Goal: Task Accomplishment & Management: Complete application form

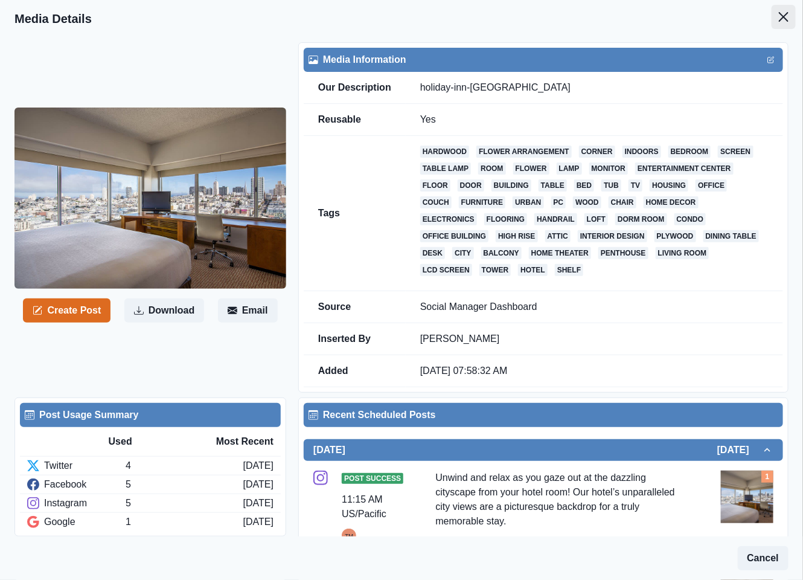
click at [779, 19] on icon "Close" at bounding box center [784, 17] width 10 height 10
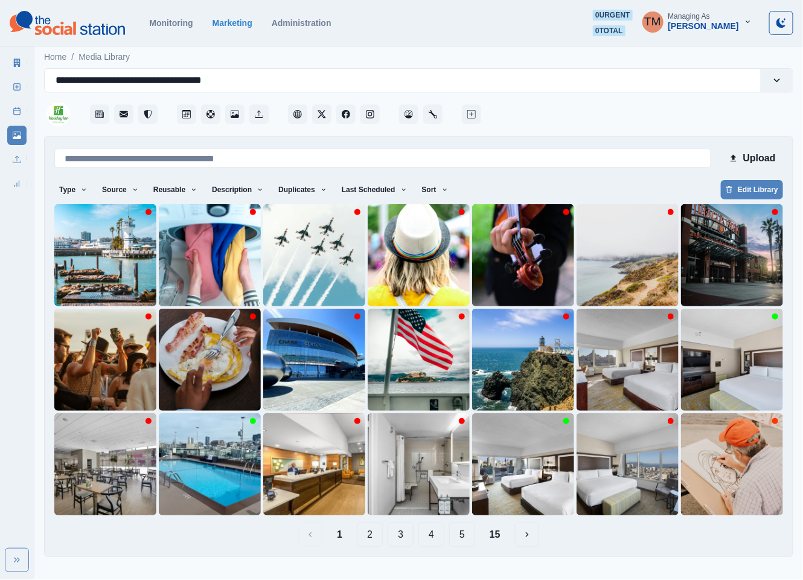
click at [437, 534] on button "4" at bounding box center [431, 534] width 26 height 24
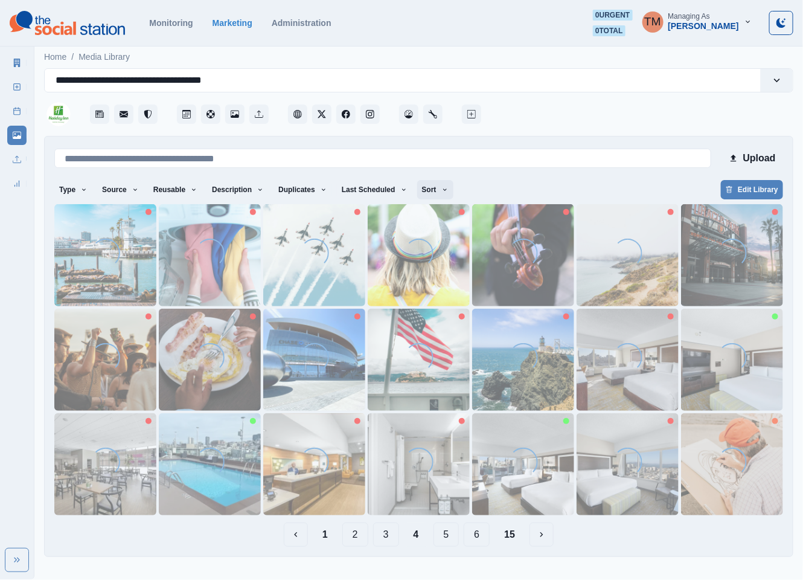
click at [417, 190] on button "Sort" at bounding box center [435, 189] width 36 height 19
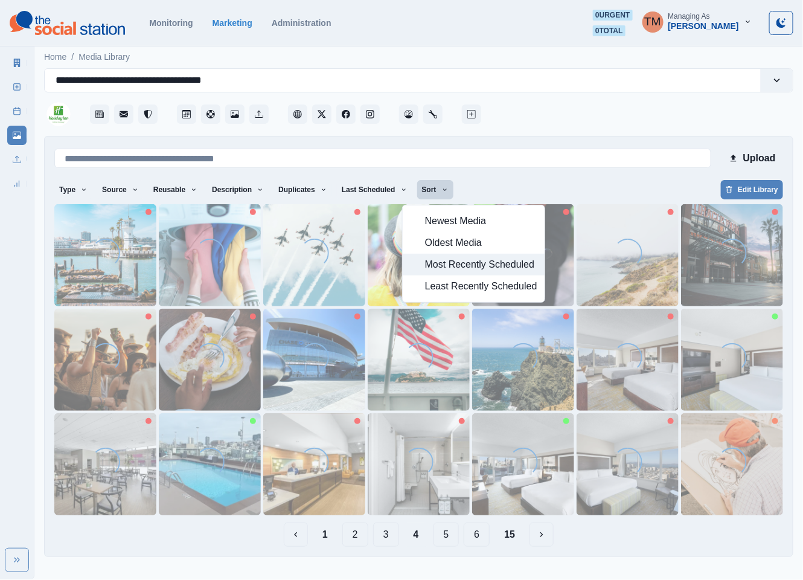
click at [446, 266] on span "Most Recently Scheduled" at bounding box center [481, 264] width 112 height 14
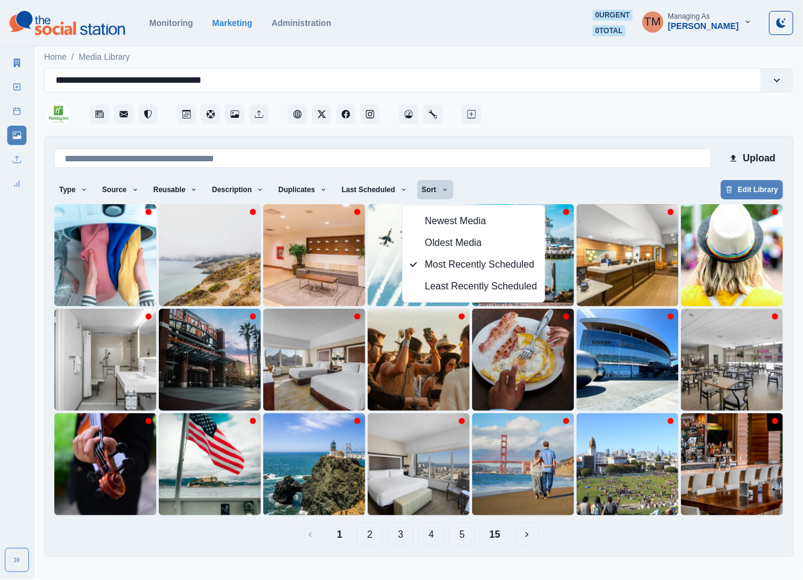
drag, startPoint x: 406, startPoint y: 539, endPoint x: 405, endPoint y: 548, distance: 9.1
click at [405, 547] on div "Upload Type Any Image Video Source Any Upload Social Manager Found: Instagram F…" at bounding box center [418, 346] width 749 height 421
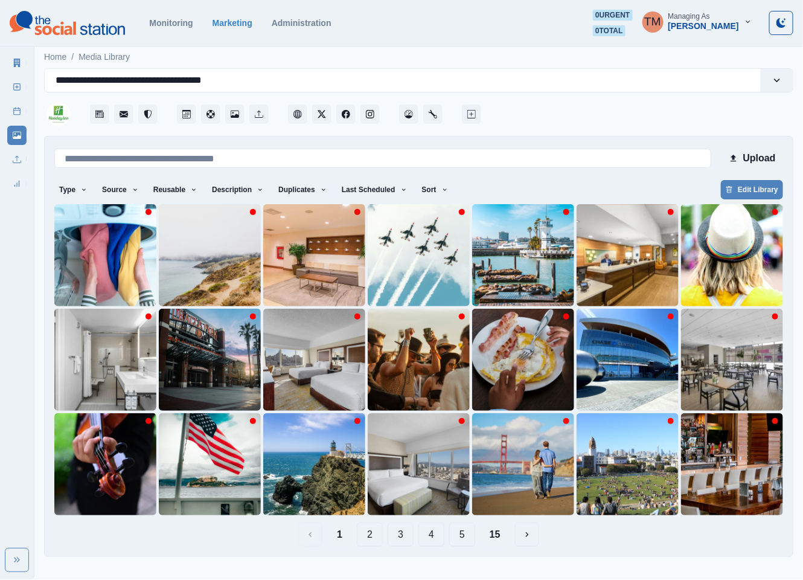
click at [496, 533] on button "15" at bounding box center [495, 534] width 30 height 24
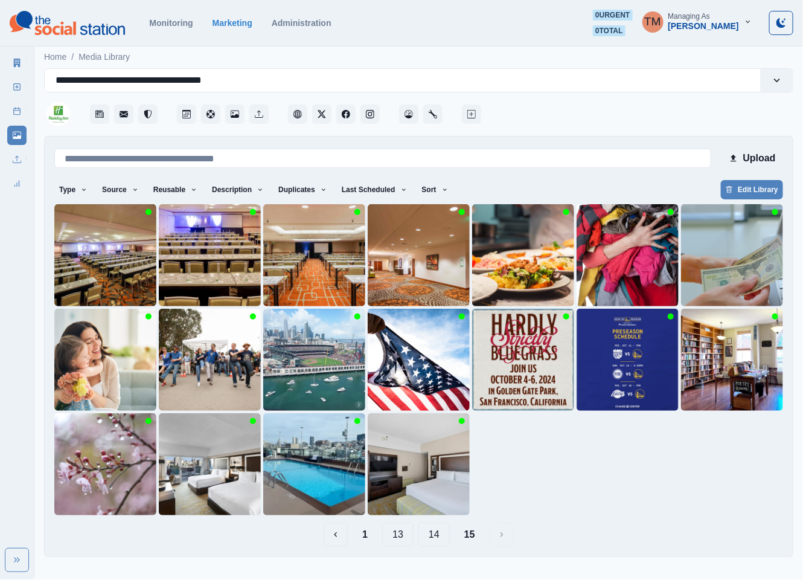
click at [398, 538] on button "13" at bounding box center [397, 534] width 31 height 24
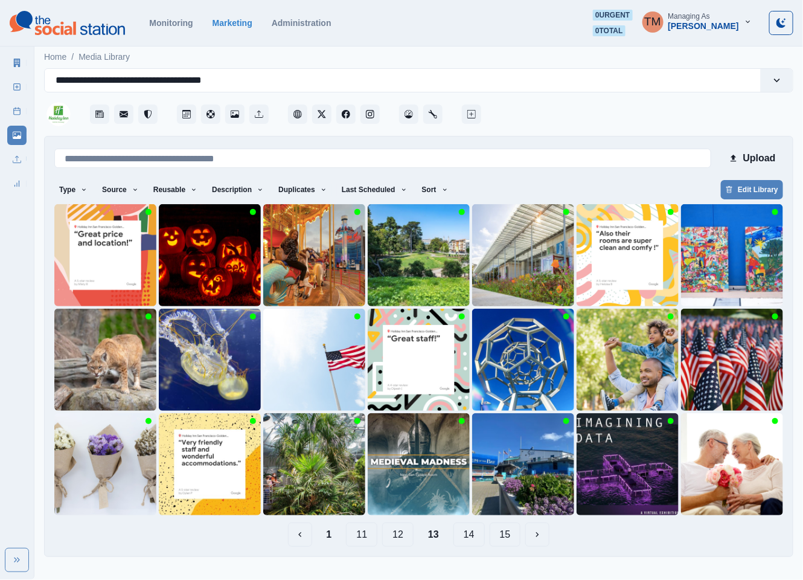
click at [395, 538] on button "12" at bounding box center [397, 534] width 31 height 24
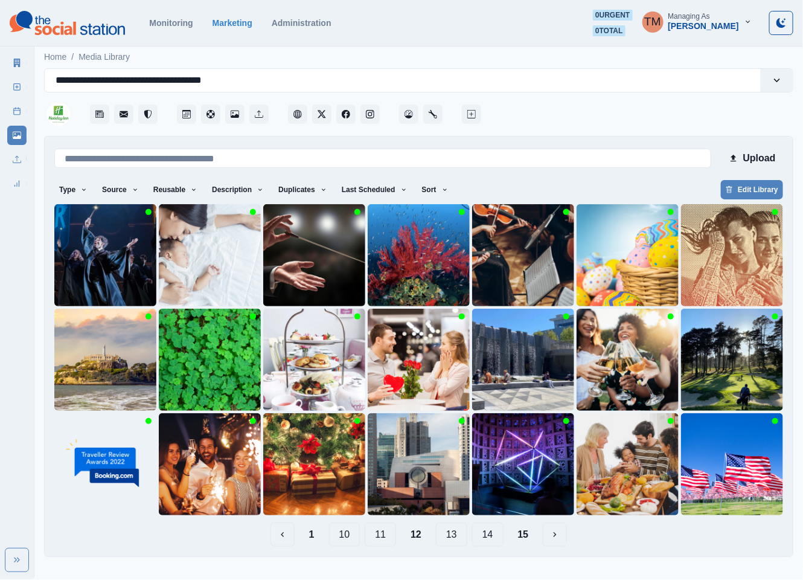
click at [385, 538] on button "11" at bounding box center [380, 534] width 31 height 24
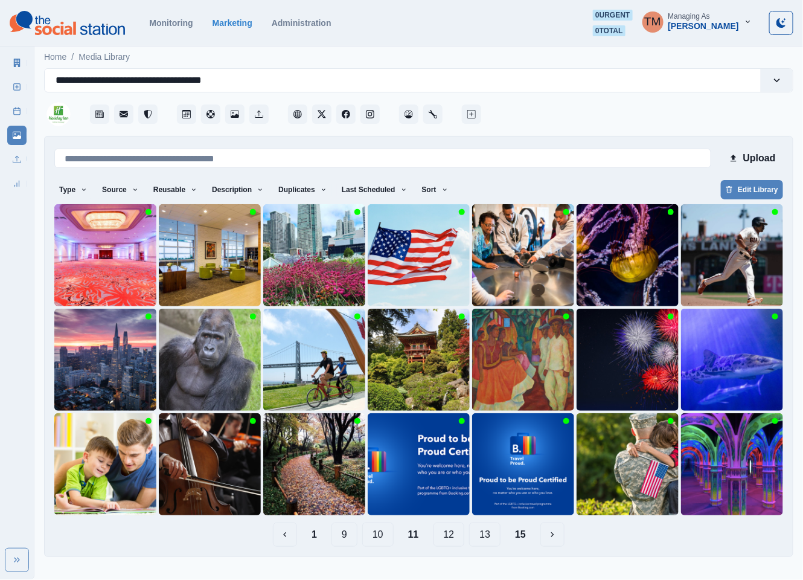
click at [380, 542] on button "10" at bounding box center [377, 534] width 31 height 24
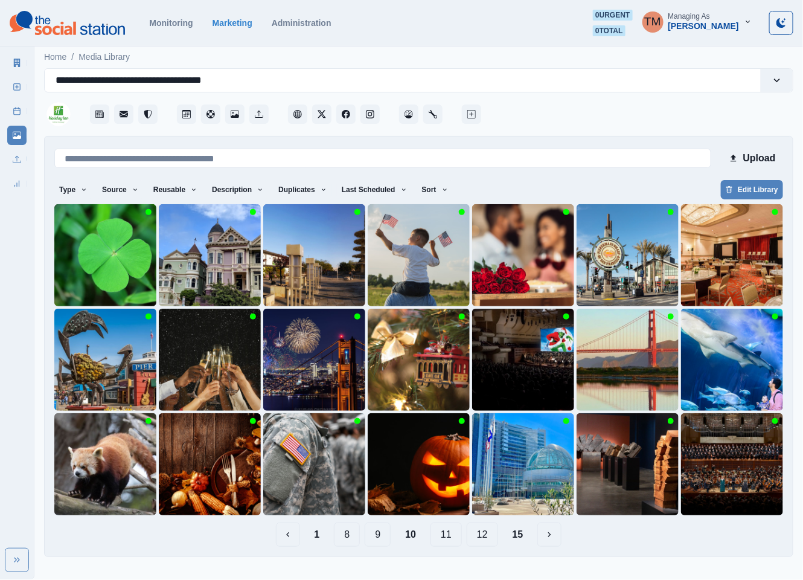
click at [377, 540] on button "9" at bounding box center [378, 534] width 26 height 24
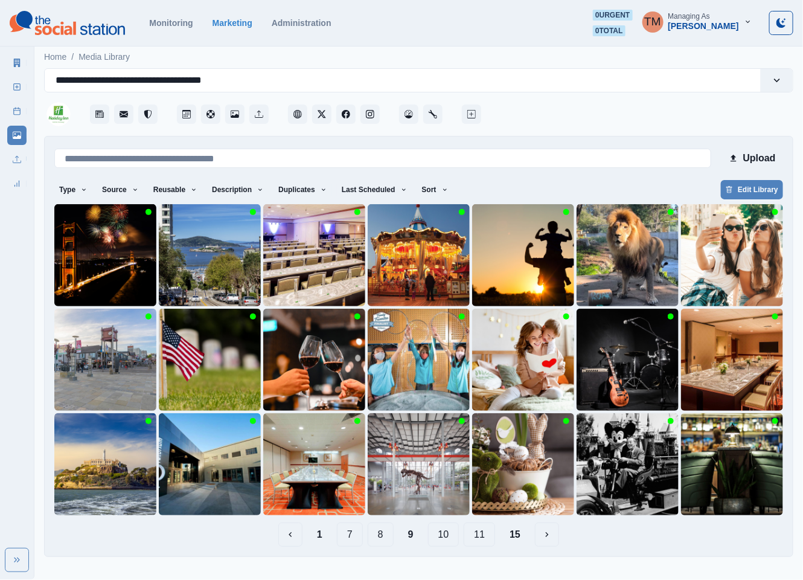
click at [381, 535] on button "8" at bounding box center [381, 534] width 26 height 24
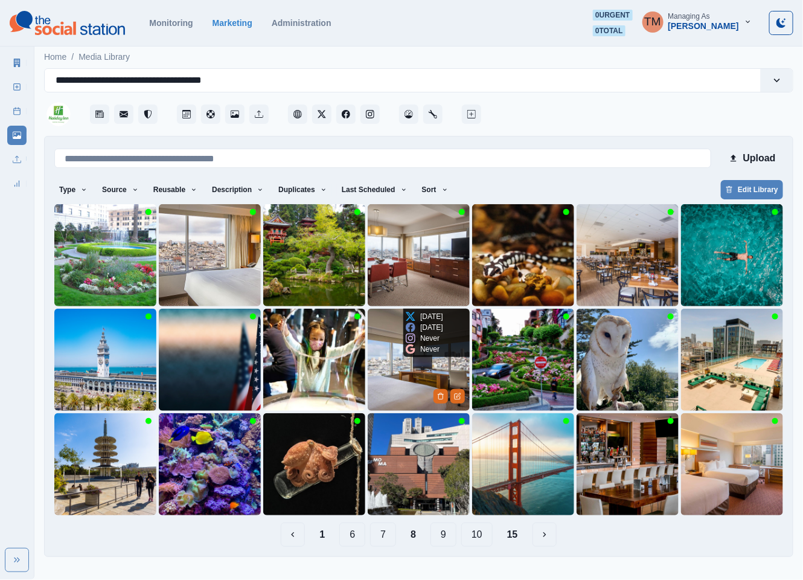
click at [400, 377] on img at bounding box center [419, 360] width 102 height 102
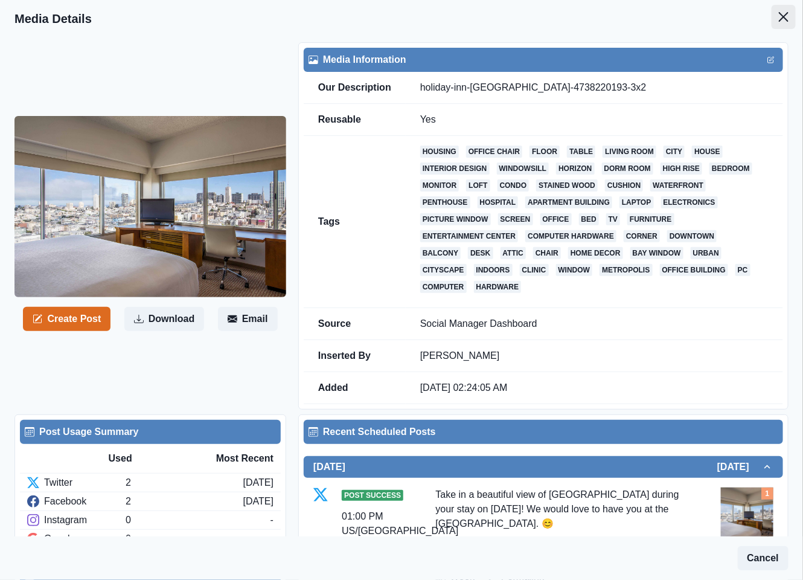
click at [779, 16] on icon "Close" at bounding box center [784, 17] width 10 height 10
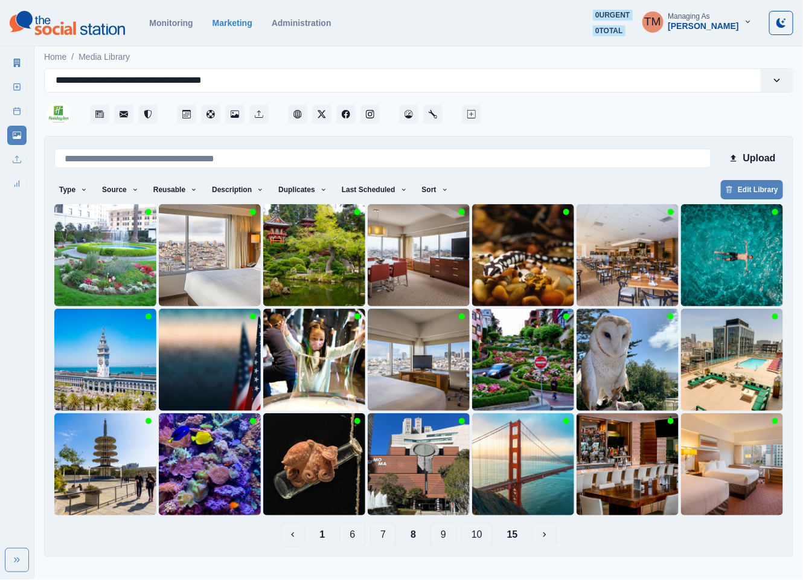
click at [385, 536] on button "7" at bounding box center [383, 534] width 26 height 24
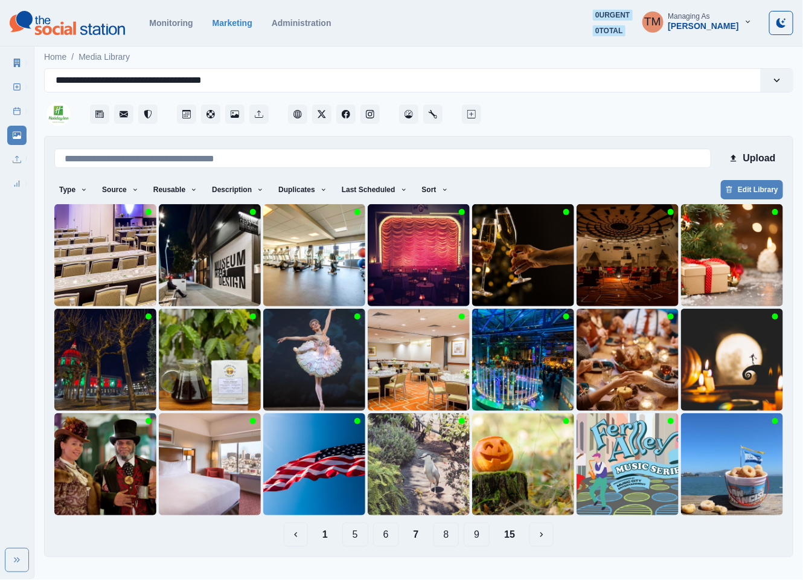
click at [509, 536] on button "15" at bounding box center [509, 534] width 30 height 24
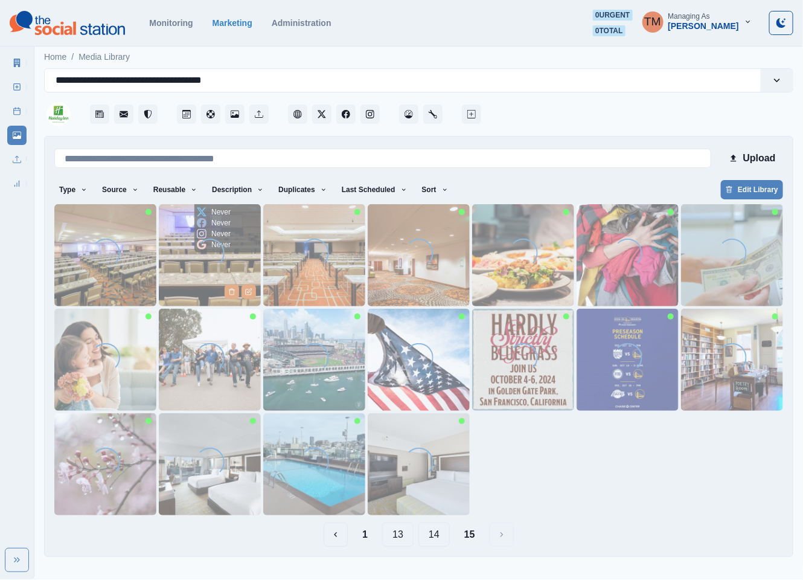
click at [189, 274] on img at bounding box center [210, 255] width 102 height 102
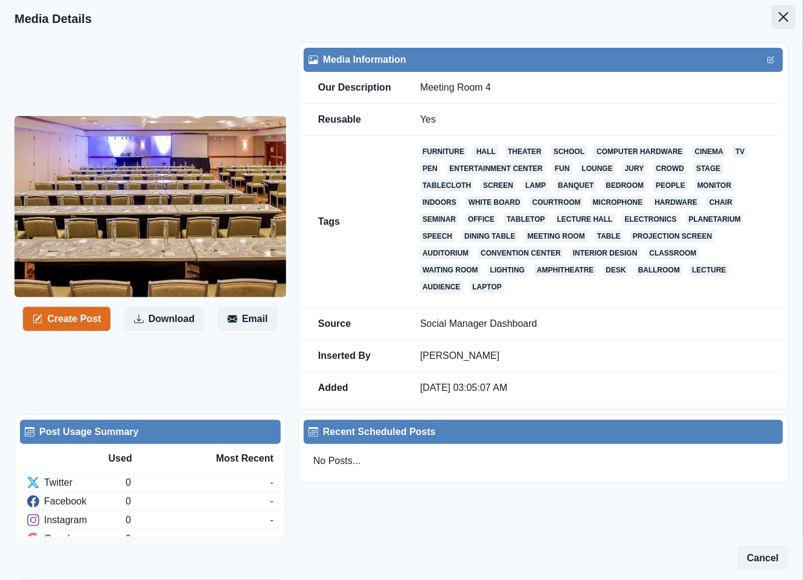
click at [779, 19] on icon "Close" at bounding box center [784, 17] width 10 height 10
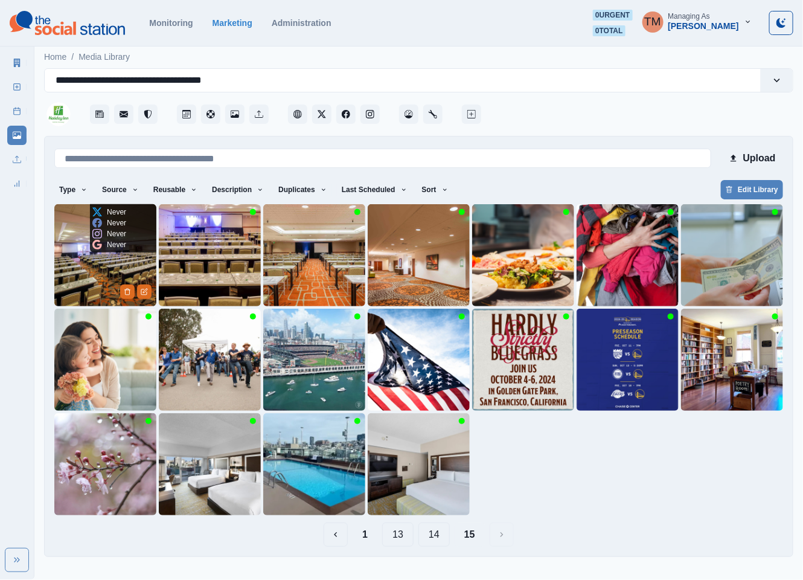
click at [91, 272] on img at bounding box center [105, 255] width 102 height 102
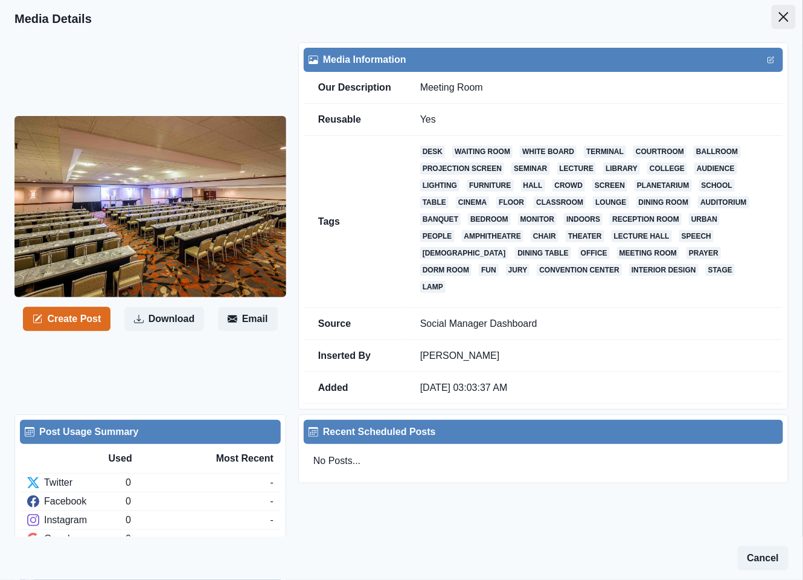
click at [776, 17] on button "Close" at bounding box center [784, 17] width 24 height 24
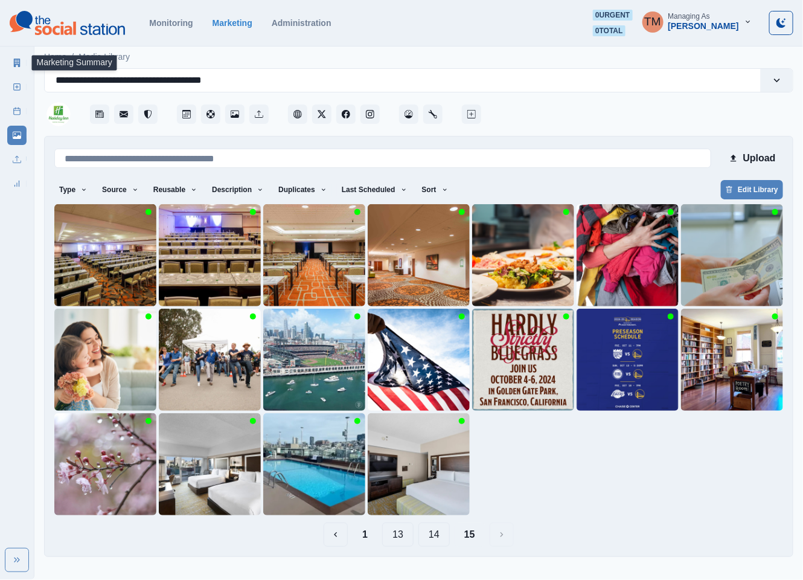
click at [18, 63] on icon at bounding box center [17, 63] width 8 height 8
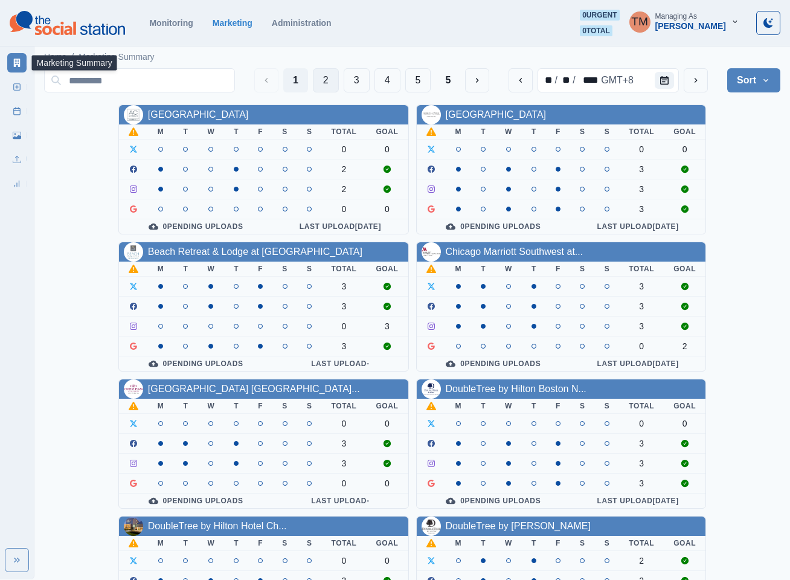
click at [324, 74] on button "2" at bounding box center [326, 80] width 26 height 24
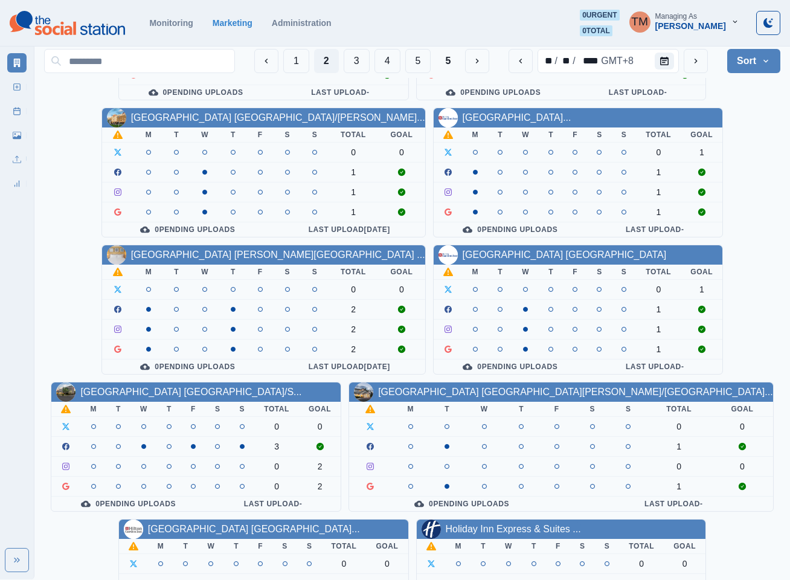
scroll to position [362, 0]
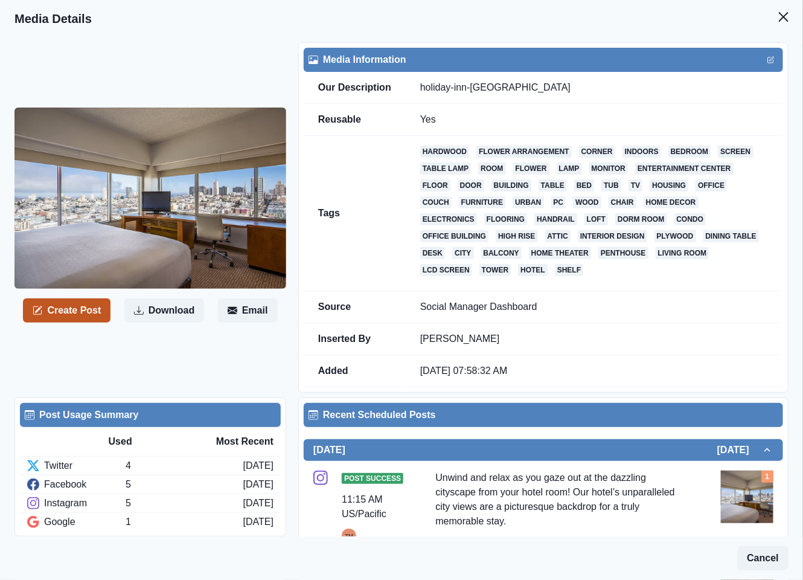
click at [78, 312] on button "Create Post" at bounding box center [67, 310] width 88 height 24
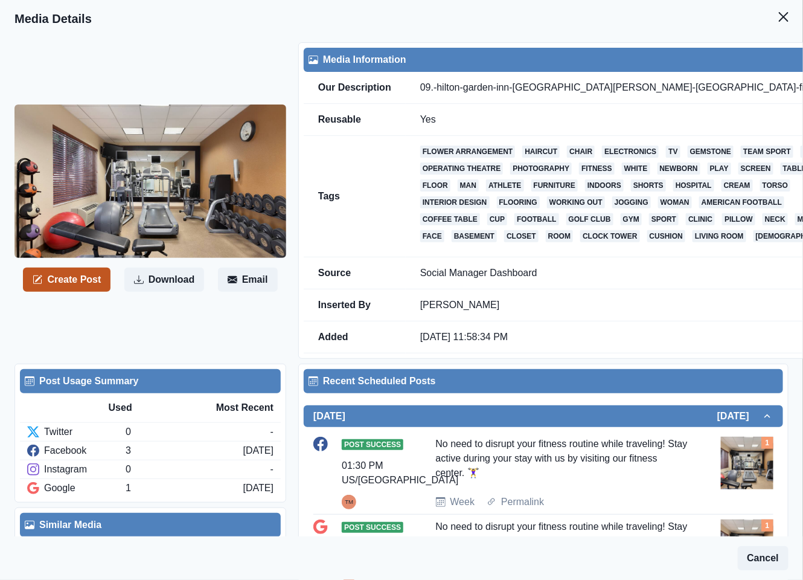
click at [68, 292] on button "Create Post" at bounding box center [67, 279] width 88 height 24
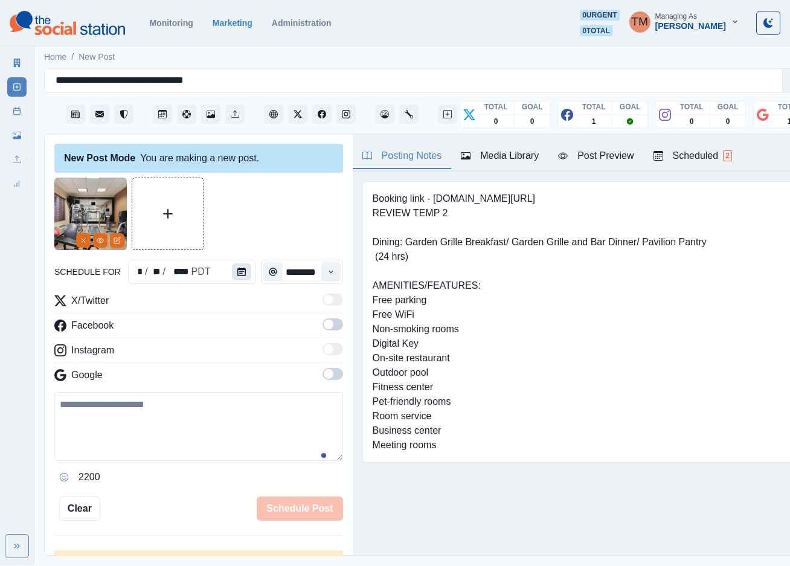
click at [240, 274] on button "Calendar" at bounding box center [241, 271] width 19 height 17
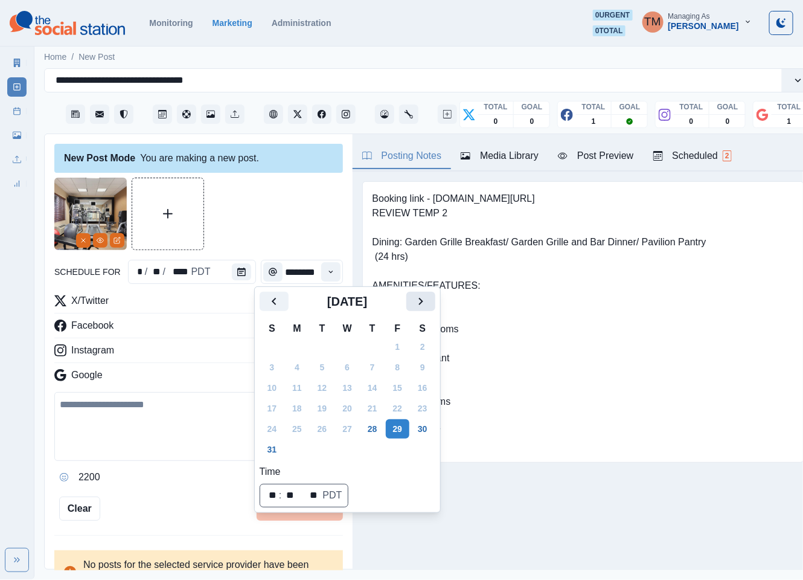
click at [428, 310] on button "Next" at bounding box center [420, 301] width 29 height 19
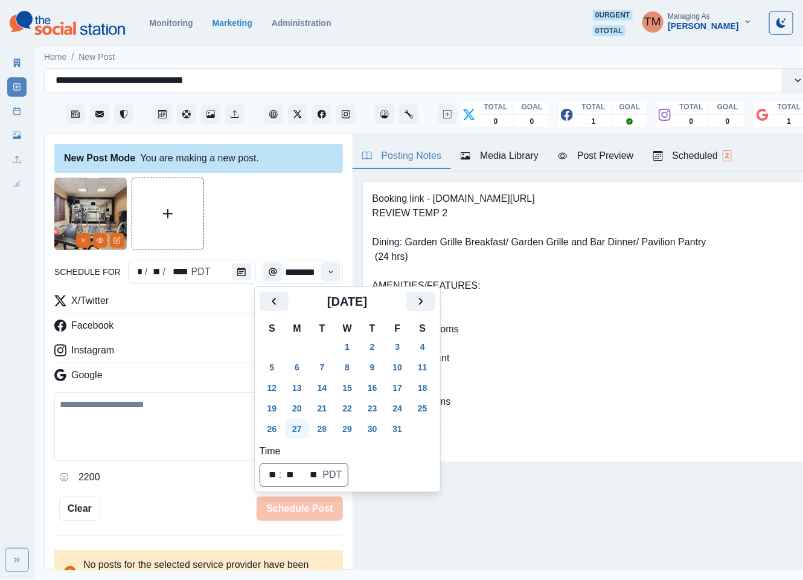
click at [297, 428] on button "27" at bounding box center [297, 428] width 24 height 19
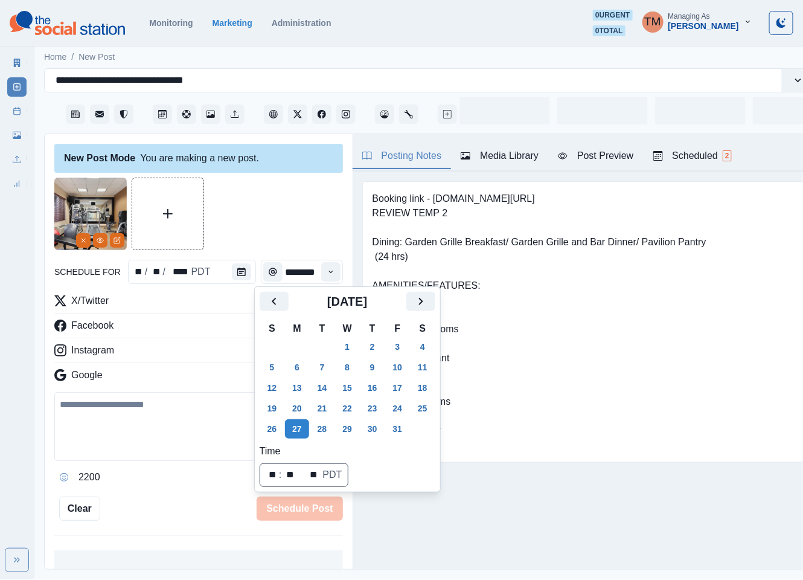
click at [263, 226] on div at bounding box center [198, 214] width 289 height 72
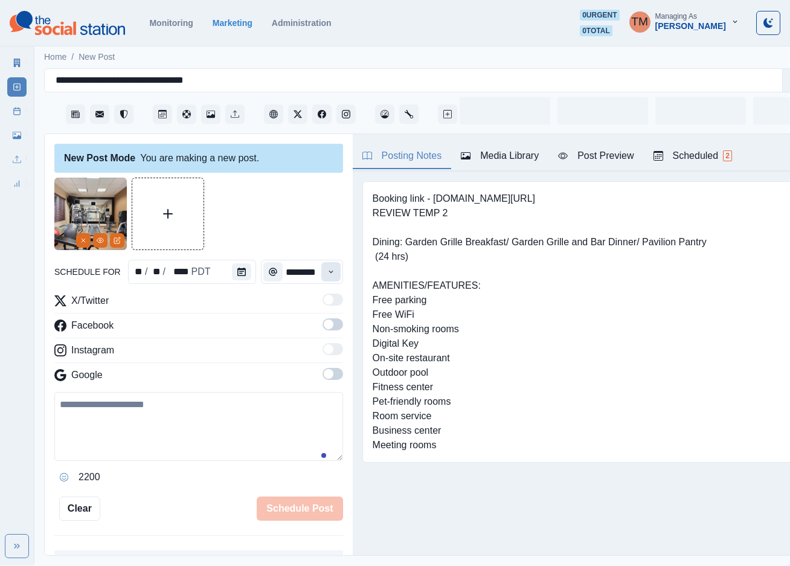
click at [327, 274] on icon "Time" at bounding box center [331, 271] width 8 height 8
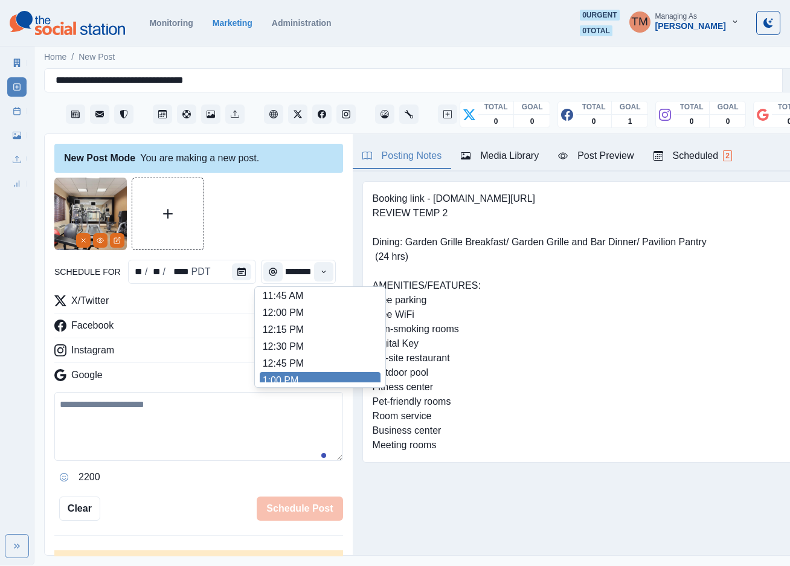
scroll to position [274, 0]
click at [292, 360] on li "1:00 PM" at bounding box center [320, 364] width 121 height 17
type input "*******"
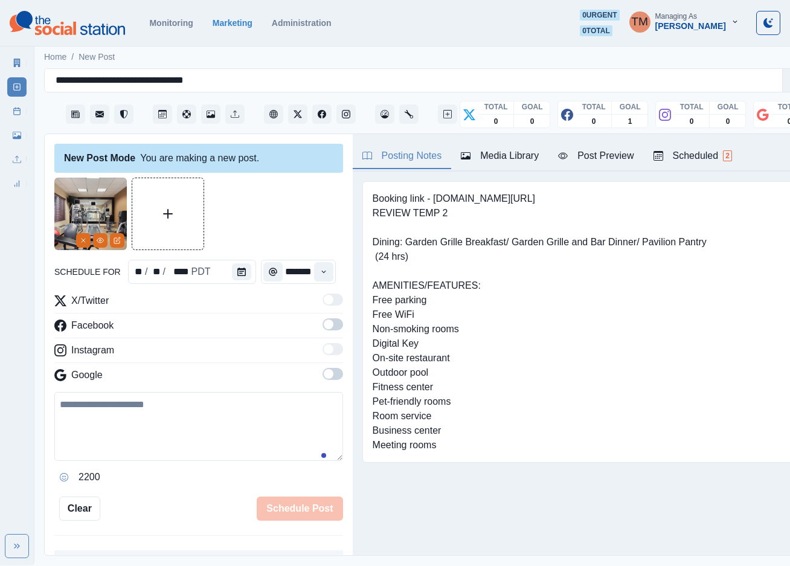
scroll to position [0, 9]
click at [322, 323] on span at bounding box center [332, 324] width 21 height 12
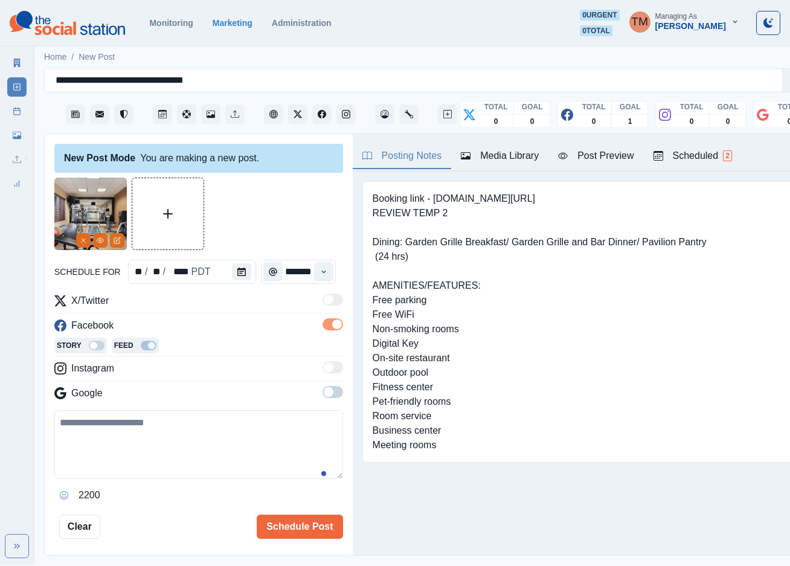
scroll to position [0, 0]
click at [324, 390] on span at bounding box center [329, 392] width 10 height 10
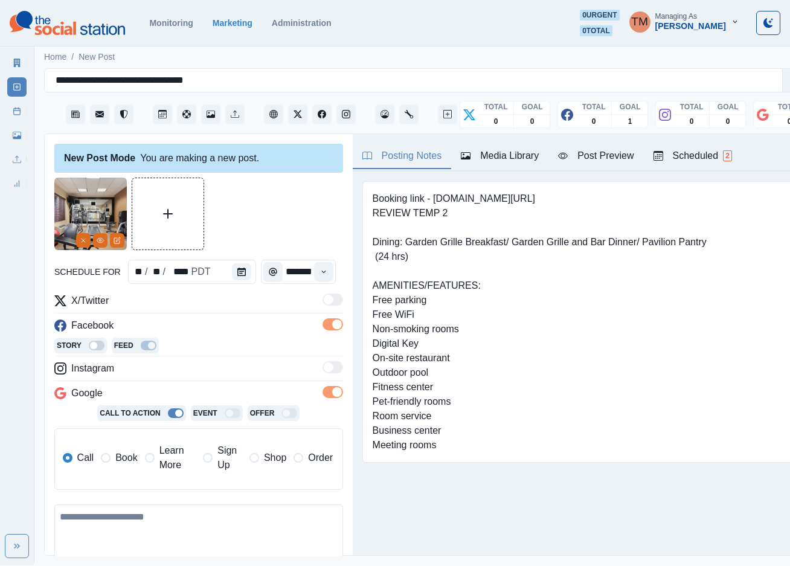
click at [123, 464] on span "Book" at bounding box center [126, 457] width 22 height 14
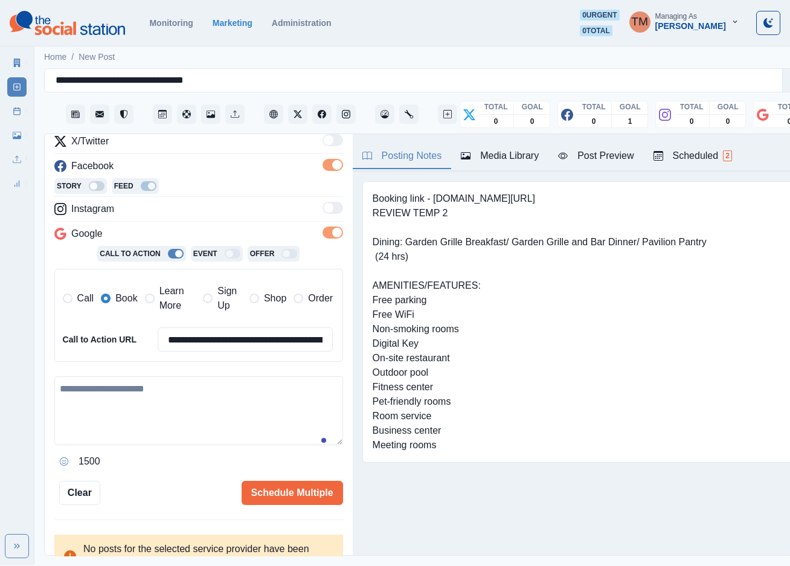
scroll to position [178, 0]
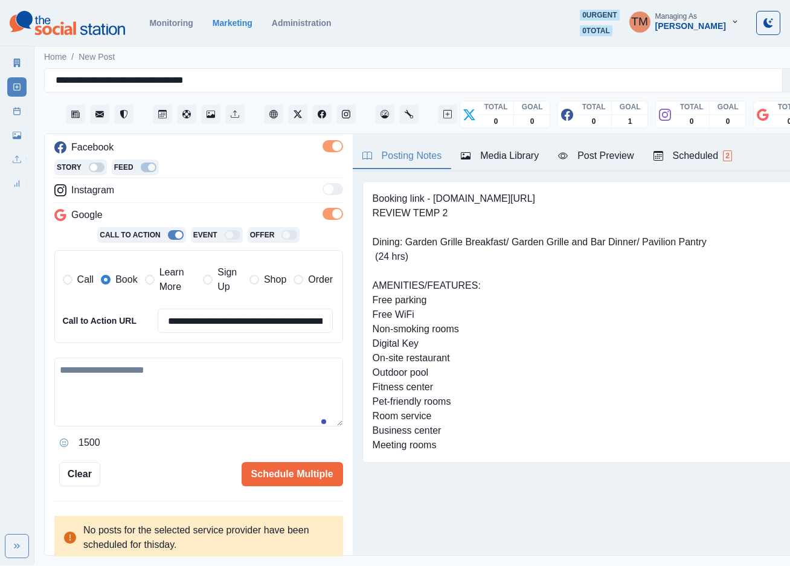
click at [136, 399] on textarea at bounding box center [198, 391] width 289 height 69
paste textarea "**********"
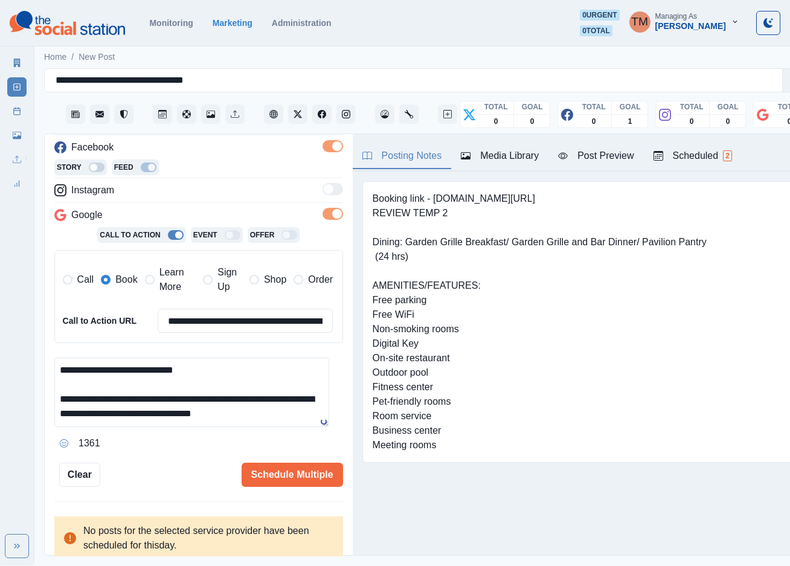
type textarea "**********"
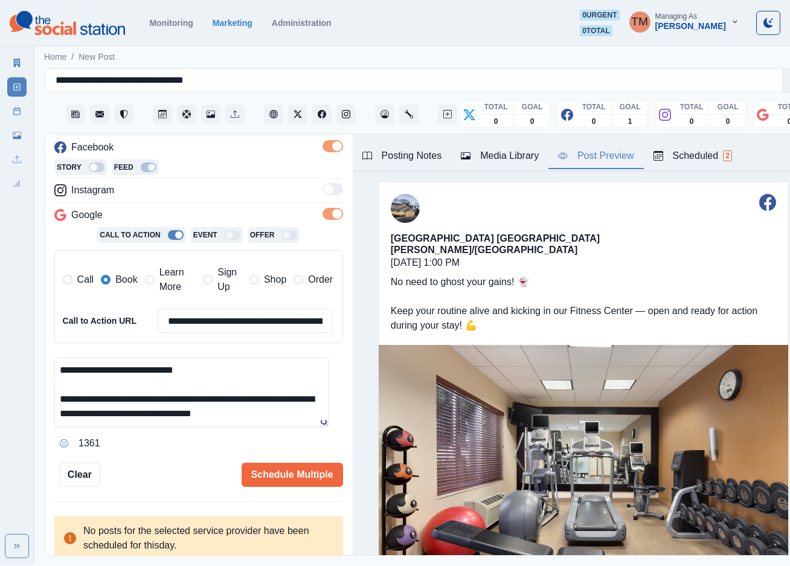
click at [616, 158] on div "Post Preview" at bounding box center [595, 156] width 75 height 14
click at [377, 159] on div "Posting Notes" at bounding box center [402, 156] width 80 height 14
click at [609, 163] on div "Post Preview" at bounding box center [595, 156] width 75 height 14
click at [263, 466] on button "Schedule Multiple" at bounding box center [292, 474] width 101 height 24
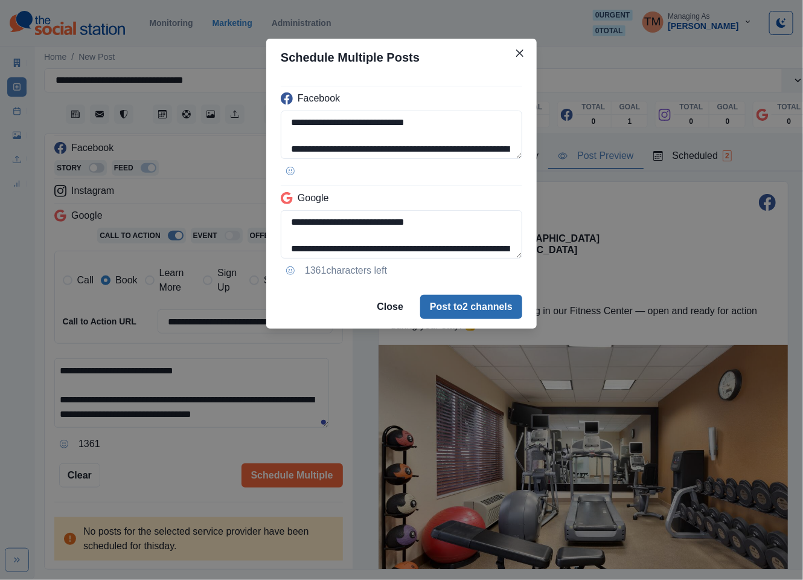
click at [491, 310] on button "Post to 2 channels" at bounding box center [471, 307] width 102 height 24
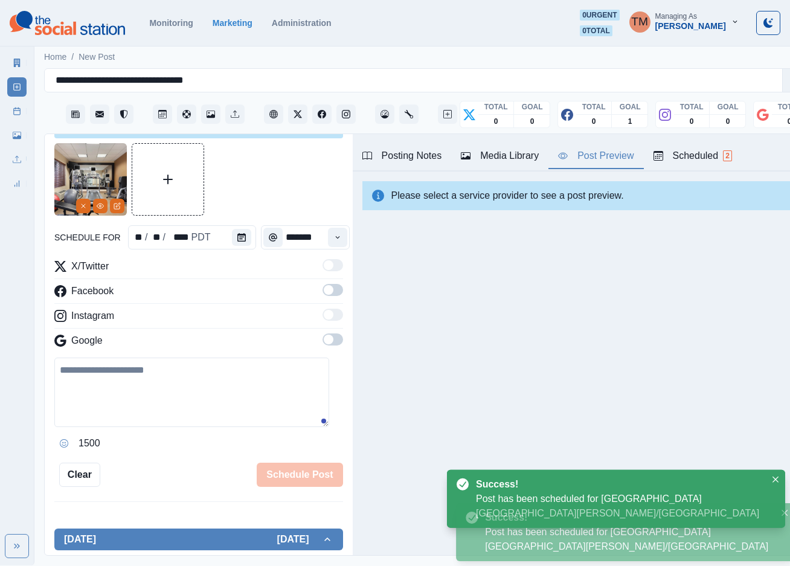
scroll to position [0, 0]
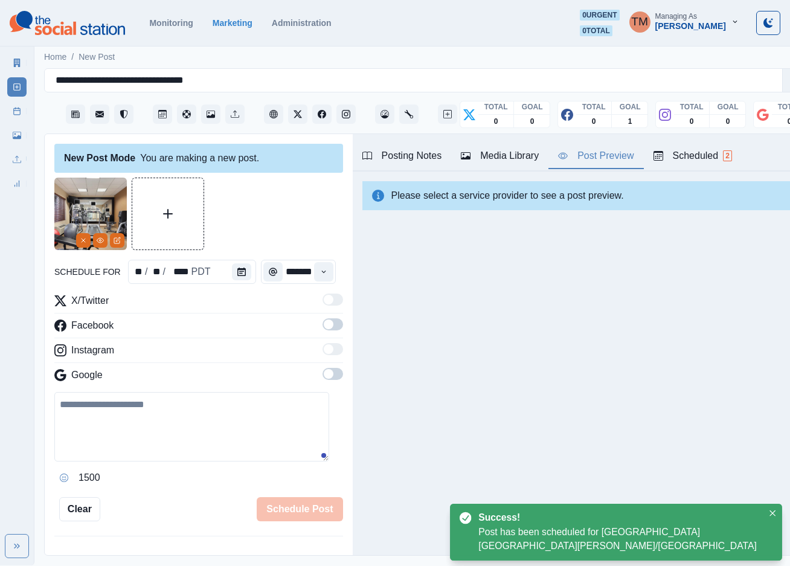
click at [16, 101] on link "Post Schedule" at bounding box center [16, 110] width 19 height 19
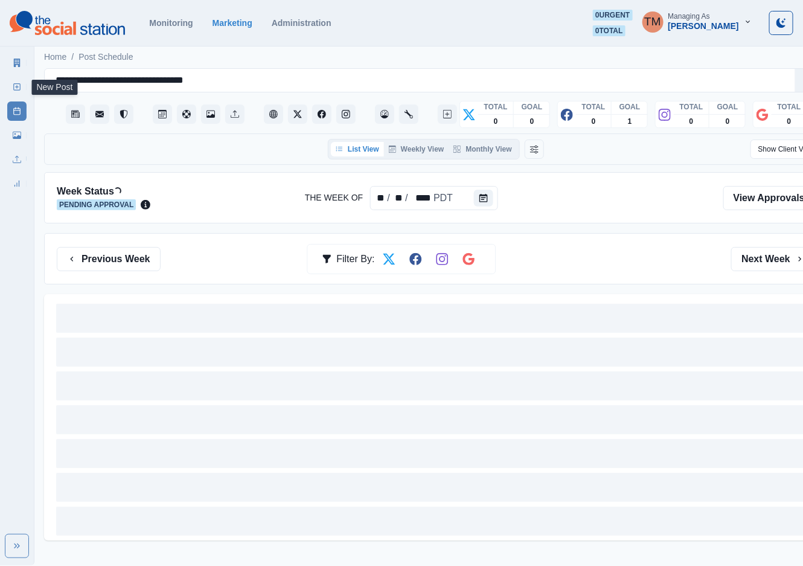
click at [16, 86] on icon at bounding box center [17, 87] width 8 height 8
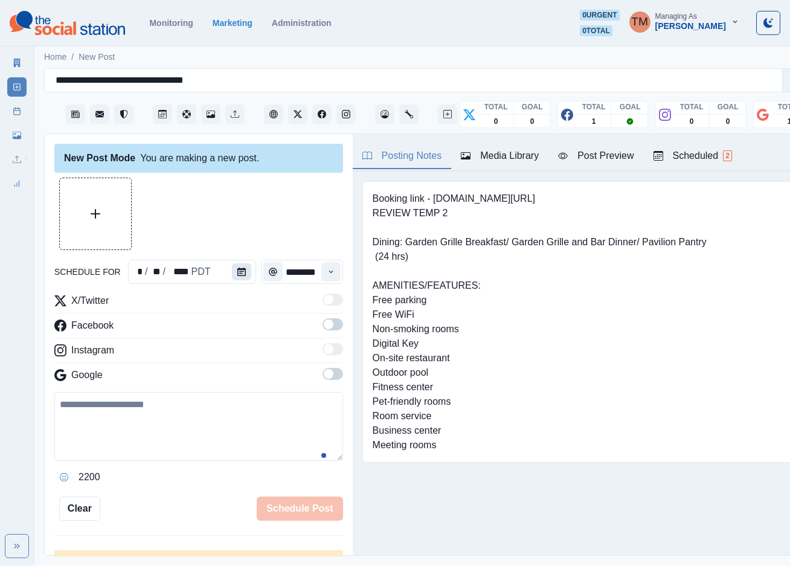
click at [237, 269] on icon "Calendar" at bounding box center [241, 271] width 8 height 8
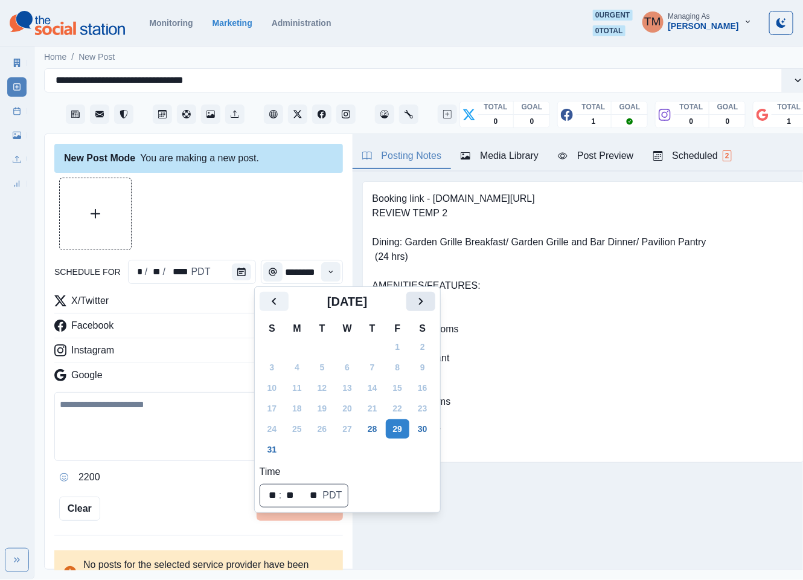
click at [423, 299] on icon "Next" at bounding box center [421, 301] width 14 height 14
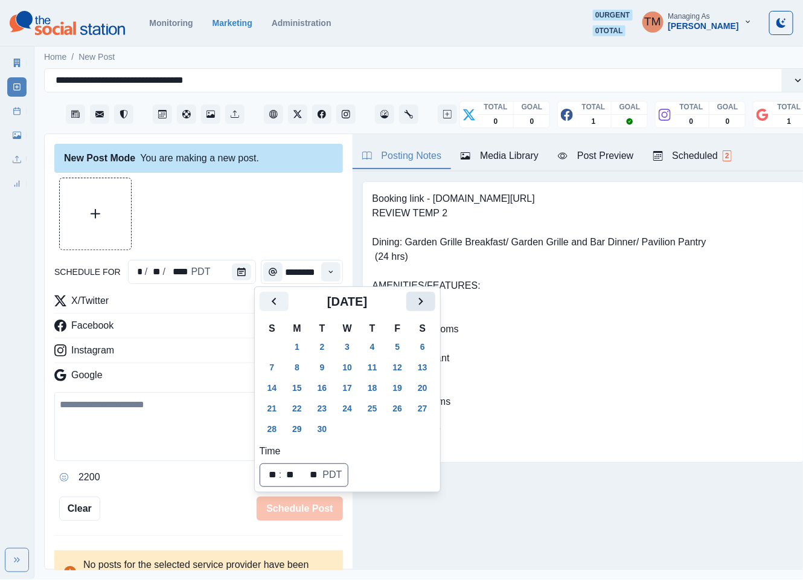
click at [423, 299] on icon "Next" at bounding box center [421, 301] width 14 height 14
click at [322, 406] on button "21" at bounding box center [322, 407] width 24 height 19
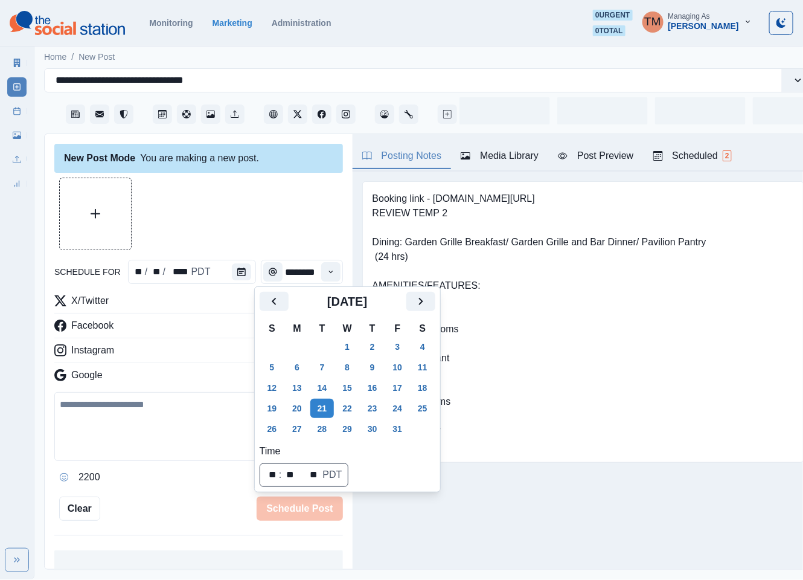
click at [267, 201] on div at bounding box center [198, 214] width 289 height 72
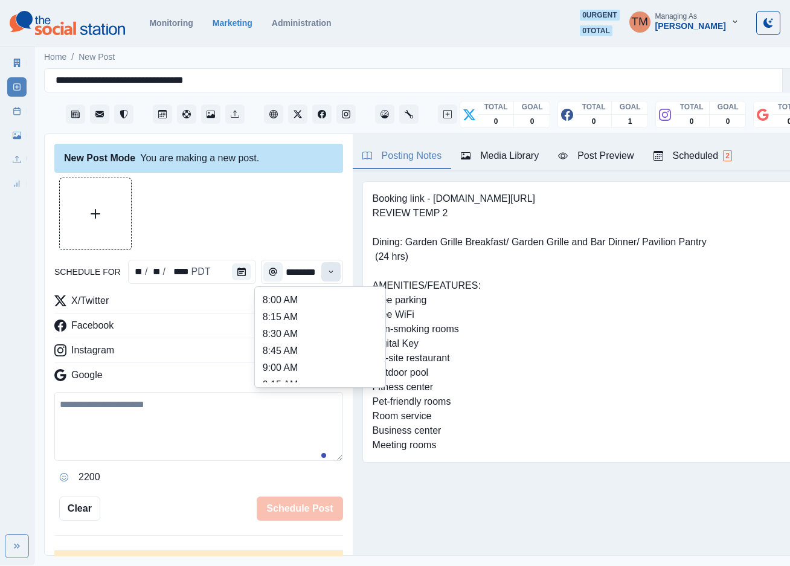
click at [321, 276] on button "Time" at bounding box center [330, 271] width 19 height 19
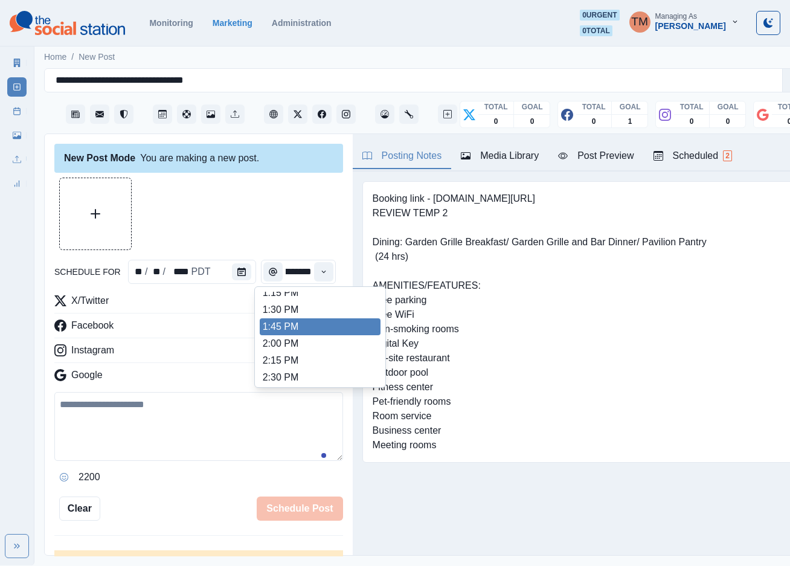
click at [308, 327] on li "1:45 PM" at bounding box center [320, 326] width 121 height 17
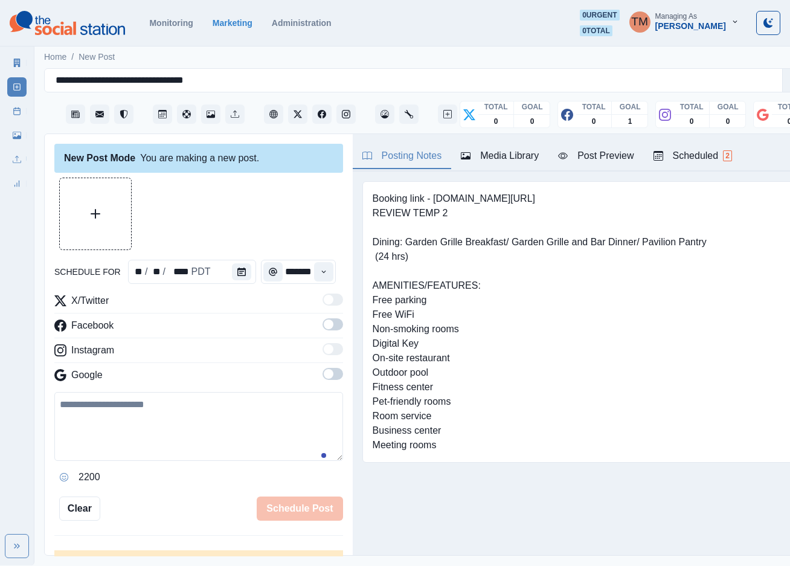
type input "*******"
drag, startPoint x: 316, startPoint y: 328, endPoint x: 319, endPoint y: 366, distance: 37.6
click at [322, 330] on span at bounding box center [332, 324] width 21 height 12
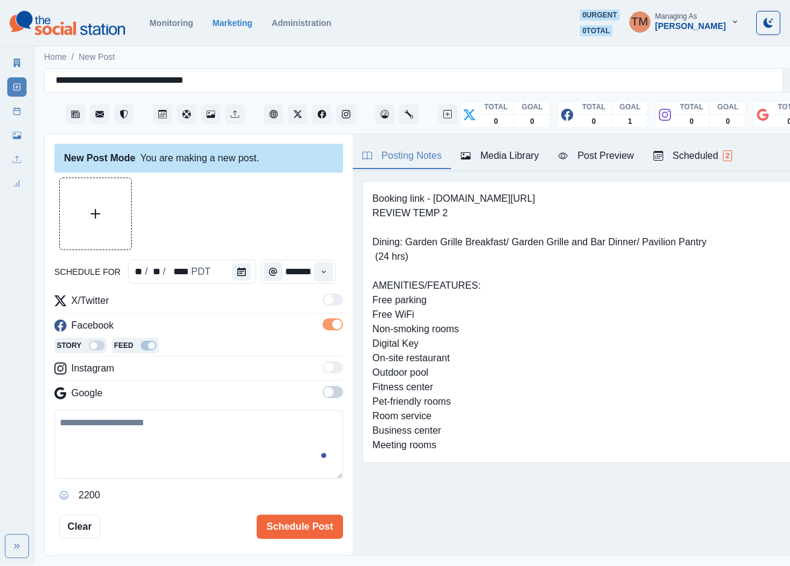
scroll to position [0, 0]
click at [322, 395] on span at bounding box center [332, 392] width 21 height 12
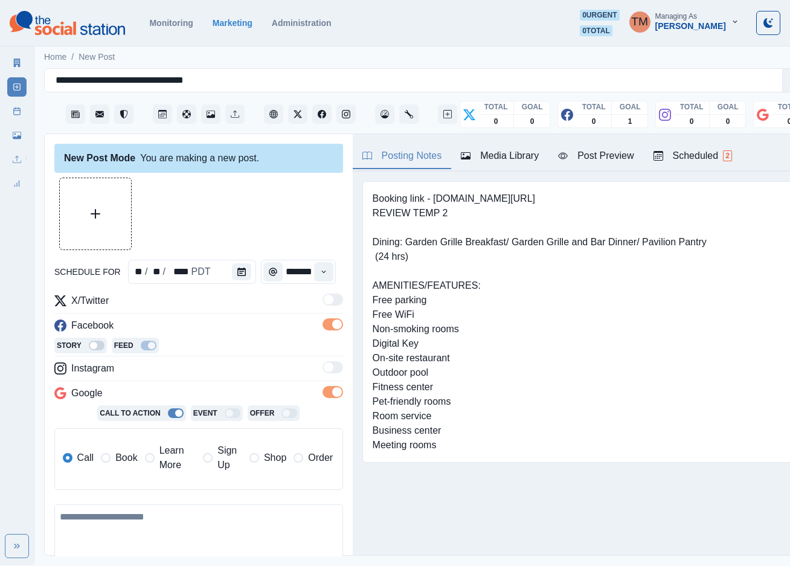
click at [165, 464] on span "Learn More" at bounding box center [177, 457] width 37 height 29
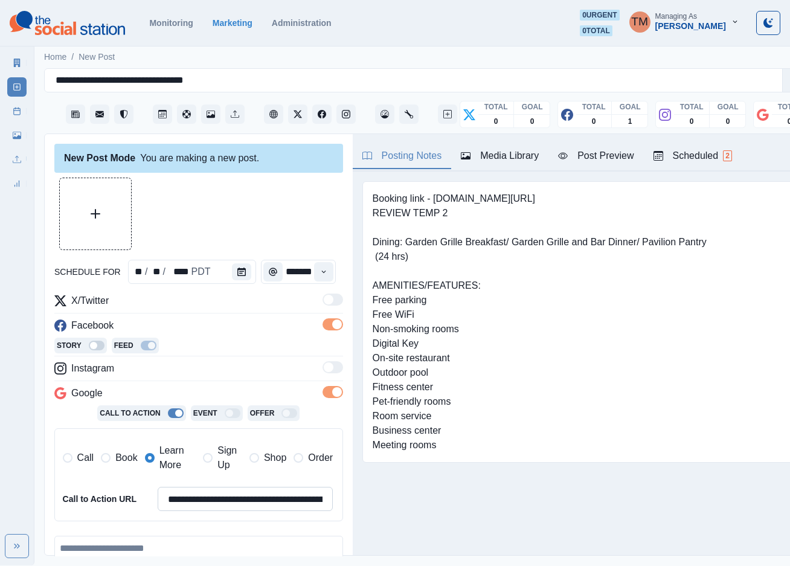
click at [220, 500] on input "**********" at bounding box center [246, 499] width 176 height 24
paste input
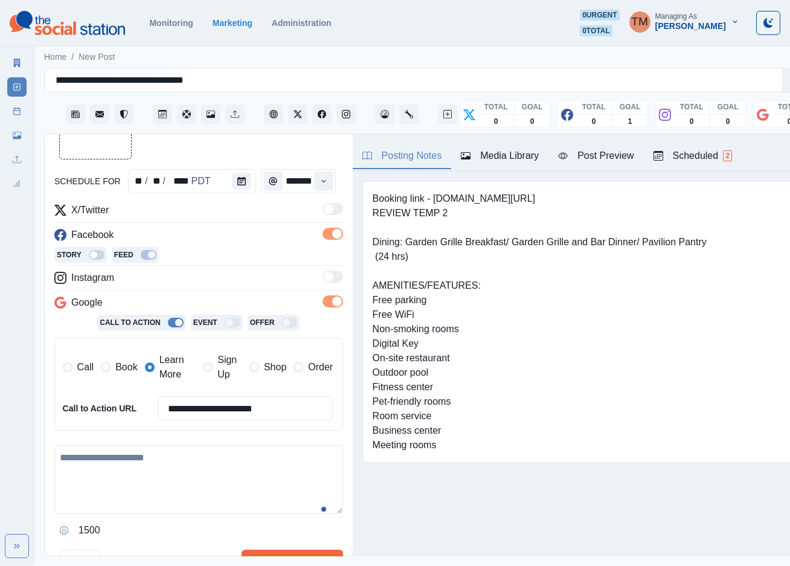
type input "**********"
click at [178, 477] on textarea at bounding box center [198, 479] width 289 height 69
click at [106, 487] on textarea at bounding box center [198, 479] width 289 height 69
paste textarea "**********"
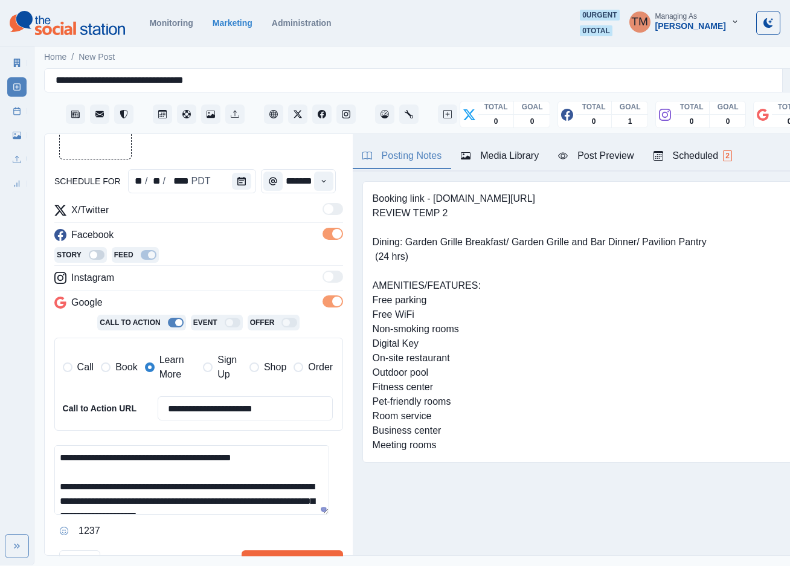
scroll to position [67, 0]
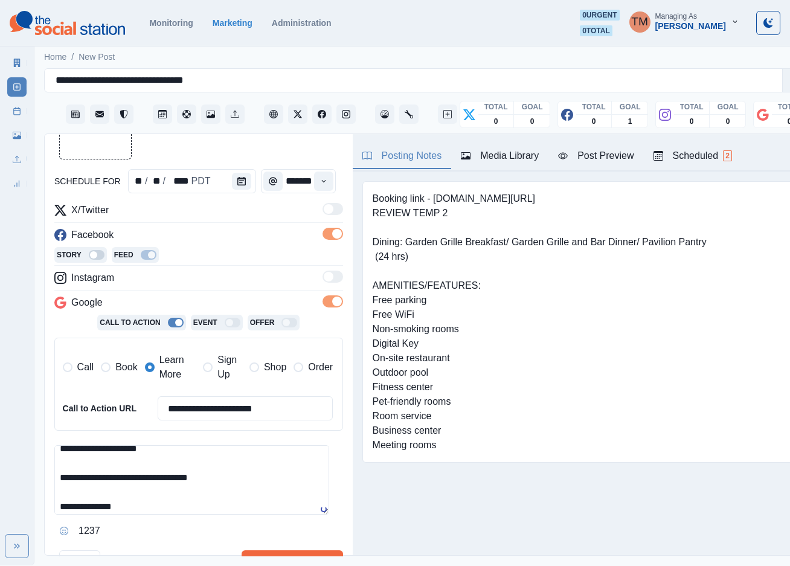
type textarea "**********"
click at [600, 158] on div "Post Preview" at bounding box center [595, 156] width 75 height 14
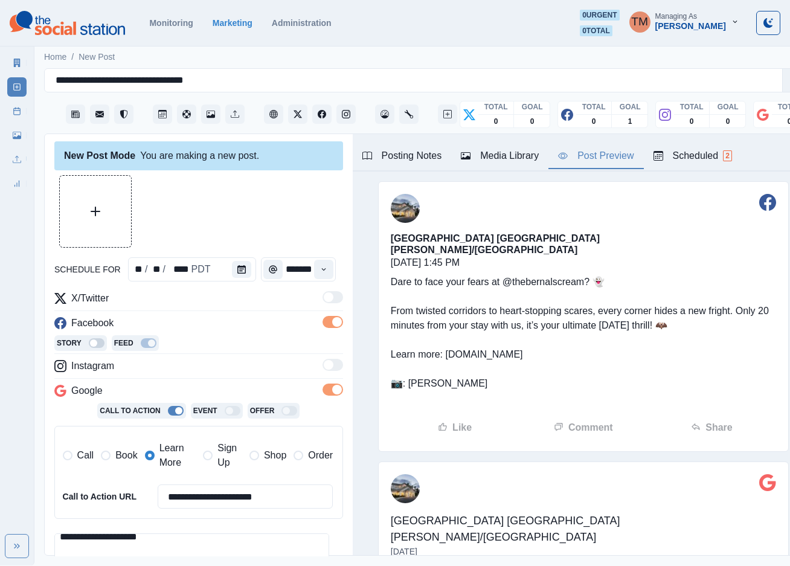
scroll to position [0, 0]
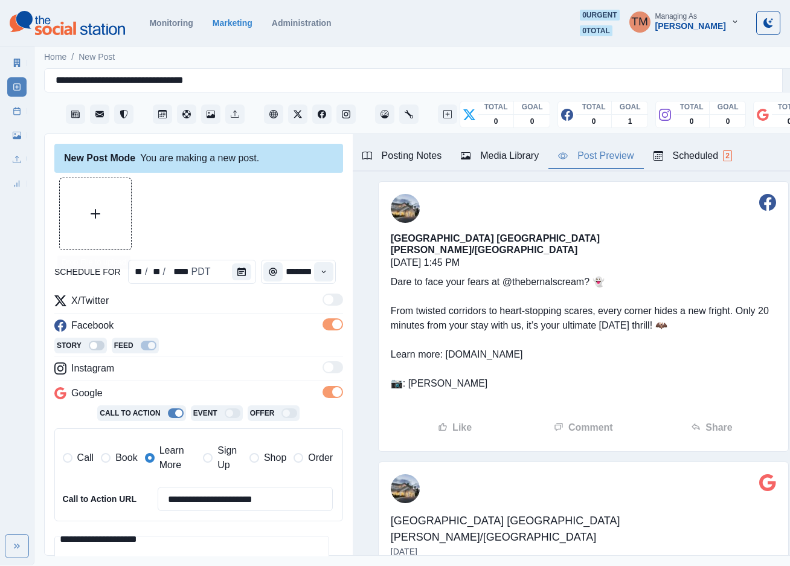
click at [100, 214] on icon "Upload Media" at bounding box center [96, 214] width 10 height 10
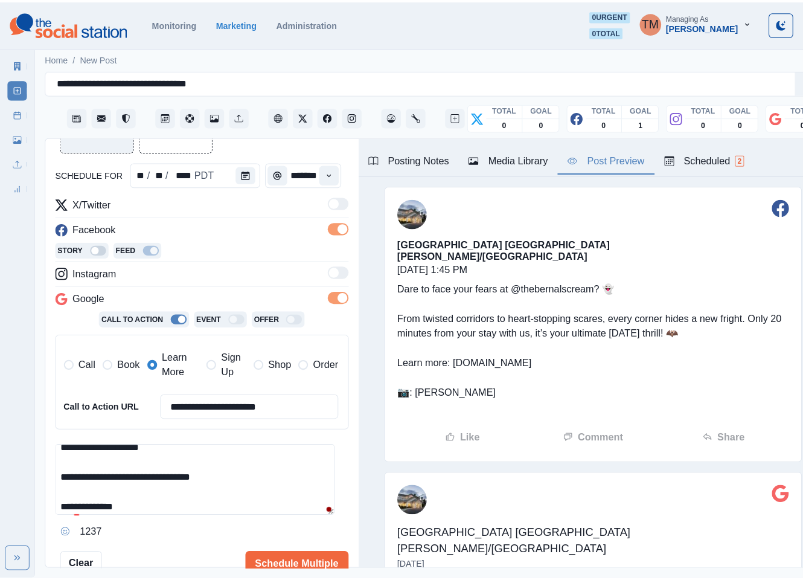
scroll to position [178, 0]
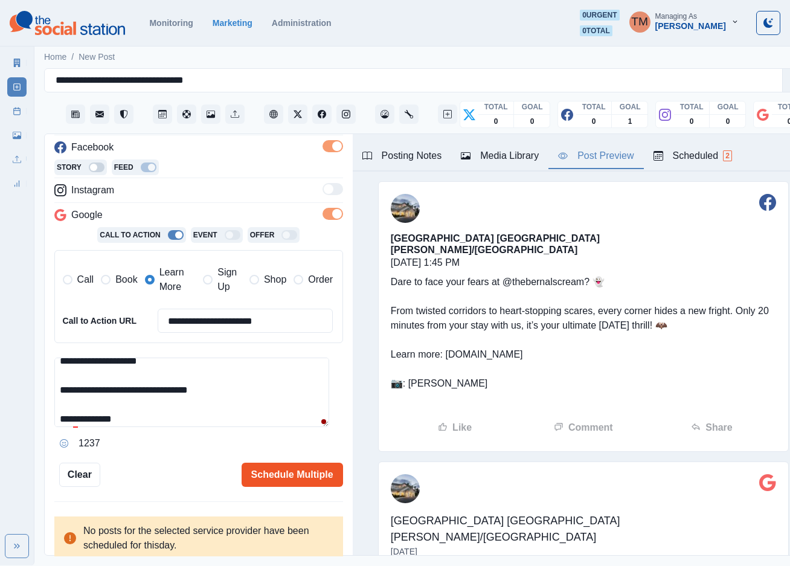
click at [270, 473] on button "Schedule Multiple" at bounding box center [292, 474] width 101 height 24
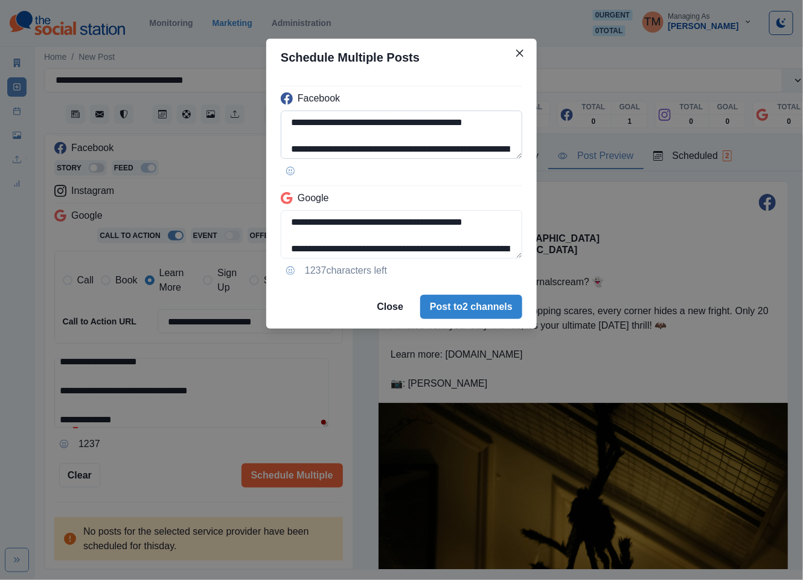
drag, startPoint x: 405, startPoint y: 126, endPoint x: 480, endPoint y: 124, distance: 75.5
click at [480, 124] on textarea "**********" at bounding box center [402, 134] width 242 height 48
paste textarea
click at [403, 127] on textarea "**********" at bounding box center [402, 134] width 242 height 48
type textarea "**********"
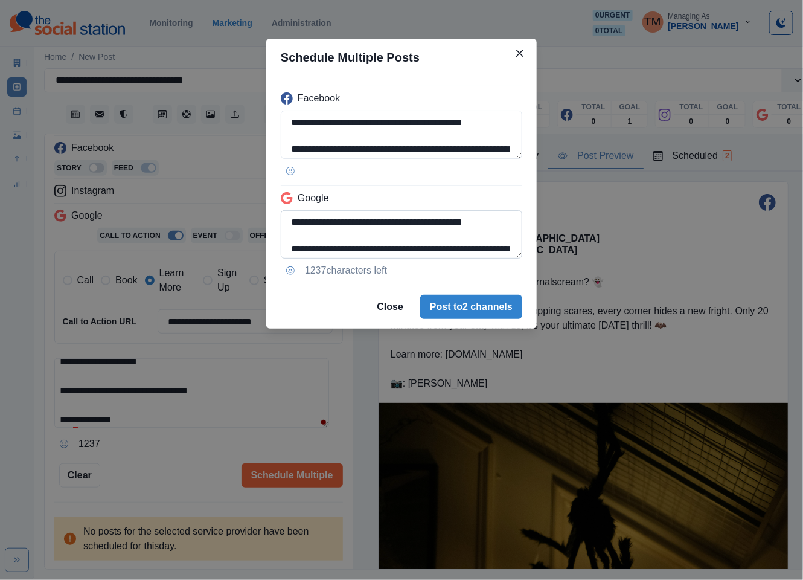
drag, startPoint x: 418, startPoint y: 220, endPoint x: 399, endPoint y: 225, distance: 19.9
click at [418, 221] on textarea "**********" at bounding box center [402, 234] width 242 height 48
click at [403, 225] on textarea "**********" at bounding box center [402, 234] width 242 height 48
drag, startPoint x: 419, startPoint y: 226, endPoint x: 371, endPoint y: 235, distance: 48.5
click at [371, 235] on textarea "**********" at bounding box center [402, 234] width 242 height 48
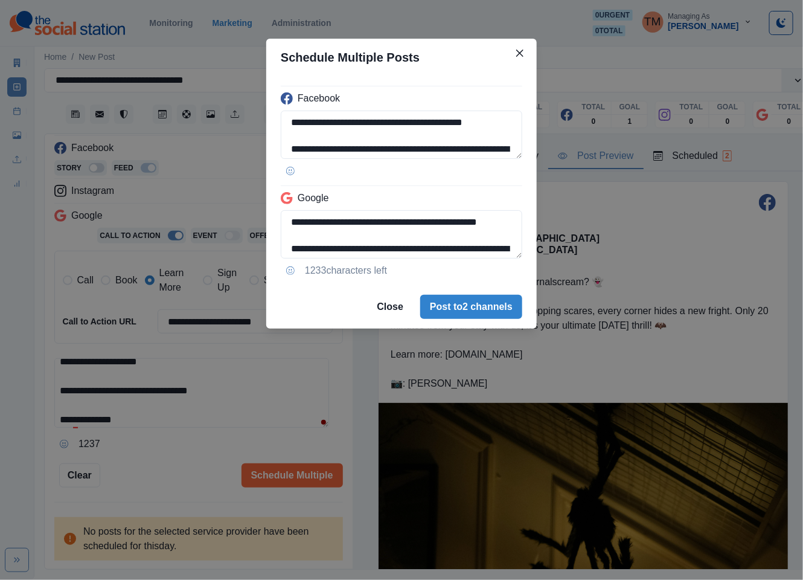
paste textarea
click at [485, 243] on textarea "**********" at bounding box center [402, 234] width 242 height 48
type textarea "**********"
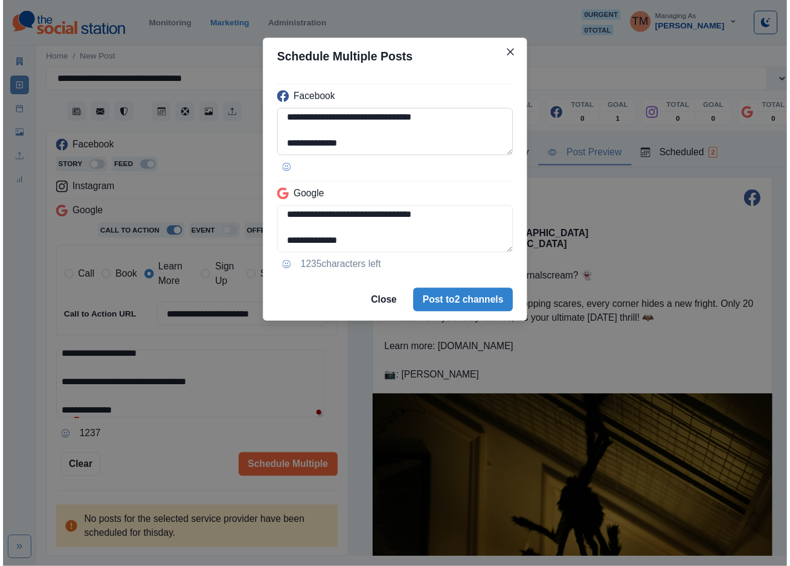
scroll to position [109, 0]
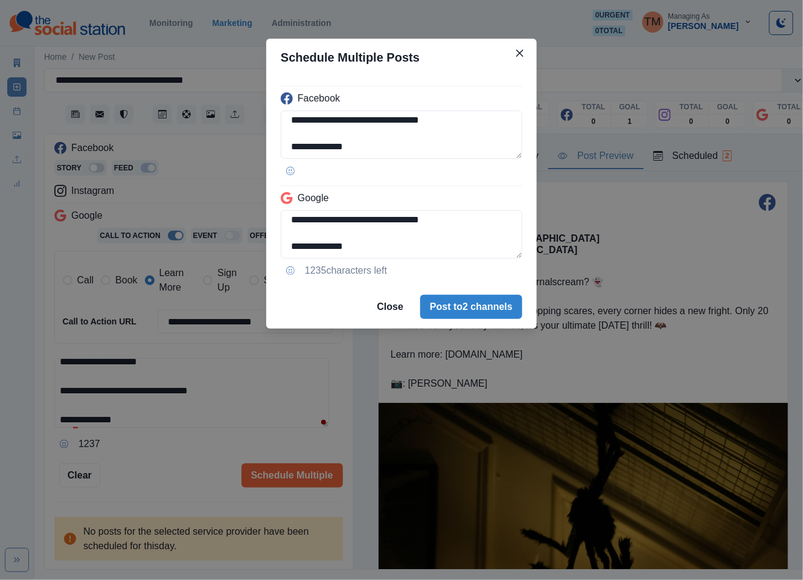
click at [205, 452] on div "**********" at bounding box center [401, 290] width 803 height 580
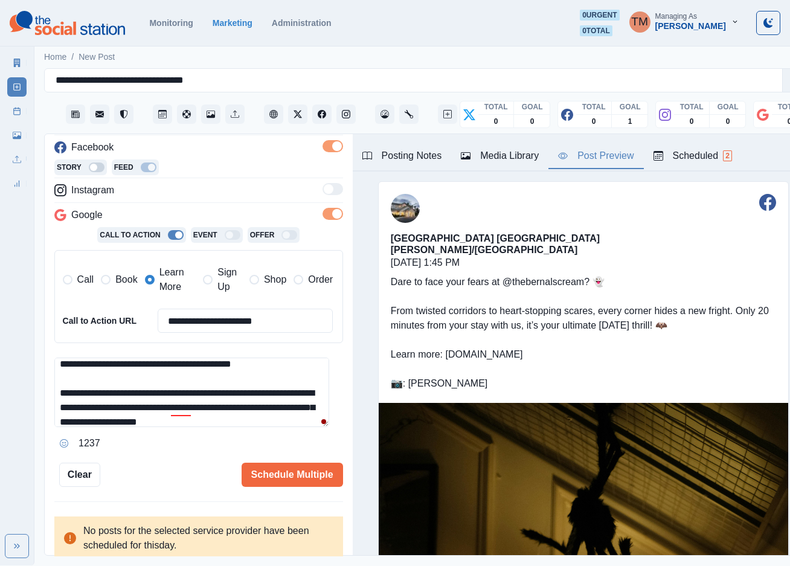
scroll to position [0, 0]
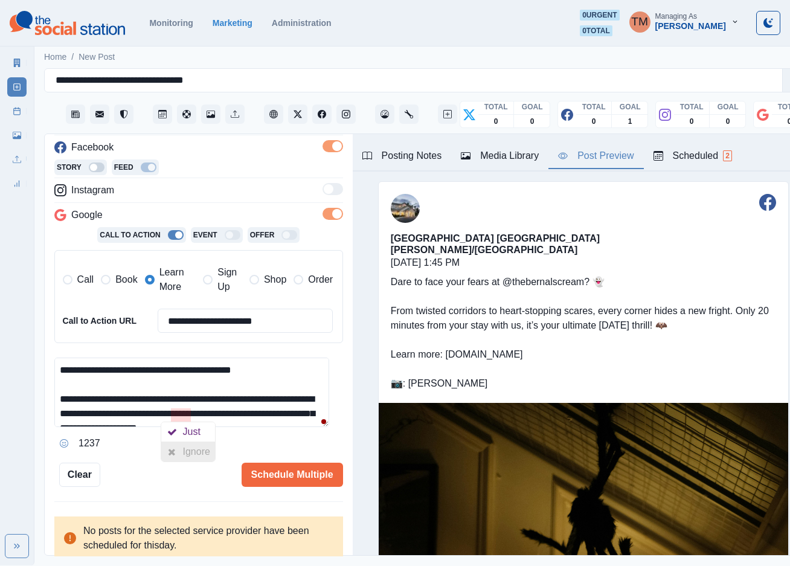
click at [189, 453] on div "Ignore" at bounding box center [199, 451] width 32 height 19
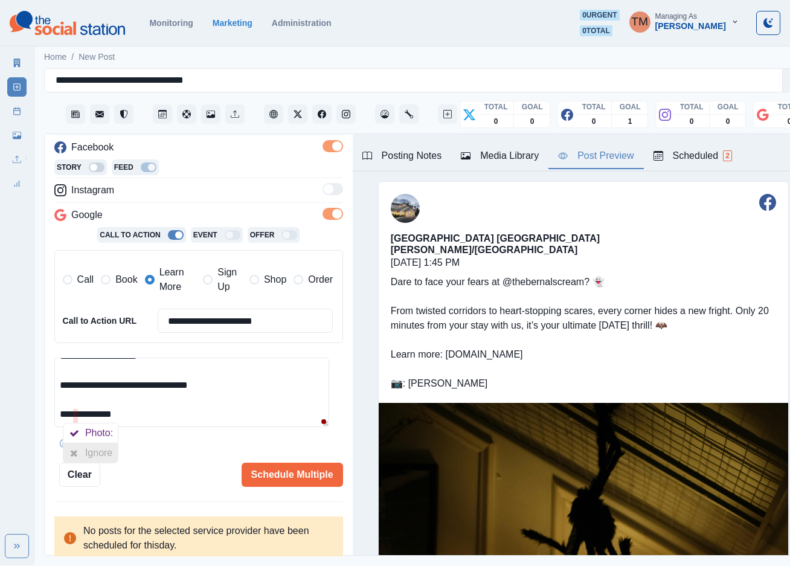
click at [76, 446] on div at bounding box center [74, 452] width 22 height 19
click at [319, 475] on button "Schedule Multiple" at bounding box center [292, 474] width 101 height 24
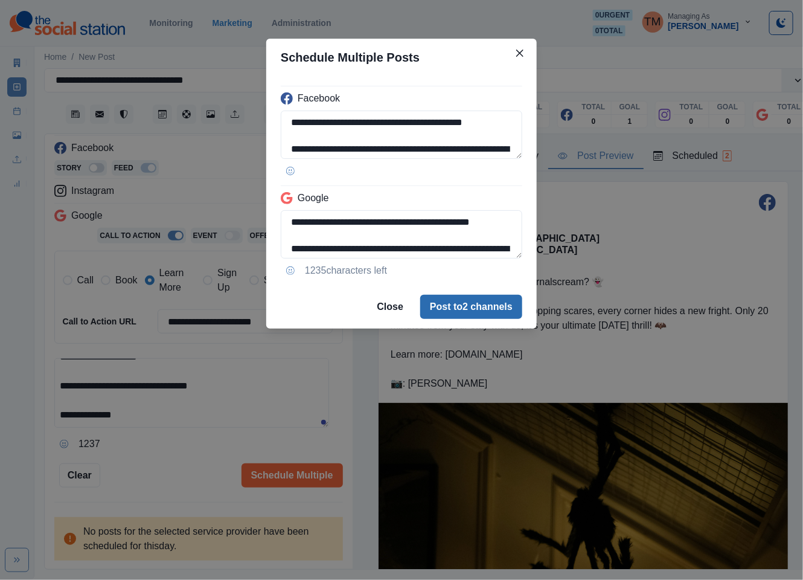
click at [466, 310] on button "Post to 2 channels" at bounding box center [471, 307] width 102 height 24
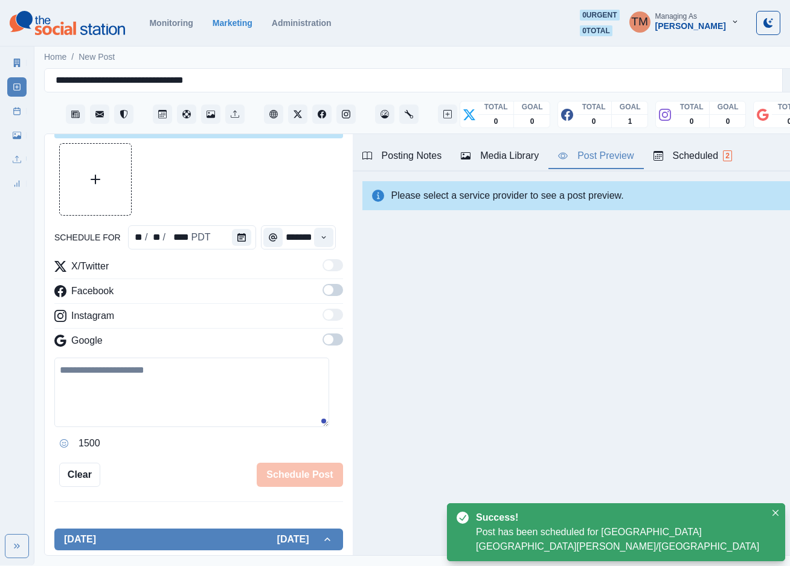
scroll to position [178, 0]
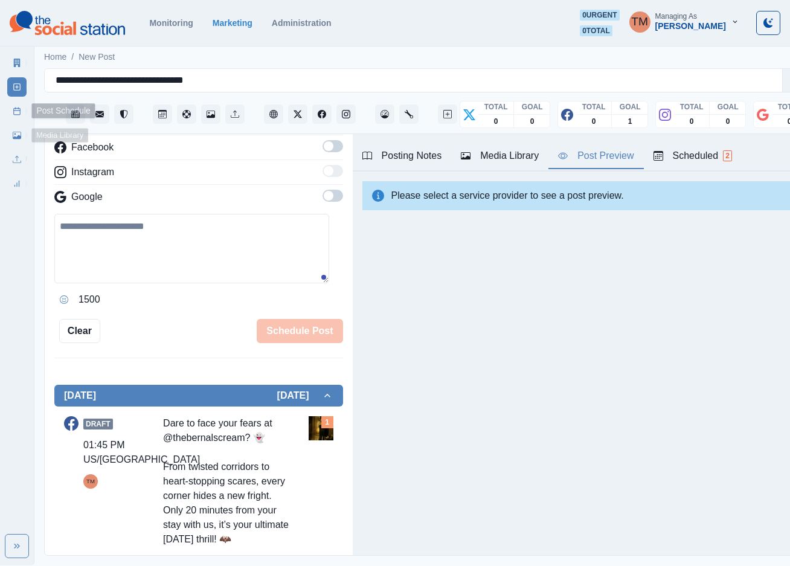
drag, startPoint x: 20, startPoint y: 118, endPoint x: 18, endPoint y: 100, distance: 18.8
click at [20, 117] on link "Post Schedule" at bounding box center [16, 110] width 19 height 19
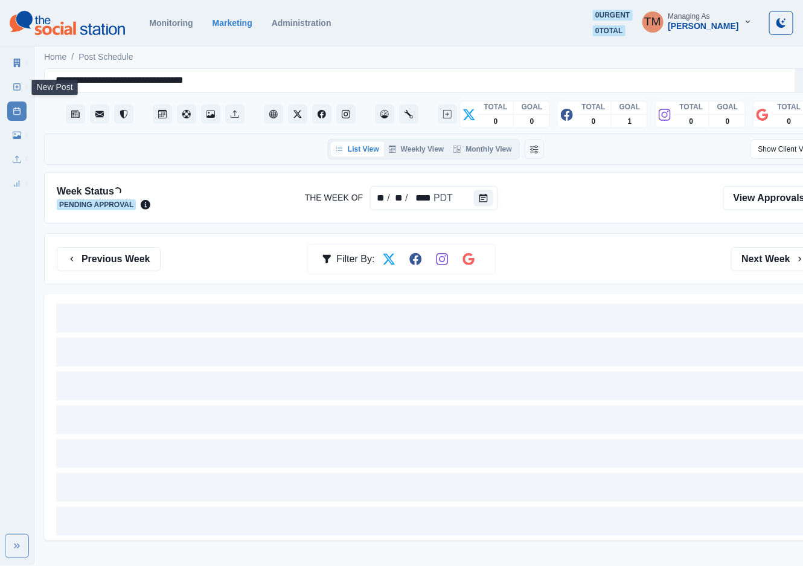
click at [20, 91] on icon at bounding box center [17, 87] width 8 height 8
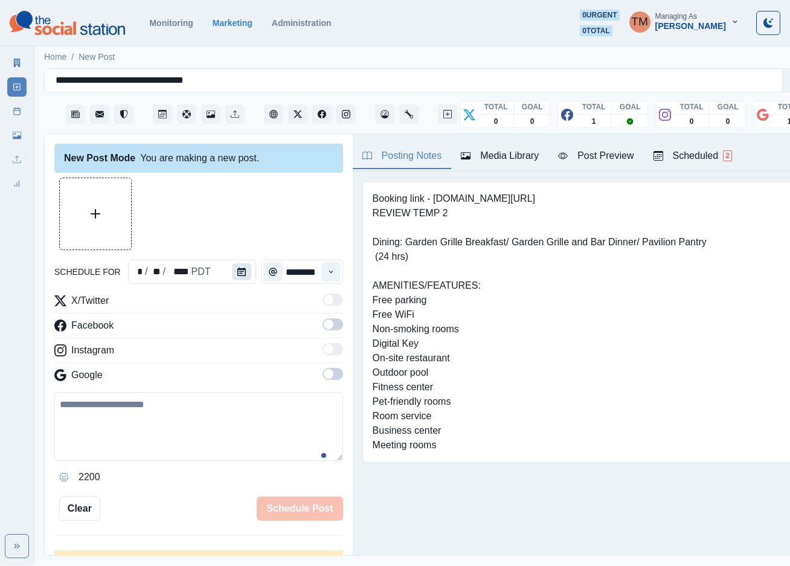
click at [241, 272] on button "Calendar" at bounding box center [241, 271] width 19 height 17
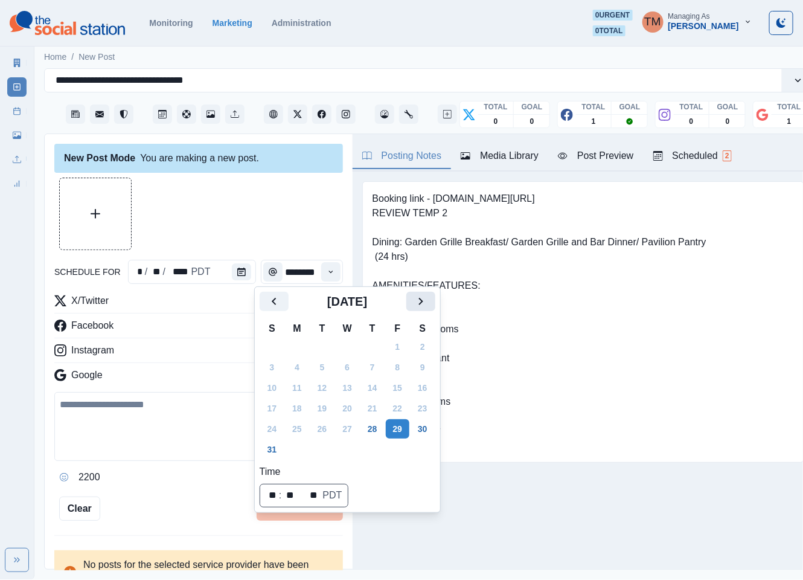
click at [418, 301] on icon "Next" at bounding box center [421, 301] width 14 height 14
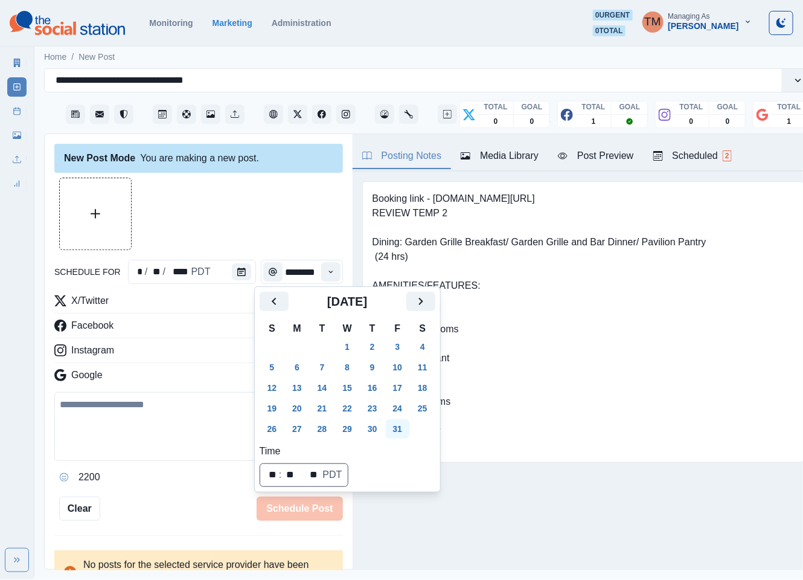
click at [395, 428] on button "31" at bounding box center [398, 428] width 24 height 19
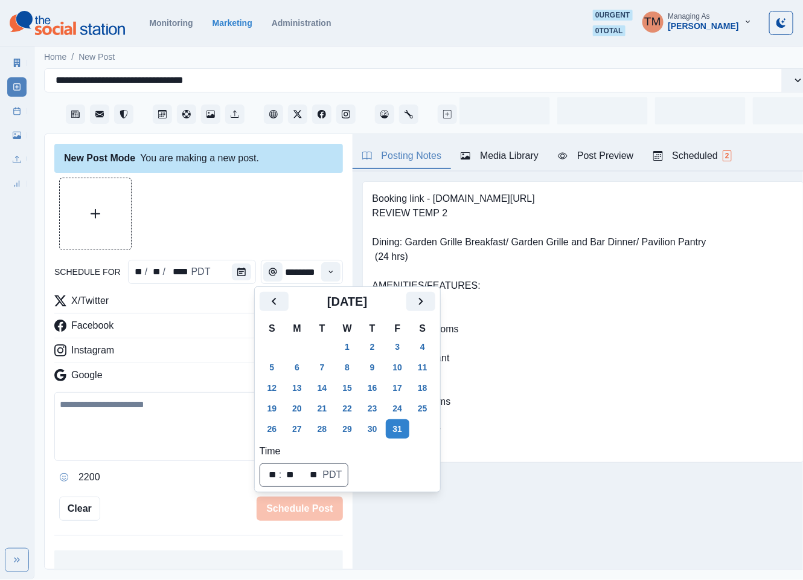
click at [232, 187] on div at bounding box center [198, 214] width 289 height 72
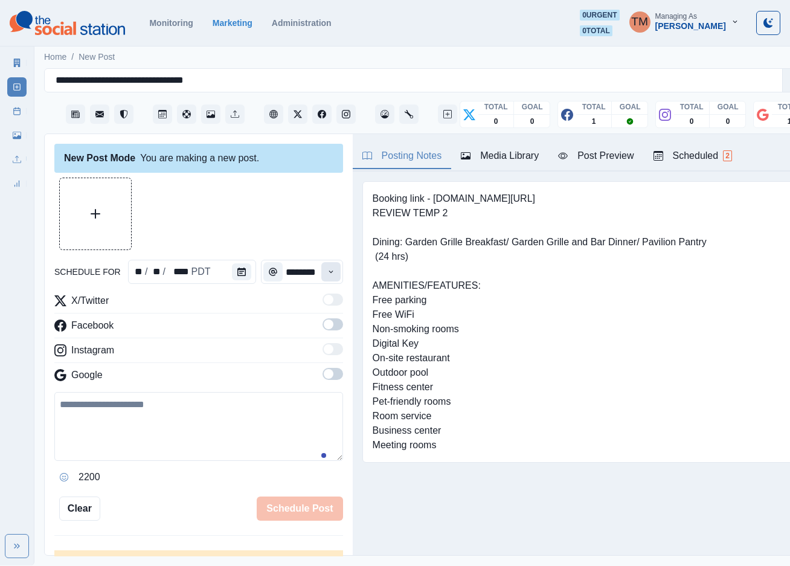
click at [327, 272] on icon "Time" at bounding box center [331, 271] width 8 height 8
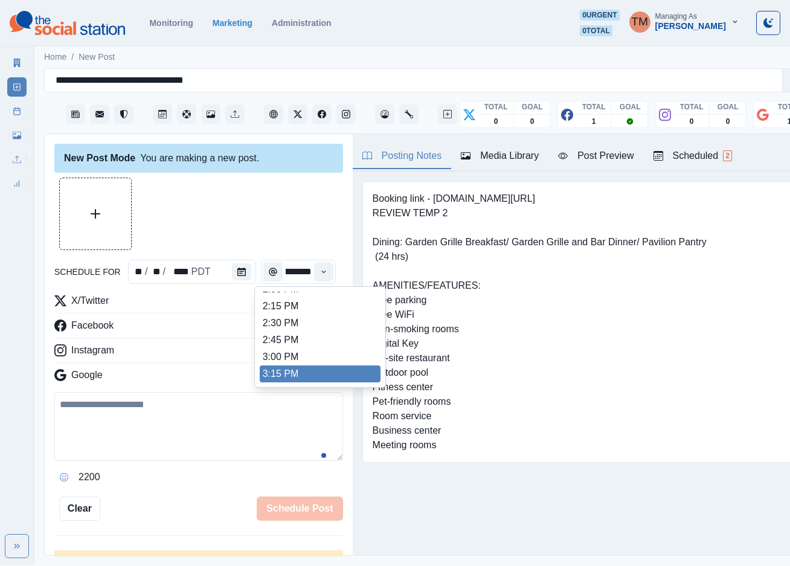
scroll to position [417, 0]
click at [288, 346] on ul "8:00 AM 8:15 AM 8:30 AM 8:45 AM 9:00 AM 9:15 AM 9:30 AM 9:45 AM 10:00 AM 10:15 …" at bounding box center [320, 337] width 121 height 91
type input "*******"
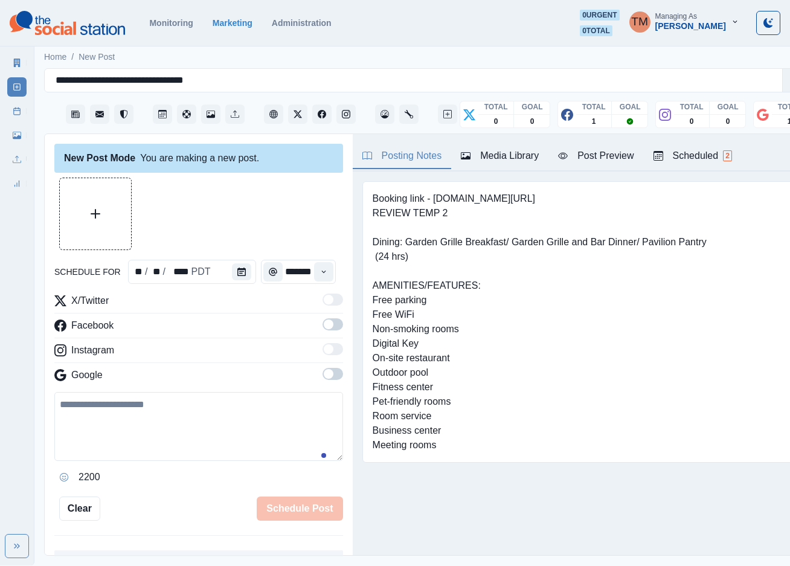
scroll to position [0, 9]
click at [304, 328] on div "Facebook" at bounding box center [198, 327] width 289 height 19
click at [324, 326] on span at bounding box center [329, 324] width 10 height 10
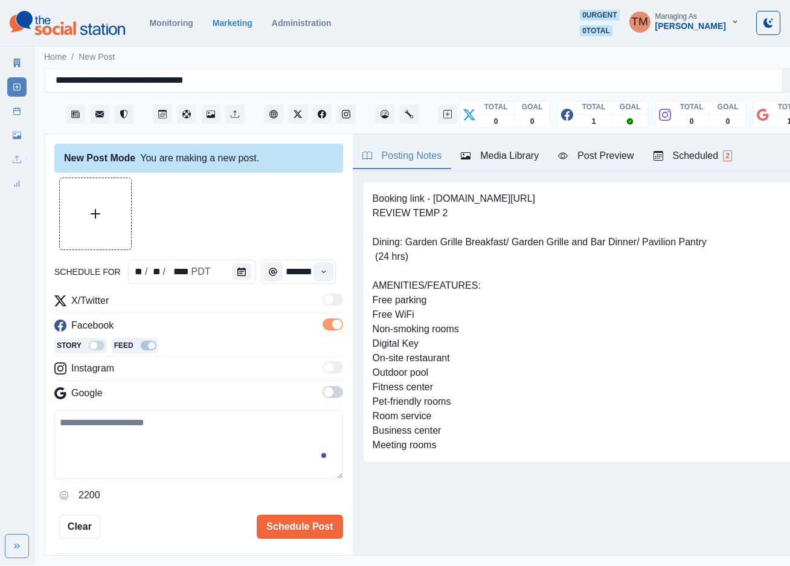
click at [324, 390] on span at bounding box center [329, 392] width 10 height 10
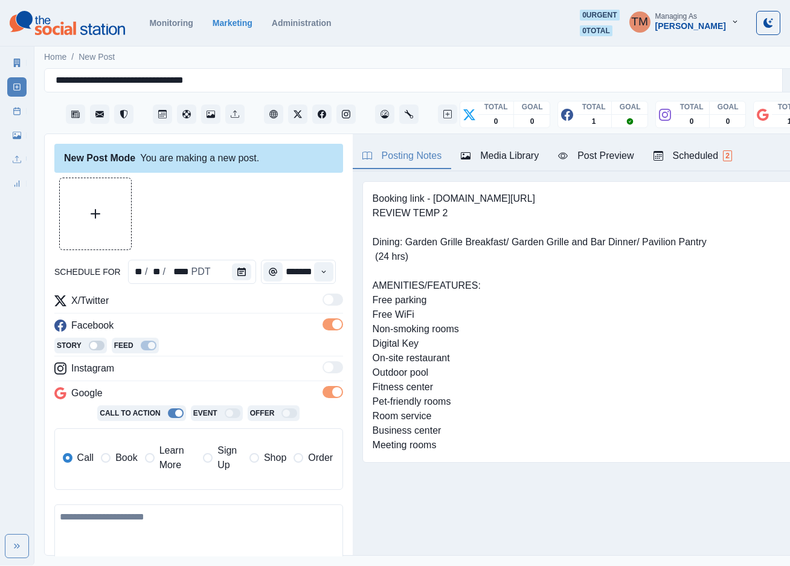
drag, startPoint x: 141, startPoint y: 519, endPoint x: 150, endPoint y: 526, distance: 11.6
click at [141, 520] on textarea at bounding box center [198, 538] width 289 height 69
paste textarea "**********"
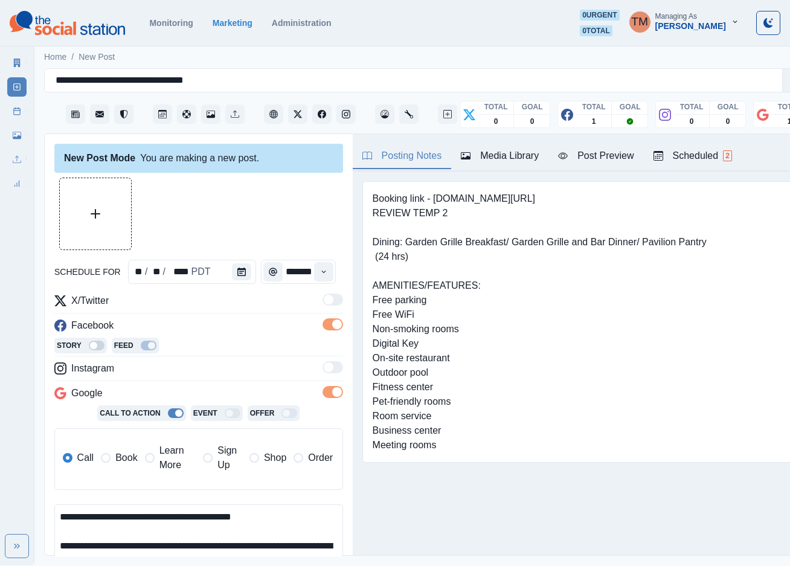
scroll to position [9, 0]
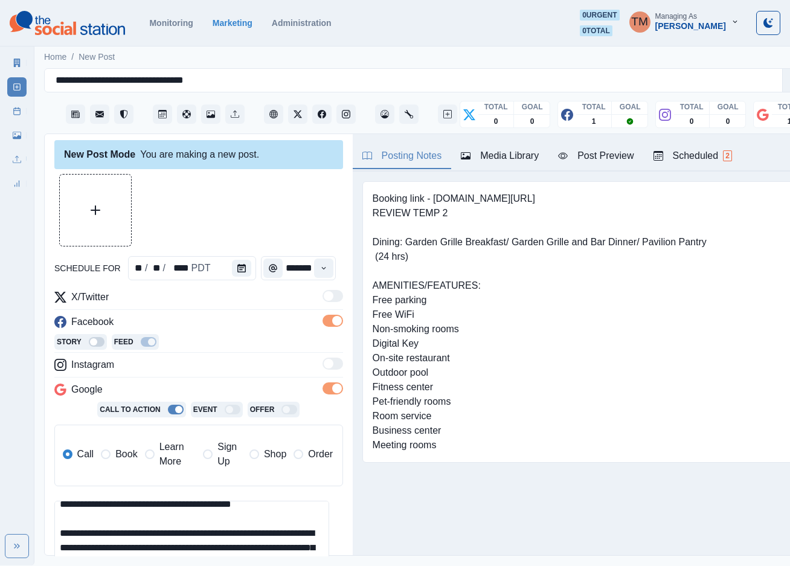
type textarea "**********"
click at [102, 211] on button "Upload Media" at bounding box center [95, 209] width 71 height 71
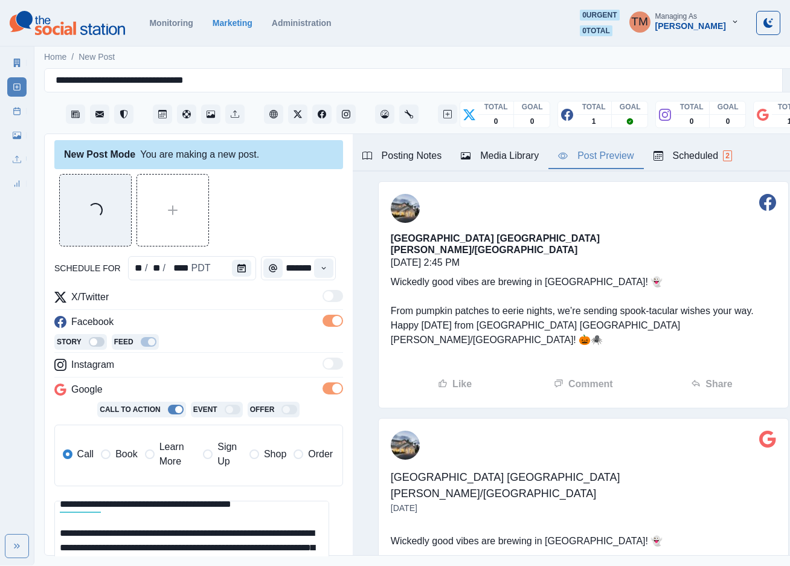
click at [604, 155] on div "Post Preview" at bounding box center [595, 156] width 75 height 14
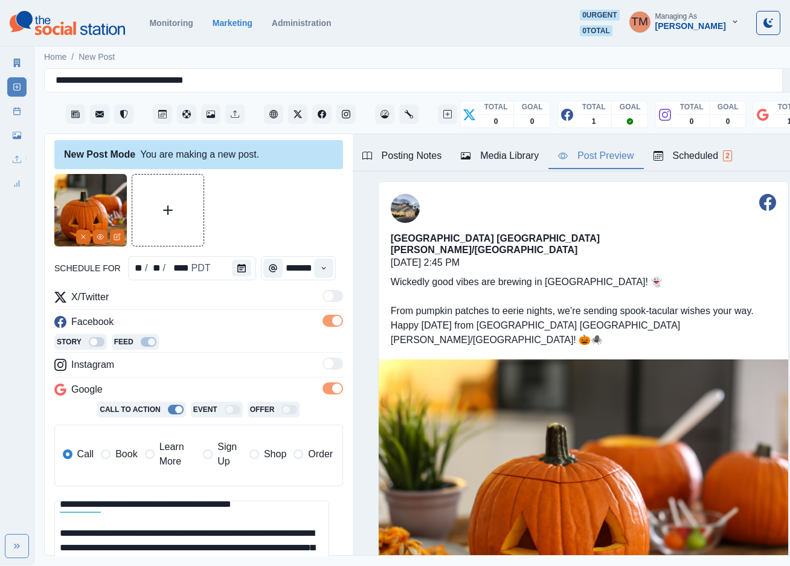
click at [615, 155] on div "Post Preview" at bounding box center [595, 156] width 75 height 14
click at [259, 222] on div at bounding box center [198, 210] width 289 height 72
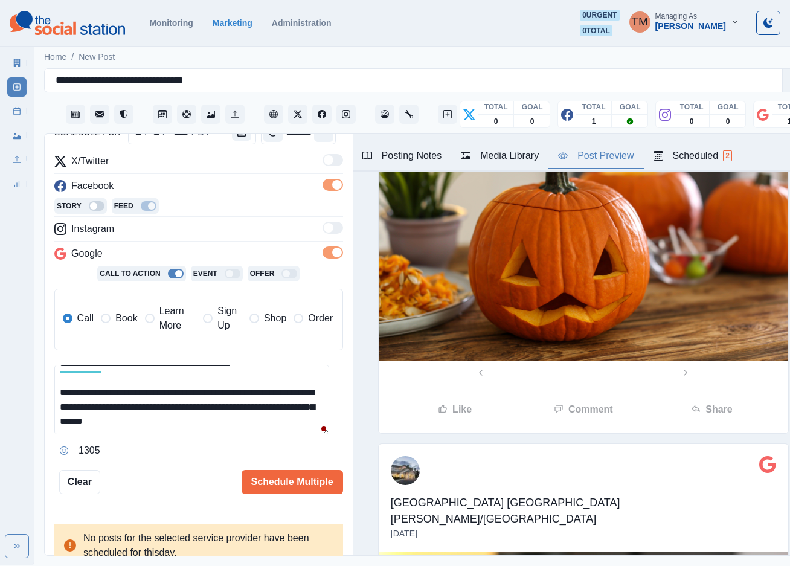
scroll to position [147, 0]
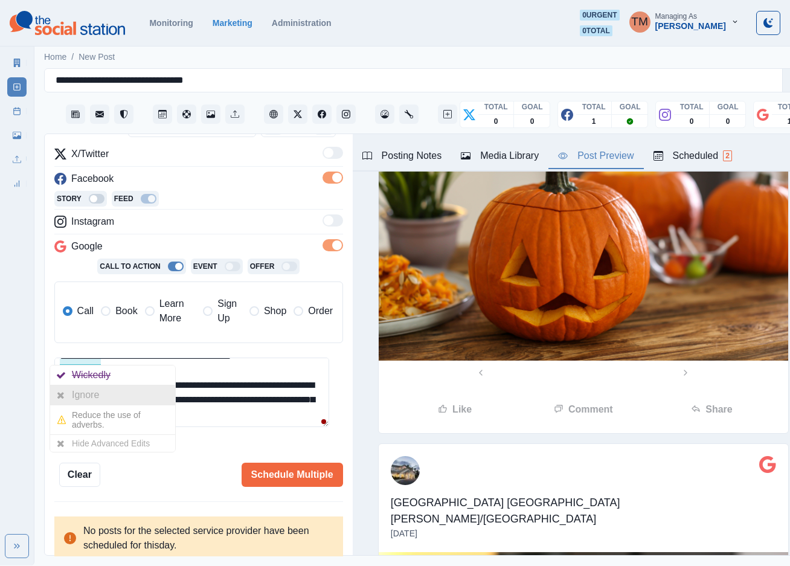
click at [97, 389] on div "Ignore" at bounding box center [88, 394] width 32 height 19
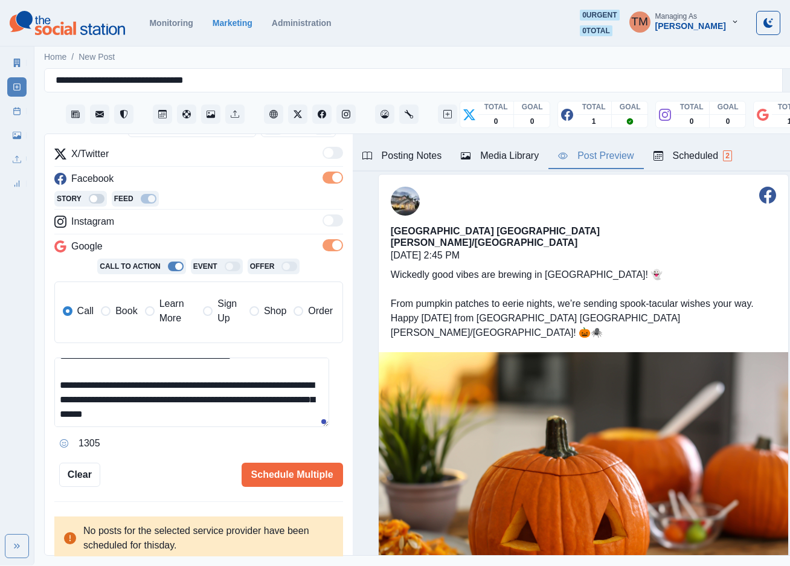
scroll to position [0, 0]
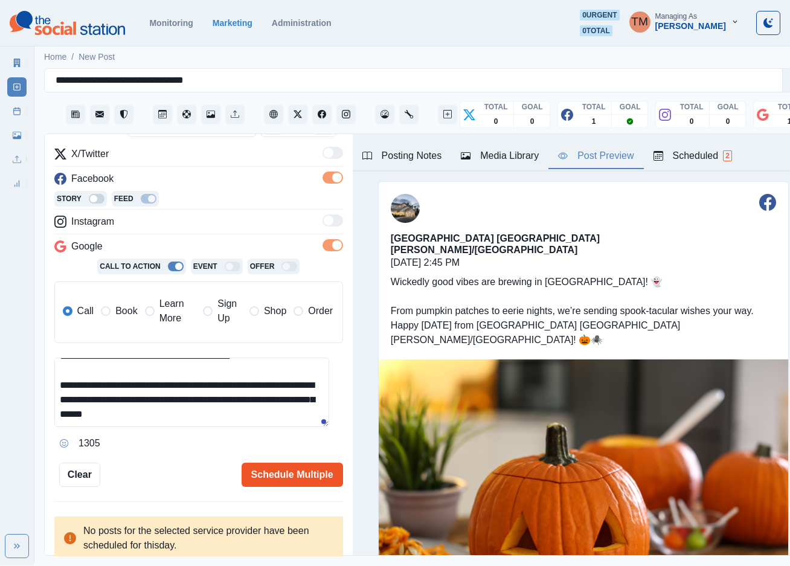
click at [294, 469] on button "Schedule Multiple" at bounding box center [292, 474] width 101 height 24
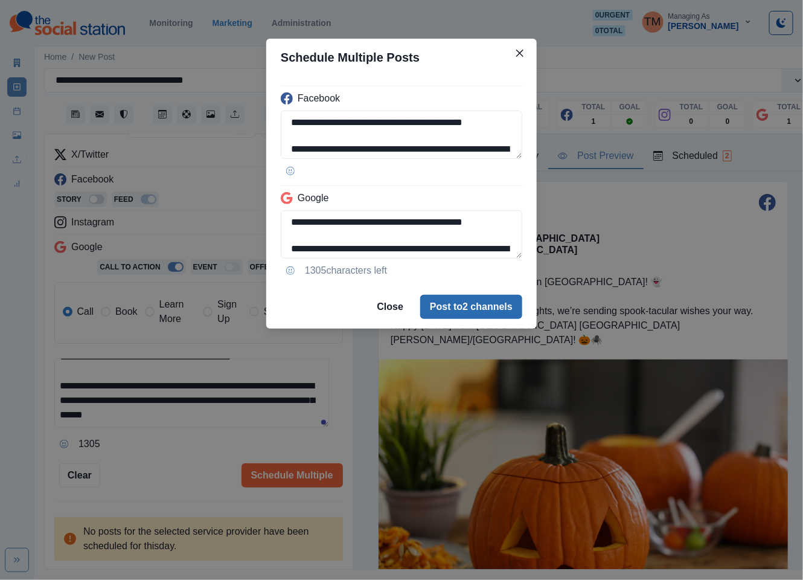
click at [456, 307] on button "Post to 2 channels" at bounding box center [471, 307] width 102 height 24
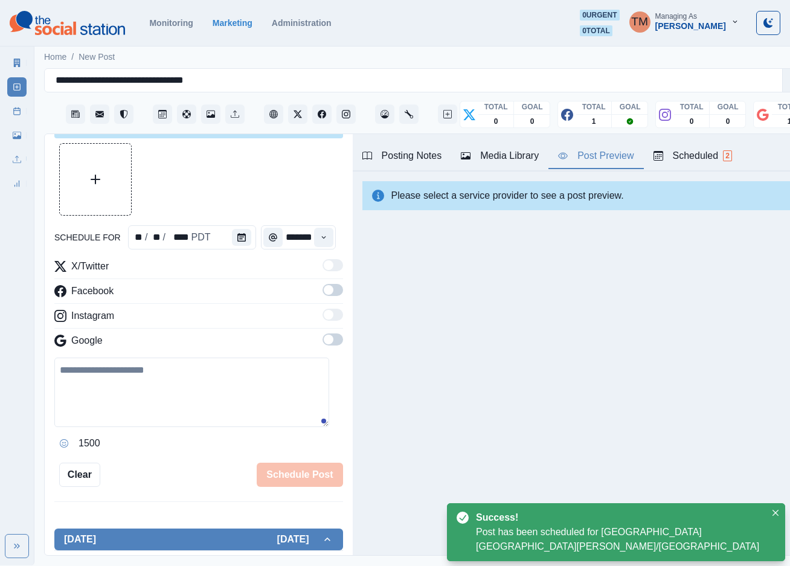
scroll to position [147, 0]
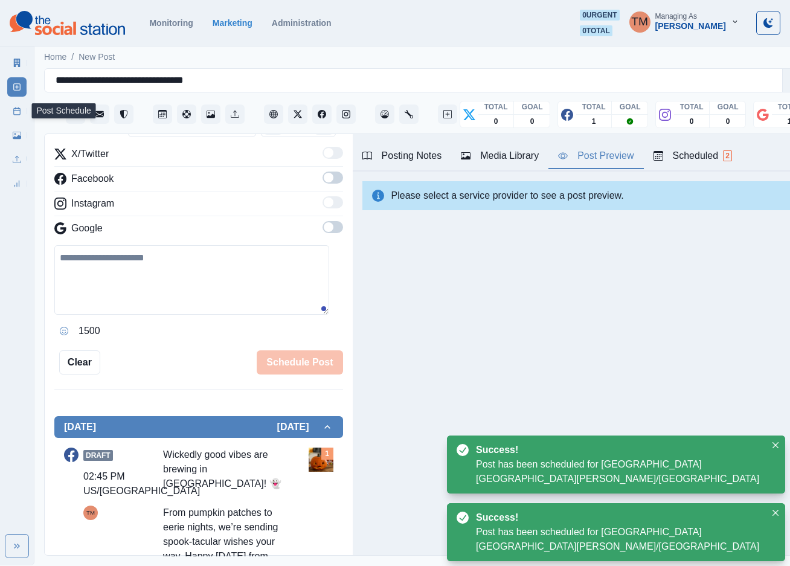
click at [19, 111] on icon at bounding box center [17, 111] width 8 height 8
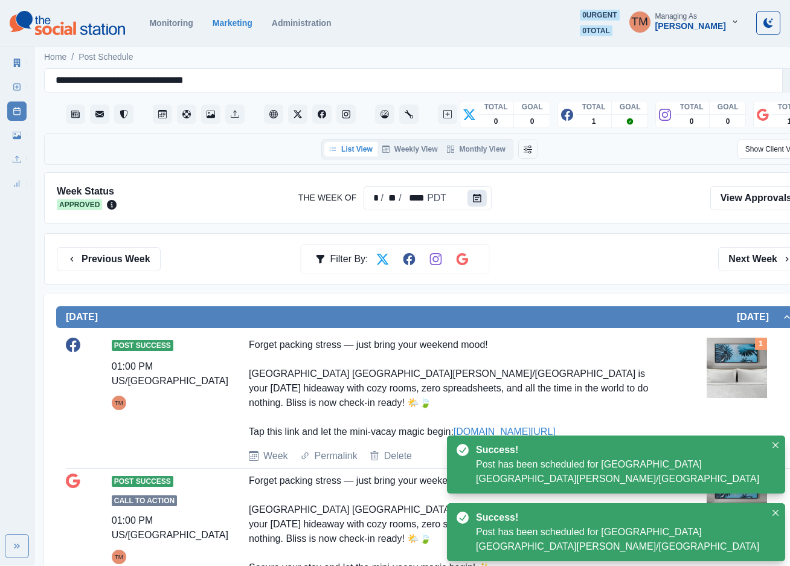
click at [473, 203] on button "Calendar" at bounding box center [476, 198] width 19 height 17
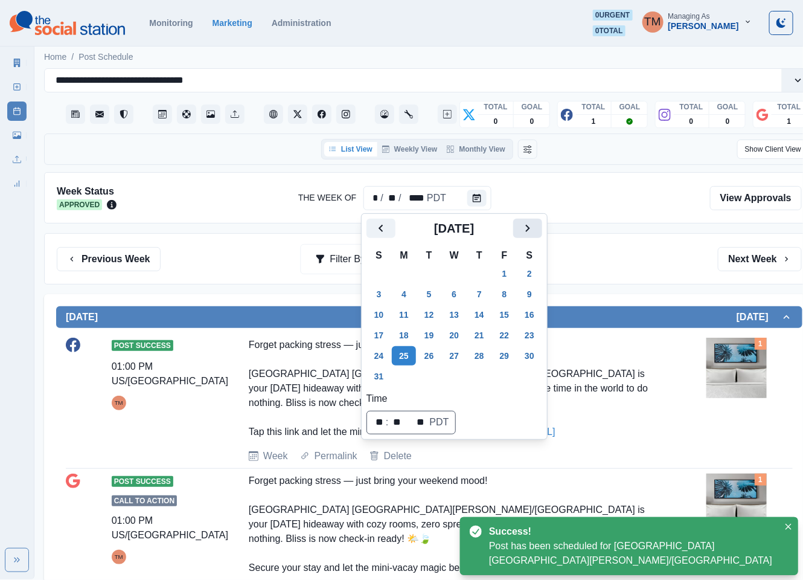
click at [531, 226] on icon "Next" at bounding box center [527, 228] width 14 height 14
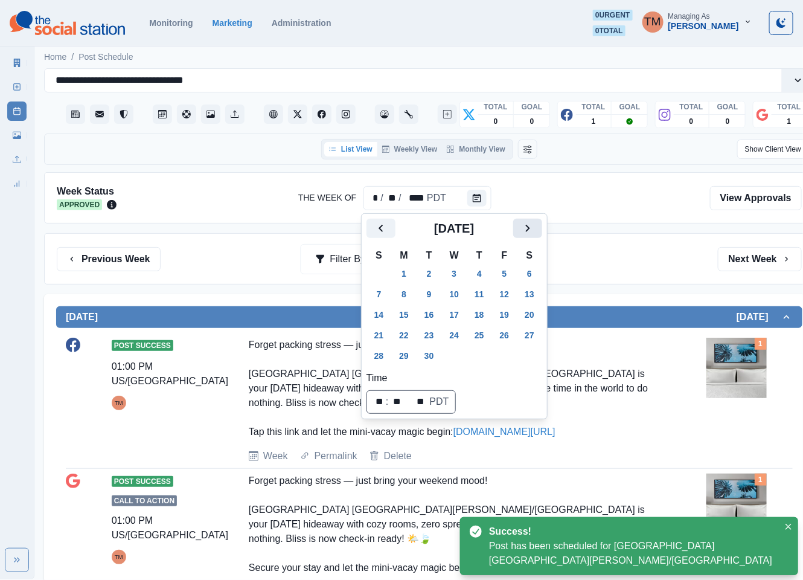
click at [531, 226] on icon "Next" at bounding box center [527, 228] width 14 height 14
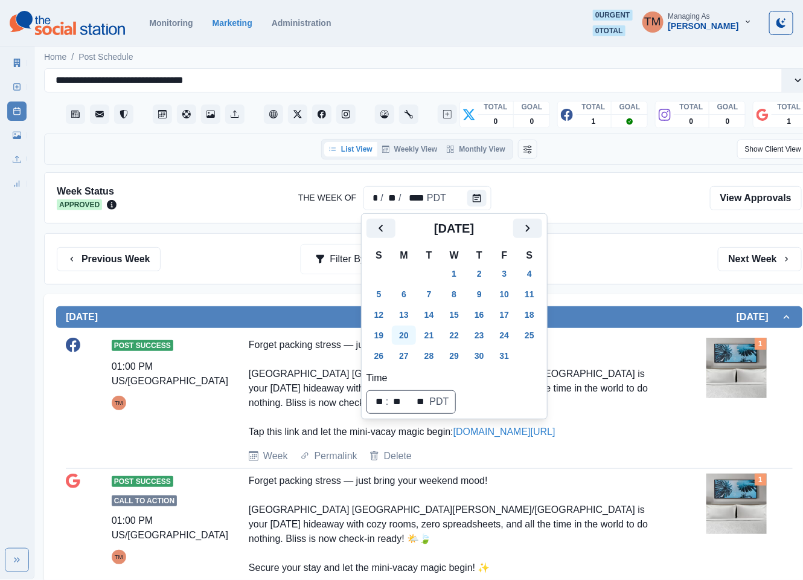
click at [405, 335] on button "20" at bounding box center [404, 334] width 24 height 19
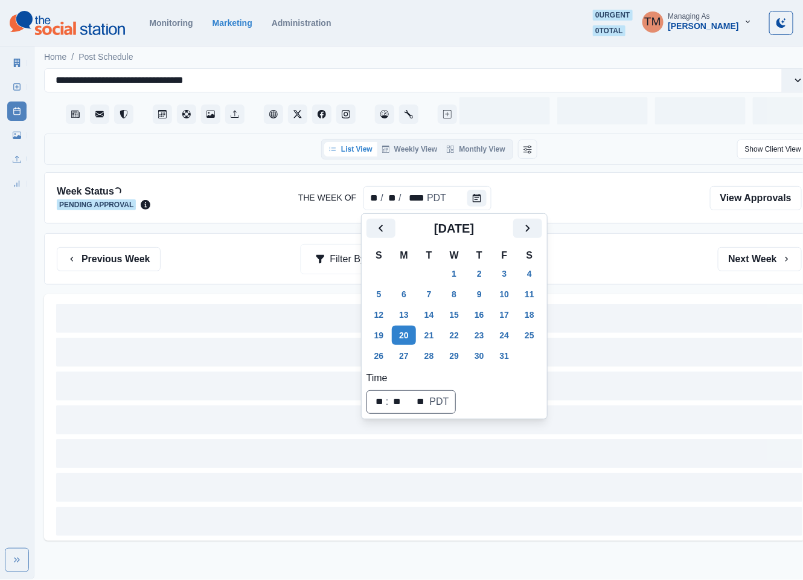
click at [642, 272] on div "Previous Week Filter By: Next Week" at bounding box center [429, 258] width 770 height 51
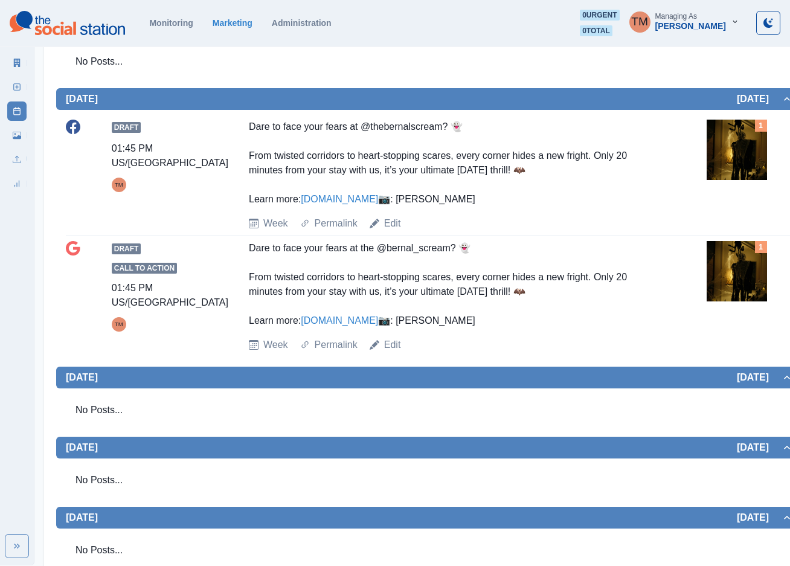
scroll to position [362, 0]
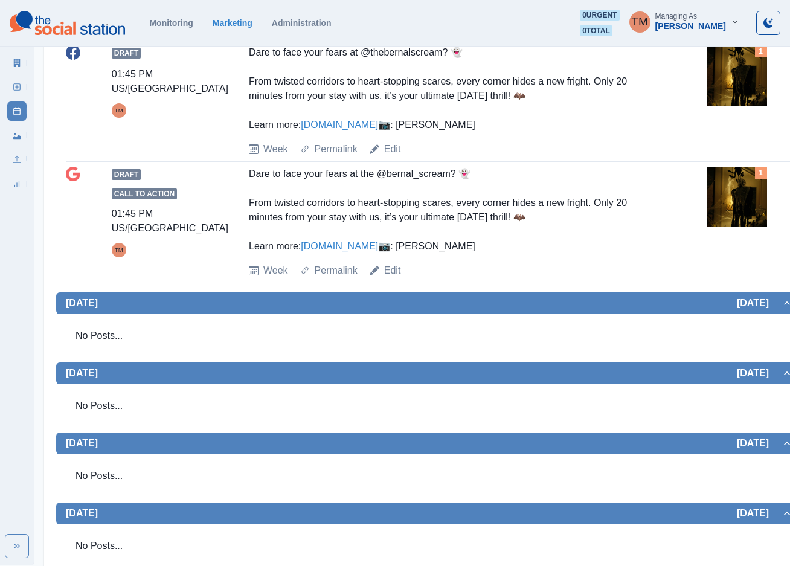
click at [732, 227] on img at bounding box center [736, 197] width 60 height 60
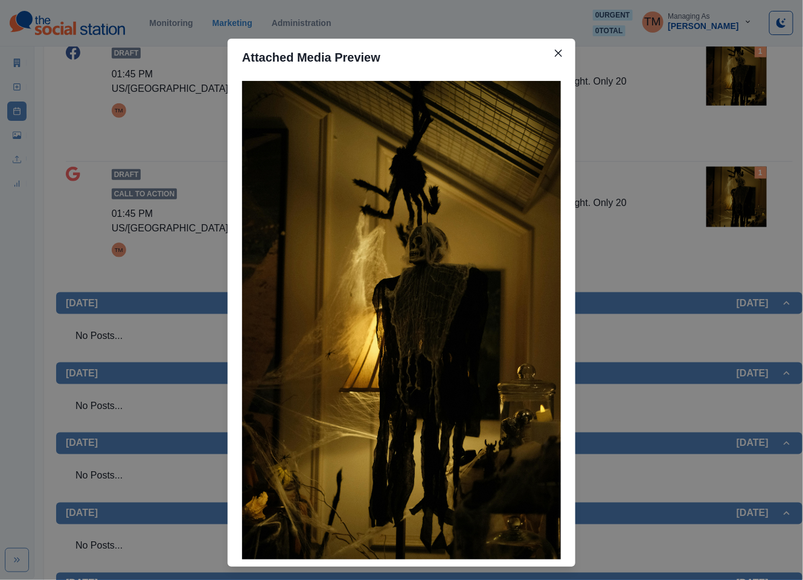
click at [732, 247] on div "Attached Media Preview" at bounding box center [401, 290] width 803 height 580
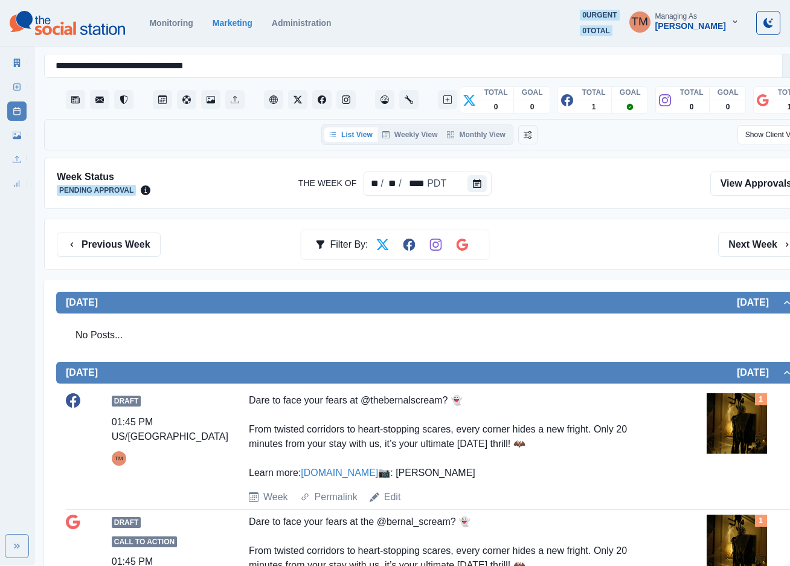
scroll to position [0, 0]
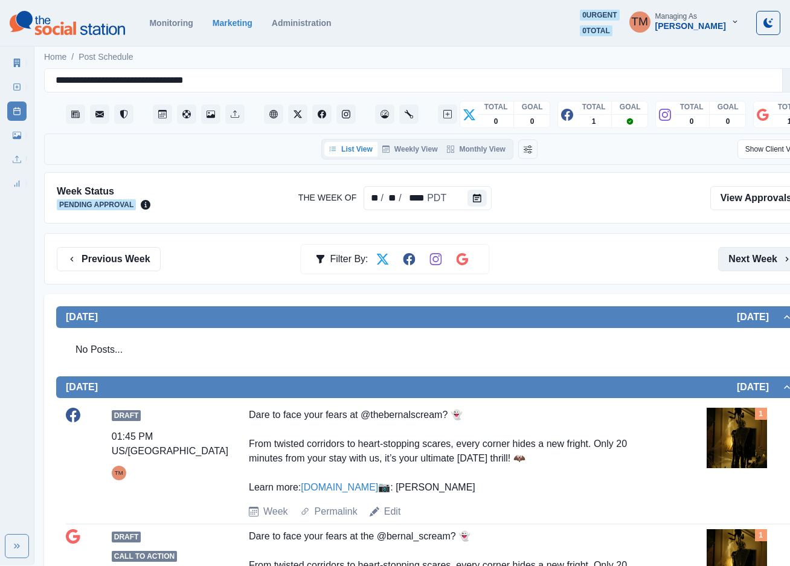
click at [752, 264] on button "Next Week" at bounding box center [760, 259] width 84 height 24
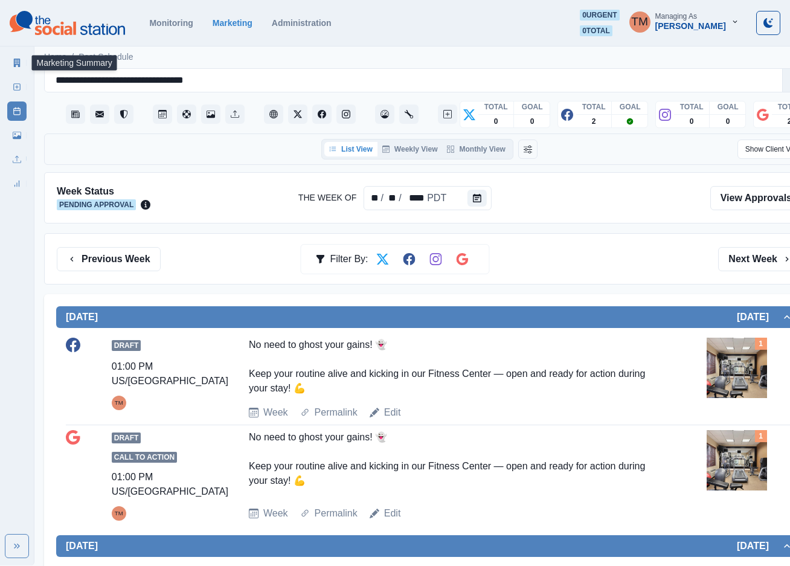
click at [11, 62] on link "Marketing Summary" at bounding box center [16, 62] width 19 height 19
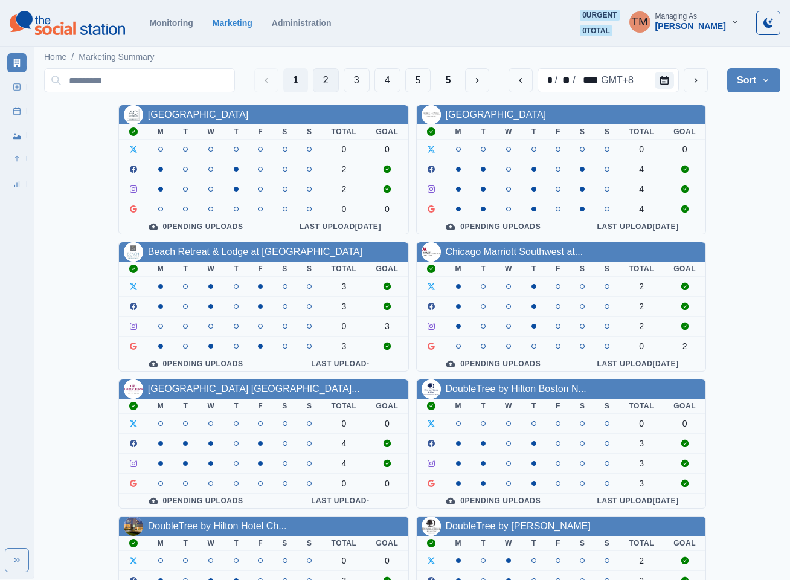
click at [323, 80] on button "2" at bounding box center [326, 80] width 26 height 24
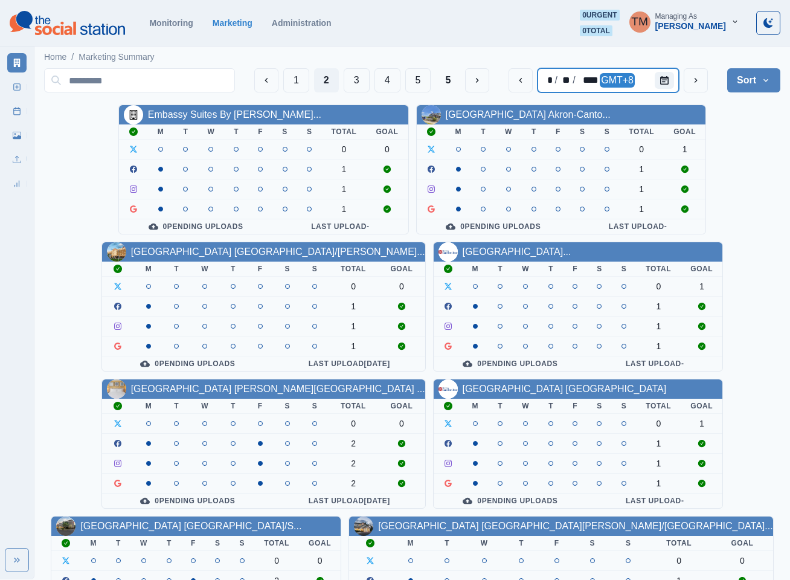
click at [679, 80] on div at bounding box center [666, 80] width 24 height 24
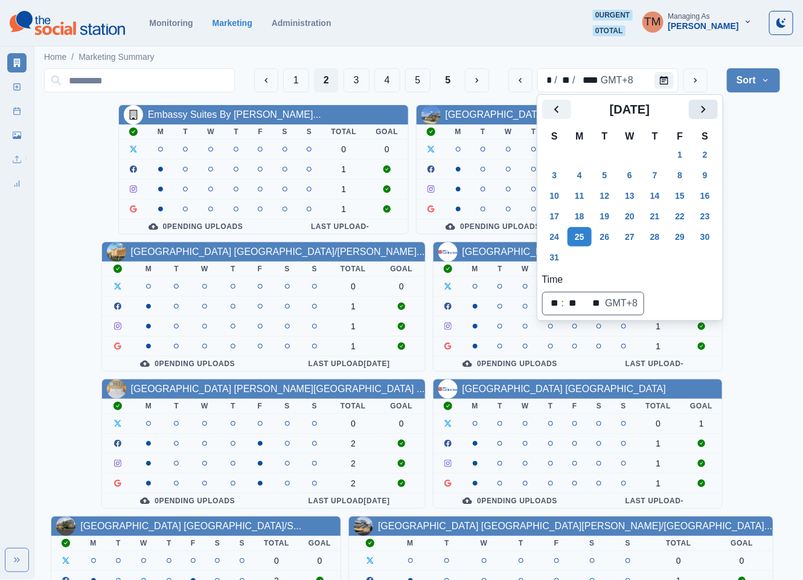
click at [701, 118] on button "Next" at bounding box center [703, 109] width 29 height 19
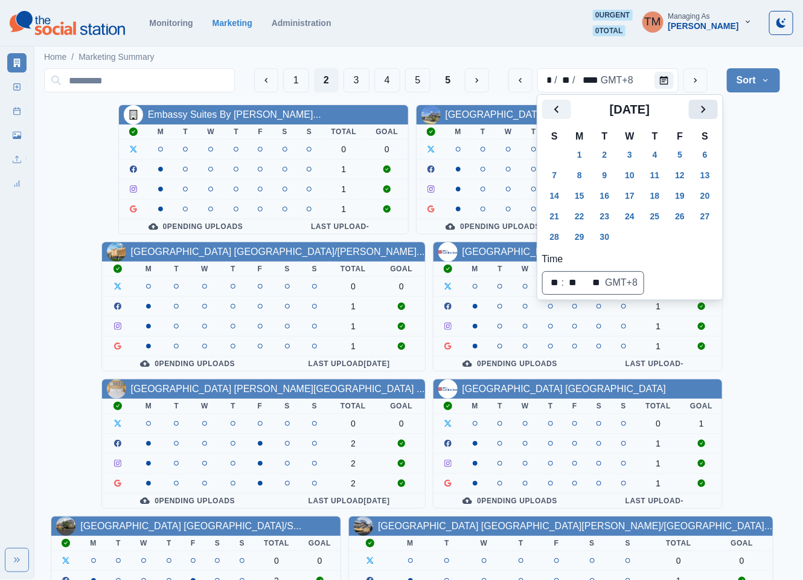
click at [702, 116] on icon "Next" at bounding box center [703, 109] width 14 height 14
click at [583, 217] on button "20" at bounding box center [580, 215] width 24 height 19
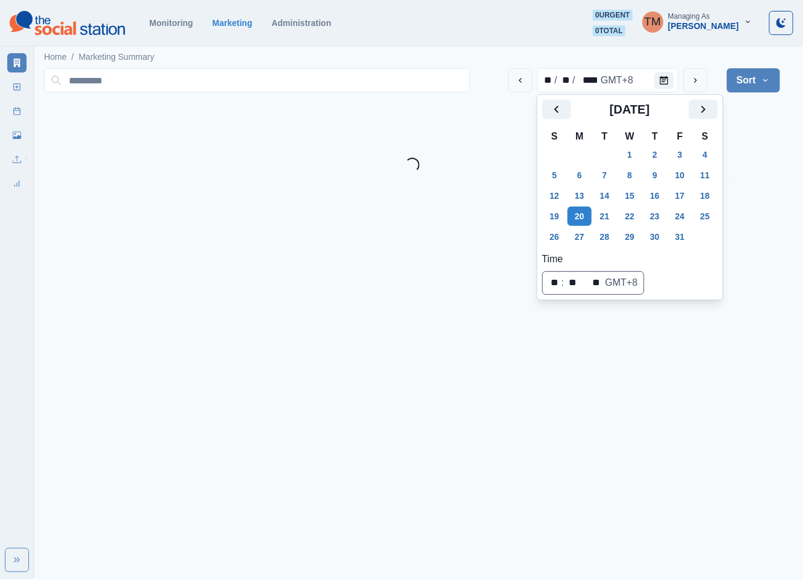
click at [744, 182] on html "September 2025 October 2025 Selected Date: Monday, October 20, 2025 Monitoring …" at bounding box center [401, 91] width 803 height 182
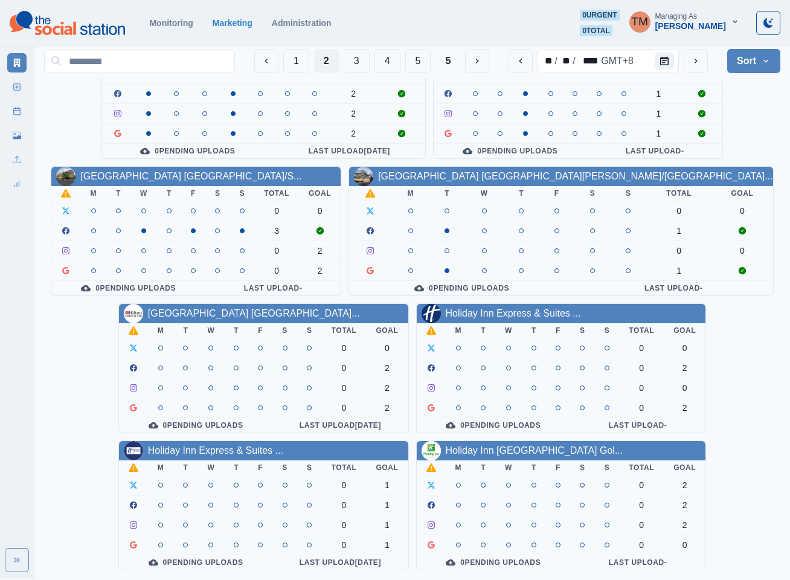
scroll to position [362, 0]
click at [700, 66] on button "next" at bounding box center [695, 61] width 24 height 24
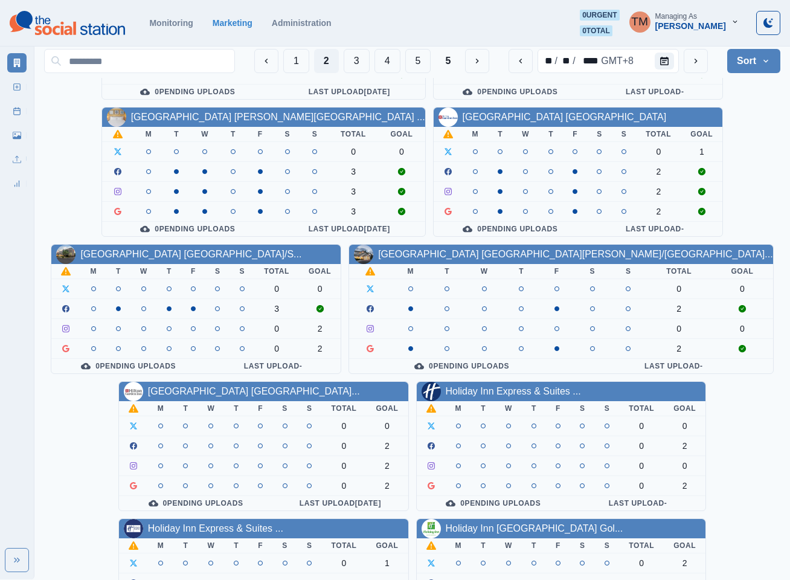
scroll to position [362, 0]
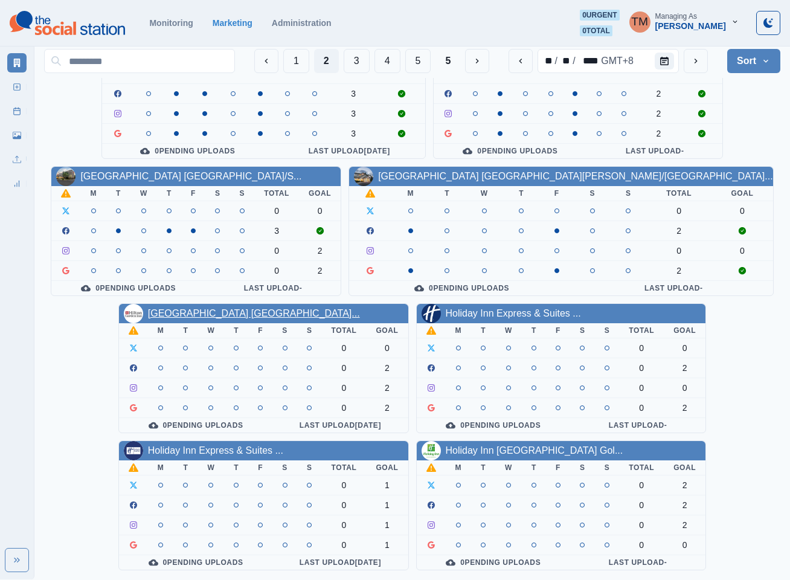
click at [202, 308] on link "[GEOGRAPHIC_DATA] [GEOGRAPHIC_DATA]..." at bounding box center [254, 313] width 212 height 10
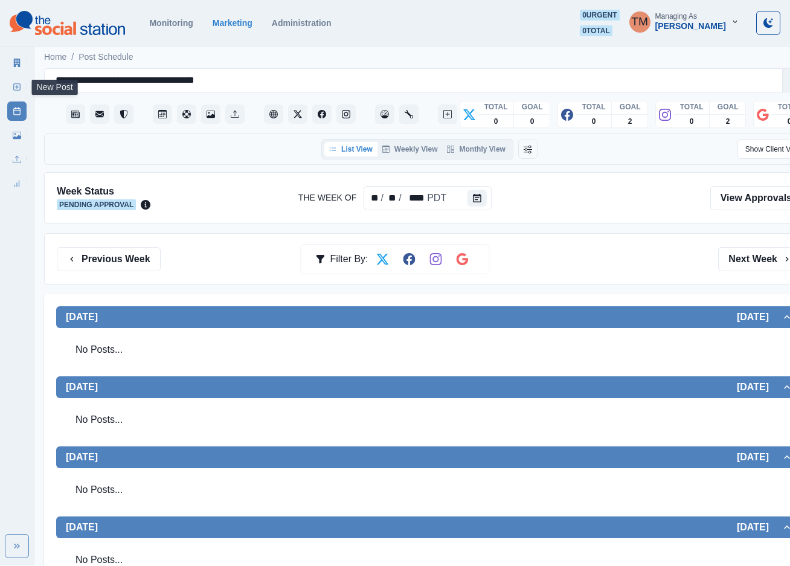
drag, startPoint x: 11, startPoint y: 86, endPoint x: 0, endPoint y: 252, distance: 167.0
click at [11, 86] on link "New Post" at bounding box center [16, 86] width 19 height 19
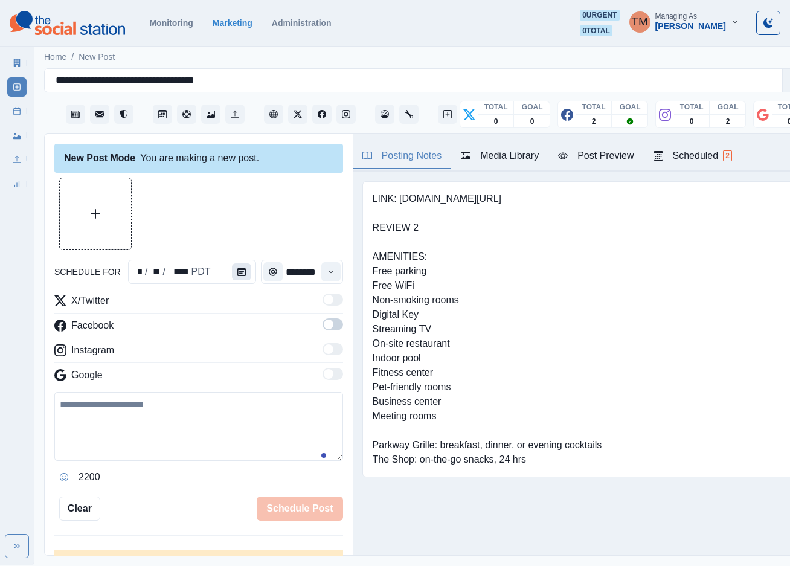
click at [237, 272] on icon "Calendar" at bounding box center [241, 271] width 8 height 8
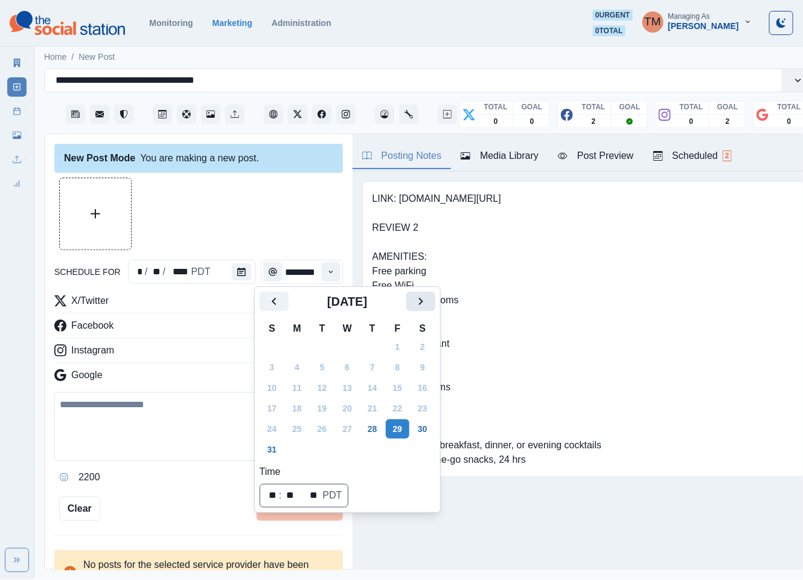
click at [426, 305] on icon "Next" at bounding box center [421, 301] width 14 height 14
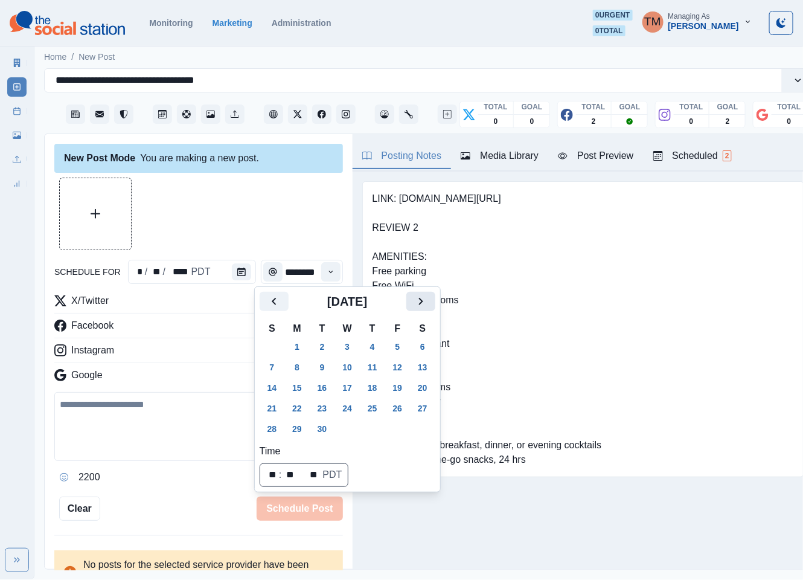
click at [426, 305] on icon "Next" at bounding box center [421, 301] width 14 height 14
click at [327, 406] on button "21" at bounding box center [322, 407] width 24 height 19
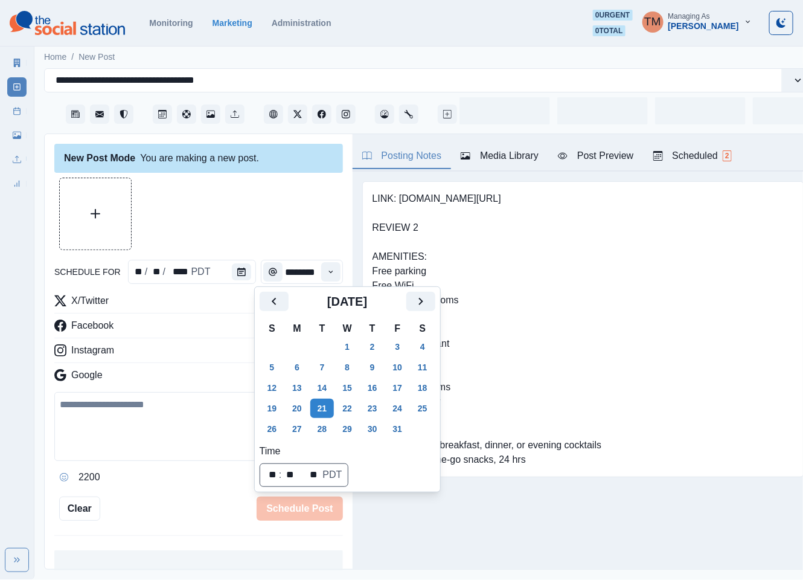
click at [272, 238] on div at bounding box center [198, 214] width 289 height 72
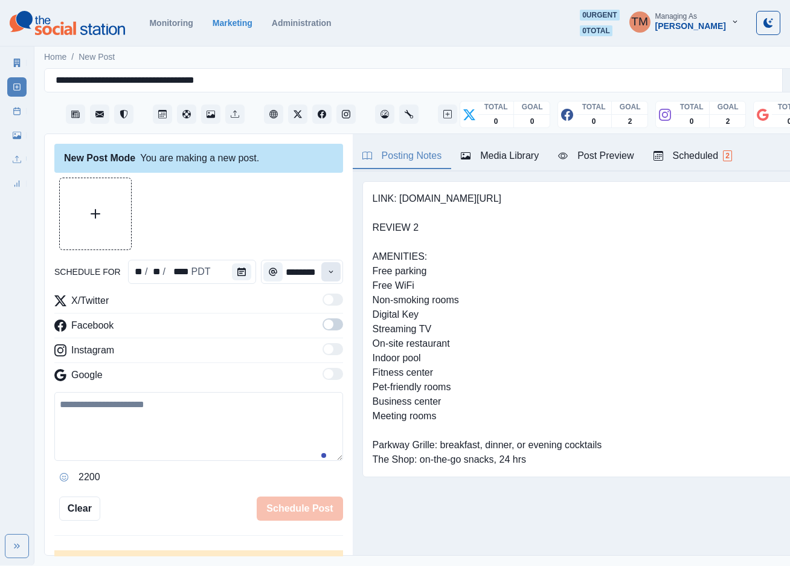
click at [327, 272] on icon "Time" at bounding box center [331, 271] width 8 height 8
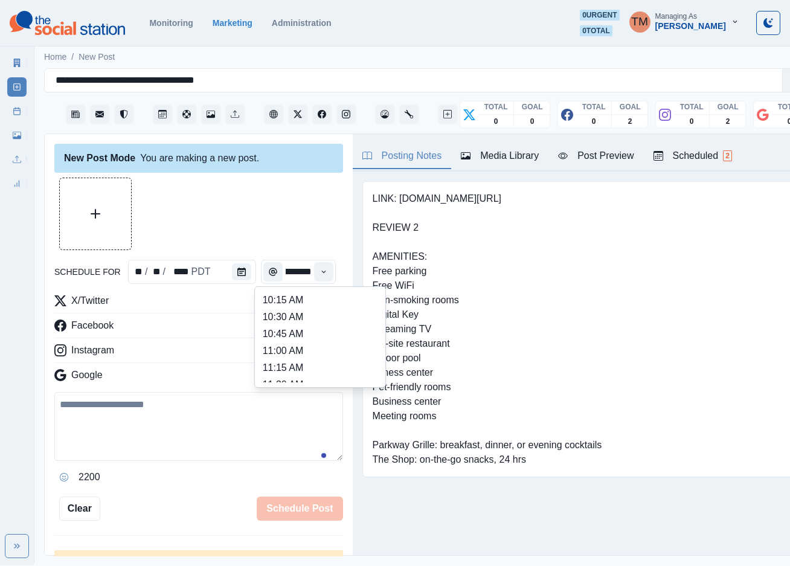
scroll to position [194, 0]
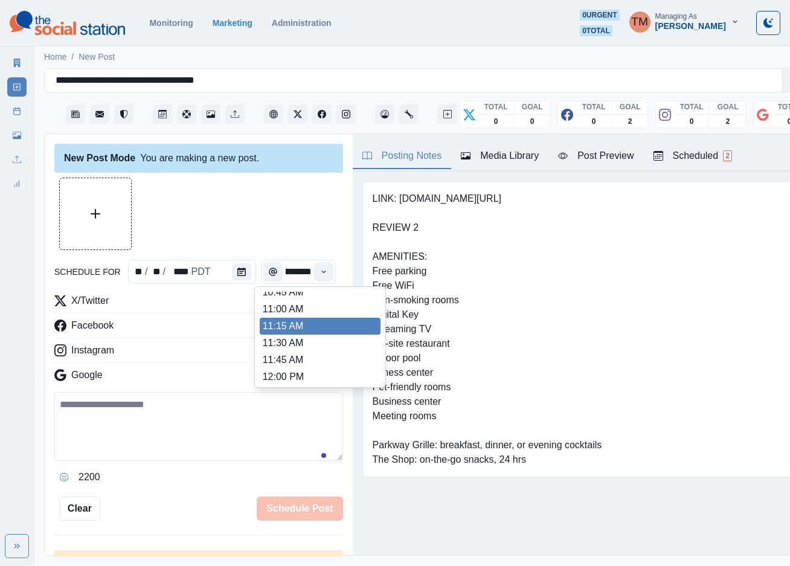
click at [297, 318] on li "11:15 AM" at bounding box center [320, 326] width 121 height 17
type input "********"
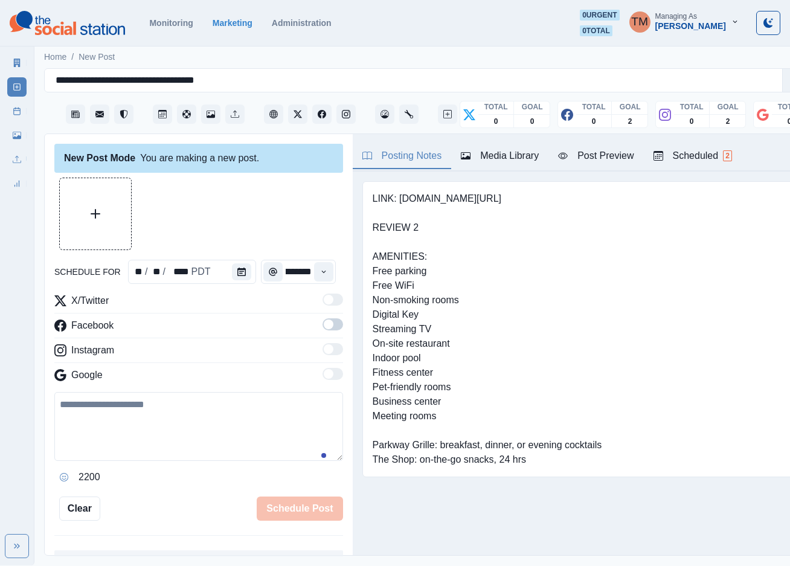
click at [322, 321] on span at bounding box center [332, 324] width 21 height 12
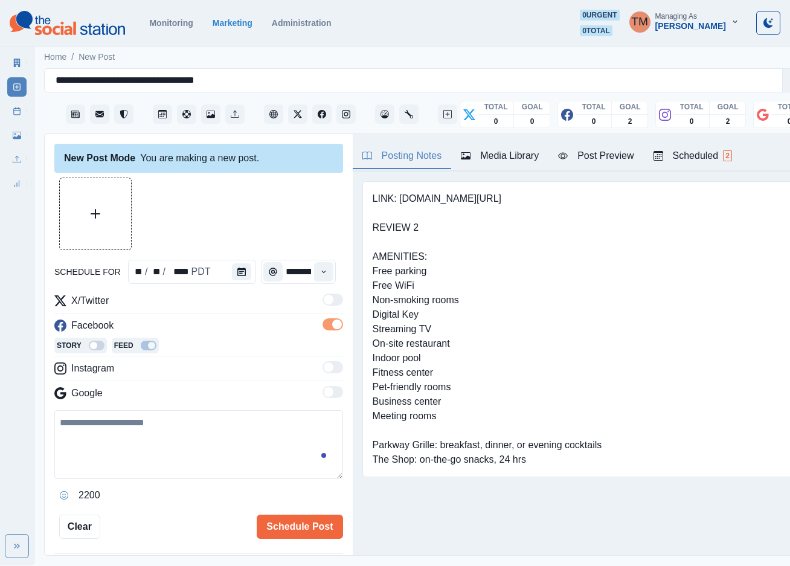
click at [185, 440] on textarea at bounding box center [198, 444] width 289 height 69
paste textarea "**********"
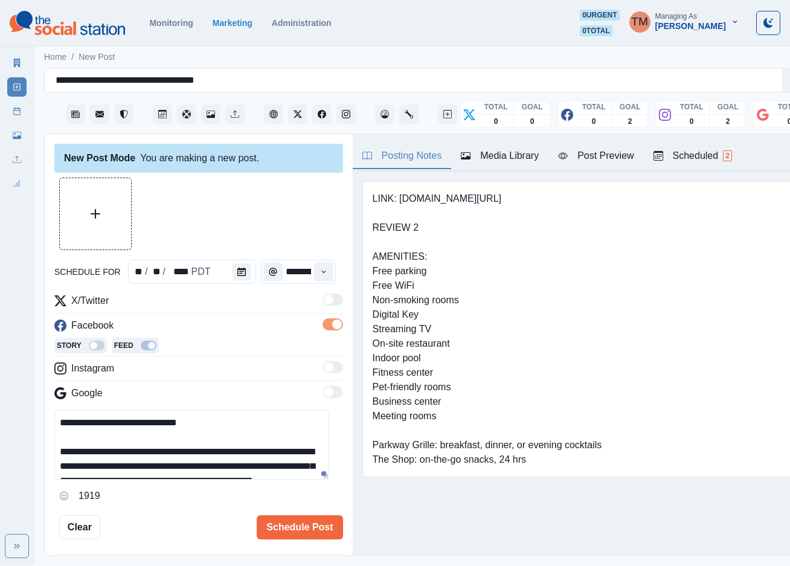
scroll to position [82, 0]
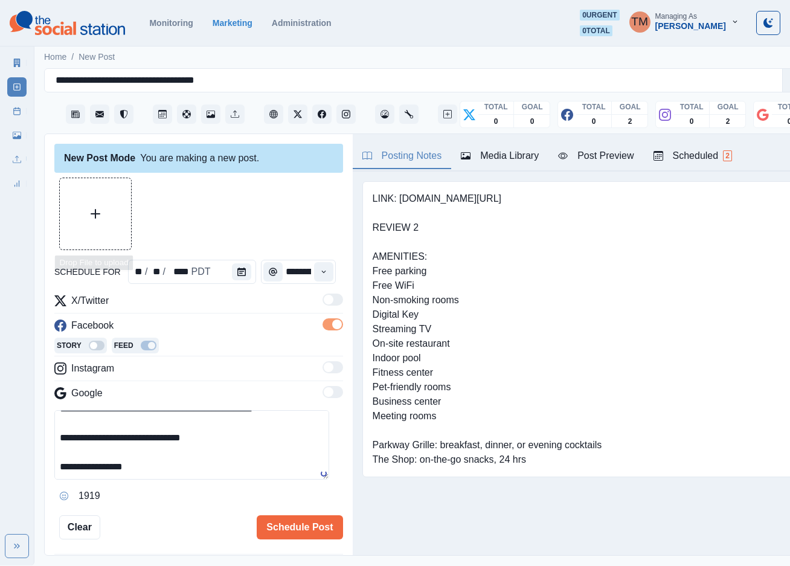
type textarea "**********"
click at [94, 223] on button "Upload Media" at bounding box center [95, 213] width 71 height 71
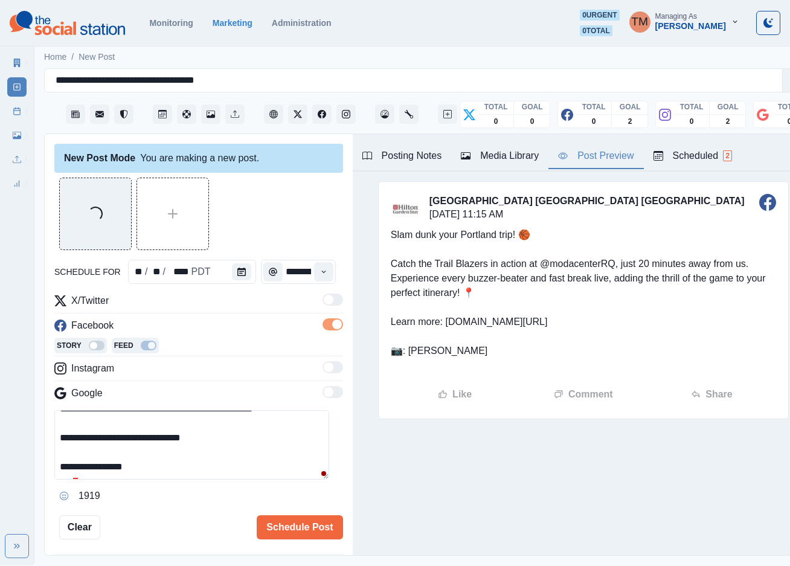
click at [609, 151] on div "Post Preview" at bounding box center [595, 156] width 75 height 14
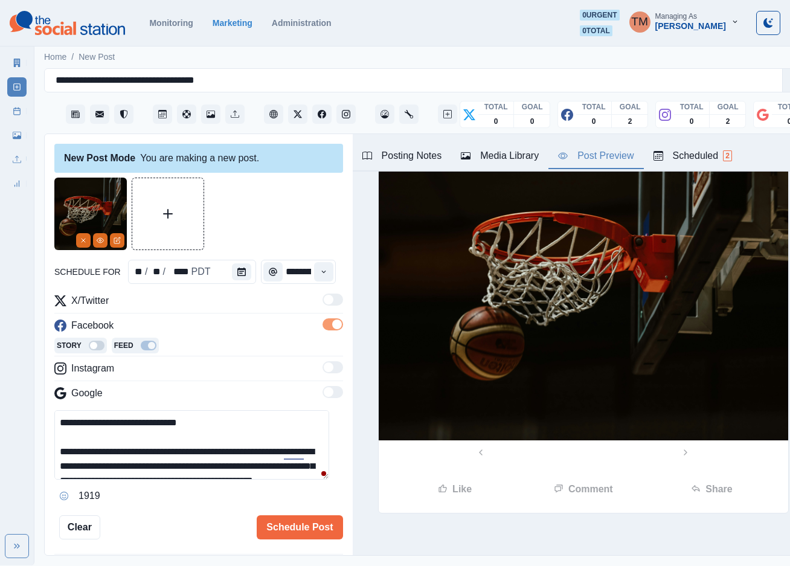
scroll to position [0, 0]
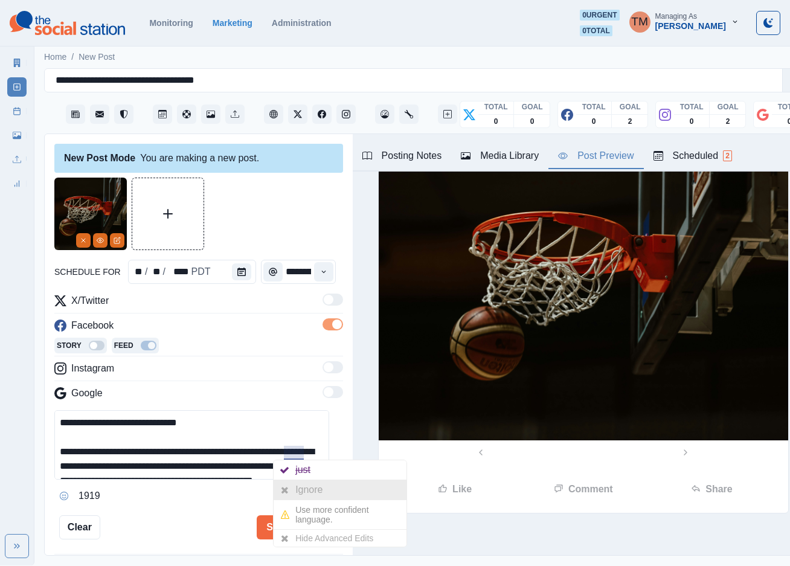
click at [309, 485] on div "Ignore" at bounding box center [311, 489] width 32 height 19
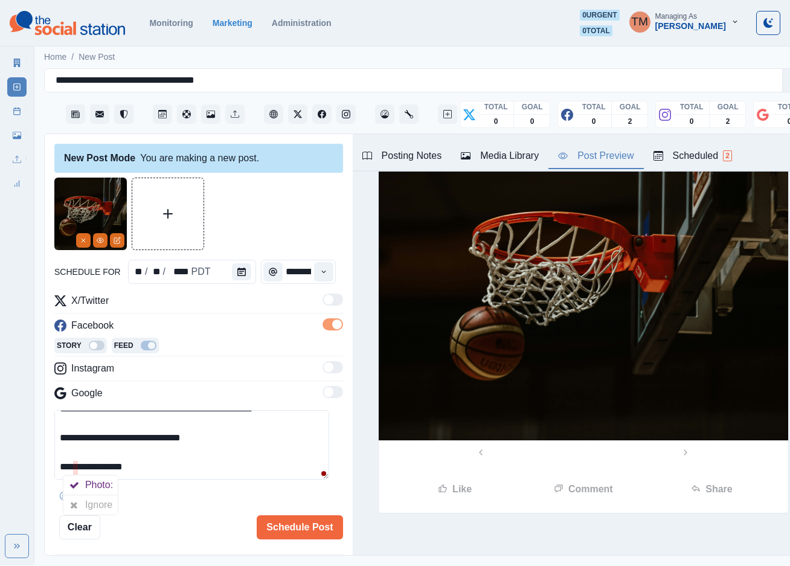
click at [80, 501] on div at bounding box center [74, 504] width 22 height 19
click at [270, 524] on button "Schedule Post" at bounding box center [300, 527] width 86 height 24
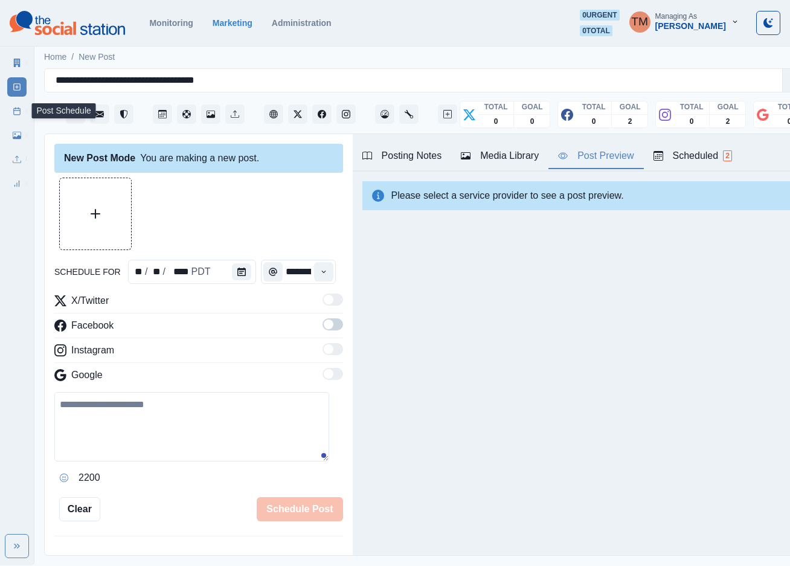
click at [18, 115] on icon at bounding box center [17, 111] width 8 height 8
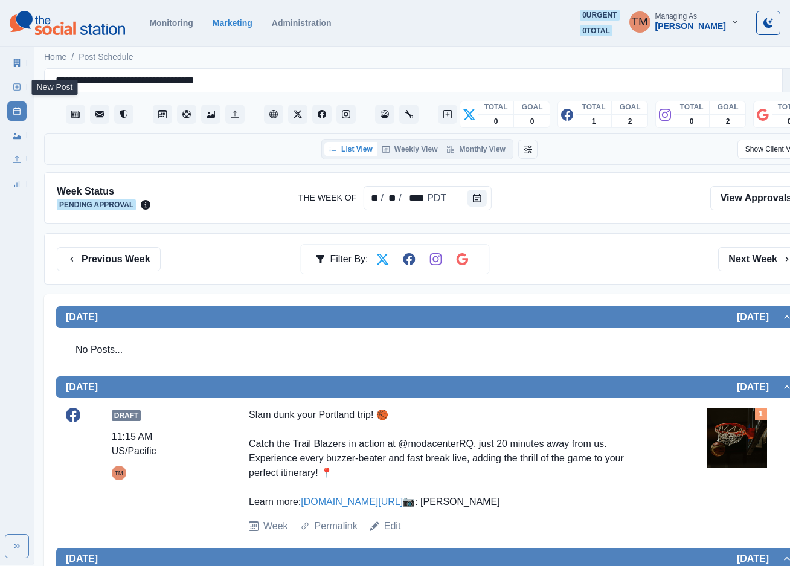
click at [14, 91] on icon at bounding box center [17, 87] width 8 height 8
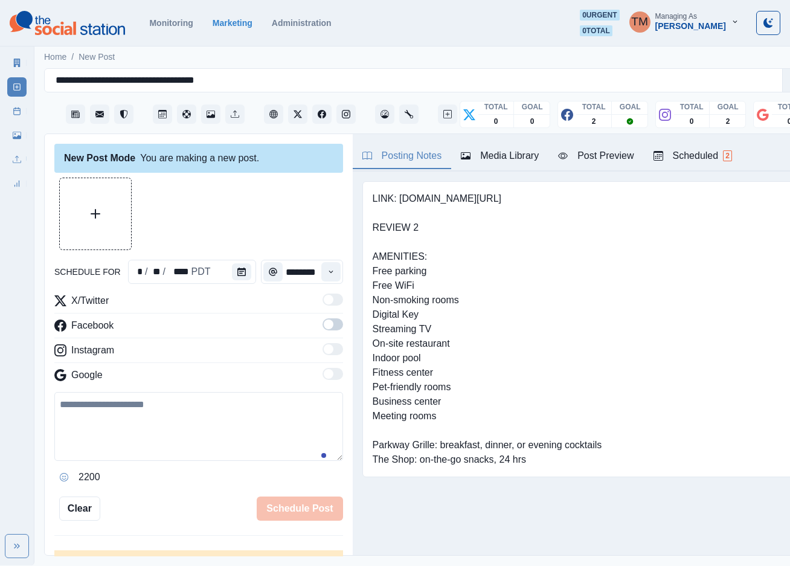
click at [213, 437] on textarea at bounding box center [198, 426] width 289 height 69
paste textarea "**********"
type textarea "**********"
click at [237, 270] on icon "Calendar" at bounding box center [241, 271] width 8 height 8
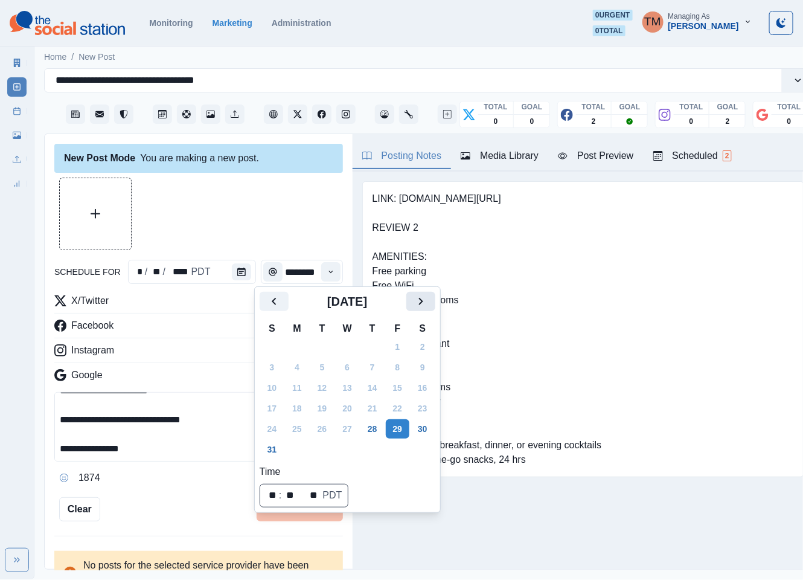
click at [419, 296] on icon "Next" at bounding box center [421, 301] width 14 height 14
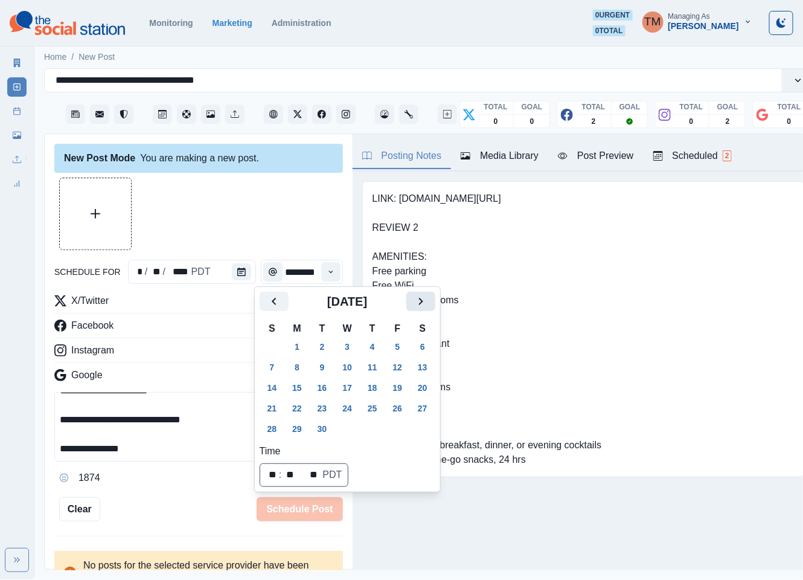
click at [419, 296] on icon "Next" at bounding box center [421, 301] width 14 height 14
click at [299, 427] on button "27" at bounding box center [297, 428] width 24 height 19
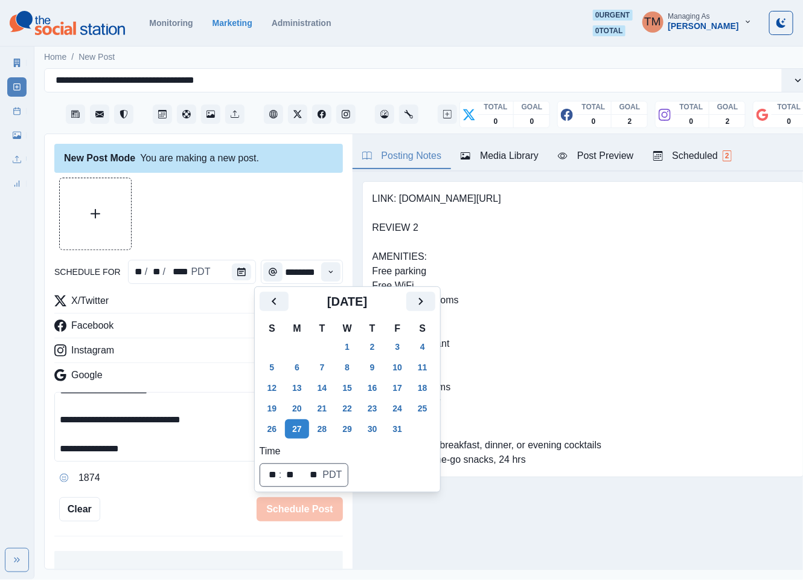
click at [238, 199] on div at bounding box center [198, 214] width 289 height 72
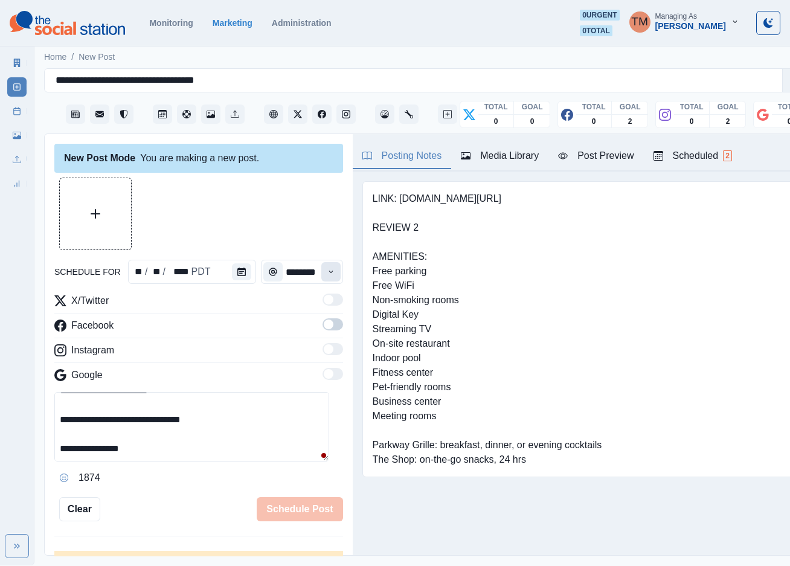
click at [327, 274] on icon "Time" at bounding box center [331, 271] width 8 height 8
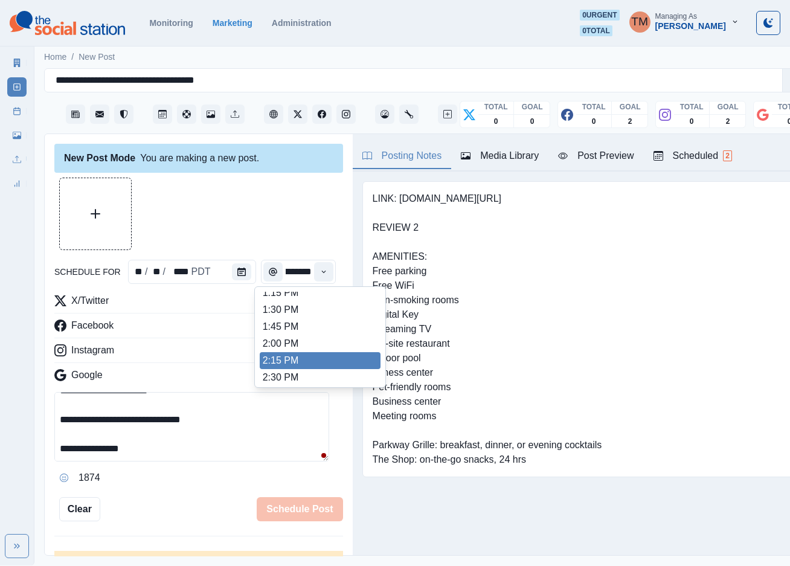
click at [309, 360] on li "2:15 PM" at bounding box center [320, 360] width 121 height 17
type input "*******"
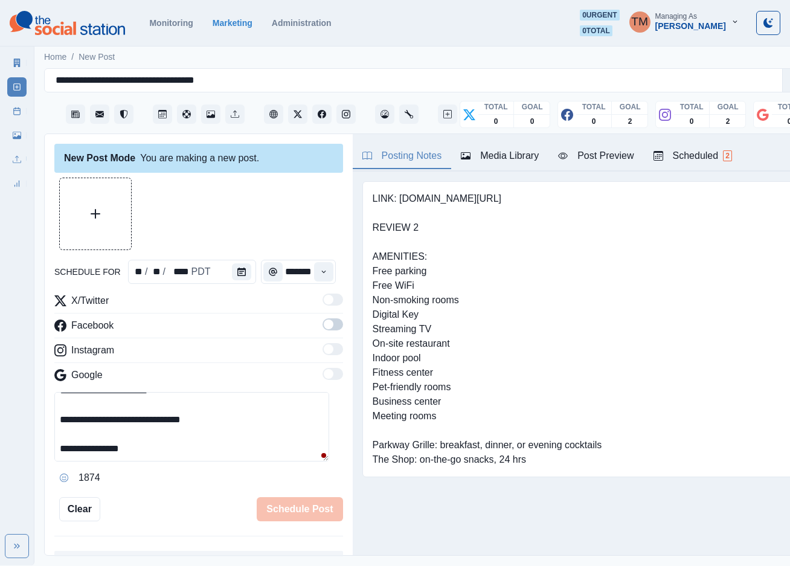
click at [324, 325] on span at bounding box center [329, 324] width 10 height 10
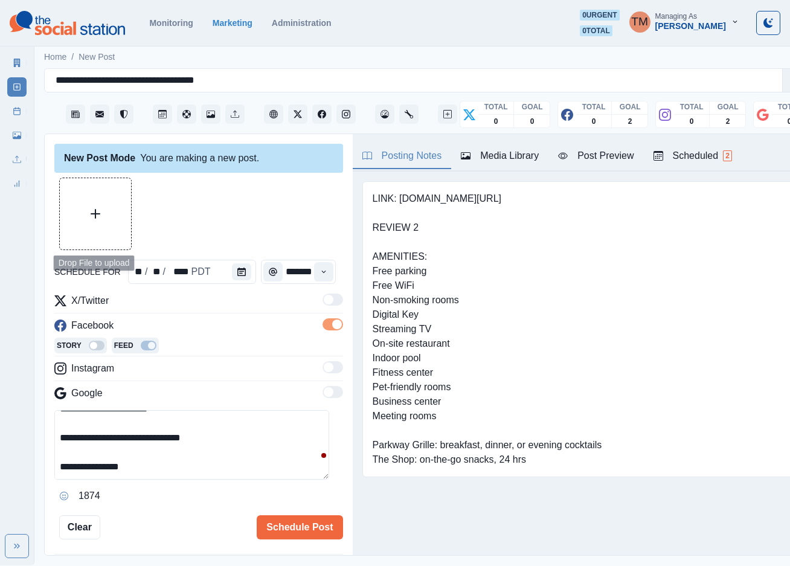
click at [94, 206] on button "Upload Media" at bounding box center [95, 213] width 71 height 71
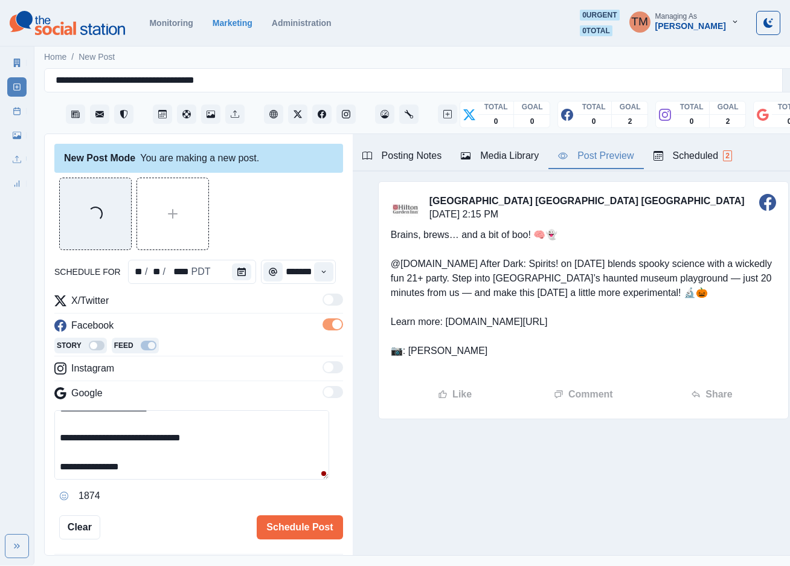
click at [616, 160] on div "Post Preview" at bounding box center [595, 156] width 75 height 14
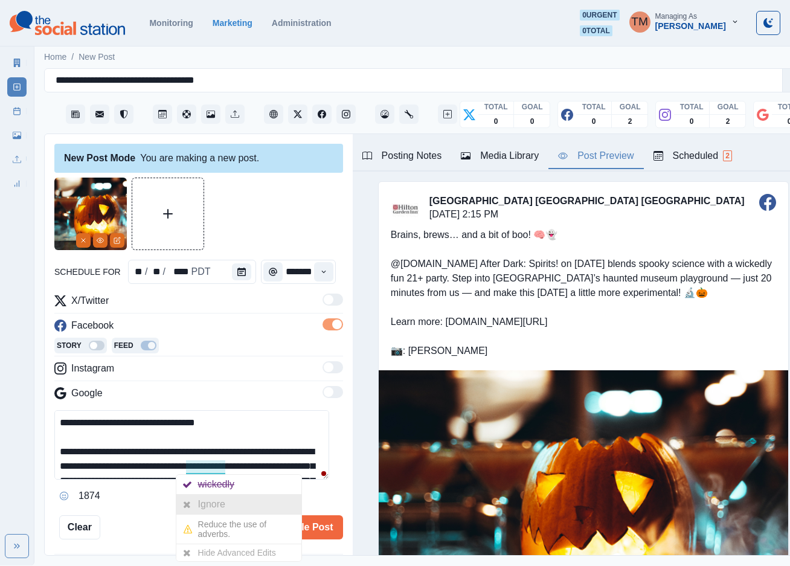
click at [211, 507] on div "Ignore" at bounding box center [214, 503] width 32 height 19
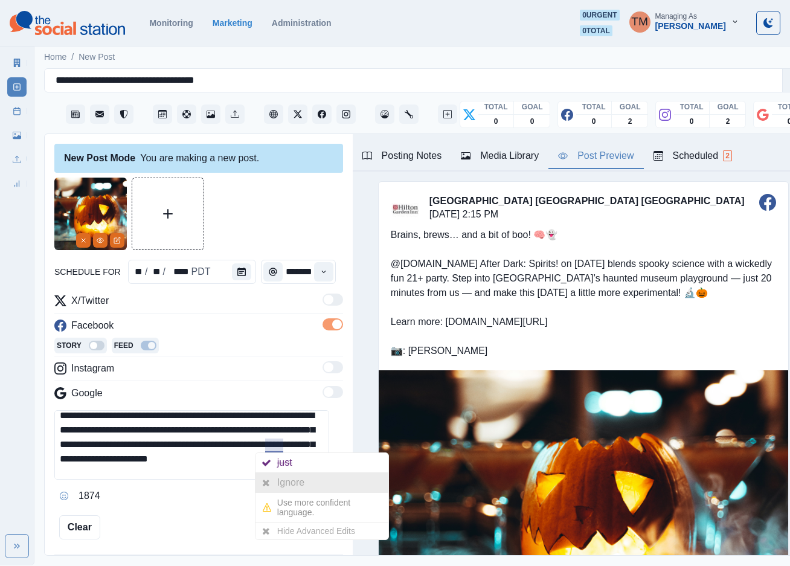
click at [280, 480] on div "Ignore" at bounding box center [293, 482] width 32 height 19
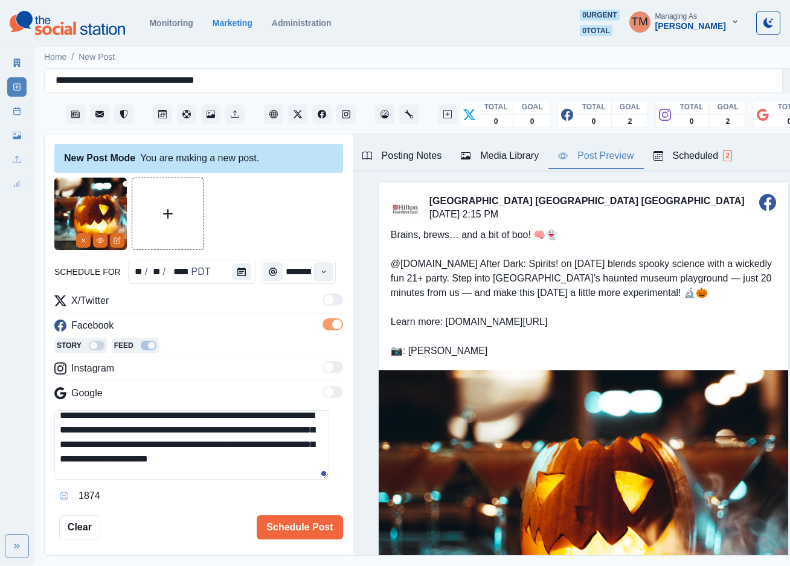
click at [127, 418] on textarea "**********" at bounding box center [191, 444] width 275 height 69
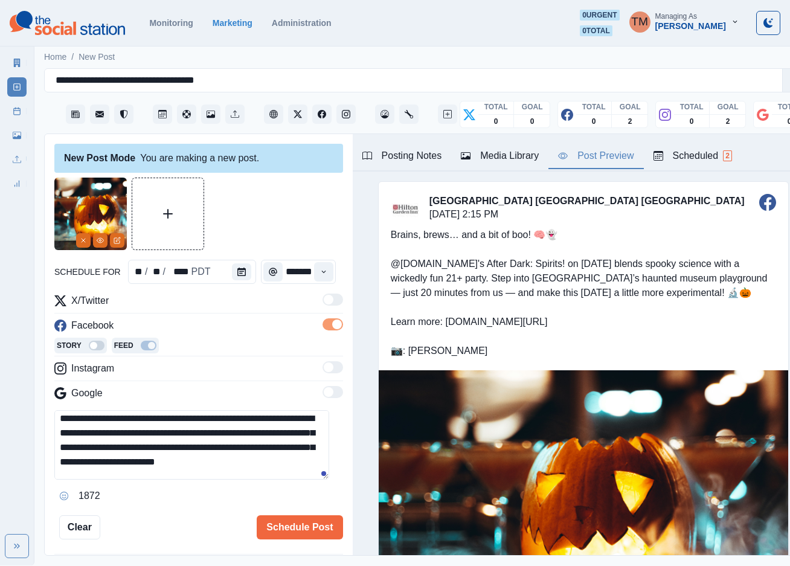
type textarea "**********"
click at [278, 527] on button "Schedule Post" at bounding box center [300, 527] width 86 height 24
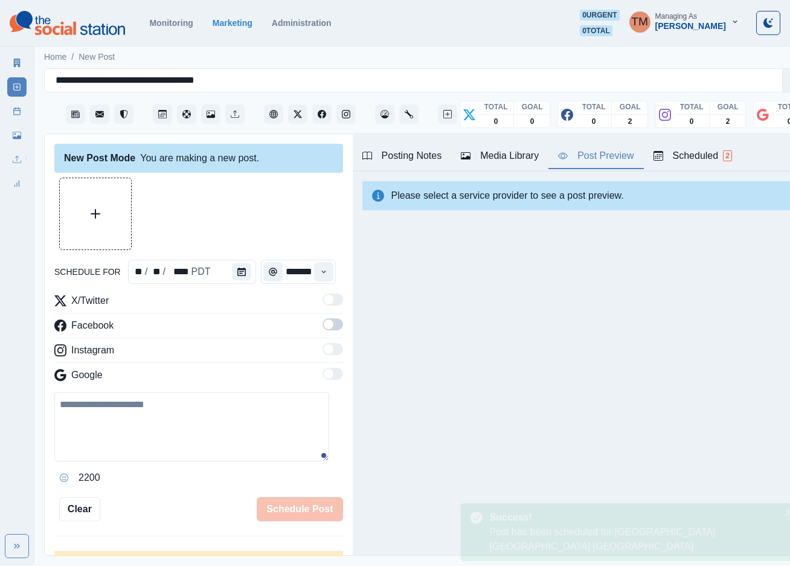
scroll to position [0, 0]
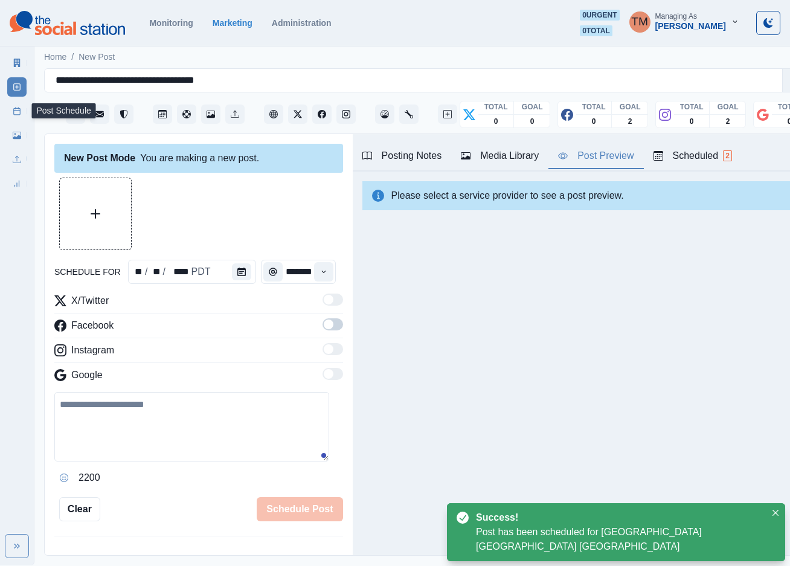
click at [14, 109] on icon at bounding box center [17, 111] width 8 height 8
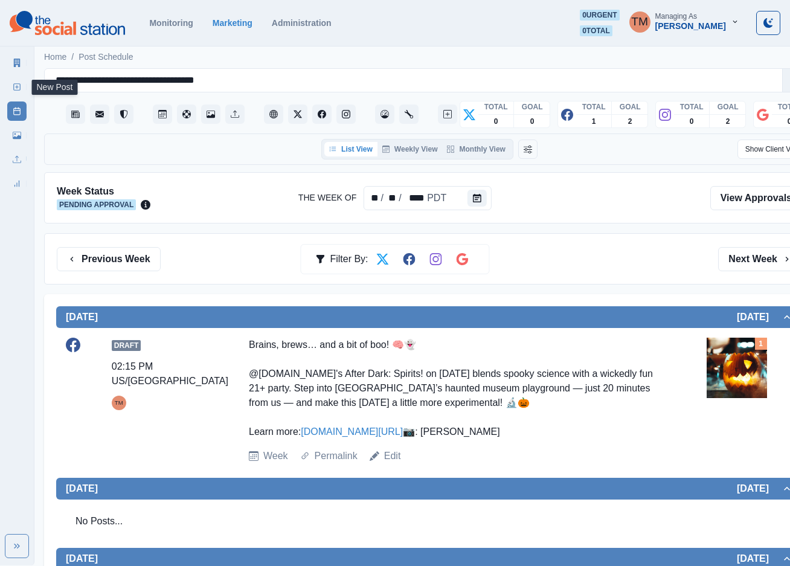
click at [20, 83] on icon at bounding box center [17, 87] width 8 height 8
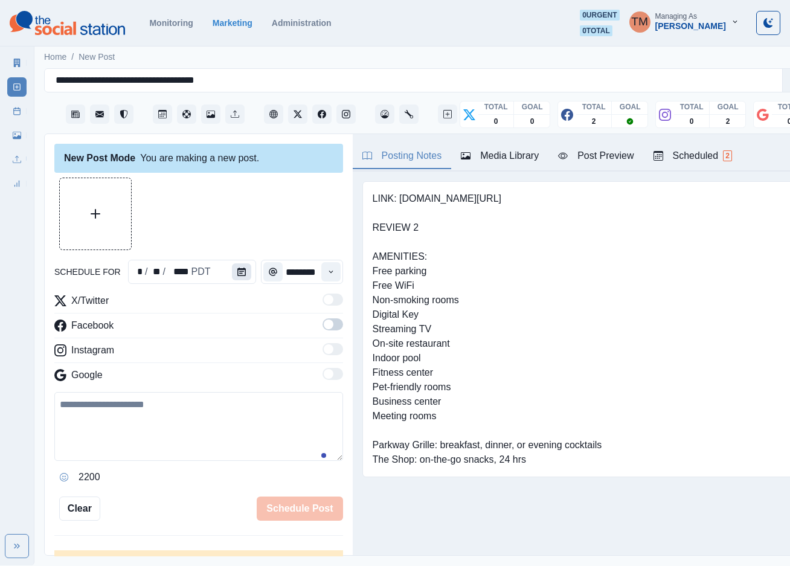
click at [242, 272] on button "Calendar" at bounding box center [241, 271] width 19 height 17
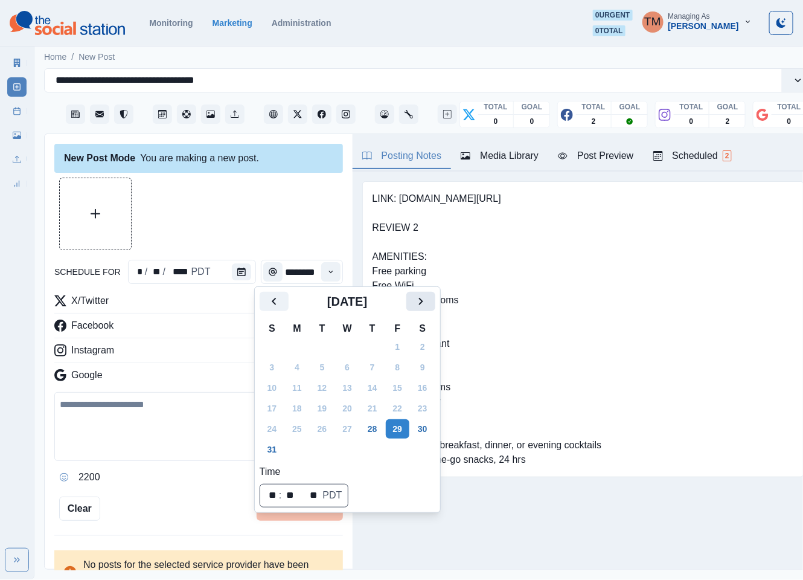
click at [421, 305] on icon "Next" at bounding box center [421, 301] width 14 height 14
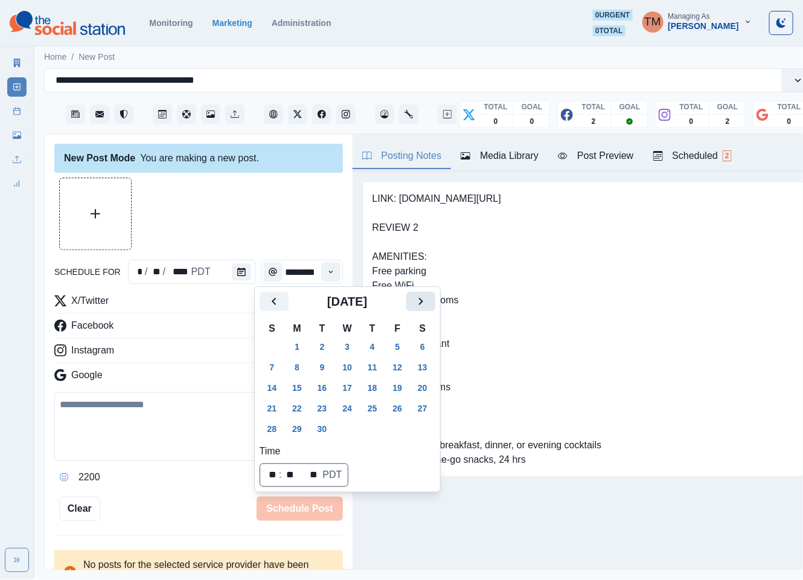
click at [421, 305] on icon "Next" at bounding box center [421, 301] width 14 height 14
click at [395, 426] on button "31" at bounding box center [398, 428] width 24 height 19
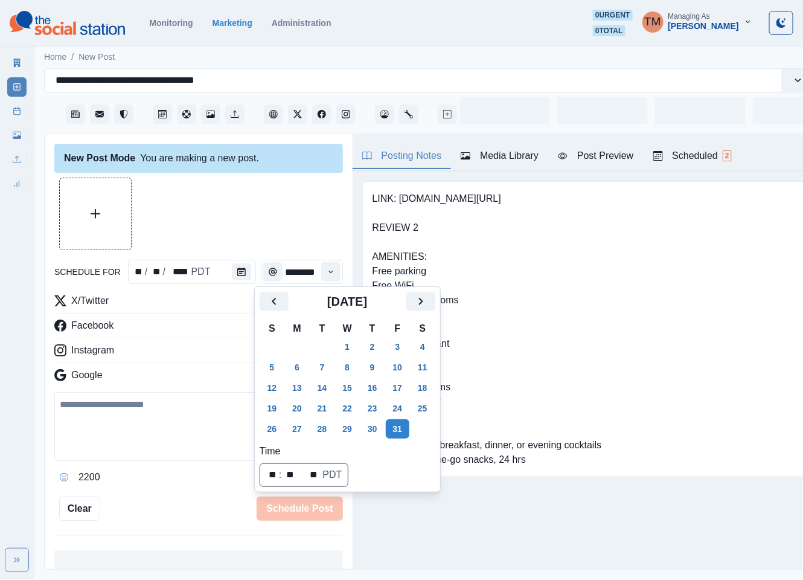
click at [260, 223] on div at bounding box center [198, 214] width 289 height 72
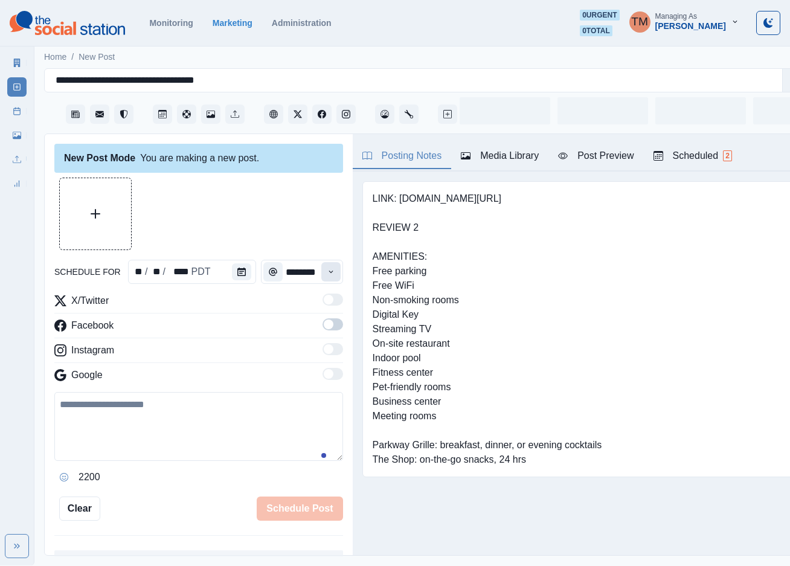
click at [321, 272] on button "Time" at bounding box center [330, 271] width 19 height 19
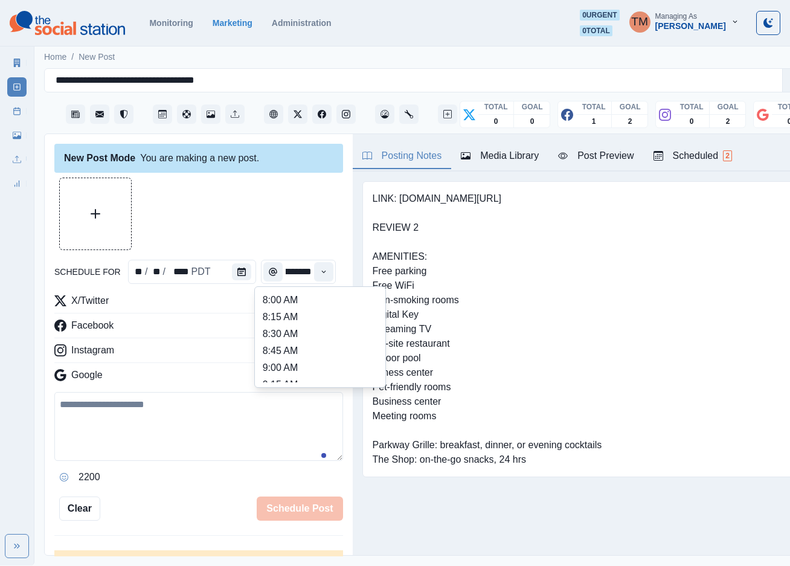
scroll to position [245, 0]
click at [308, 352] on li "12:30 PM" at bounding box center [320, 359] width 121 height 17
type input "********"
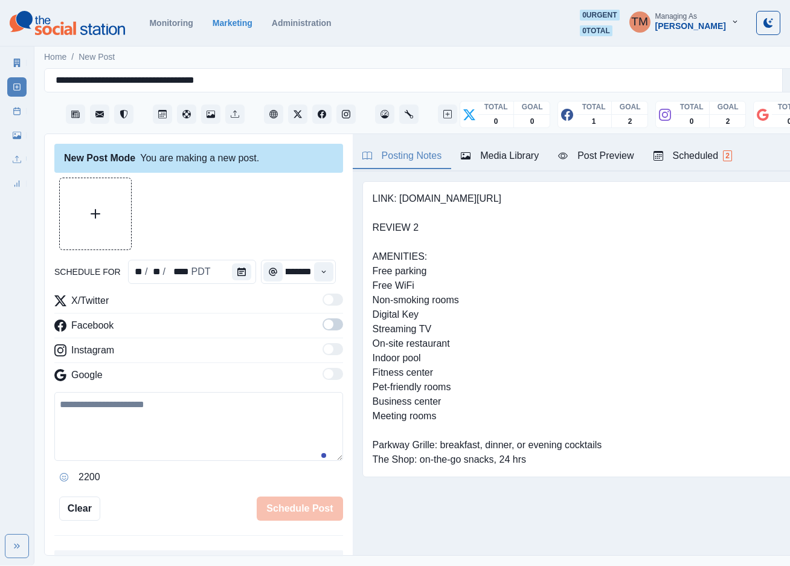
scroll to position [0, 14]
click at [324, 323] on span at bounding box center [329, 324] width 10 height 10
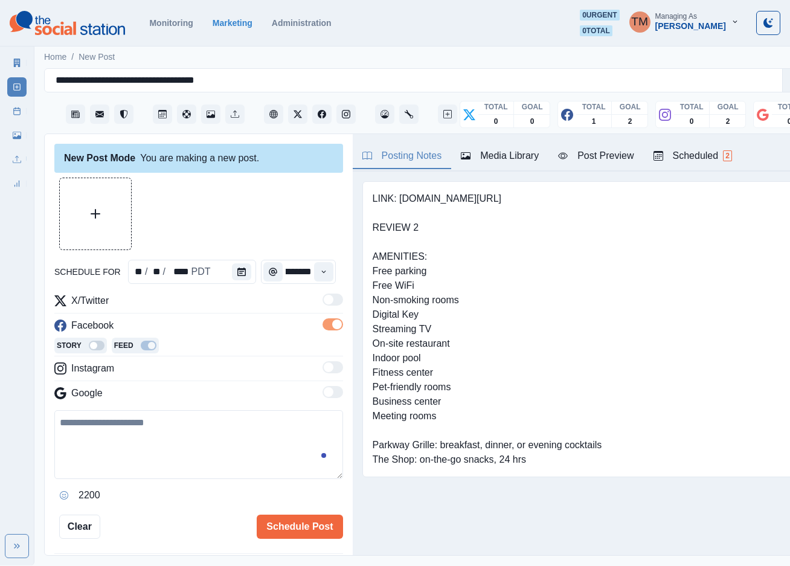
scroll to position [0, 0]
click at [122, 203] on button "Upload Media" at bounding box center [95, 213] width 71 height 71
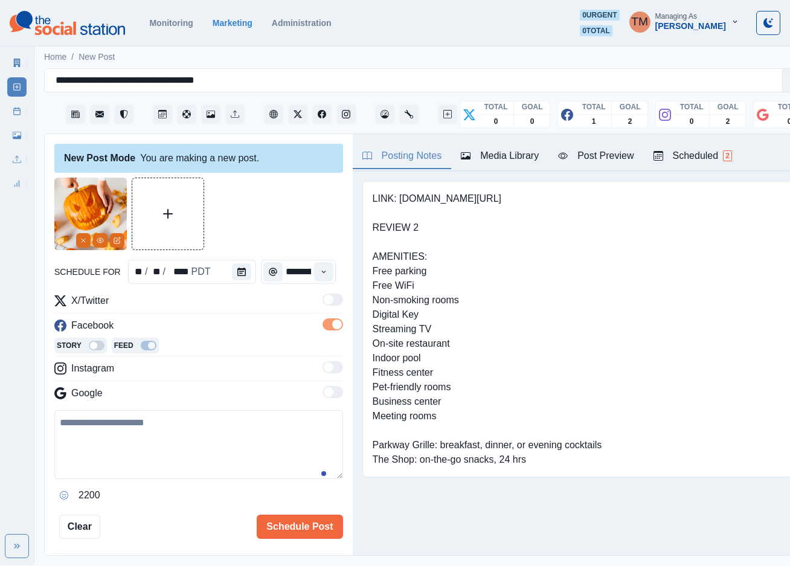
click at [168, 444] on textarea at bounding box center [198, 444] width 289 height 69
paste textarea "**********"
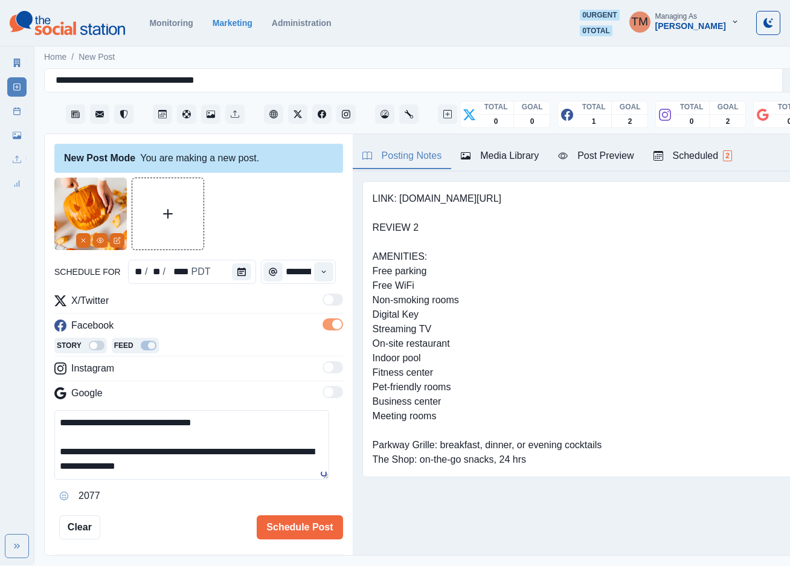
type textarea "**********"
click at [606, 159] on div "Post Preview" at bounding box center [595, 156] width 75 height 14
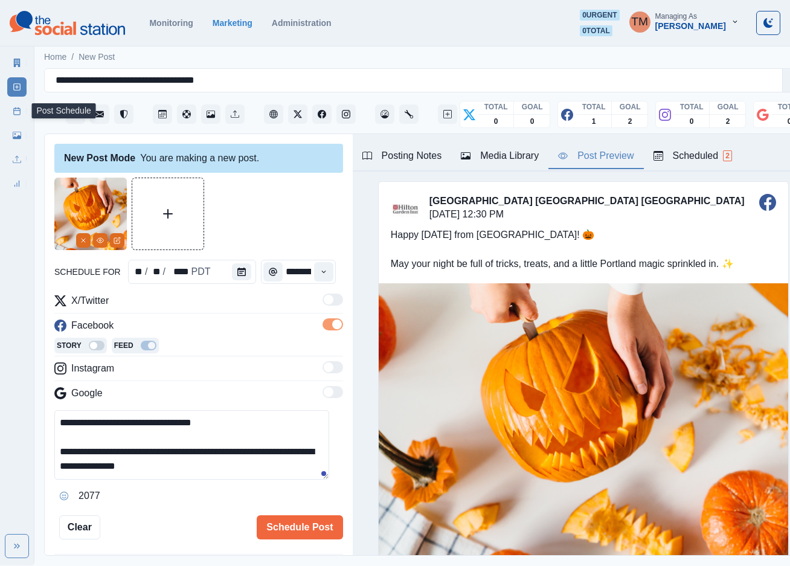
click at [14, 109] on icon at bounding box center [17, 111] width 8 height 8
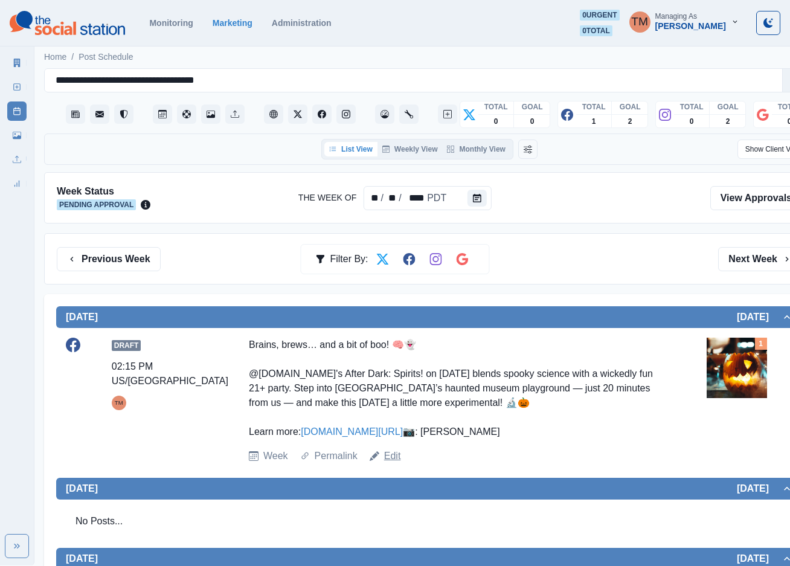
click at [395, 463] on link "Edit" at bounding box center [392, 456] width 17 height 14
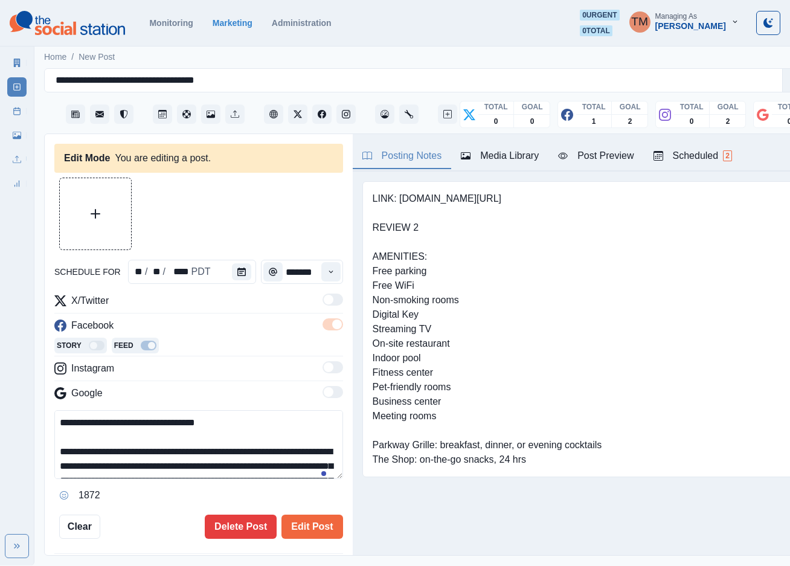
type input "*******"
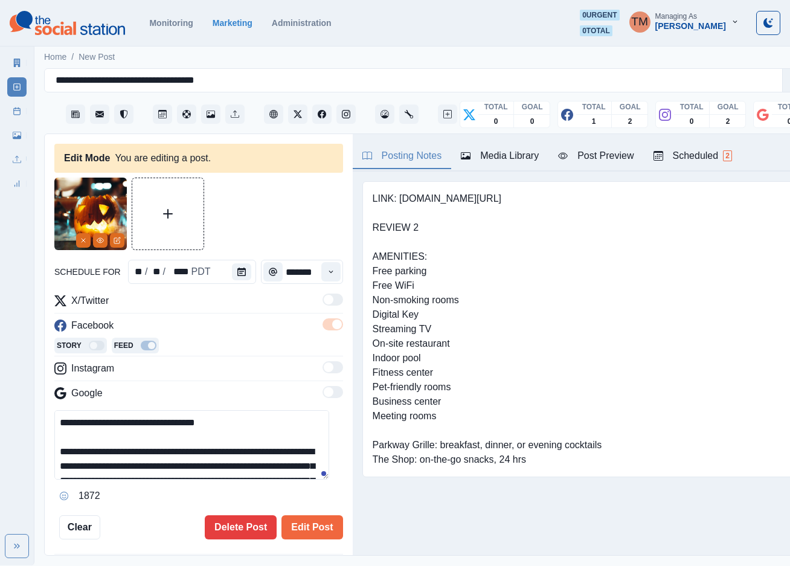
click at [133, 455] on textarea "**********" at bounding box center [191, 444] width 275 height 69
type textarea "**********"
click at [299, 530] on button "Edit Post" at bounding box center [311, 527] width 61 height 24
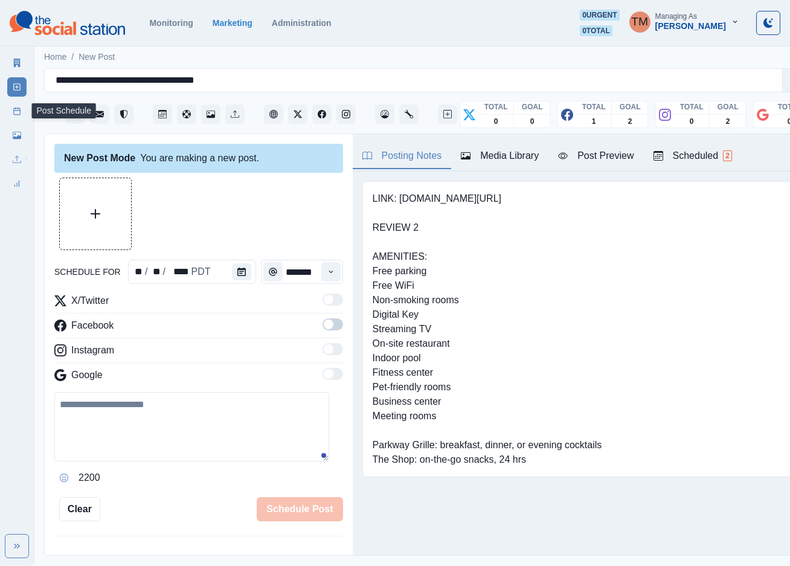
click at [15, 105] on link "Post Schedule" at bounding box center [16, 110] width 19 height 19
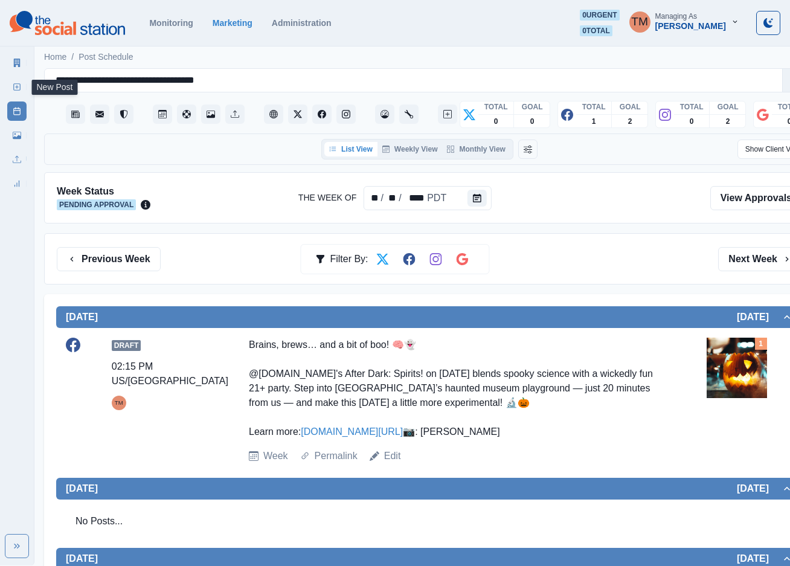
click at [16, 83] on icon at bounding box center [17, 87] width 8 height 8
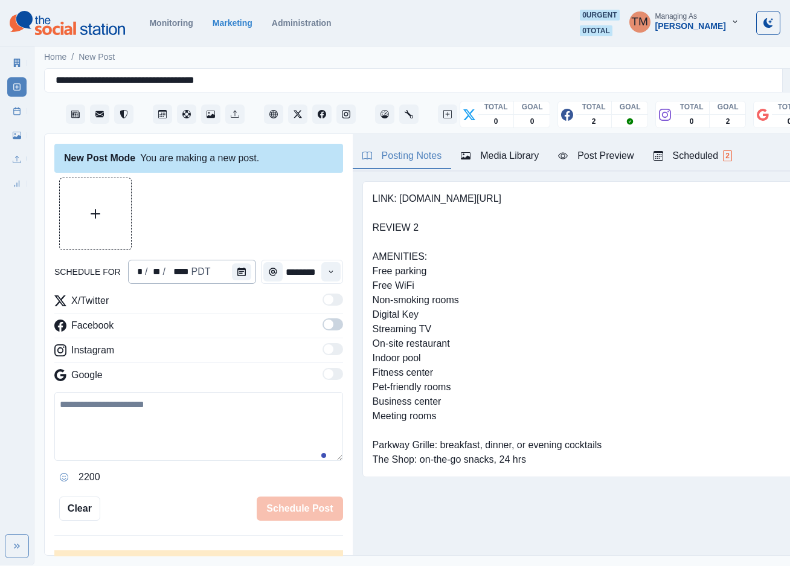
click at [223, 270] on div "* / ** / **** PDT" at bounding box center [192, 272] width 128 height 24
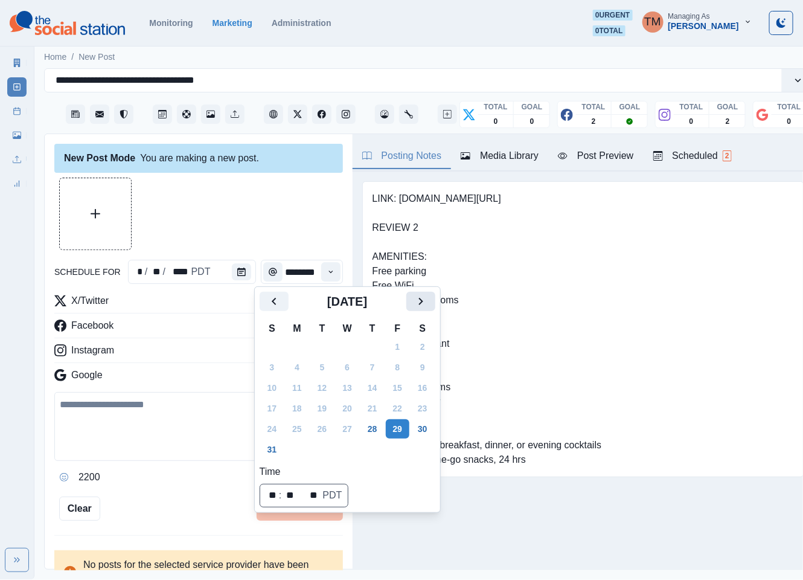
click at [417, 307] on icon "Next" at bounding box center [421, 301] width 14 height 14
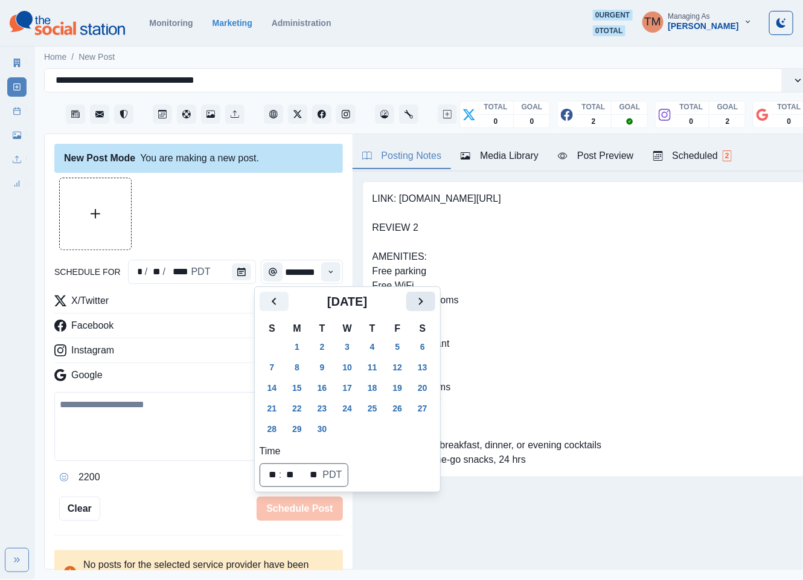
click at [417, 306] on icon "Next" at bounding box center [421, 301] width 14 height 14
click at [402, 431] on button "31" at bounding box center [398, 428] width 24 height 19
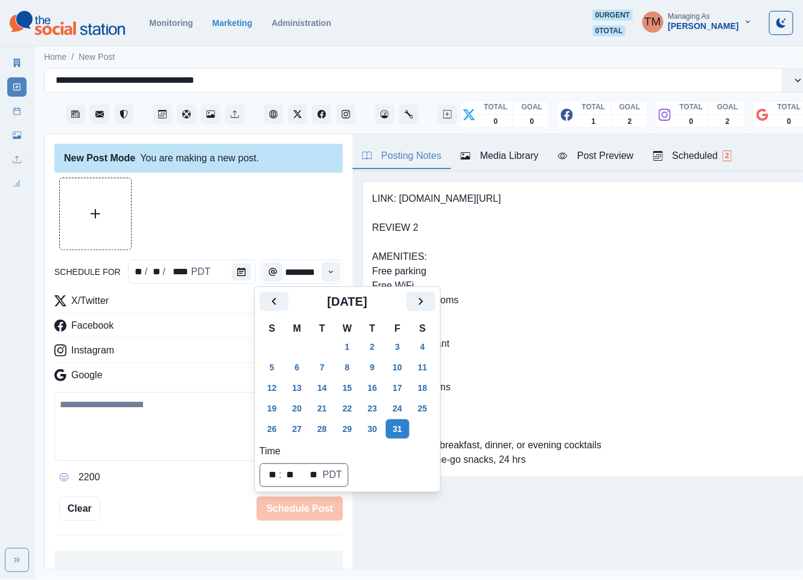
click at [496, 158] on div "Media Library" at bounding box center [500, 156] width 78 height 14
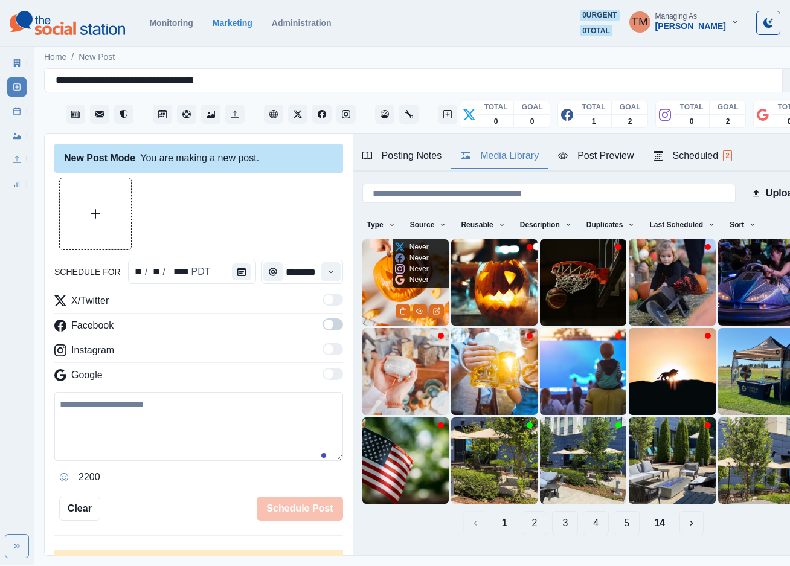
click at [382, 287] on img at bounding box center [405, 282] width 86 height 86
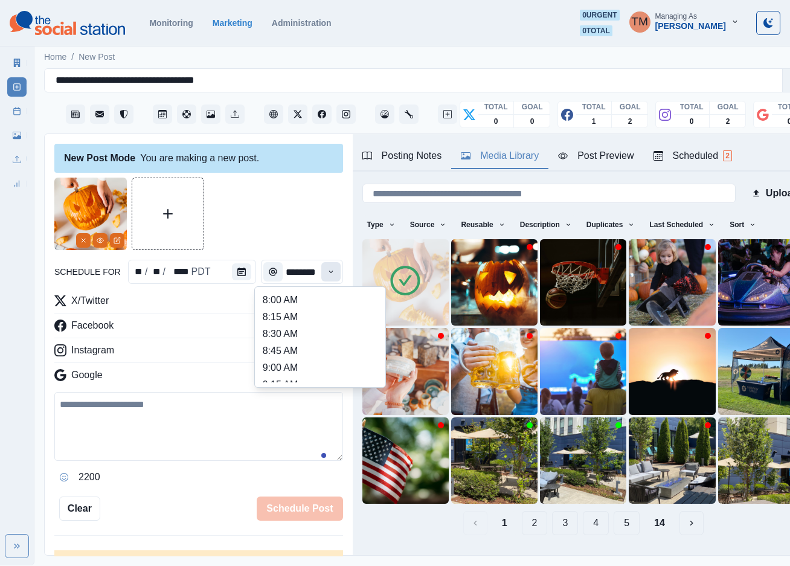
click at [327, 272] on icon "Time" at bounding box center [331, 271] width 8 height 8
click at [301, 321] on li "11:45 AM" at bounding box center [320, 321] width 121 height 17
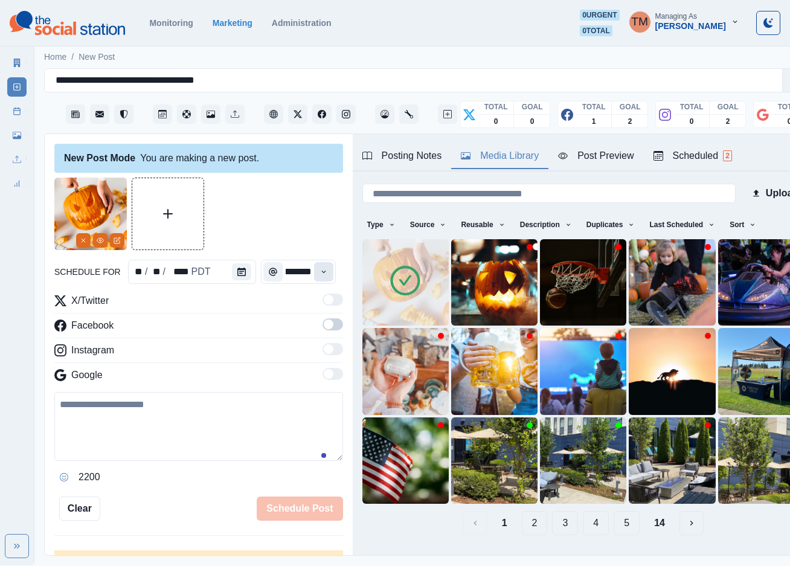
click at [314, 272] on button "Time" at bounding box center [323, 271] width 19 height 19
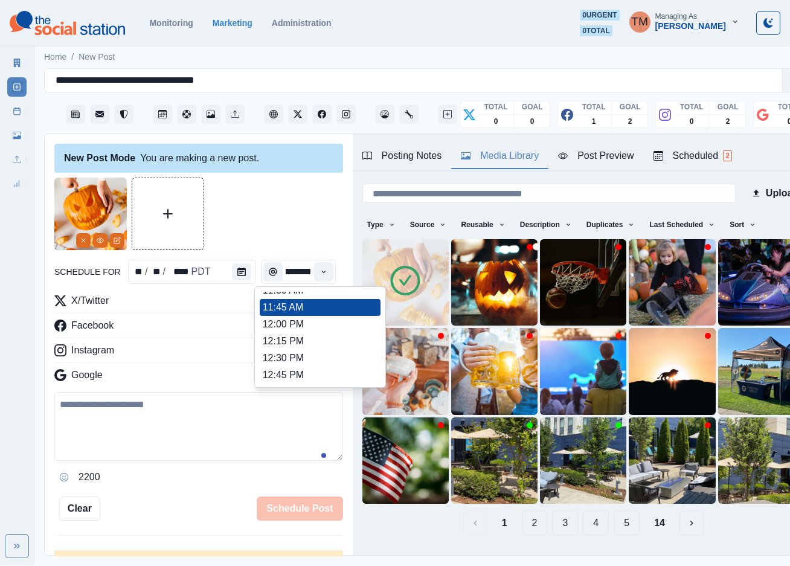
scroll to position [272, 0]
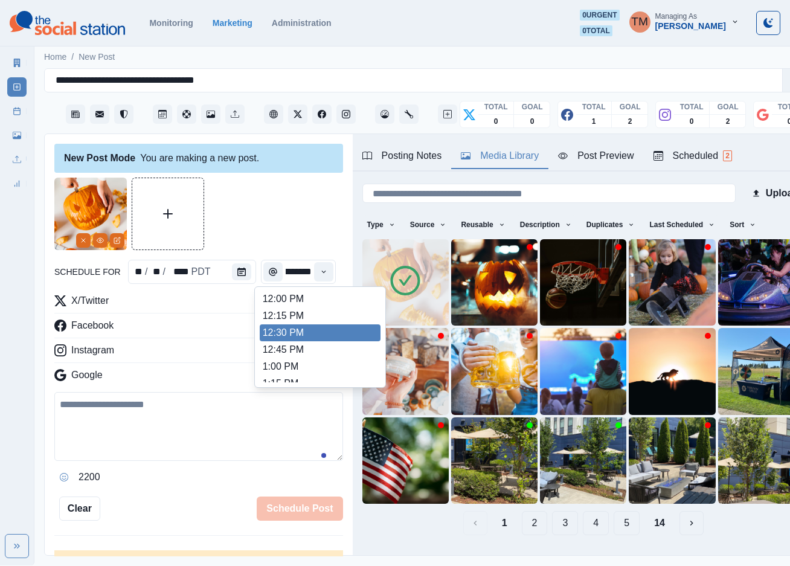
click at [306, 327] on li "12:30 PM" at bounding box center [320, 332] width 121 height 17
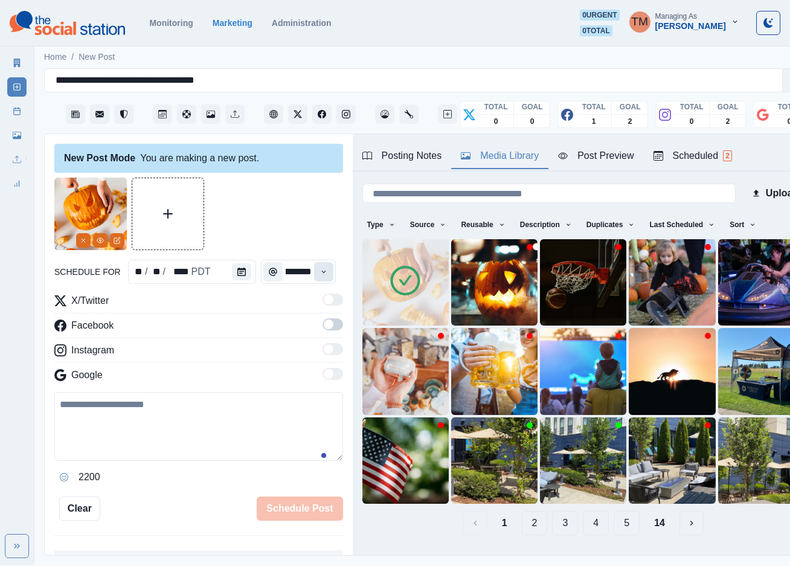
click at [321, 274] on icon "Time" at bounding box center [323, 271] width 8 height 8
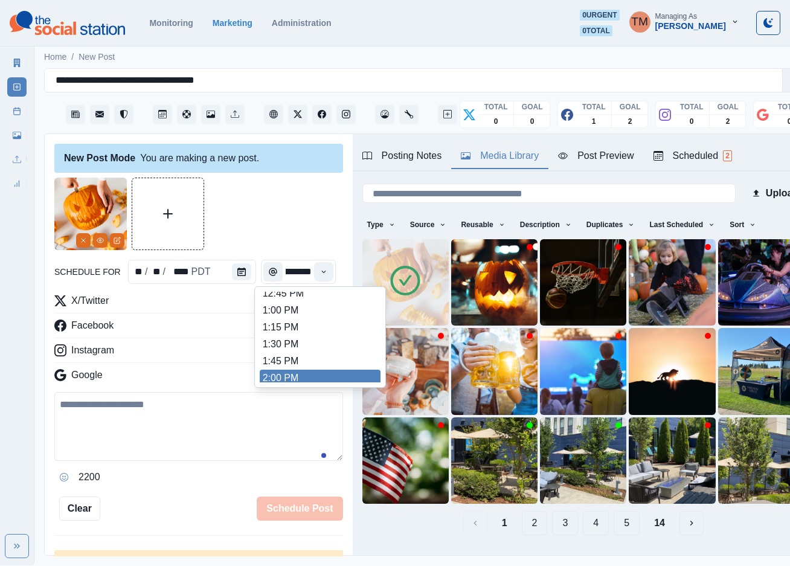
scroll to position [332, 0]
click at [299, 374] on li "2:00 PM" at bounding box center [320, 373] width 121 height 17
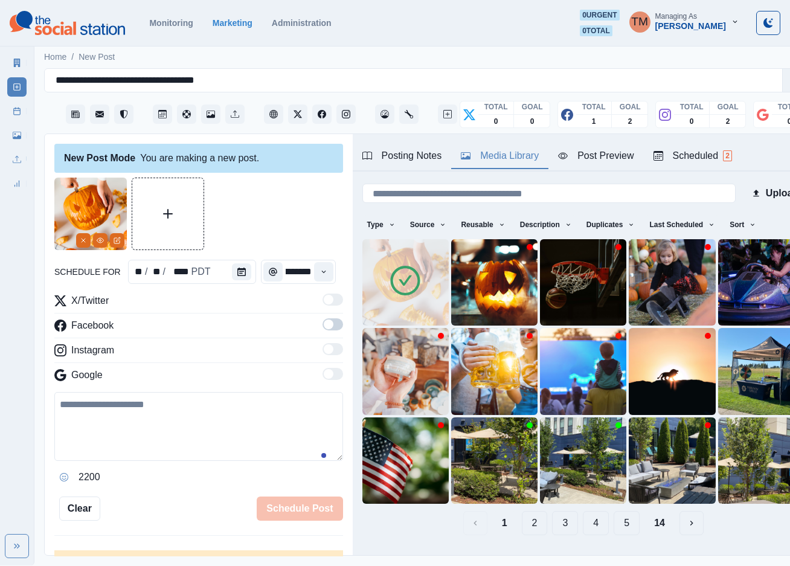
type input "*******"
click at [305, 223] on div at bounding box center [198, 214] width 289 height 72
click at [322, 328] on span at bounding box center [332, 324] width 21 height 12
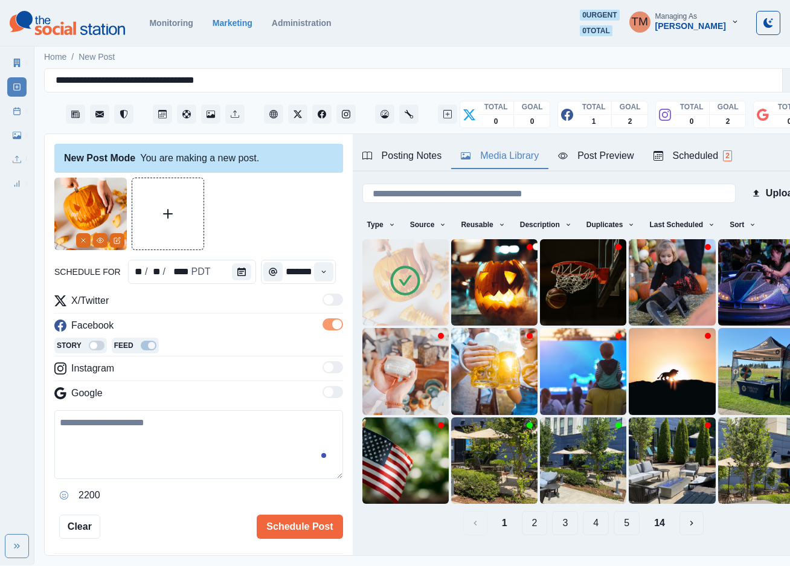
click at [173, 449] on textarea at bounding box center [198, 444] width 289 height 69
paste textarea "**********"
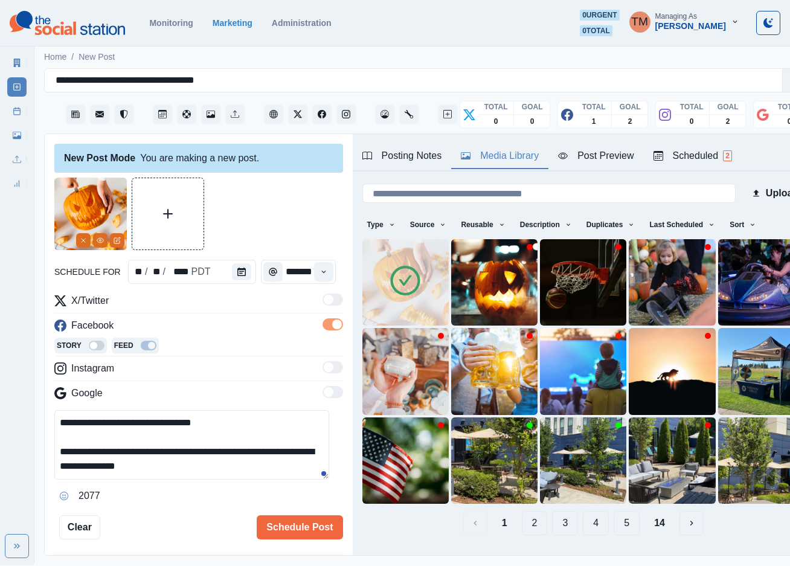
type textarea "**********"
click at [609, 155] on div "Post Preview" at bounding box center [595, 156] width 75 height 14
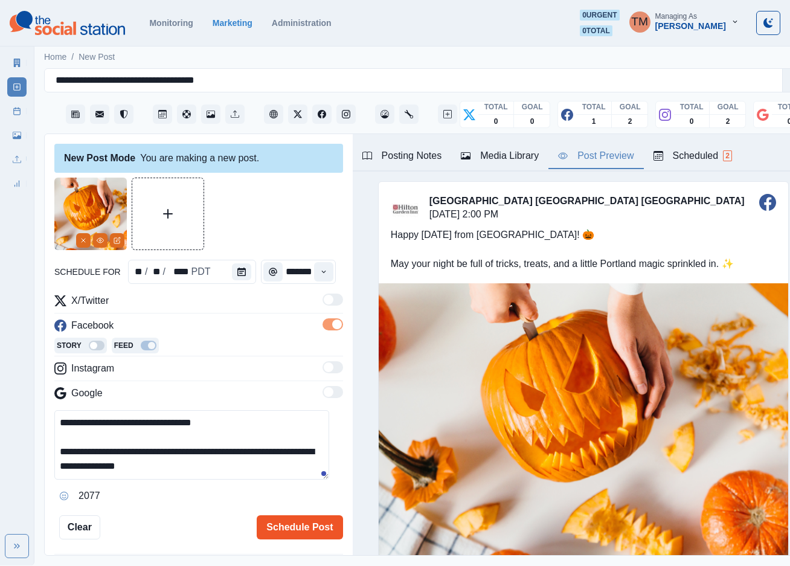
click at [293, 526] on button "Schedule Post" at bounding box center [300, 527] width 86 height 24
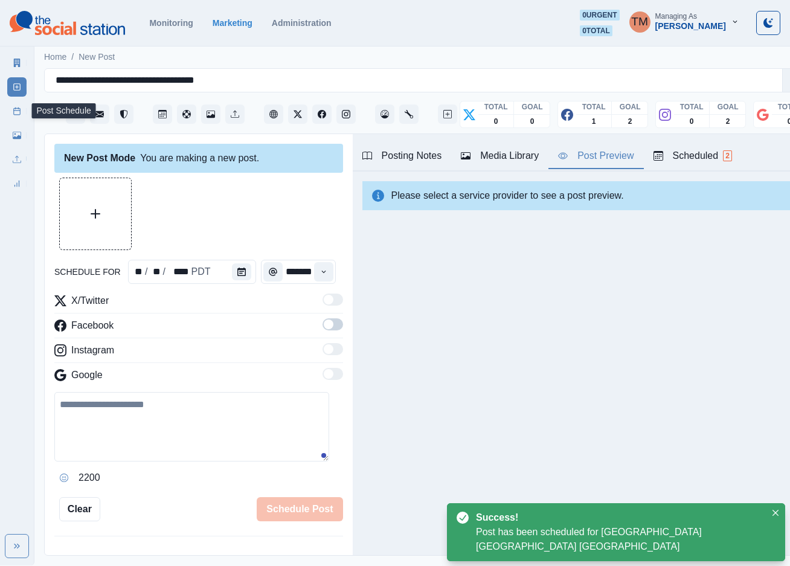
click at [16, 115] on icon at bounding box center [17, 111] width 8 height 8
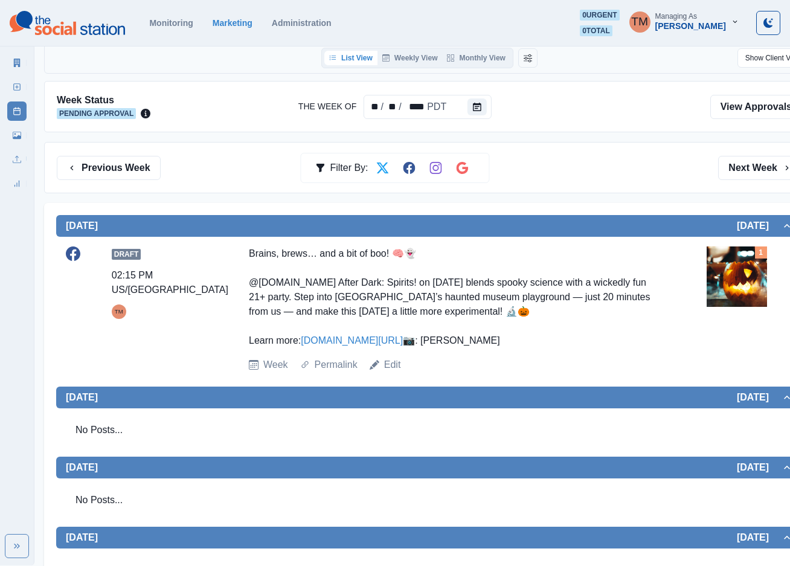
scroll to position [77, 0]
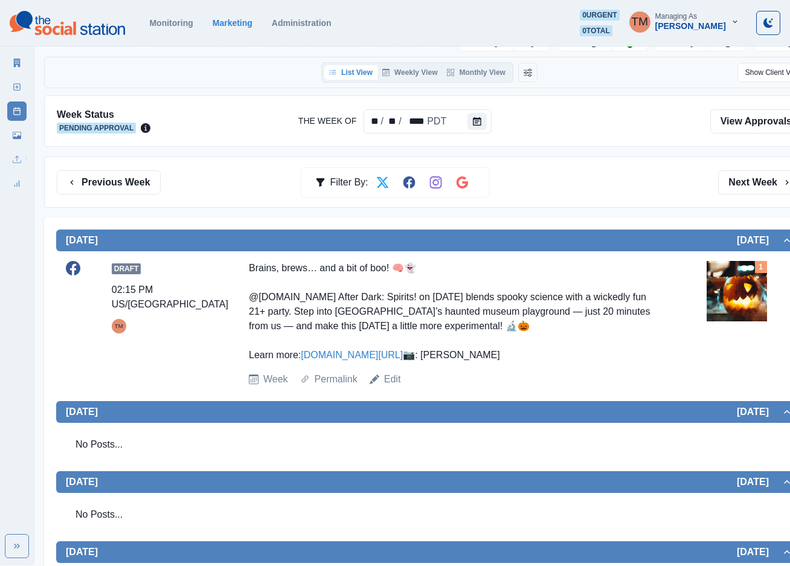
click at [112, 187] on button "Previous Week" at bounding box center [109, 182] width 104 height 24
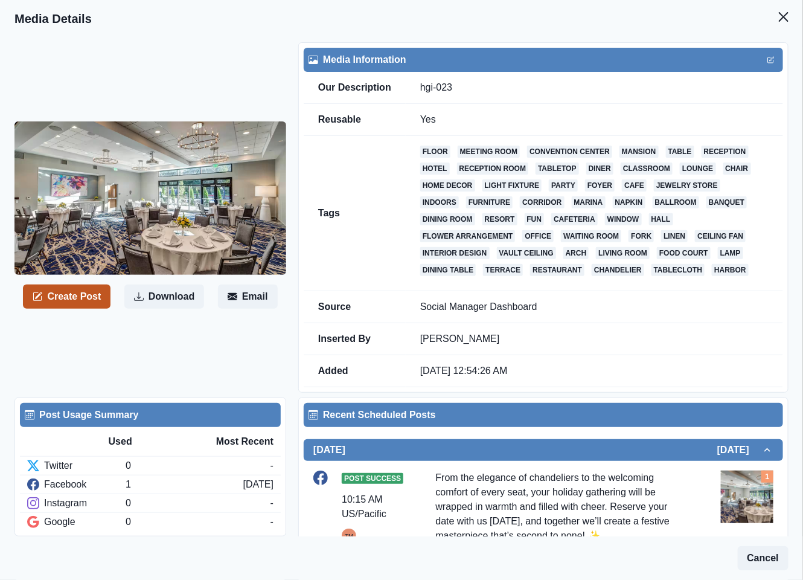
click at [94, 299] on button "Create Post" at bounding box center [67, 296] width 88 height 24
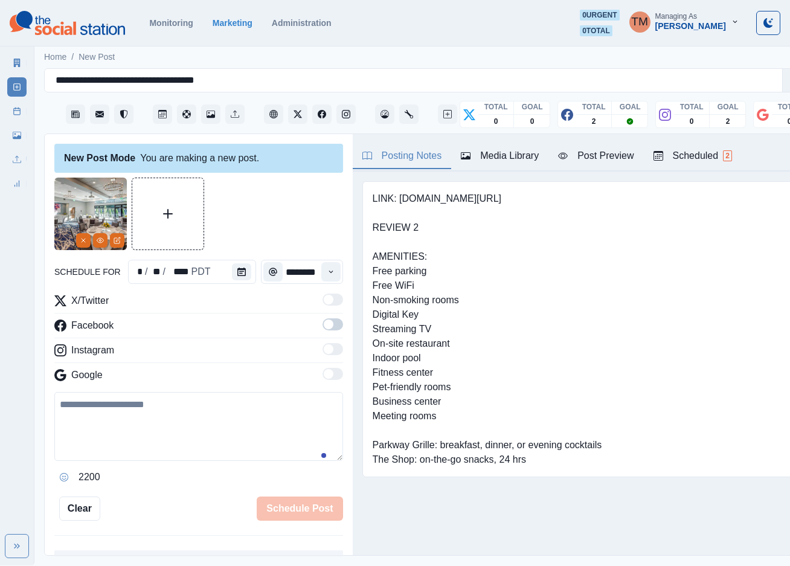
click at [167, 432] on textarea at bounding box center [198, 426] width 289 height 69
paste textarea "**********"
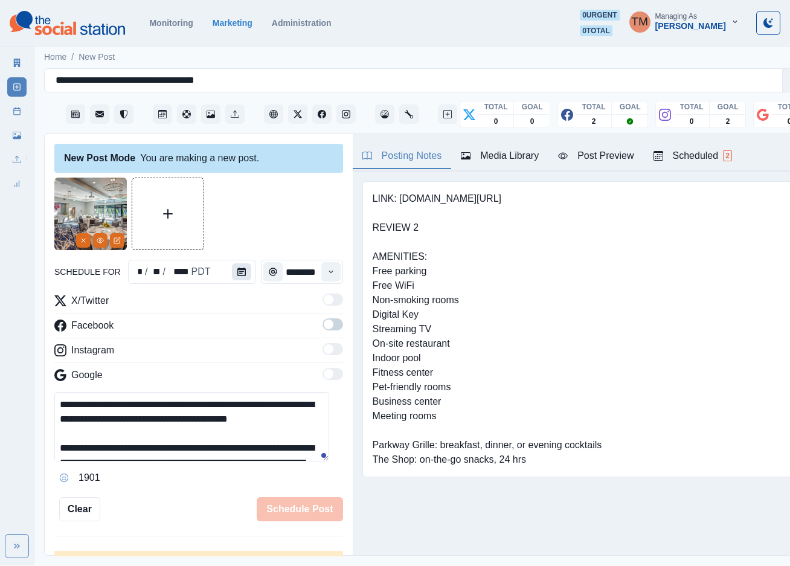
scroll to position [53, 0]
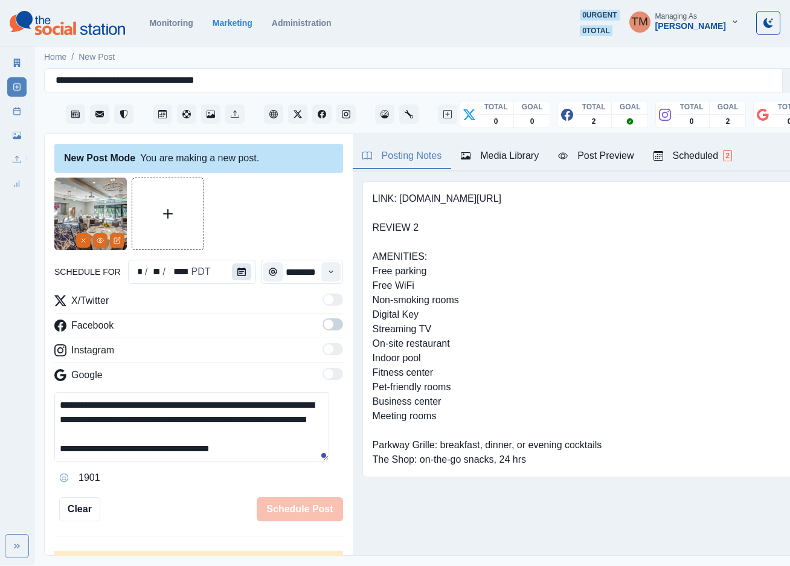
type textarea "**********"
click at [237, 272] on icon "Calendar" at bounding box center [241, 271] width 8 height 8
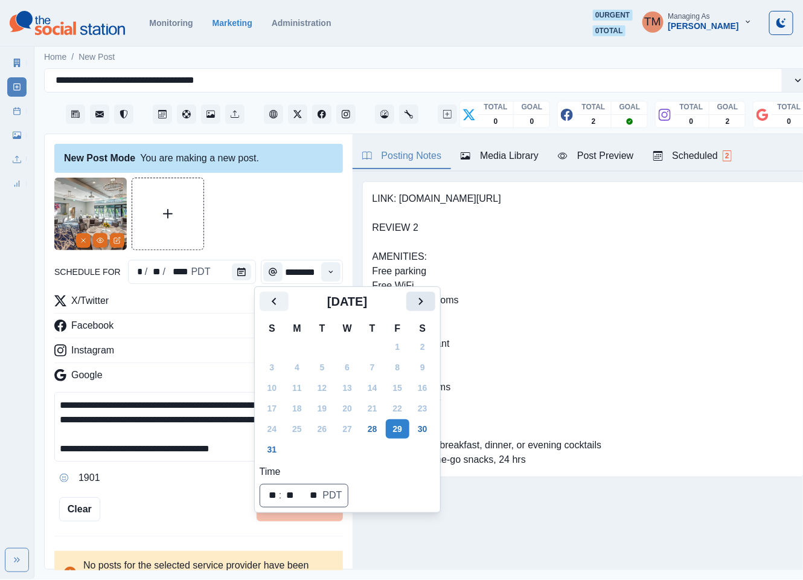
click at [430, 301] on button "Next" at bounding box center [420, 301] width 29 height 19
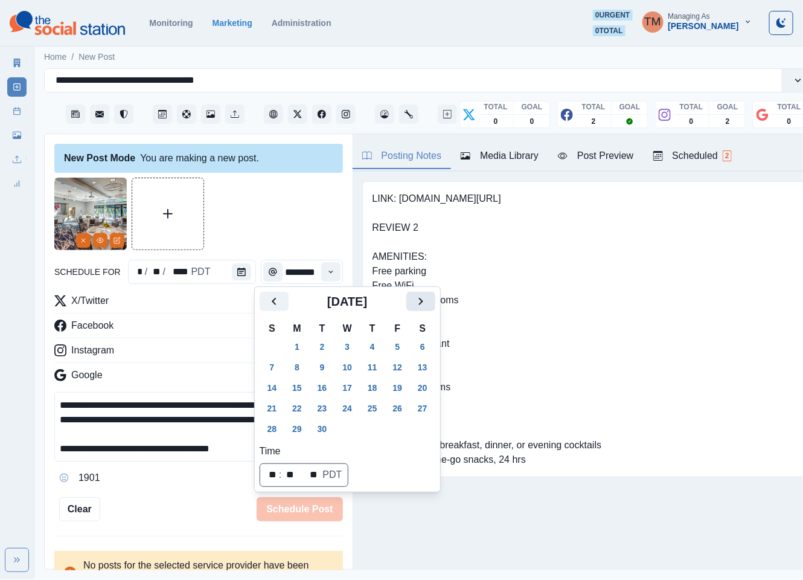
click at [430, 301] on button "Next" at bounding box center [420, 301] width 29 height 19
click at [348, 430] on button "29" at bounding box center [347, 428] width 24 height 19
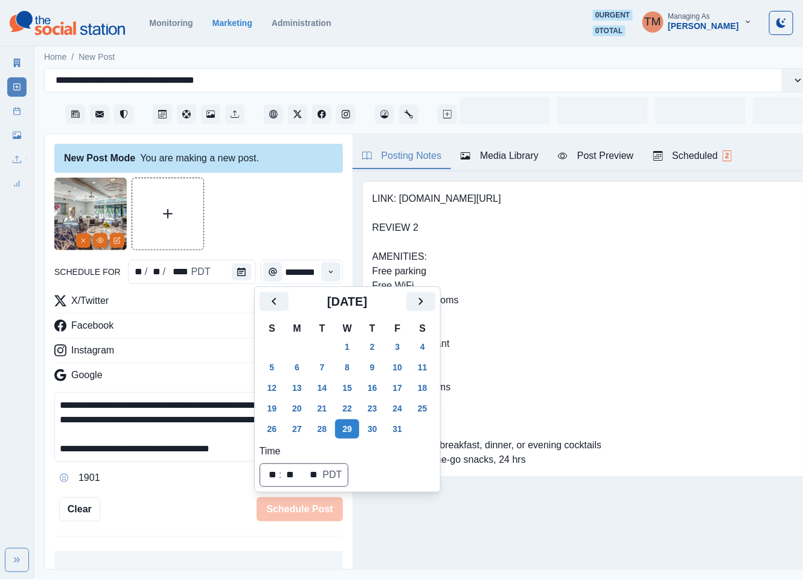
click at [265, 223] on div at bounding box center [198, 214] width 289 height 72
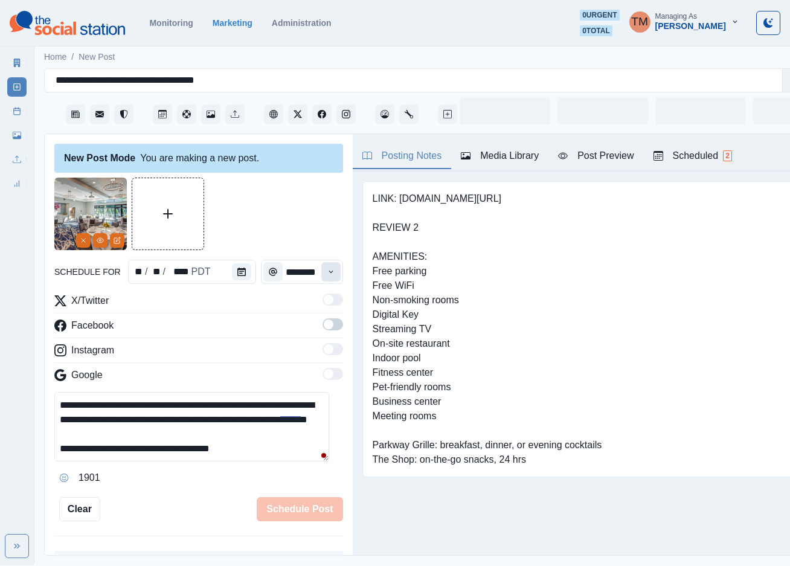
click at [321, 277] on button "Time" at bounding box center [330, 271] width 19 height 19
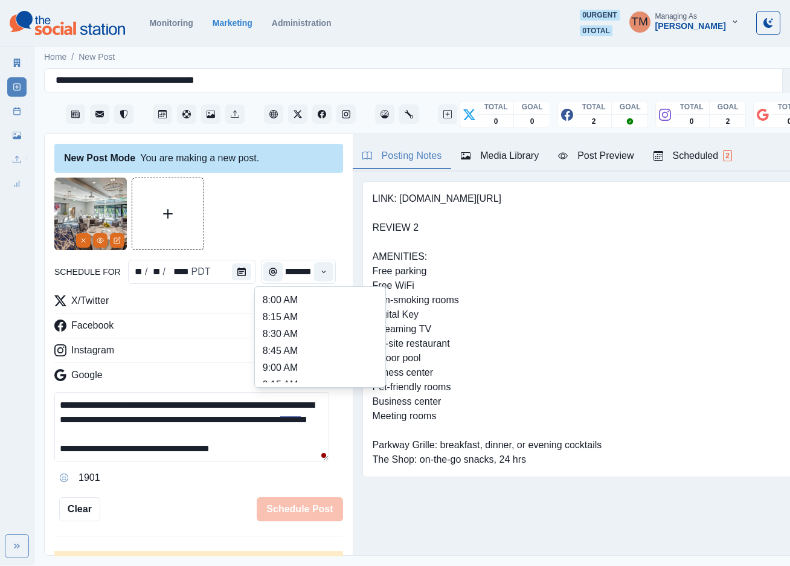
scroll to position [272, 0]
click at [287, 366] on ul "8:00 AM 8:15 AM 8:30 AM 8:45 AM 9:00 AM 9:15 AM 9:30 AM 9:45 AM 10:00 AM 10:15 …" at bounding box center [320, 337] width 121 height 91
type input "*******"
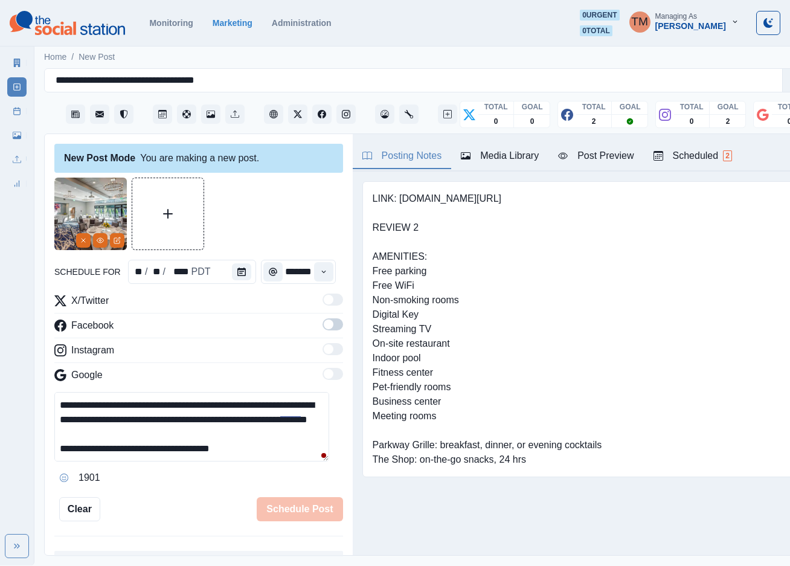
scroll to position [0, 9]
click at [293, 226] on div at bounding box center [198, 214] width 289 height 72
click at [322, 322] on span at bounding box center [332, 324] width 21 height 12
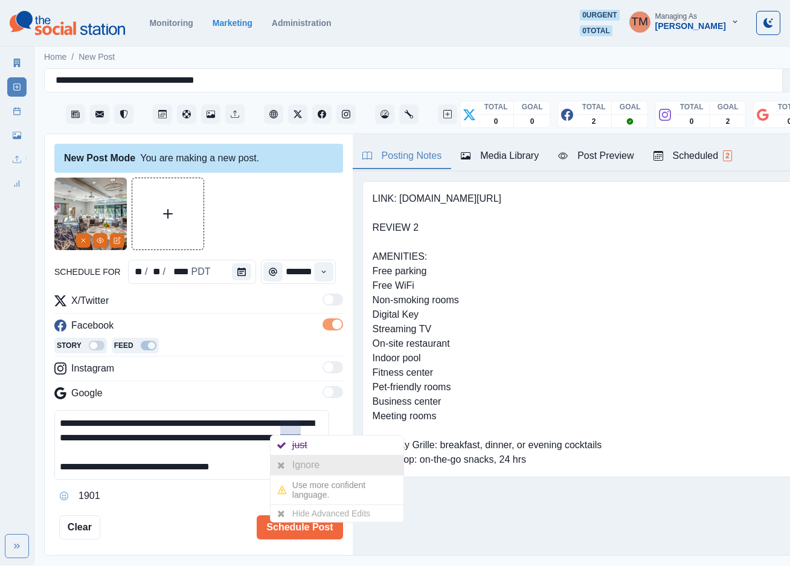
click at [289, 460] on div at bounding box center [281, 464] width 22 height 19
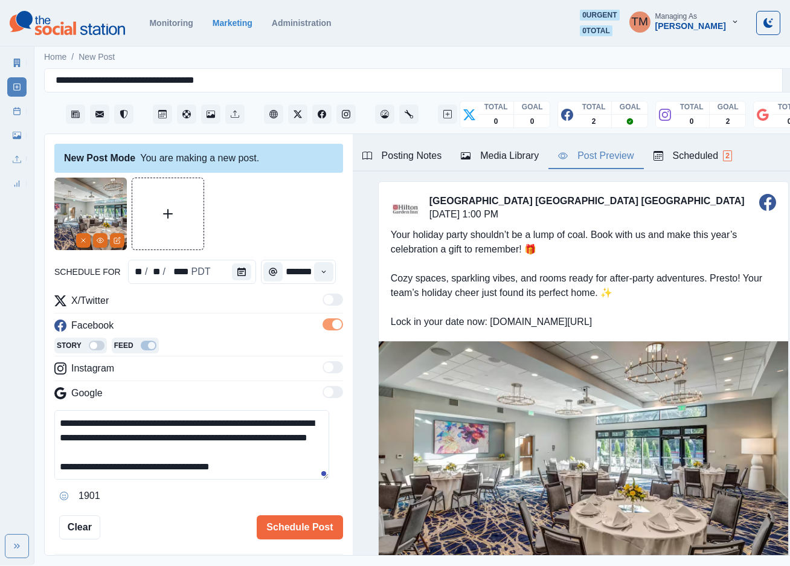
click at [593, 156] on div "Post Preview" at bounding box center [595, 156] width 75 height 14
drag, startPoint x: 156, startPoint y: 446, endPoint x: 135, endPoint y: 446, distance: 21.7
click at [135, 446] on textarea "**********" at bounding box center [191, 444] width 275 height 69
click at [251, 448] on textarea "**********" at bounding box center [191, 444] width 275 height 69
type textarea "**********"
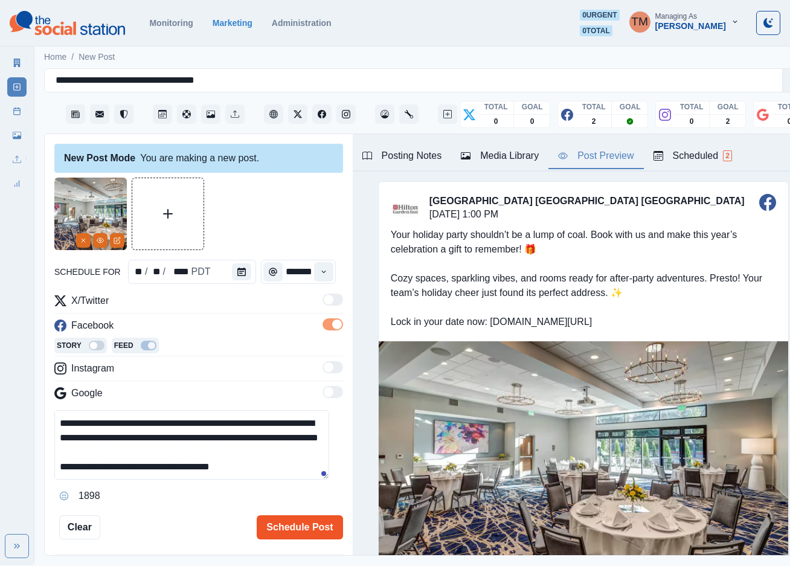
click at [274, 522] on button "Schedule Post" at bounding box center [300, 527] width 86 height 24
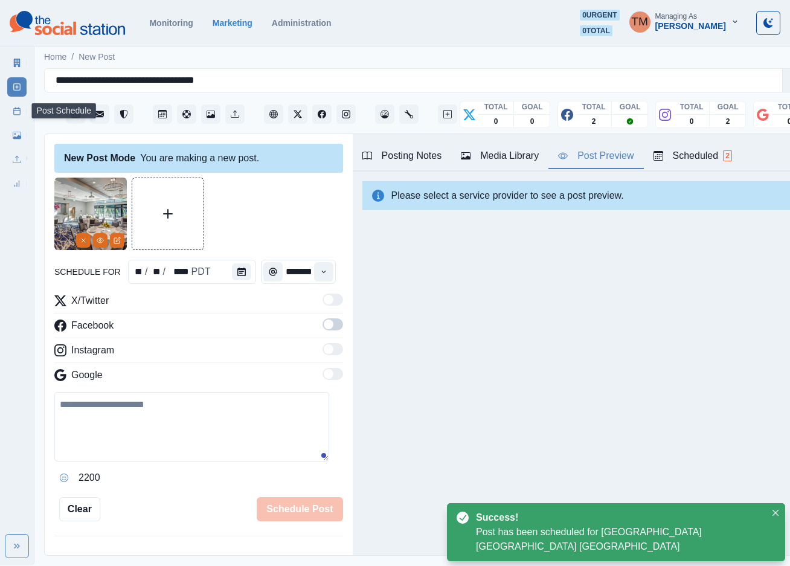
click at [11, 109] on link "Post Schedule" at bounding box center [16, 110] width 19 height 19
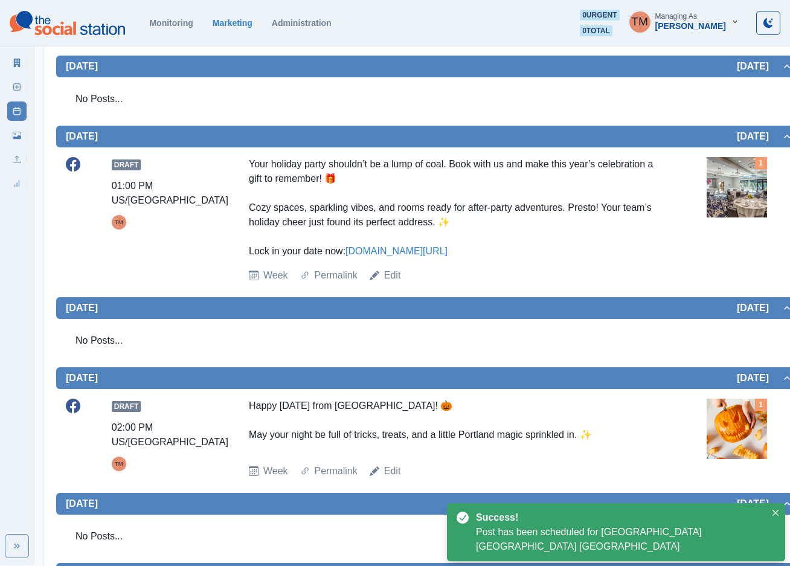
scroll to position [453, 0]
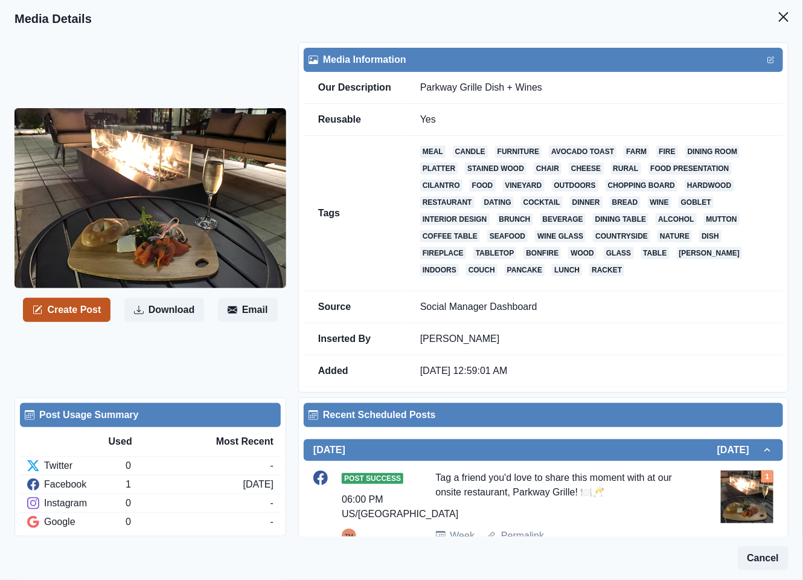
click at [71, 308] on button "Create Post" at bounding box center [67, 310] width 88 height 24
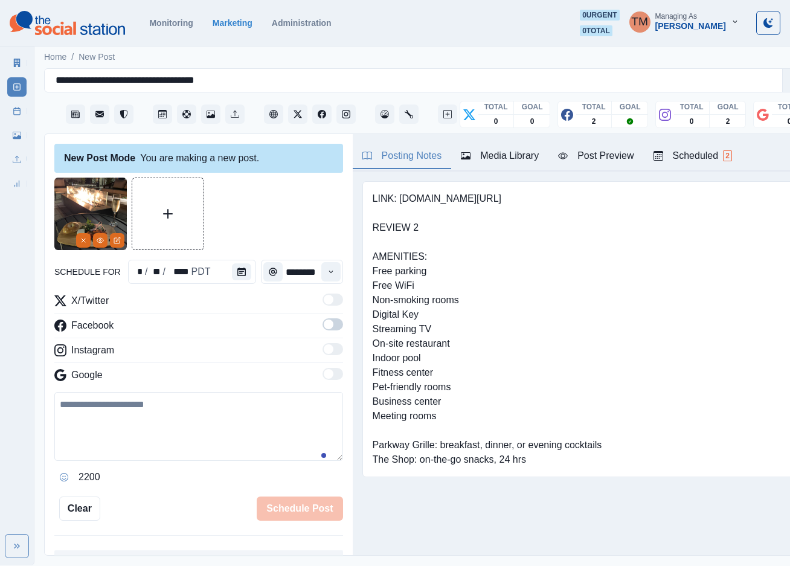
click at [105, 422] on textarea at bounding box center [198, 426] width 289 height 69
paste textarea "**********"
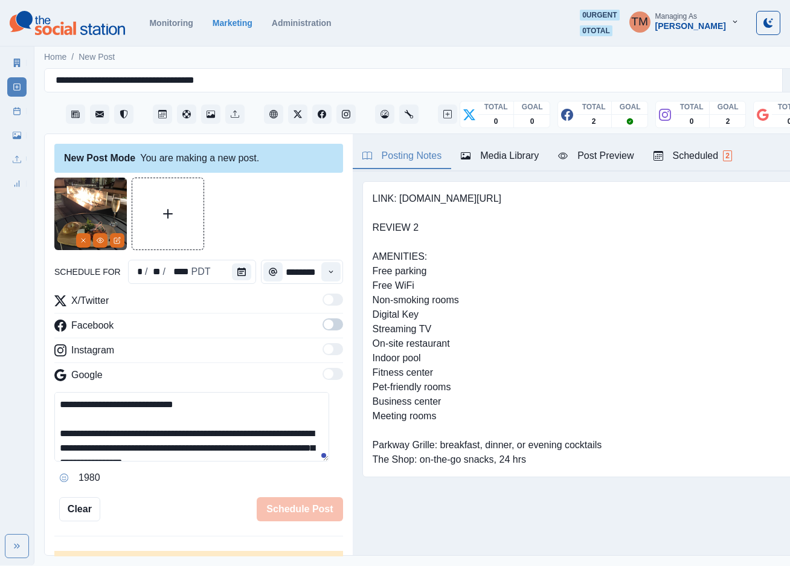
scroll to position [39, 0]
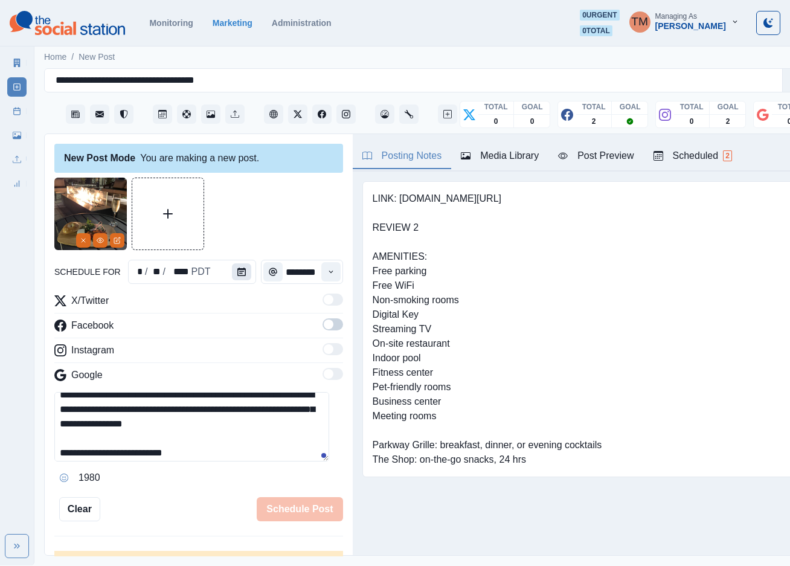
type textarea "**********"
click at [237, 272] on icon "Calendar" at bounding box center [241, 271] width 8 height 8
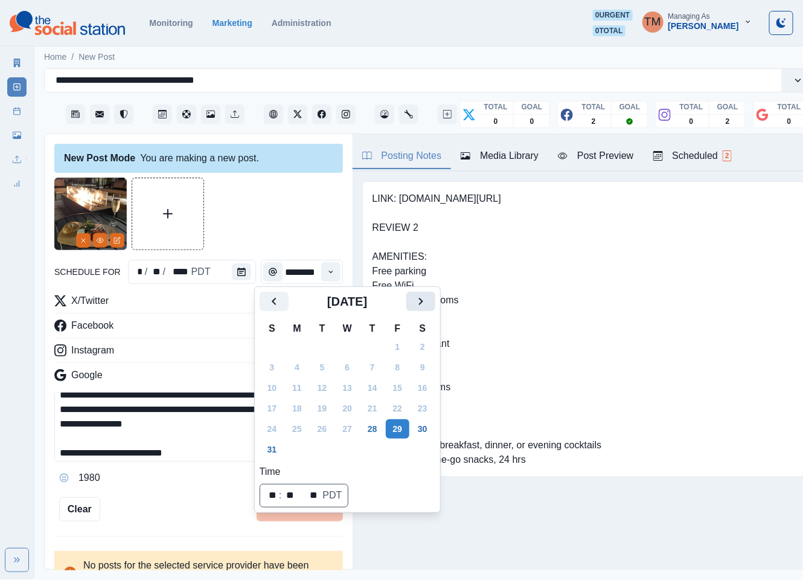
click at [420, 298] on icon "Next" at bounding box center [421, 301] width 14 height 14
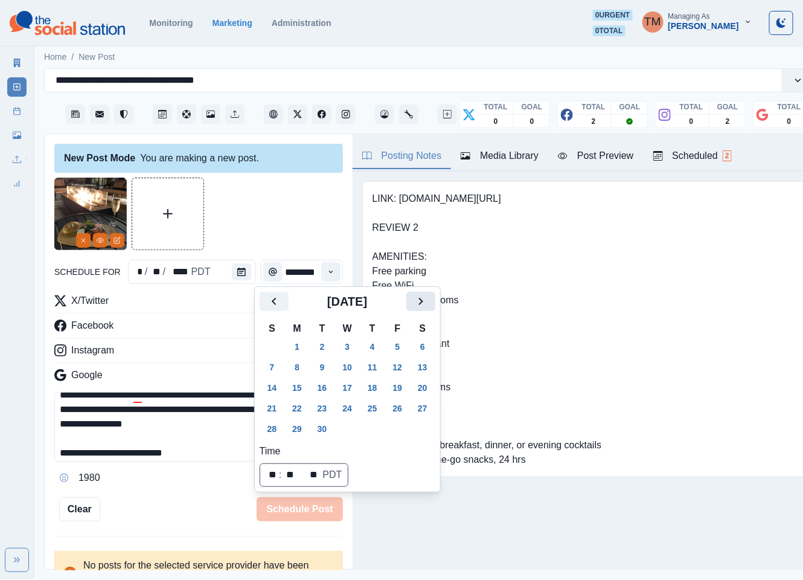
click at [420, 298] on icon "Next" at bounding box center [421, 301] width 14 height 14
click at [370, 409] on button "23" at bounding box center [372, 407] width 24 height 19
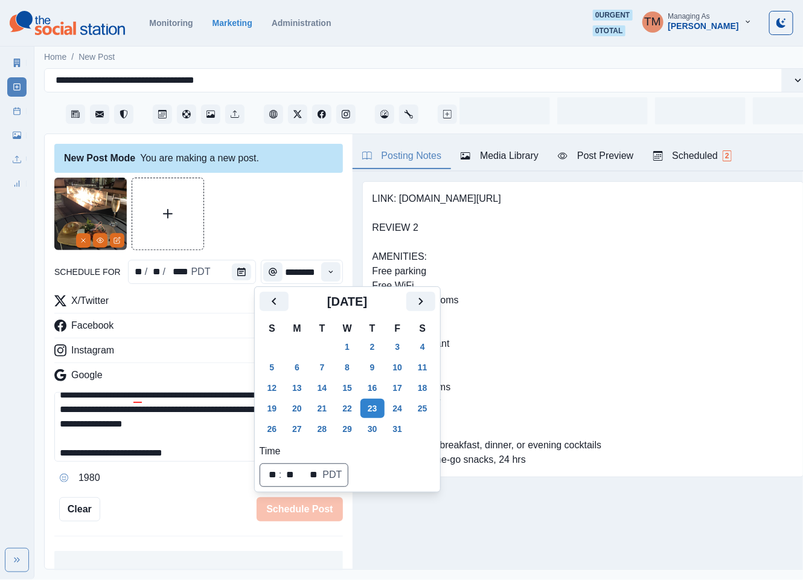
click at [269, 225] on div at bounding box center [198, 214] width 289 height 72
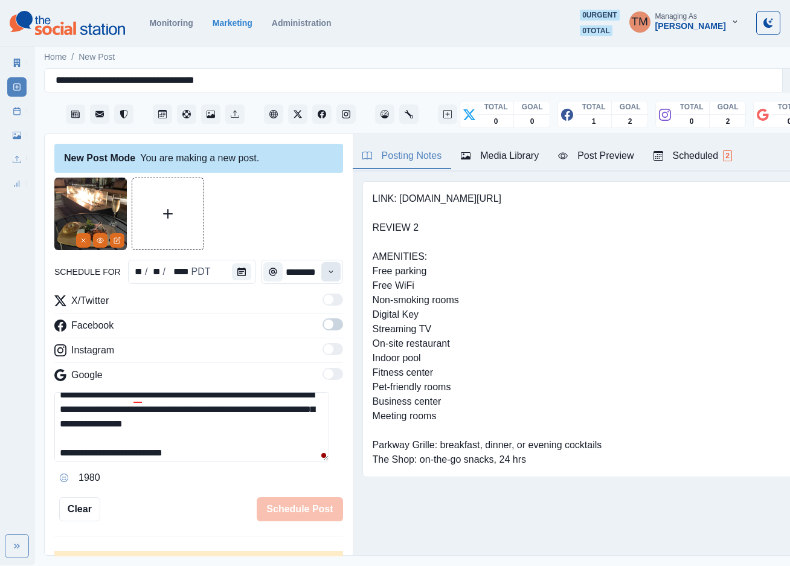
click at [327, 274] on icon "Time" at bounding box center [331, 271] width 8 height 8
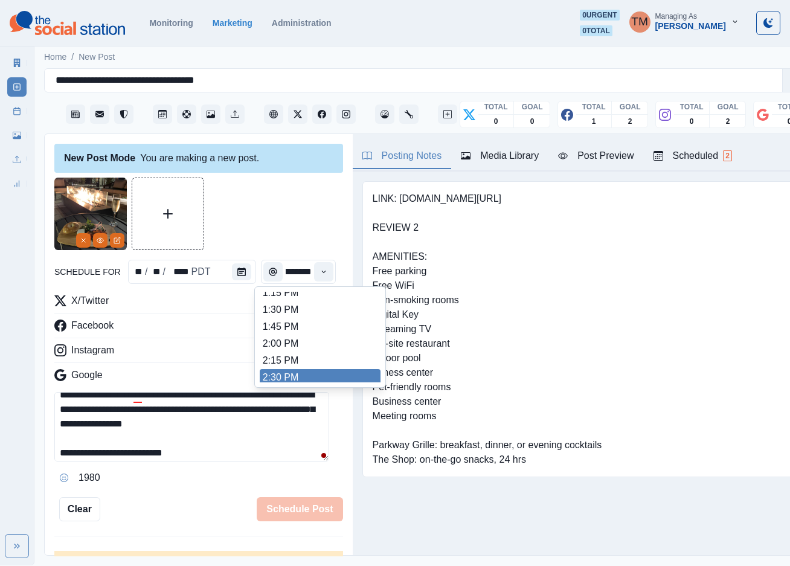
scroll to position [366, 0]
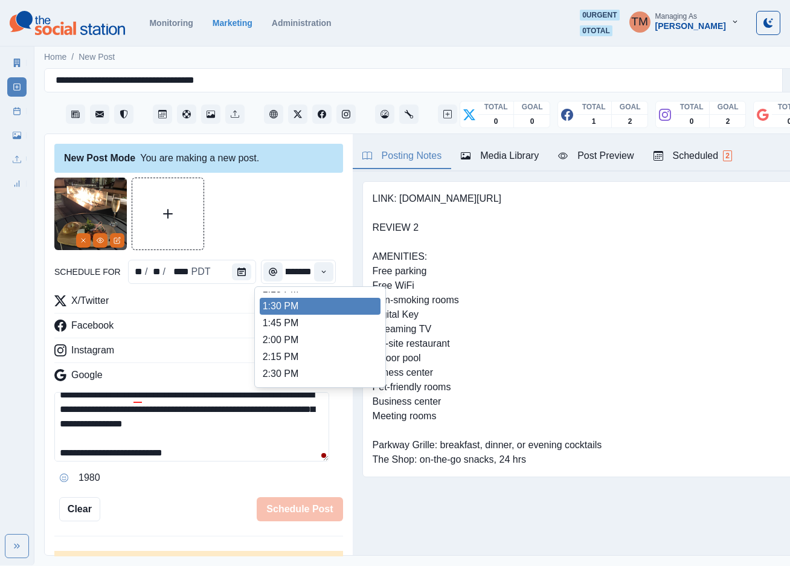
click at [338, 310] on li "1:30 PM" at bounding box center [320, 306] width 121 height 17
type input "*******"
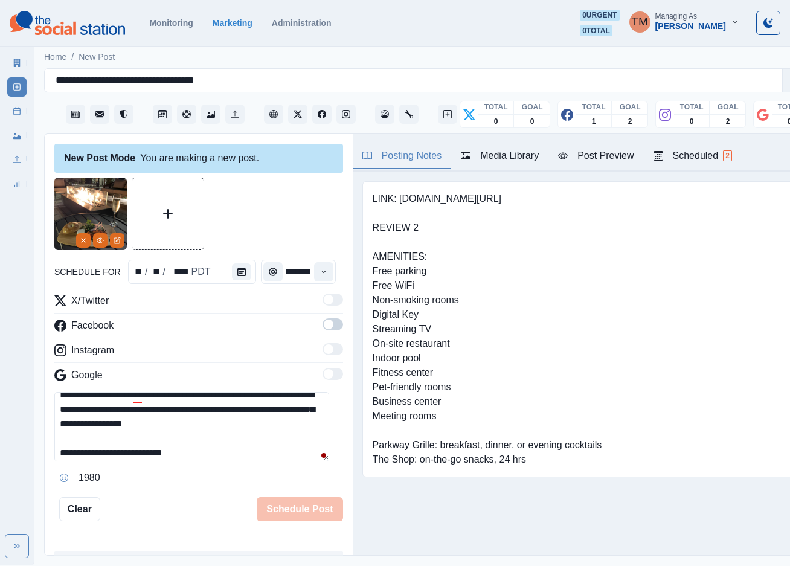
scroll to position [0, 9]
click at [609, 158] on div "Post Preview" at bounding box center [595, 156] width 75 height 14
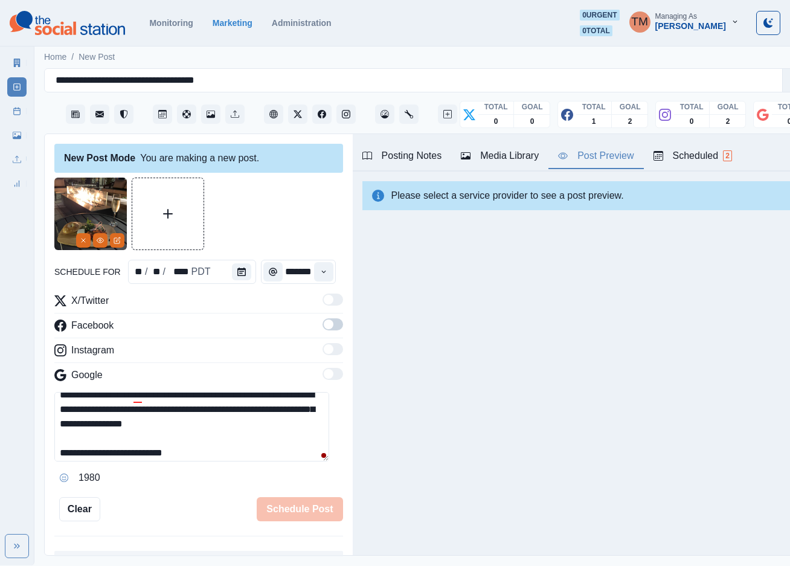
scroll to position [0, 0]
click at [275, 217] on div at bounding box center [198, 214] width 289 height 72
click at [324, 327] on span at bounding box center [332, 324] width 21 height 12
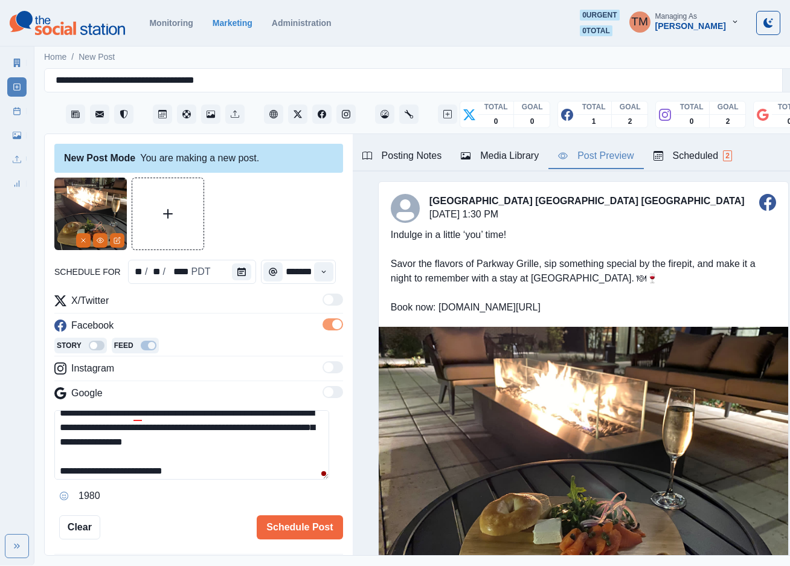
click at [274, 221] on div at bounding box center [198, 214] width 289 height 72
click at [144, 449] on div at bounding box center [135, 450] width 22 height 19
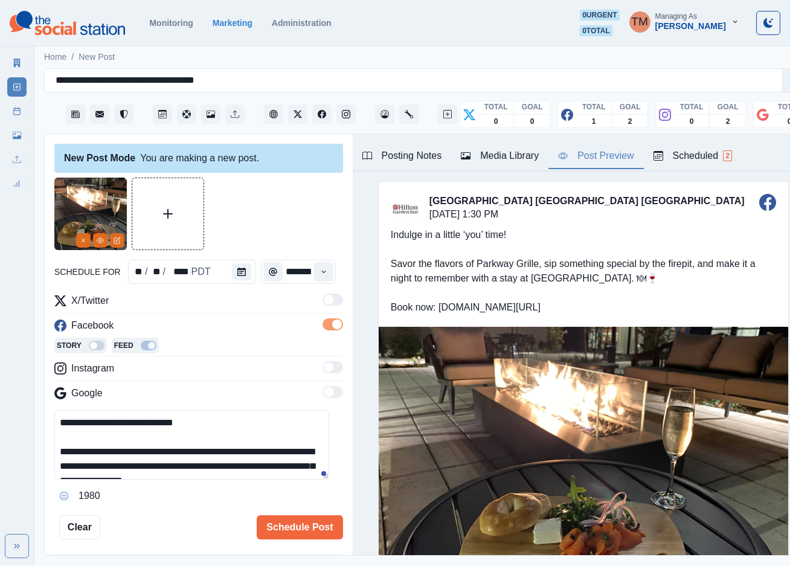
drag, startPoint x: 152, startPoint y: 426, endPoint x: 138, endPoint y: 427, distance: 14.6
click at [138, 427] on textarea "**********" at bounding box center [191, 444] width 275 height 69
click at [214, 444] on textarea "**********" at bounding box center [191, 444] width 275 height 69
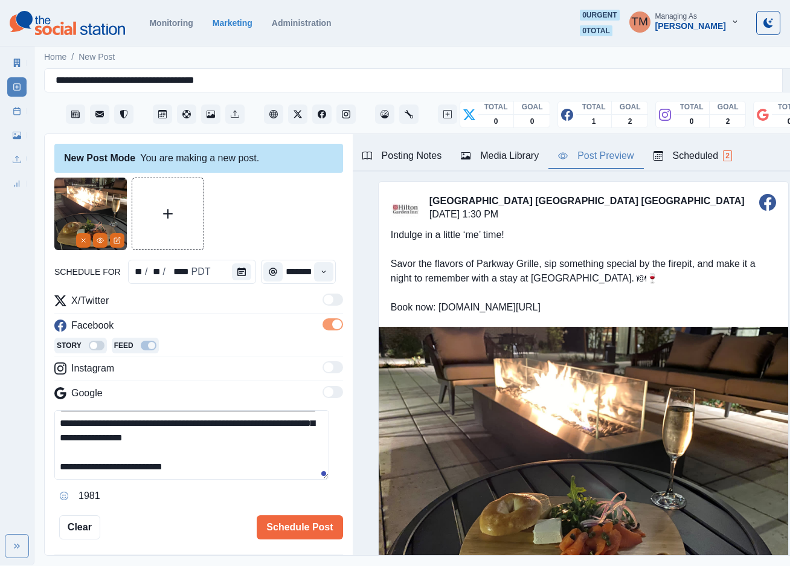
scroll to position [42, 0]
type textarea "**********"
click at [288, 527] on button "Schedule Post" at bounding box center [300, 527] width 86 height 24
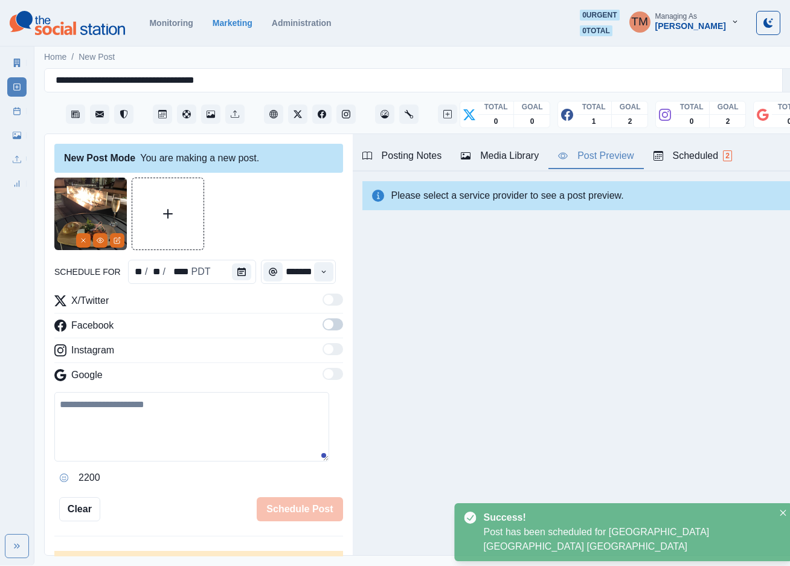
scroll to position [0, 0]
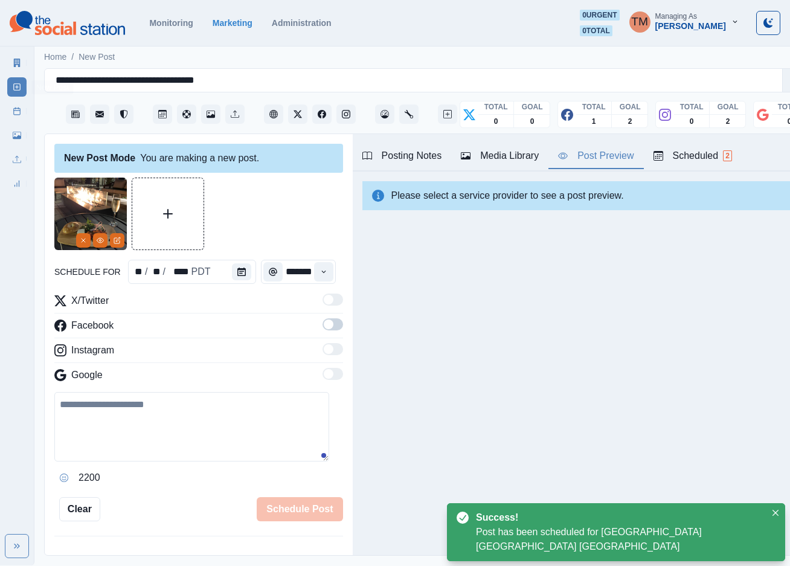
click at [13, 105] on link "Post Schedule" at bounding box center [16, 110] width 19 height 19
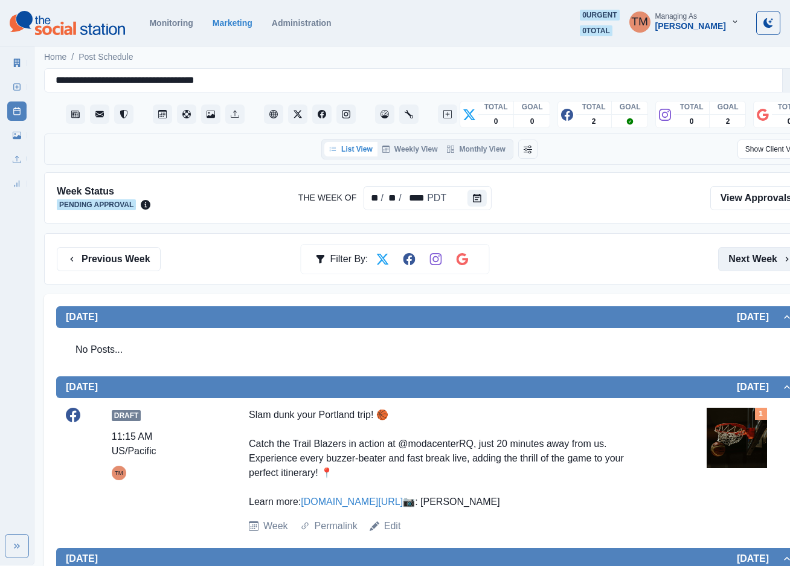
click at [763, 259] on button "Next Week" at bounding box center [760, 259] width 84 height 24
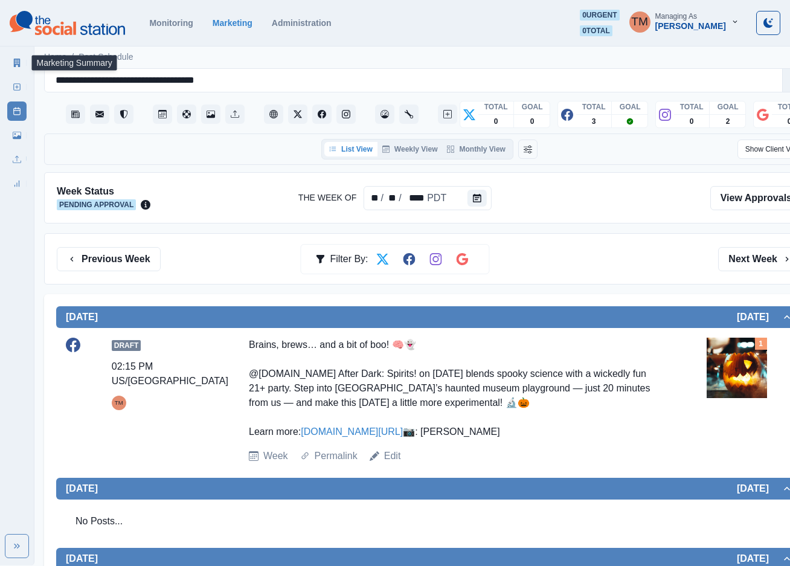
click at [17, 62] on icon at bounding box center [17, 63] width 8 height 8
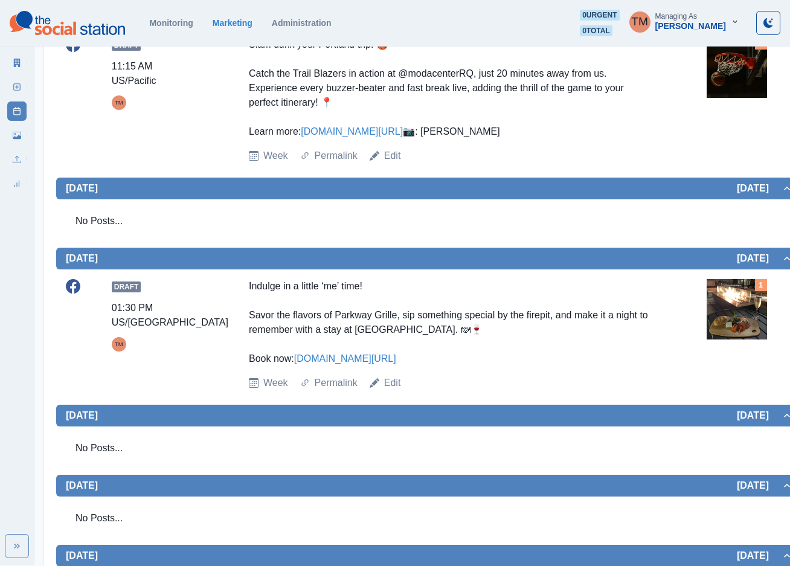
scroll to position [109, 0]
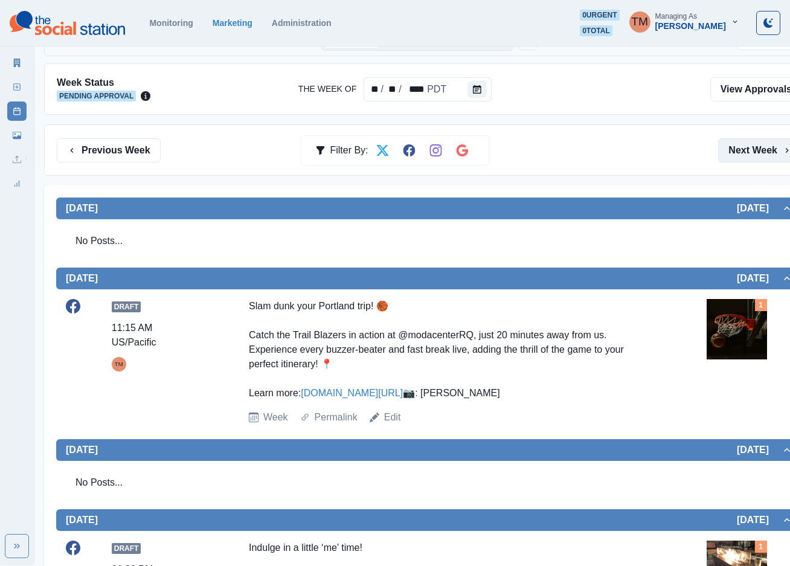
click at [763, 152] on button "Next Week" at bounding box center [760, 150] width 84 height 24
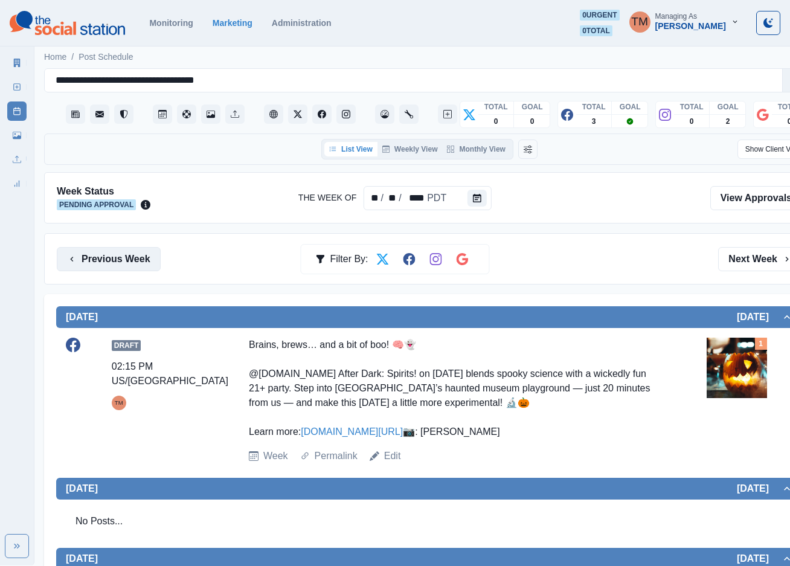
click at [96, 261] on button "Previous Week" at bounding box center [109, 259] width 104 height 24
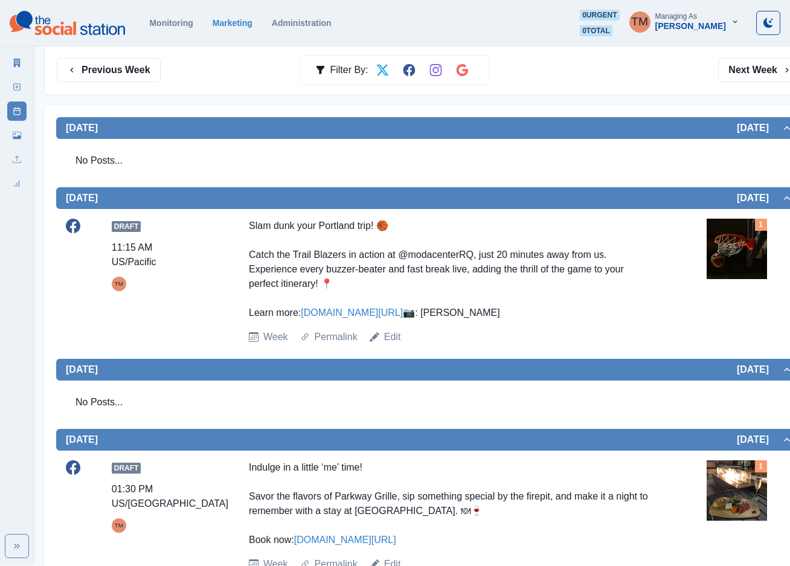
scroll to position [181, 0]
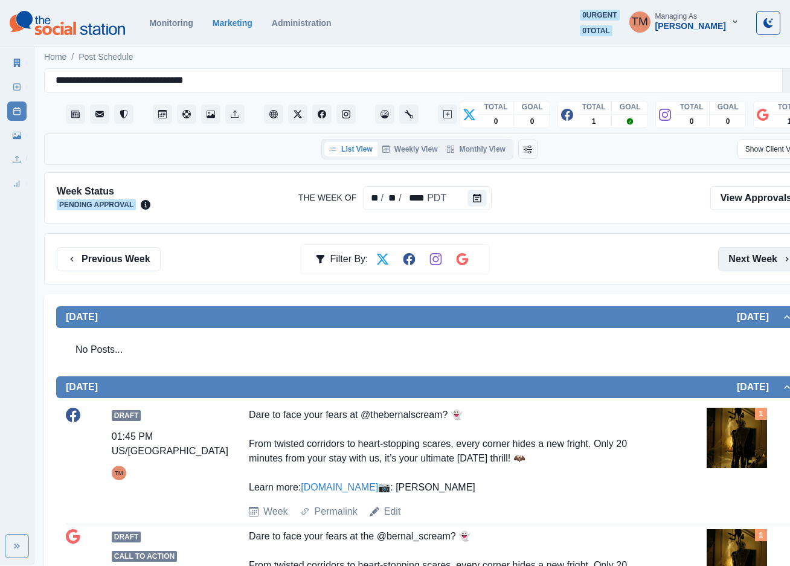
click at [753, 261] on button "Next Week" at bounding box center [760, 259] width 84 height 24
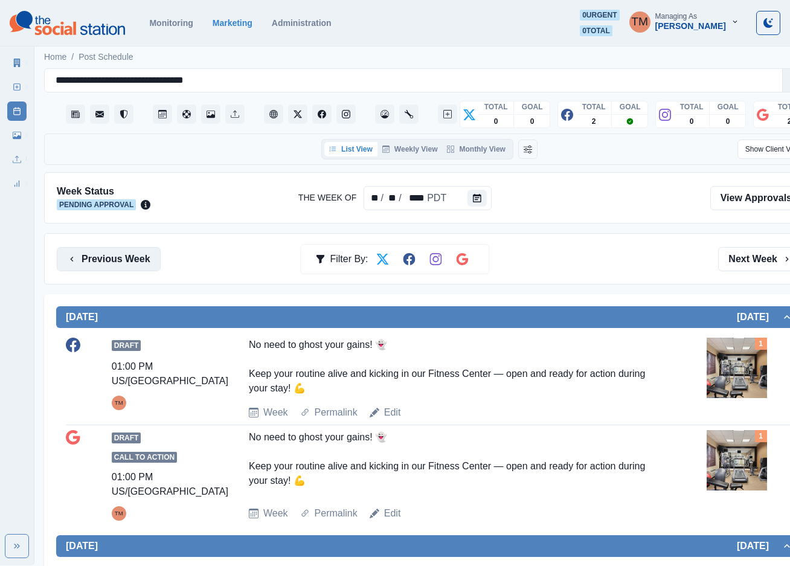
click at [130, 265] on button "Previous Week" at bounding box center [109, 259] width 104 height 24
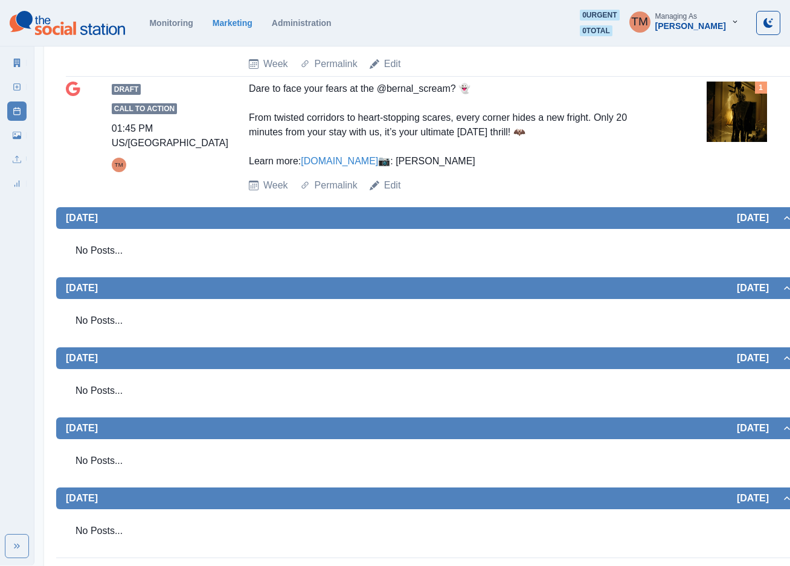
scroll to position [453, 0]
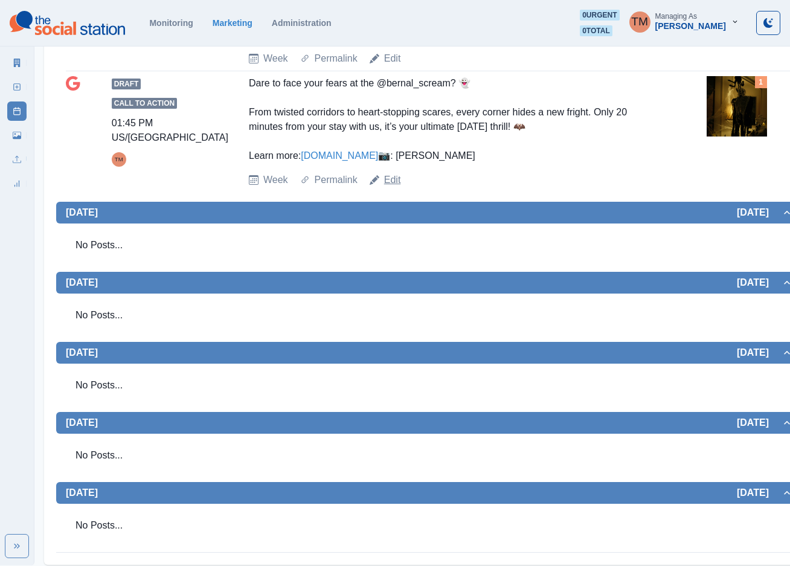
click at [393, 187] on link "Edit" at bounding box center [392, 180] width 17 height 14
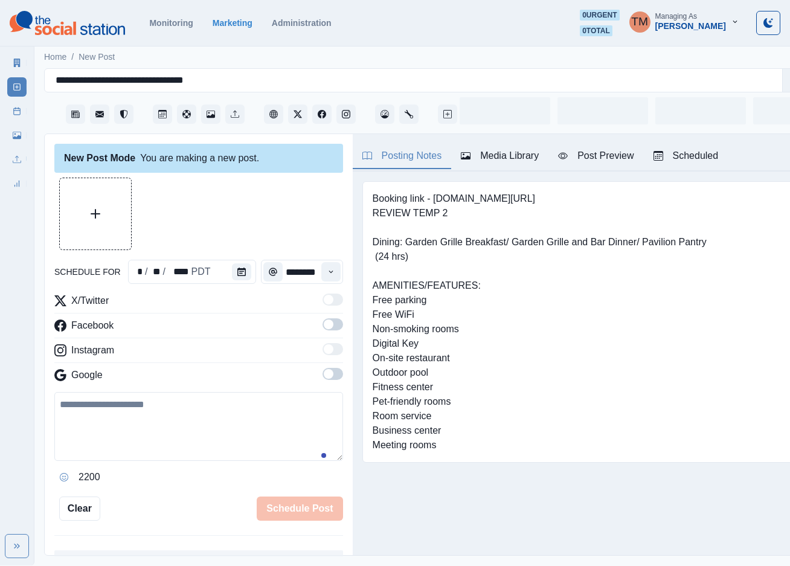
scroll to position [13, 0]
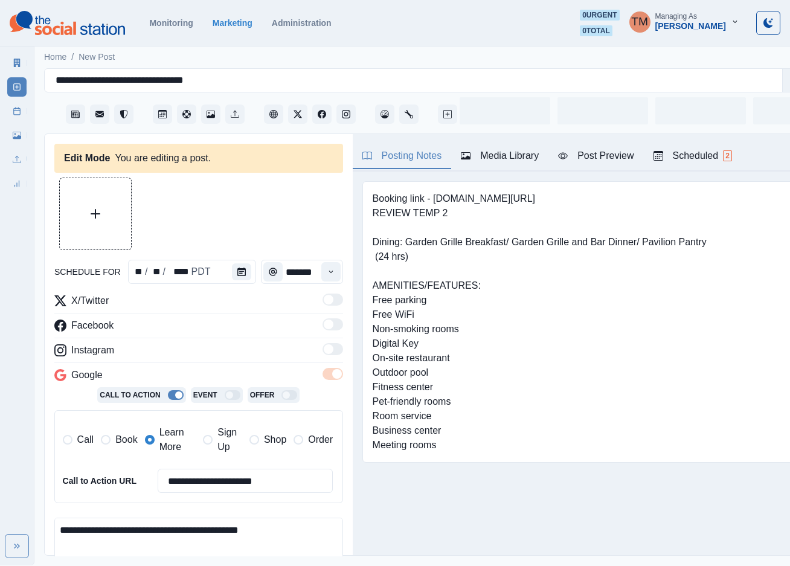
type input "*******"
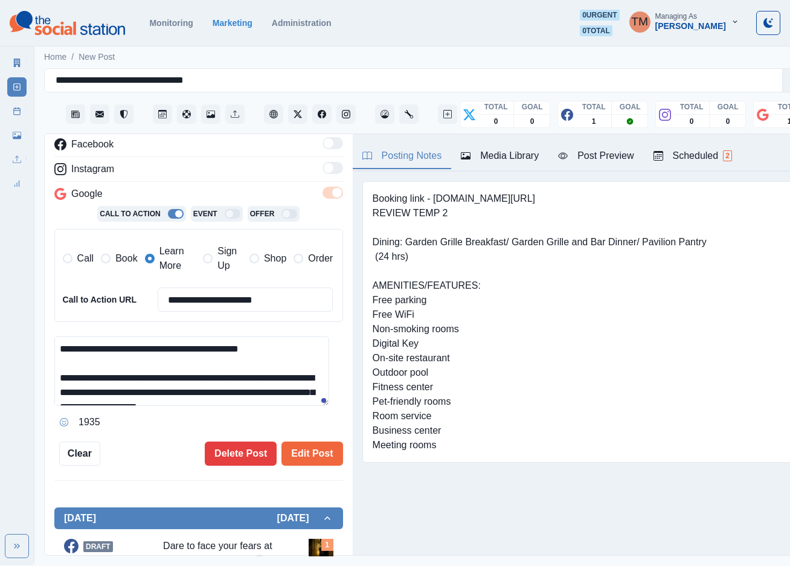
scroll to position [72, 0]
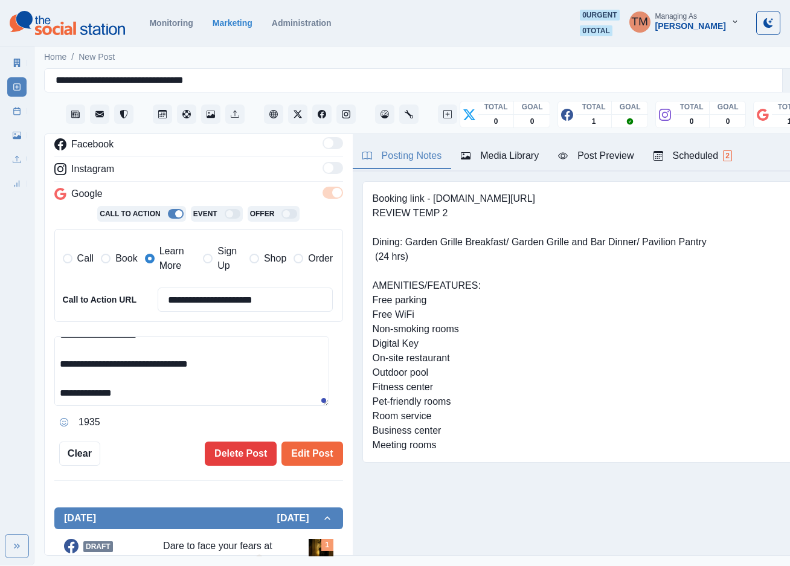
click at [62, 348] on textarea "**********" at bounding box center [191, 370] width 275 height 69
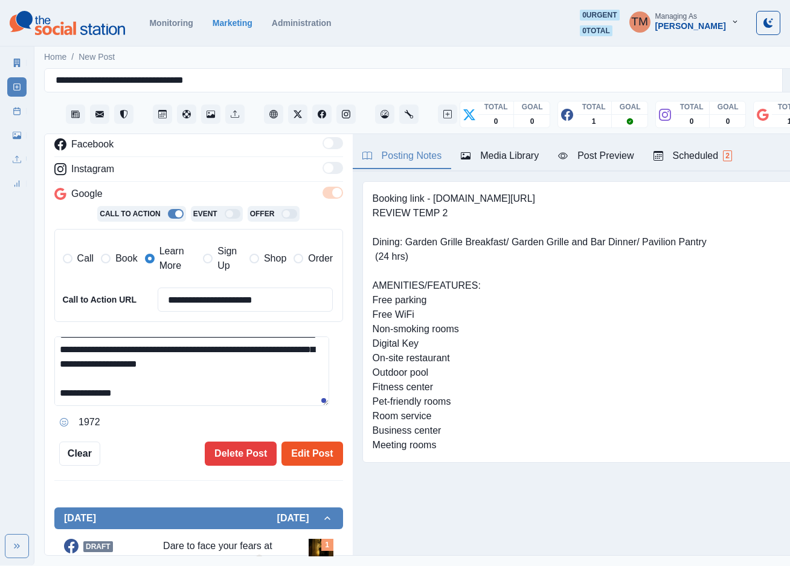
type textarea "**********"
click at [294, 453] on button "Edit Post" at bounding box center [311, 453] width 61 height 24
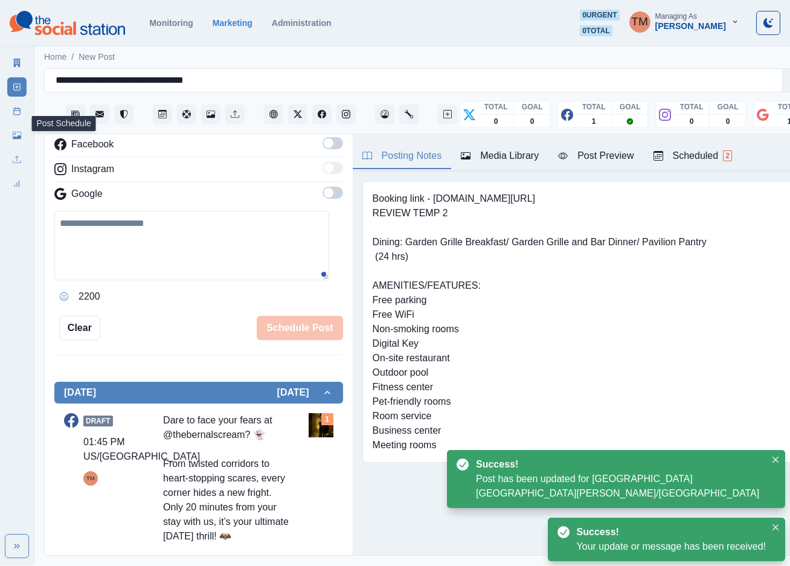
click at [14, 110] on line at bounding box center [17, 110] width 7 height 0
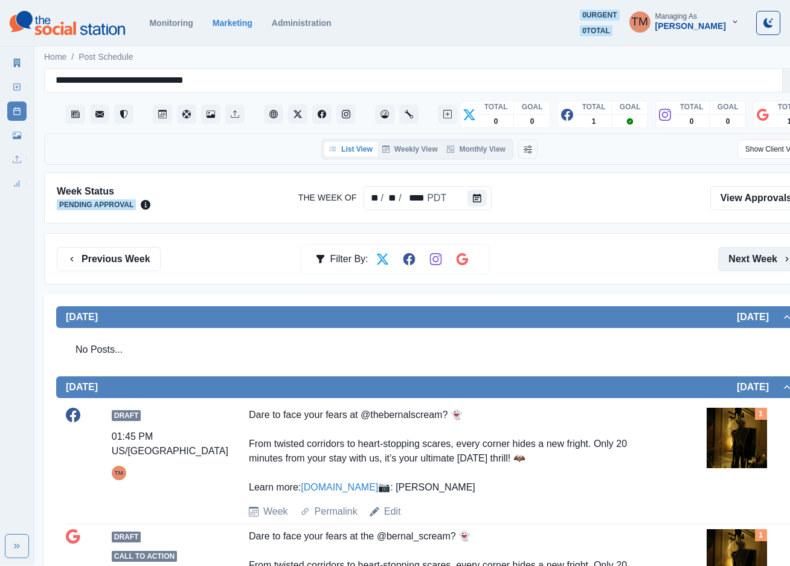
click at [752, 265] on button "Next Week" at bounding box center [760, 259] width 84 height 24
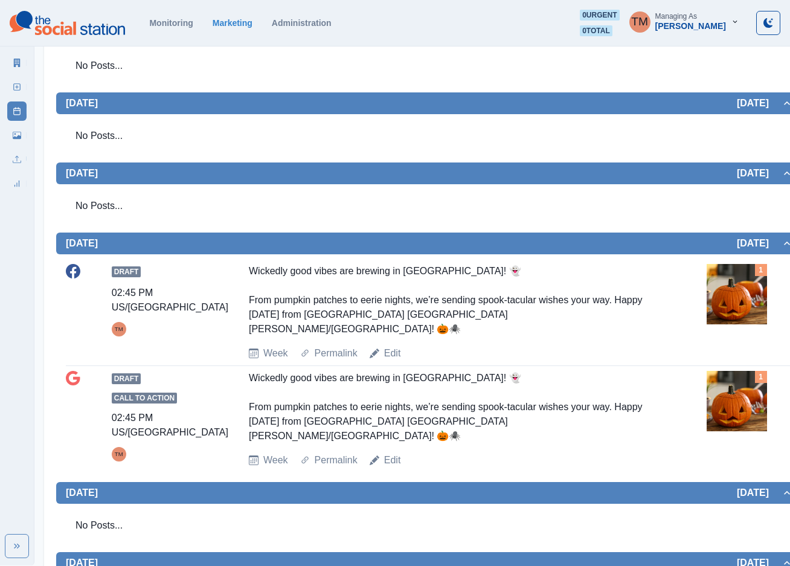
scroll to position [555, 0]
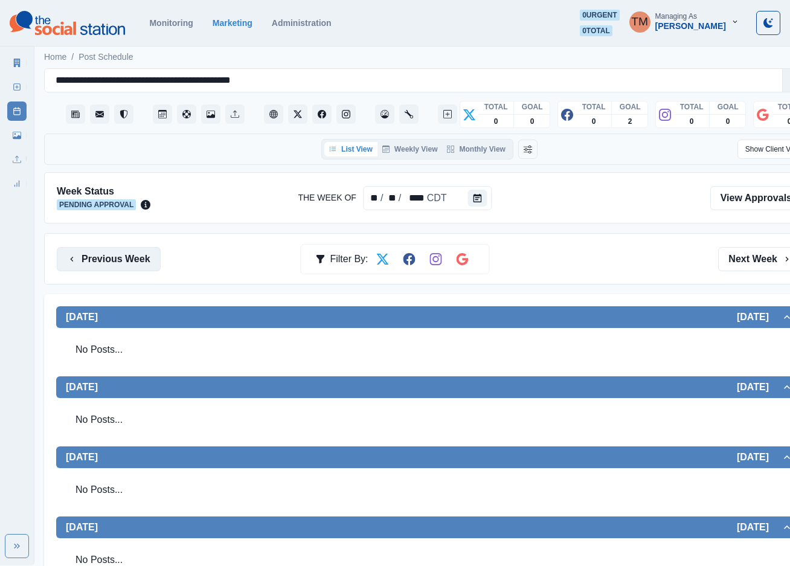
click at [105, 267] on button "Previous Week" at bounding box center [109, 259] width 104 height 24
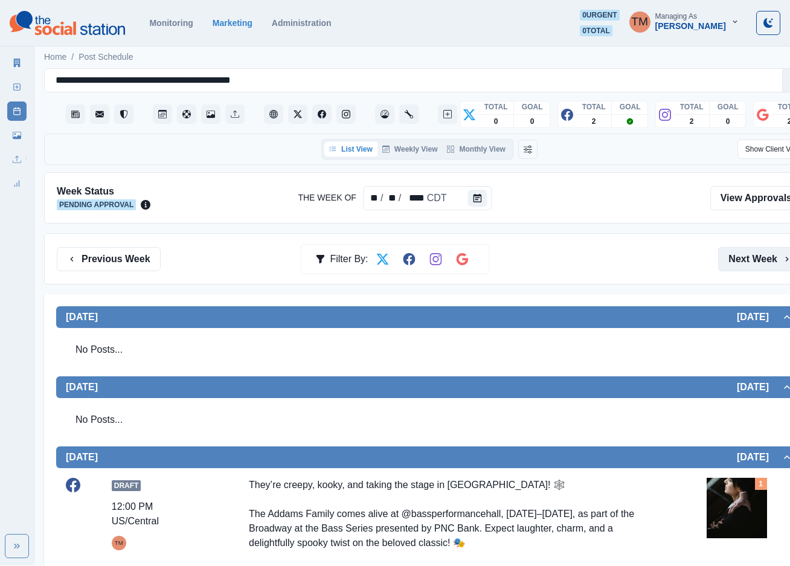
click at [748, 256] on button "Next Week" at bounding box center [760, 259] width 84 height 24
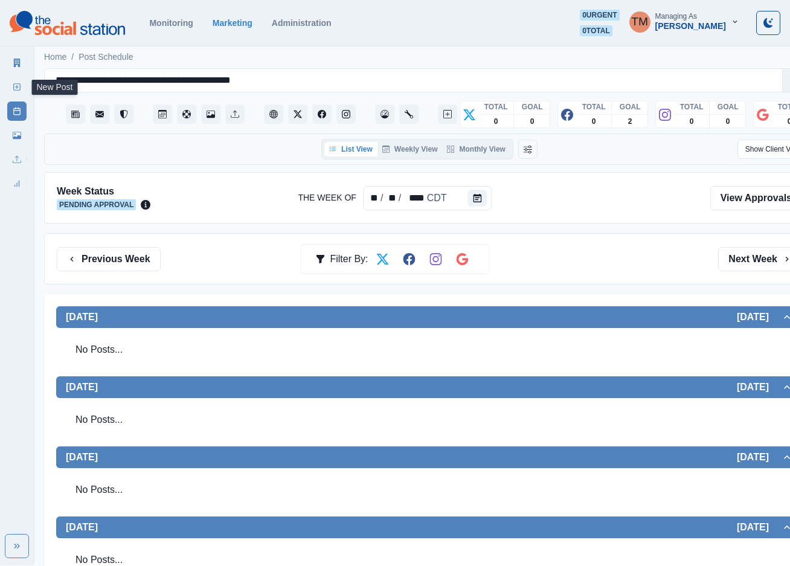
click at [16, 89] on icon at bounding box center [17, 87] width 8 height 8
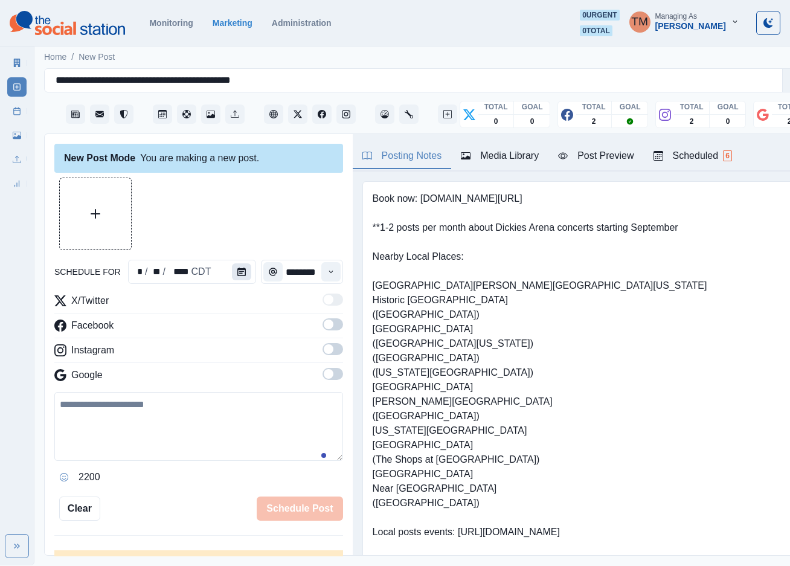
click at [232, 268] on button "Calendar" at bounding box center [241, 271] width 19 height 17
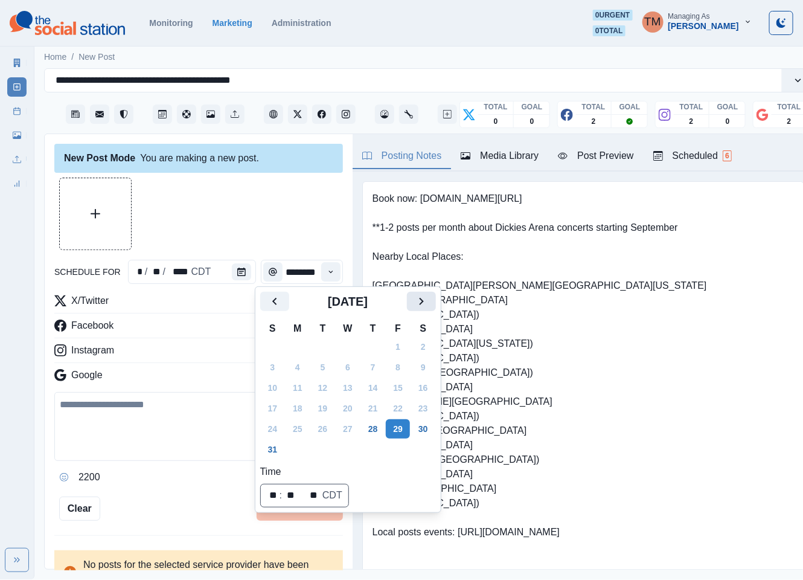
click at [419, 302] on icon "Next" at bounding box center [421, 301] width 14 height 14
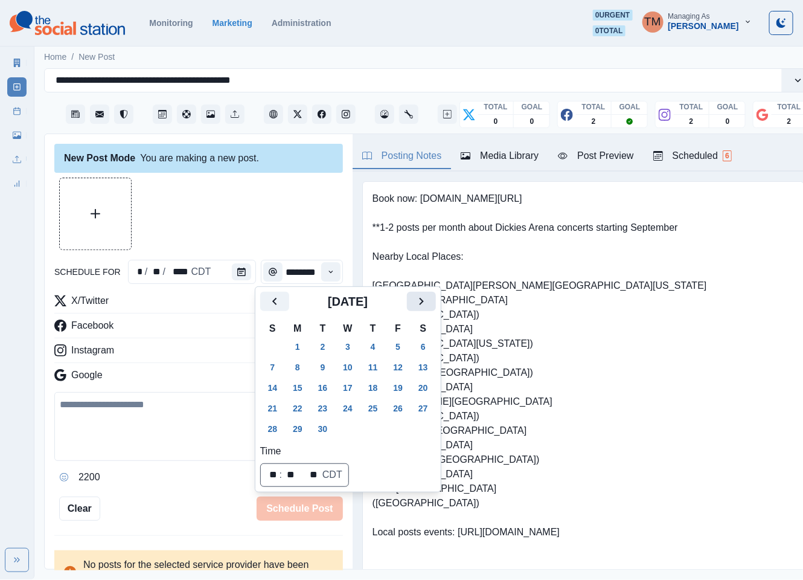
click at [419, 302] on icon "Next" at bounding box center [421, 301] width 14 height 14
click at [302, 408] on button "20" at bounding box center [298, 407] width 24 height 19
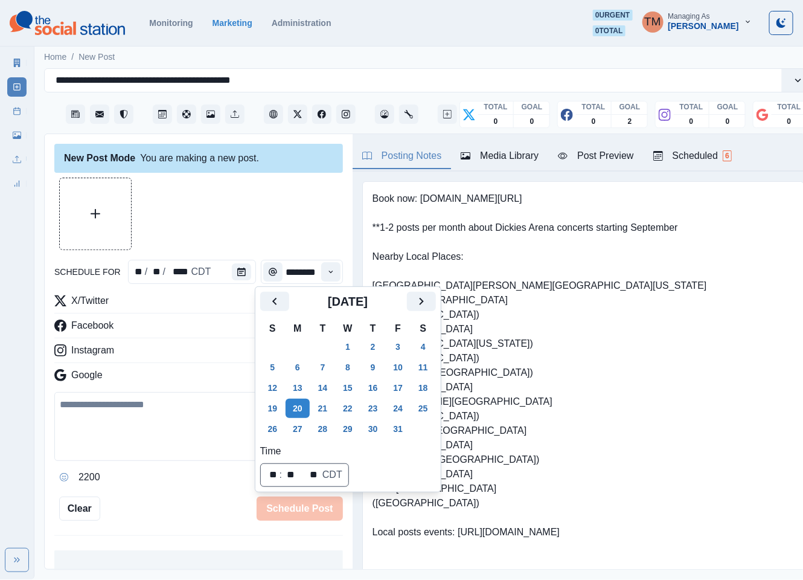
click at [236, 193] on div at bounding box center [198, 214] width 289 height 72
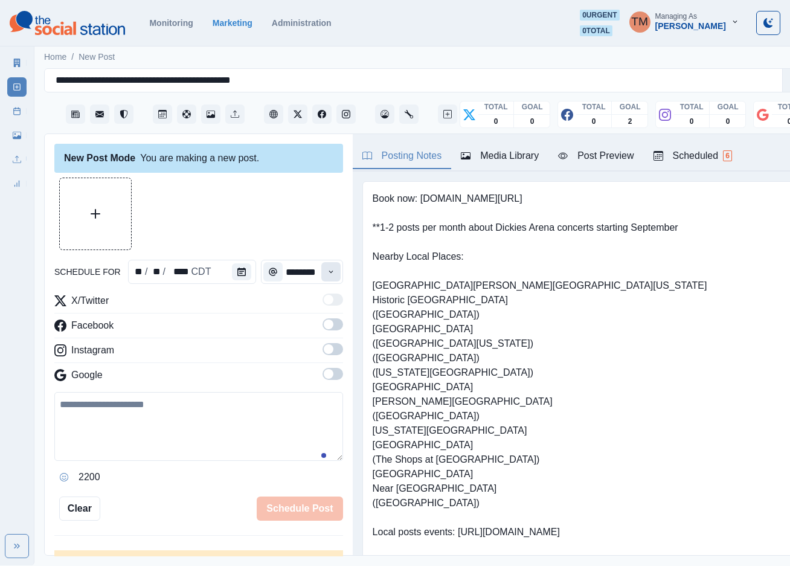
click at [321, 274] on button "Time" at bounding box center [330, 271] width 19 height 19
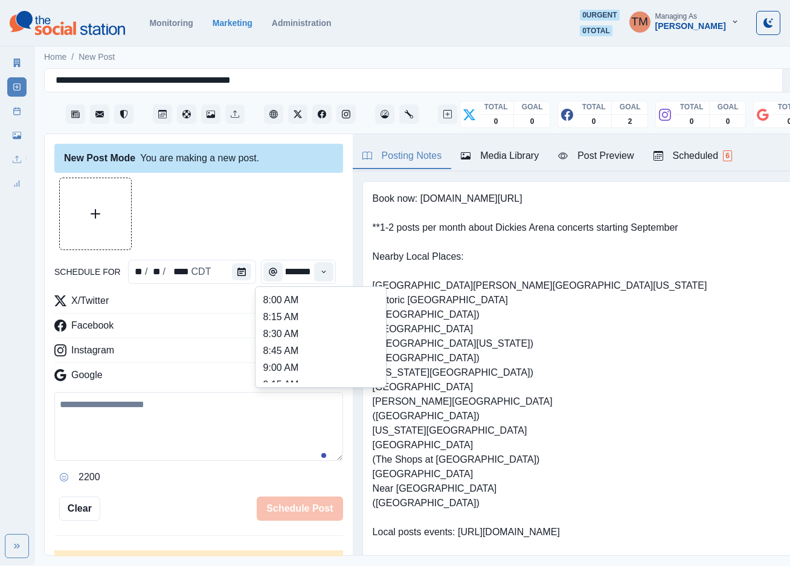
scroll to position [272, 0]
click at [290, 342] on li "12:45 PM" at bounding box center [320, 349] width 121 height 17
type input "********"
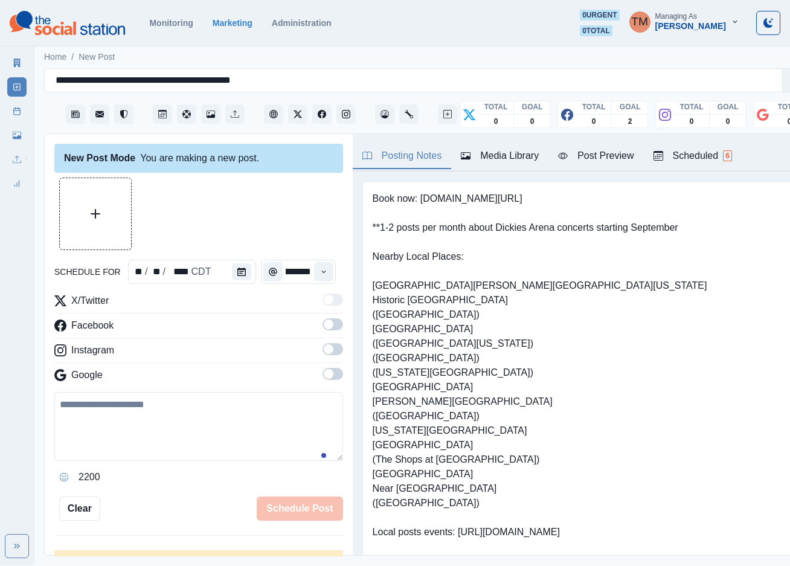
scroll to position [0, 0]
click at [322, 328] on span at bounding box center [332, 324] width 21 height 12
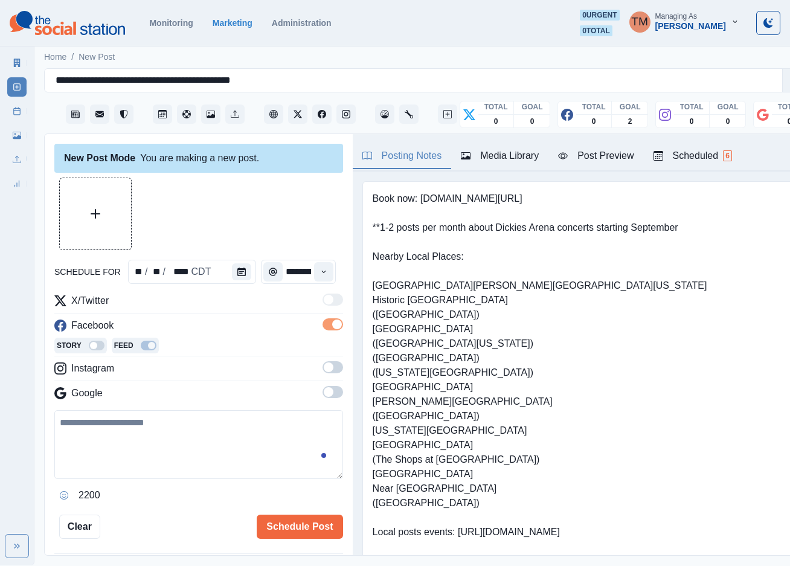
click at [322, 366] on span at bounding box center [332, 367] width 21 height 12
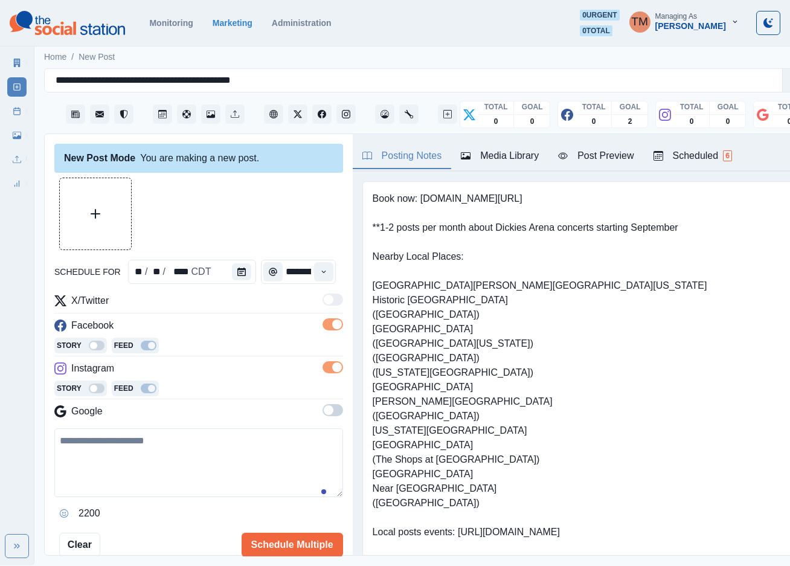
click at [322, 410] on span at bounding box center [332, 410] width 21 height 12
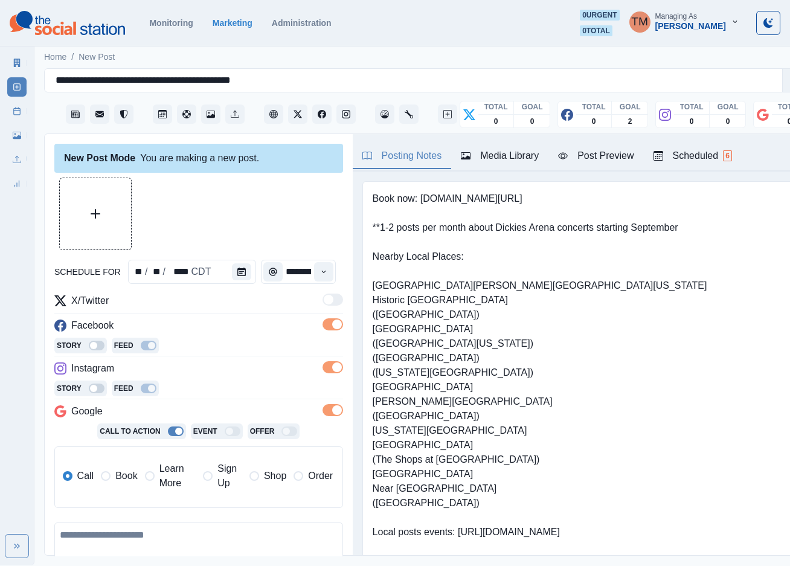
scroll to position [91, 0]
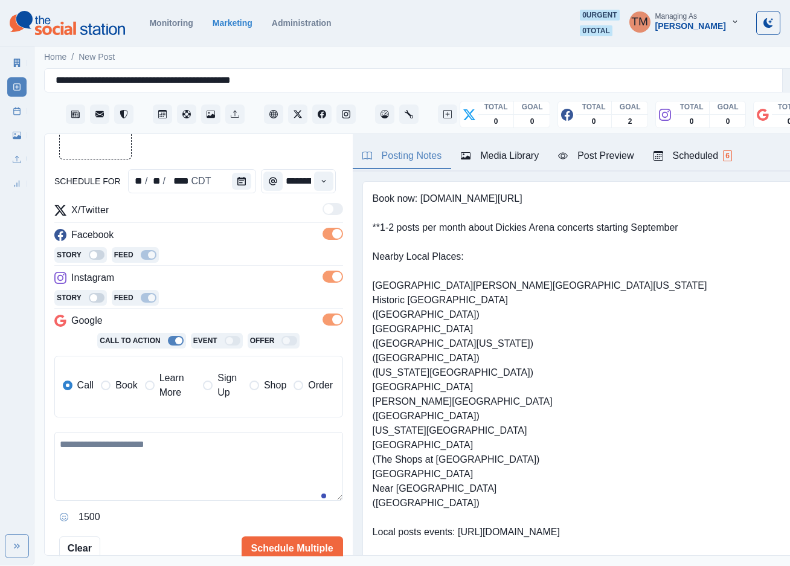
click at [188, 467] on textarea at bounding box center [198, 466] width 289 height 69
paste textarea "**********"
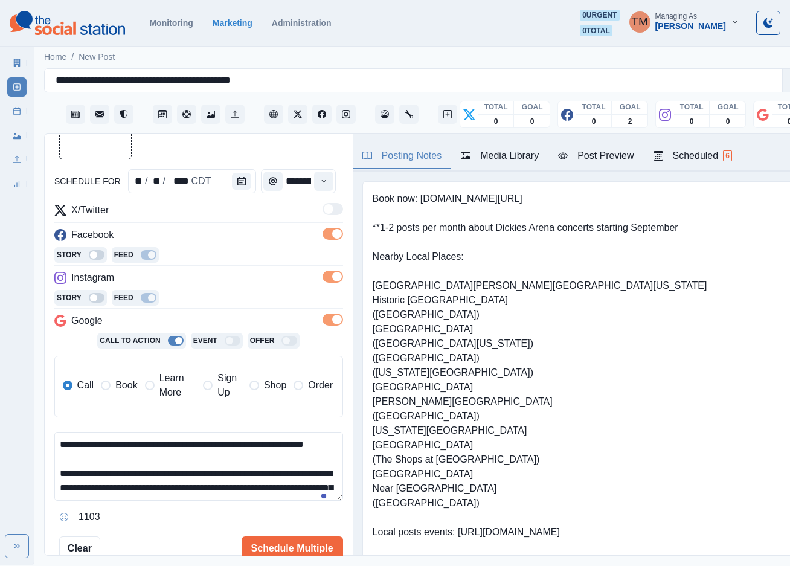
scroll to position [154, 0]
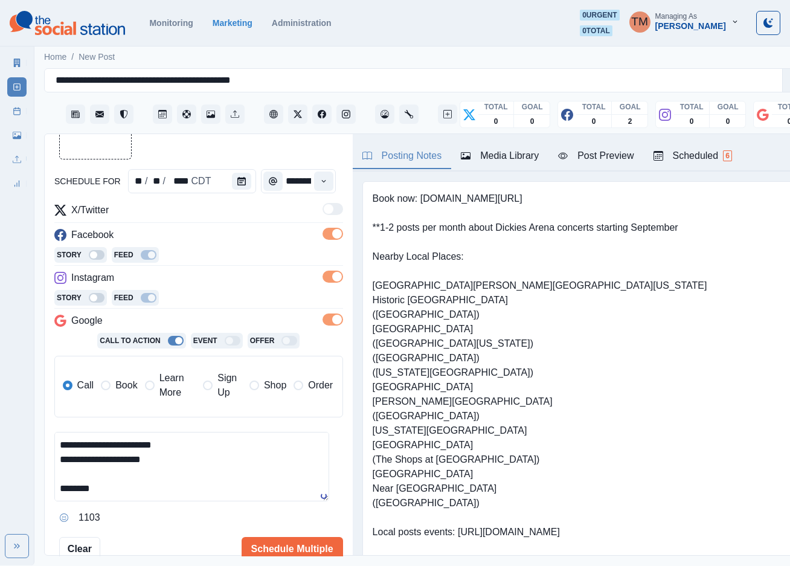
click at [115, 384] on span "Book" at bounding box center [126, 385] width 22 height 14
type textarea "**********"
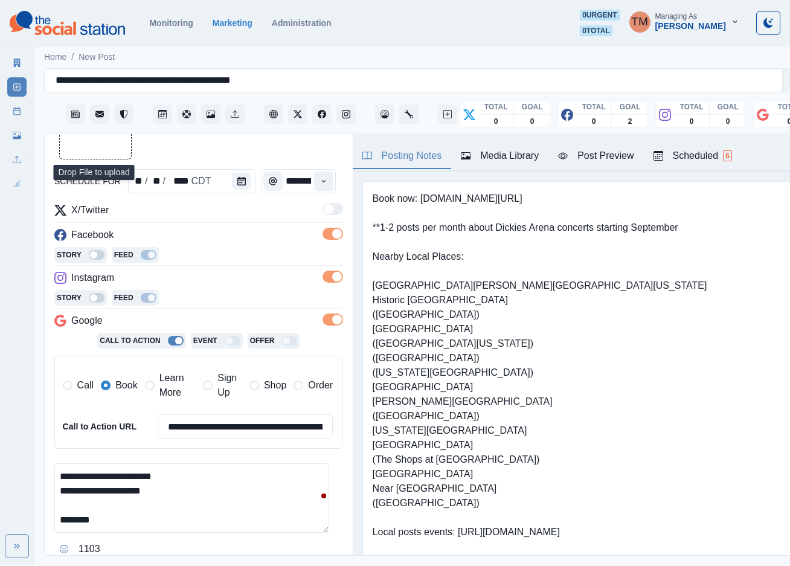
click at [103, 154] on button "Upload Media" at bounding box center [95, 123] width 71 height 71
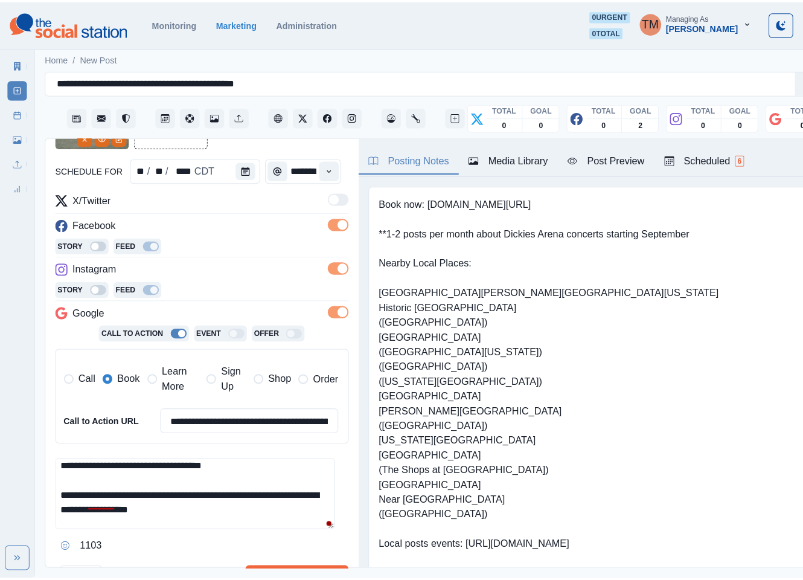
scroll to position [100, 0]
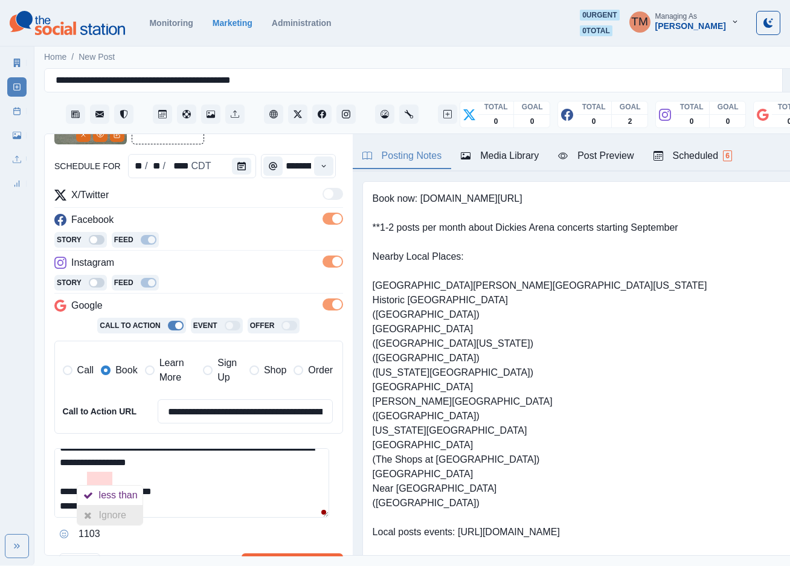
click at [106, 511] on div "Ignore" at bounding box center [115, 514] width 32 height 19
click at [106, 511] on textarea "**********" at bounding box center [191, 482] width 275 height 69
click at [290, 557] on button "Schedule Multiple" at bounding box center [292, 565] width 101 height 24
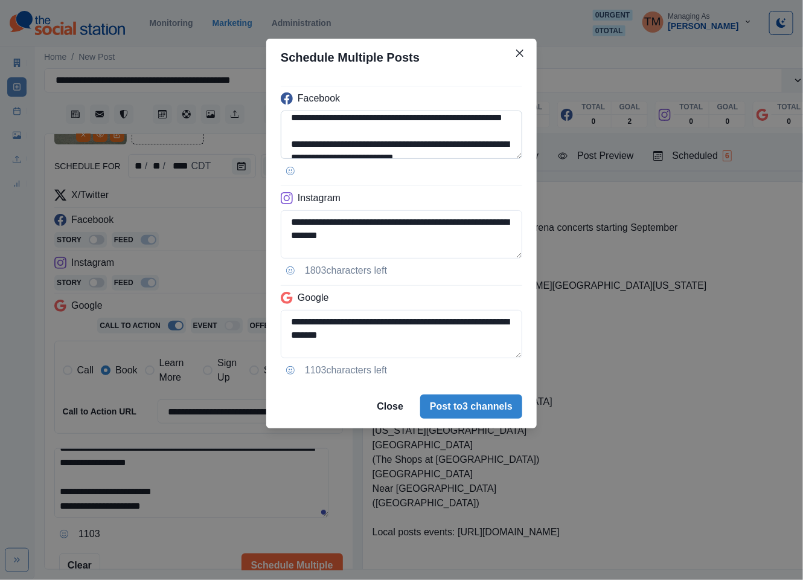
scroll to position [72, 0]
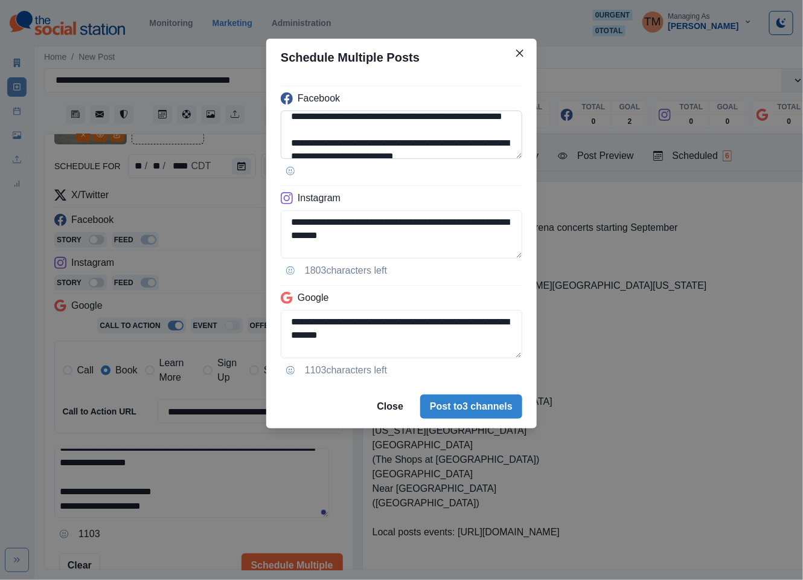
drag, startPoint x: 406, startPoint y: 131, endPoint x: 488, endPoint y: 135, distance: 81.6
click at [488, 135] on textarea "**********" at bounding box center [402, 134] width 242 height 48
paste textarea "***"
click at [292, 140] on textarea "**********" at bounding box center [402, 134] width 242 height 48
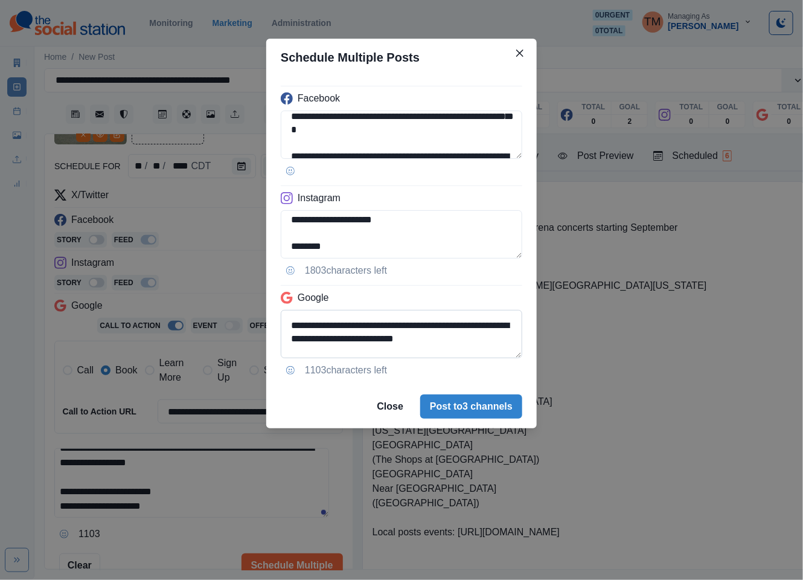
scroll to position [176, 0]
type textarea "**********"
drag, startPoint x: 288, startPoint y: 334, endPoint x: 312, endPoint y: 332, distance: 23.6
click at [289, 334] on textarea "**********" at bounding box center [402, 334] width 242 height 48
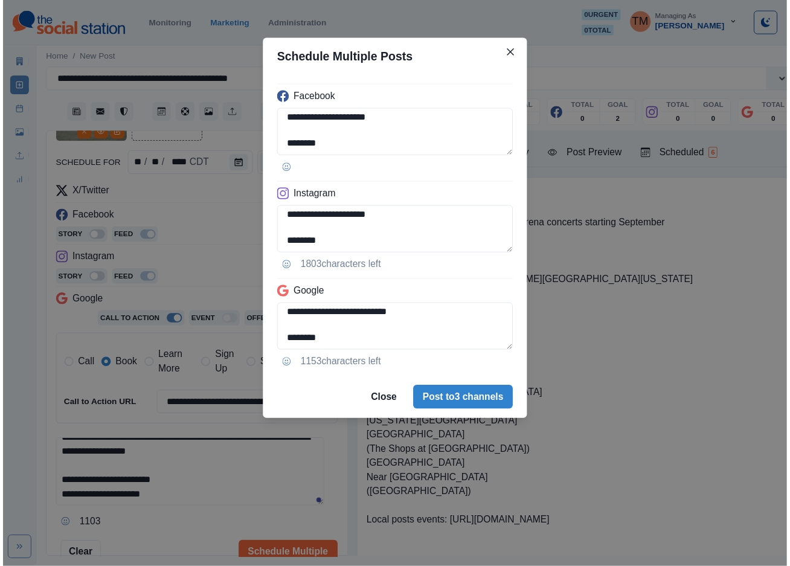
scroll to position [188, 0]
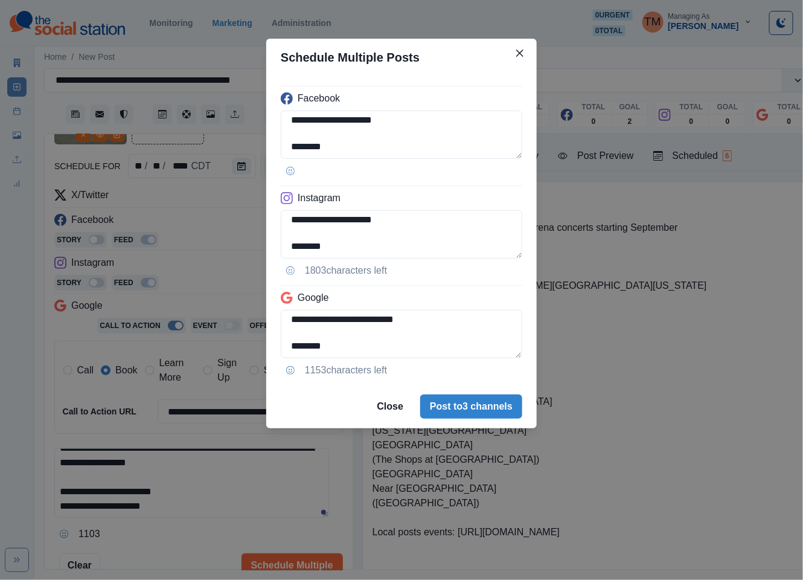
type textarea "**********"
drag, startPoint x: 638, startPoint y: 339, endPoint x: 589, endPoint y: 185, distance: 161.5
click at [639, 333] on div "**********" at bounding box center [401, 290] width 803 height 580
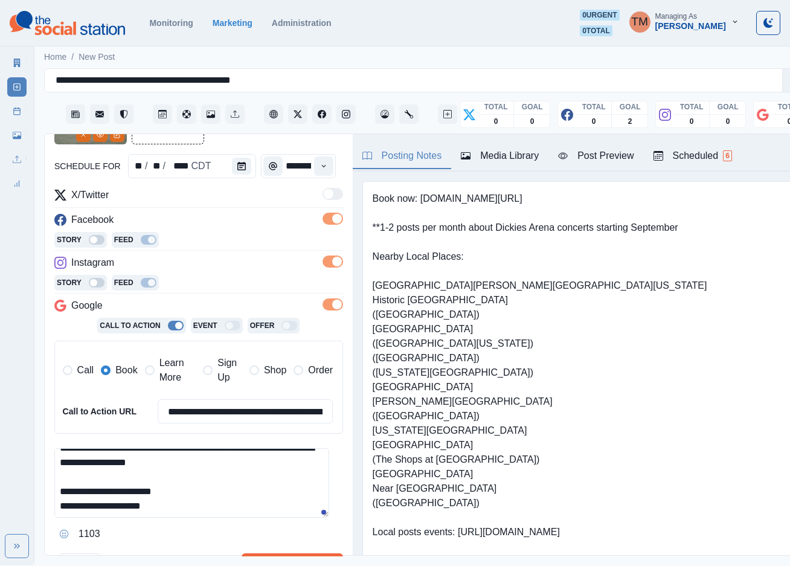
scroll to position [113, 0]
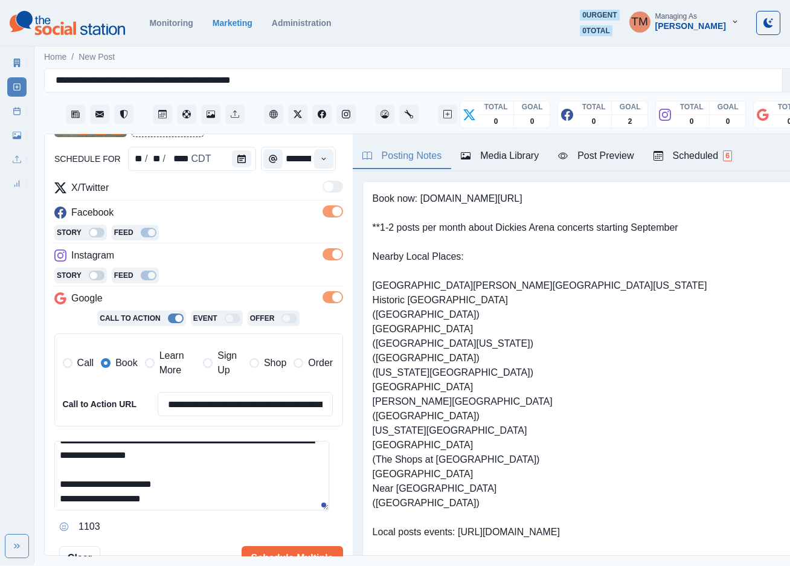
click at [597, 158] on div "Post Preview" at bounding box center [595, 156] width 75 height 14
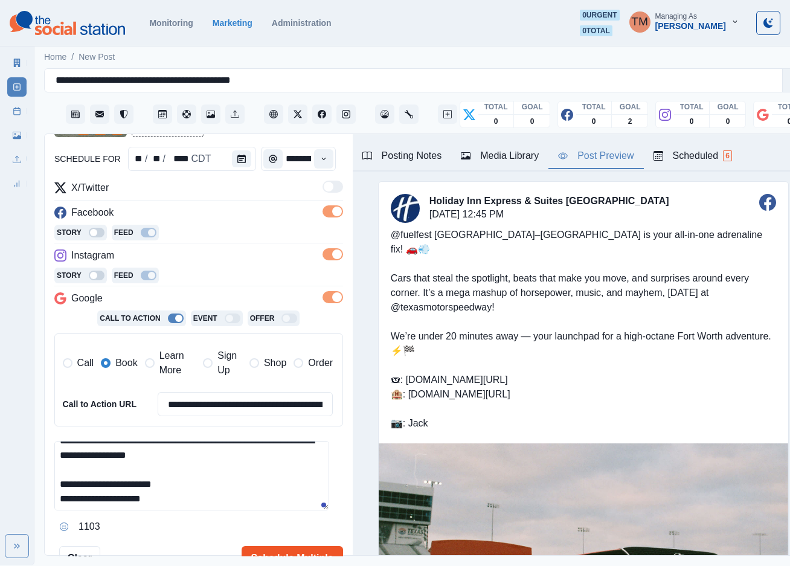
click at [274, 557] on button "Schedule Multiple" at bounding box center [292, 558] width 101 height 24
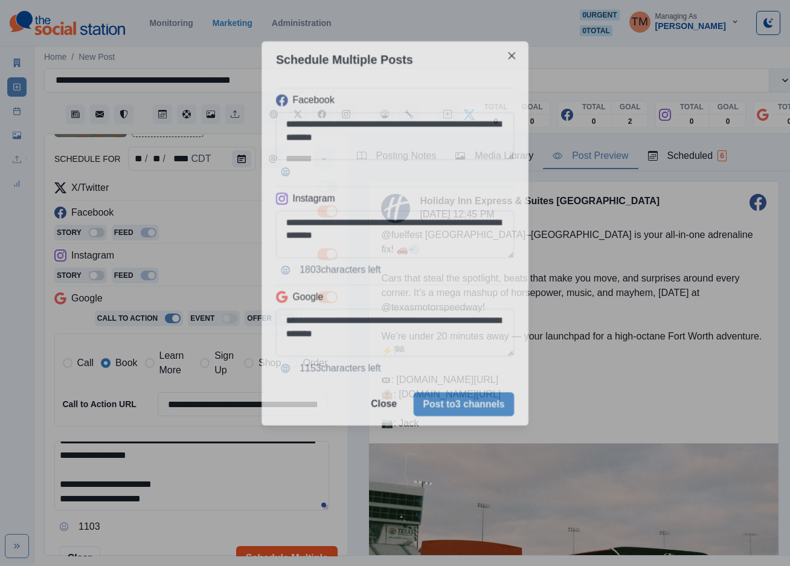
scroll to position [0, 0]
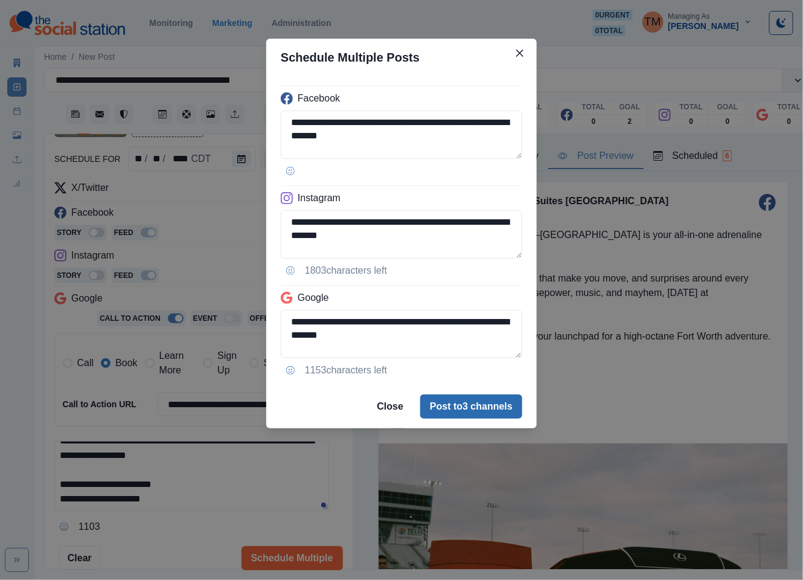
click at [493, 403] on button "Post to 3 channels" at bounding box center [471, 406] width 102 height 24
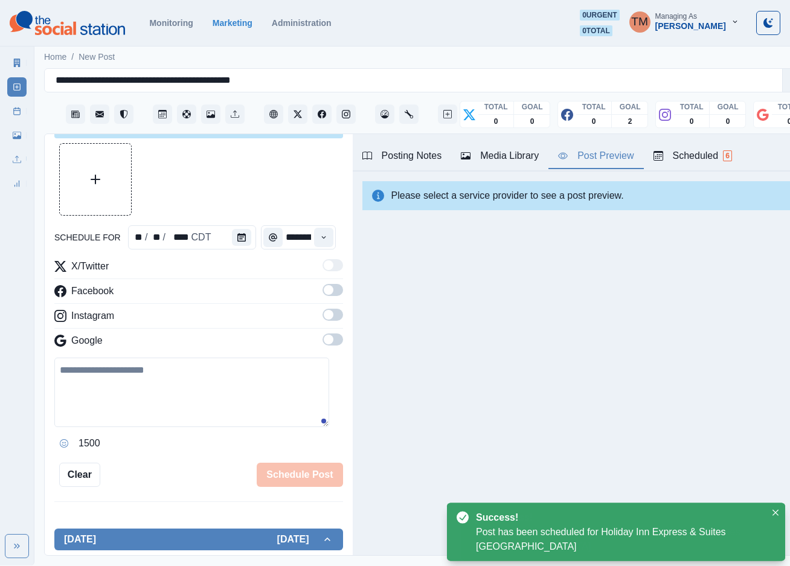
scroll to position [113, 0]
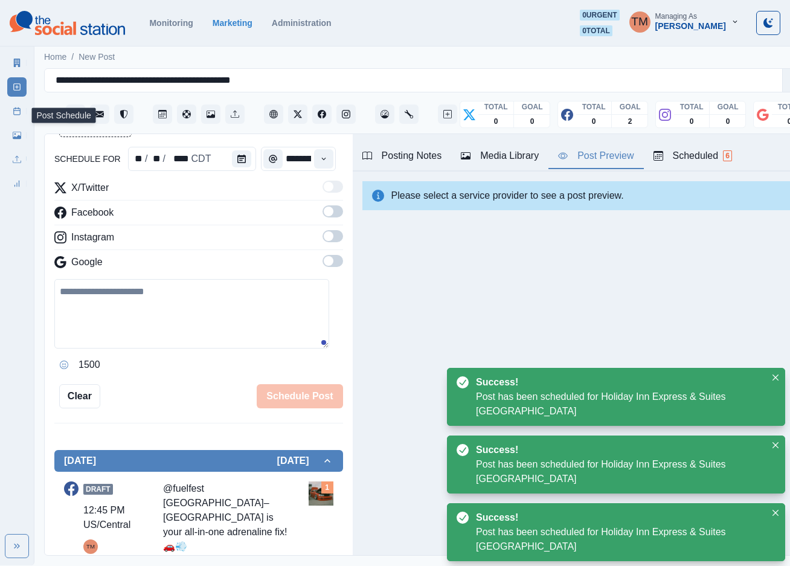
click at [20, 114] on rect at bounding box center [17, 111] width 7 height 7
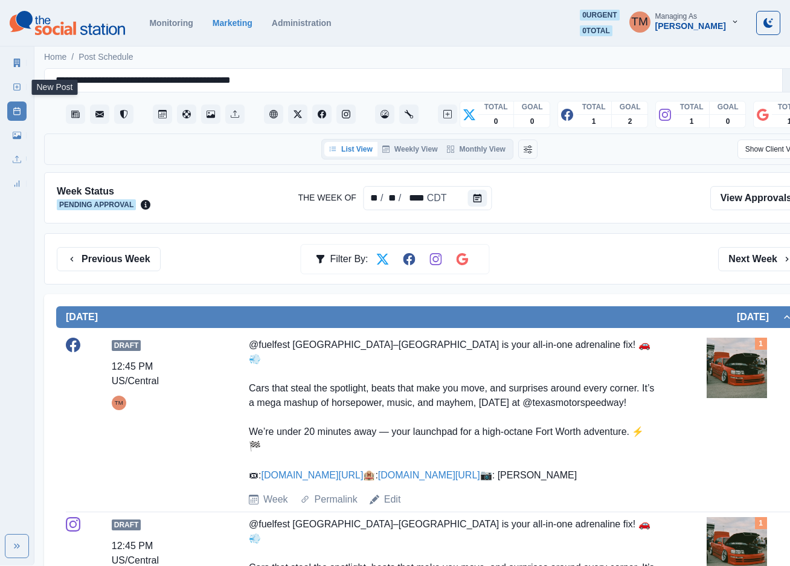
drag, startPoint x: 13, startPoint y: 85, endPoint x: 1, endPoint y: 159, distance: 75.2
click at [13, 85] on icon at bounding box center [17, 87] width 8 height 8
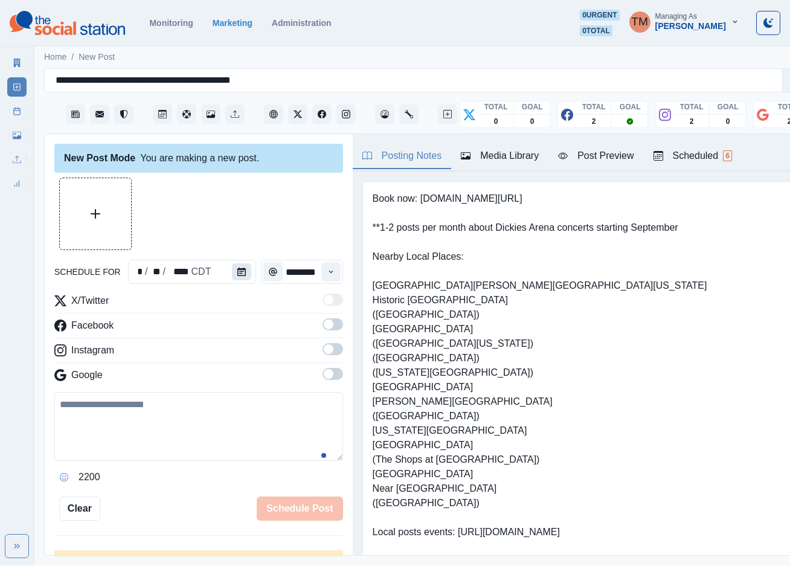
click at [237, 270] on icon "Calendar" at bounding box center [241, 271] width 8 height 8
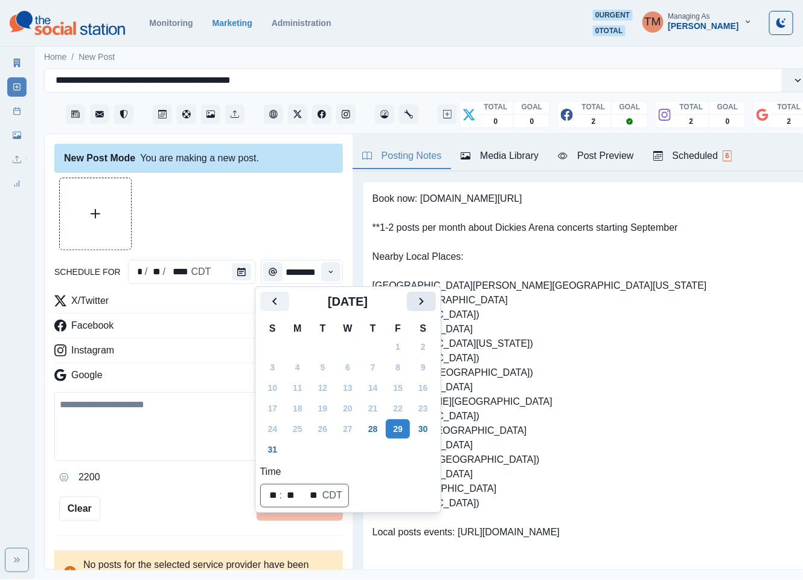
click at [435, 301] on button "Next" at bounding box center [421, 301] width 29 height 19
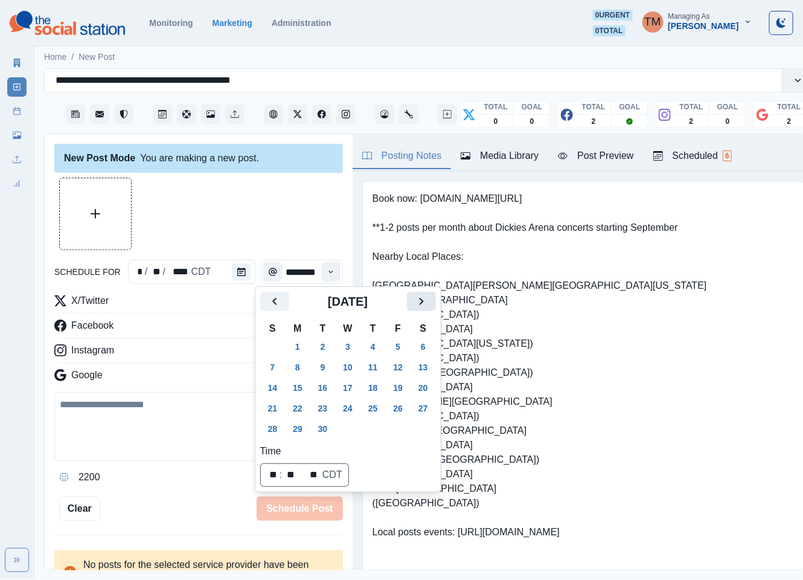
click at [435, 301] on button "Next" at bounding box center [421, 301] width 29 height 19
click at [375, 408] on button "23" at bounding box center [373, 407] width 24 height 19
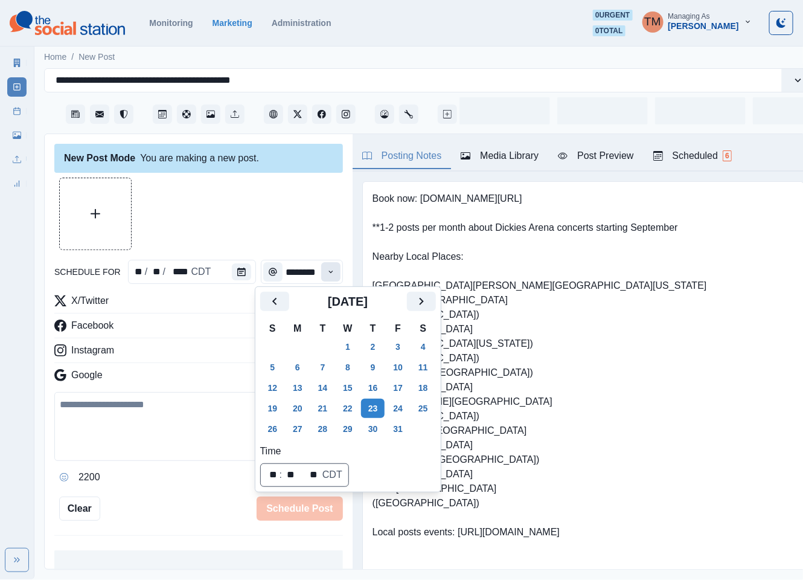
click at [321, 276] on button "Time" at bounding box center [330, 271] width 19 height 19
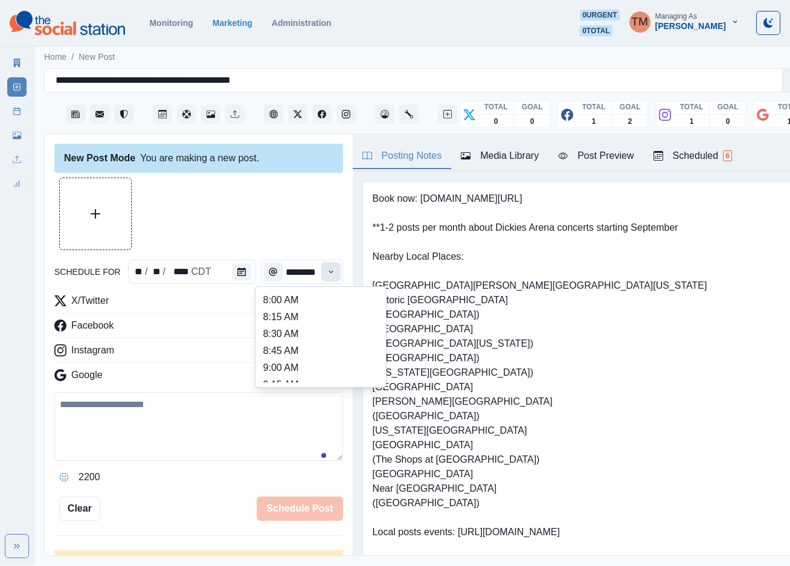
click at [321, 276] on button "Time" at bounding box center [330, 271] width 19 height 19
click at [299, 338] on li "11:15 AM" at bounding box center [320, 338] width 121 height 17
type input "********"
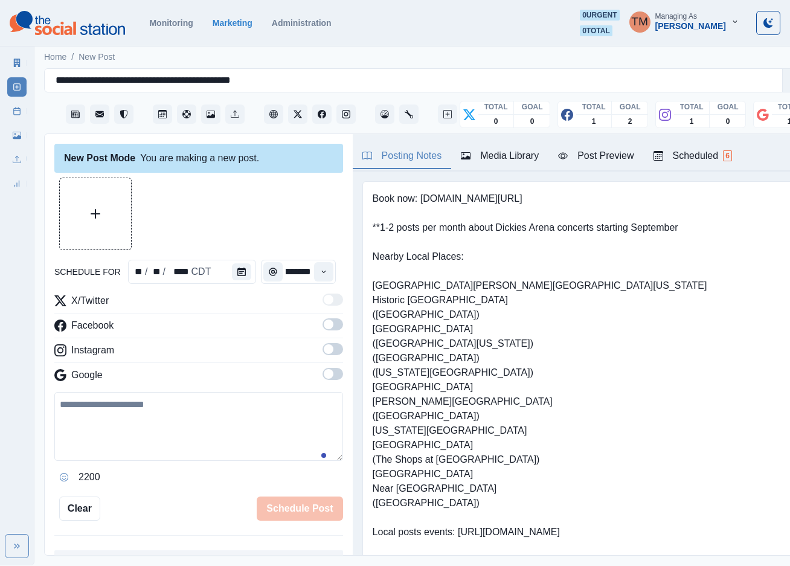
drag, startPoint x: 319, startPoint y: 323, endPoint x: 319, endPoint y: 362, distance: 39.2
click at [322, 330] on span at bounding box center [332, 324] width 21 height 12
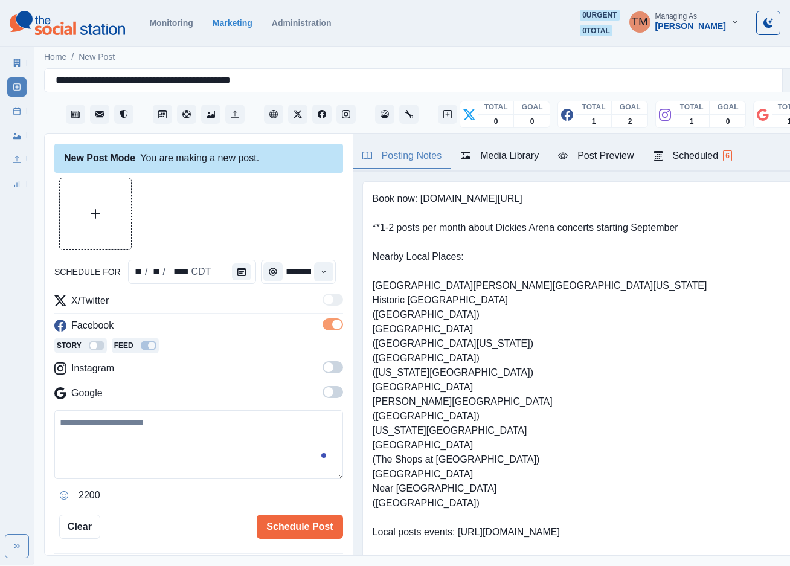
click at [322, 364] on span at bounding box center [332, 367] width 21 height 12
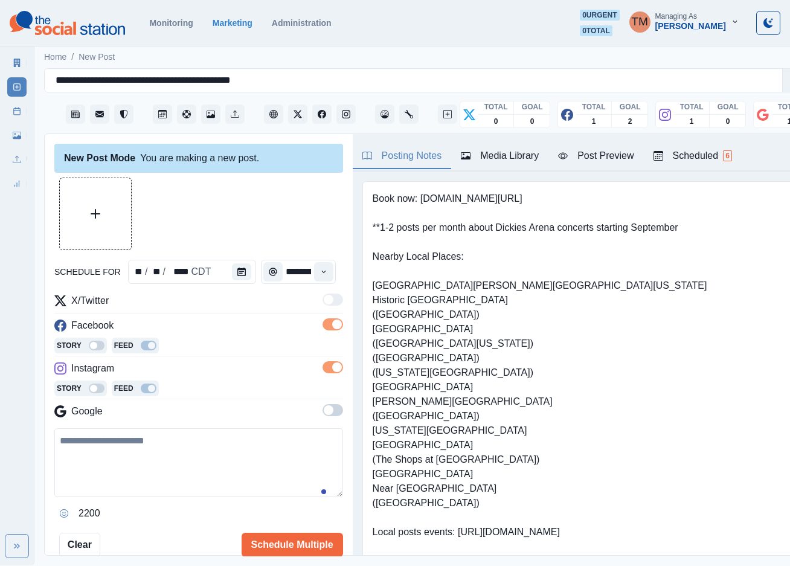
click at [326, 414] on span at bounding box center [332, 410] width 21 height 12
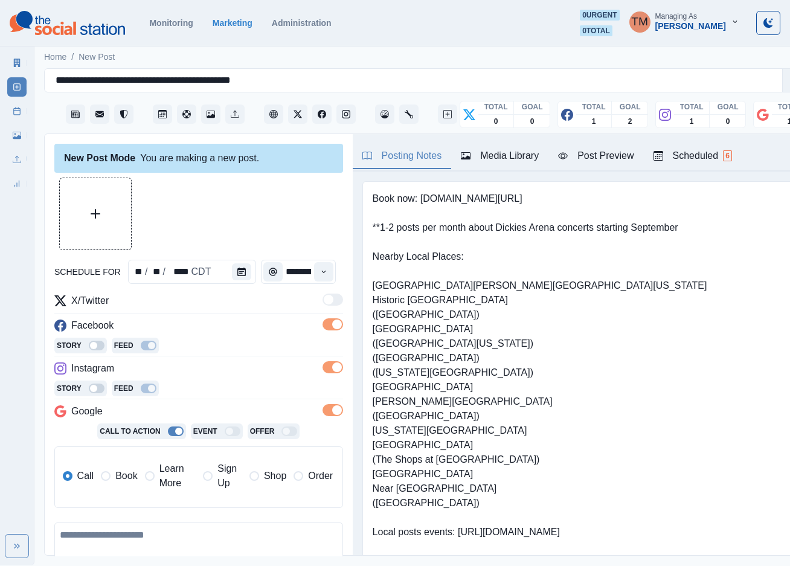
click at [165, 479] on span "Learn More" at bounding box center [177, 475] width 37 height 29
click at [206, 517] on input "**********" at bounding box center [246, 517] width 176 height 24
paste input
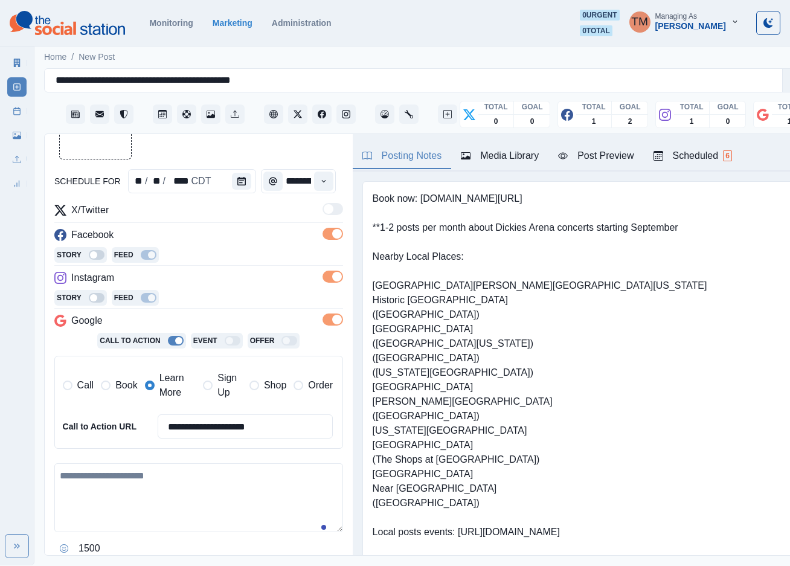
type input "**********"
drag, startPoint x: 185, startPoint y: 508, endPoint x: 187, endPoint y: 502, distance: 6.2
click at [185, 507] on textarea at bounding box center [198, 497] width 289 height 69
click at [156, 513] on textarea at bounding box center [198, 497] width 289 height 69
paste textarea "**********"
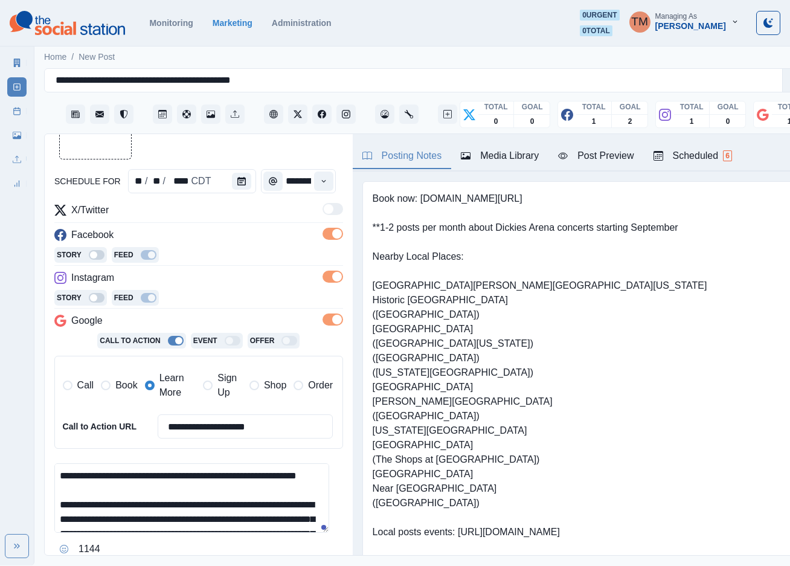
scroll to position [110, 0]
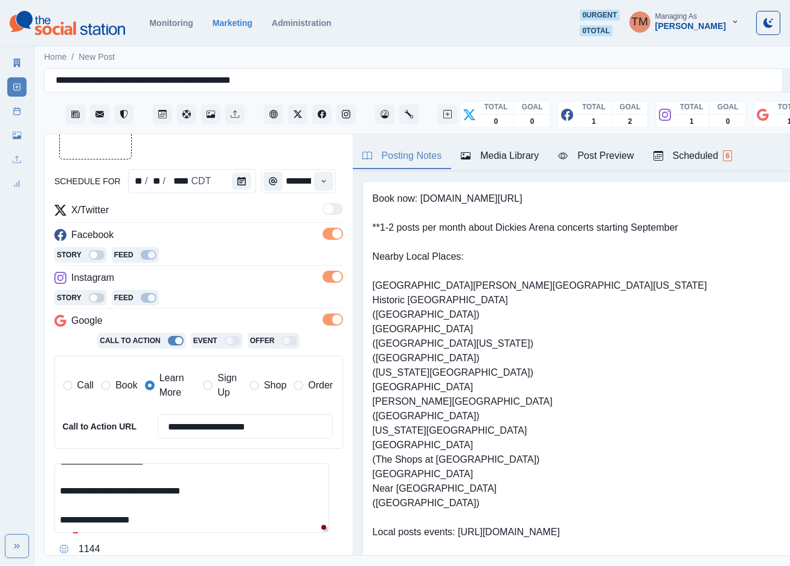
type textarea "**********"
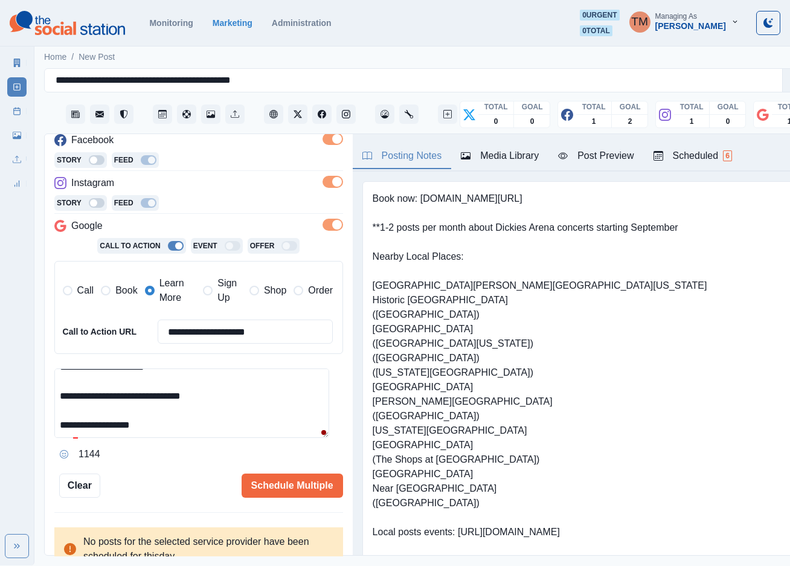
scroll to position [196, 0]
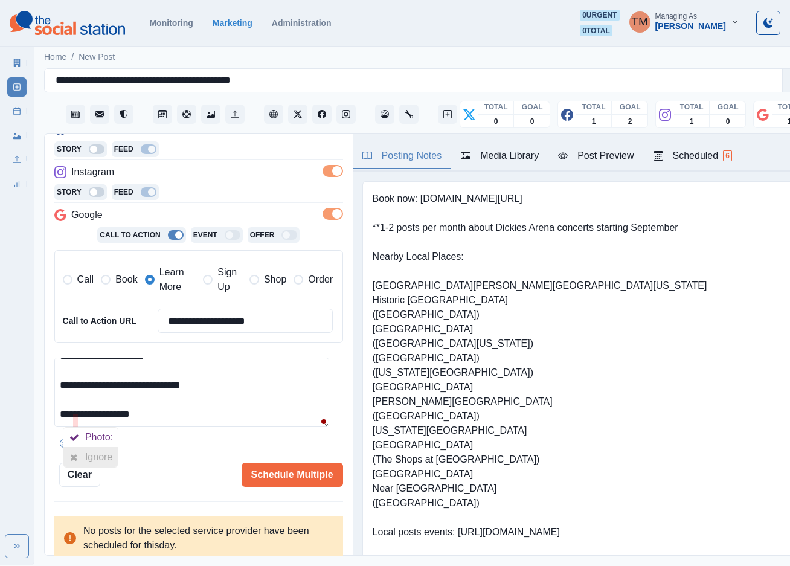
click at [75, 453] on icon at bounding box center [74, 457] width 8 height 10
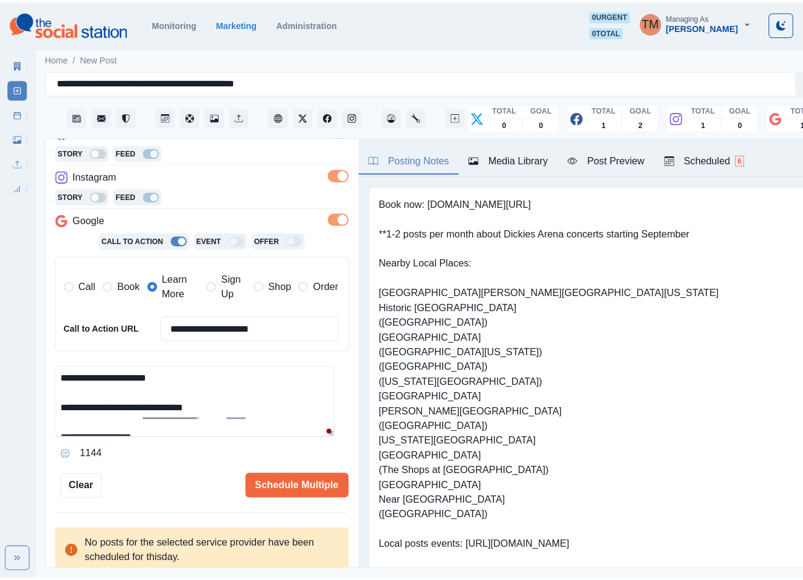
scroll to position [38, 0]
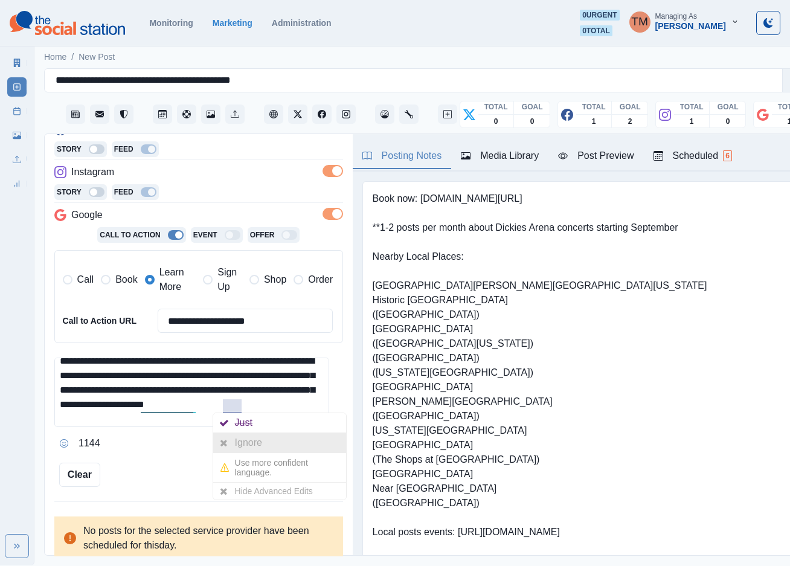
click at [240, 440] on div "Ignore" at bounding box center [251, 442] width 32 height 19
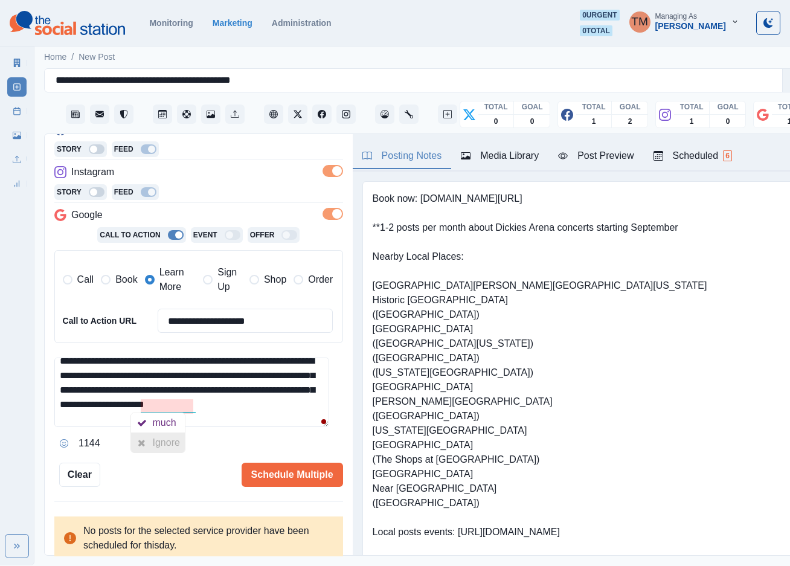
click at [172, 441] on div "Ignore" at bounding box center [169, 442] width 32 height 19
click at [184, 446] on div "Ignore" at bounding box center [169, 442] width 32 height 19
click at [285, 475] on button "Schedule Multiple" at bounding box center [292, 474] width 101 height 24
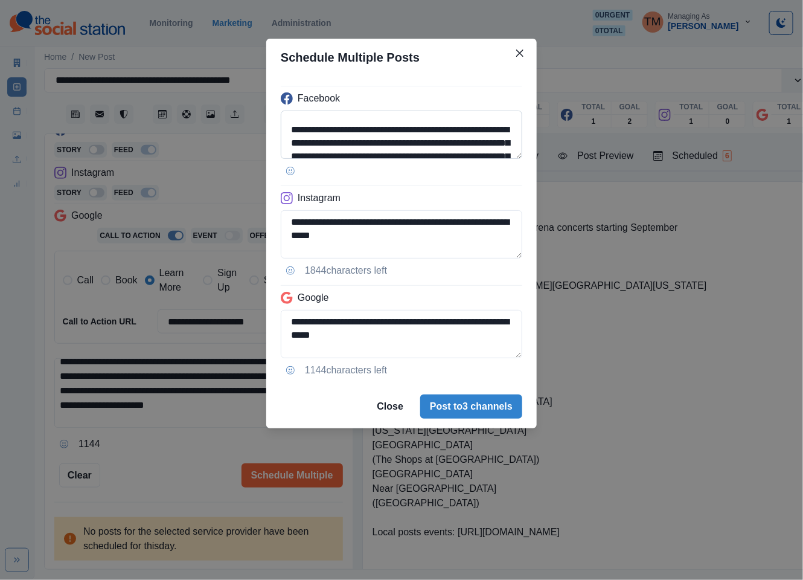
scroll to position [36, 0]
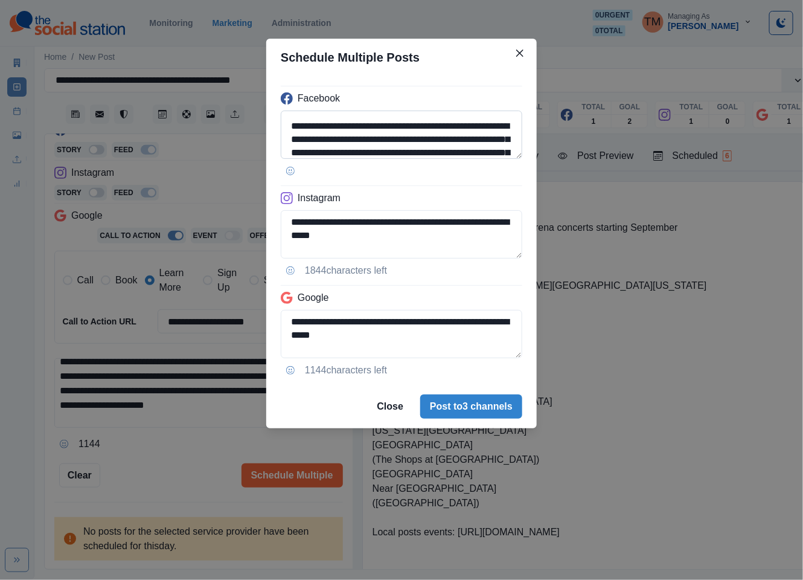
drag, startPoint x: 332, startPoint y: 141, endPoint x: 394, endPoint y: 141, distance: 61.6
click at [394, 141] on textarea "**********" at bounding box center [402, 134] width 242 height 48
paste textarea
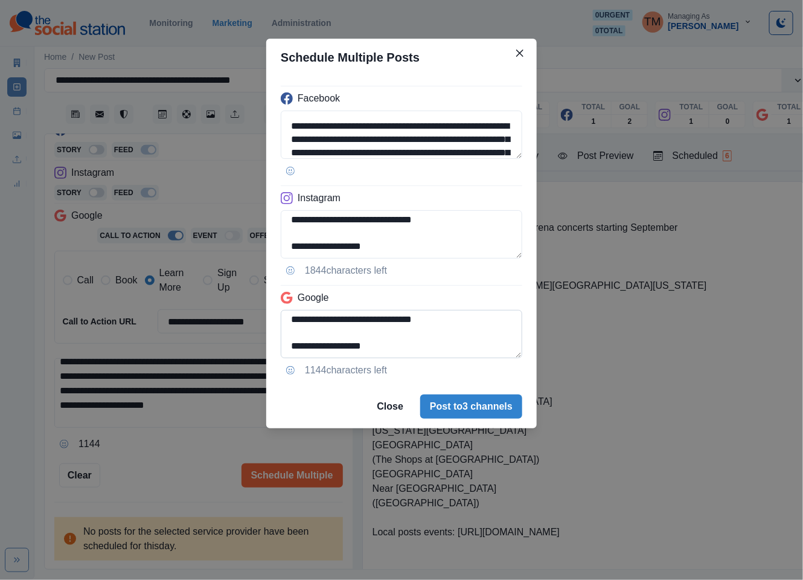
scroll to position [136, 0]
type textarea "**********"
click at [289, 344] on textarea "**********" at bounding box center [402, 334] width 242 height 48
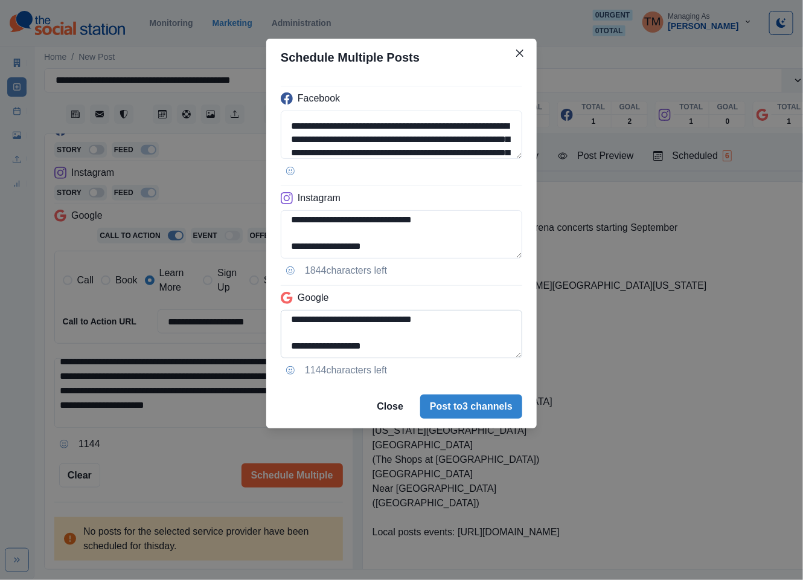
click at [289, 328] on textarea "**********" at bounding box center [402, 334] width 242 height 48
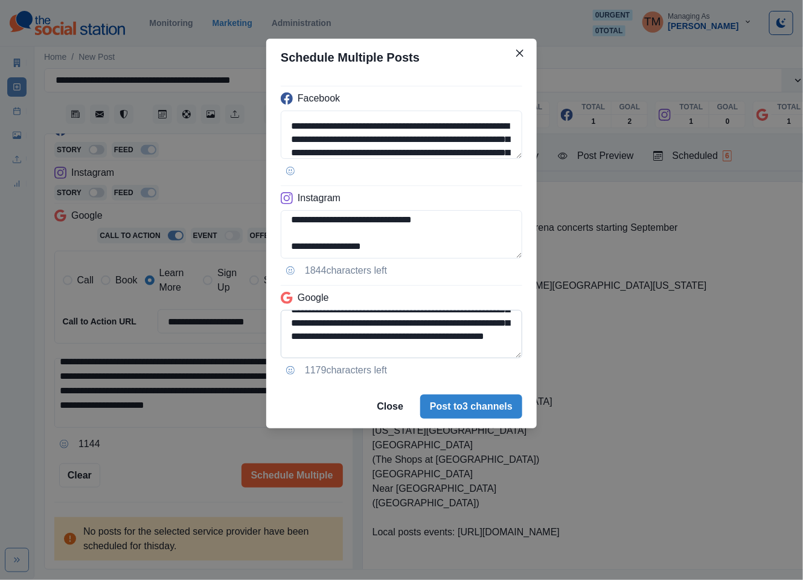
scroll to position [54, 0]
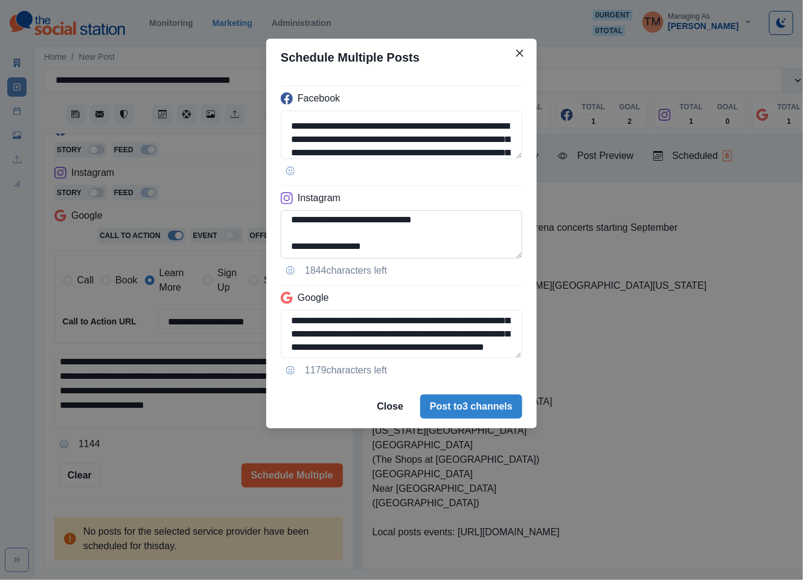
type textarea "**********"
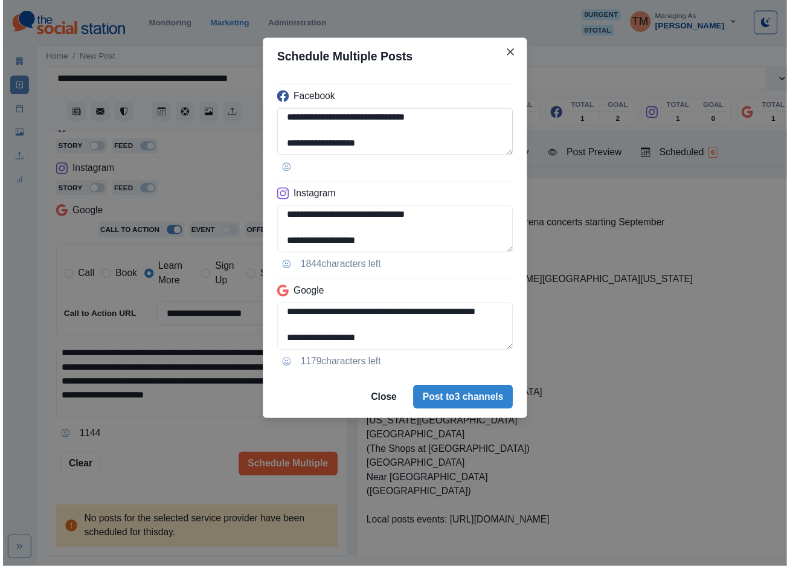
scroll to position [136, 0]
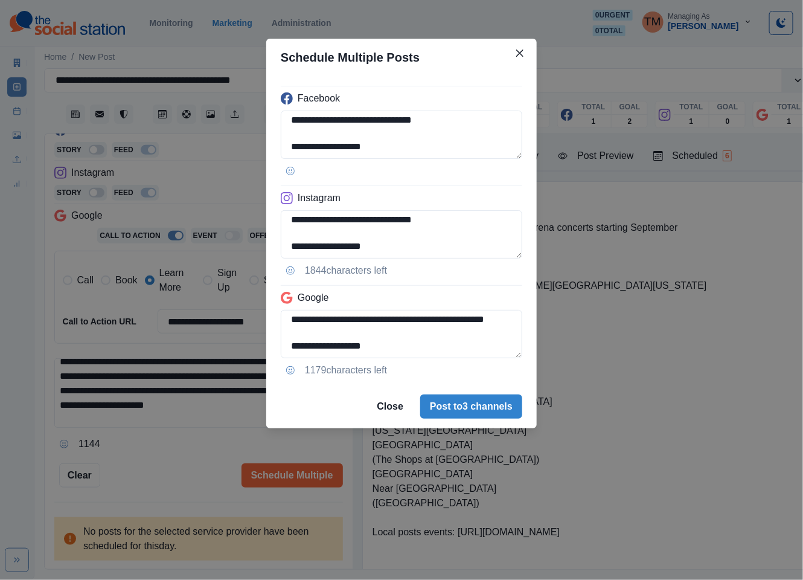
click at [176, 453] on div "**********" at bounding box center [401, 290] width 803 height 580
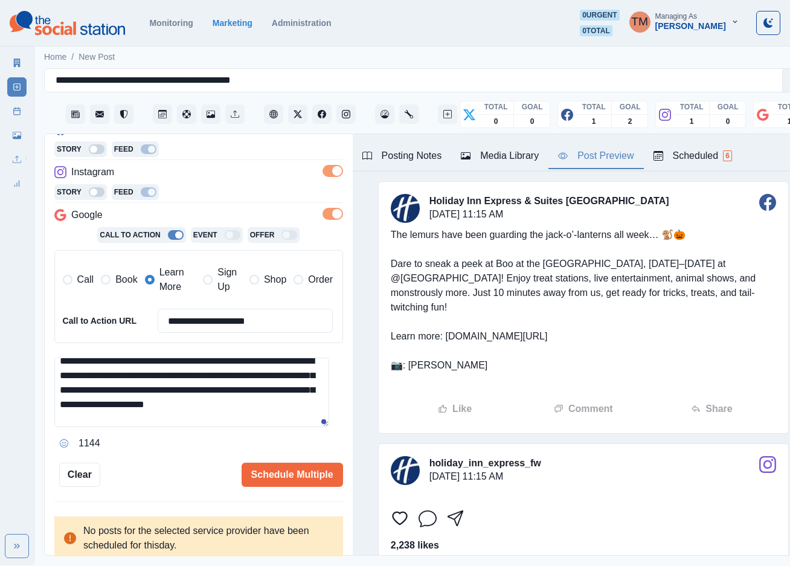
click at [597, 158] on div "Post Preview" at bounding box center [595, 156] width 75 height 14
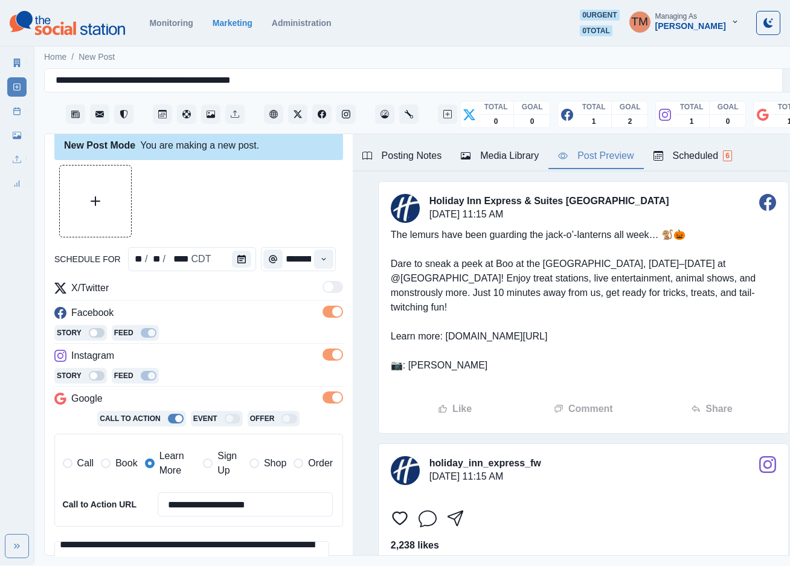
scroll to position [0, 0]
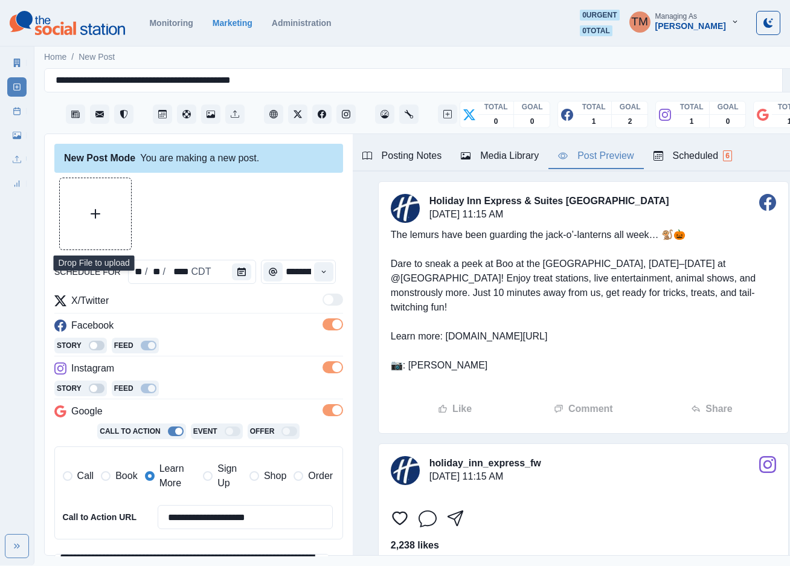
click at [97, 229] on button "Upload Media" at bounding box center [95, 213] width 71 height 71
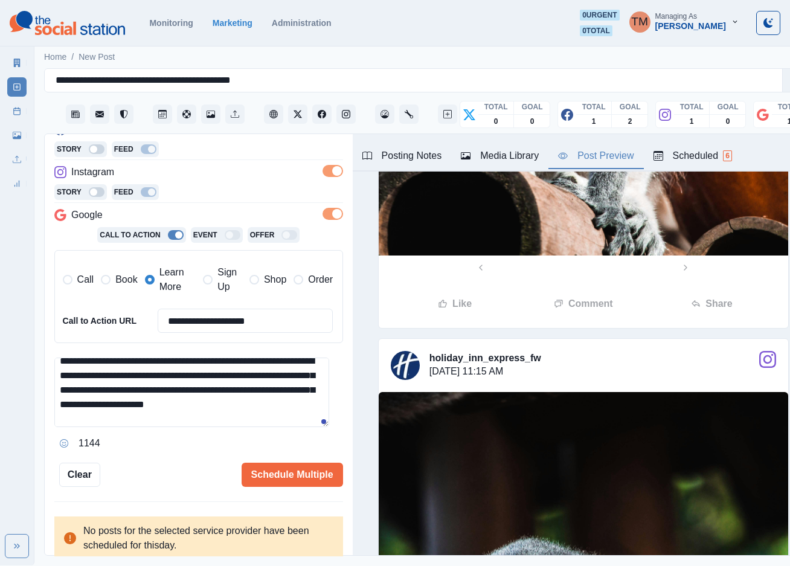
scroll to position [725, 0]
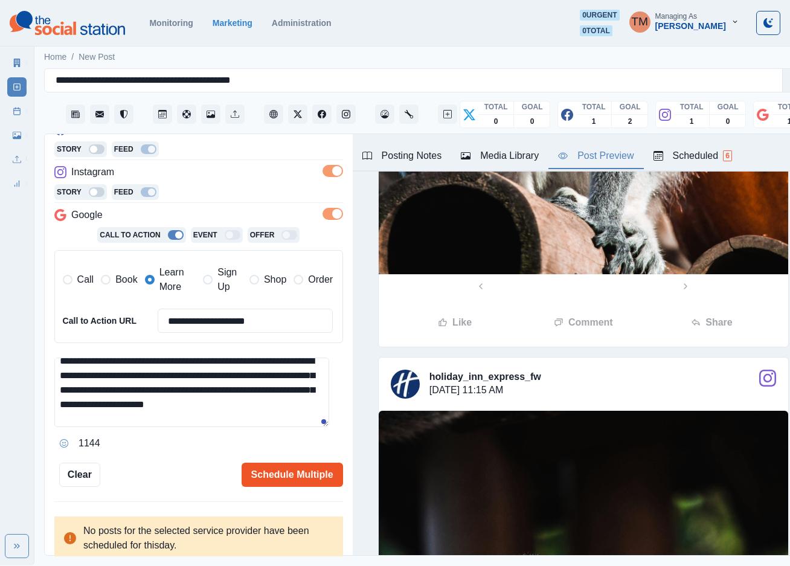
click at [287, 476] on button "Schedule Multiple" at bounding box center [292, 474] width 101 height 24
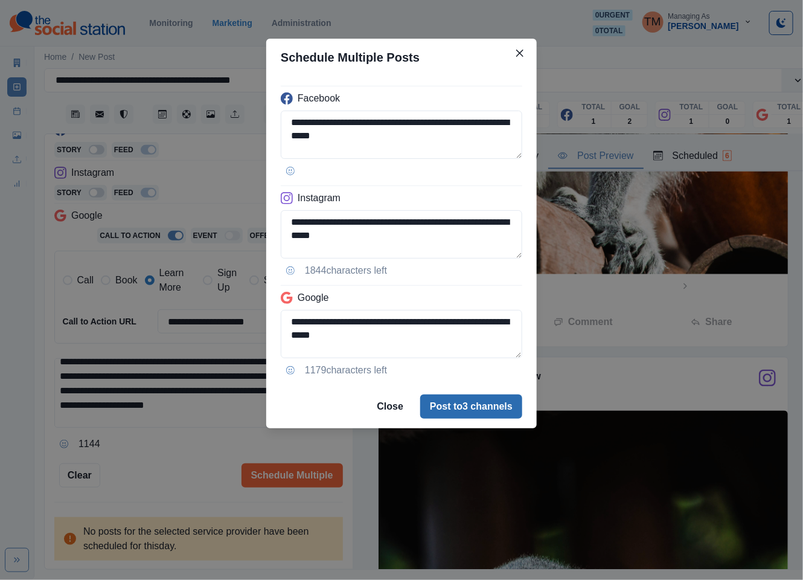
click at [494, 415] on button "Post to 3 channels" at bounding box center [471, 406] width 102 height 24
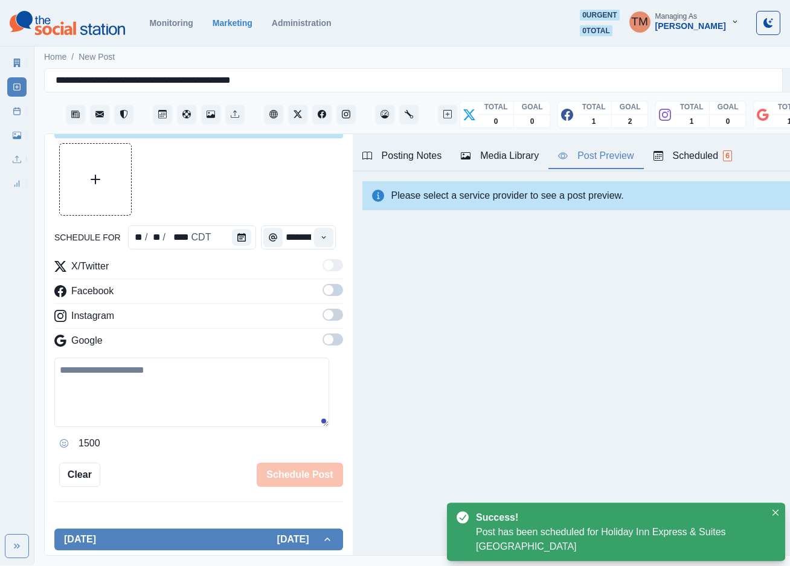
scroll to position [196, 0]
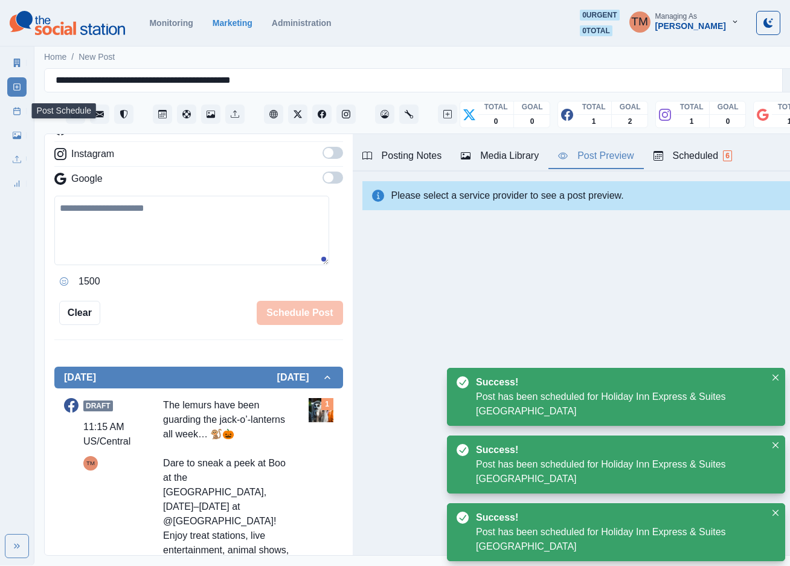
click at [15, 112] on icon at bounding box center [17, 111] width 8 height 8
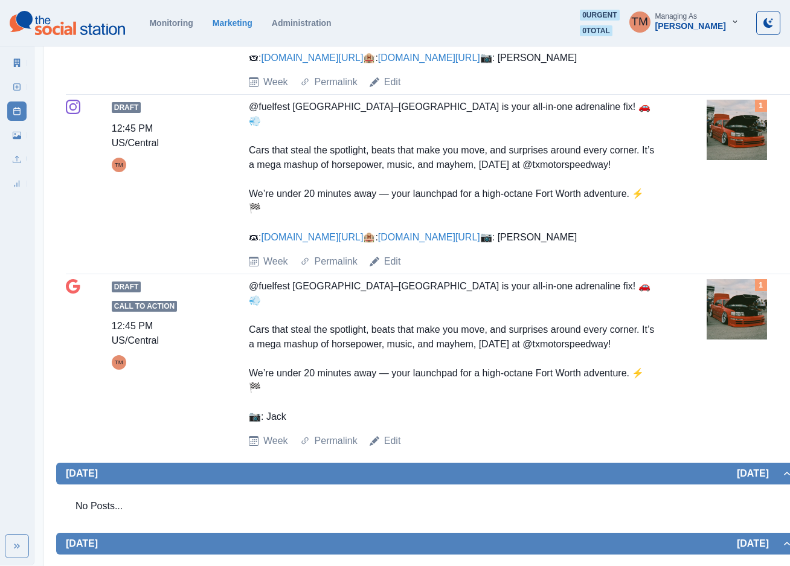
scroll to position [55, 0]
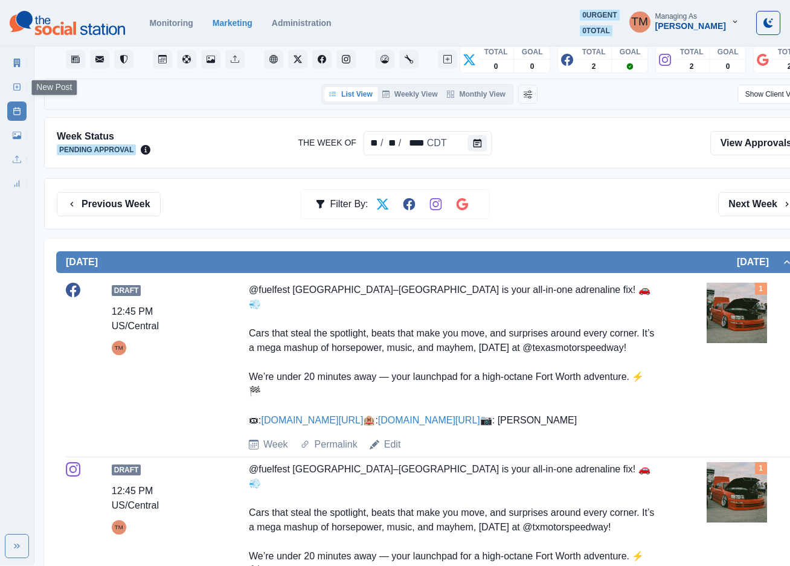
click at [10, 85] on link "New Post" at bounding box center [16, 86] width 19 height 19
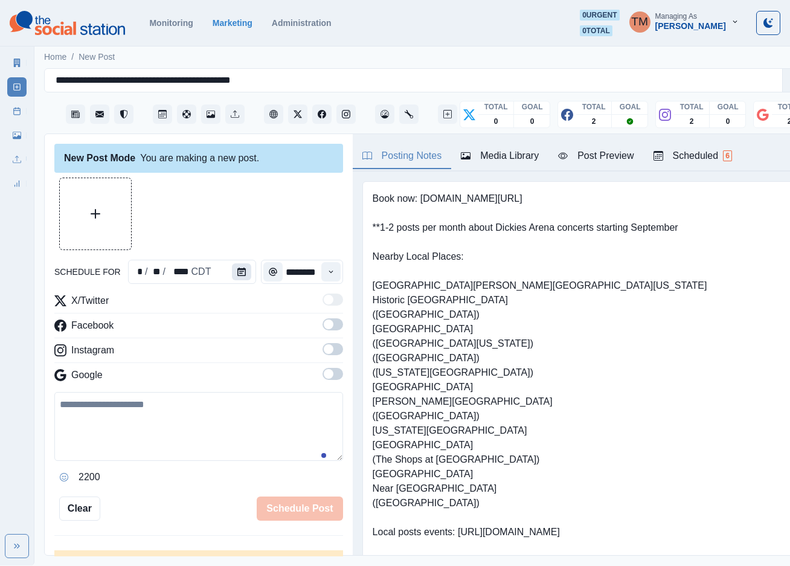
click at [237, 267] on icon "Calendar" at bounding box center [241, 271] width 8 height 8
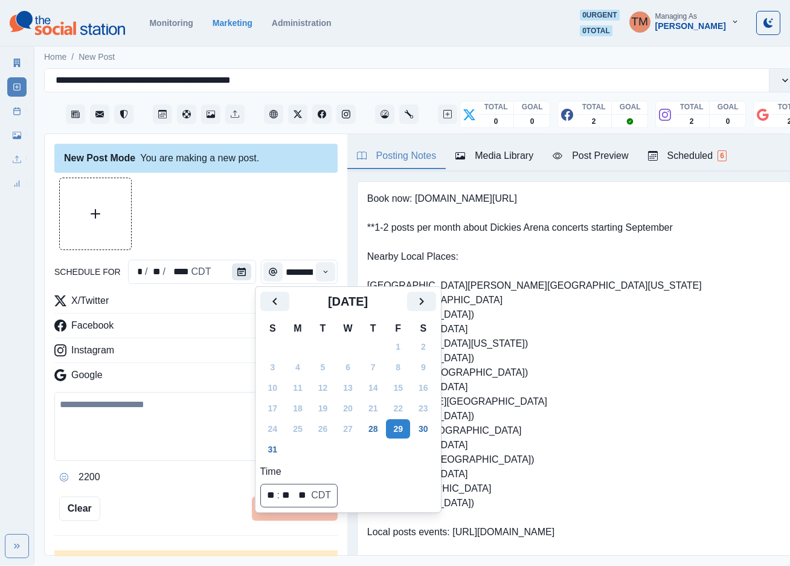
scroll to position [0, 0]
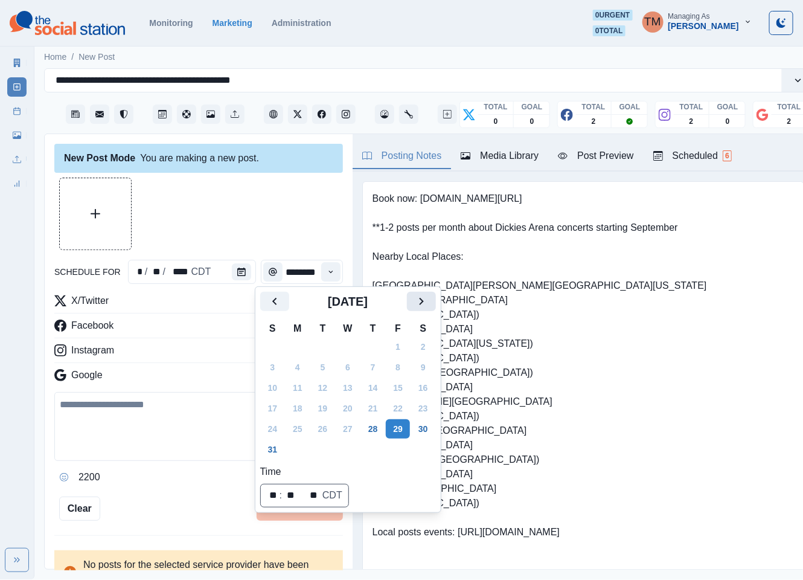
click at [419, 304] on icon "Next" at bounding box center [421, 301] width 14 height 14
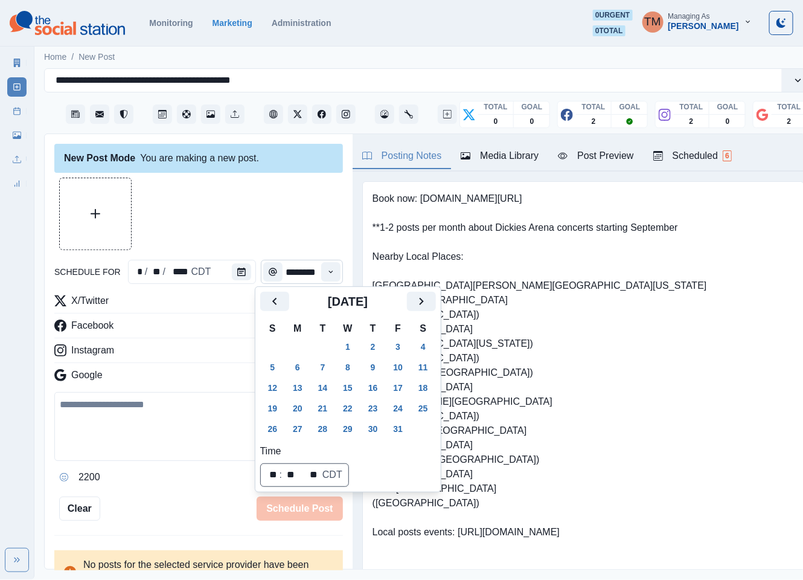
click at [395, 427] on button "31" at bounding box center [398, 428] width 24 height 19
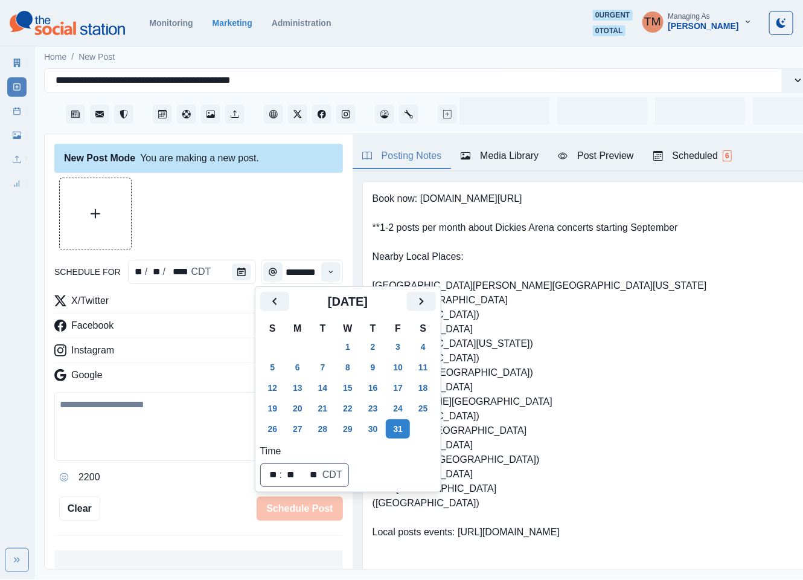
click at [275, 222] on div at bounding box center [198, 214] width 289 height 72
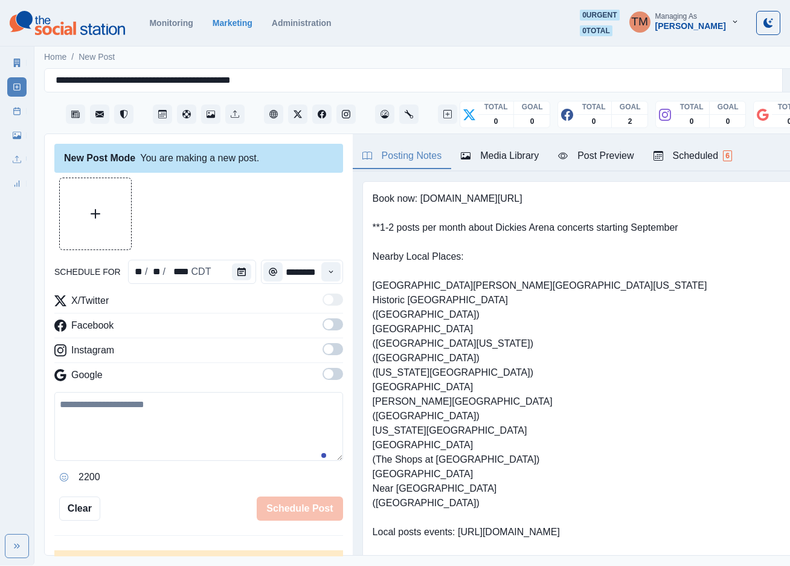
click at [324, 324] on span at bounding box center [329, 324] width 10 height 10
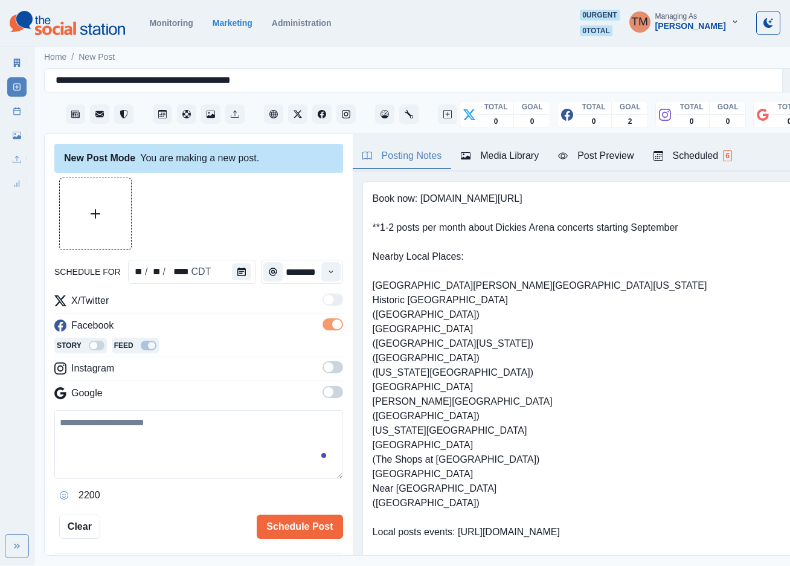
click at [322, 364] on span at bounding box center [332, 367] width 21 height 12
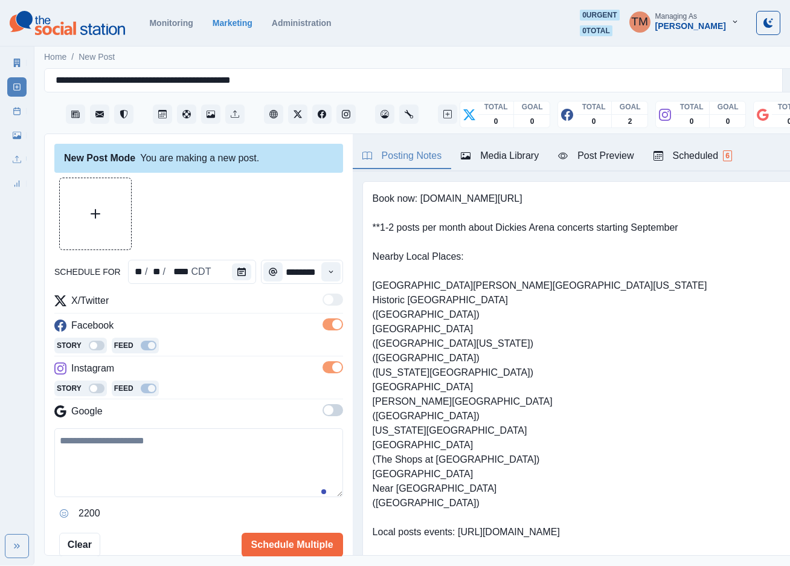
click at [322, 413] on span at bounding box center [332, 410] width 21 height 12
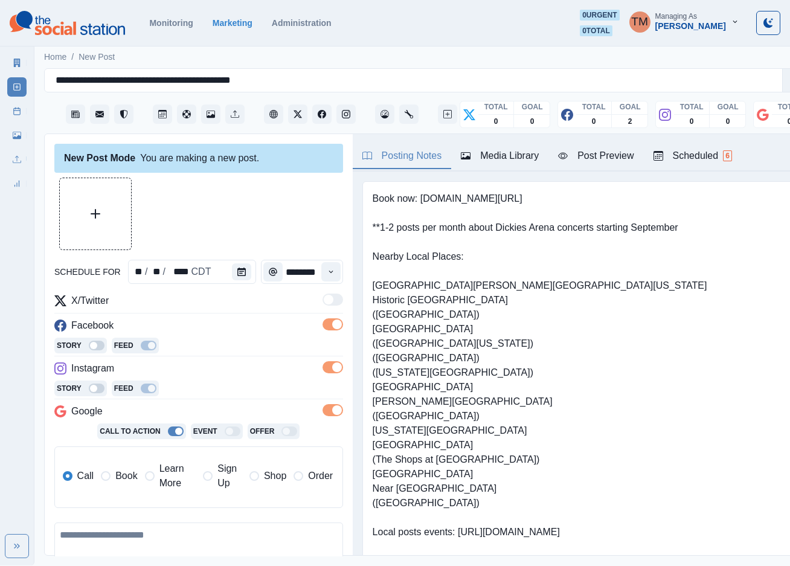
click at [192, 543] on textarea at bounding box center [198, 556] width 289 height 69
paste textarea "**********"
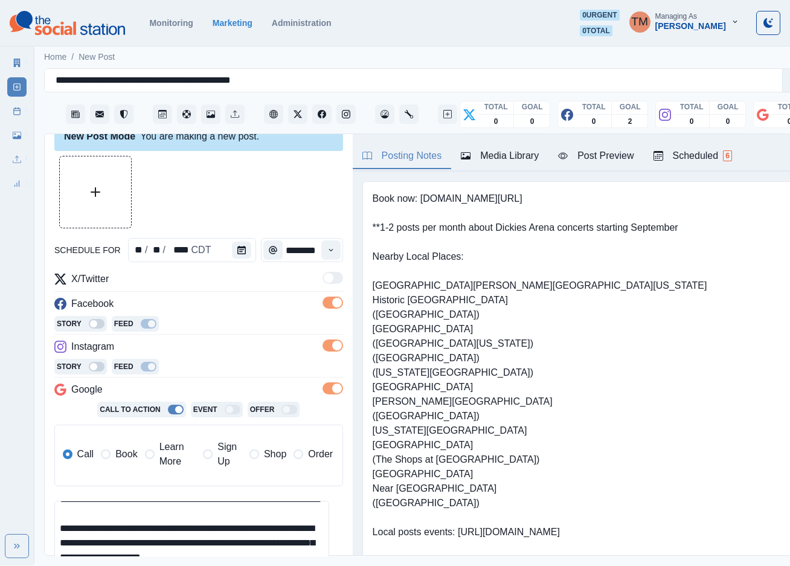
type textarea "**********"
click at [82, 183] on button "Upload Media" at bounding box center [95, 191] width 71 height 71
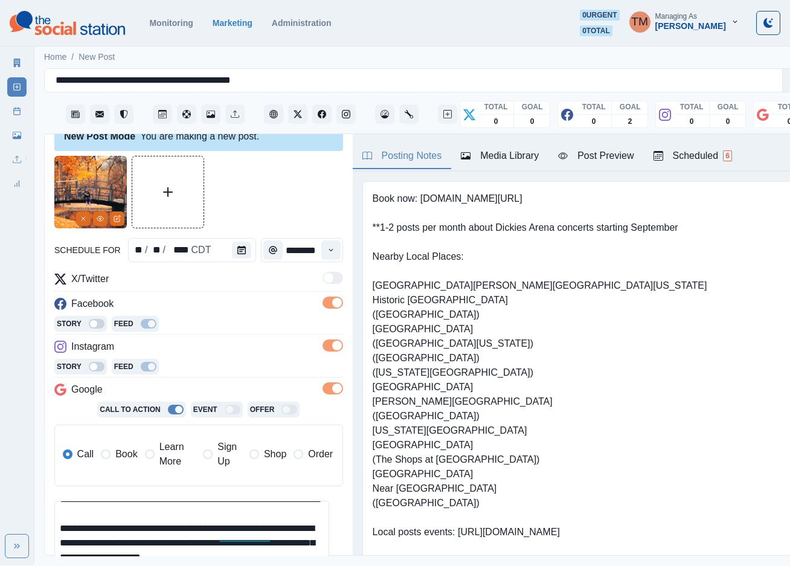
click at [602, 154] on div "Post Preview" at bounding box center [595, 156] width 75 height 14
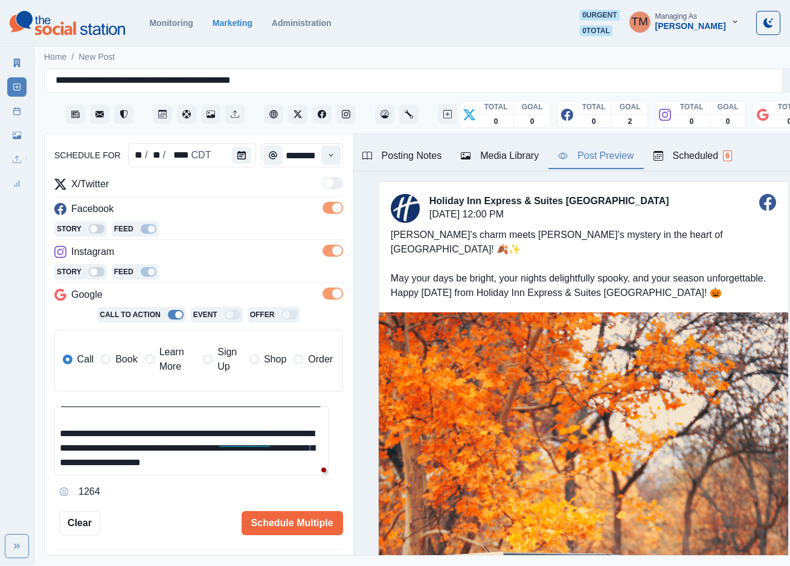
scroll to position [165, 0]
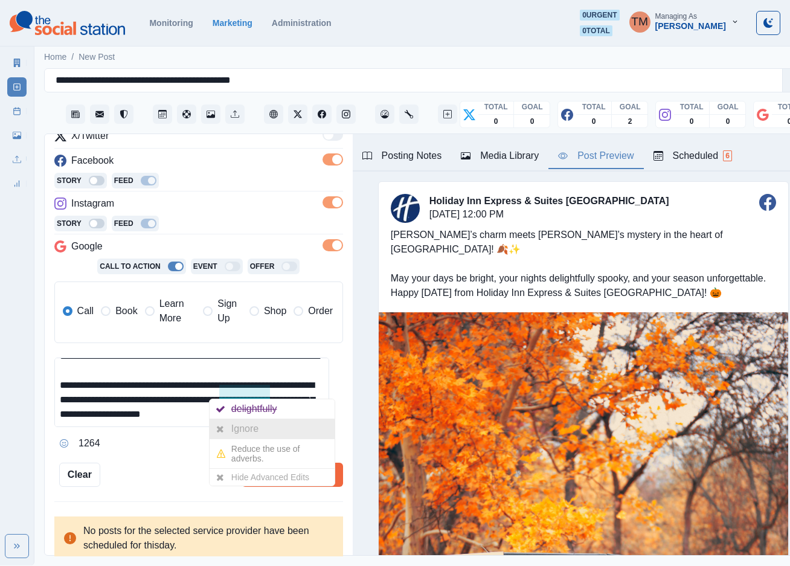
click at [250, 424] on div "Ignore" at bounding box center [247, 428] width 32 height 19
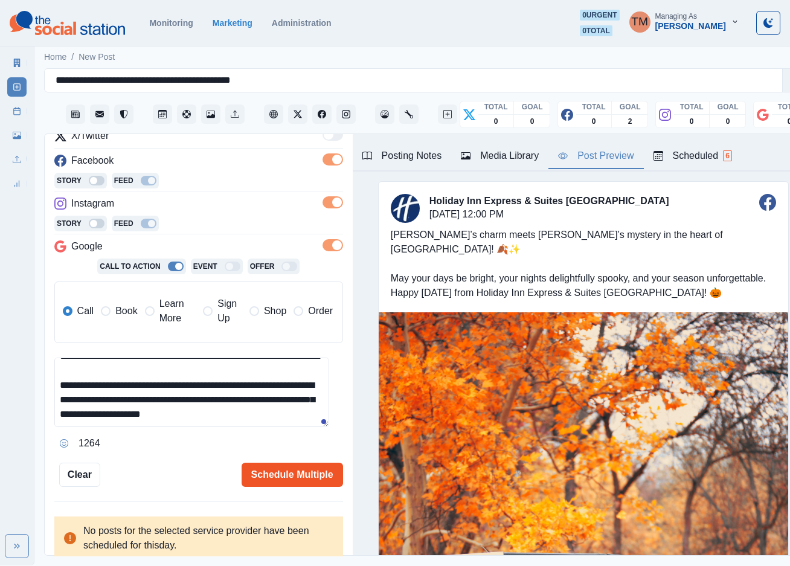
click at [281, 475] on button "Schedule Multiple" at bounding box center [292, 474] width 101 height 24
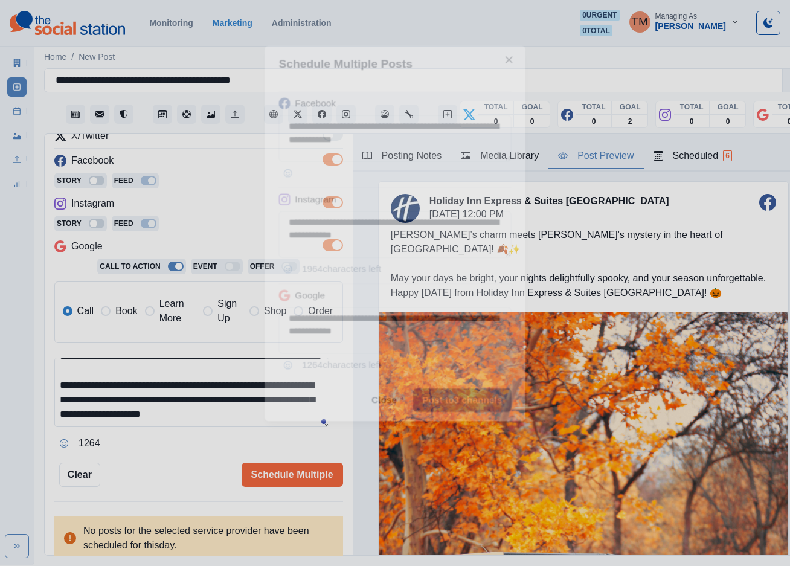
scroll to position [0, 0]
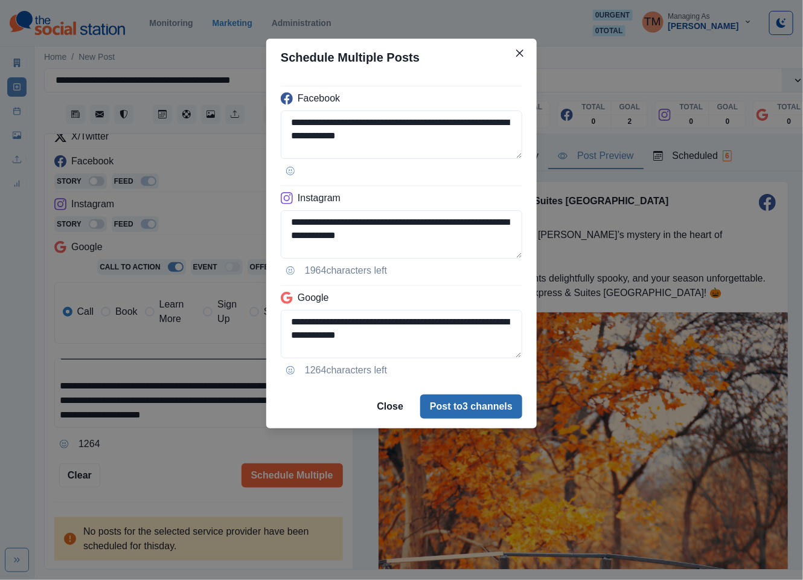
click at [484, 406] on button "Post to 3 channels" at bounding box center [471, 406] width 102 height 24
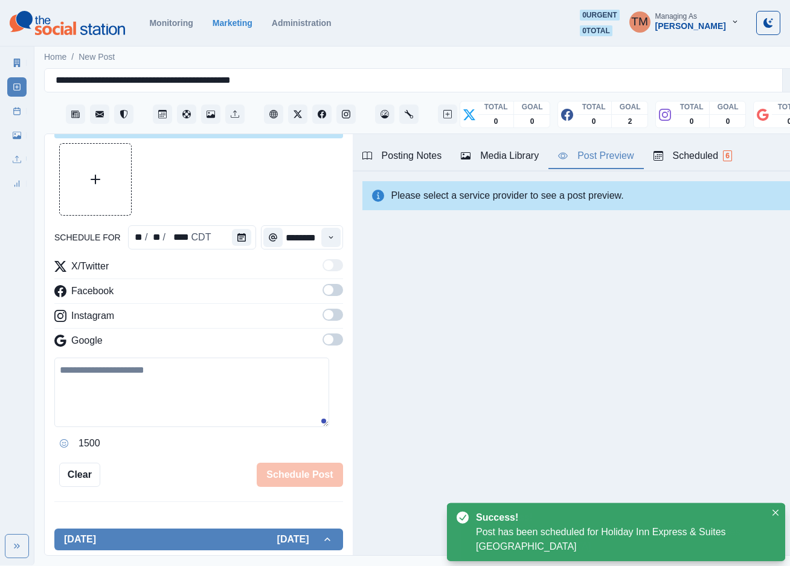
scroll to position [165, 0]
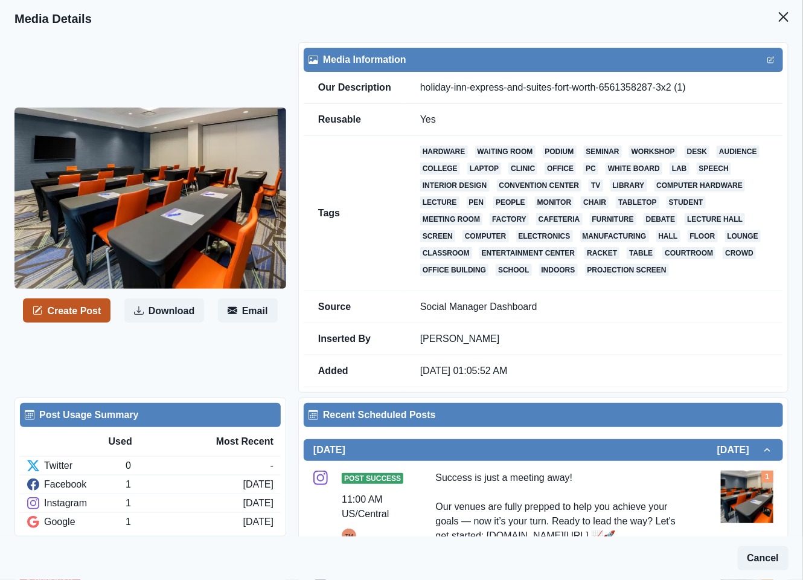
click at [76, 322] on button "Create Post" at bounding box center [67, 310] width 88 height 24
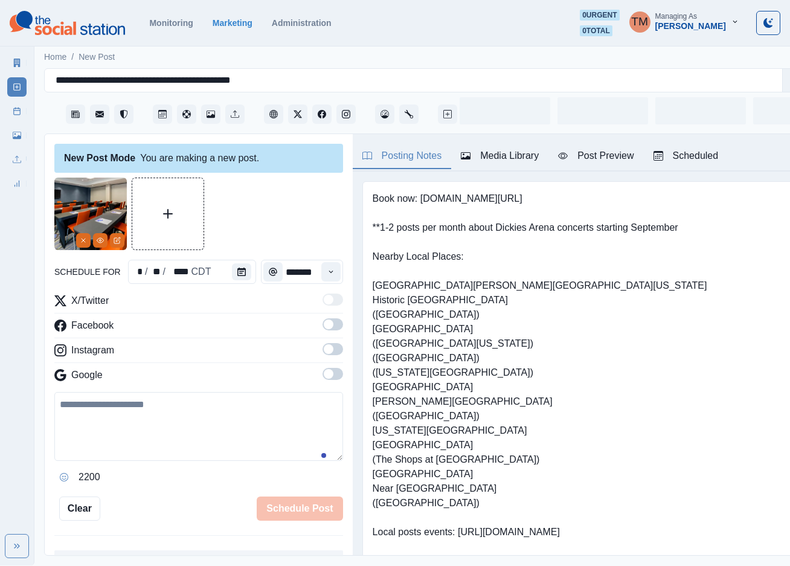
click at [151, 444] on textarea at bounding box center [198, 426] width 289 height 69
paste textarea "**********"
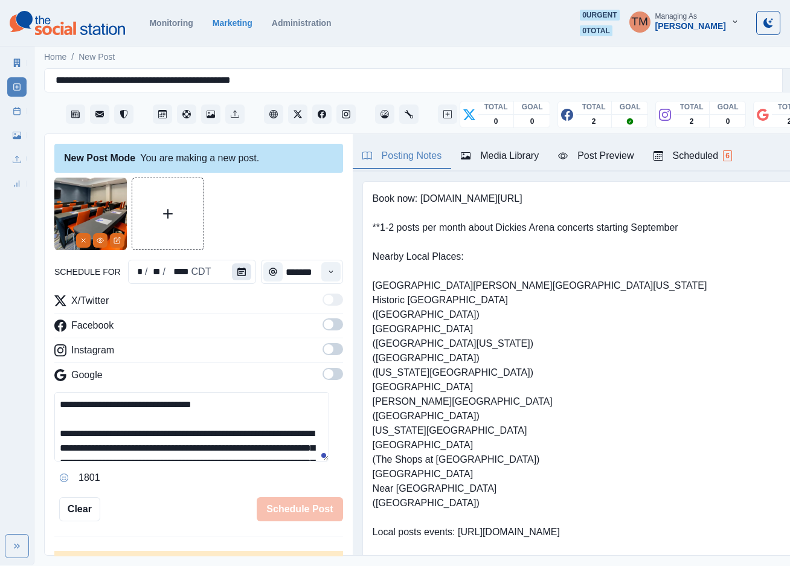
scroll to position [82, 0]
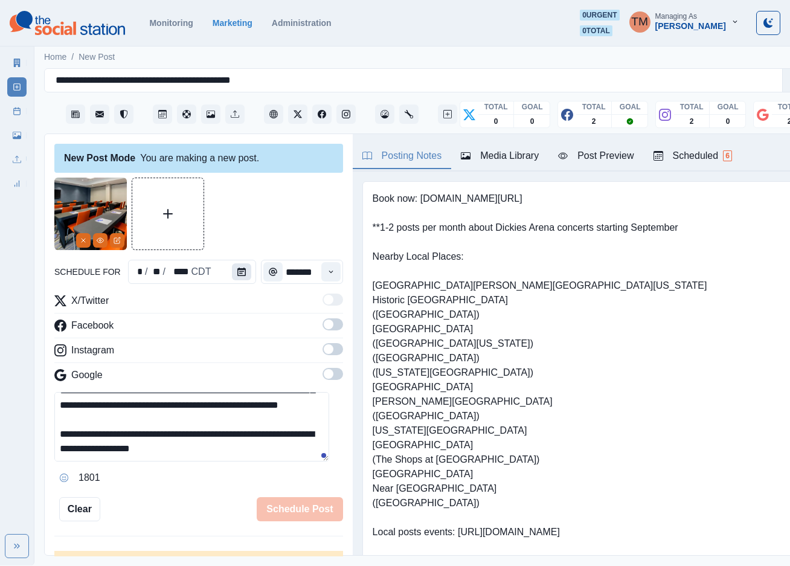
type textarea "**********"
click at [237, 272] on icon "Calendar" at bounding box center [241, 271] width 8 height 8
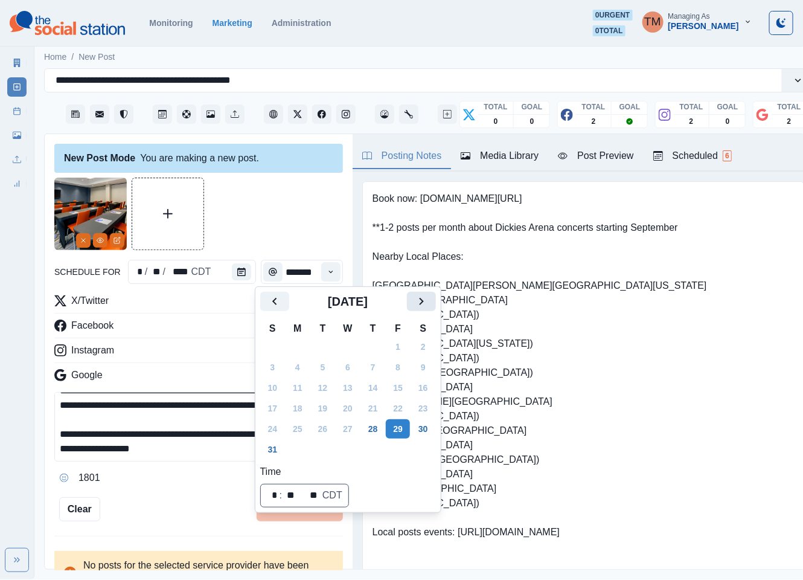
click at [429, 302] on button "Next" at bounding box center [421, 301] width 29 height 19
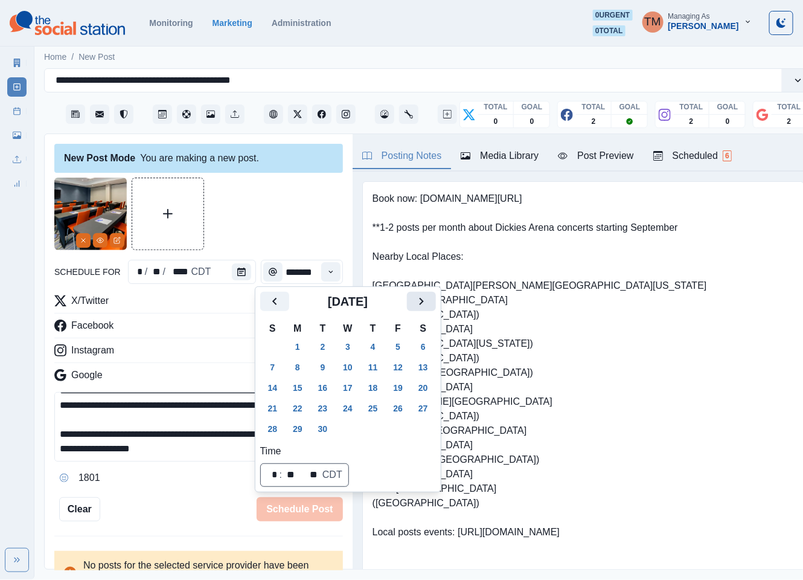
click at [429, 302] on button "Next" at bounding box center [421, 301] width 29 height 19
click at [319, 432] on button "28" at bounding box center [323, 428] width 24 height 19
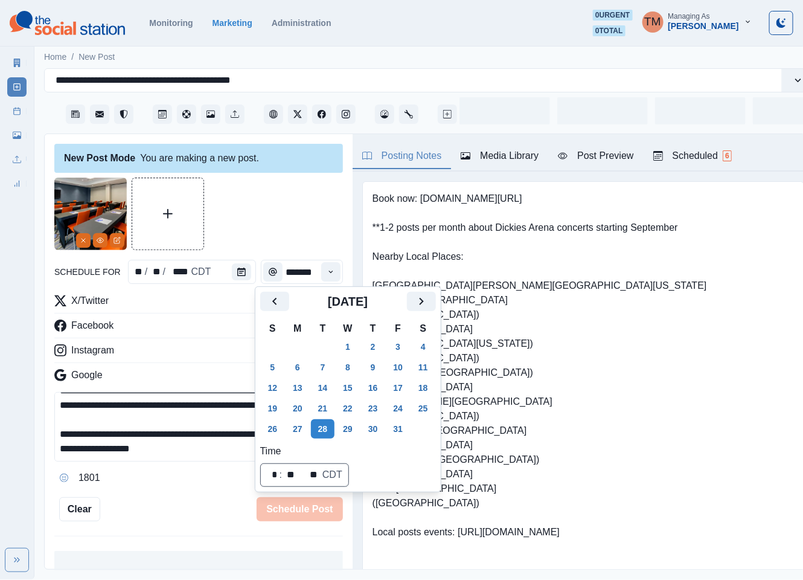
click at [246, 216] on div at bounding box center [198, 214] width 289 height 72
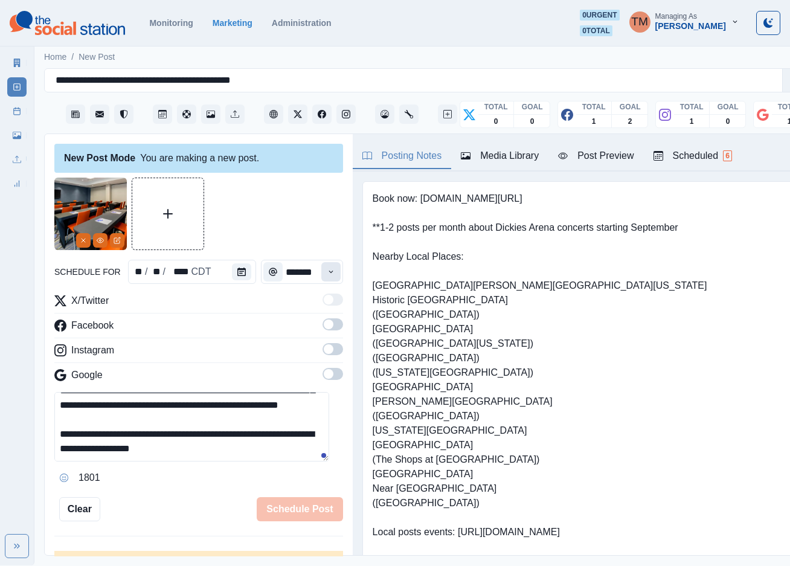
click at [327, 268] on icon "Time" at bounding box center [331, 271] width 8 height 8
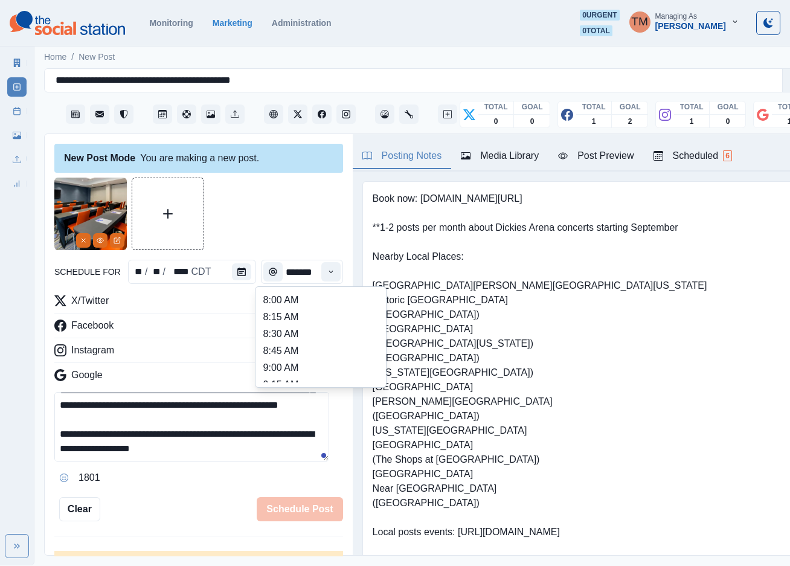
scroll to position [272, 0]
click at [295, 338] on li "12:30 PM" at bounding box center [320, 332] width 121 height 17
type input "********"
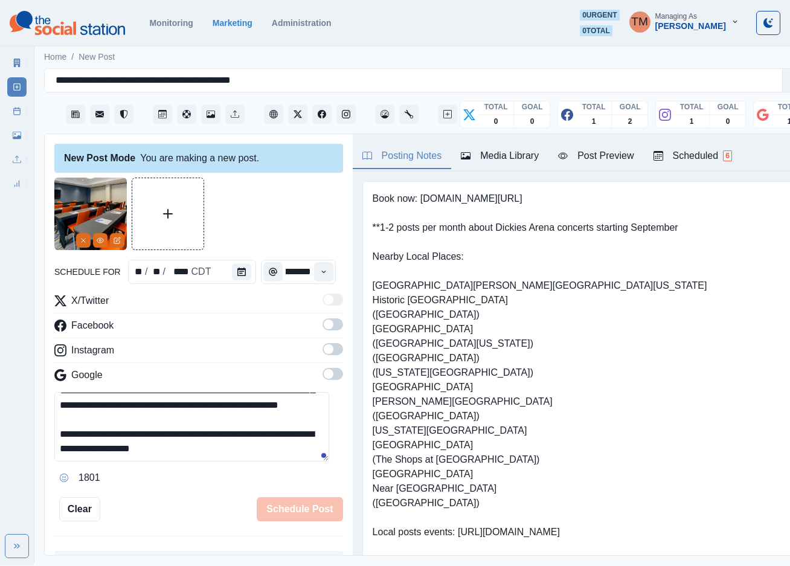
click at [323, 328] on span at bounding box center [332, 324] width 21 height 12
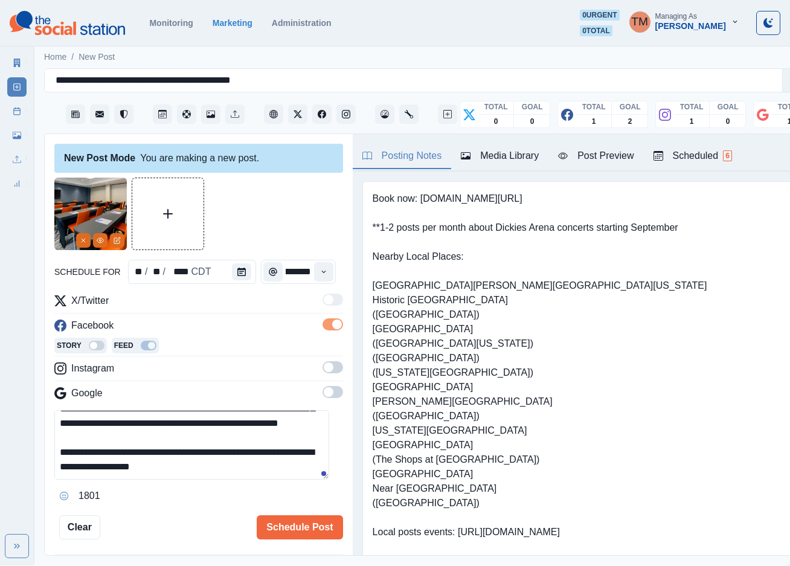
scroll to position [0, 0]
click at [324, 366] on span at bounding box center [332, 367] width 21 height 12
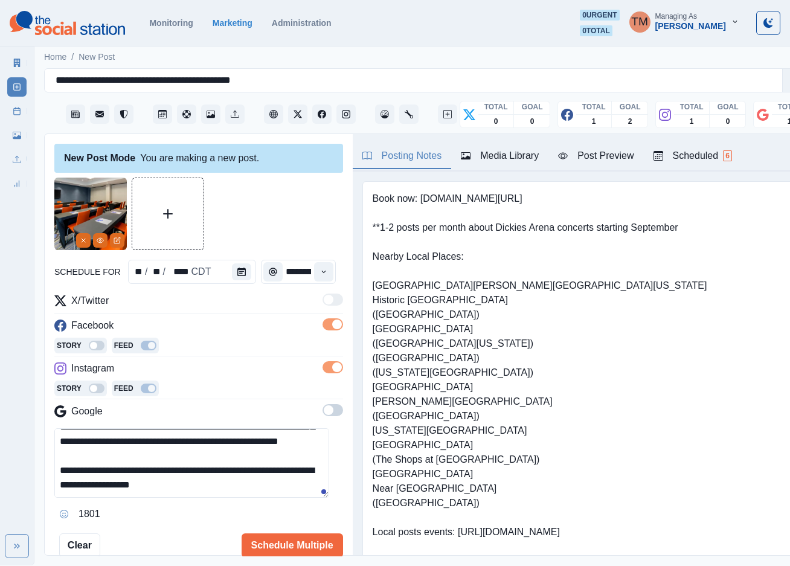
click at [324, 410] on span at bounding box center [329, 410] width 10 height 10
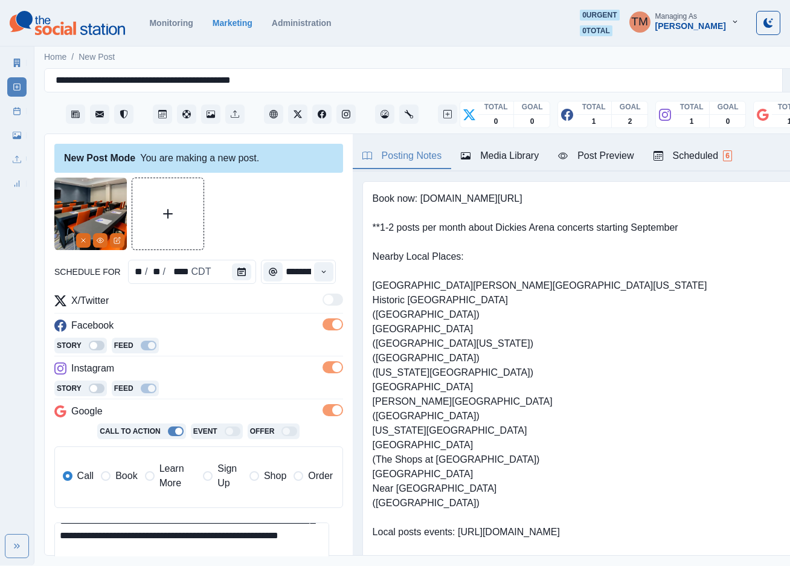
click at [115, 475] on span "Book" at bounding box center [126, 476] width 22 height 14
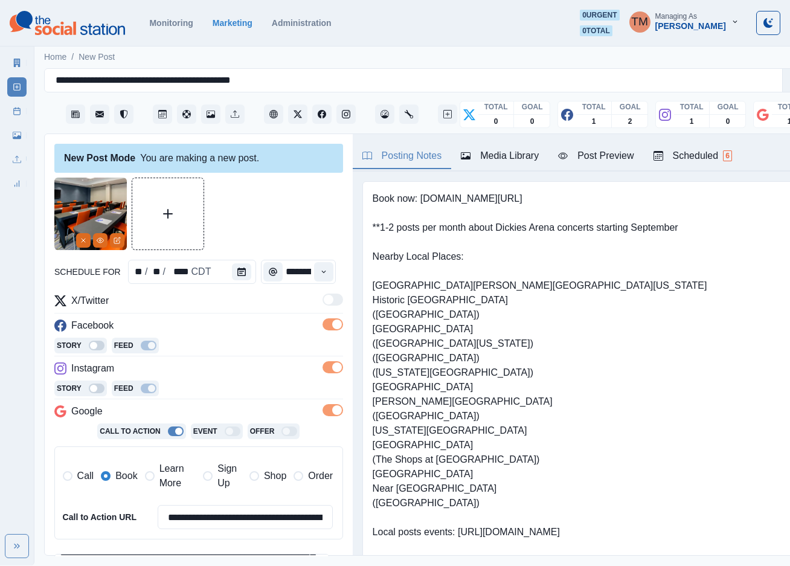
scroll to position [196, 0]
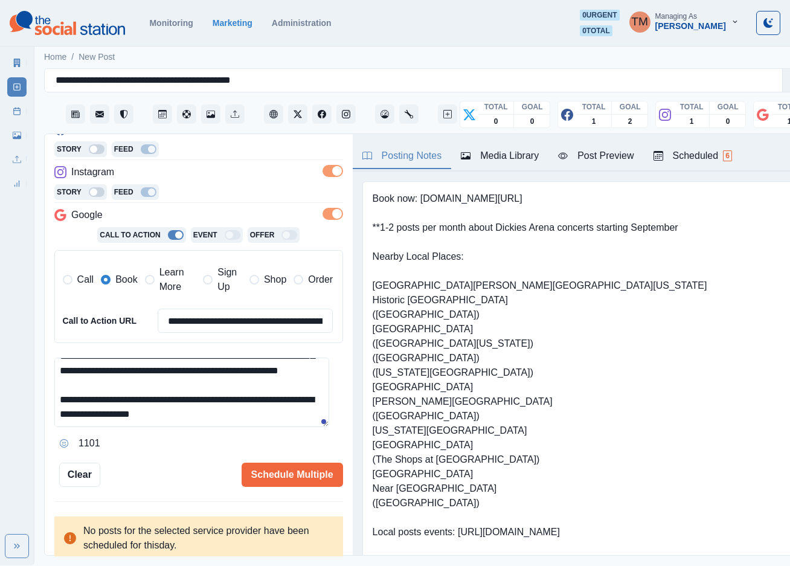
drag, startPoint x: 222, startPoint y: 421, endPoint x: 250, endPoint y: 422, distance: 28.4
click at [250, 422] on textarea "**********" at bounding box center [191, 391] width 275 height 69
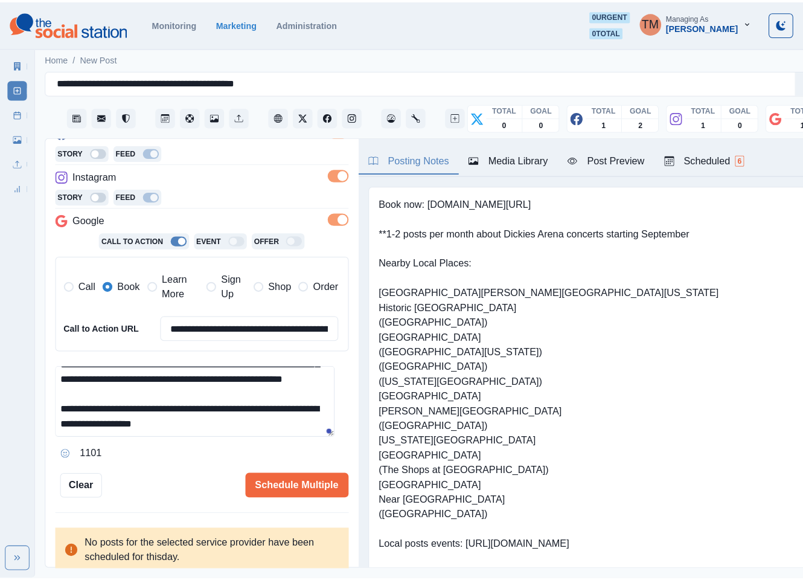
scroll to position [86, 0]
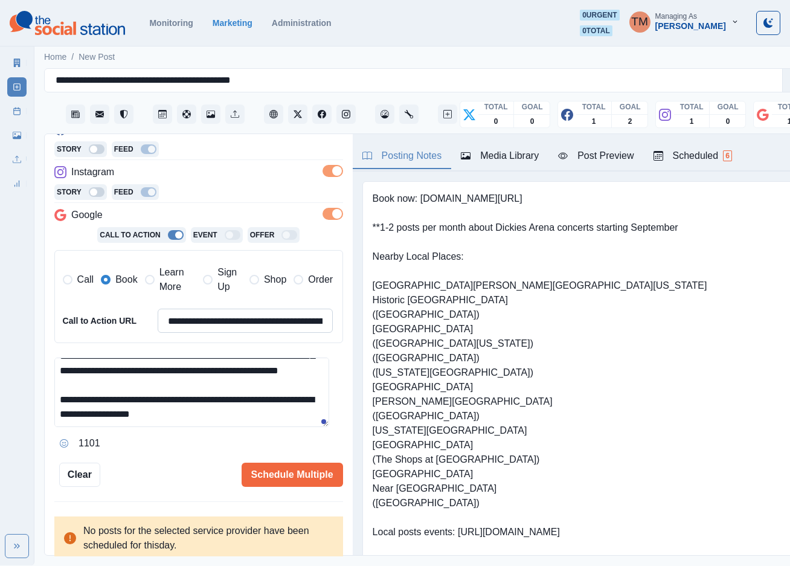
click at [208, 322] on input "**********" at bounding box center [246, 321] width 176 height 24
paste input
type input "**********"
click at [602, 156] on div "Post Preview" at bounding box center [595, 156] width 75 height 14
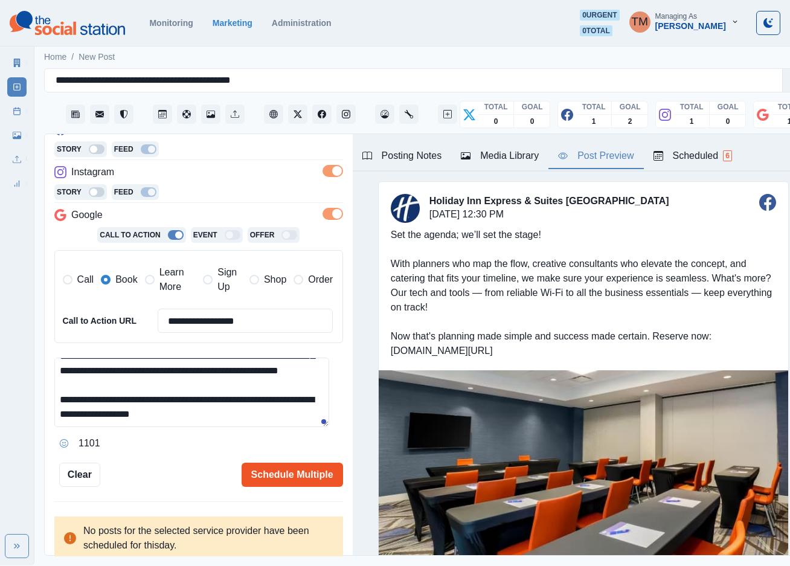
click at [268, 470] on button "Schedule Multiple" at bounding box center [292, 474] width 101 height 24
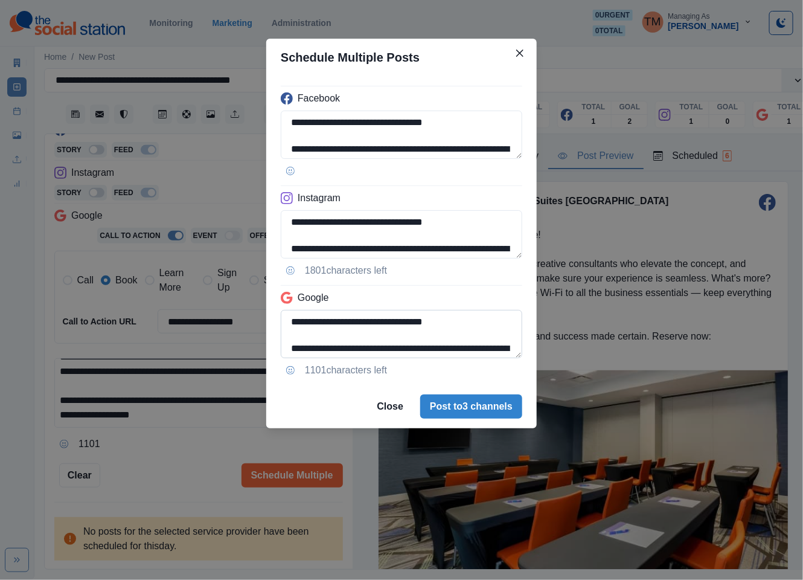
scroll to position [109, 0]
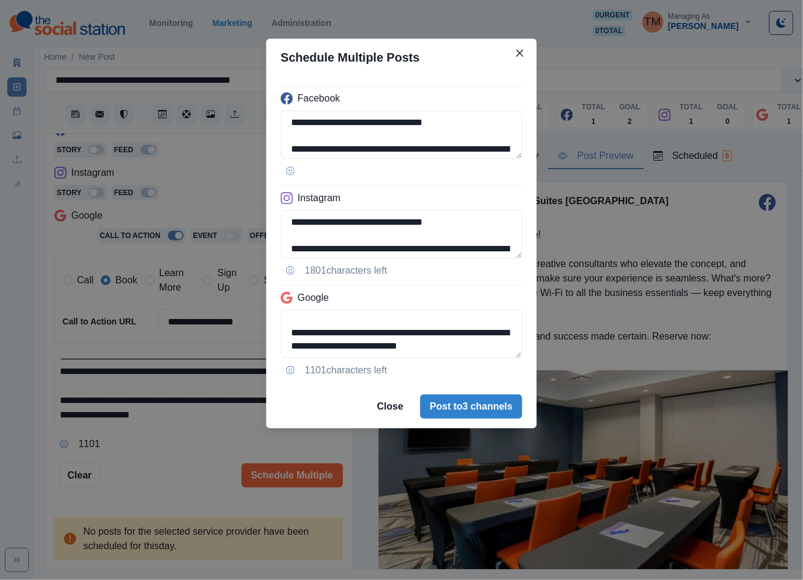
drag, startPoint x: 354, startPoint y: 347, endPoint x: 539, endPoint y: 368, distance: 186.0
click at [539, 368] on div "**********" at bounding box center [401, 290] width 803 height 580
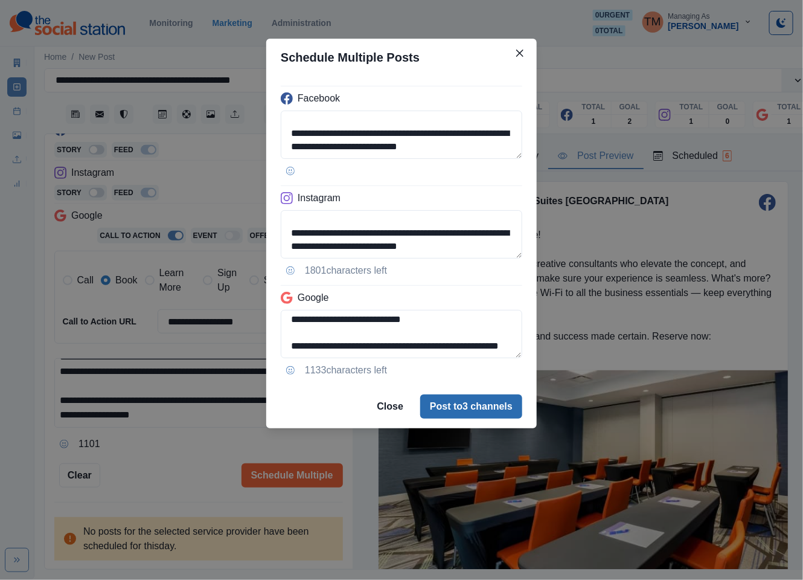
type textarea "**********"
click at [480, 408] on button "Post to 3 channels" at bounding box center [471, 406] width 102 height 24
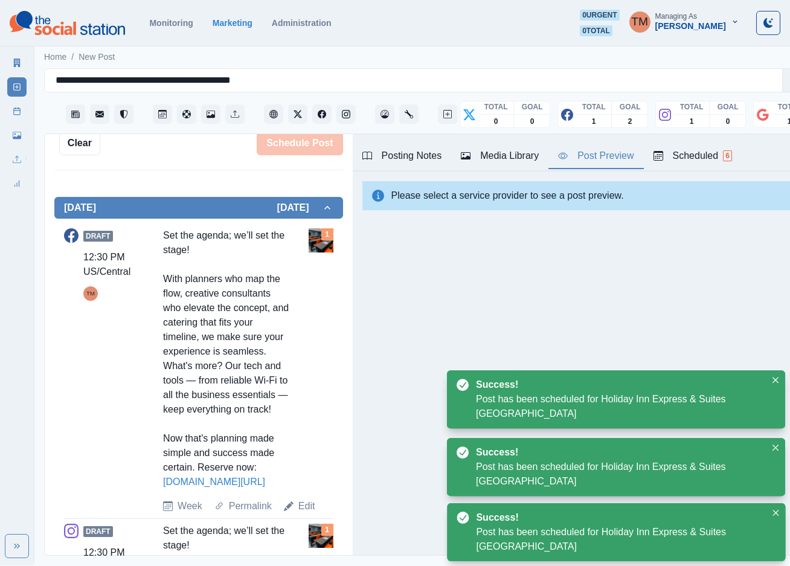
scroll to position [453, 0]
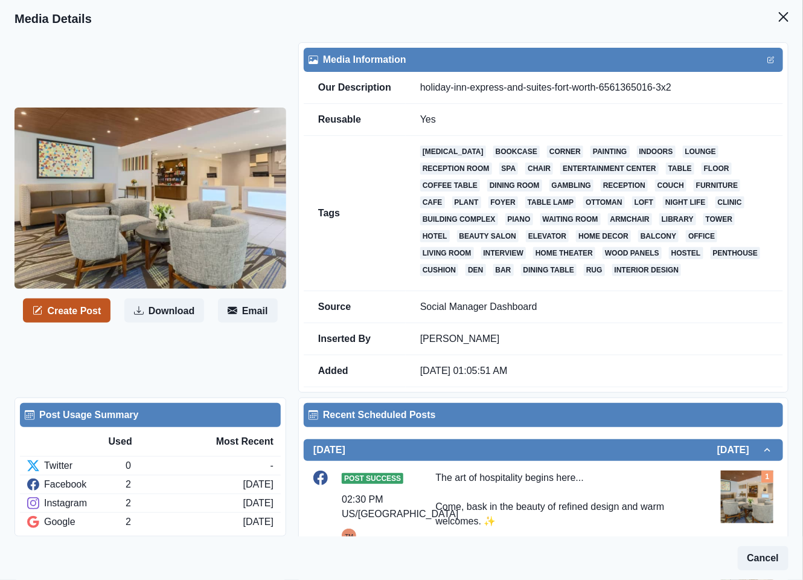
click at [84, 314] on button "Create Post" at bounding box center [67, 310] width 88 height 24
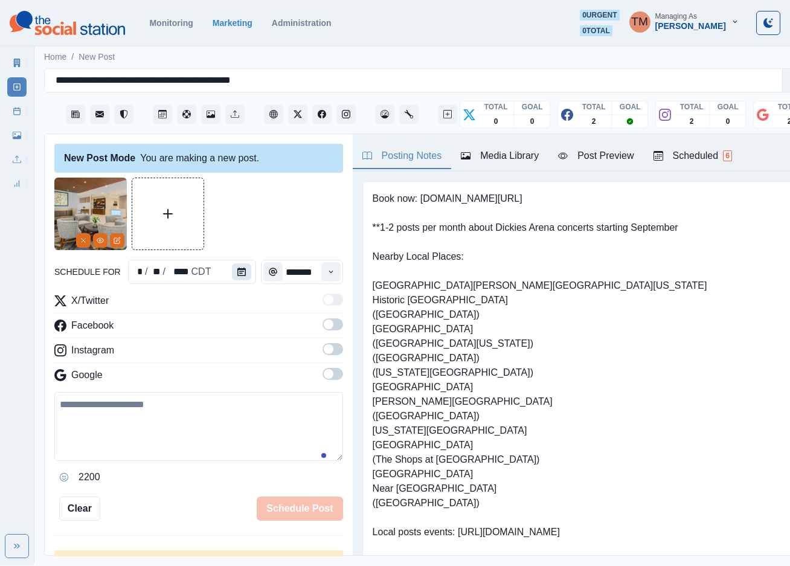
click at [237, 272] on icon "Calendar" at bounding box center [241, 271] width 8 height 8
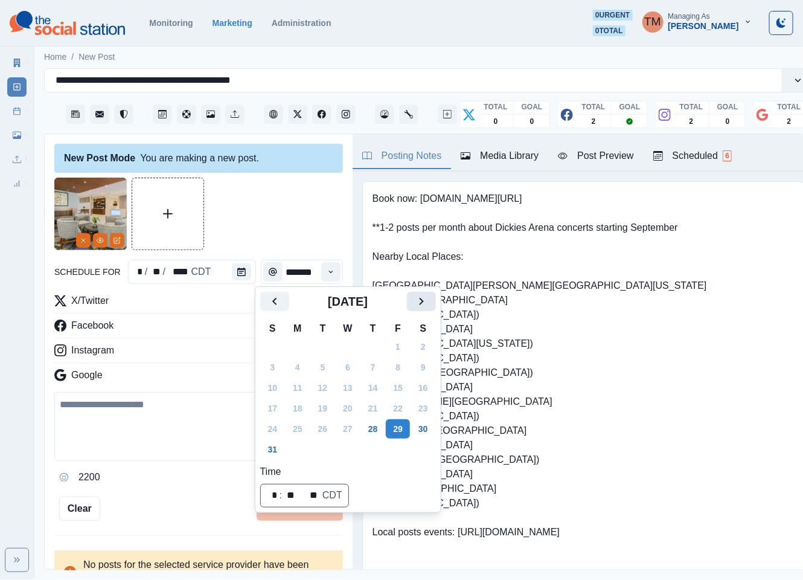
click at [424, 308] on icon "Next" at bounding box center [421, 301] width 14 height 14
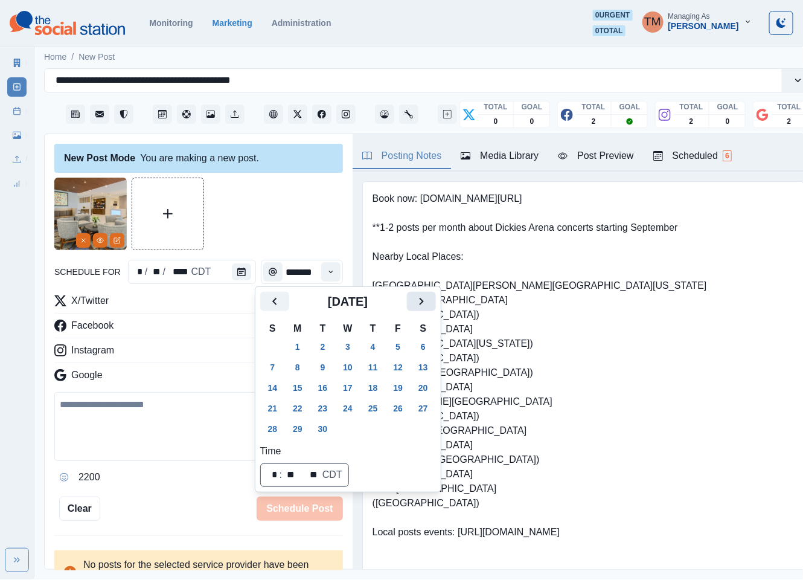
click at [424, 308] on icon "Next" at bounding box center [421, 301] width 14 height 14
click at [348, 408] on button "22" at bounding box center [348, 407] width 24 height 19
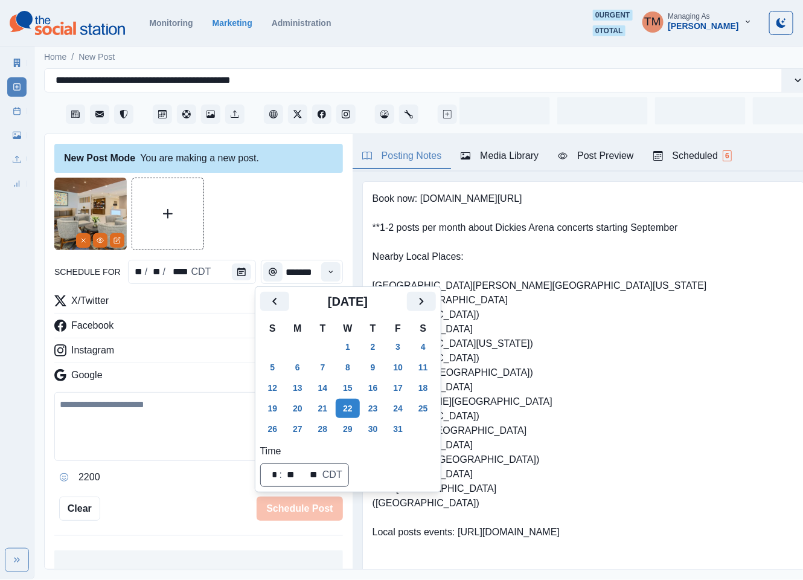
click at [261, 232] on div at bounding box center [198, 214] width 289 height 72
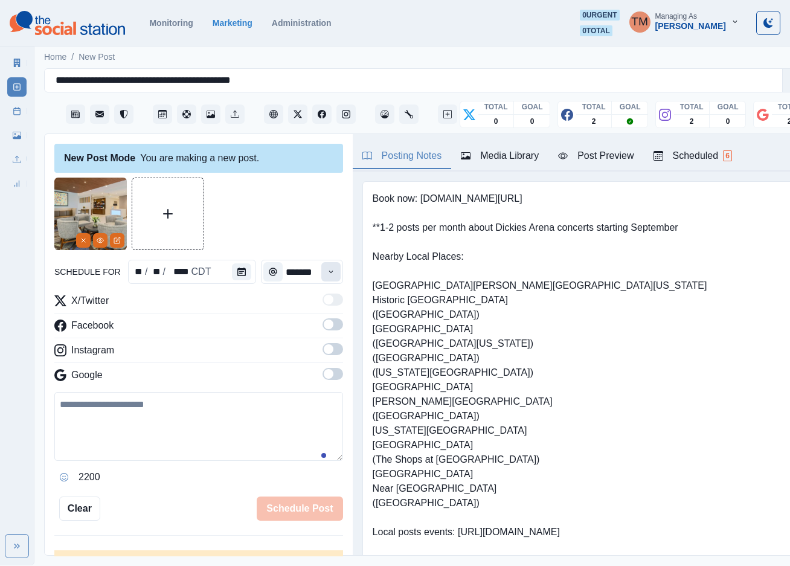
click at [321, 279] on button "Time" at bounding box center [330, 271] width 19 height 19
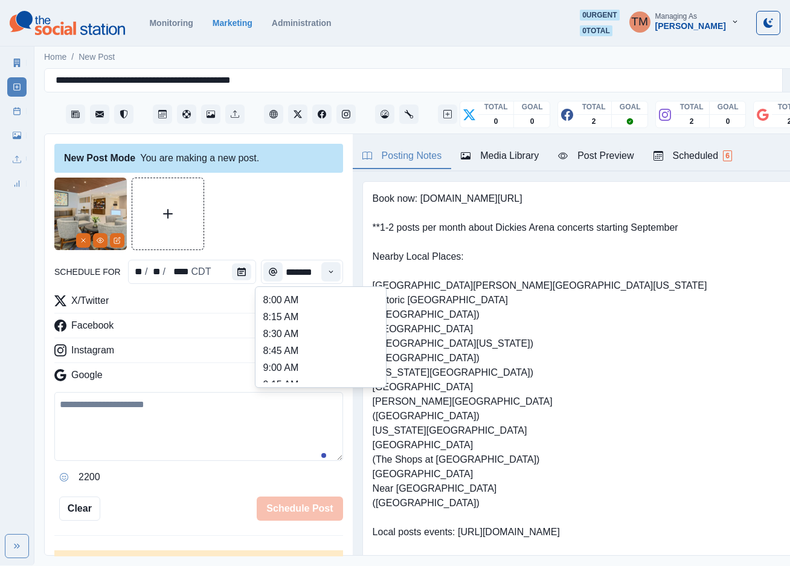
scroll to position [453, 0]
click at [316, 319] on li "3:00 PM" at bounding box center [320, 320] width 121 height 17
type input "*******"
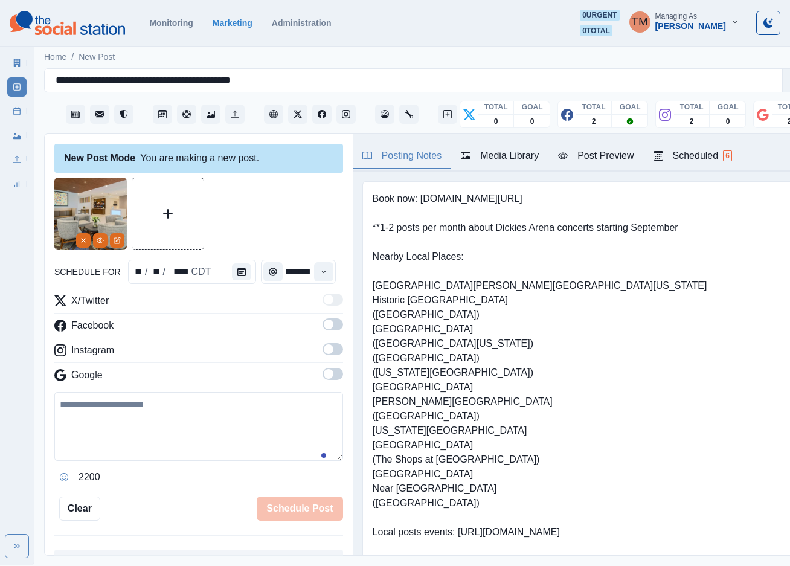
click at [322, 327] on span at bounding box center [332, 324] width 21 height 12
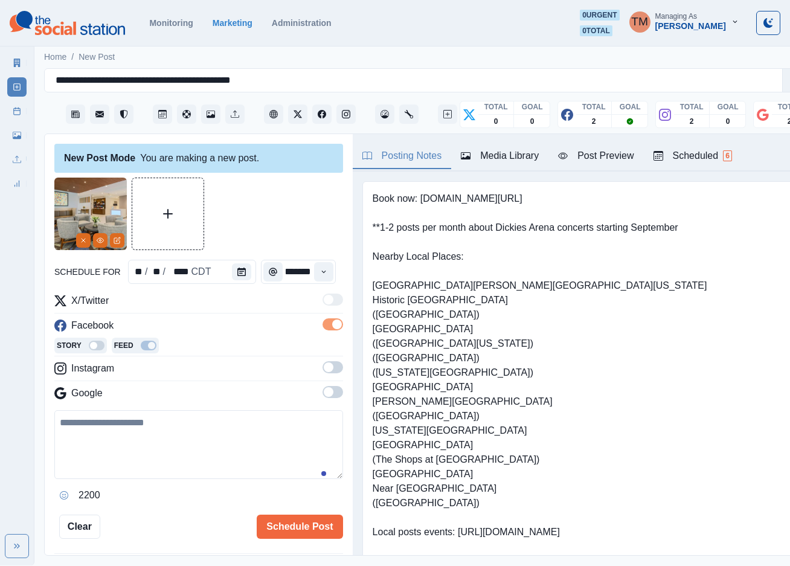
drag, startPoint x: 317, startPoint y: 368, endPoint x: 321, endPoint y: 395, distance: 27.4
click at [322, 372] on span at bounding box center [332, 367] width 21 height 12
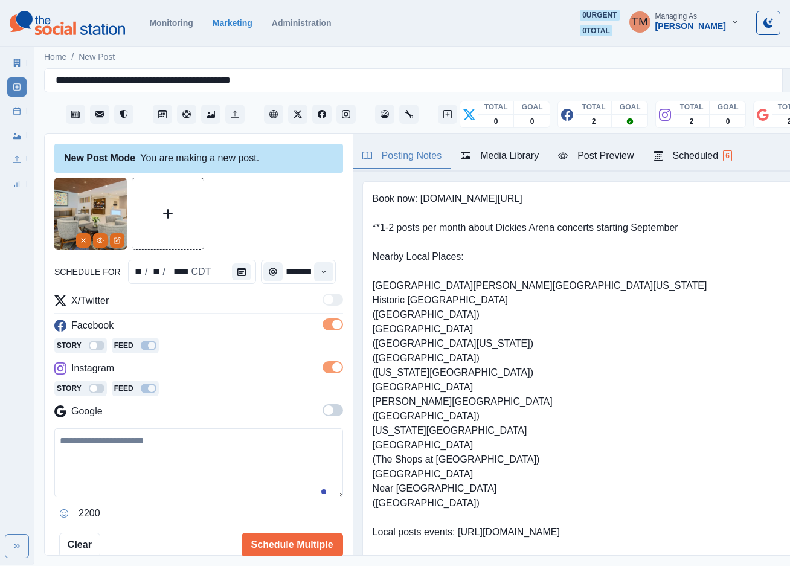
click at [322, 412] on span at bounding box center [332, 410] width 21 height 12
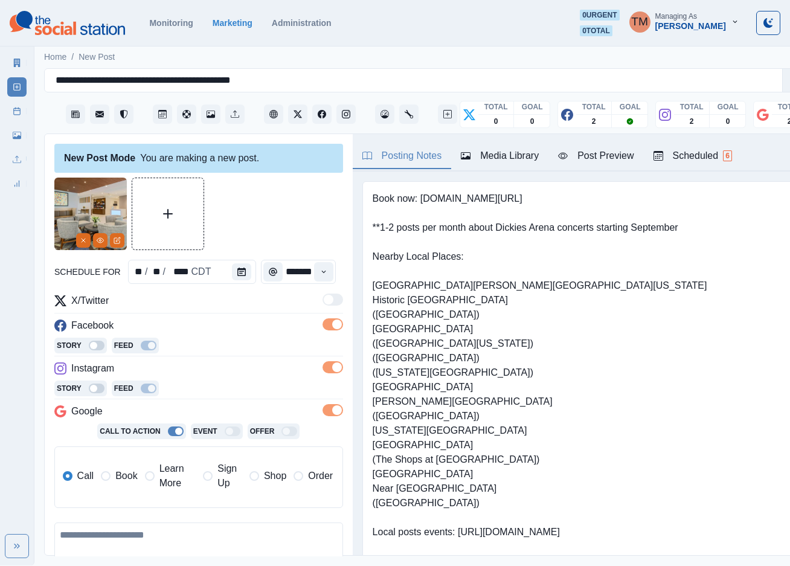
click at [125, 480] on span "Book" at bounding box center [126, 476] width 22 height 14
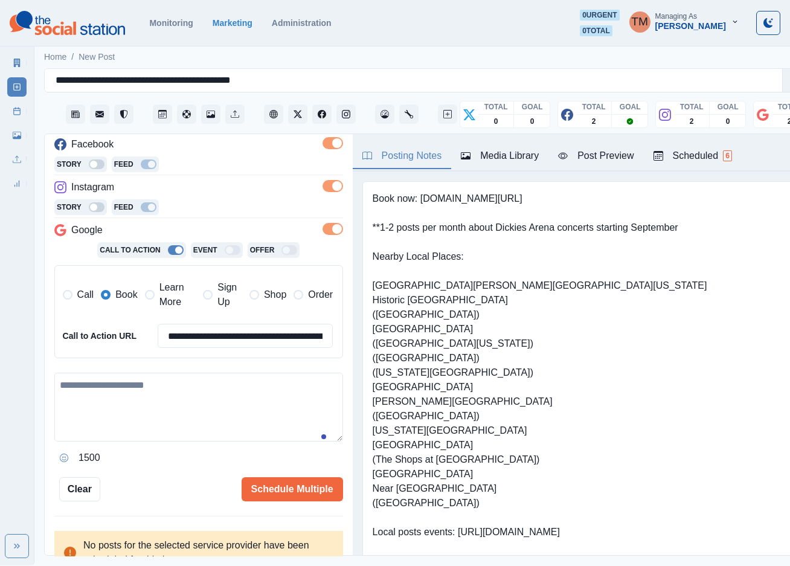
click at [164, 406] on textarea at bounding box center [198, 407] width 289 height 69
paste textarea "**********"
type textarea "**********"
click at [593, 156] on div "Post Preview" at bounding box center [595, 156] width 75 height 14
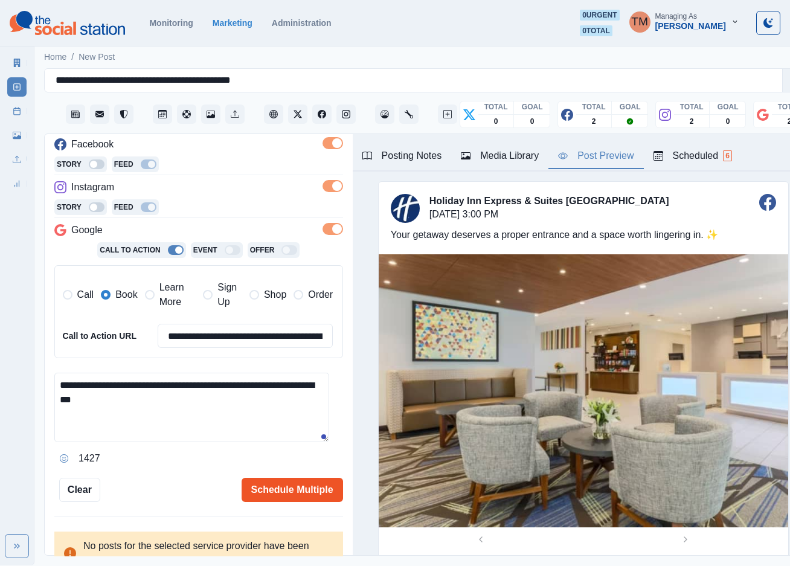
drag, startPoint x: 288, startPoint y: 490, endPoint x: 247, endPoint y: 493, distance: 41.2
click at [247, 493] on button "Schedule Multiple" at bounding box center [292, 490] width 101 height 24
click at [277, 493] on button "Schedule Multiple" at bounding box center [292, 490] width 101 height 24
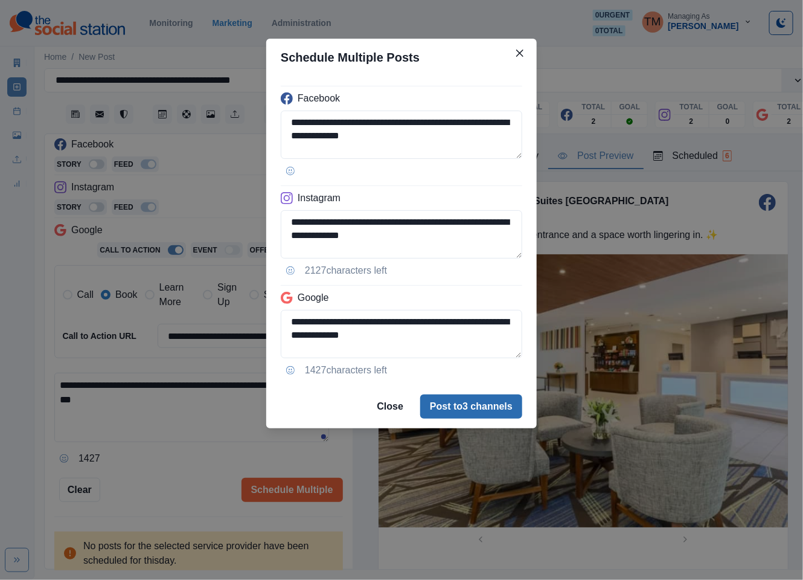
click at [499, 403] on button "Post to 3 channels" at bounding box center [471, 406] width 102 height 24
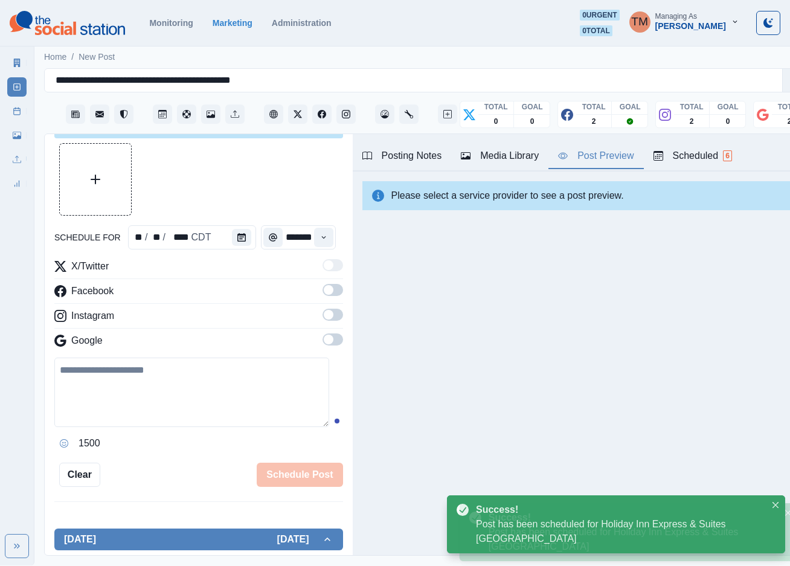
scroll to position [0, 0]
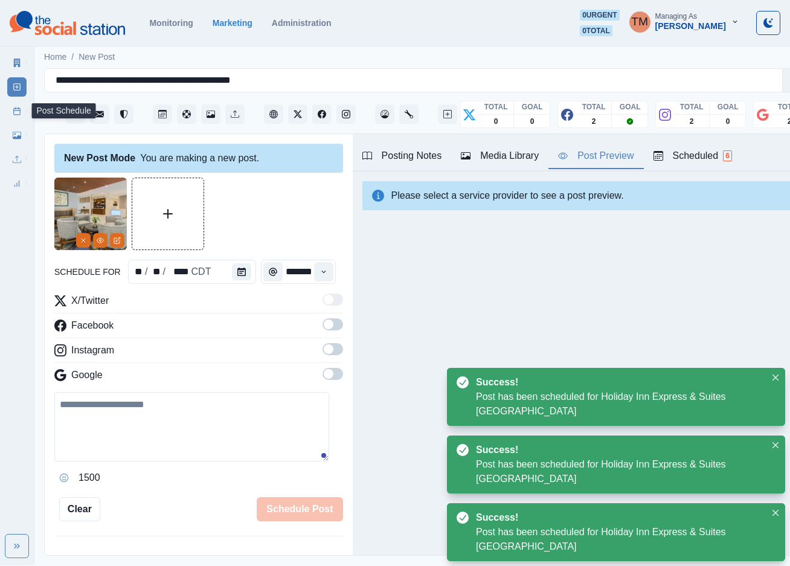
click at [13, 109] on icon at bounding box center [17, 111] width 8 height 8
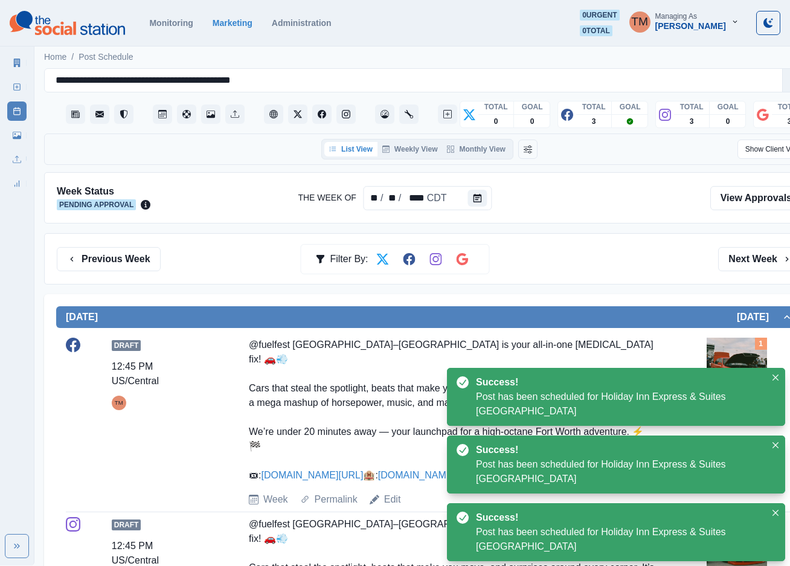
click at [587, 270] on div "Previous Week Filter By: Next Week" at bounding box center [429, 259] width 745 height 24
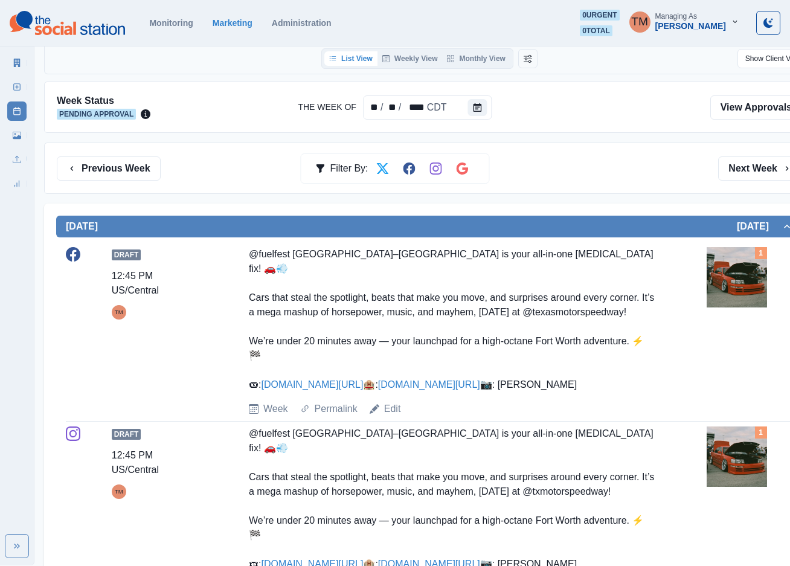
scroll to position [181, 0]
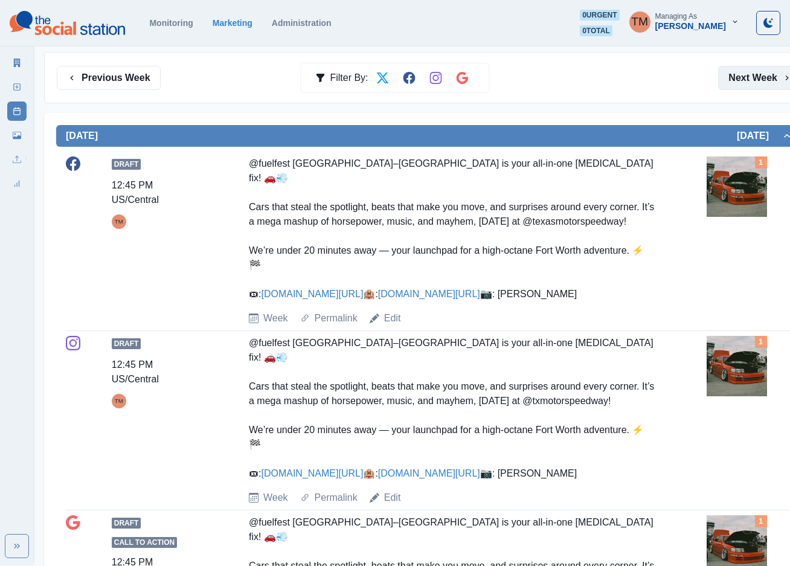
click at [752, 82] on button "Next Week" at bounding box center [760, 78] width 84 height 24
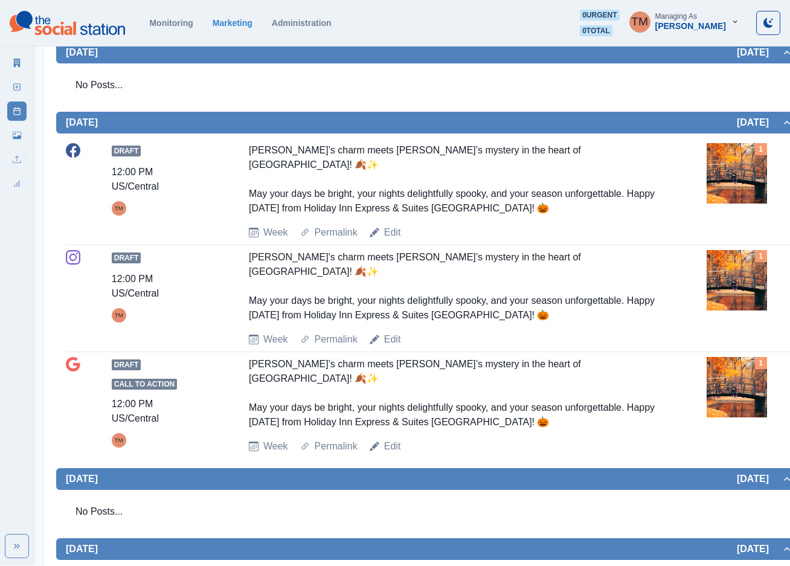
scroll to position [879, 0]
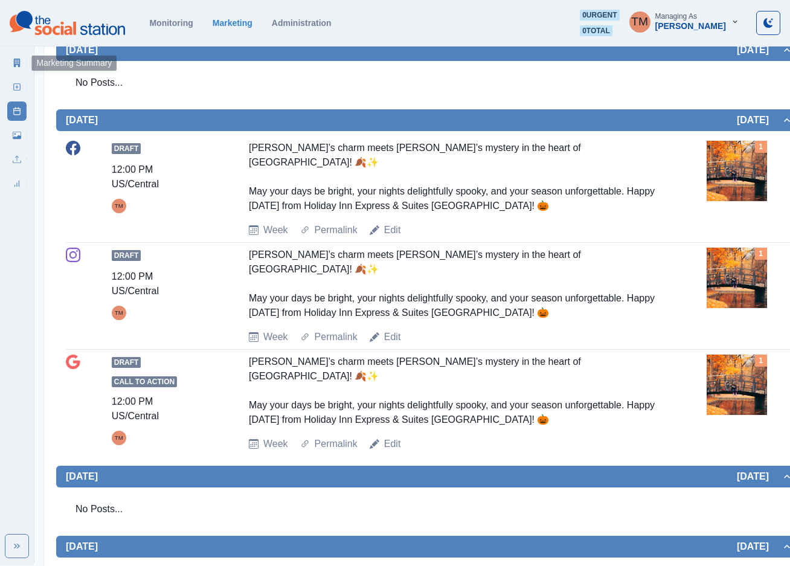
click at [22, 65] on link "Marketing Summary" at bounding box center [16, 62] width 19 height 19
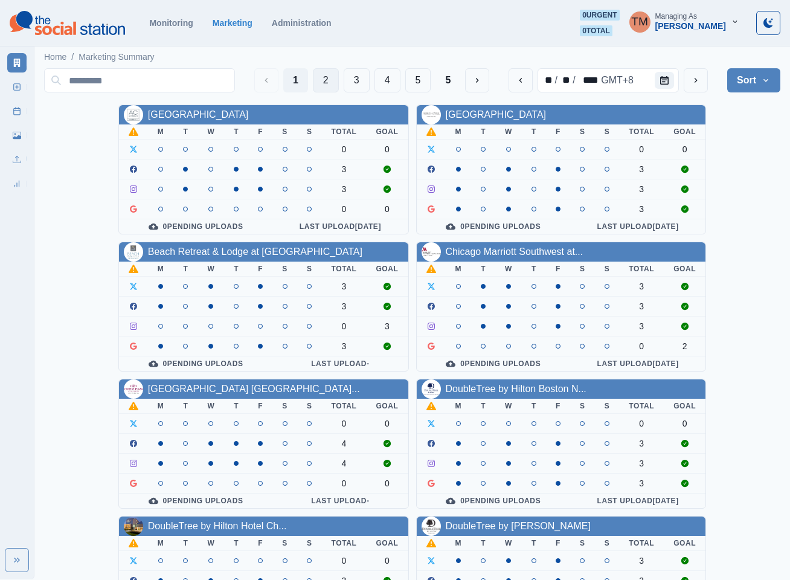
click at [327, 82] on button "2" at bounding box center [326, 80] width 26 height 24
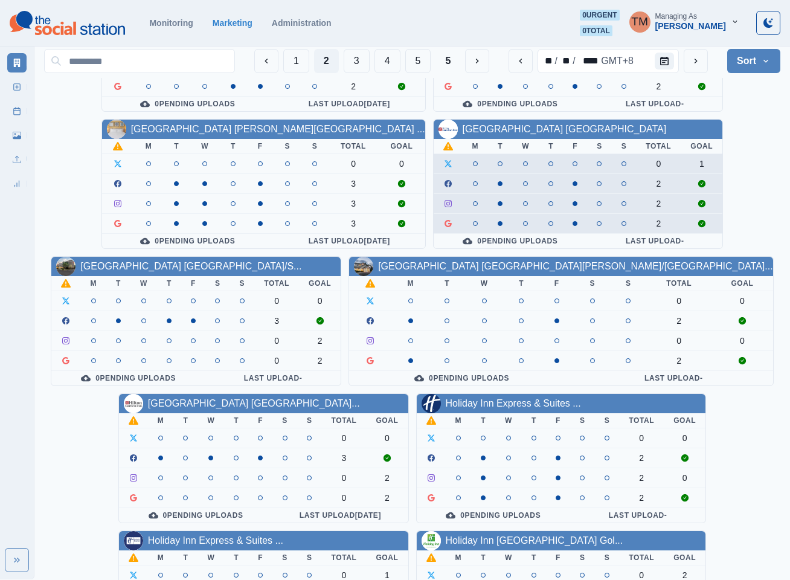
scroll to position [362, 0]
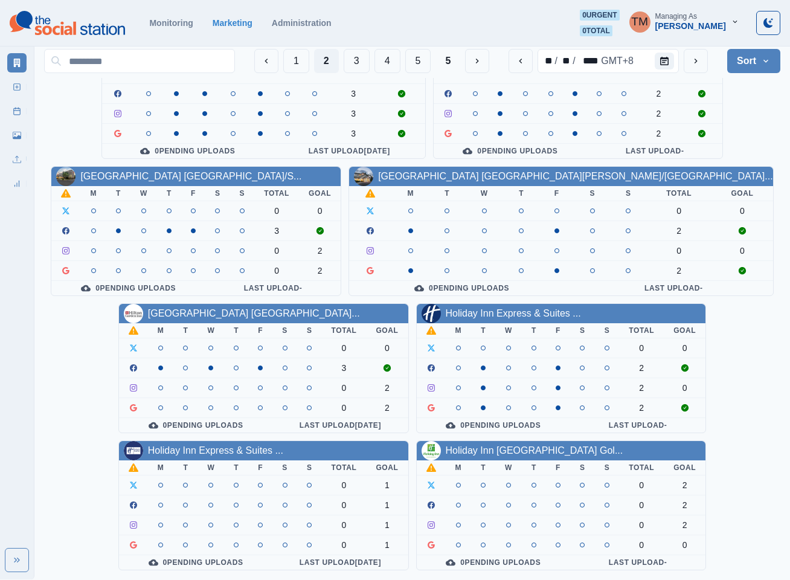
click at [354, 59] on button "3" at bounding box center [357, 61] width 26 height 24
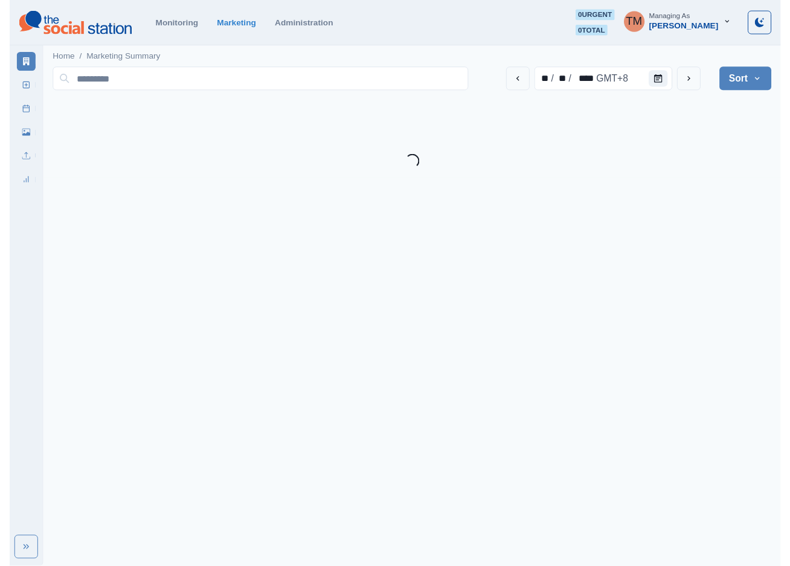
scroll to position [0, 0]
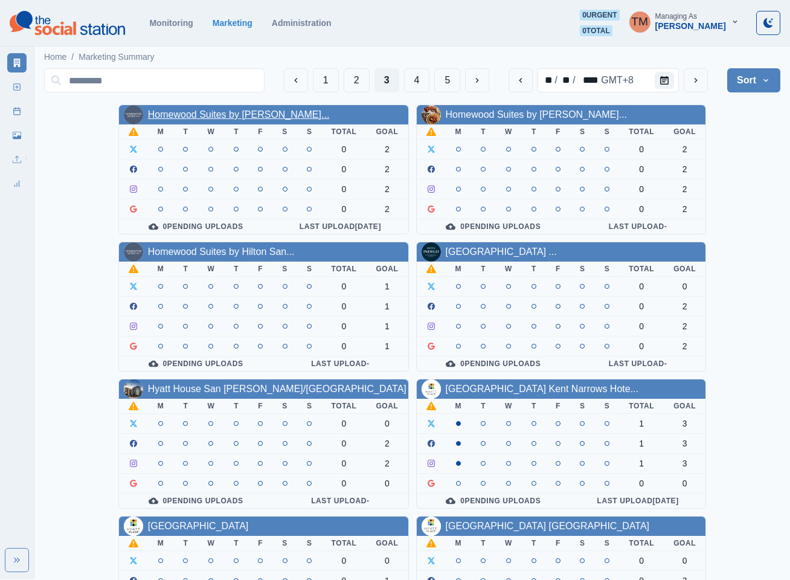
click at [251, 116] on link "Homewood Suites by [PERSON_NAME]..." at bounding box center [239, 114] width 182 height 10
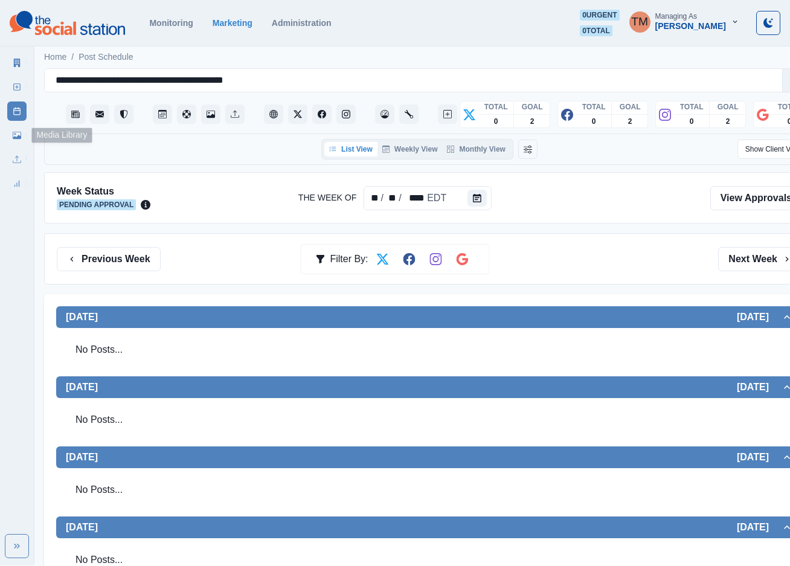
click at [16, 133] on icon at bounding box center [17, 135] width 8 height 8
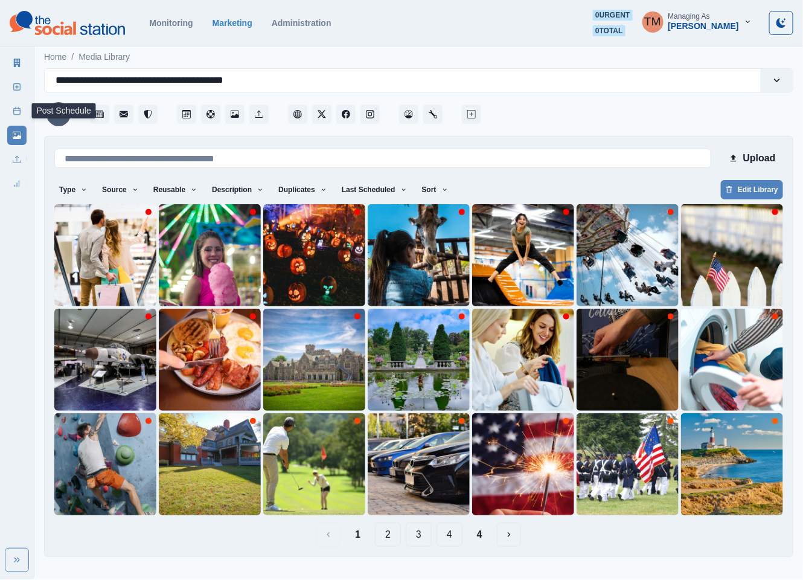
click at [20, 111] on rect at bounding box center [17, 111] width 7 height 7
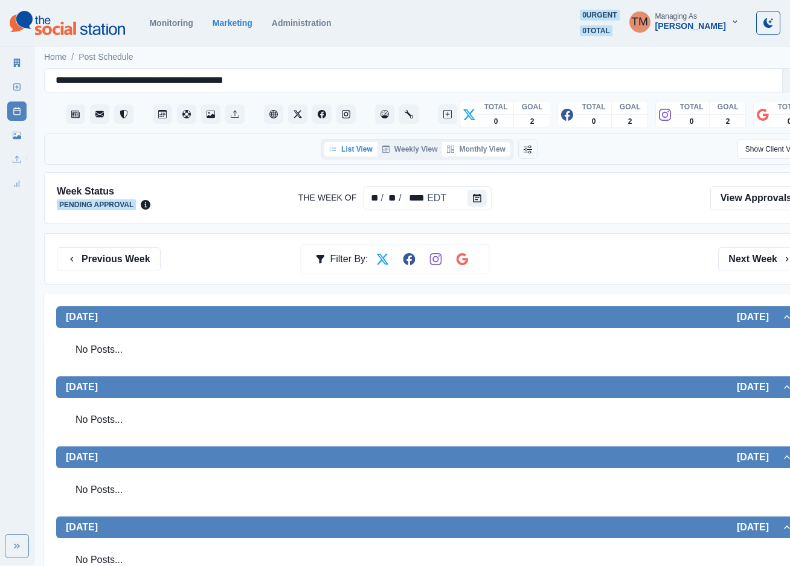
click at [490, 151] on button "Monthly View" at bounding box center [476, 149] width 68 height 14
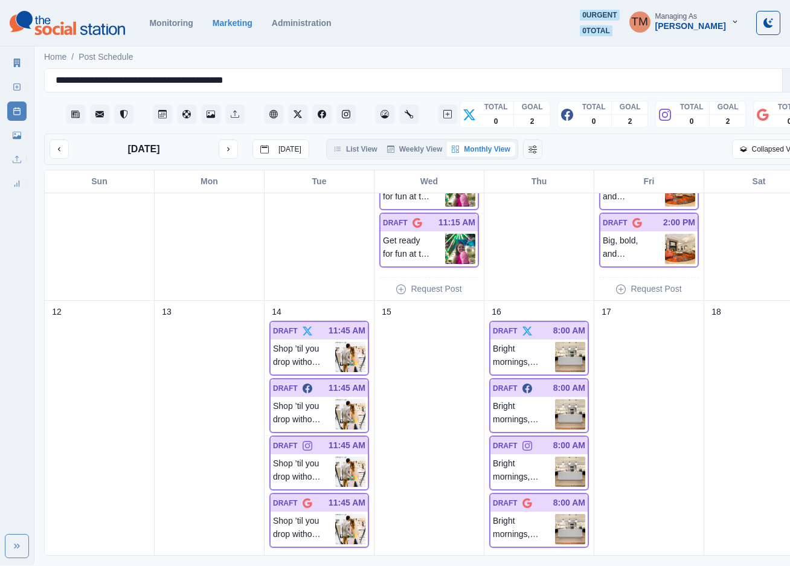
scroll to position [815, 0]
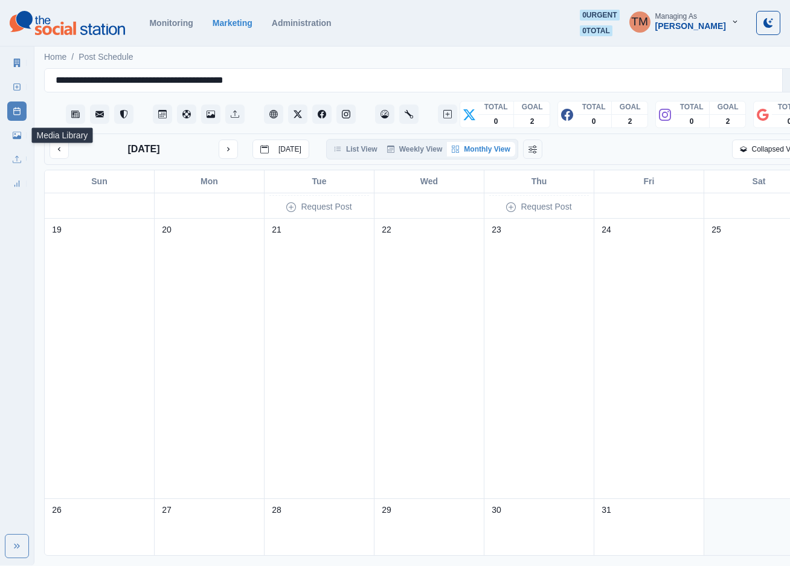
click at [21, 133] on icon at bounding box center [17, 135] width 8 height 7
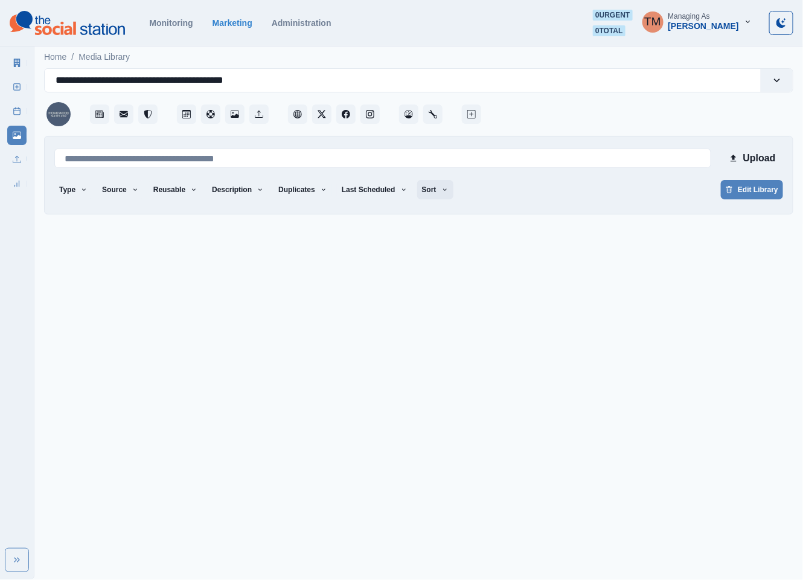
click at [417, 189] on button "Sort" at bounding box center [435, 189] width 36 height 19
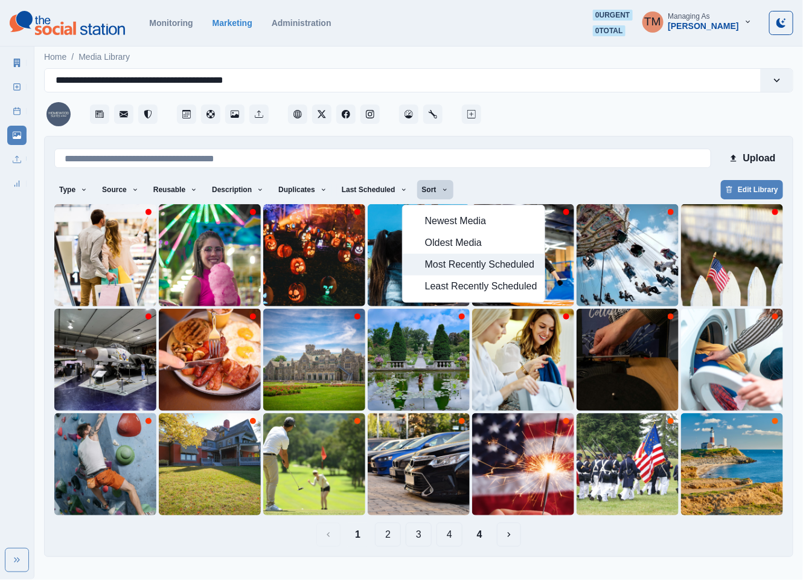
click at [446, 263] on span "Most Recently Scheduled" at bounding box center [481, 264] width 112 height 14
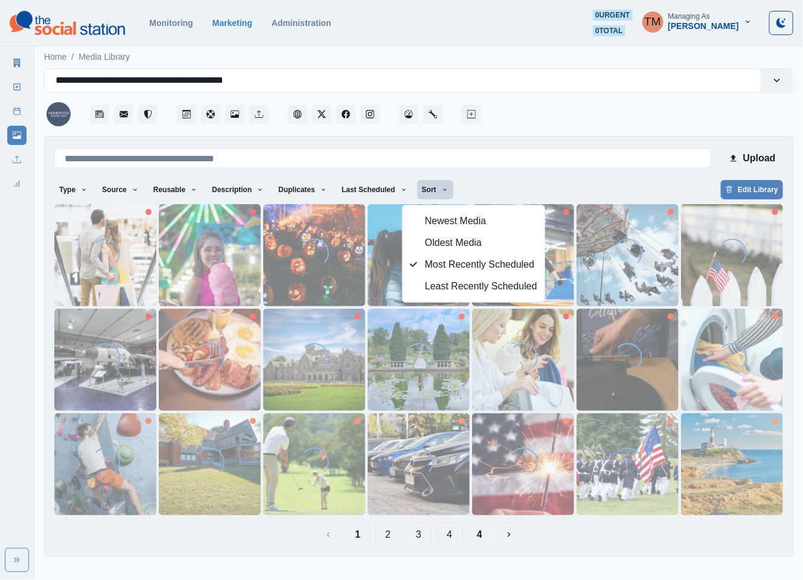
click at [511, 176] on div "Upload Type Any Image Video Source Any Upload Social Manager Found: Instagram F…" at bounding box center [418, 346] width 729 height 400
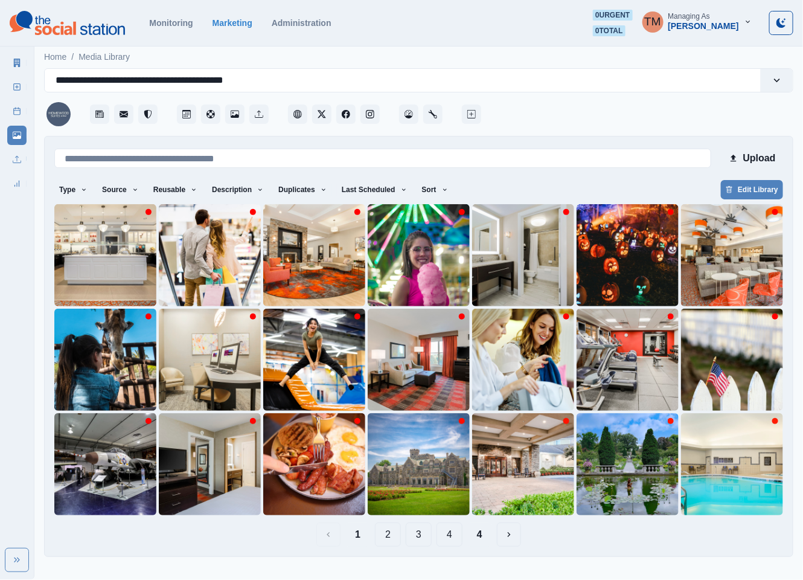
click at [479, 535] on button "4" at bounding box center [479, 534] width 25 height 24
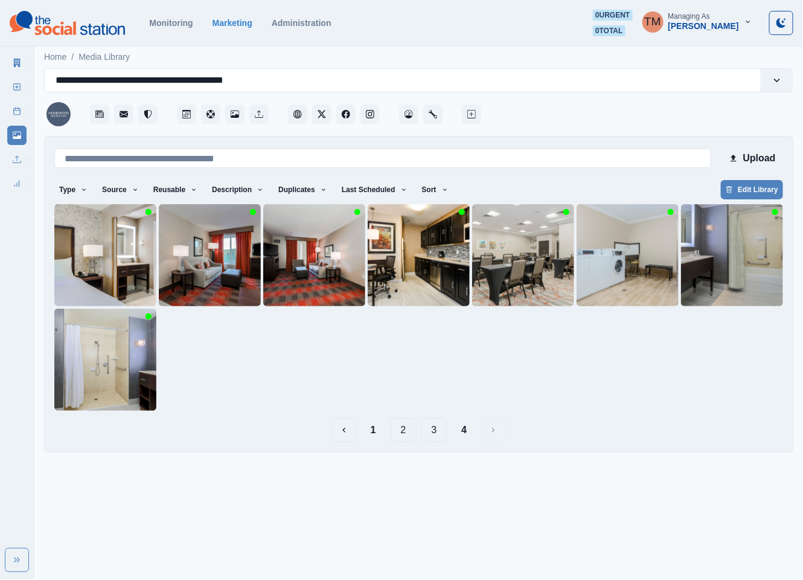
click at [371, 427] on button "1" at bounding box center [373, 430] width 25 height 24
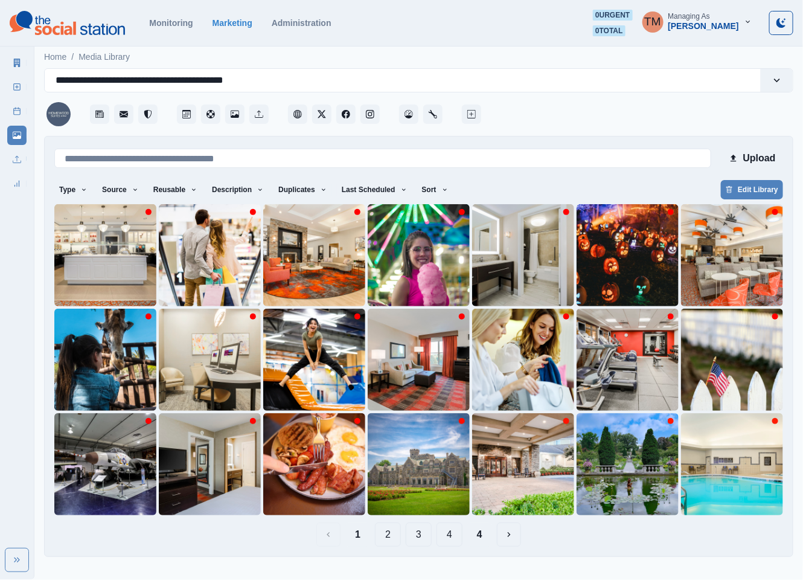
click at [482, 537] on button "4" at bounding box center [479, 534] width 25 height 24
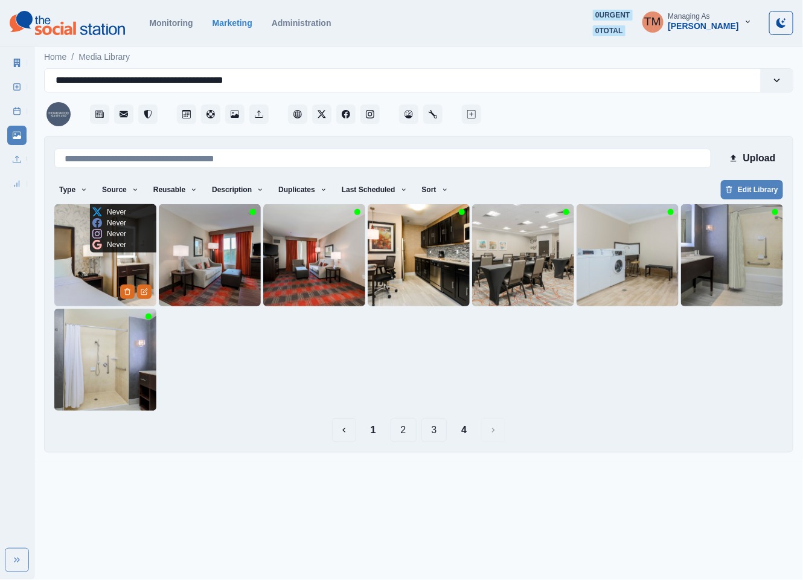
click at [67, 261] on img at bounding box center [105, 255] width 102 height 102
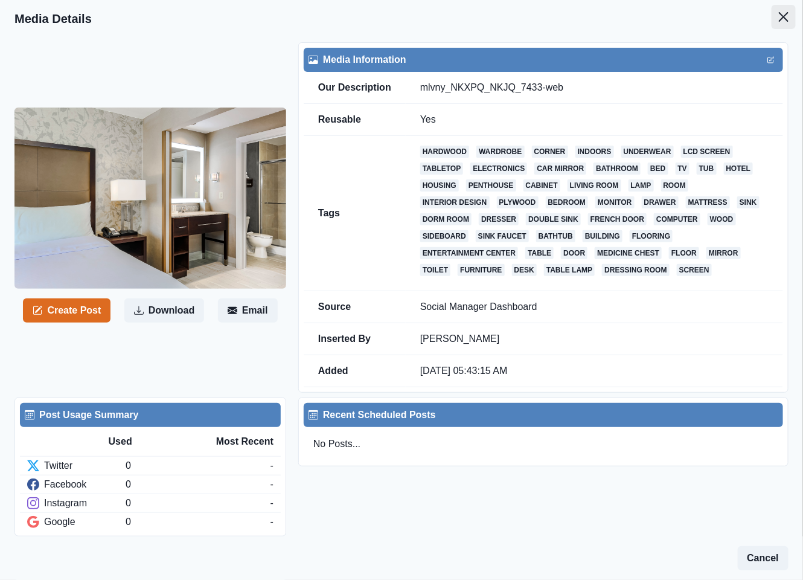
click at [779, 16] on icon "Close" at bounding box center [784, 17] width 10 height 10
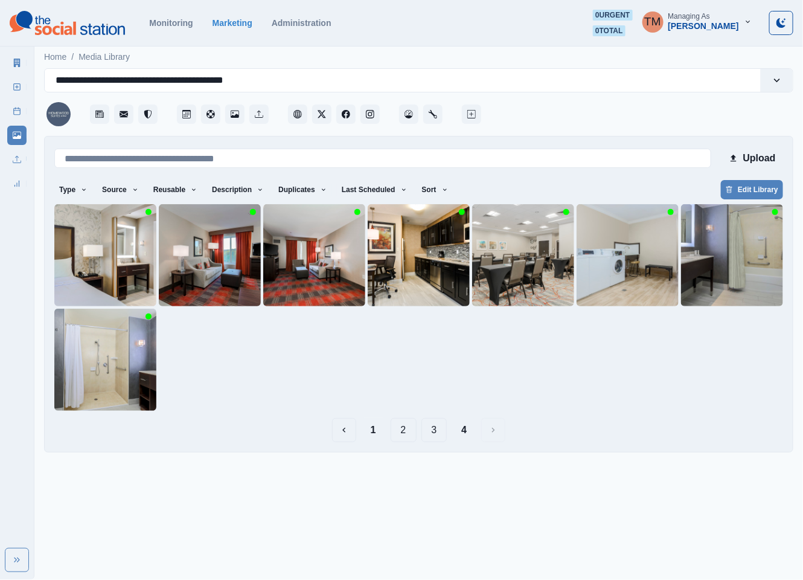
click at [370, 433] on button "1" at bounding box center [373, 430] width 25 height 24
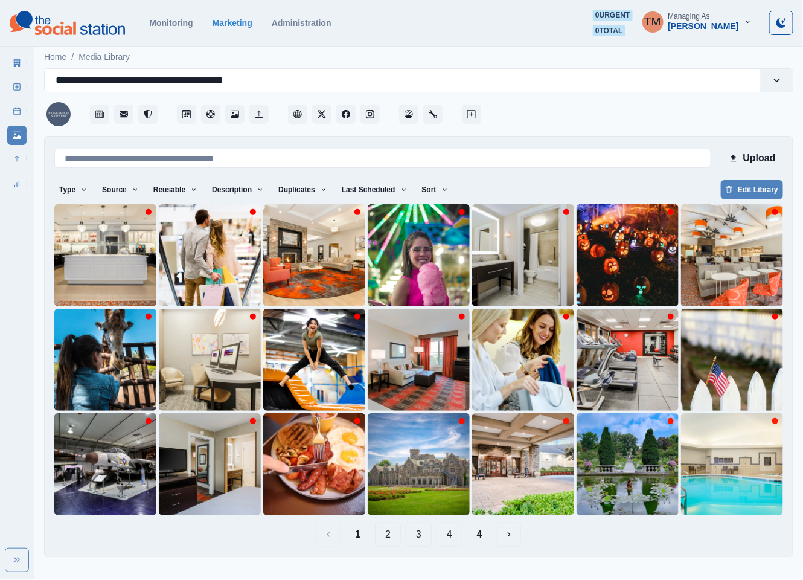
click at [458, 539] on button "4" at bounding box center [450, 534] width 26 height 24
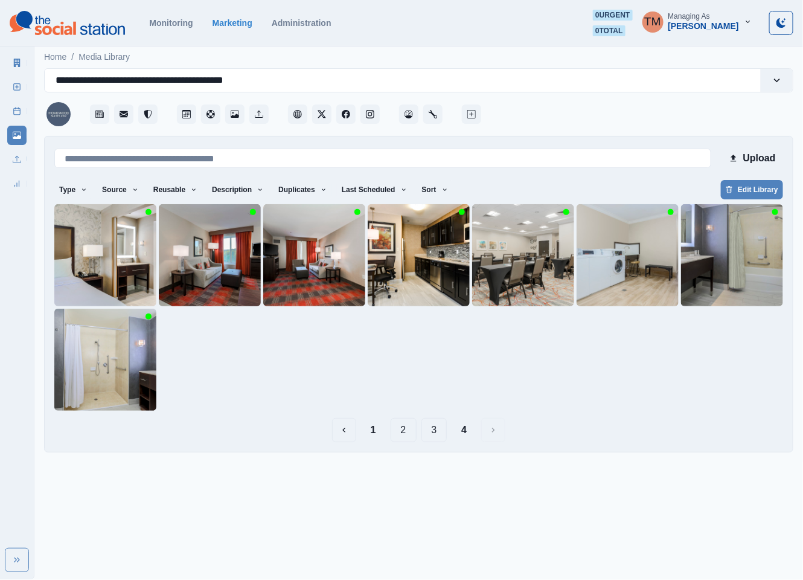
click at [605, 462] on html "**********" at bounding box center [401, 231] width 803 height 462
click at [502, 280] on img at bounding box center [523, 255] width 102 height 102
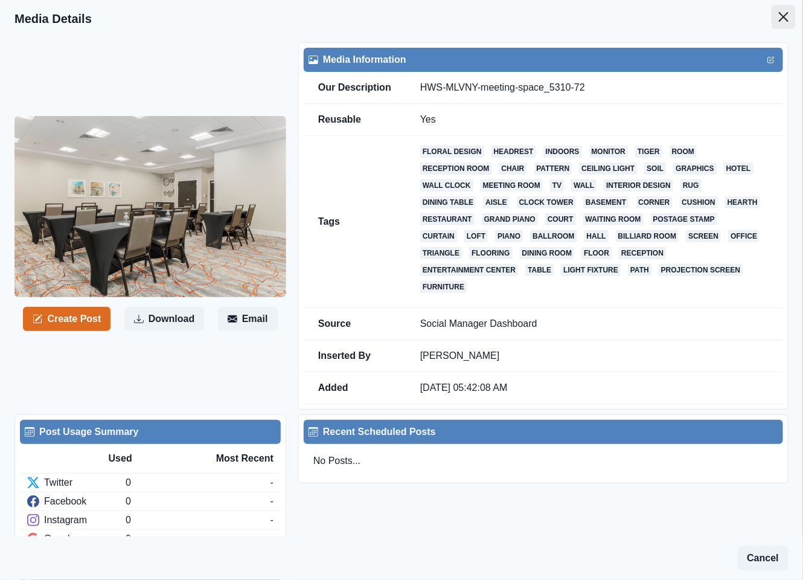
click at [779, 18] on icon "Close" at bounding box center [784, 17] width 10 height 10
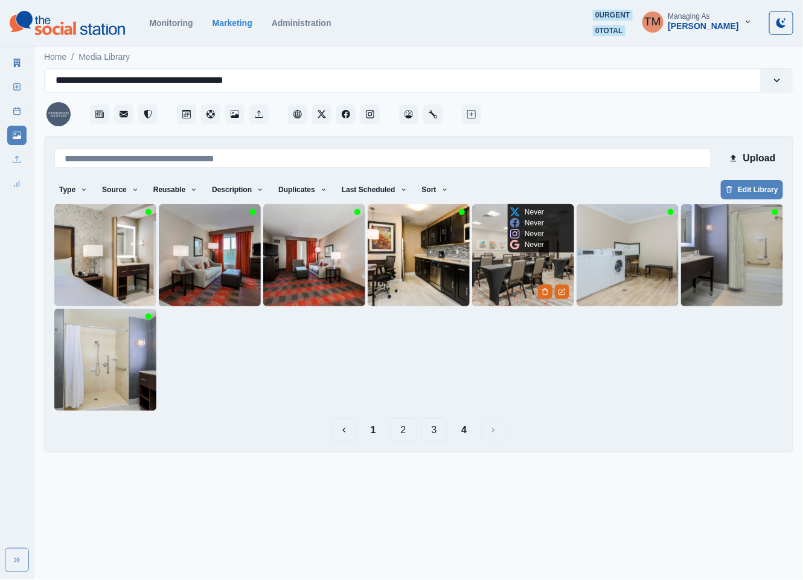
click at [497, 281] on img at bounding box center [523, 255] width 102 height 102
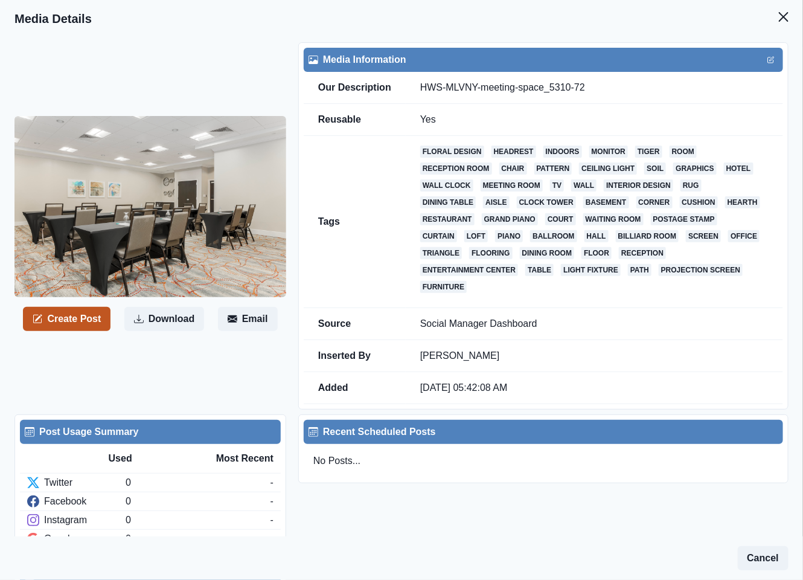
click at [89, 322] on button "Create Post" at bounding box center [67, 319] width 88 height 24
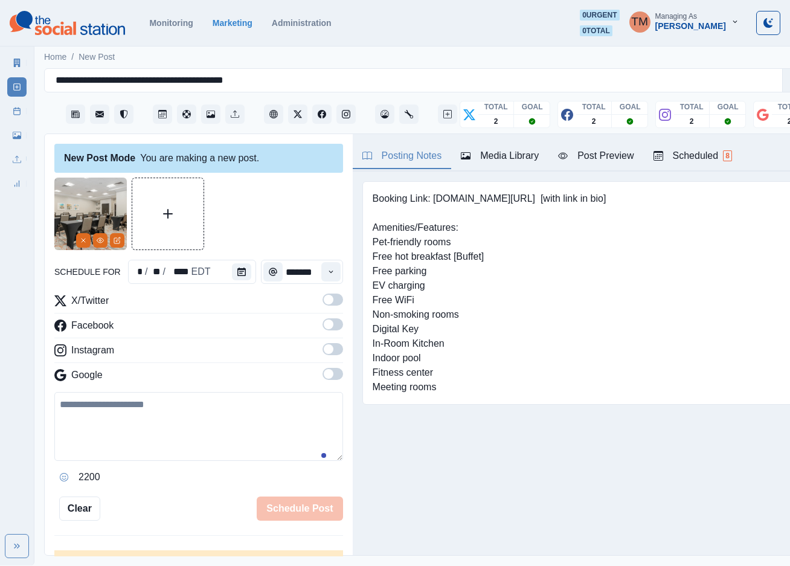
click at [125, 428] on textarea at bounding box center [198, 426] width 289 height 69
paste textarea "**********"
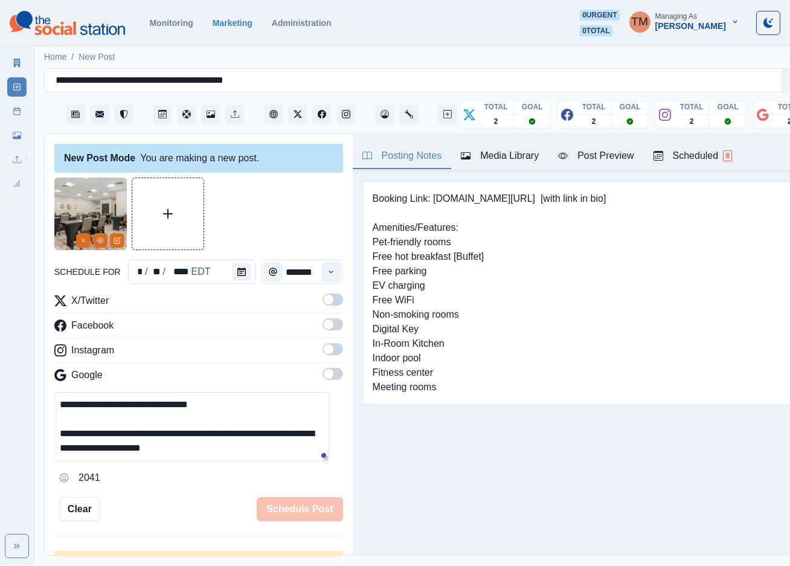
scroll to position [24, 0]
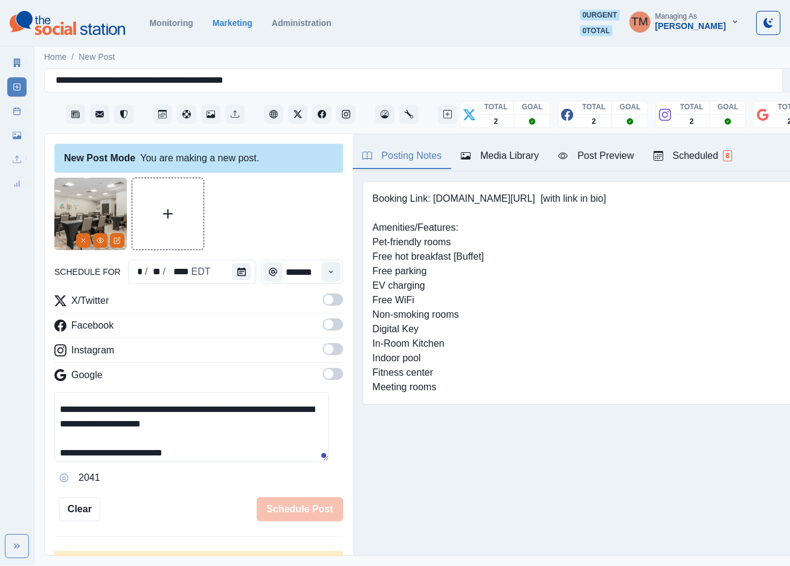
type textarea "**********"
click at [328, 298] on label at bounding box center [332, 302] width 21 height 19
click at [324, 327] on span at bounding box center [329, 324] width 10 height 10
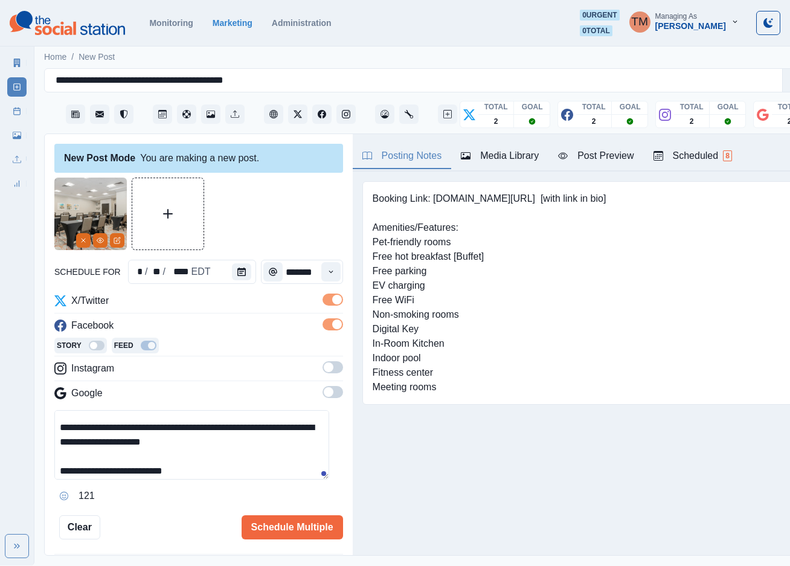
drag, startPoint x: 317, startPoint y: 371, endPoint x: 331, endPoint y: 397, distance: 29.2
click at [322, 375] on label at bounding box center [332, 370] width 21 height 19
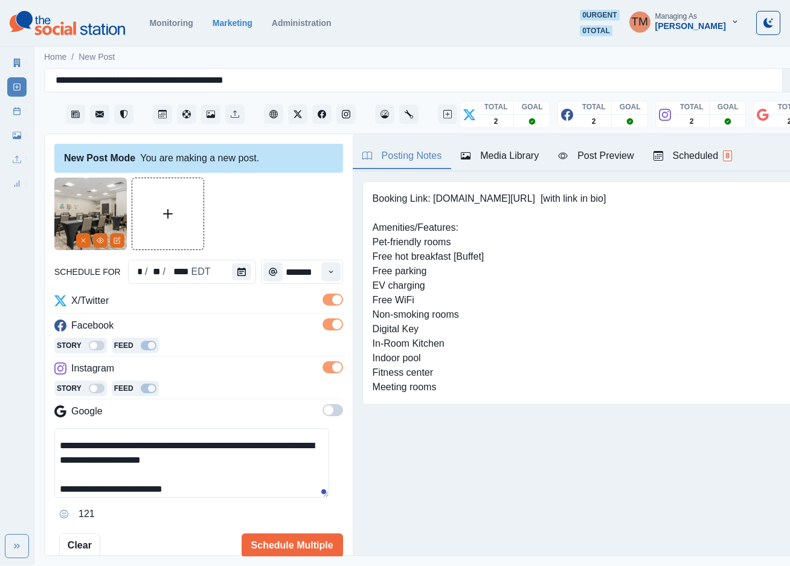
click at [322, 410] on span at bounding box center [332, 410] width 21 height 12
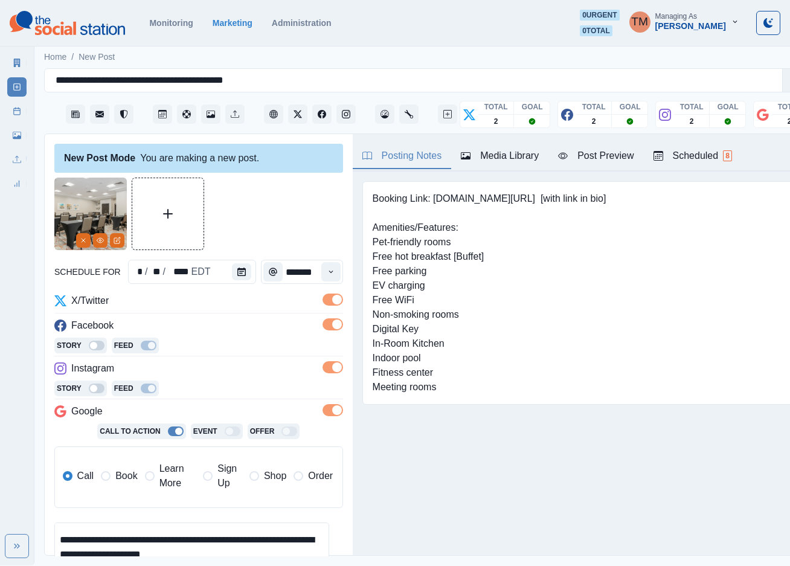
click at [121, 478] on span "Book" at bounding box center [126, 476] width 22 height 14
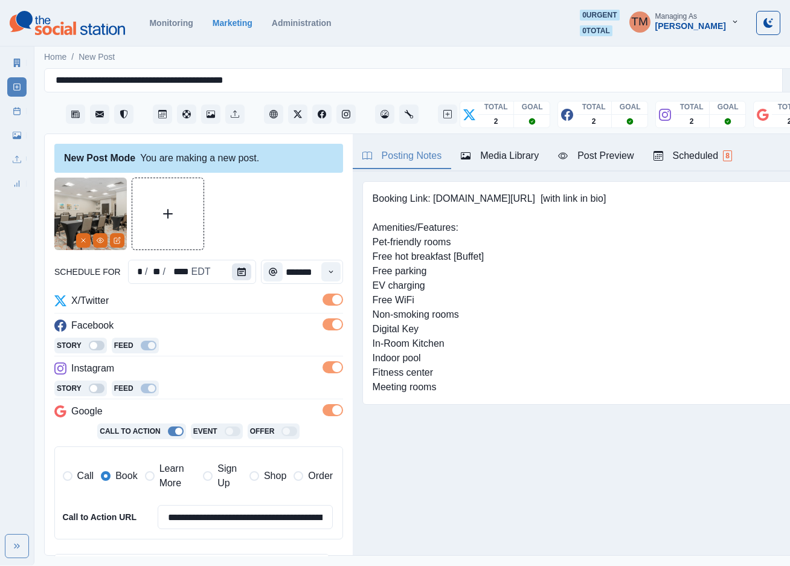
click at [237, 272] on icon "Calendar" at bounding box center [241, 271] width 8 height 8
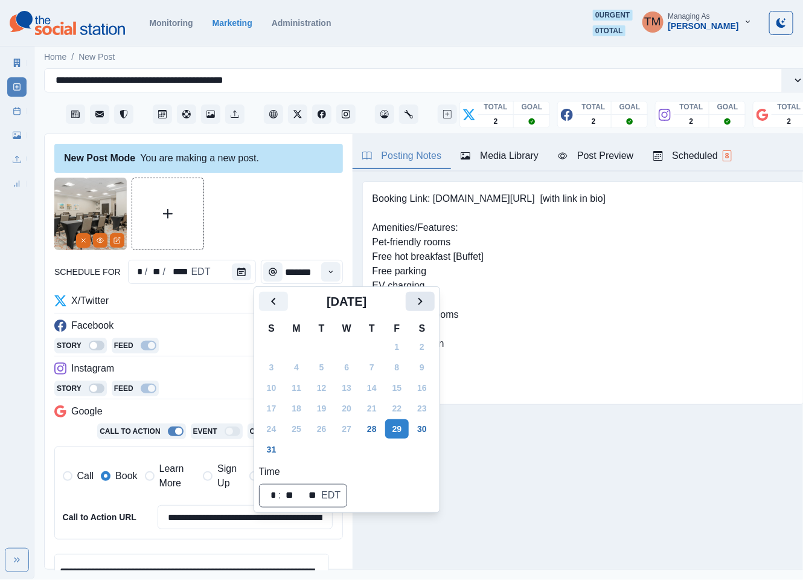
click at [412, 304] on button "Next" at bounding box center [420, 301] width 29 height 19
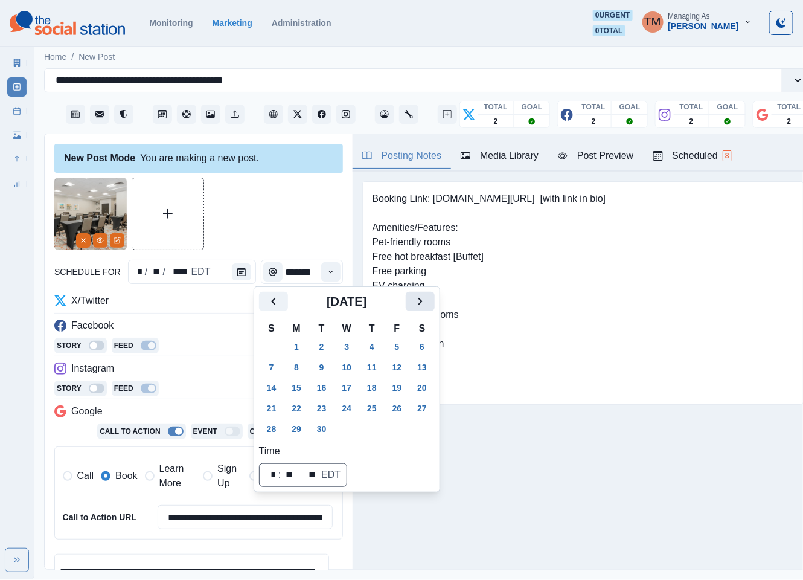
click at [412, 304] on button "Next" at bounding box center [420, 301] width 29 height 19
click at [346, 430] on button "29" at bounding box center [347, 428] width 24 height 19
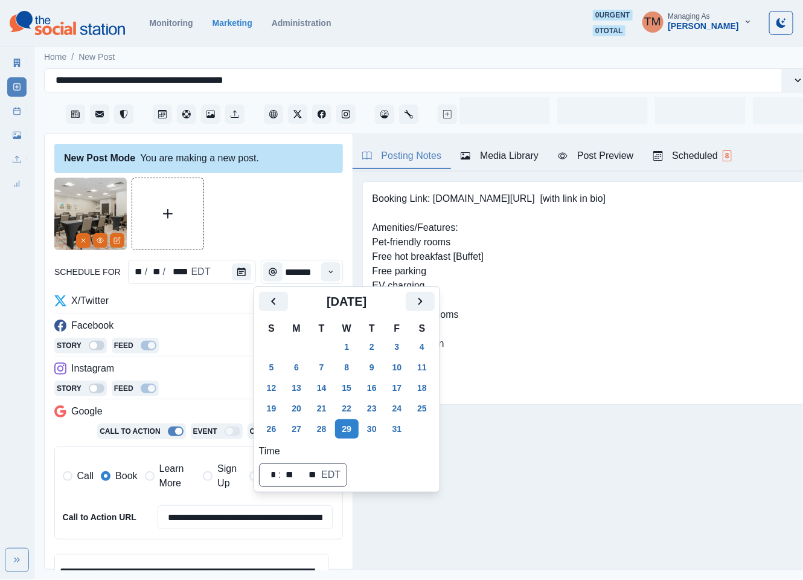
click at [225, 214] on div at bounding box center [198, 214] width 289 height 72
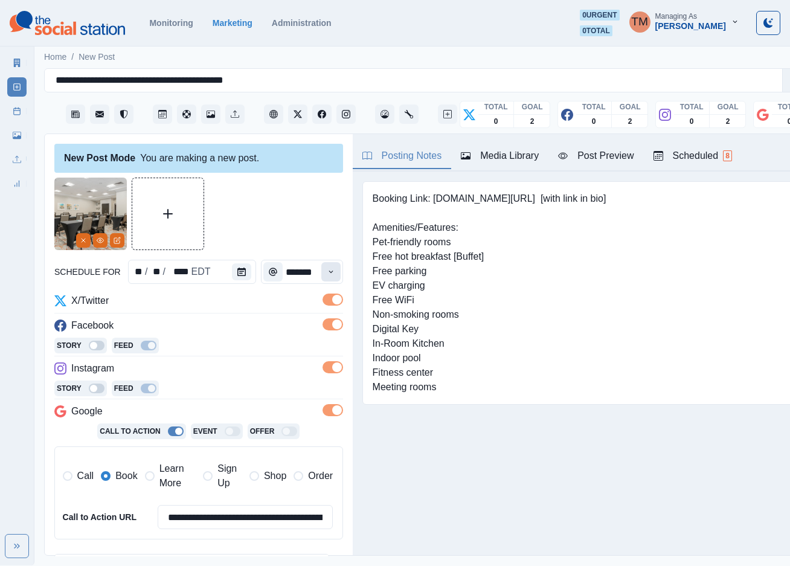
click at [327, 272] on icon "Time" at bounding box center [331, 271] width 8 height 8
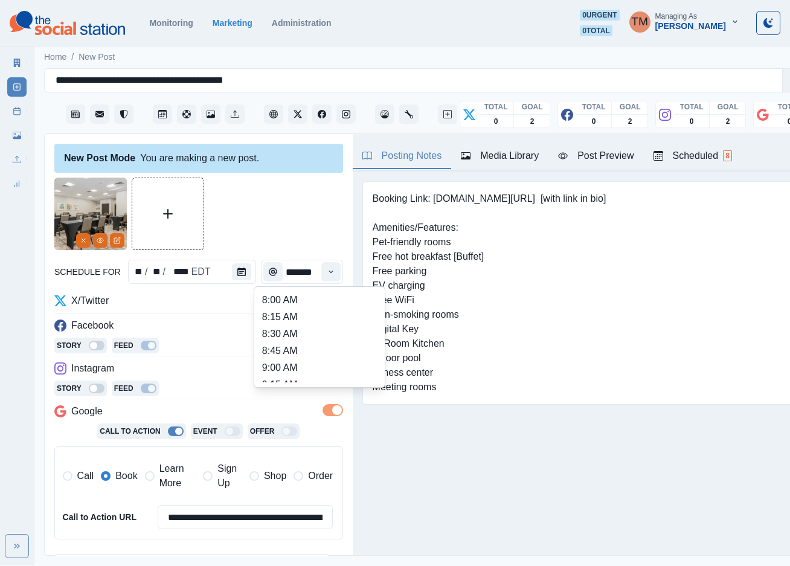
scroll to position [362, 0]
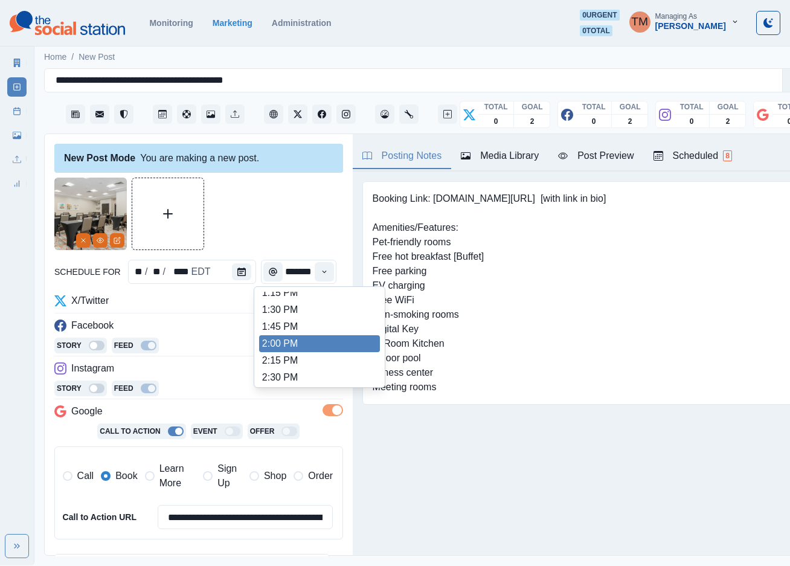
click at [292, 341] on li "2:00 PM" at bounding box center [319, 343] width 121 height 17
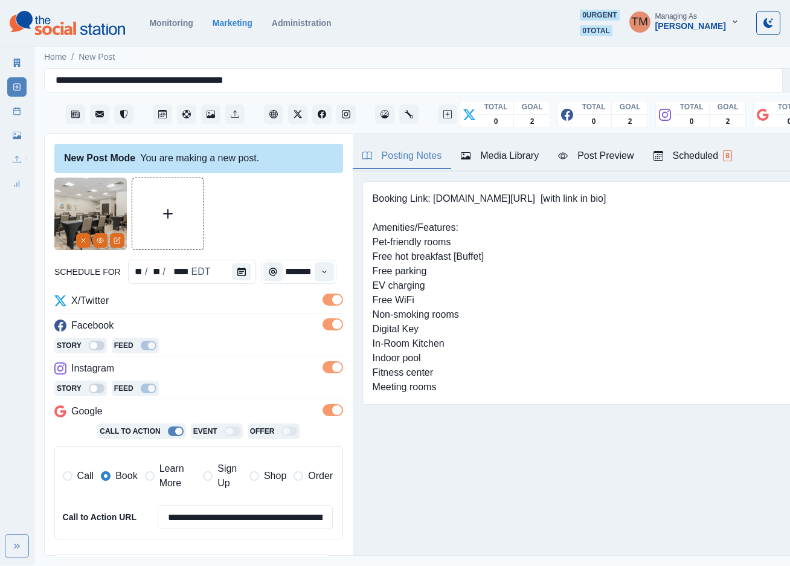
type input "*******"
click at [301, 209] on div at bounding box center [198, 214] width 289 height 72
drag, startPoint x: 493, startPoint y: 446, endPoint x: 513, endPoint y: 397, distance: 52.8
click at [499, 432] on div "Booking Link: www.bit.ly/4luNeYu [with link in bio] Amenities/Features: Pet-fri…" at bounding box center [583, 311] width 461 height 280
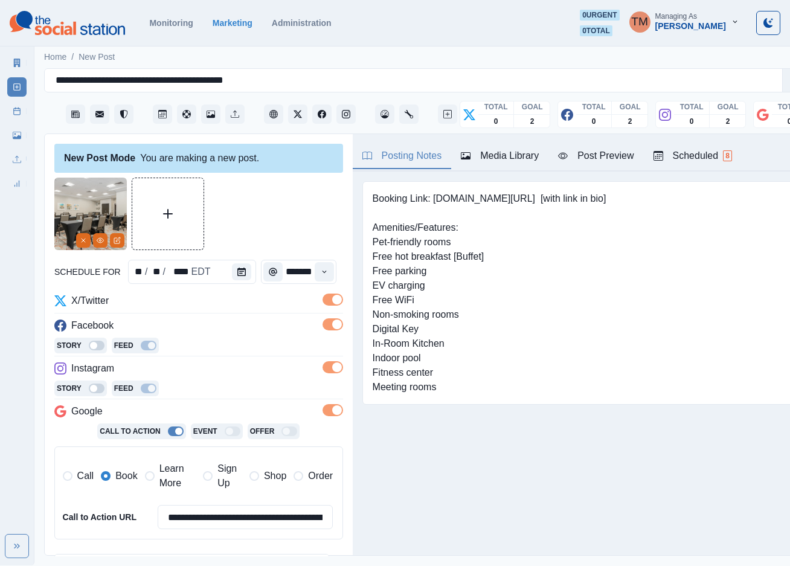
click at [602, 155] on div "Post Preview" at bounding box center [595, 156] width 75 height 14
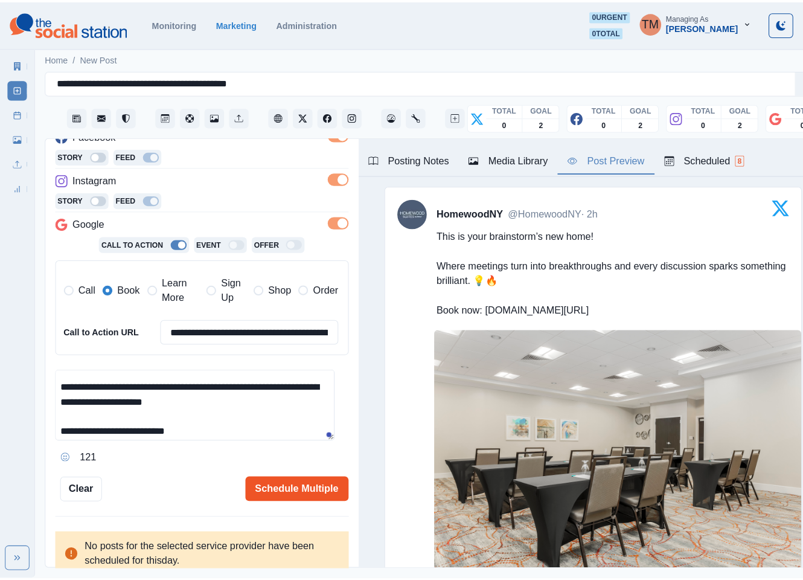
scroll to position [196, 0]
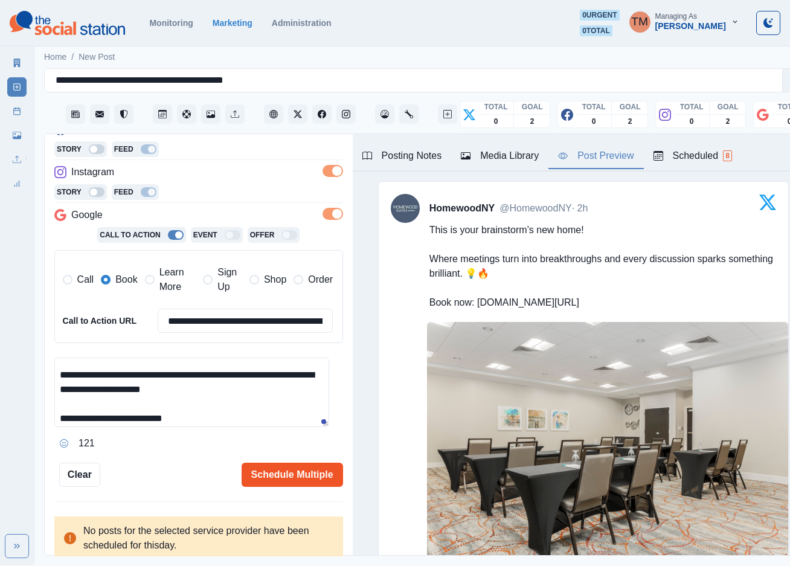
click at [299, 476] on button "Schedule Multiple" at bounding box center [292, 474] width 101 height 24
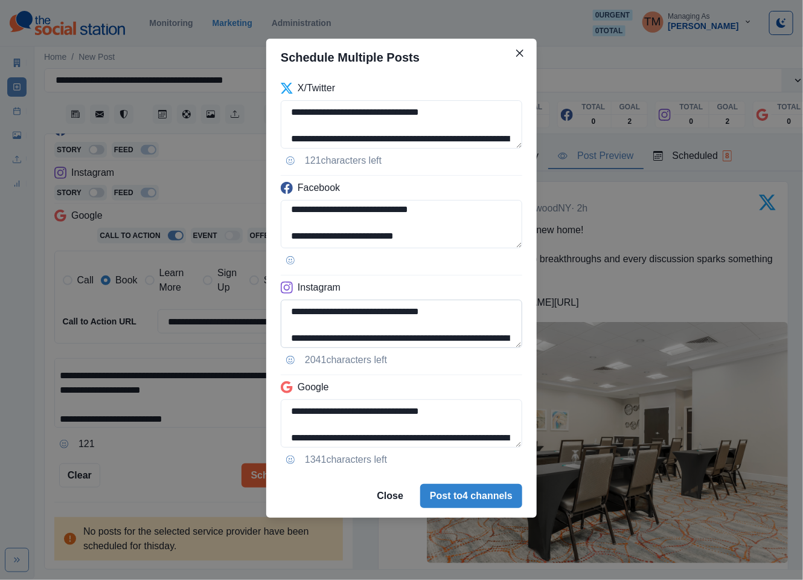
scroll to position [42, 0]
drag, startPoint x: 493, startPoint y: 338, endPoint x: 502, endPoint y: 338, distance: 9.1
click at [502, 338] on textarea "**********" at bounding box center [402, 323] width 242 height 48
paste textarea "**********"
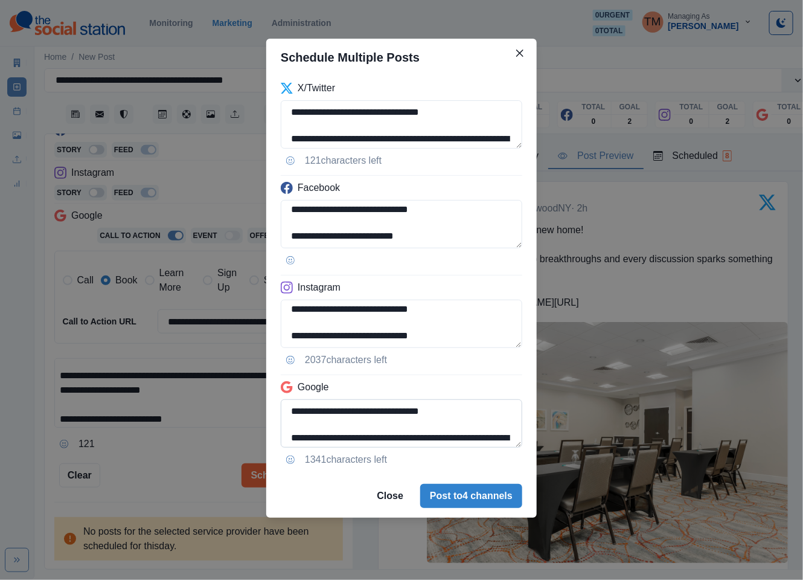
scroll to position [42, 0]
type textarea "**********"
drag, startPoint x: 497, startPoint y: 414, endPoint x: 498, endPoint y: 444, distance: 30.2
click at [498, 444] on textarea "**********" at bounding box center [402, 423] width 242 height 48
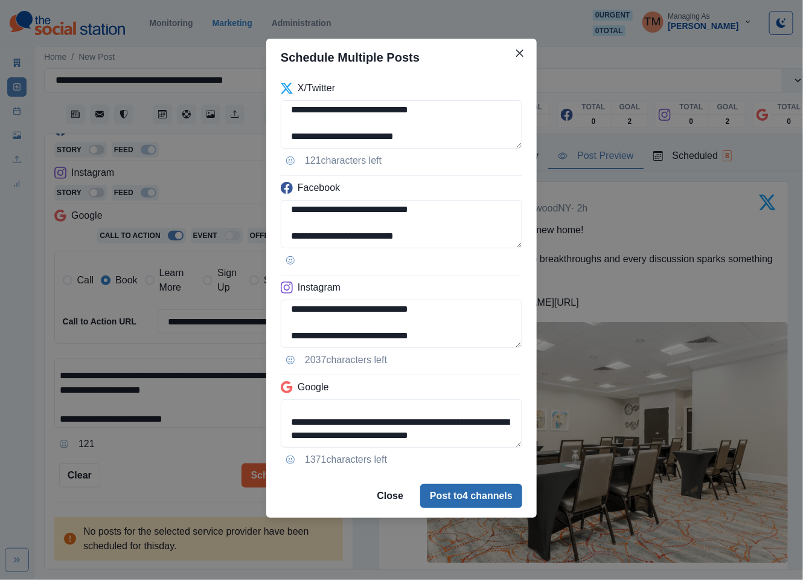
type textarea "**********"
click at [488, 502] on button "Post to 4 channels" at bounding box center [471, 496] width 102 height 24
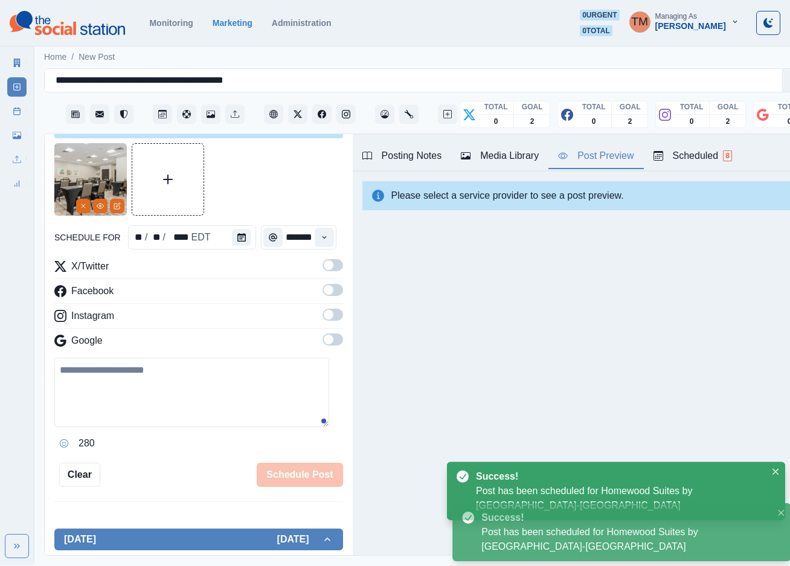
scroll to position [0, 0]
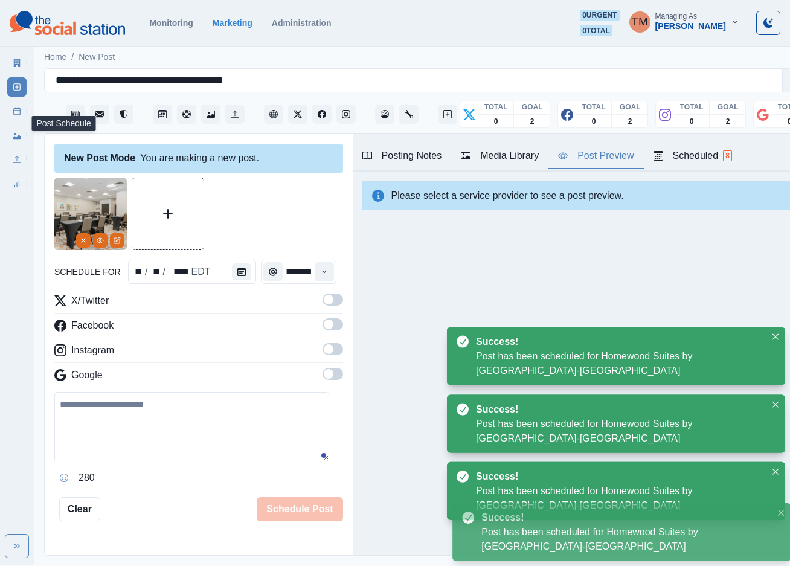
click at [19, 110] on line at bounding box center [17, 110] width 7 height 0
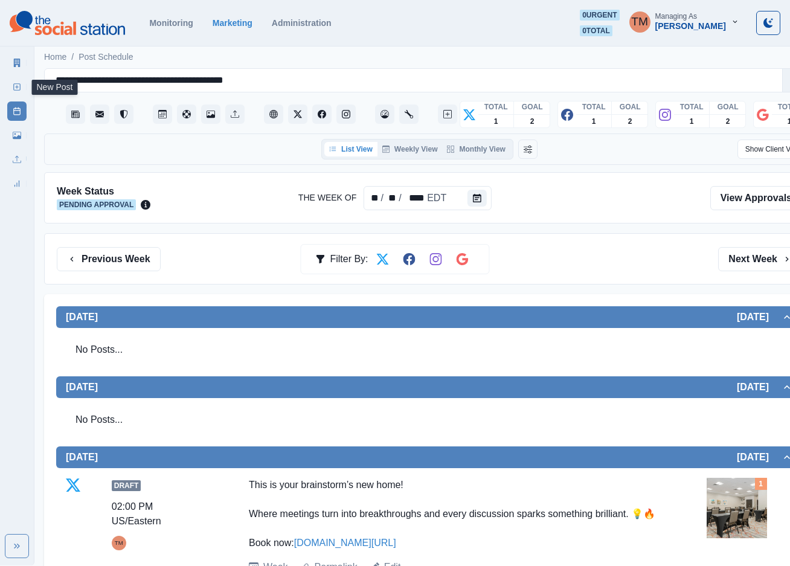
click at [17, 89] on icon at bounding box center [17, 87] width 8 height 8
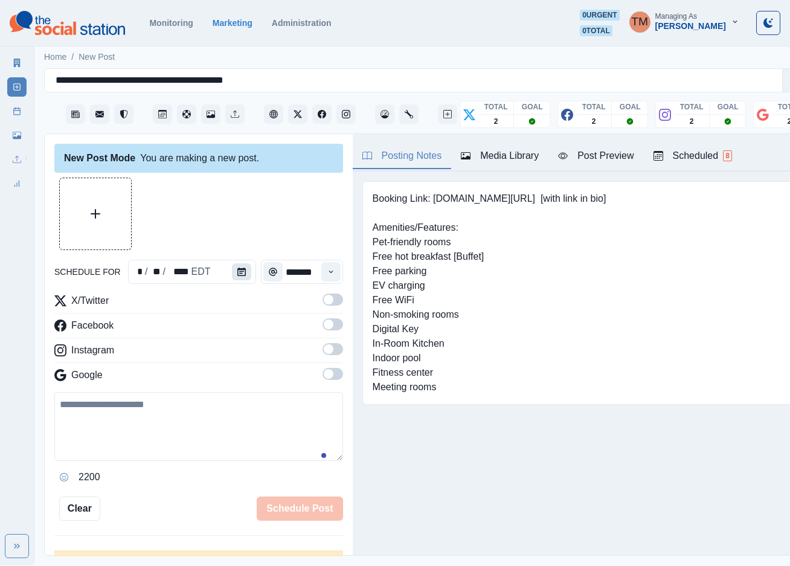
click at [237, 275] on icon "Calendar" at bounding box center [241, 271] width 8 height 8
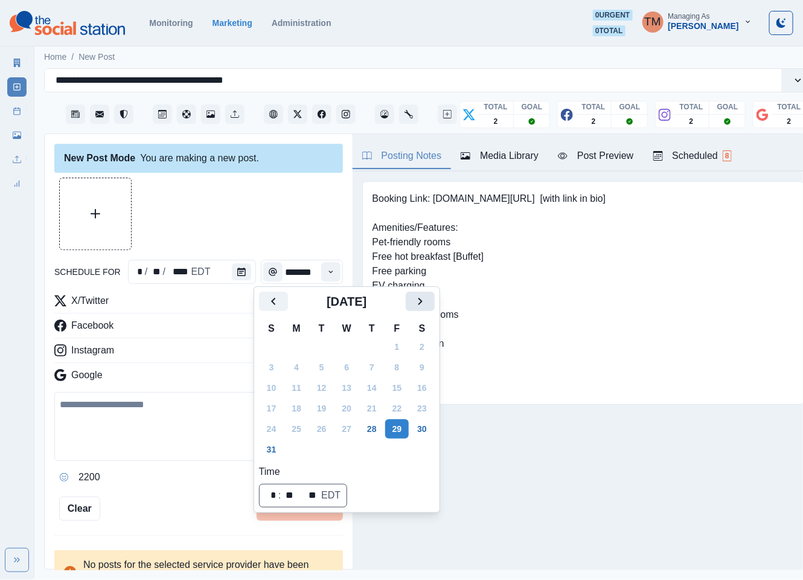
click at [417, 305] on icon "Next" at bounding box center [420, 301] width 14 height 14
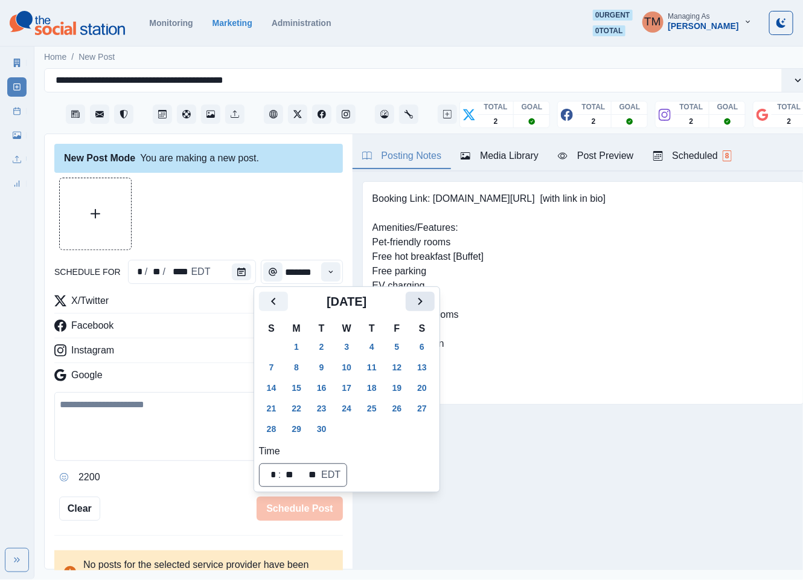
click at [417, 305] on icon "Next" at bounding box center [420, 301] width 14 height 14
click at [397, 432] on button "31" at bounding box center [397, 428] width 24 height 19
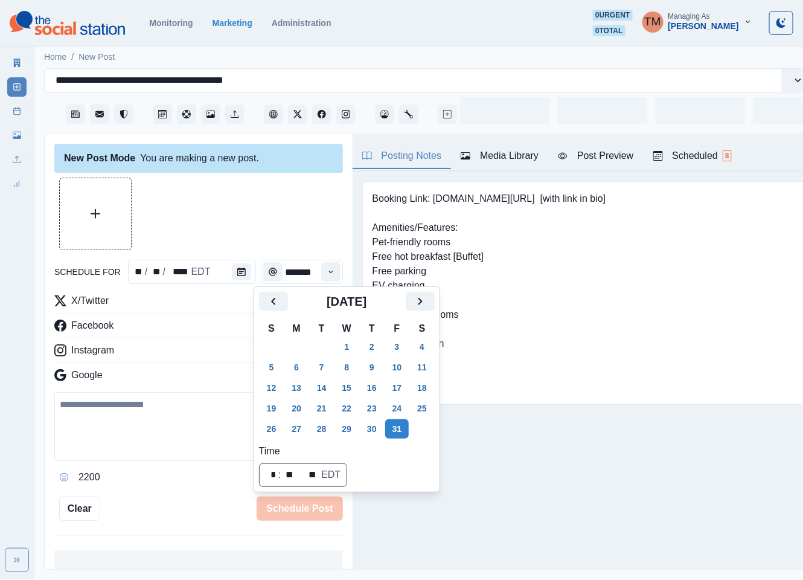
click at [235, 214] on div at bounding box center [198, 214] width 289 height 72
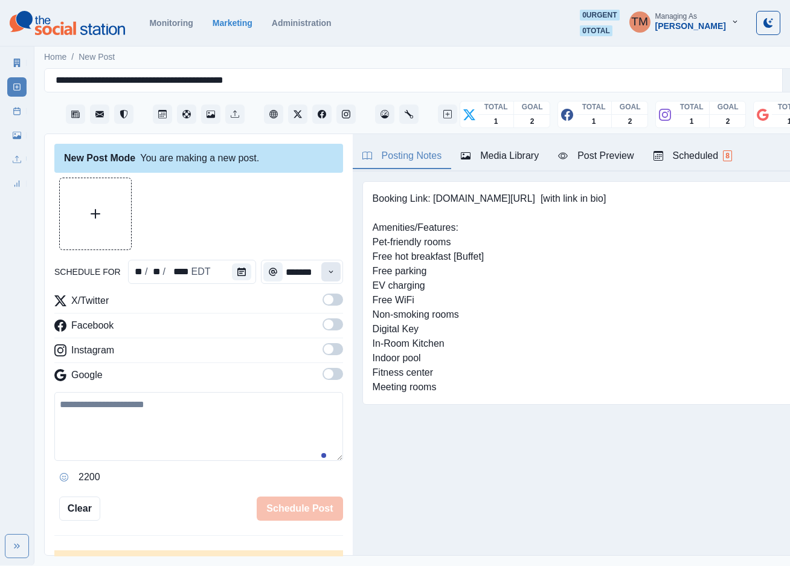
click at [321, 274] on button "Time" at bounding box center [330, 271] width 19 height 19
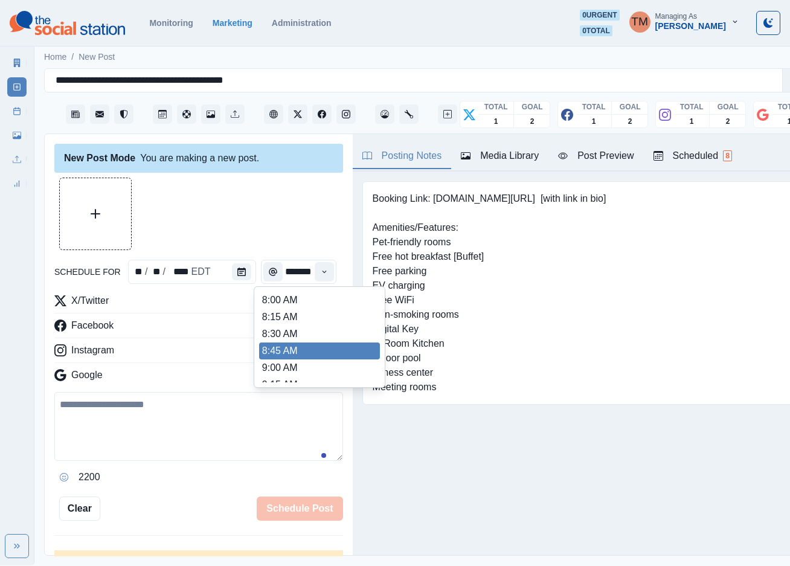
scroll to position [318, 0]
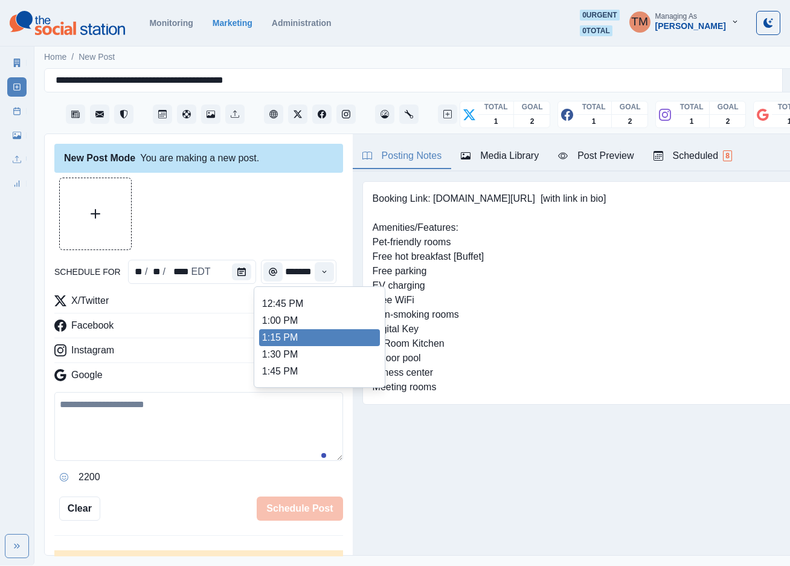
click at [292, 343] on li "1:15 PM" at bounding box center [319, 337] width 121 height 17
type input "*******"
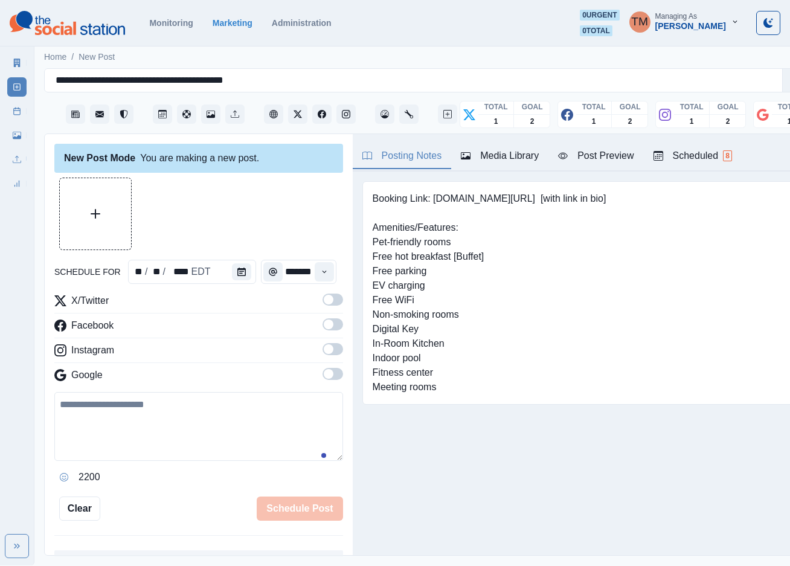
click at [322, 310] on label at bounding box center [332, 302] width 21 height 19
click at [322, 331] on label at bounding box center [332, 327] width 21 height 19
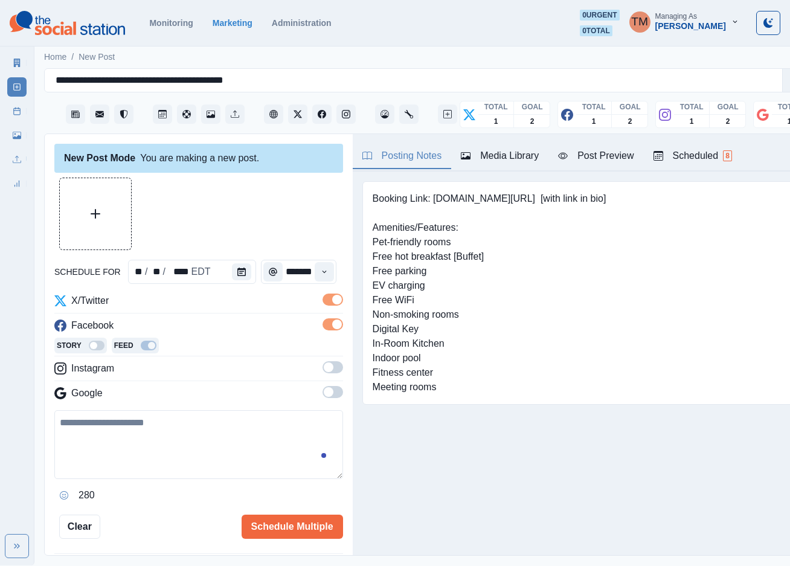
drag, startPoint x: 322, startPoint y: 363, endPoint x: 323, endPoint y: 390, distance: 27.2
click at [322, 364] on span at bounding box center [332, 367] width 21 height 12
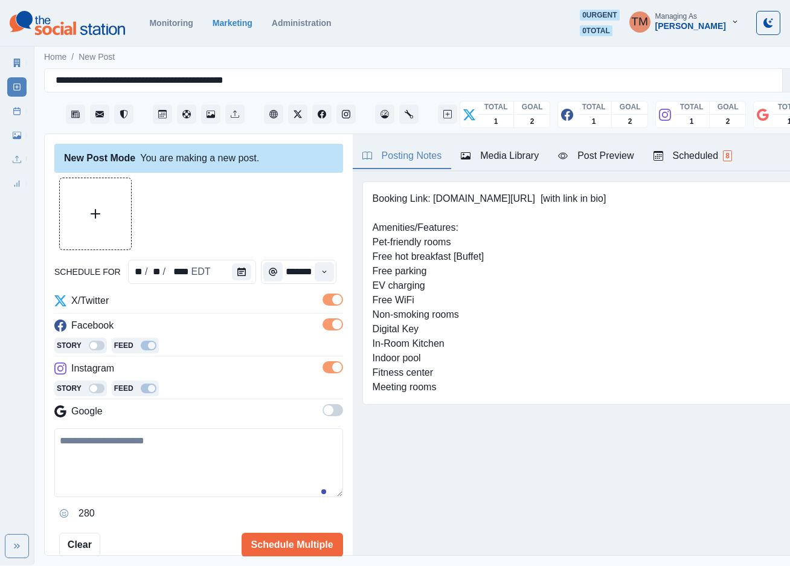
click at [324, 408] on span at bounding box center [329, 410] width 10 height 10
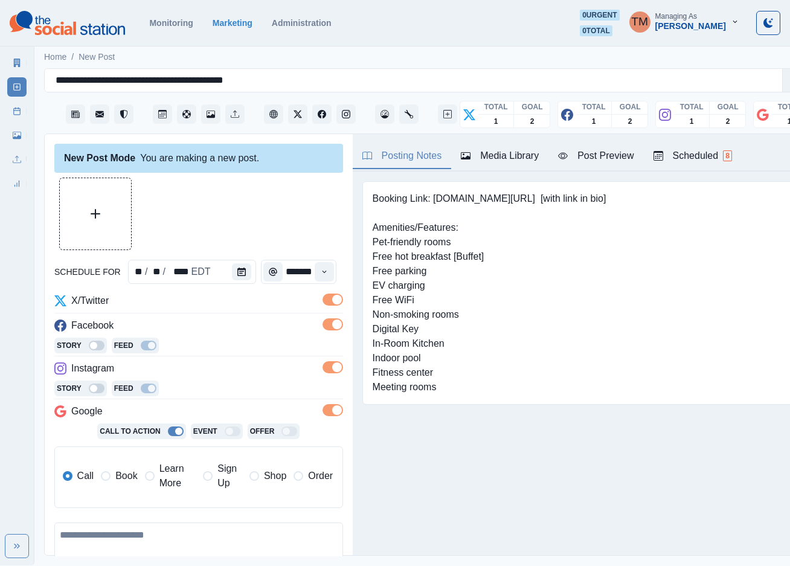
click at [126, 536] on textarea at bounding box center [198, 556] width 289 height 69
paste textarea "**********"
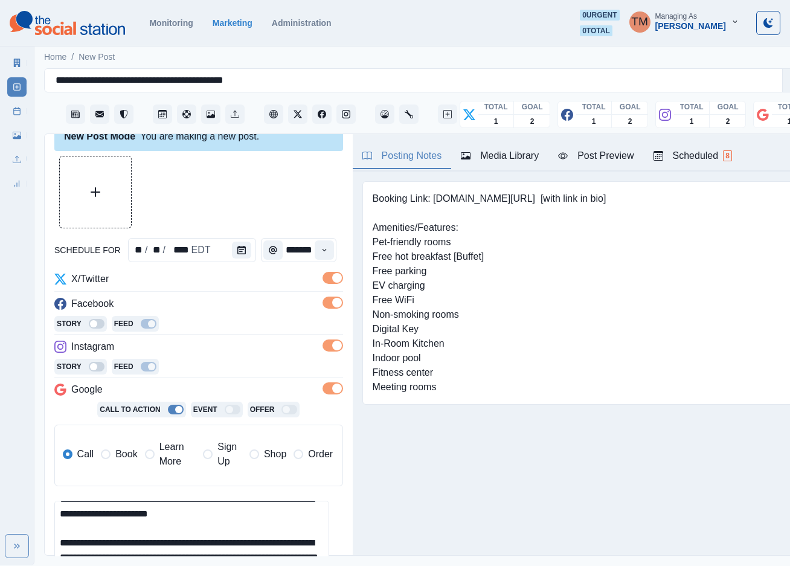
type textarea "**********"
click at [101, 196] on button "Upload Media" at bounding box center [95, 191] width 71 height 71
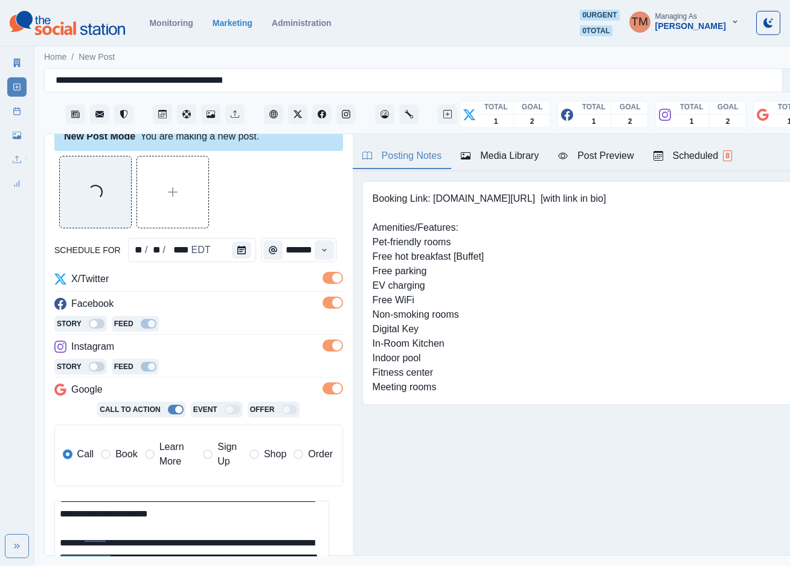
click at [607, 154] on div "Post Preview" at bounding box center [595, 156] width 75 height 14
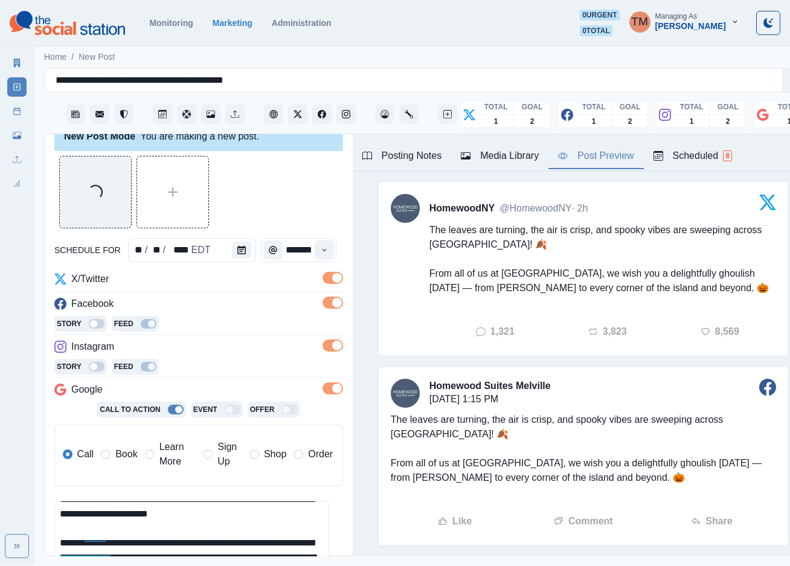
click at [261, 190] on div "Loading..." at bounding box center [198, 192] width 289 height 72
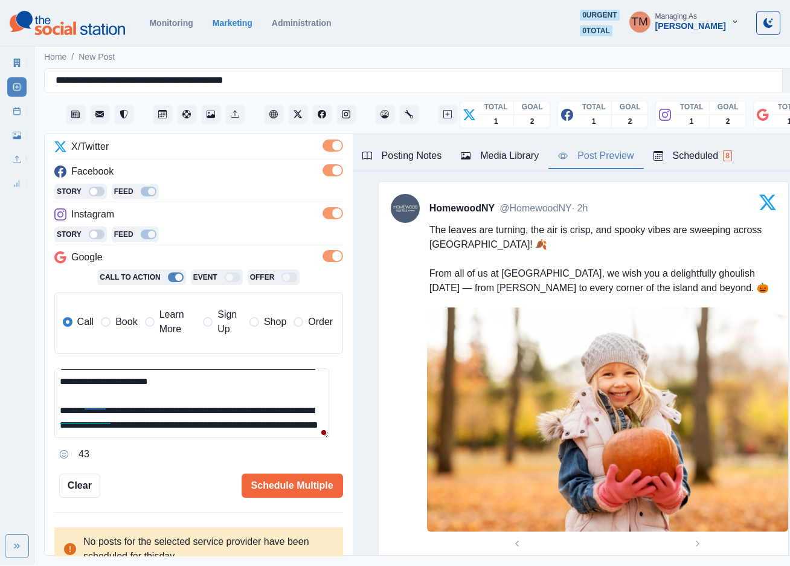
scroll to position [165, 0]
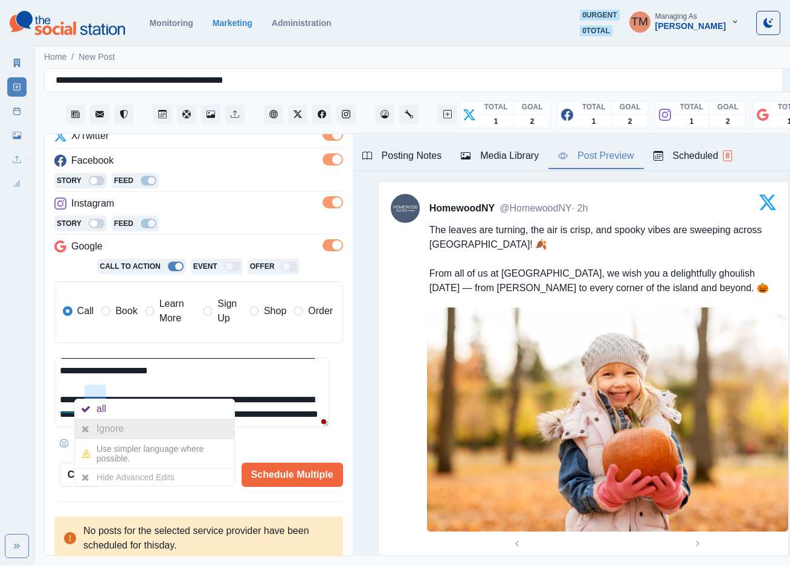
click at [107, 433] on div "Ignore" at bounding box center [113, 428] width 32 height 19
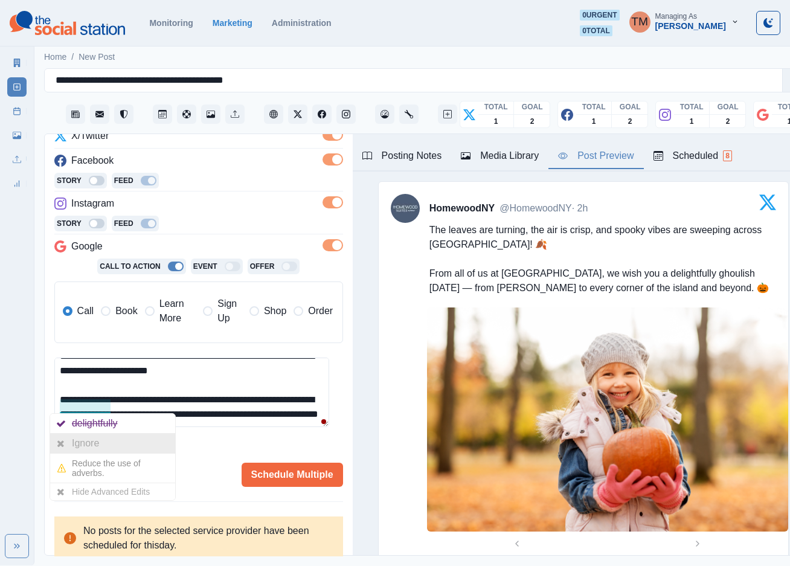
click at [92, 443] on div "Ignore" at bounding box center [88, 443] width 32 height 19
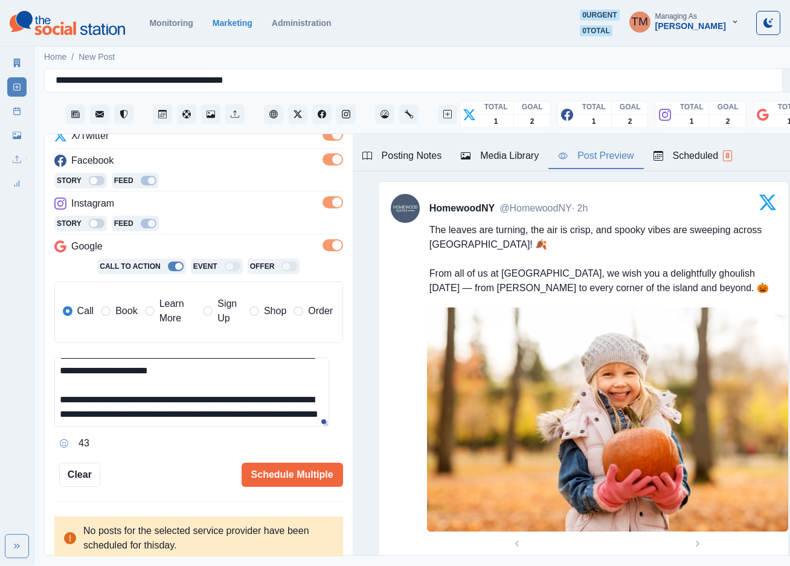
drag, startPoint x: 285, startPoint y: 473, endPoint x: 212, endPoint y: 453, distance: 75.9
click at [167, 466] on div "Schedule Multiple" at bounding box center [221, 474] width 243 height 24
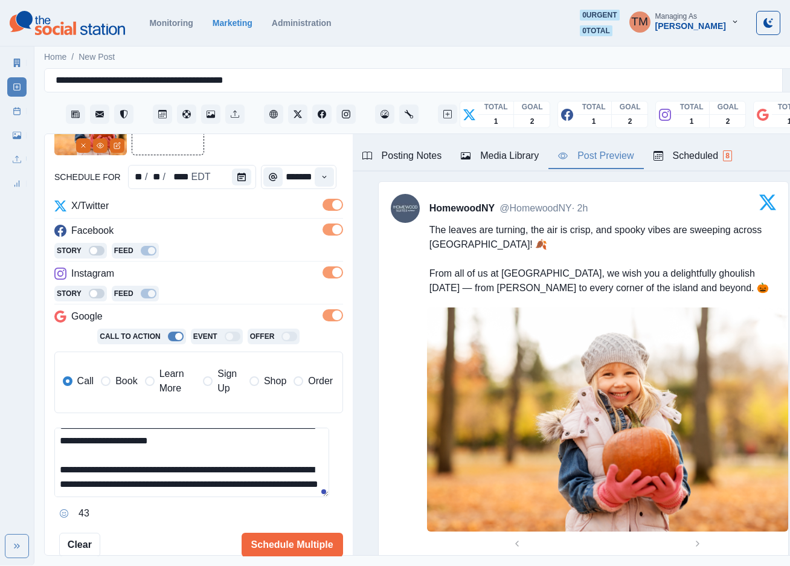
scroll to position [74, 0]
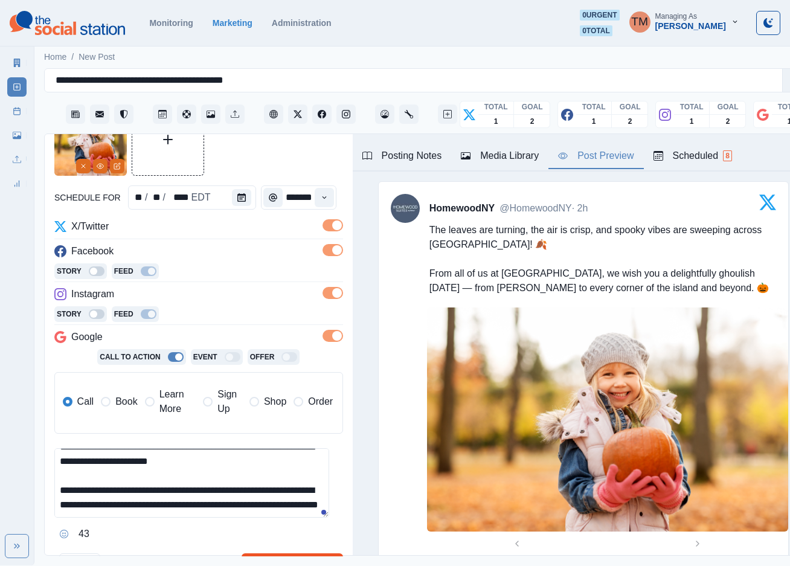
click at [275, 560] on button "Schedule Multiple" at bounding box center [292, 565] width 101 height 24
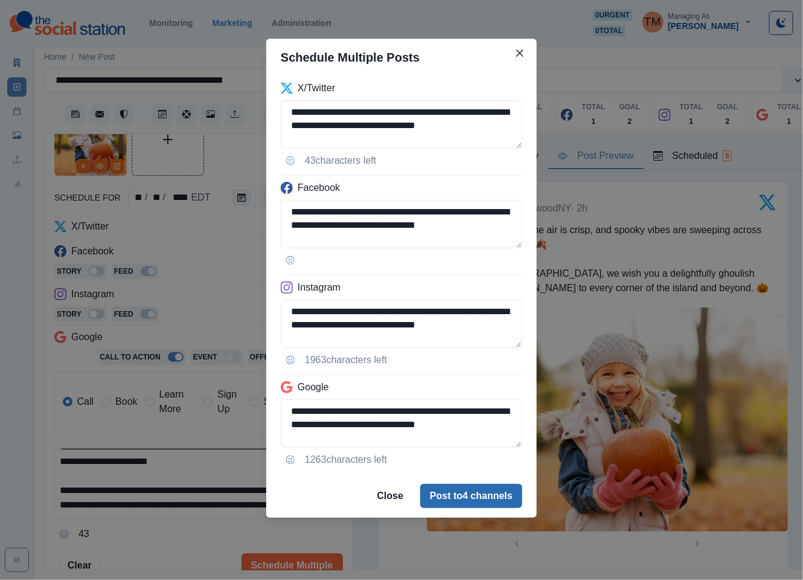
click at [477, 497] on button "Post to 4 channels" at bounding box center [471, 496] width 102 height 24
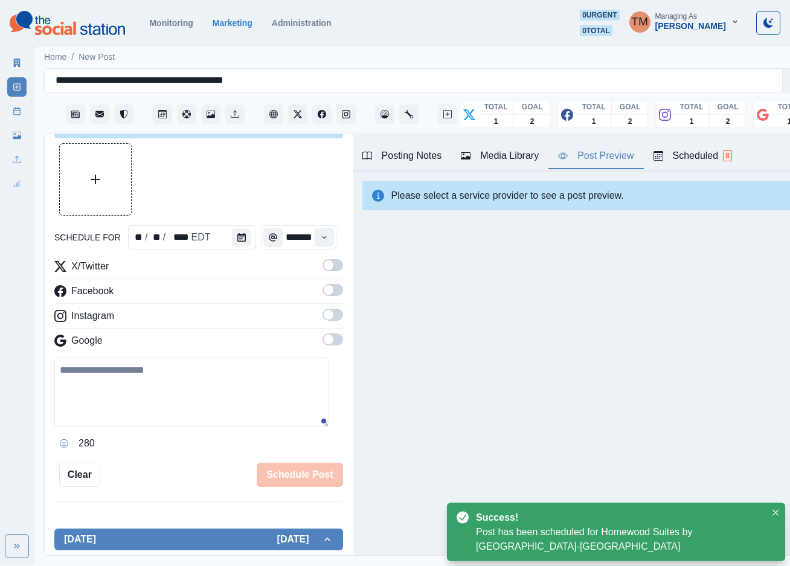
scroll to position [82, 0]
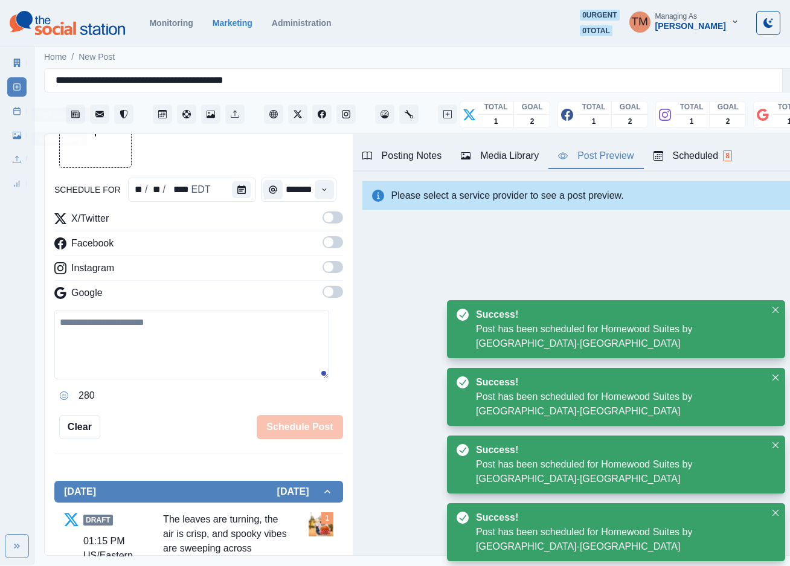
drag, startPoint x: 13, startPoint y: 107, endPoint x: 14, endPoint y: 98, distance: 9.7
click at [13, 107] on icon at bounding box center [17, 111] width 8 height 8
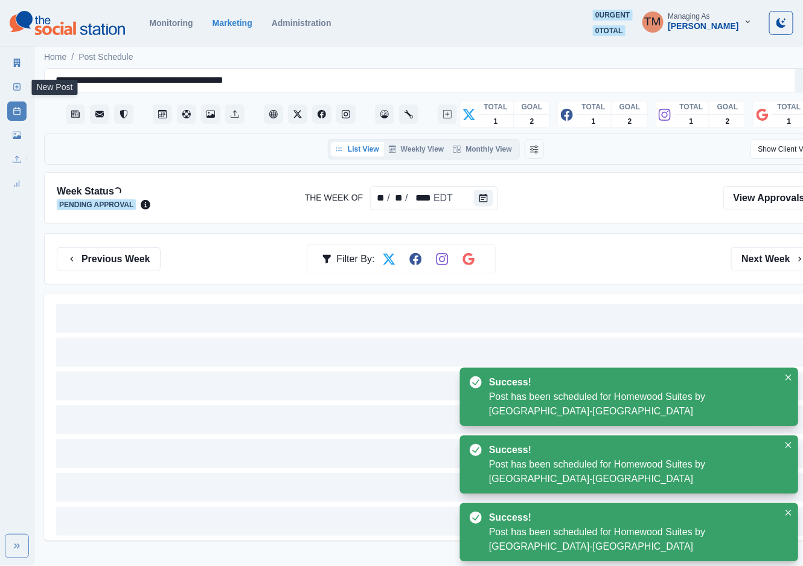
click at [17, 86] on line at bounding box center [17, 87] width 0 height 3
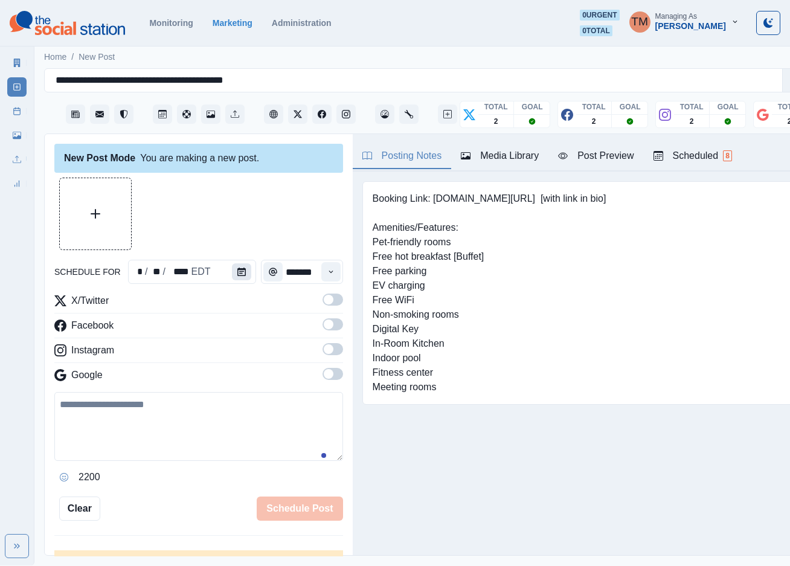
click at [237, 272] on icon "Calendar" at bounding box center [241, 271] width 8 height 8
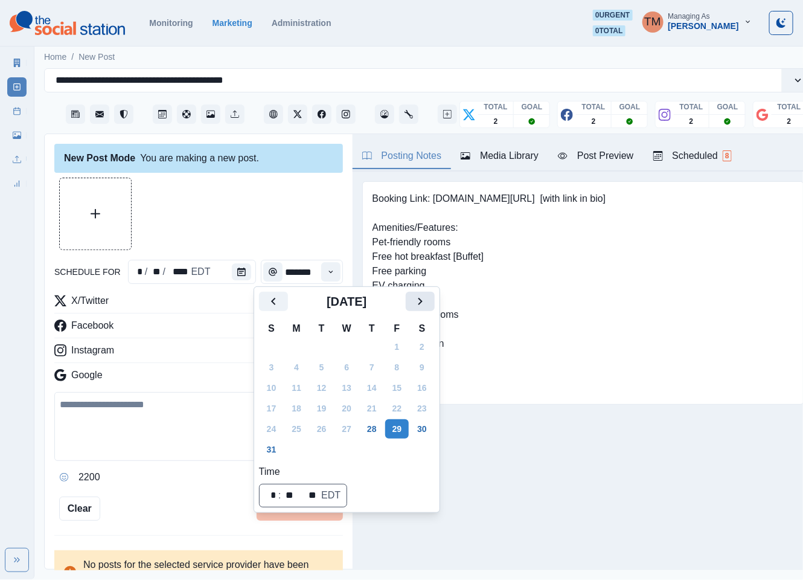
click at [427, 301] on icon "Next" at bounding box center [420, 301] width 14 height 14
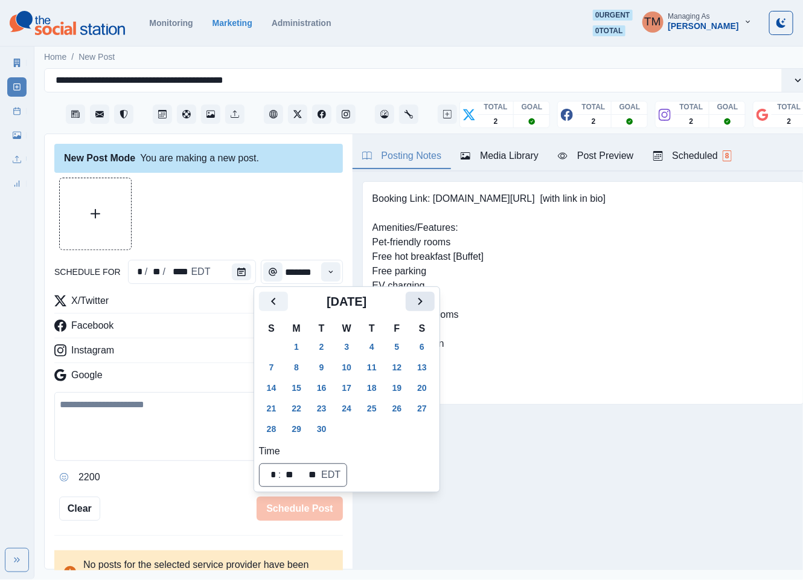
click at [427, 301] on icon "Next" at bounding box center [420, 301] width 14 height 14
click at [398, 408] on button "24" at bounding box center [397, 407] width 24 height 19
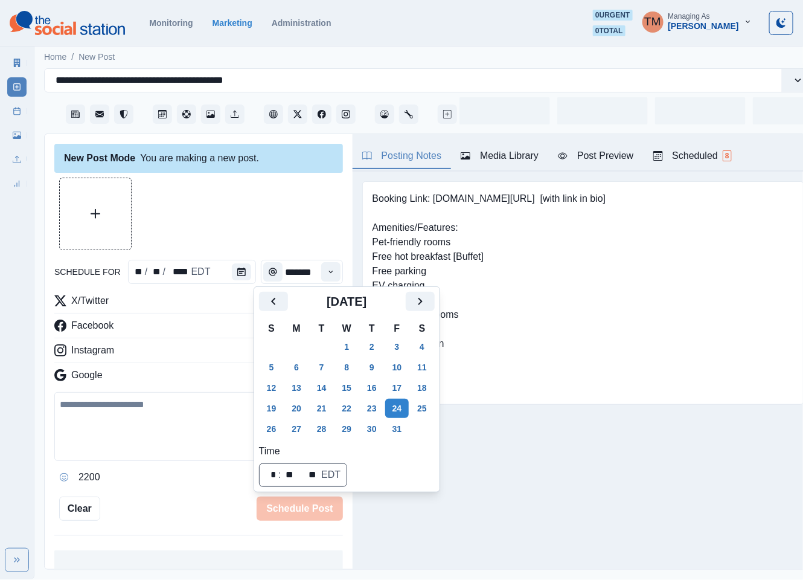
click at [243, 225] on div at bounding box center [198, 214] width 289 height 72
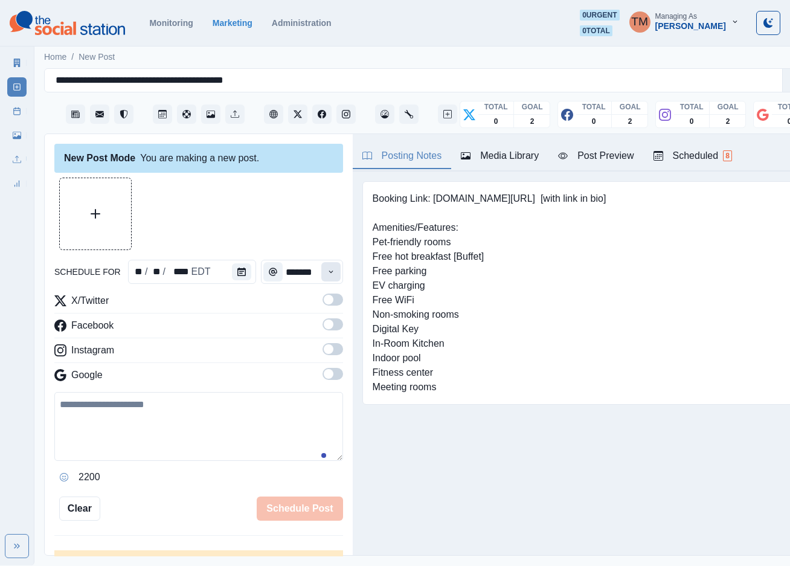
click at [321, 276] on button "Time" at bounding box center [330, 271] width 19 height 19
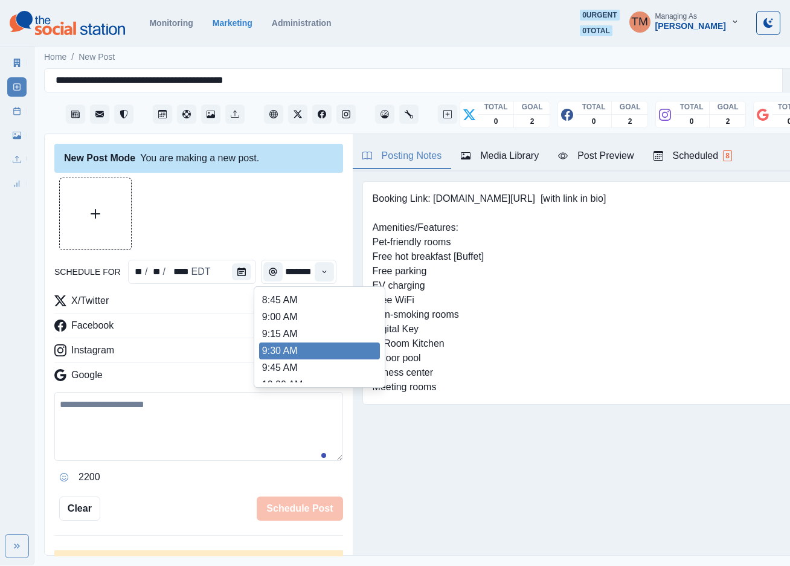
scroll to position [129, 0]
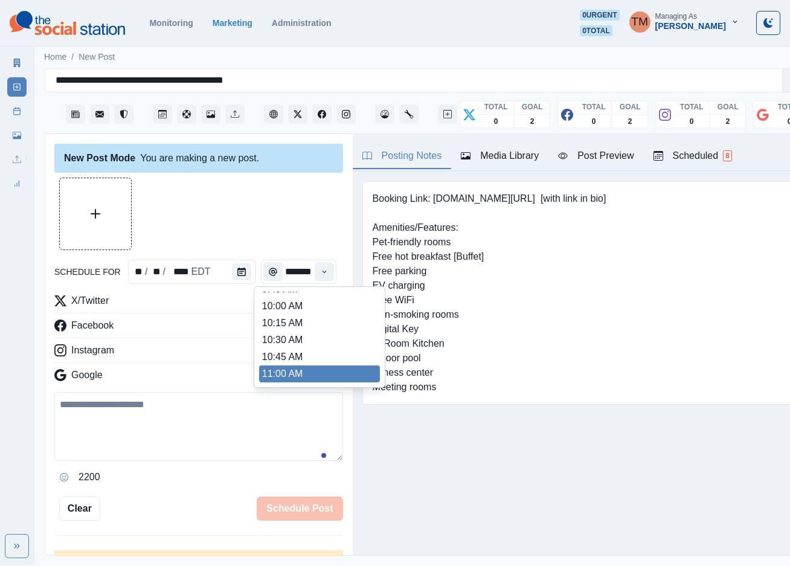
click at [312, 370] on li "11:00 AM" at bounding box center [319, 373] width 121 height 17
type input "********"
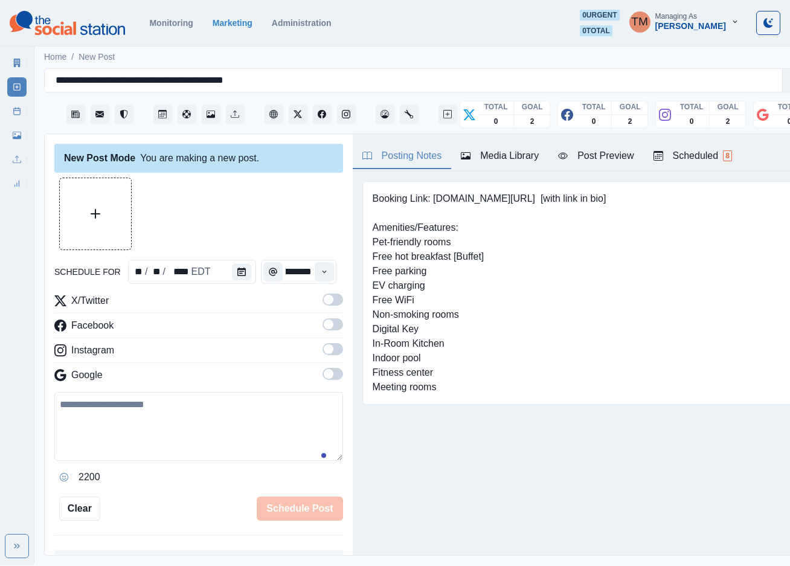
click at [322, 304] on span at bounding box center [332, 299] width 21 height 12
click at [322, 327] on span at bounding box center [332, 324] width 21 height 12
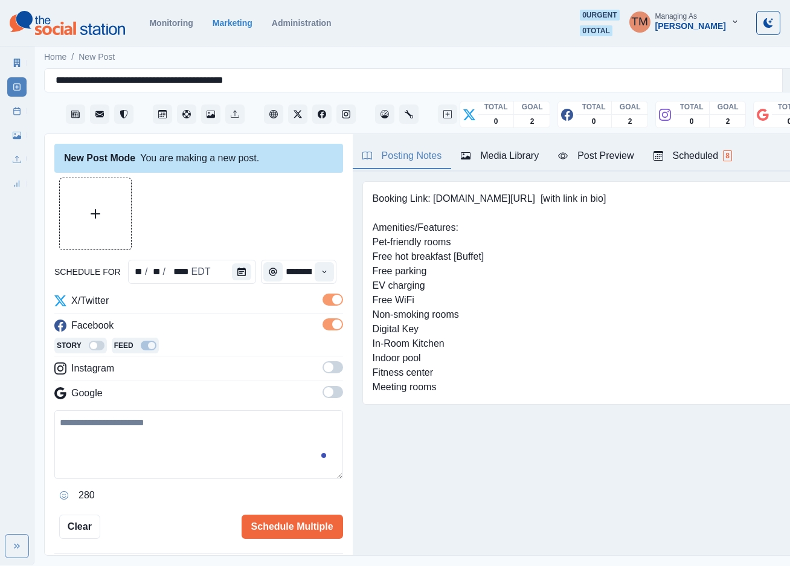
drag, startPoint x: 321, startPoint y: 366, endPoint x: 324, endPoint y: 385, distance: 18.4
click at [322, 366] on span at bounding box center [332, 367] width 21 height 12
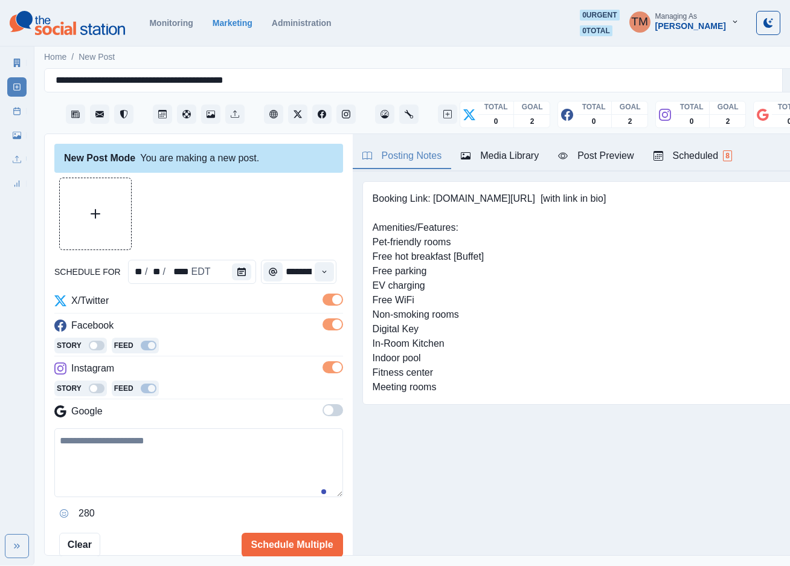
drag, startPoint x: 321, startPoint y: 410, endPoint x: 315, endPoint y: 413, distance: 6.2
click at [322, 410] on span at bounding box center [332, 410] width 21 height 12
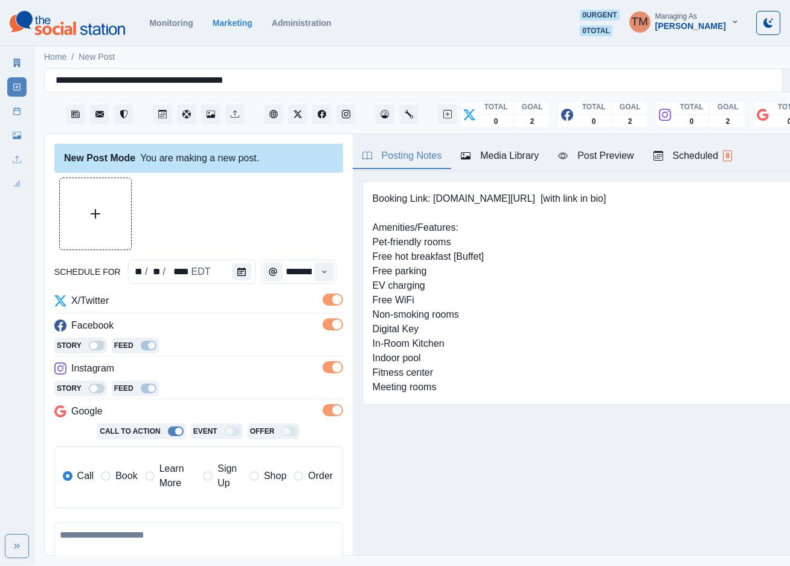
click at [152, 477] on span at bounding box center [150, 476] width 10 height 10
click at [279, 522] on input "**********" at bounding box center [246, 517] width 176 height 24
paste input
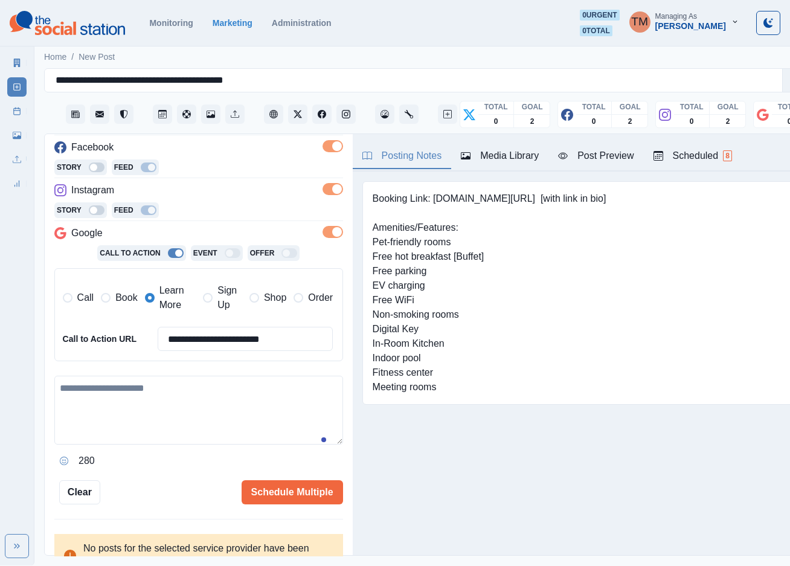
scroll to position [181, 0]
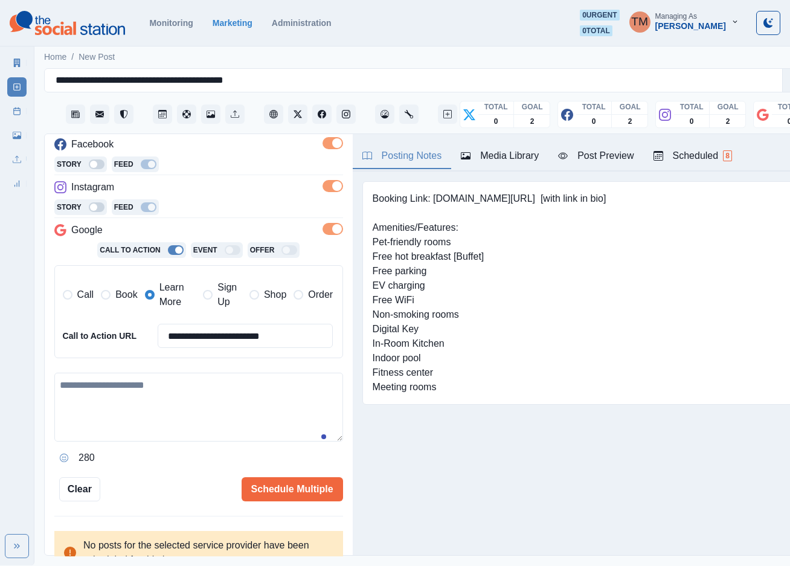
type input "**********"
click at [169, 411] on textarea at bounding box center [198, 407] width 289 height 69
click at [192, 408] on textarea at bounding box center [198, 407] width 289 height 69
paste textarea "**********"
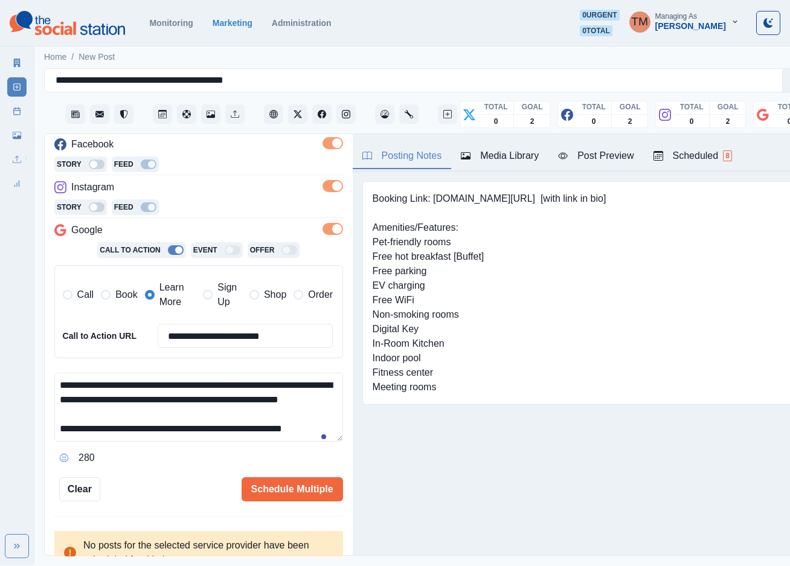
scroll to position [82, 0]
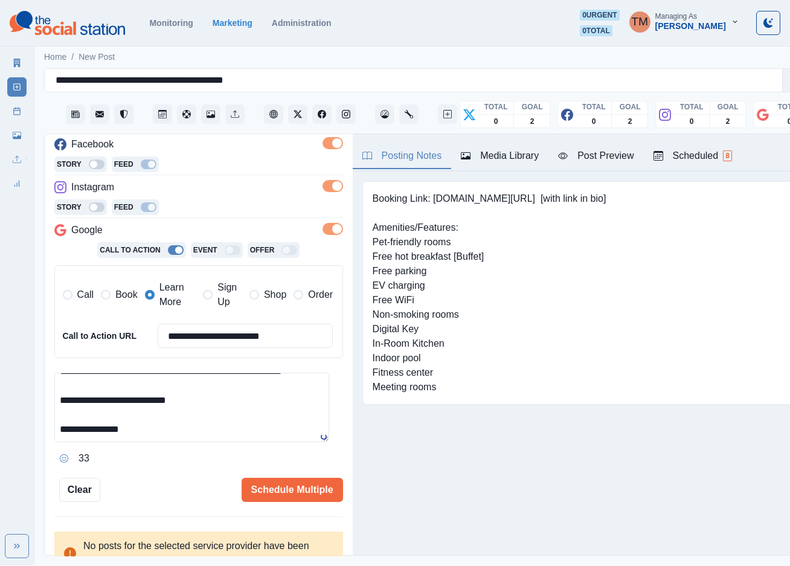
type textarea "**********"
click at [612, 158] on div "Post Preview" at bounding box center [595, 156] width 75 height 14
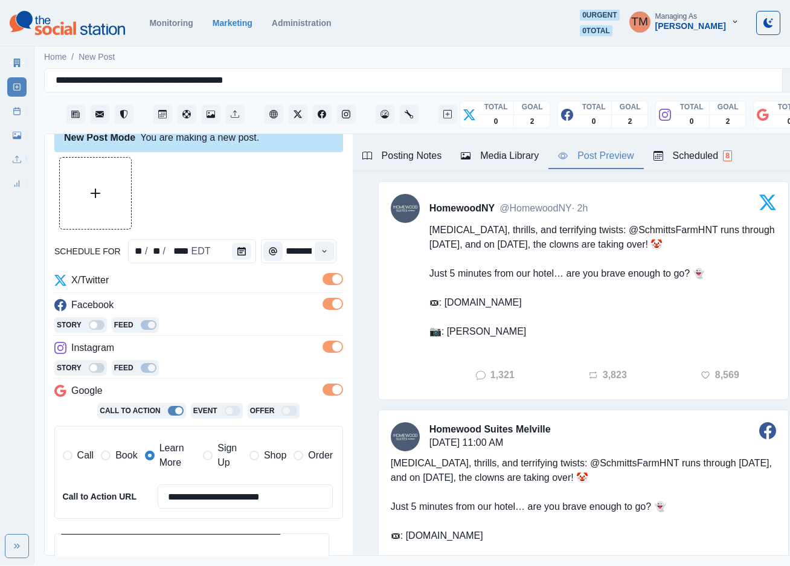
scroll to position [0, 0]
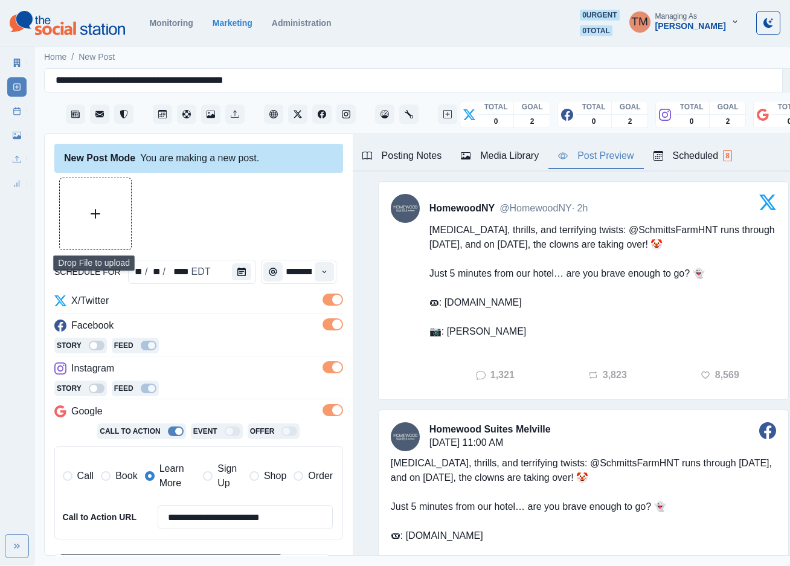
click at [120, 214] on button "Upload Media" at bounding box center [95, 213] width 71 height 71
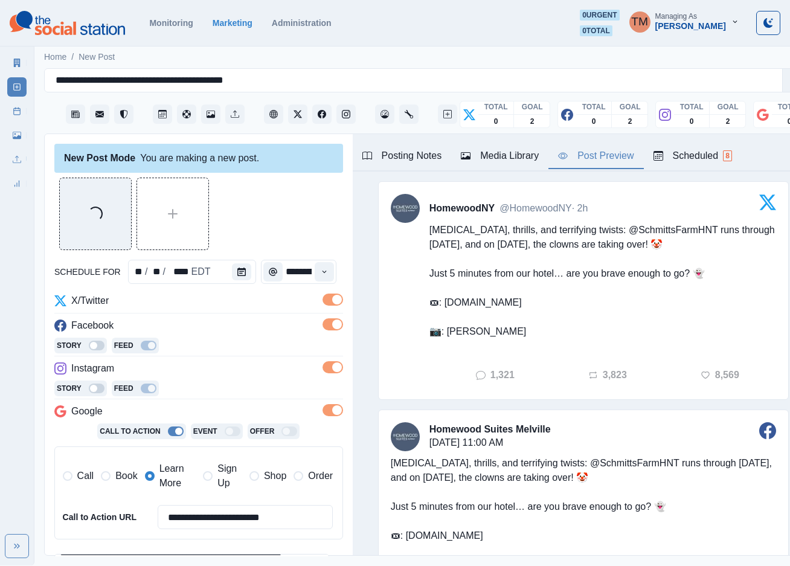
click at [269, 232] on div "Loading..." at bounding box center [198, 214] width 289 height 72
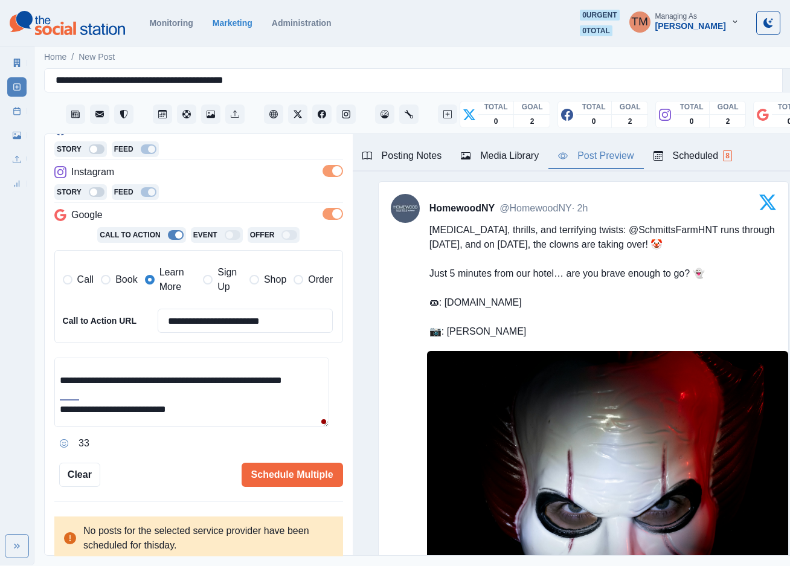
scroll to position [36, 0]
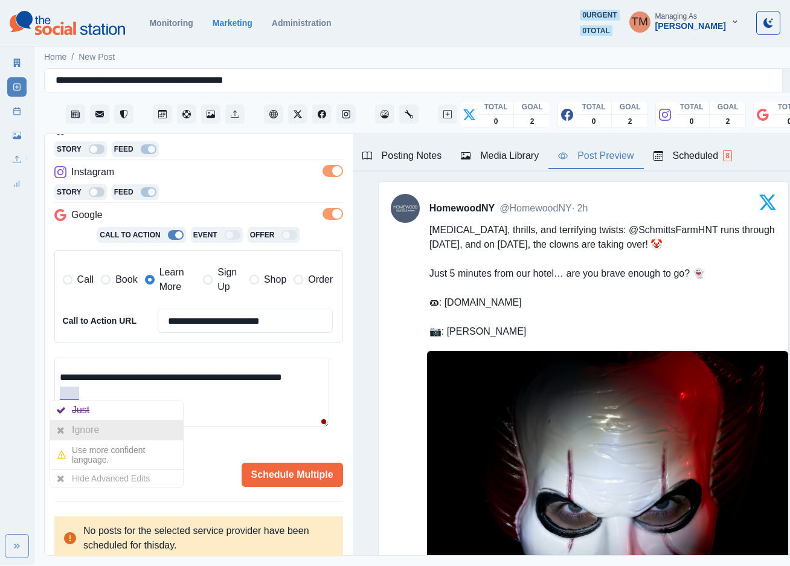
click at [74, 430] on div "Ignore" at bounding box center [88, 429] width 32 height 19
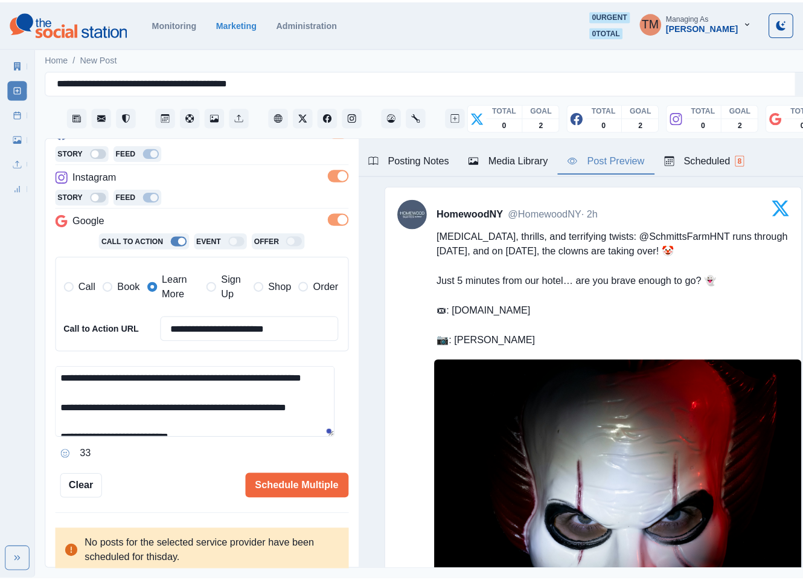
scroll to position [0, 0]
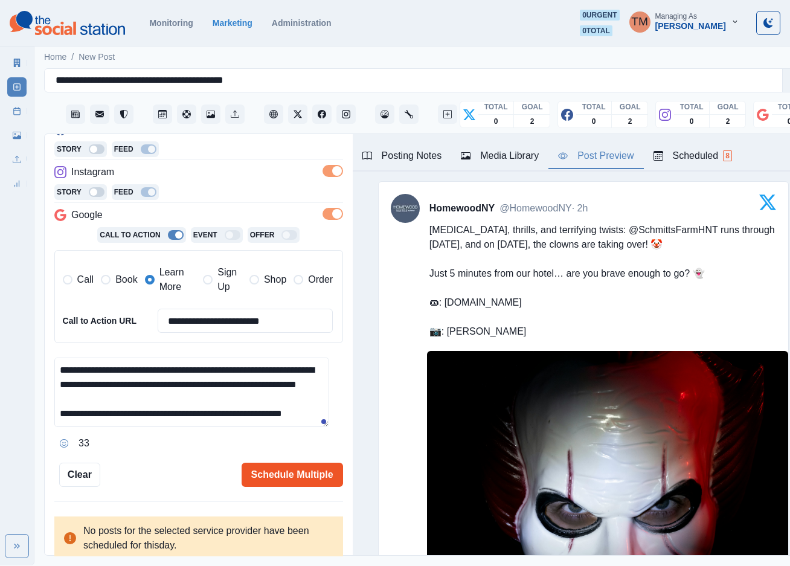
click at [292, 479] on button "Schedule Multiple" at bounding box center [292, 474] width 101 height 24
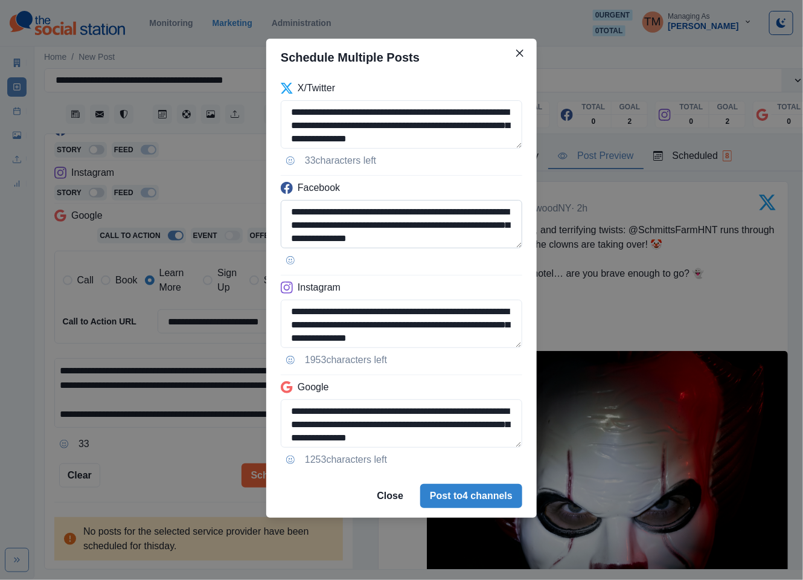
drag, startPoint x: 375, startPoint y: 226, endPoint x: 290, endPoint y: 226, distance: 84.5
click at [290, 226] on textarea "**********" at bounding box center [402, 224] width 242 height 48
paste textarea "**"
type textarea "**********"
drag, startPoint x: 377, startPoint y: 325, endPoint x: 288, endPoint y: 325, distance: 88.8
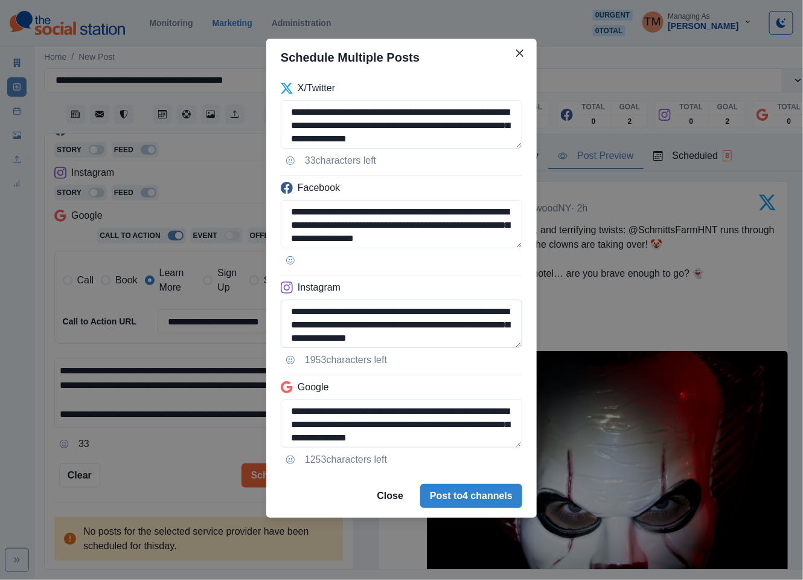
click at [288, 325] on textarea "**********" at bounding box center [402, 323] width 242 height 48
paste textarea "**"
type textarea "**********"
click at [359, 433] on textarea "**********" at bounding box center [402, 423] width 242 height 48
paste textarea "**"
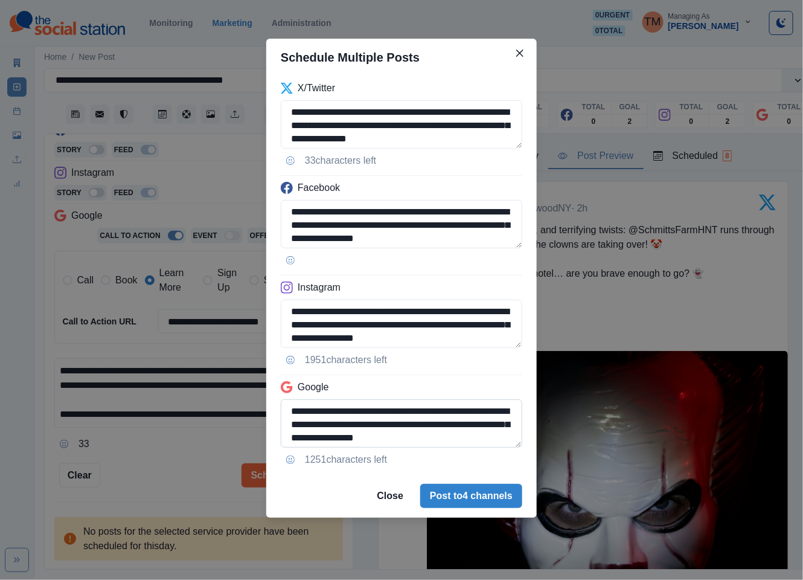
scroll to position [104, 0]
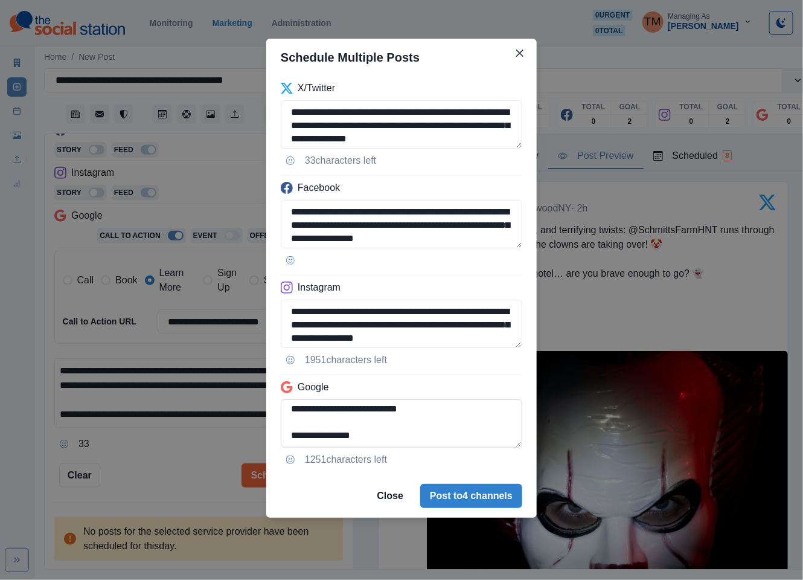
click at [287, 415] on textarea "**********" at bounding box center [402, 423] width 242 height 48
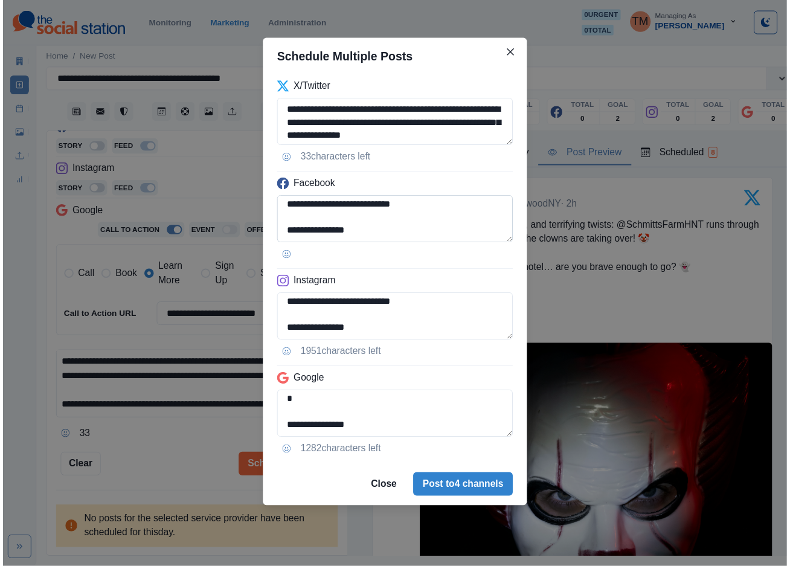
scroll to position [19, 0]
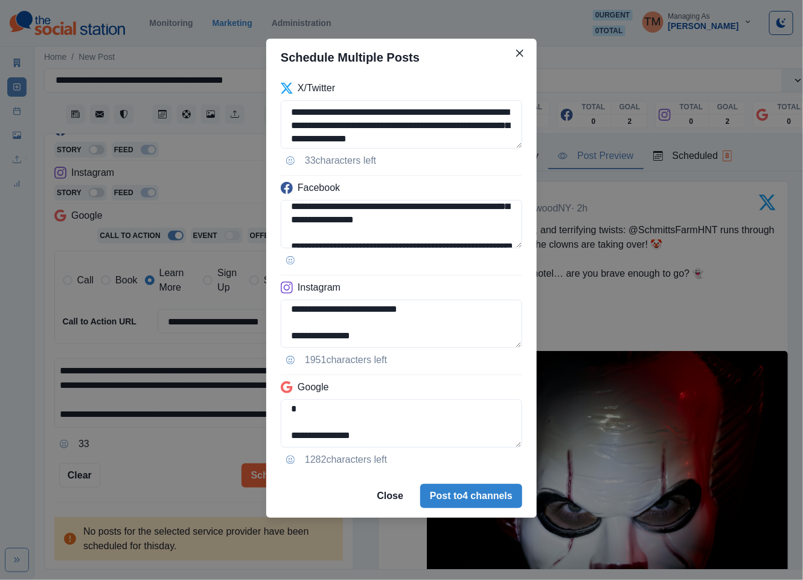
type textarea "**********"
click at [174, 468] on div "**********" at bounding box center [401, 290] width 803 height 580
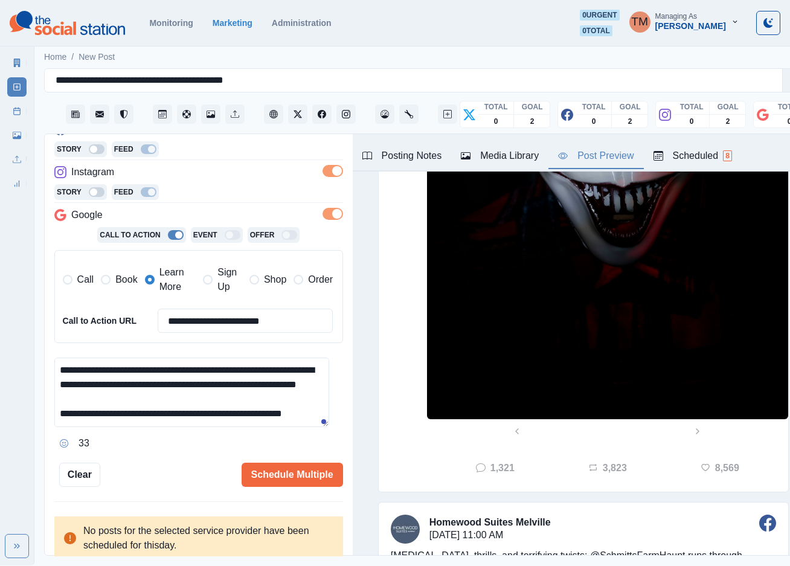
scroll to position [453, 0]
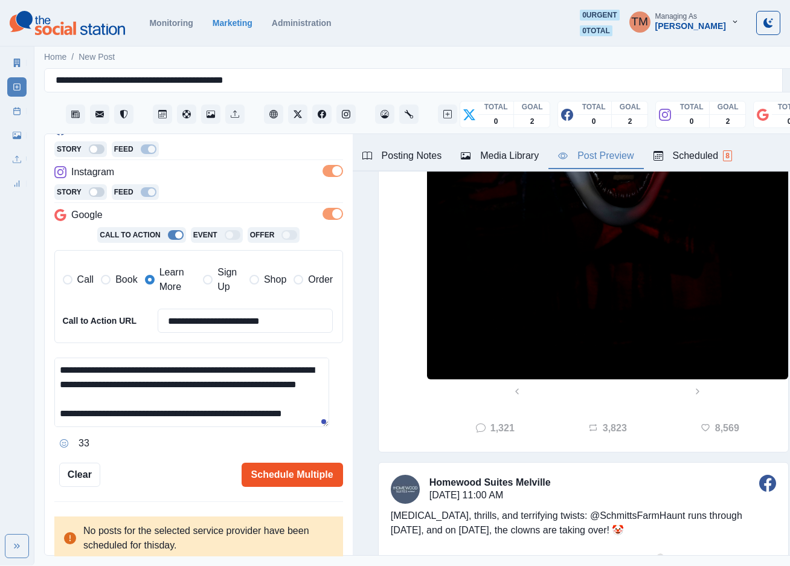
click at [283, 479] on button "Schedule Multiple" at bounding box center [292, 474] width 101 height 24
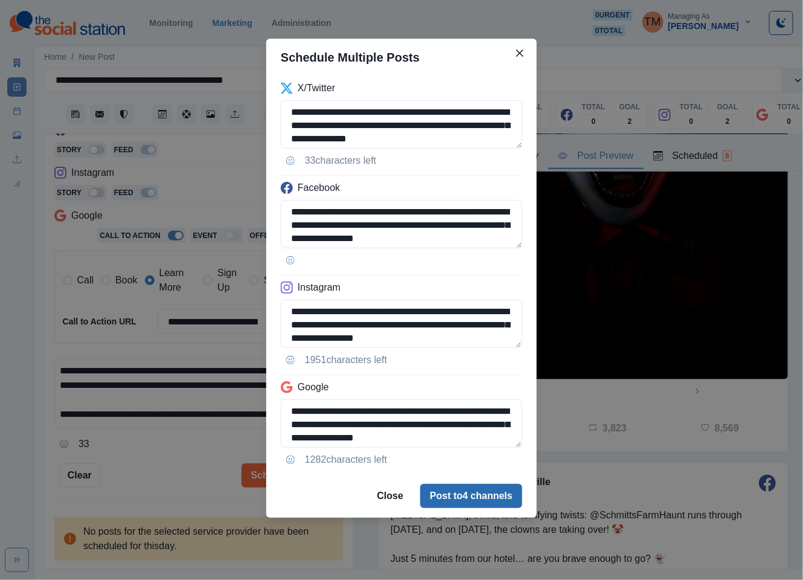
click at [471, 494] on button "Post to 4 channels" at bounding box center [471, 496] width 102 height 24
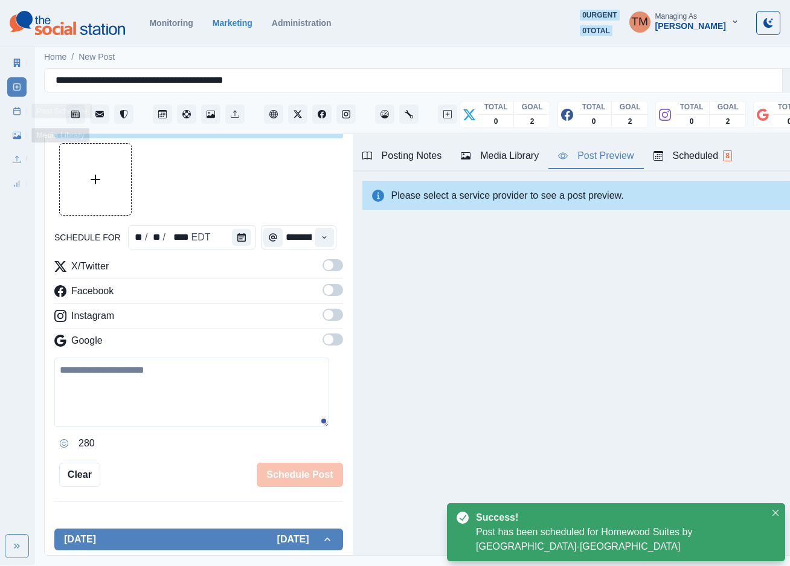
scroll to position [196, 0]
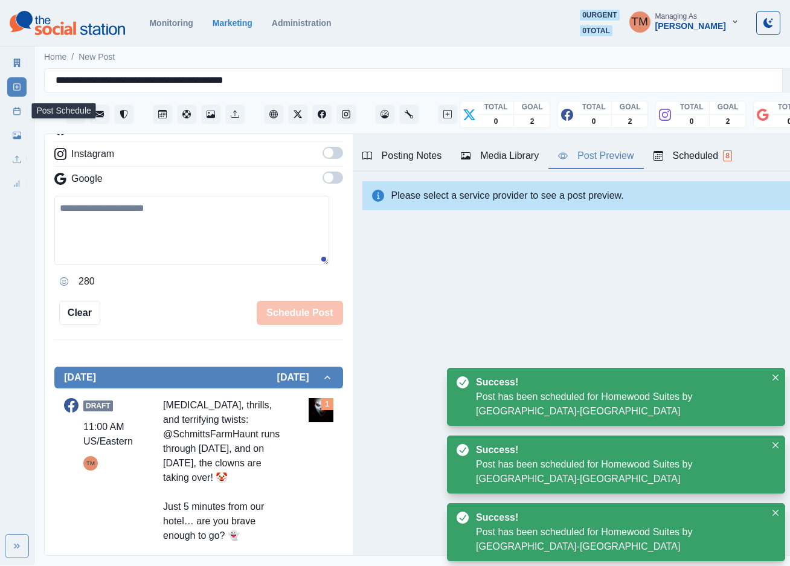
click at [14, 114] on icon at bounding box center [17, 111] width 8 height 8
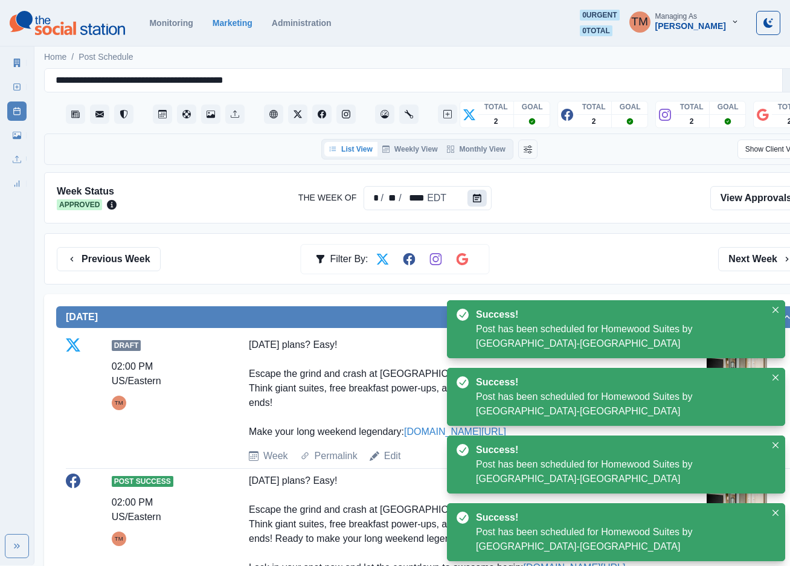
click at [482, 199] on button "Calendar" at bounding box center [476, 198] width 19 height 17
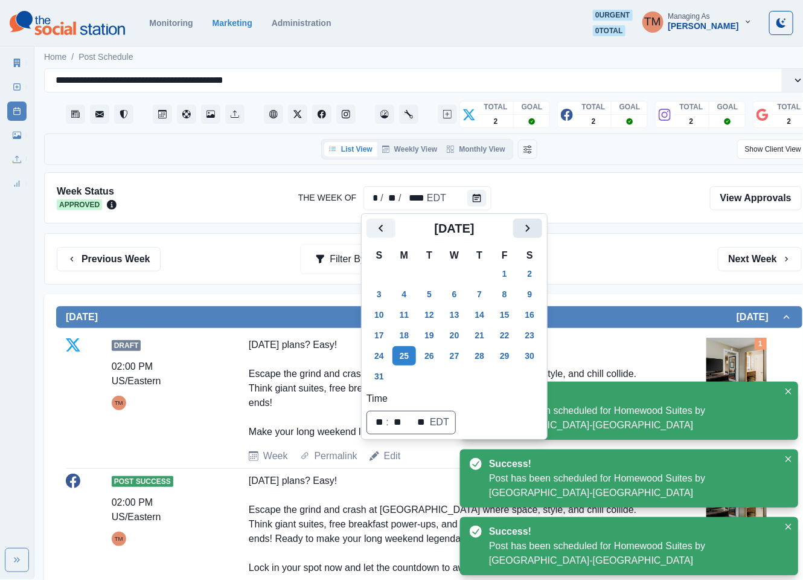
click at [522, 232] on icon "Next" at bounding box center [527, 228] width 14 height 14
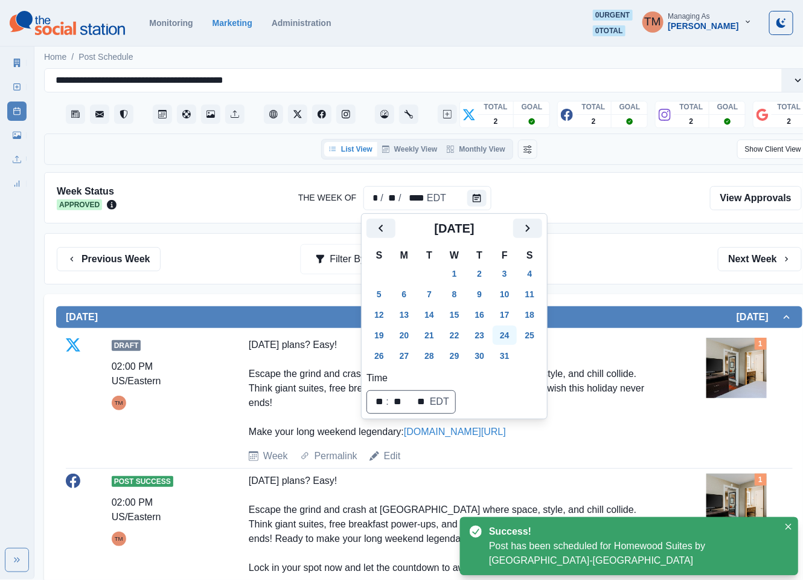
click at [507, 335] on button "24" at bounding box center [505, 334] width 24 height 19
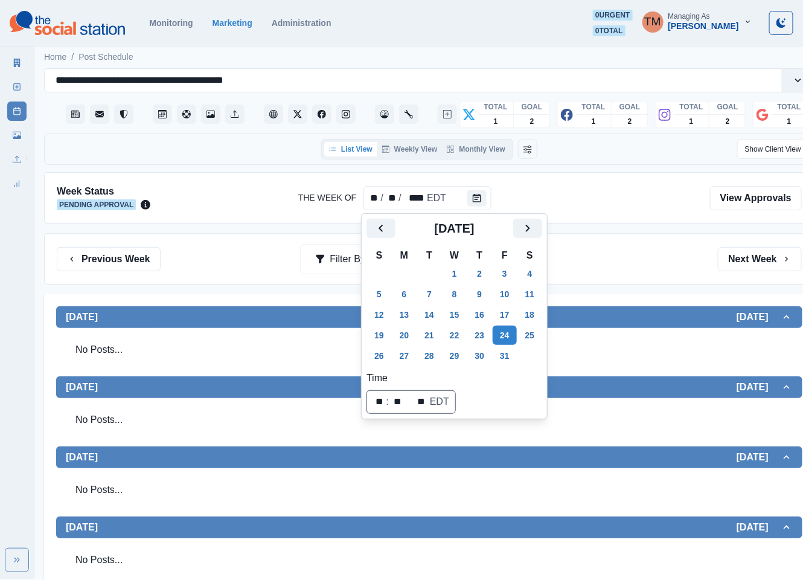
click at [636, 267] on div "Previous Week Filter By: Next Week" at bounding box center [429, 259] width 745 height 24
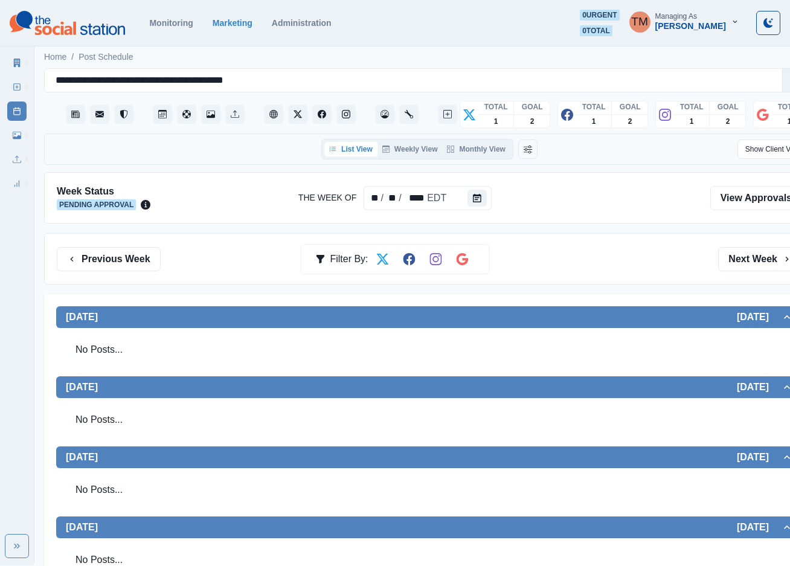
scroll to position [453, 0]
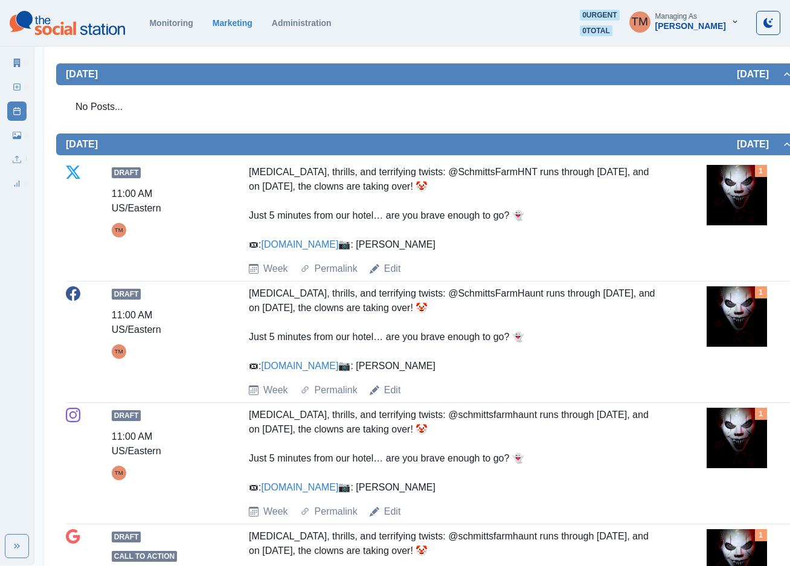
click at [729, 205] on img at bounding box center [736, 195] width 60 height 60
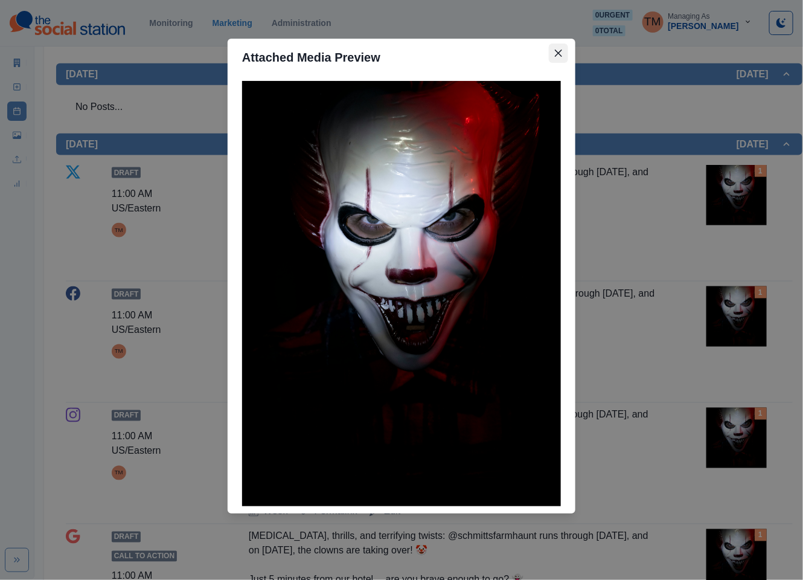
click at [560, 53] on icon "Close" at bounding box center [558, 53] width 7 height 7
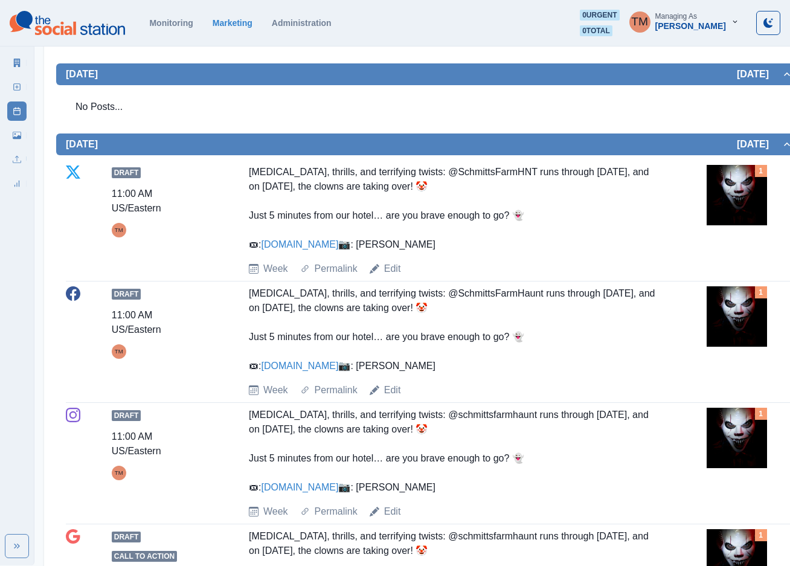
click at [653, 247] on div "Chills, thrills, and terrifying twists: @SchmittsFarmHNT runs through November …" at bounding box center [452, 208] width 407 height 87
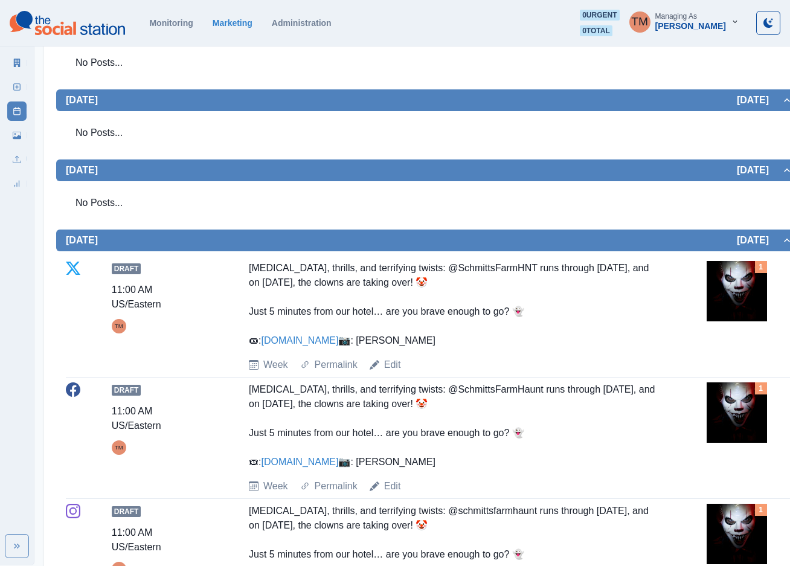
scroll to position [158, 0]
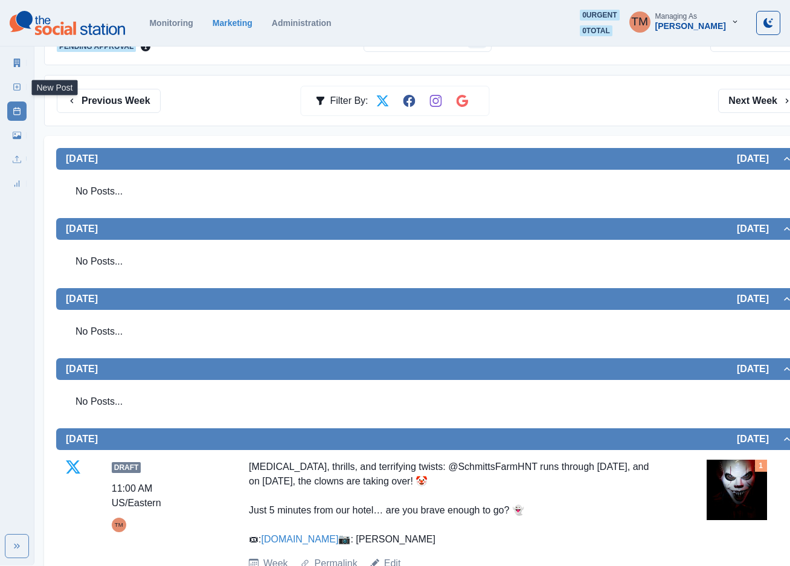
click at [17, 85] on icon at bounding box center [17, 87] width 8 height 8
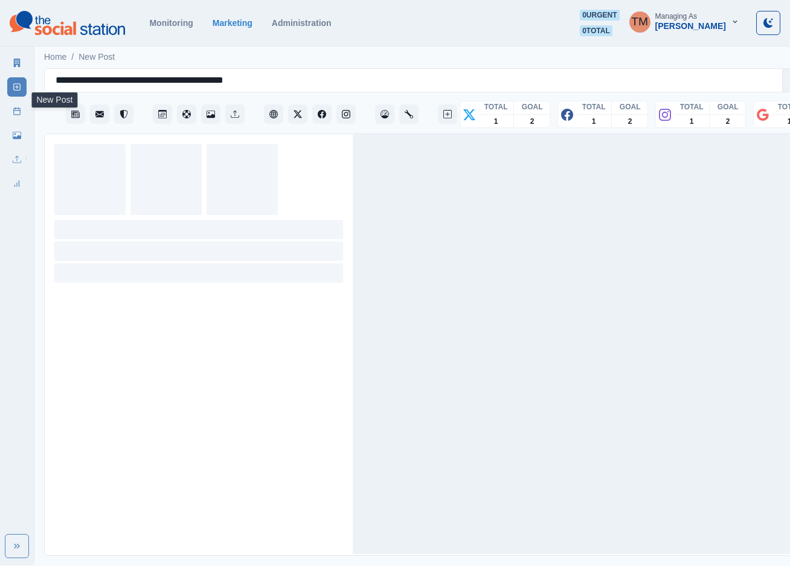
scroll to position [13, 0]
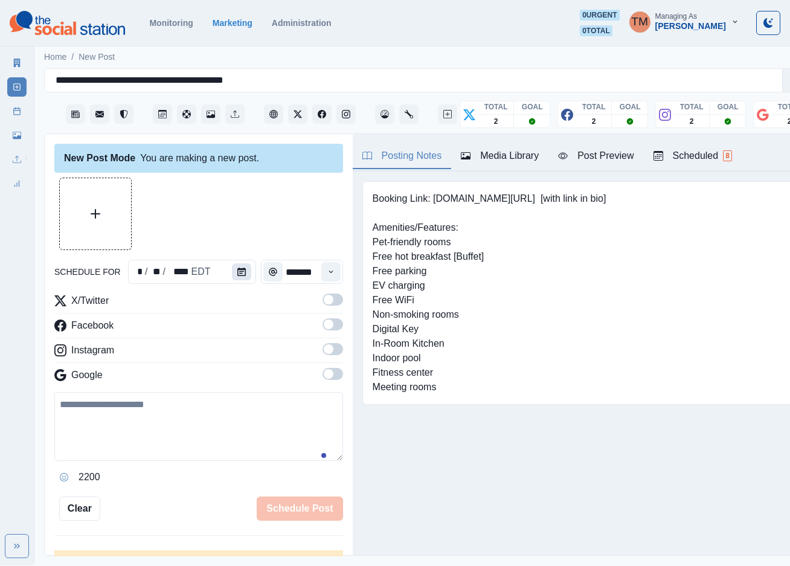
click at [238, 267] on icon "Calendar" at bounding box center [241, 271] width 8 height 8
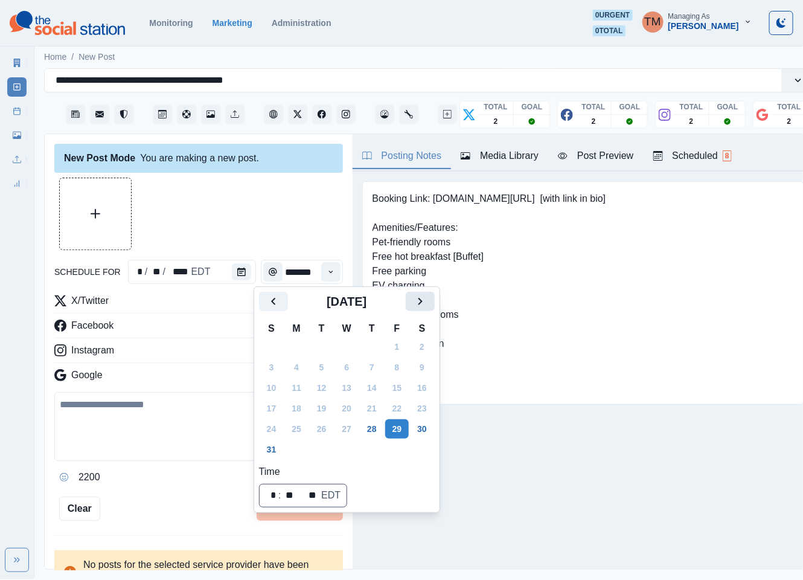
click at [415, 301] on icon "Next" at bounding box center [420, 301] width 14 height 14
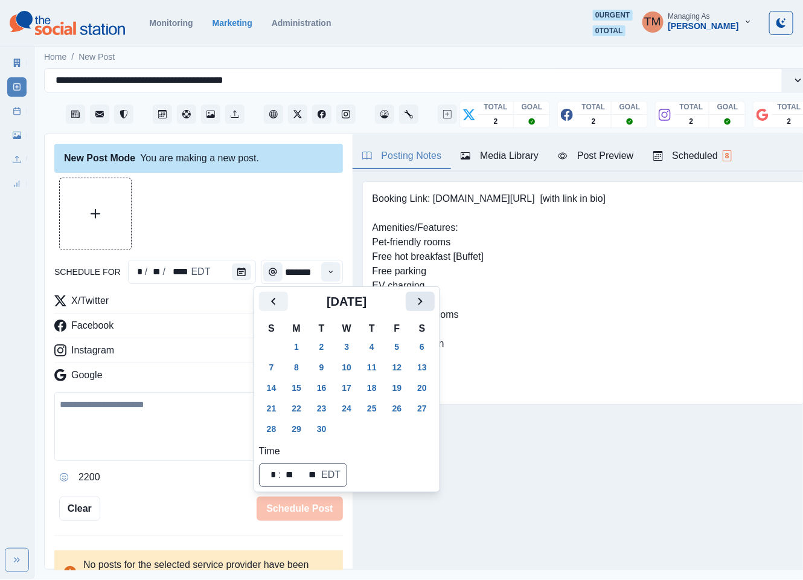
click at [417, 302] on icon "Next" at bounding box center [420, 301] width 14 height 14
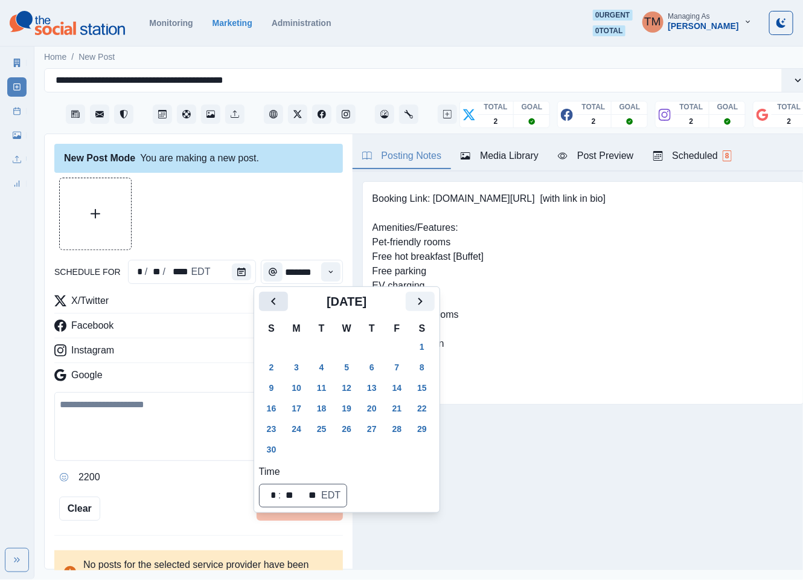
click at [272, 305] on icon "Previous" at bounding box center [273, 301] width 14 height 14
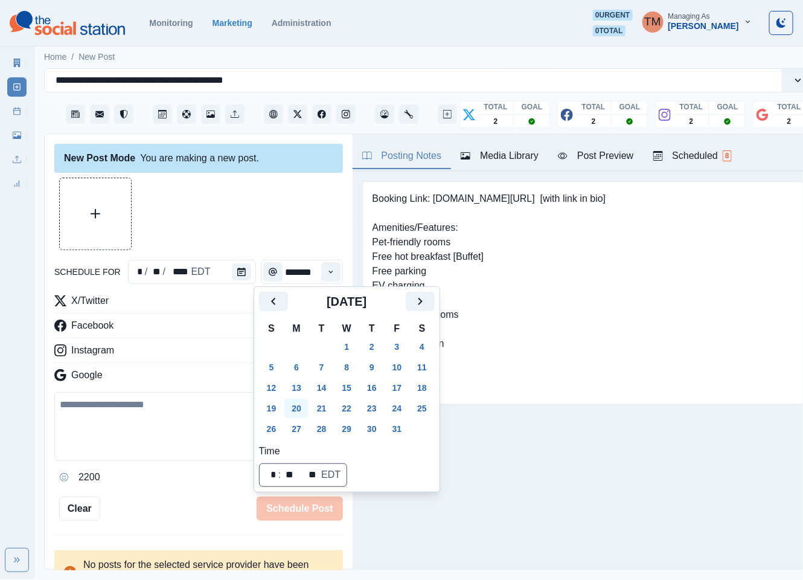
click at [299, 411] on button "20" at bounding box center [296, 407] width 24 height 19
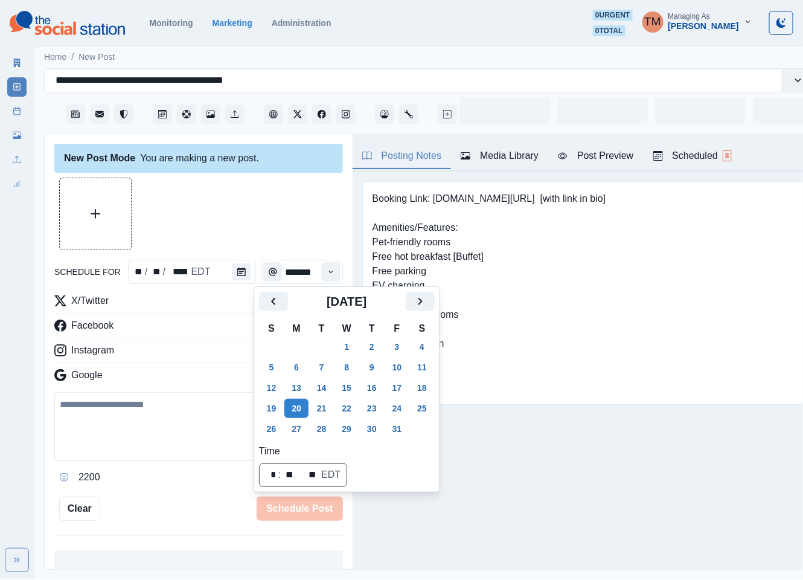
click at [243, 207] on div at bounding box center [198, 214] width 289 height 72
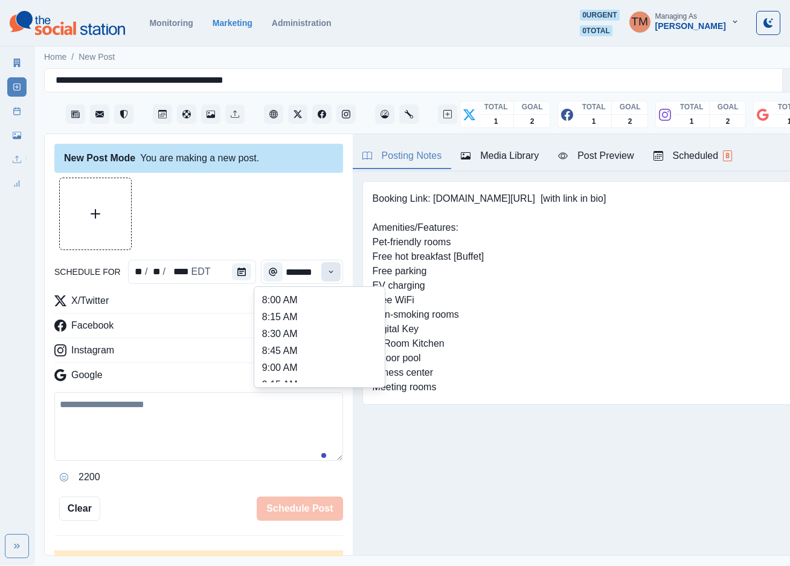
click at [327, 272] on icon "Time" at bounding box center [331, 271] width 8 height 8
click at [301, 325] on li "1:15 PM" at bounding box center [319, 328] width 121 height 17
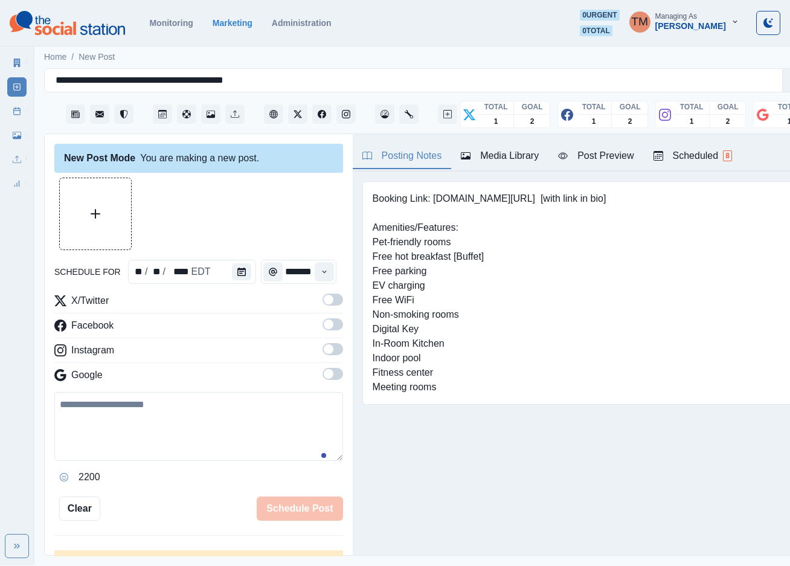
type input "*******"
drag, startPoint x: 323, startPoint y: 299, endPoint x: 323, endPoint y: 328, distance: 29.0
click at [323, 301] on span at bounding box center [332, 299] width 21 height 12
click at [323, 330] on span at bounding box center [332, 324] width 21 height 12
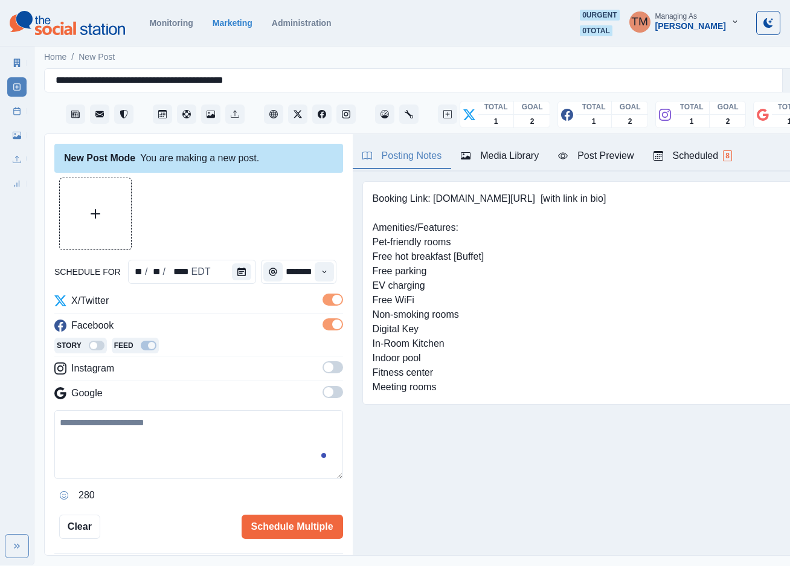
click at [324, 370] on span at bounding box center [329, 367] width 10 height 10
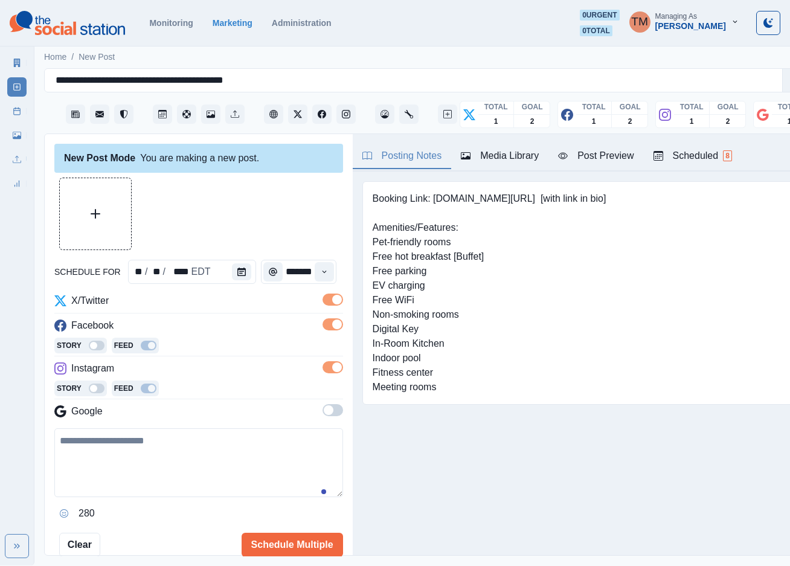
click at [322, 408] on span at bounding box center [332, 410] width 21 height 12
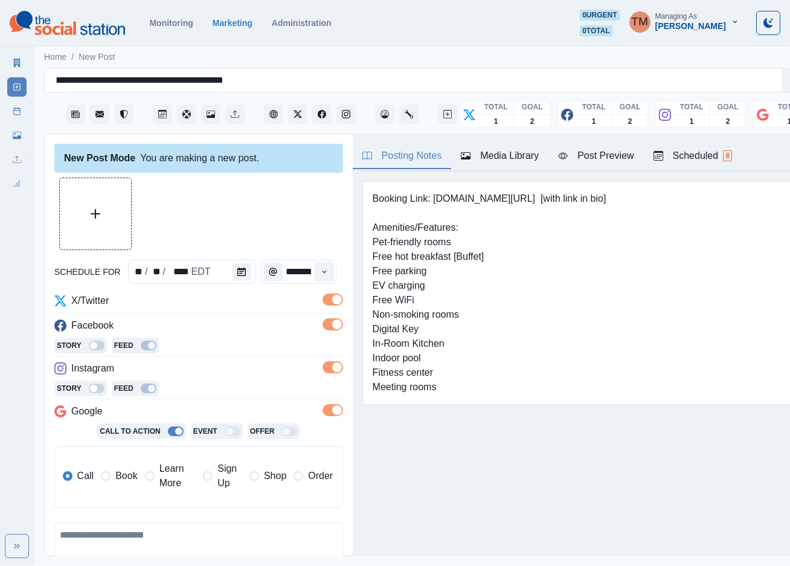
click at [127, 480] on span "Book" at bounding box center [126, 476] width 22 height 14
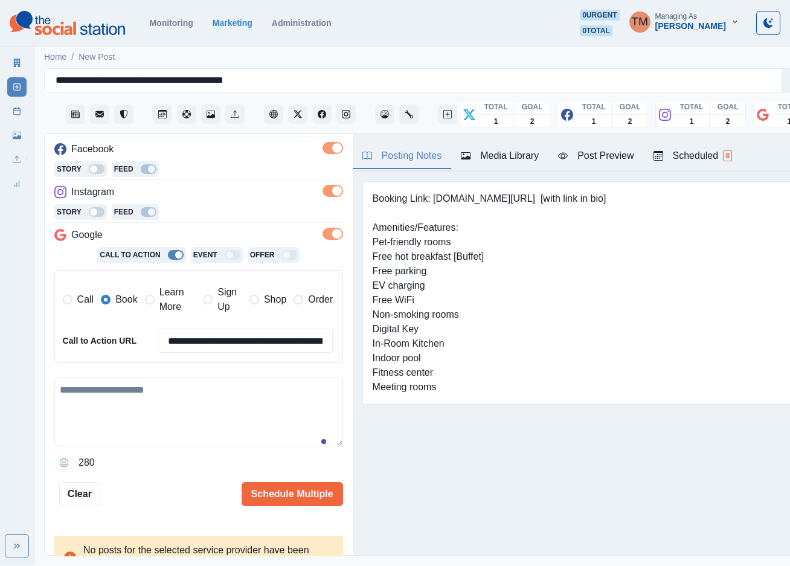
scroll to position [196, 0]
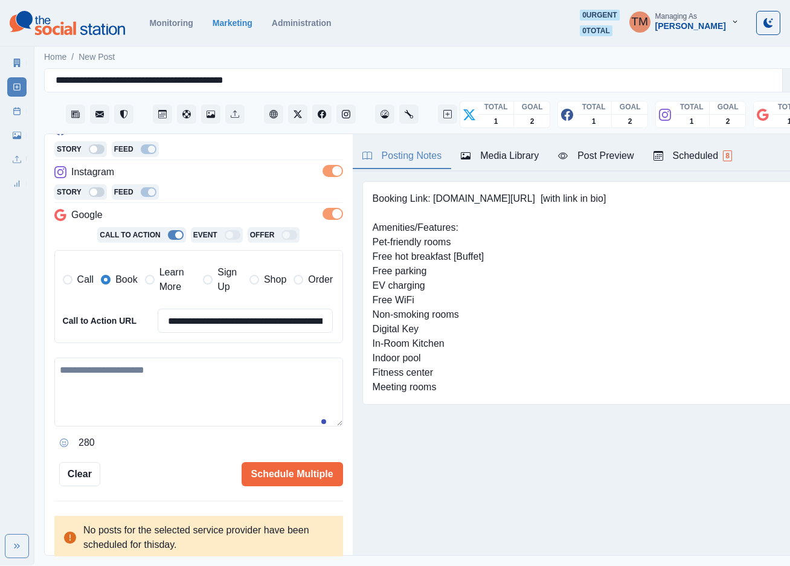
click at [189, 404] on textarea at bounding box center [198, 391] width 289 height 69
paste textarea "**********"
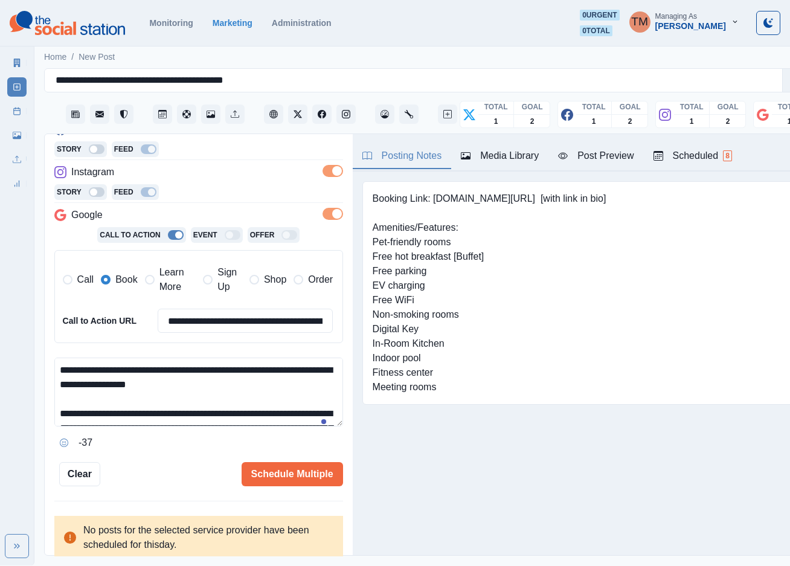
scroll to position [82, 0]
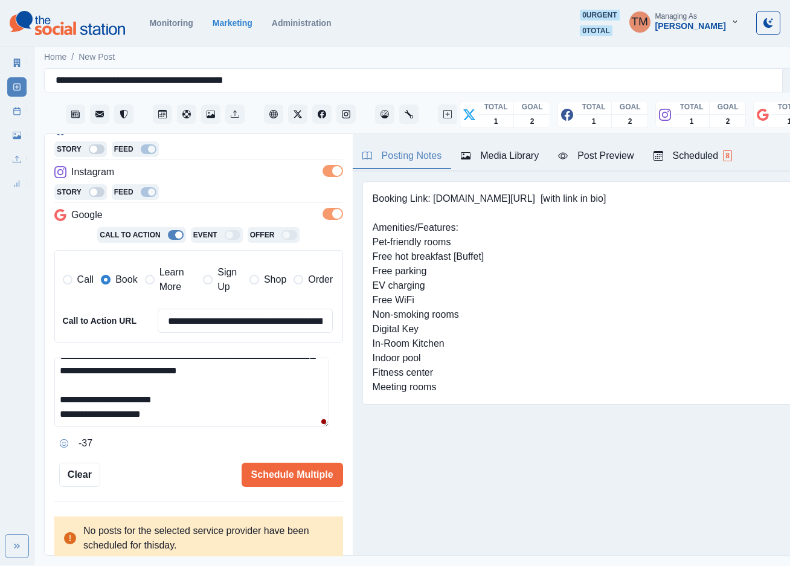
type textarea "**********"
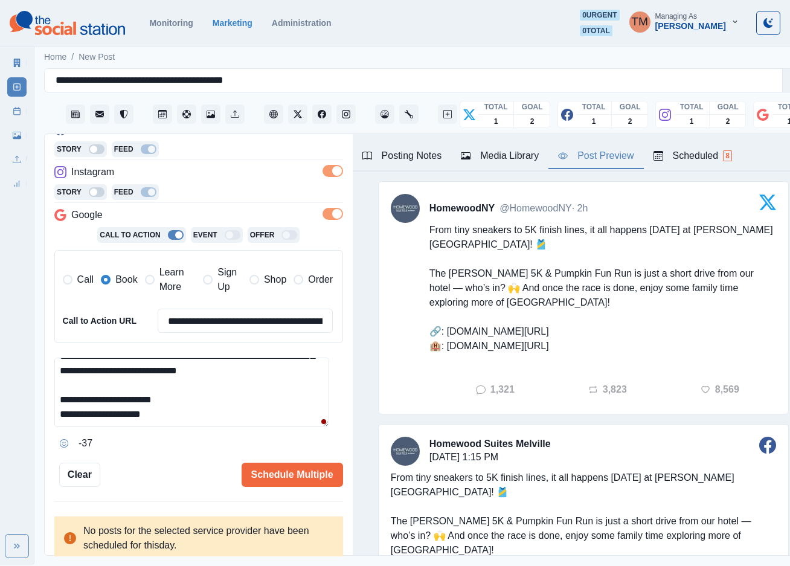
click at [601, 158] on div "Post Preview" at bounding box center [595, 156] width 75 height 14
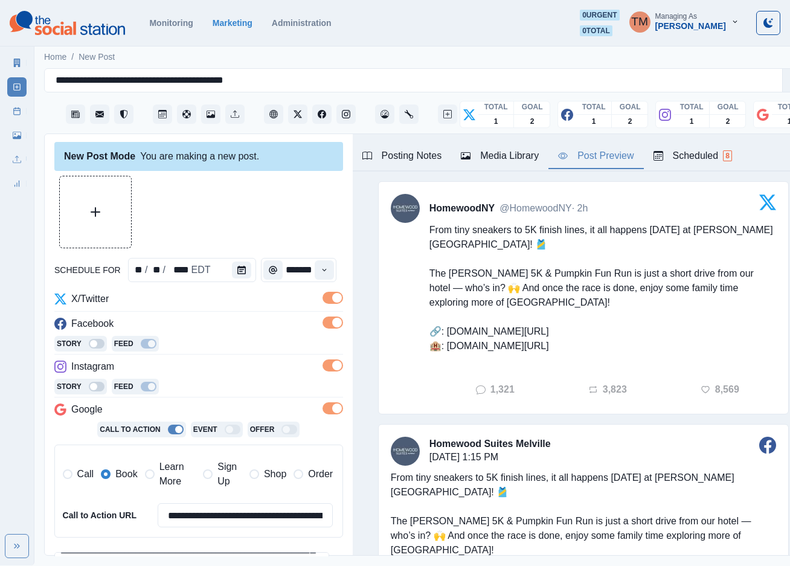
scroll to position [0, 0]
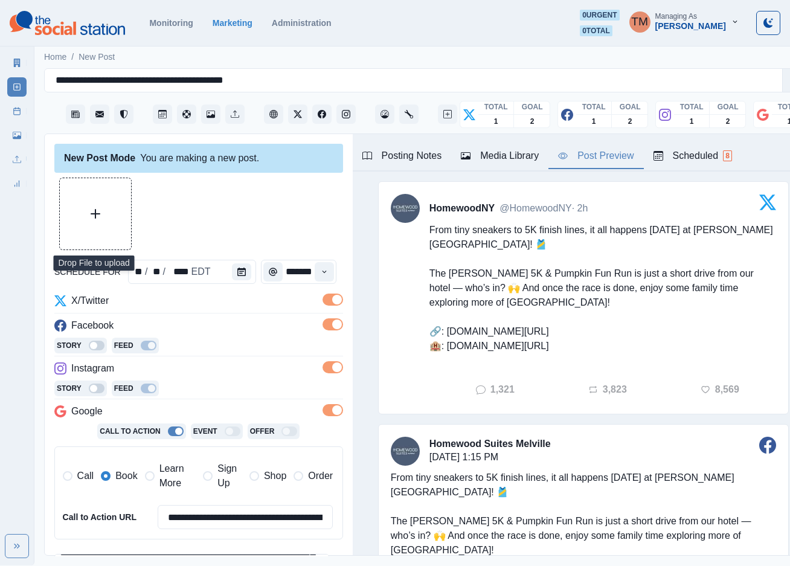
click at [112, 217] on button "Upload Media" at bounding box center [95, 213] width 71 height 71
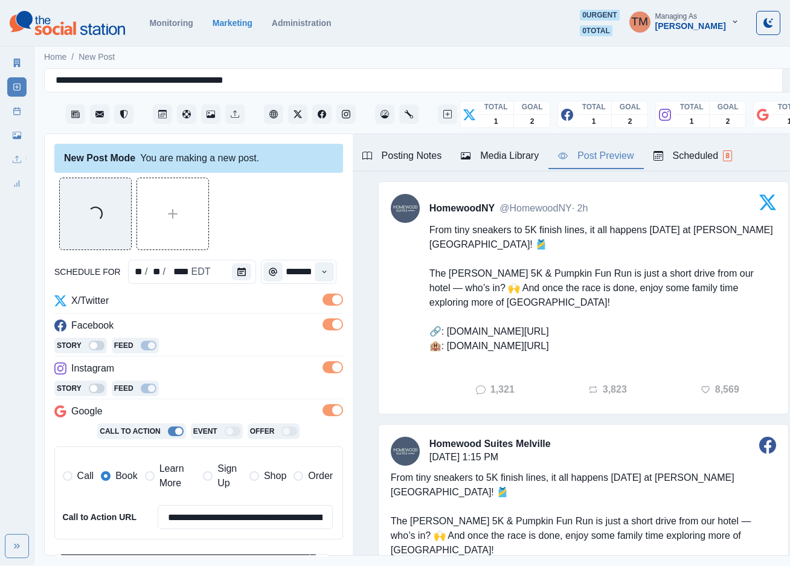
click at [288, 203] on div "Loading..." at bounding box center [198, 214] width 289 height 72
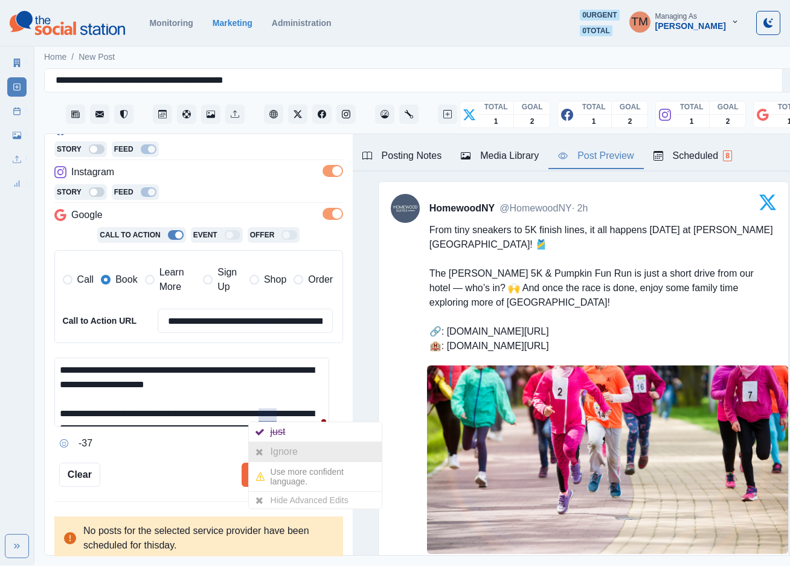
click at [277, 448] on div "Ignore" at bounding box center [286, 451] width 32 height 19
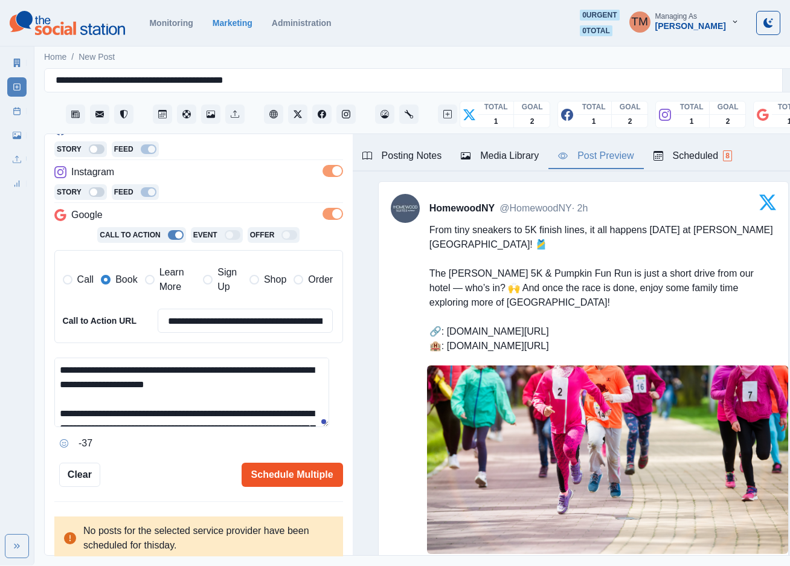
click at [299, 472] on button "Schedule Multiple" at bounding box center [292, 474] width 101 height 24
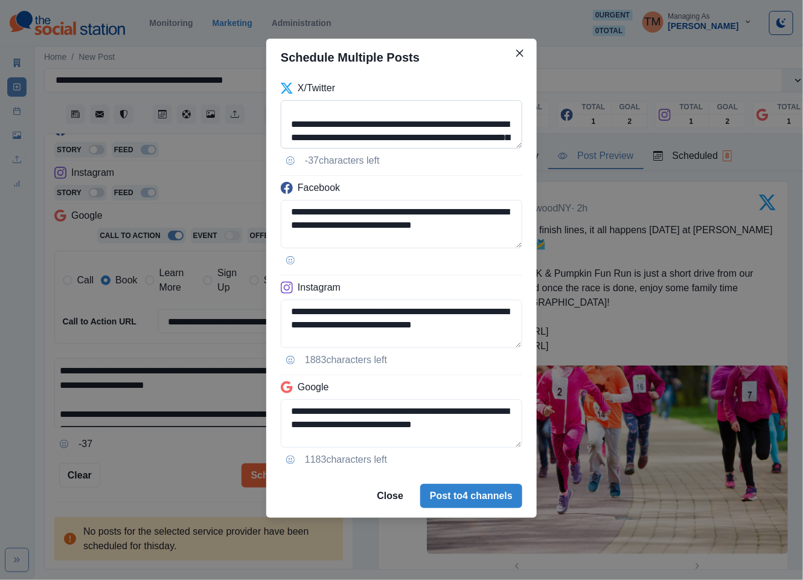
scroll to position [36, 0]
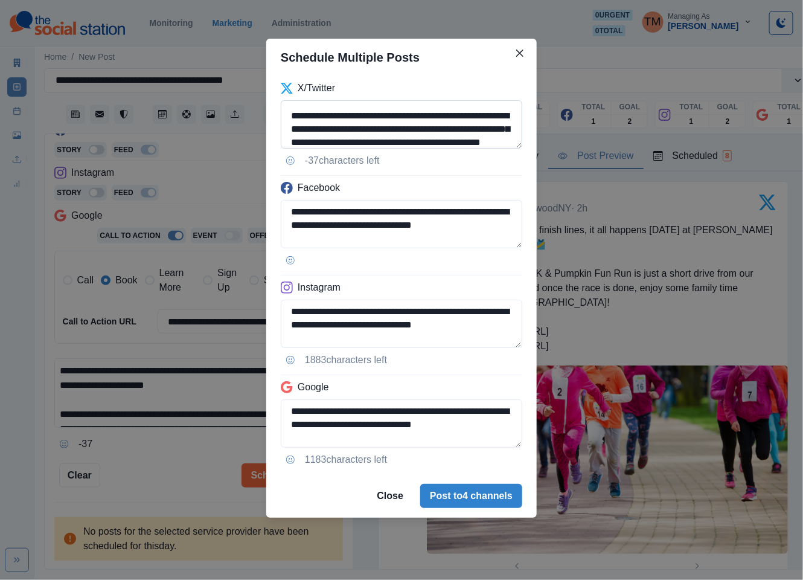
drag, startPoint x: 310, startPoint y: 130, endPoint x: 343, endPoint y: 127, distance: 33.3
click at [343, 127] on textarea "**********" at bounding box center [402, 124] width 242 height 48
drag, startPoint x: 167, startPoint y: 461, endPoint x: 165, endPoint y: 455, distance: 6.5
click at [168, 460] on div "**********" at bounding box center [401, 290] width 803 height 580
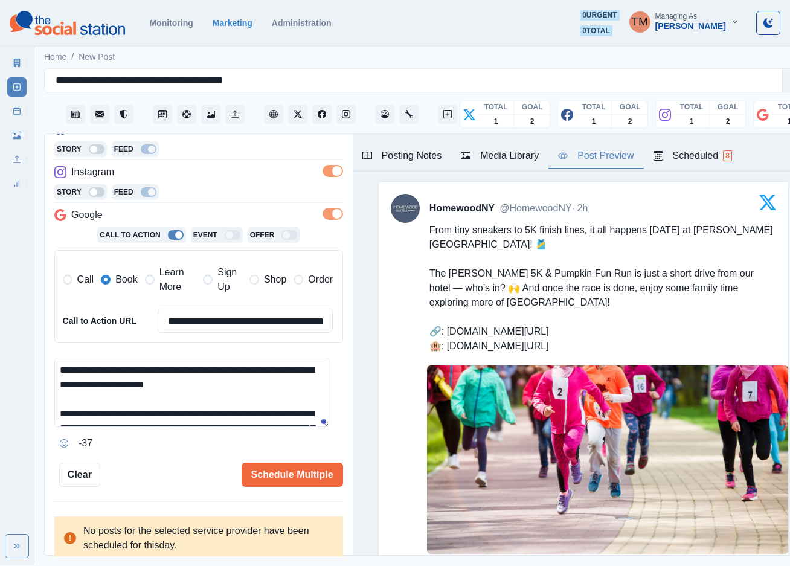
click at [109, 395] on textarea "**********" at bounding box center [191, 391] width 275 height 69
click at [274, 475] on button "Schedule Multiple" at bounding box center [292, 474] width 101 height 24
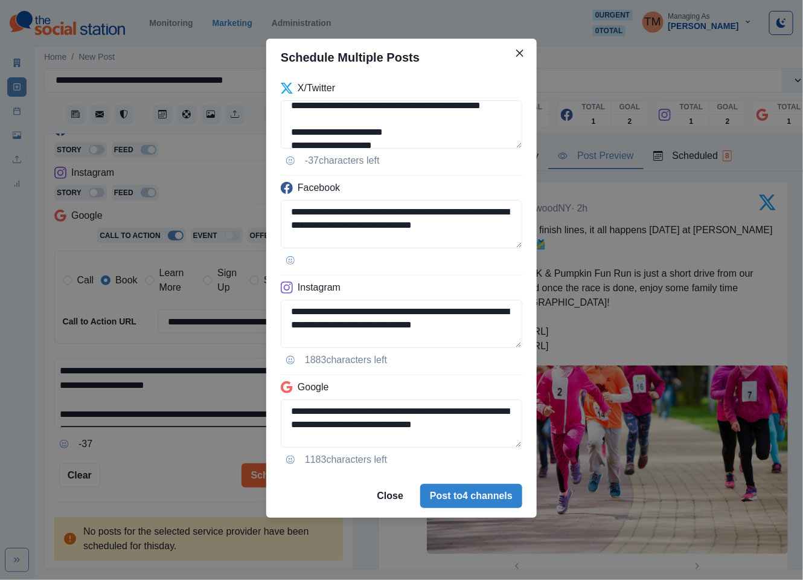
scroll to position [0, 0]
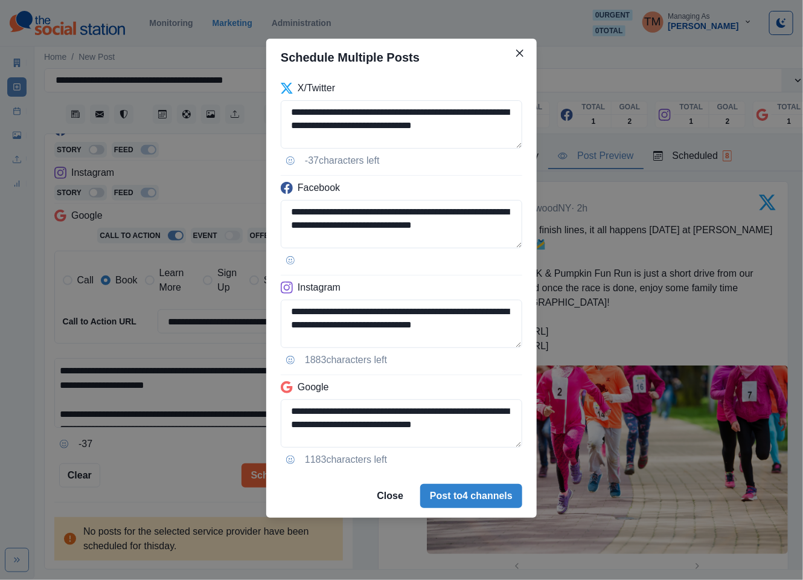
drag, startPoint x: 469, startPoint y: 130, endPoint x: 236, endPoint y: 80, distance: 238.4
click at [236, 80] on div "**********" at bounding box center [401, 290] width 803 height 580
paste textarea "**********"
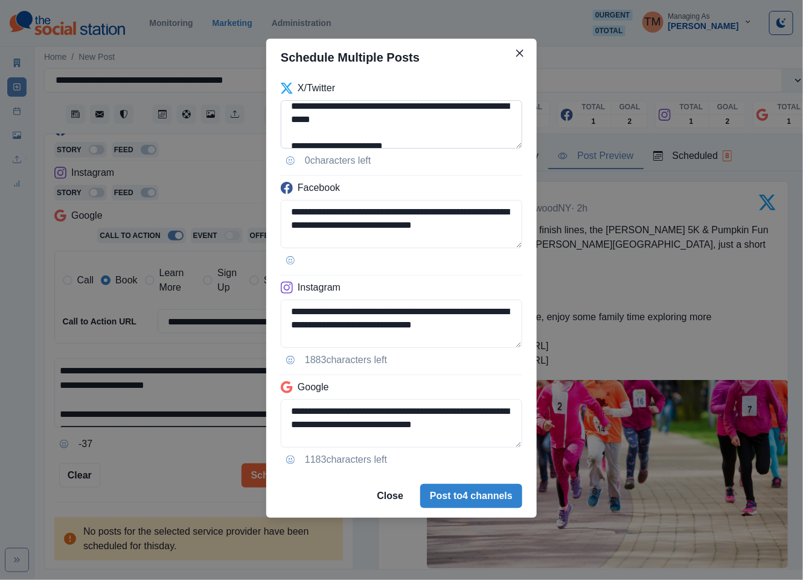
scroll to position [123, 0]
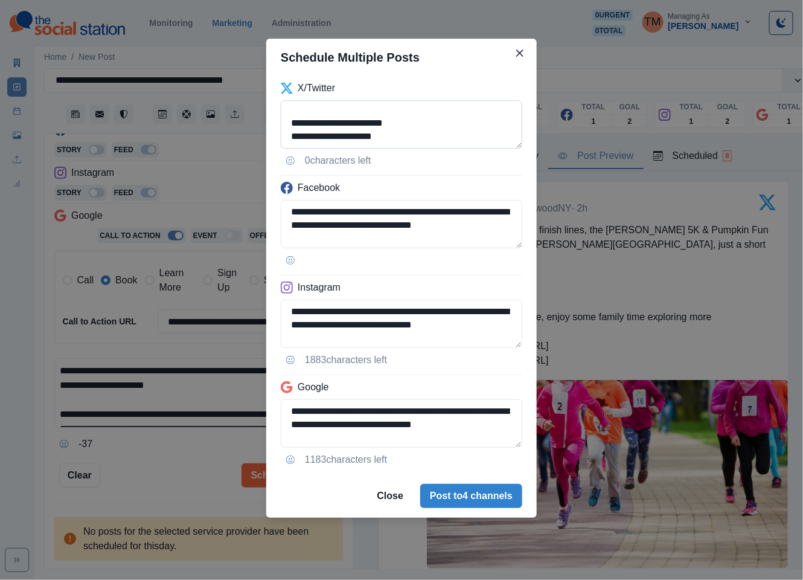
drag, startPoint x: 397, startPoint y: 134, endPoint x: 359, endPoint y: 134, distance: 38.6
click at [359, 134] on textarea "**********" at bounding box center [402, 124] width 242 height 48
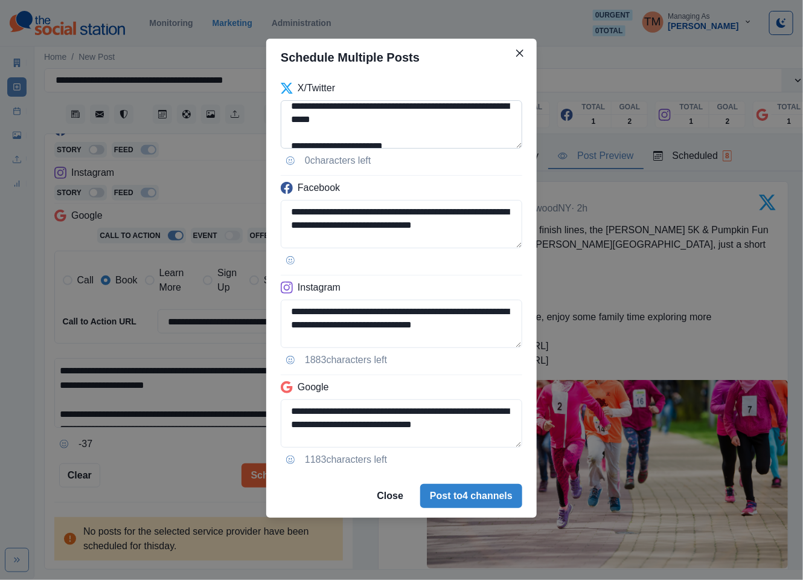
scroll to position [51, 0]
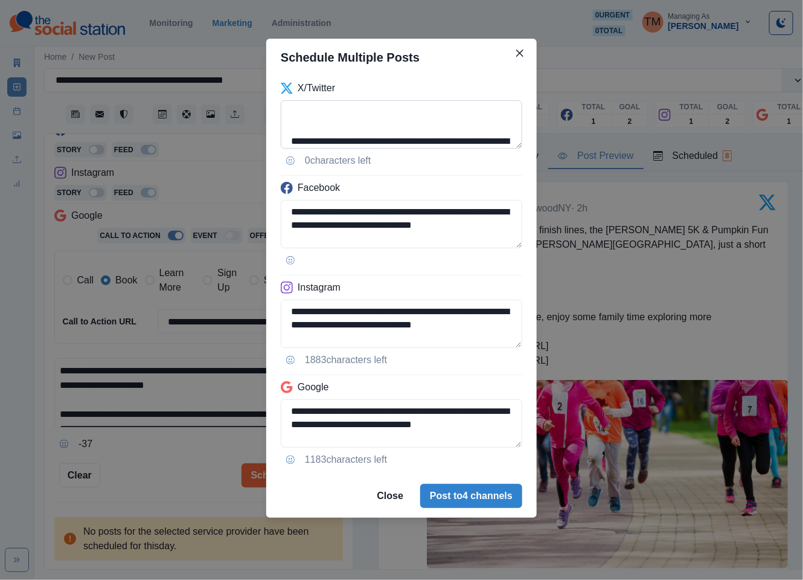
click at [392, 116] on textarea "**********" at bounding box center [402, 124] width 242 height 48
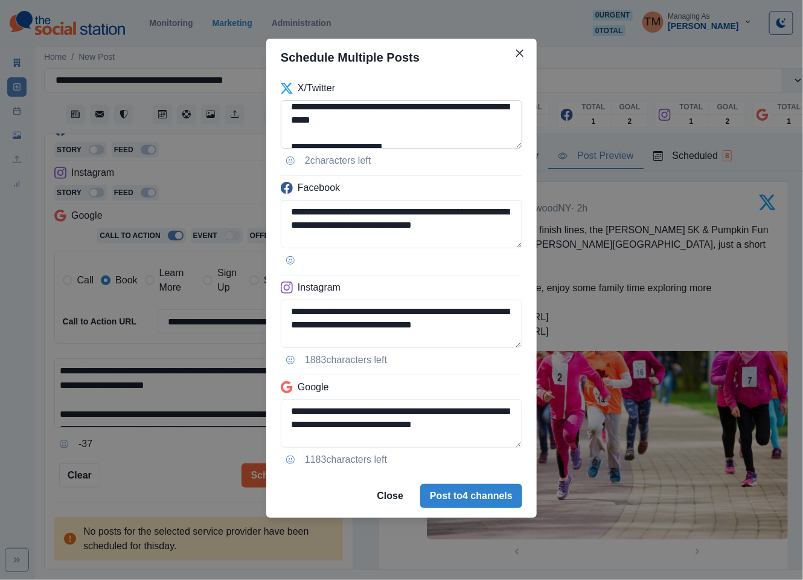
scroll to position [60, 0]
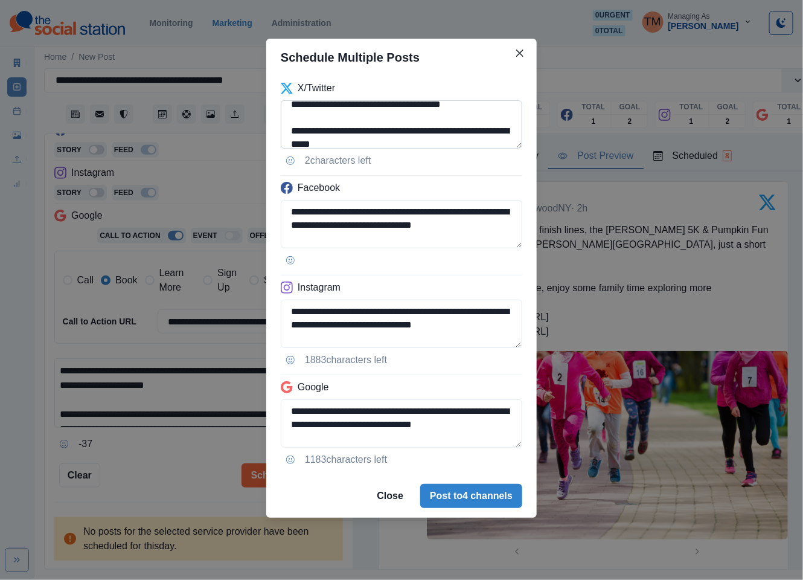
drag, startPoint x: 404, startPoint y: 130, endPoint x: 354, endPoint y: 143, distance: 51.7
click at [364, 116] on textarea "**********" at bounding box center [402, 124] width 242 height 48
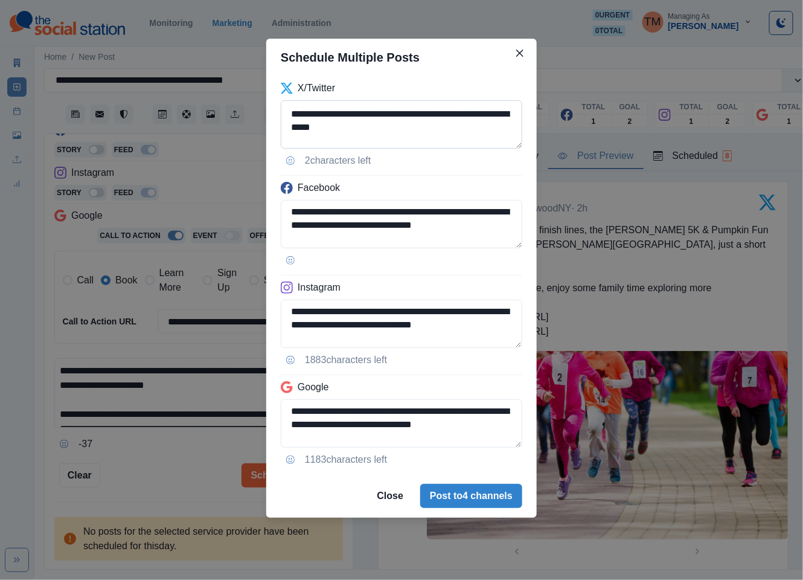
scroll to position [53, 0]
click at [453, 105] on textarea "**********" at bounding box center [402, 124] width 242 height 48
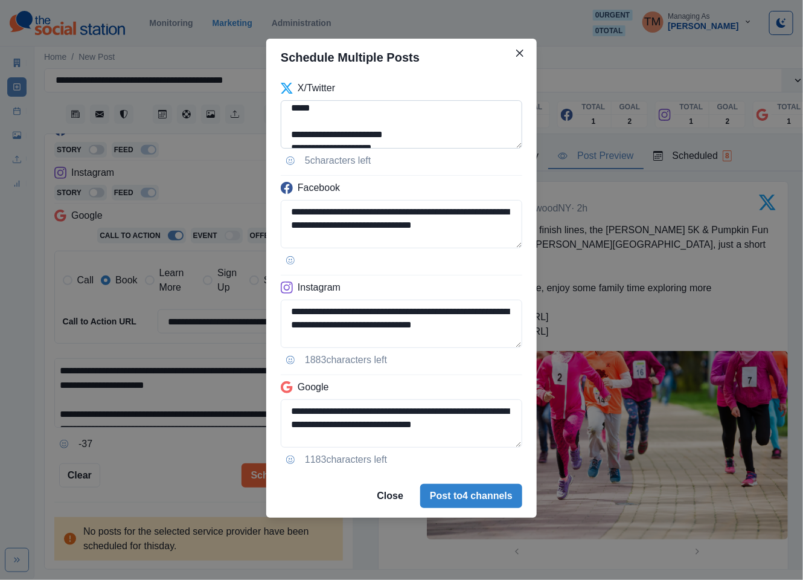
scroll to position [78, 0]
click at [375, 113] on textarea "**********" at bounding box center [402, 124] width 242 height 48
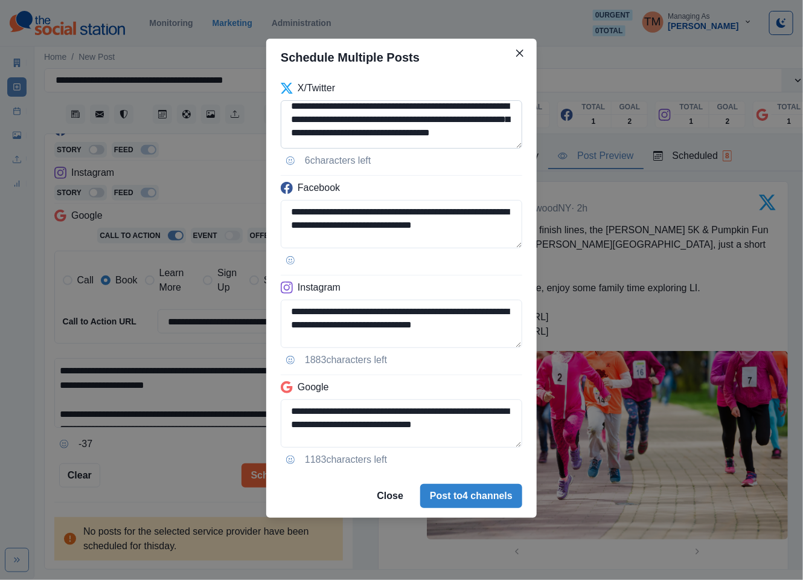
scroll to position [0, 0]
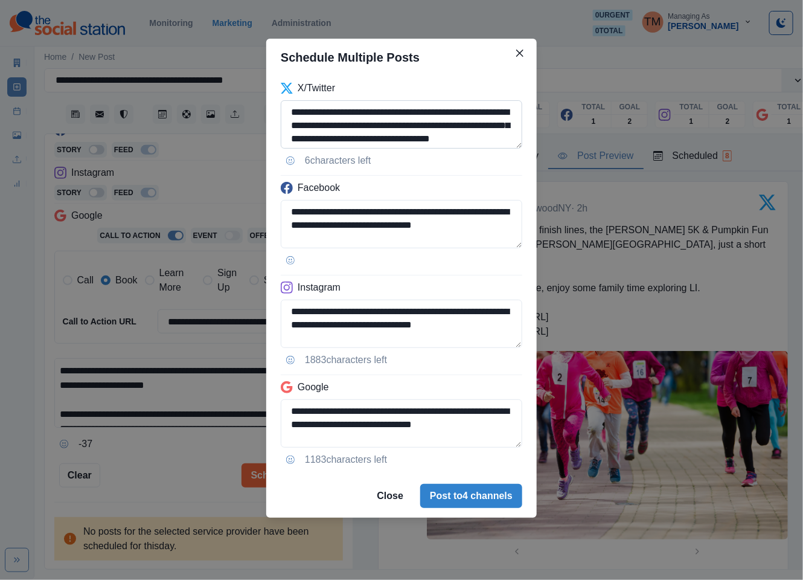
drag, startPoint x: 397, startPoint y: 112, endPoint x: 384, endPoint y: 110, distance: 12.8
click at [384, 110] on textarea "**********" at bounding box center [402, 124] width 242 height 48
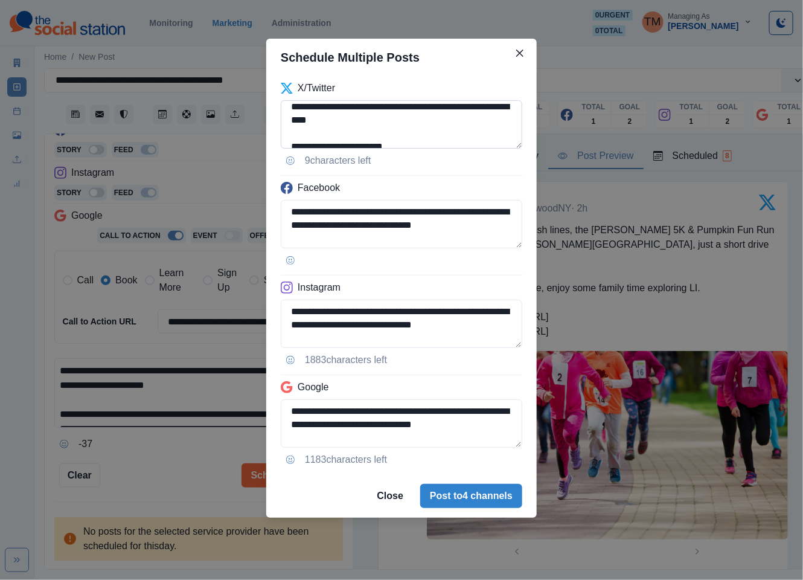
scroll to position [24, 0]
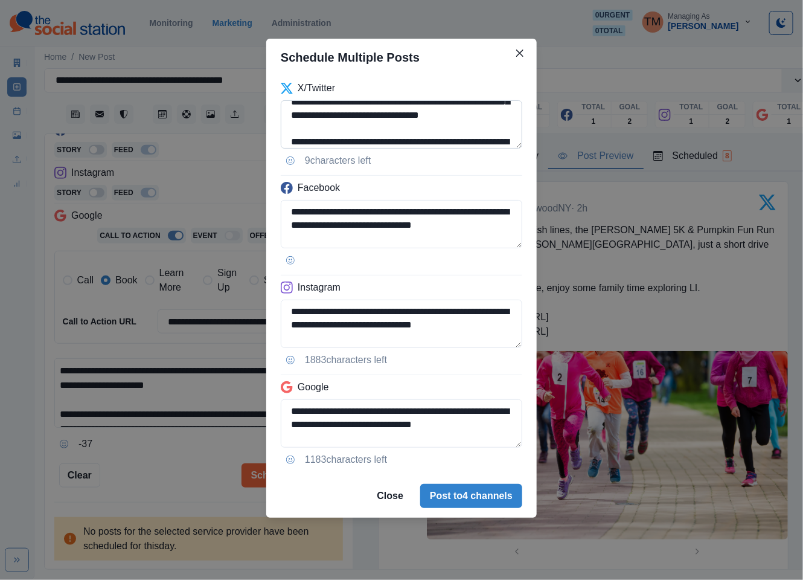
drag, startPoint x: 354, startPoint y: 127, endPoint x: 316, endPoint y: 127, distance: 38.0
click at [316, 127] on textarea "**********" at bounding box center [402, 124] width 242 height 48
click at [398, 129] on textarea "**********" at bounding box center [402, 124] width 242 height 48
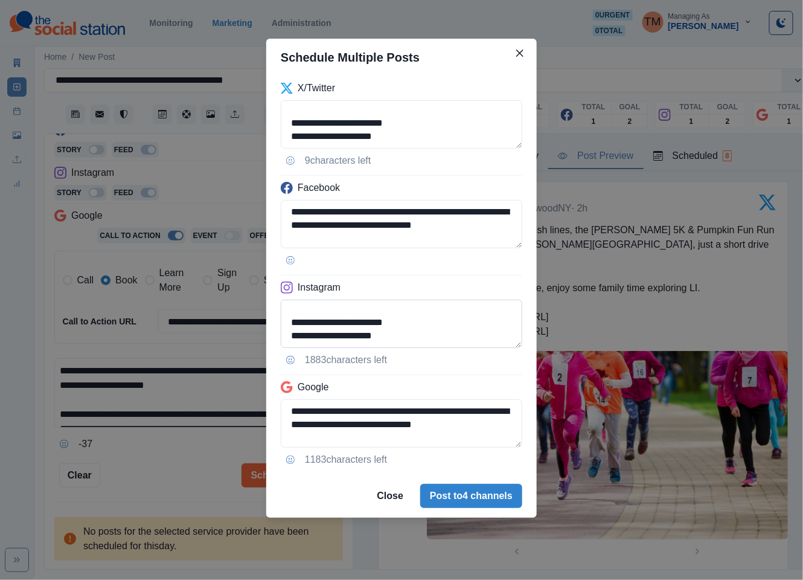
scroll to position [109, 0]
type textarea "**********"
click at [310, 339] on textarea "**********" at bounding box center [402, 323] width 242 height 48
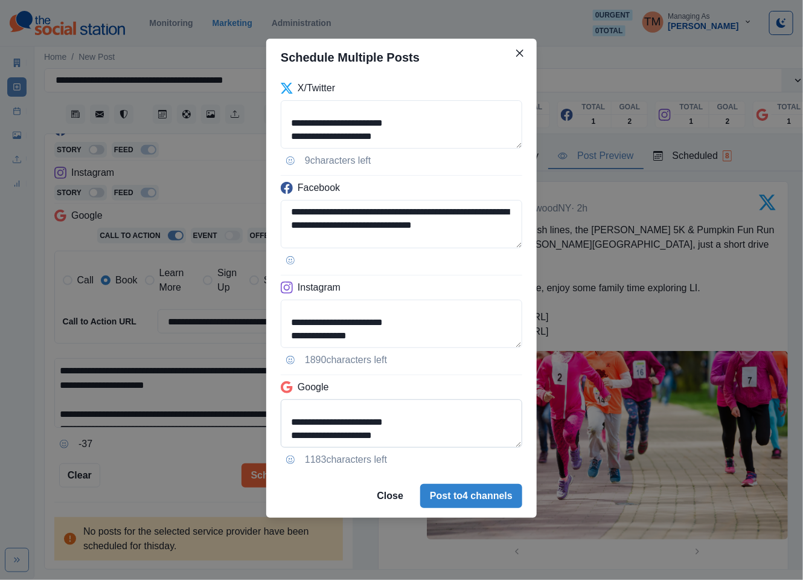
type textarea "**********"
drag, startPoint x: 292, startPoint y: 408, endPoint x: 462, endPoint y: 467, distance: 180.2
click at [462, 467] on div "**********" at bounding box center [401, 275] width 270 height 398
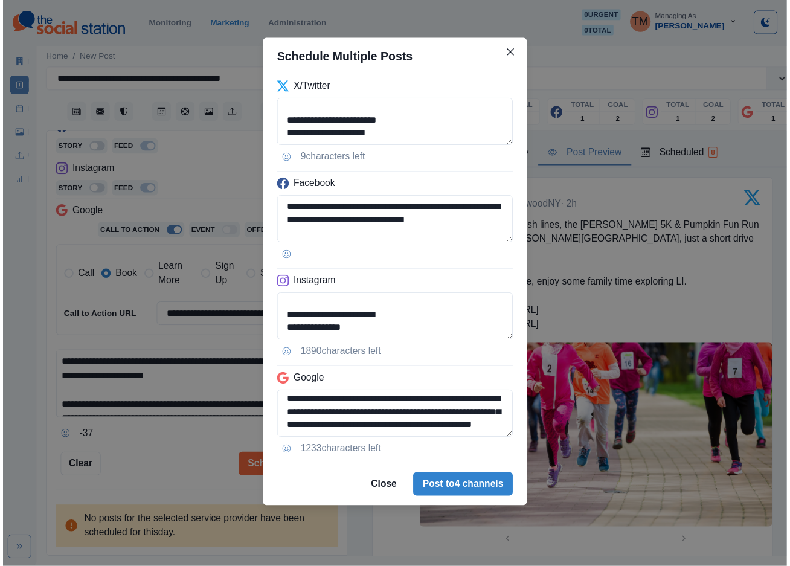
scroll to position [69, 0]
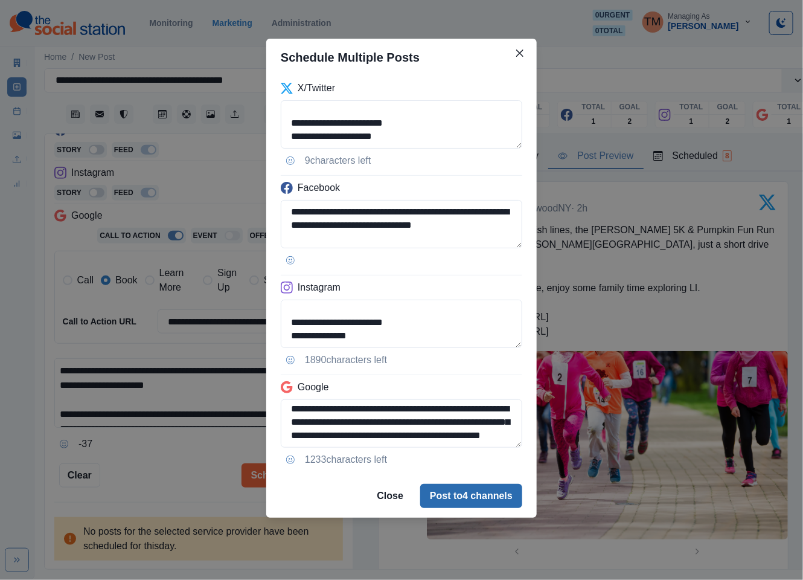
type textarea "**********"
drag, startPoint x: 497, startPoint y: 493, endPoint x: 145, endPoint y: 486, distance: 352.1
click at [146, 487] on div "**********" at bounding box center [401, 290] width 803 height 580
drag, startPoint x: 145, startPoint y: 486, endPoint x: 134, endPoint y: 470, distance: 19.6
click at [145, 484] on div "**********" at bounding box center [401, 290] width 803 height 580
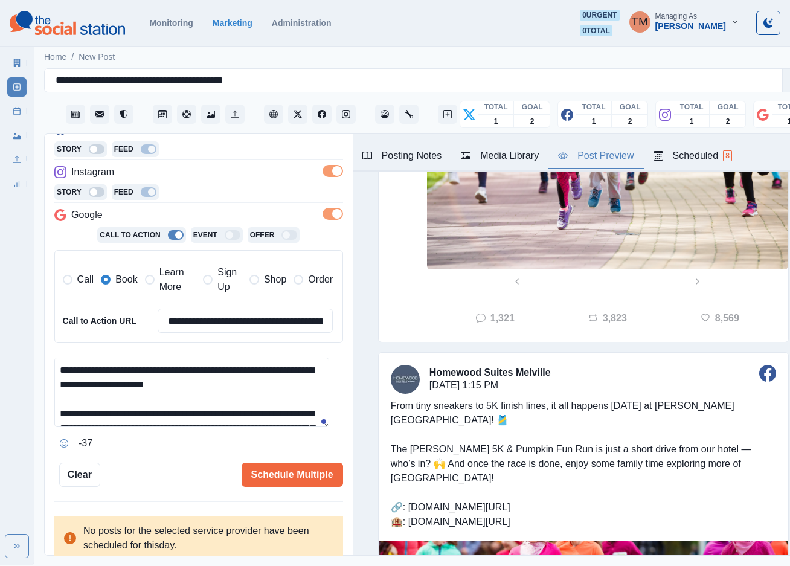
scroll to position [272, 0]
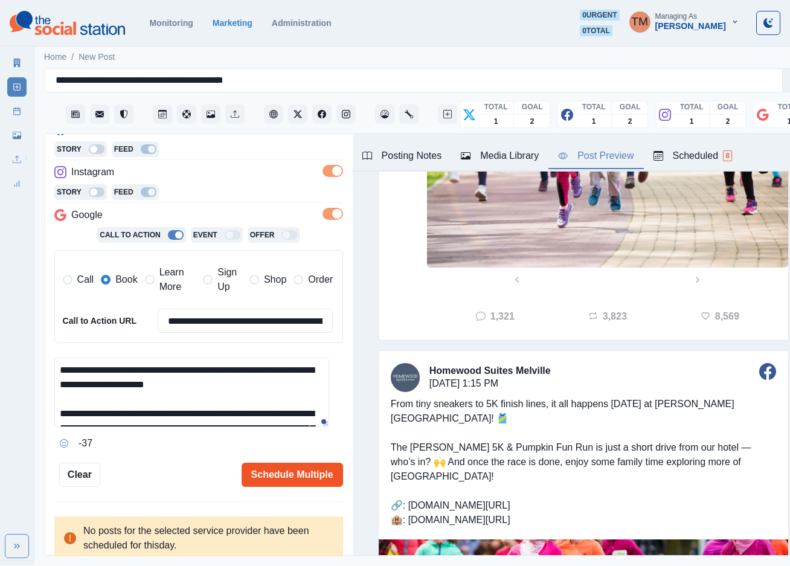
click at [299, 473] on button "Schedule Multiple" at bounding box center [292, 474] width 101 height 24
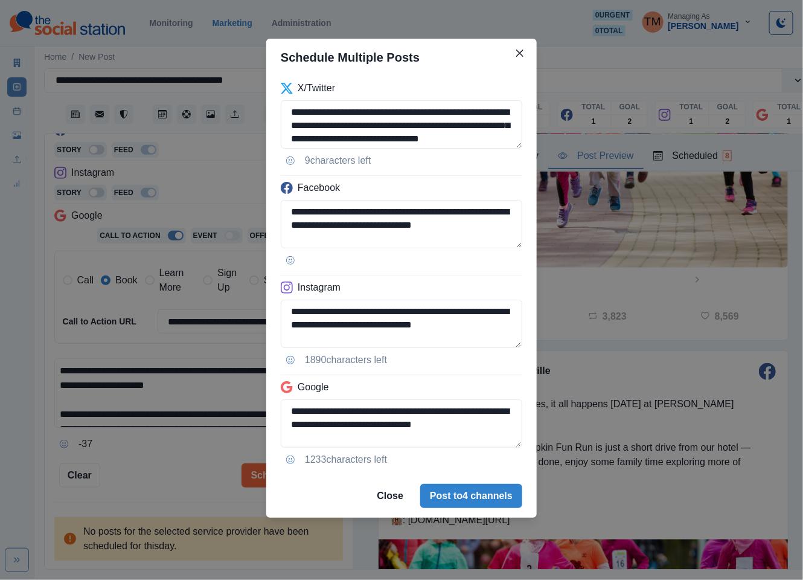
click at [178, 456] on div "**********" at bounding box center [401, 290] width 803 height 580
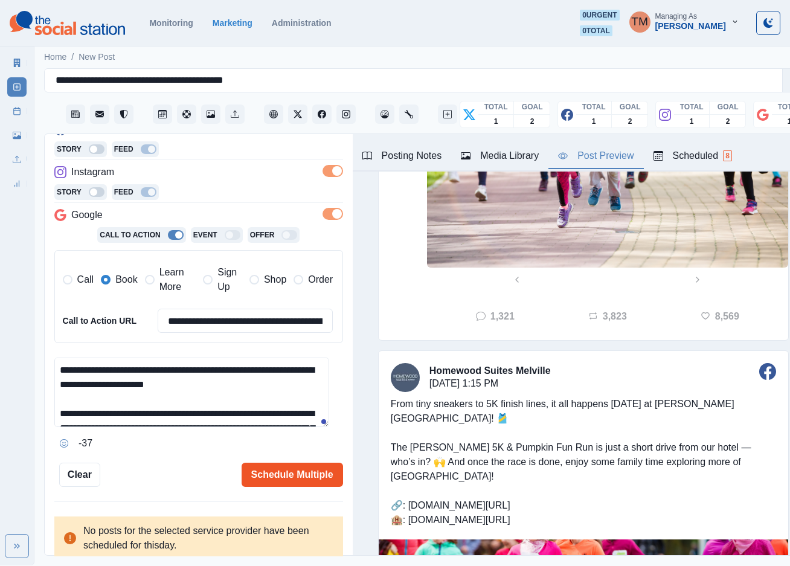
click at [292, 475] on button "Schedule Multiple" at bounding box center [292, 474] width 101 height 24
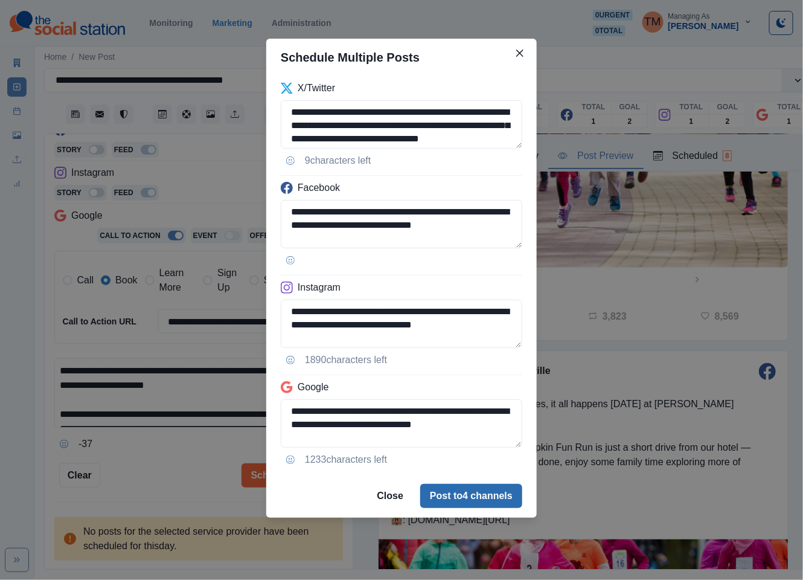
click at [453, 497] on button "Post to 4 channels" at bounding box center [471, 496] width 102 height 24
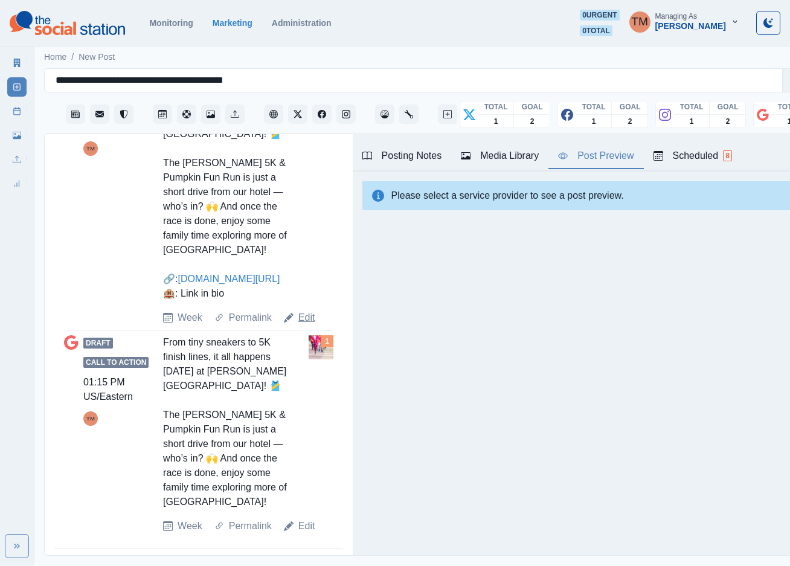
scroll to position [1000, 0]
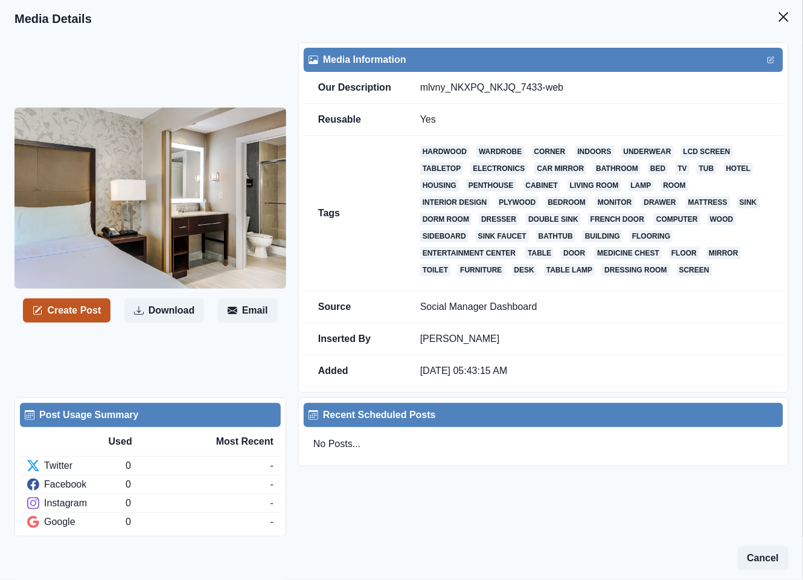
click at [78, 314] on button "Create Post" at bounding box center [67, 310] width 88 height 24
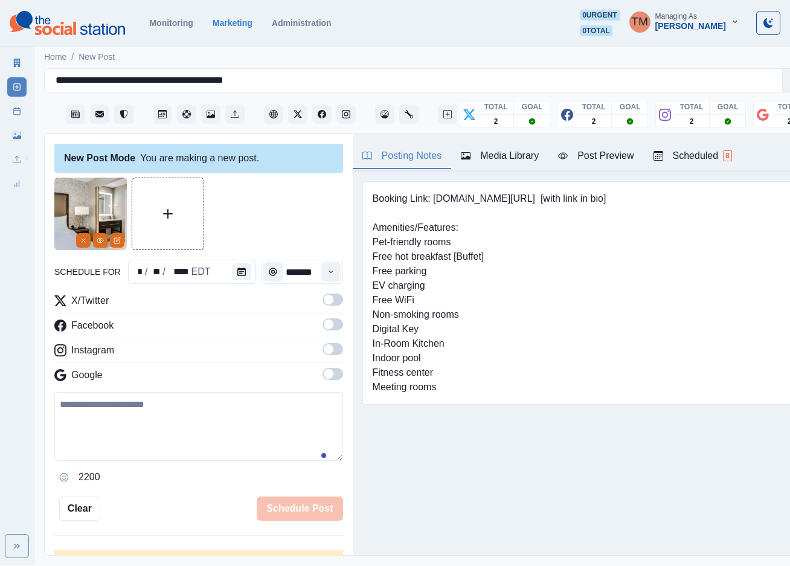
drag, startPoint x: 96, startPoint y: 426, endPoint x: 274, endPoint y: 368, distance: 187.5
click at [98, 424] on textarea at bounding box center [198, 426] width 289 height 69
paste textarea "**********"
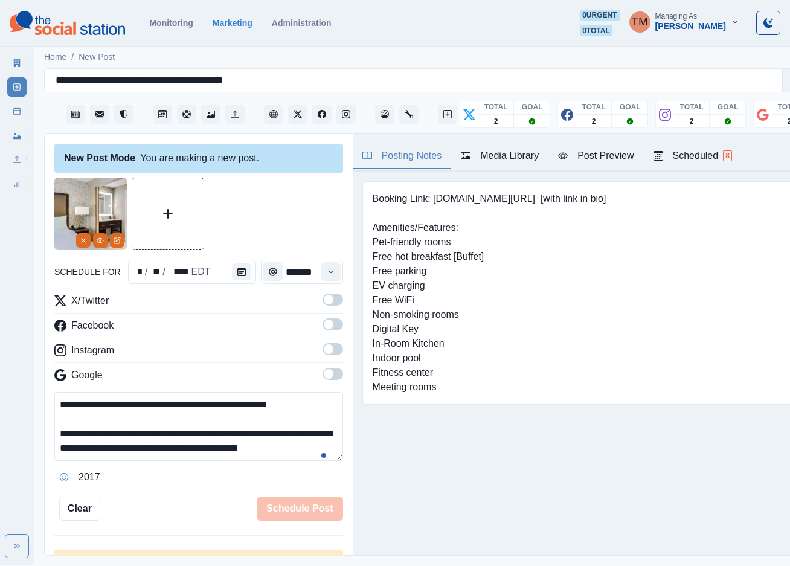
scroll to position [10, 0]
type textarea "**********"
click at [322, 305] on span at bounding box center [332, 299] width 21 height 12
click at [322, 328] on span at bounding box center [332, 324] width 21 height 12
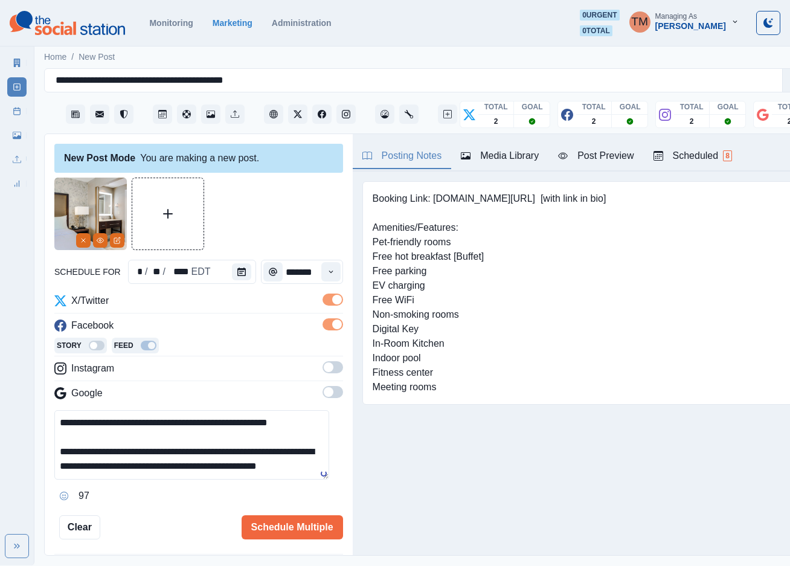
click at [323, 368] on span at bounding box center [332, 367] width 21 height 12
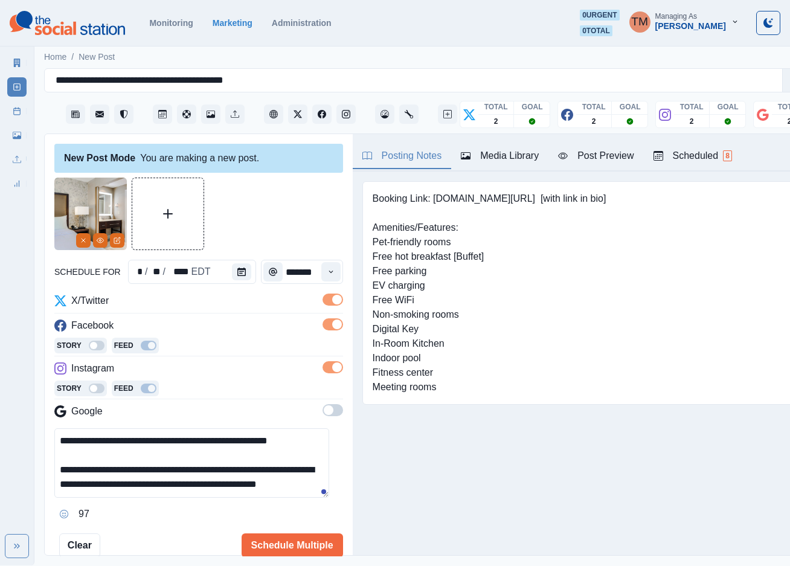
click at [322, 411] on span at bounding box center [332, 410] width 21 height 12
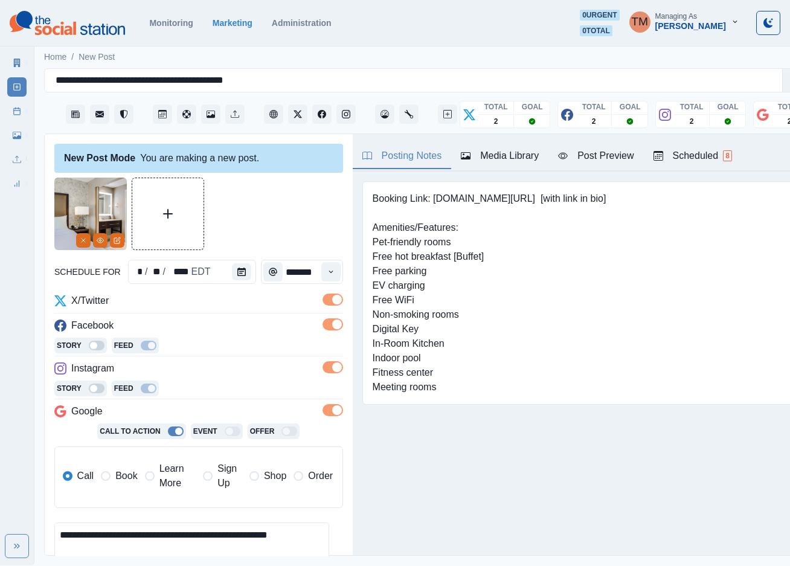
click at [116, 482] on span "Book" at bounding box center [126, 476] width 22 height 14
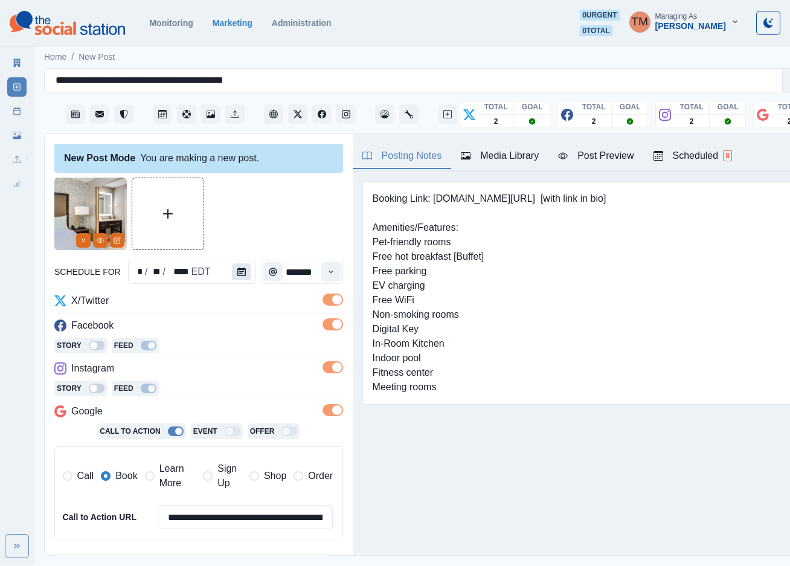
click at [237, 272] on icon "Calendar" at bounding box center [241, 271] width 8 height 8
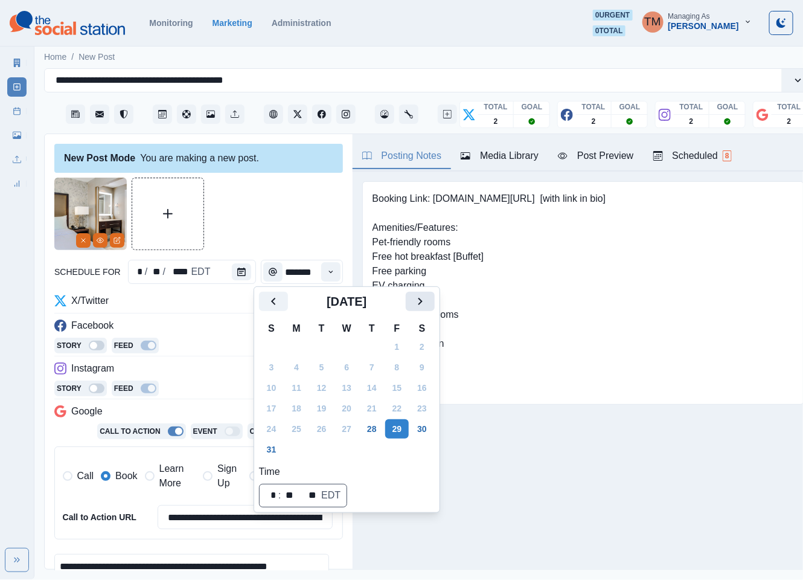
click at [410, 301] on button "Next" at bounding box center [420, 301] width 29 height 19
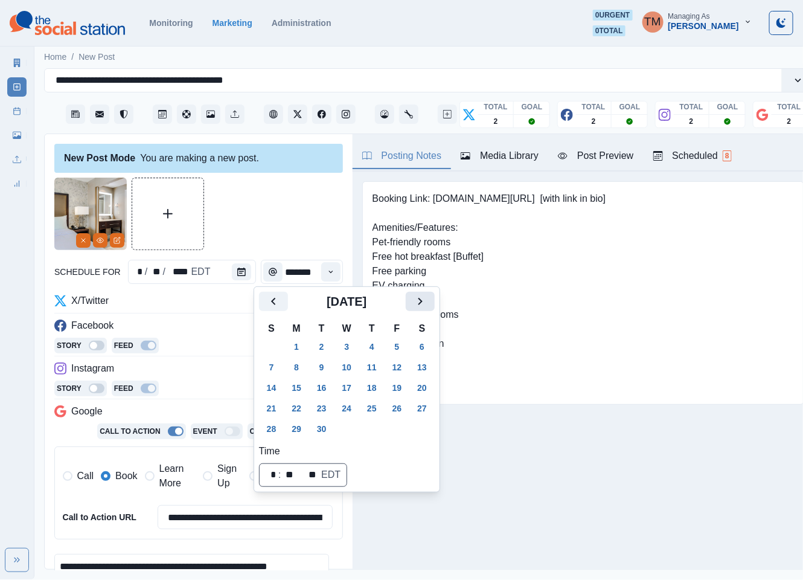
click at [412, 301] on button "Next" at bounding box center [420, 301] width 29 height 19
click at [350, 405] on button "22" at bounding box center [347, 407] width 24 height 19
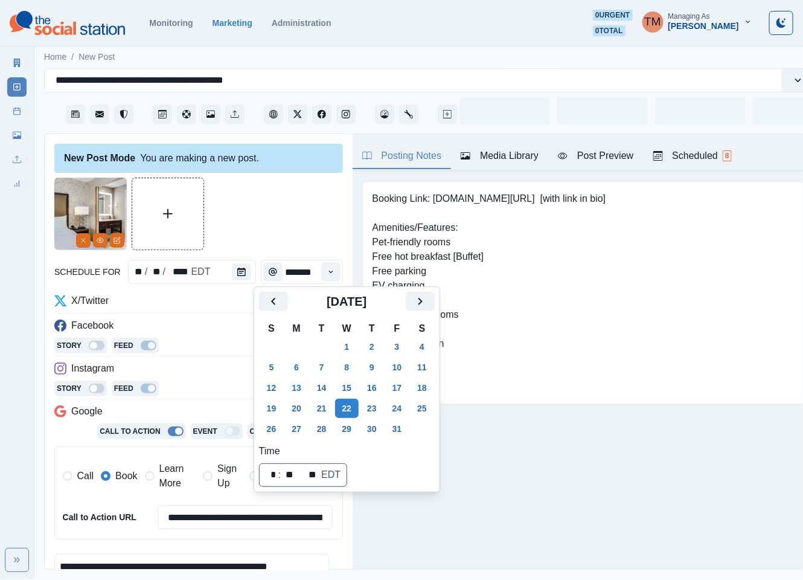
click at [276, 199] on div at bounding box center [198, 214] width 289 height 72
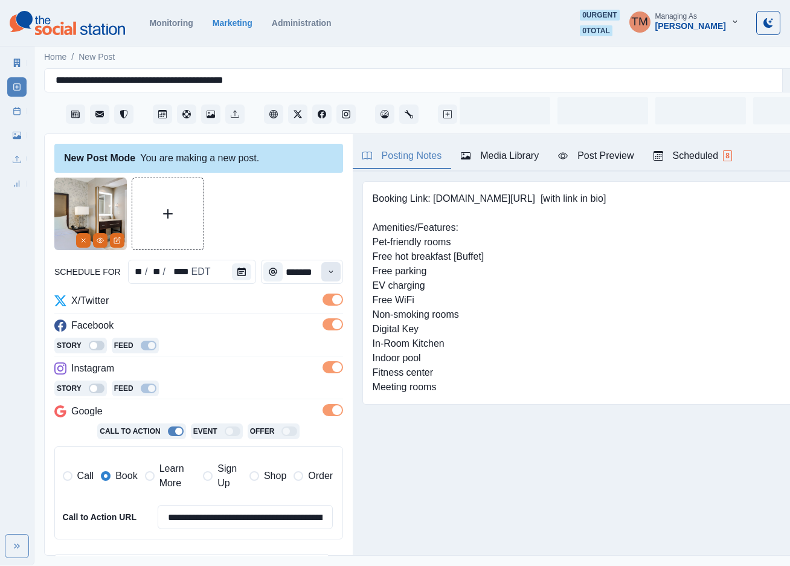
click at [327, 275] on icon "Time" at bounding box center [331, 271] width 8 height 8
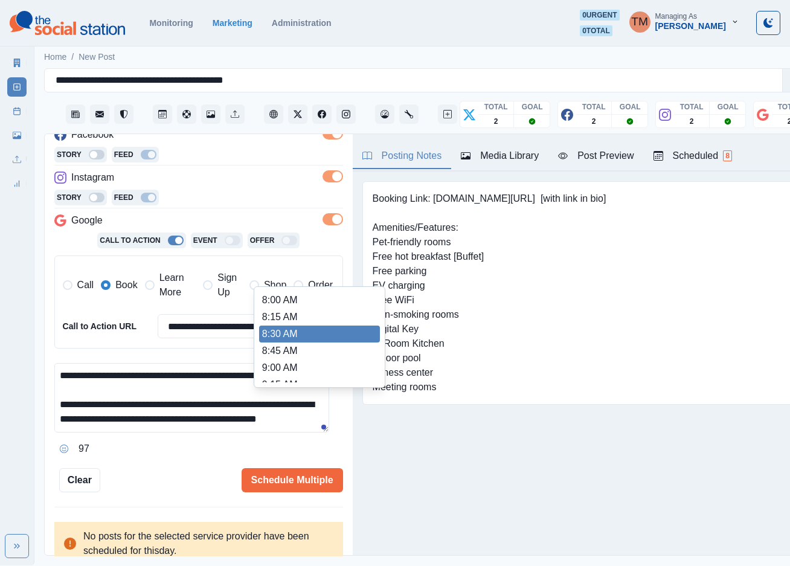
scroll to position [362, 0]
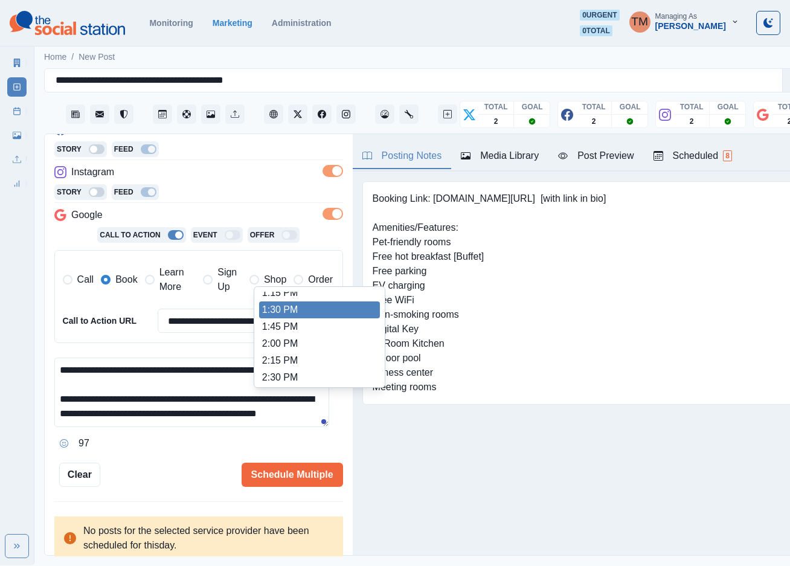
click at [333, 298] on li "1:15 PM" at bounding box center [319, 292] width 121 height 17
type input "*******"
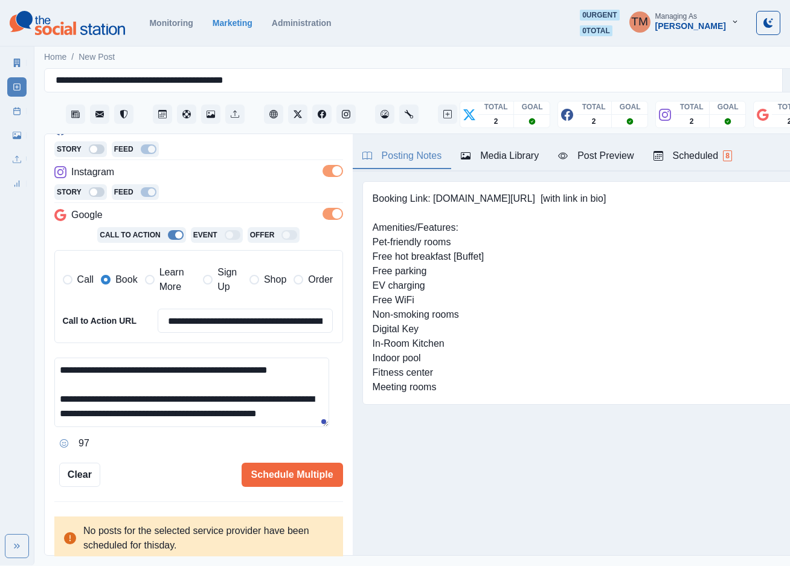
click at [605, 163] on div "Post Preview" at bounding box center [595, 156] width 75 height 14
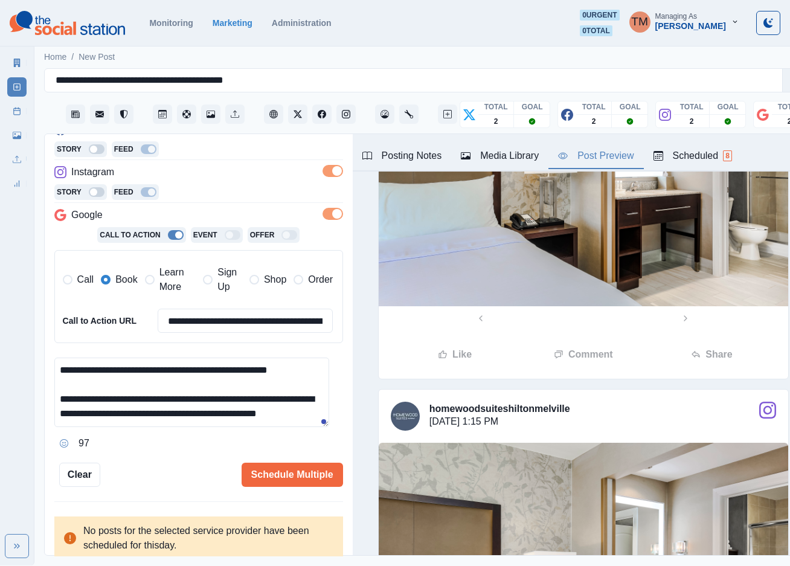
scroll to position [610, 0]
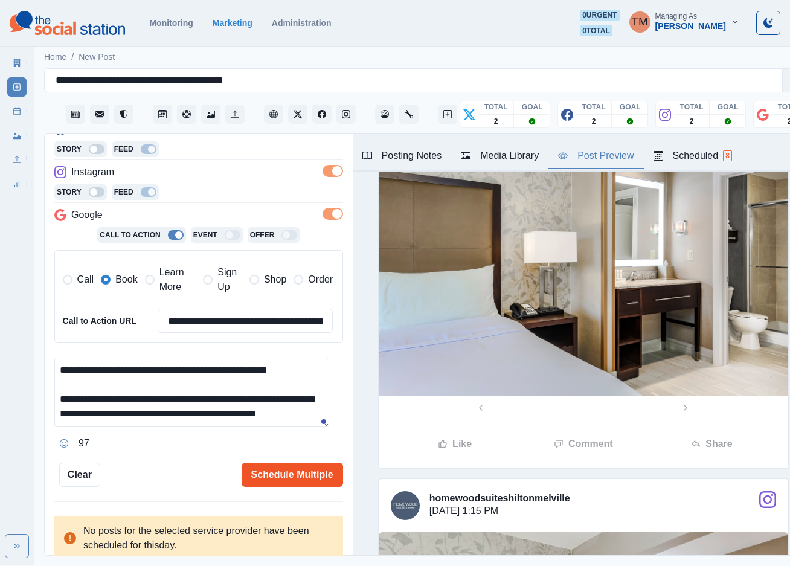
click at [283, 471] on button "Schedule Multiple" at bounding box center [292, 474] width 101 height 24
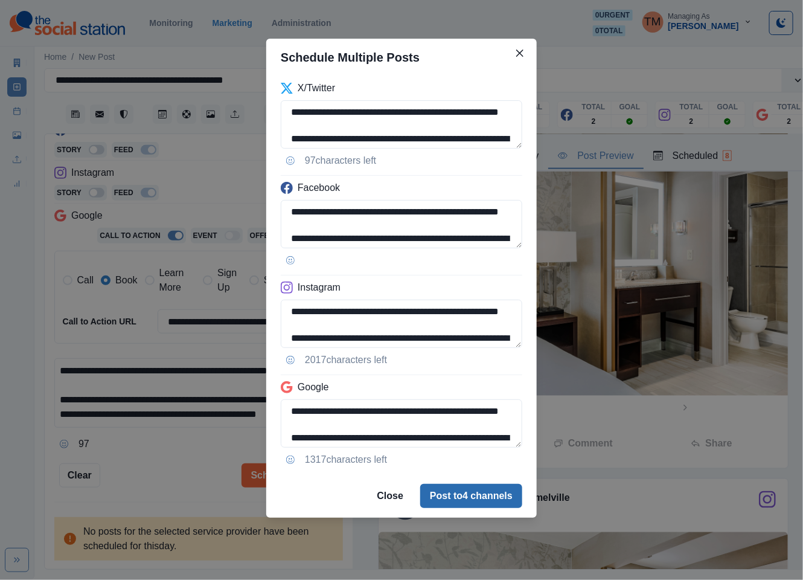
drag, startPoint x: 468, startPoint y: 498, endPoint x: 530, endPoint y: 479, distance: 64.5
click at [469, 498] on button "Post to 4 channels" at bounding box center [471, 496] width 102 height 24
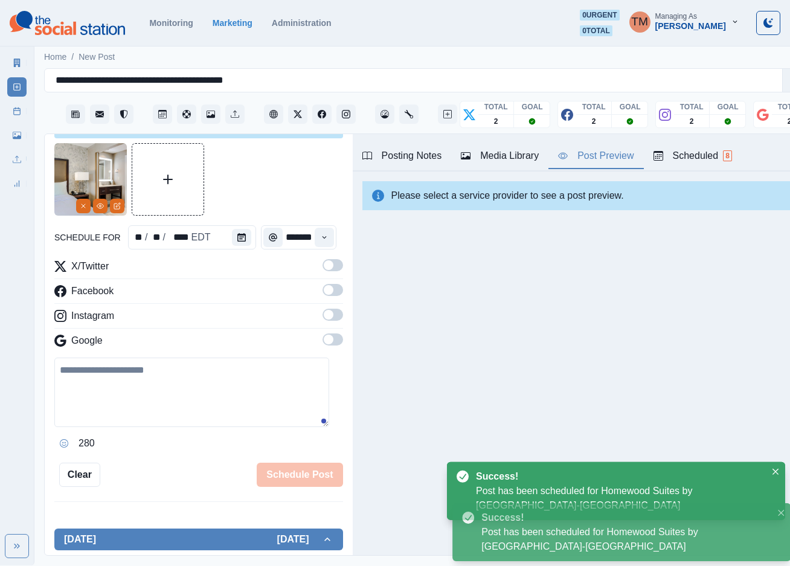
scroll to position [0, 0]
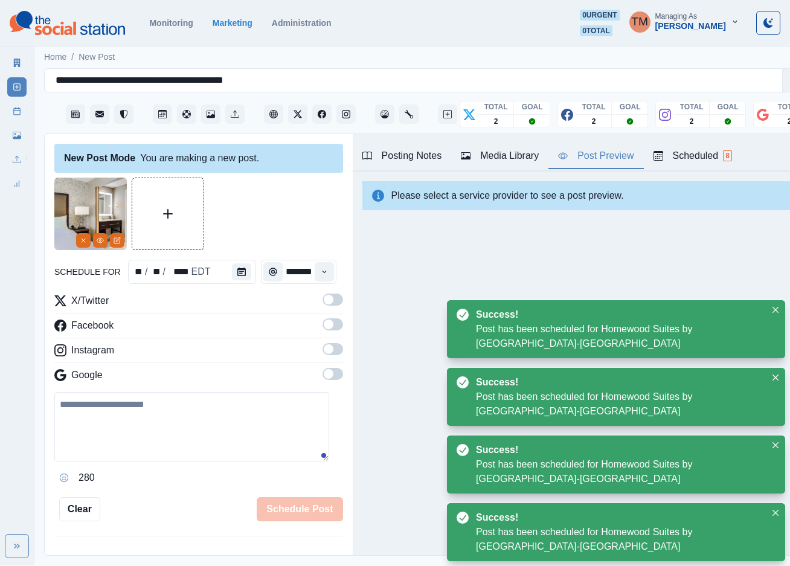
click at [11, 109] on link "Post Schedule" at bounding box center [16, 110] width 19 height 19
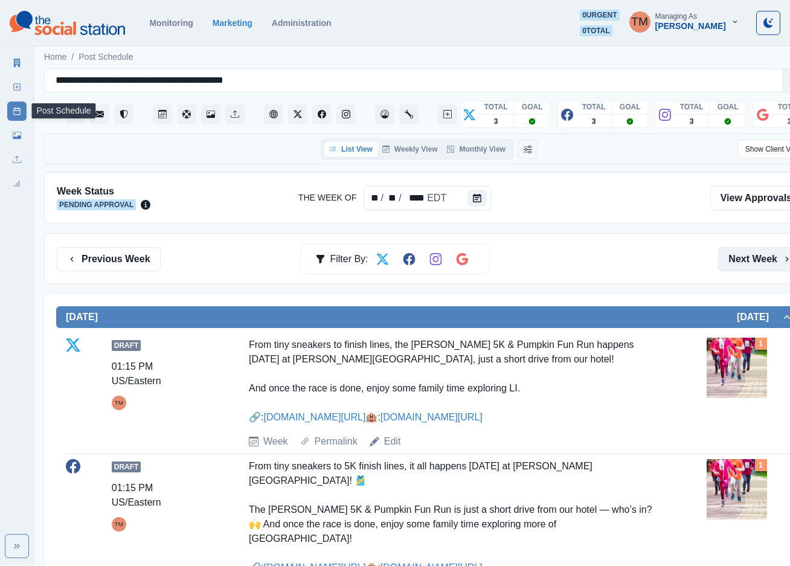
click at [744, 252] on button "Next Week" at bounding box center [760, 259] width 84 height 24
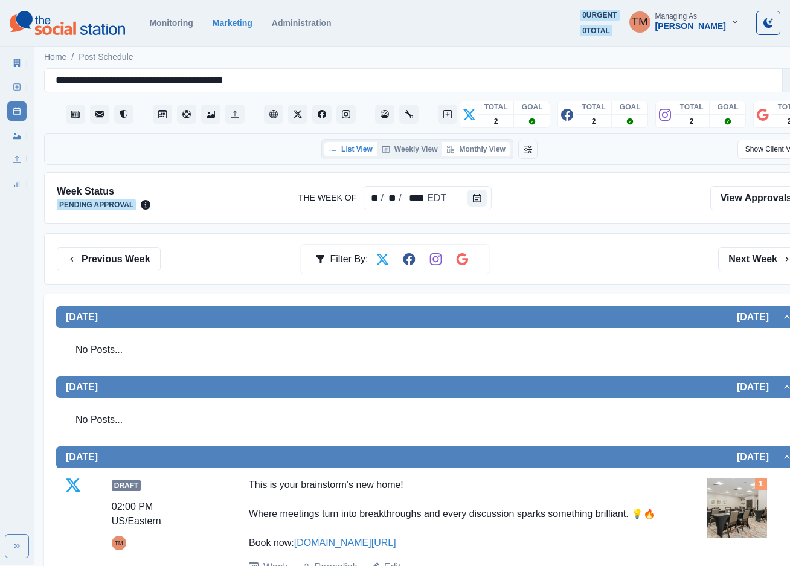
click at [477, 151] on button "Monthly View" at bounding box center [476, 149] width 68 height 14
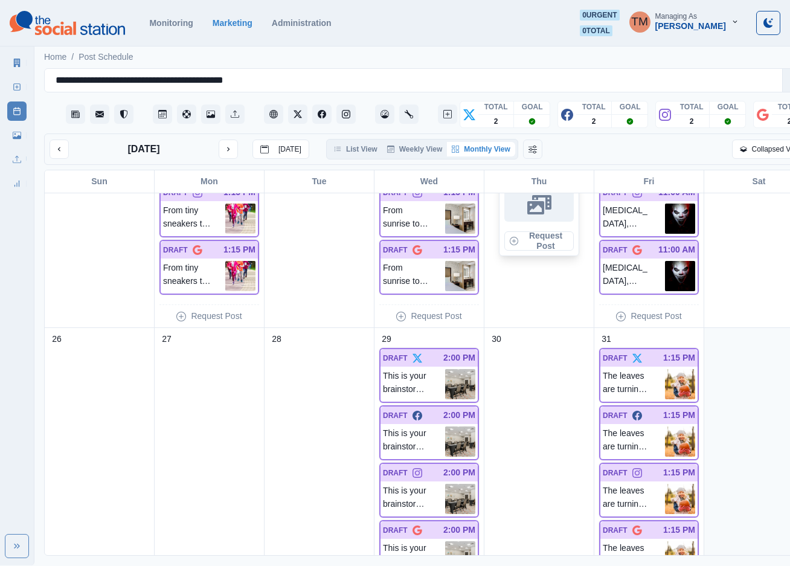
scroll to position [1040, 0]
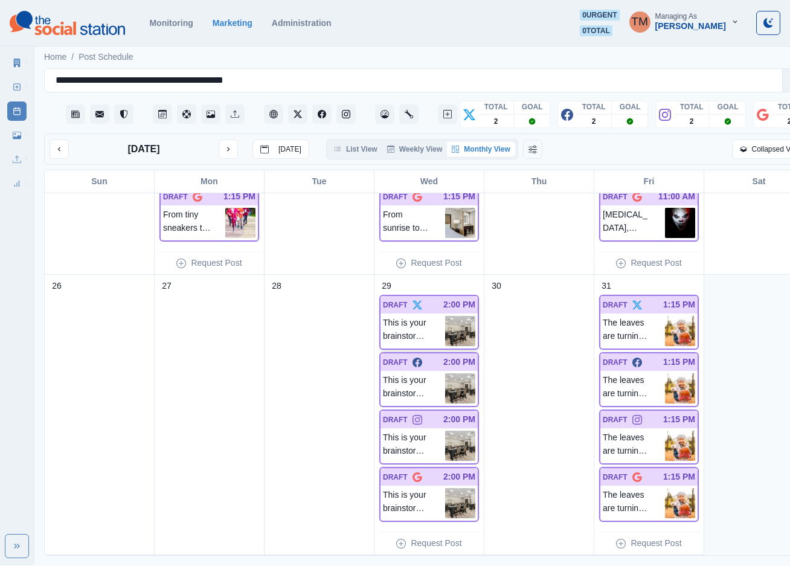
click at [428, 322] on p "This is your brainstorm’s new home! Where meetings turn into breakthroughs and …" at bounding box center [414, 331] width 62 height 30
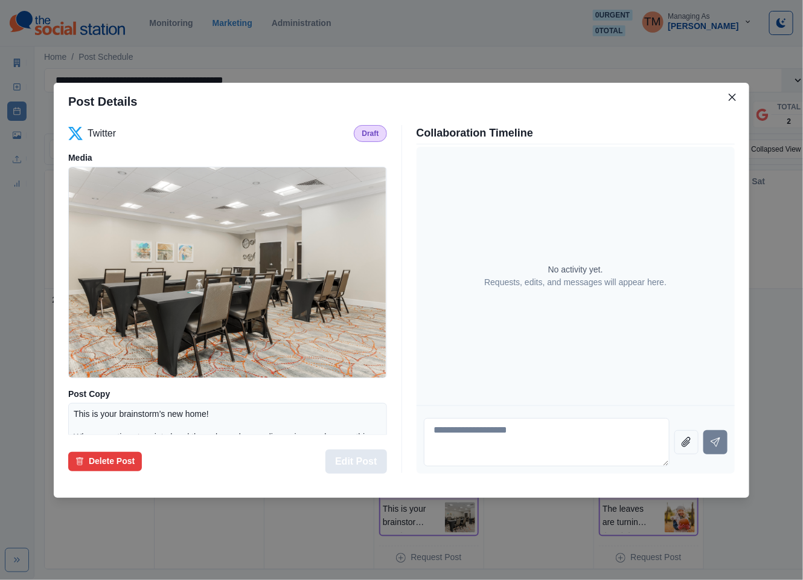
click at [363, 466] on button "Edit Post" at bounding box center [355, 461] width 61 height 24
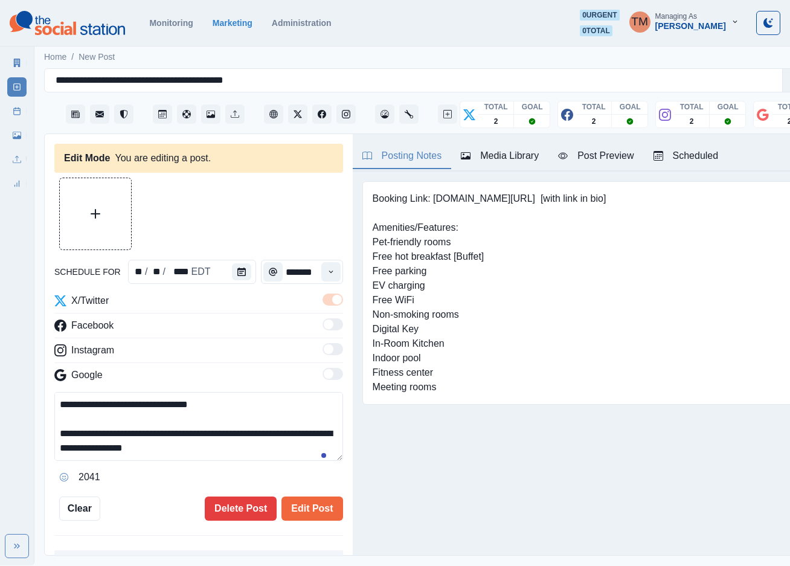
type input "*******"
type textarea "**********"
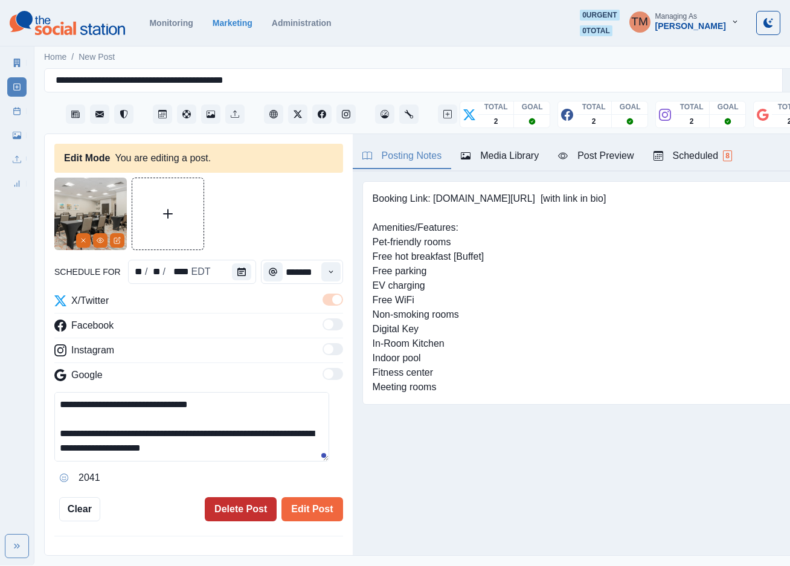
click at [238, 513] on button "Delete Post" at bounding box center [241, 509] width 72 height 24
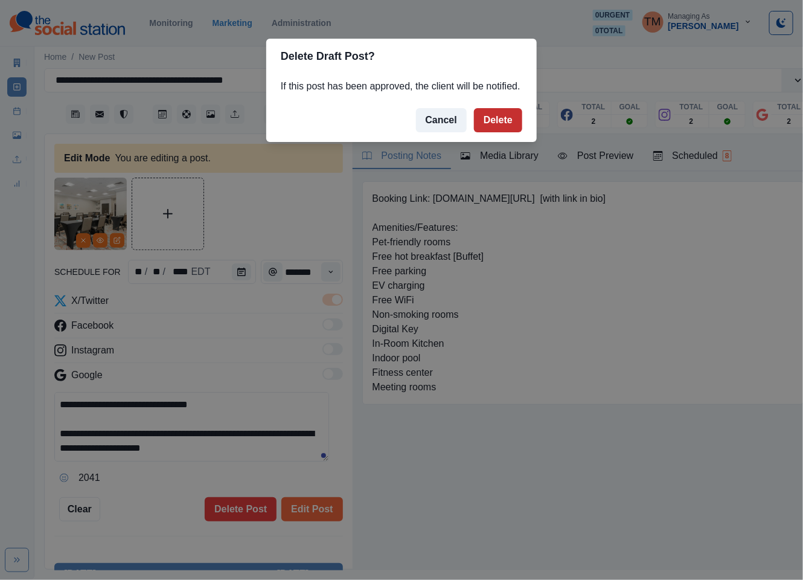
click at [502, 121] on button "Delete" at bounding box center [498, 120] width 48 height 24
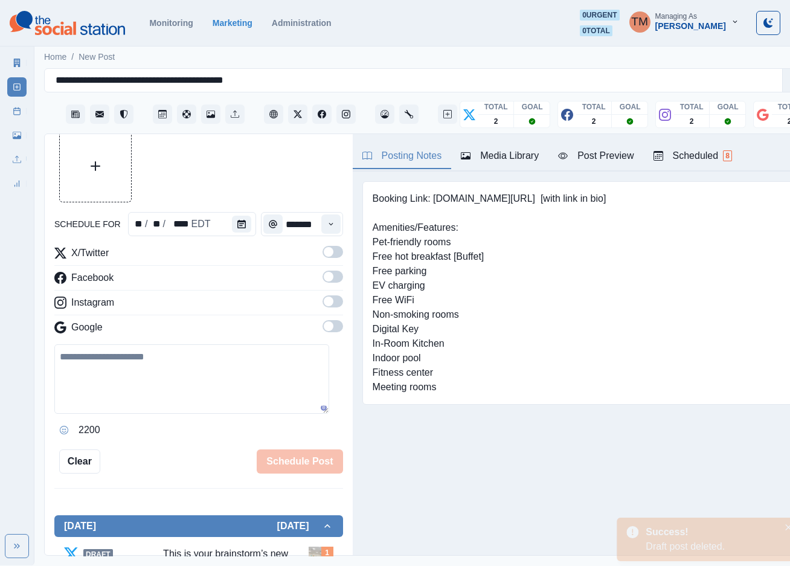
scroll to position [543, 0]
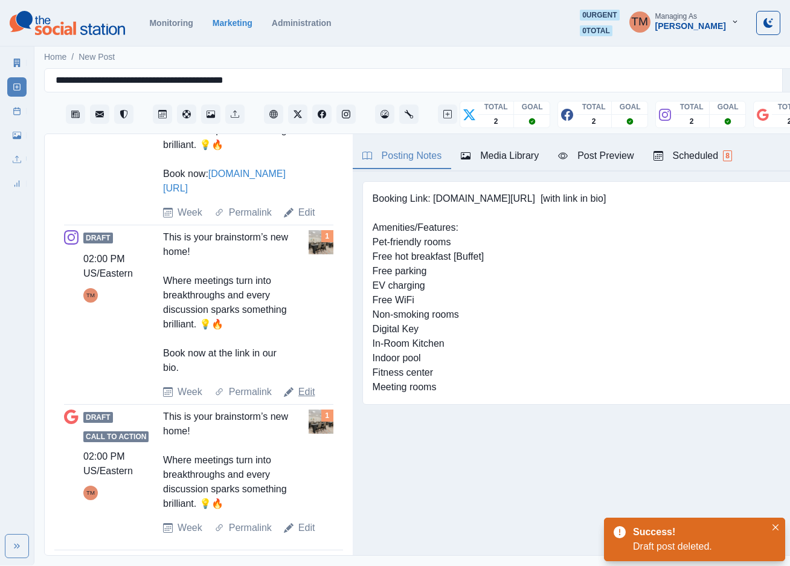
click at [301, 390] on link "Edit" at bounding box center [306, 392] width 17 height 14
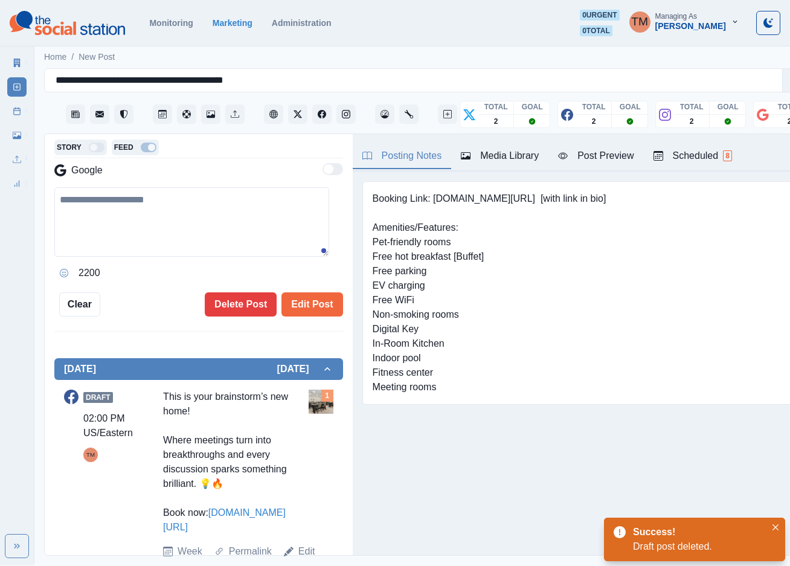
type textarea "**********"
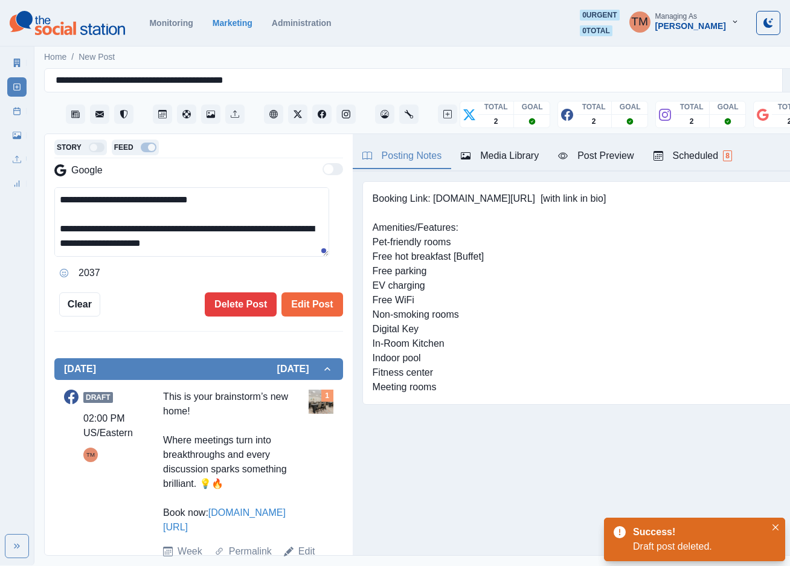
scroll to position [181, 0]
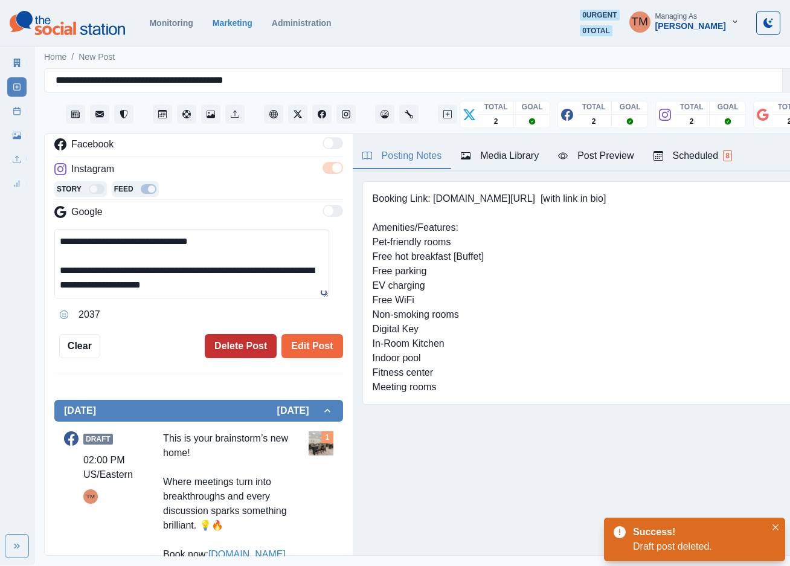
click at [225, 346] on button "Delete Post" at bounding box center [241, 346] width 72 height 24
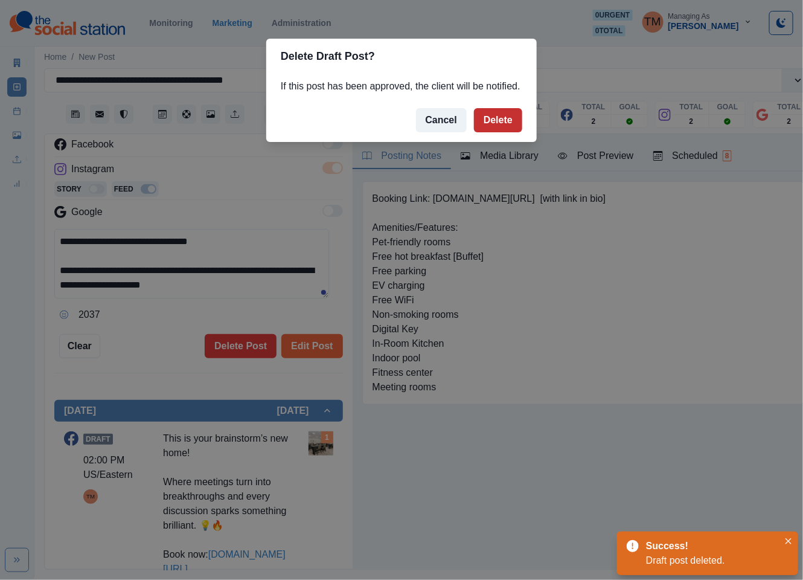
click at [499, 118] on button "Delete" at bounding box center [498, 120] width 48 height 24
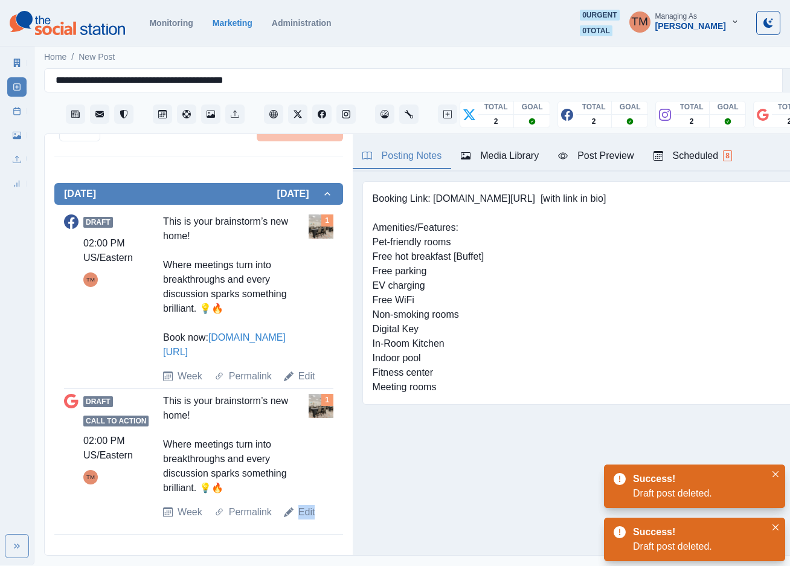
scroll to position [366, 0]
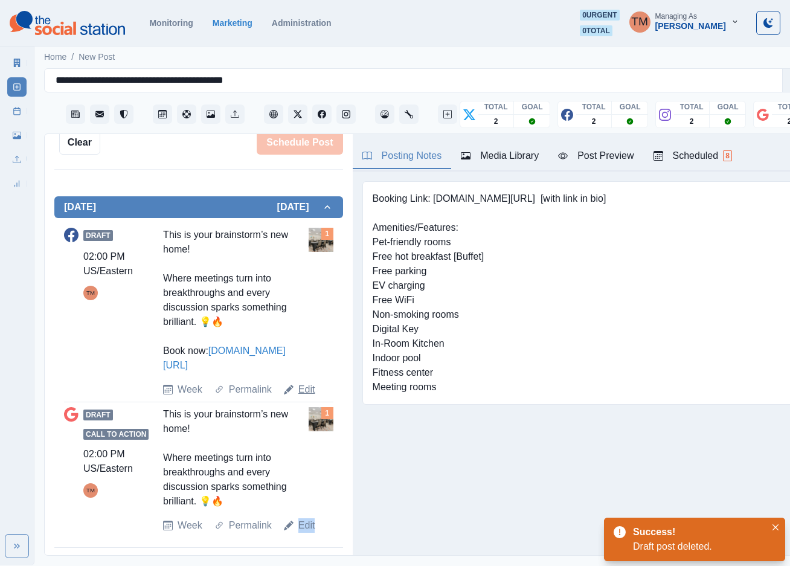
click at [301, 389] on link "Edit" at bounding box center [306, 389] width 17 height 14
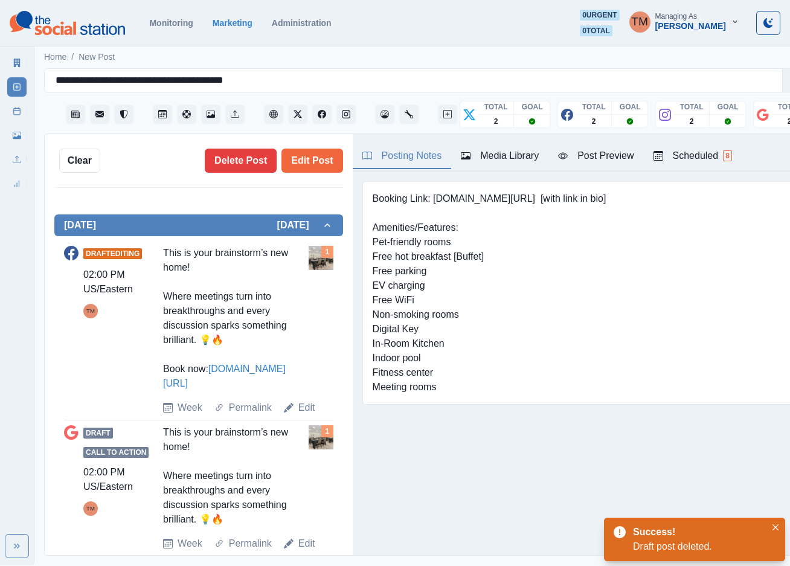
type textarea "**********"
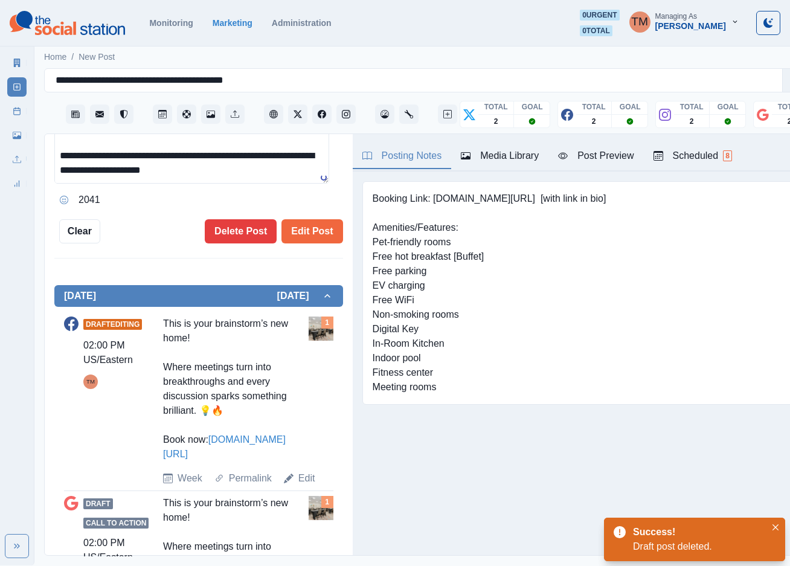
scroll to position [294, 0]
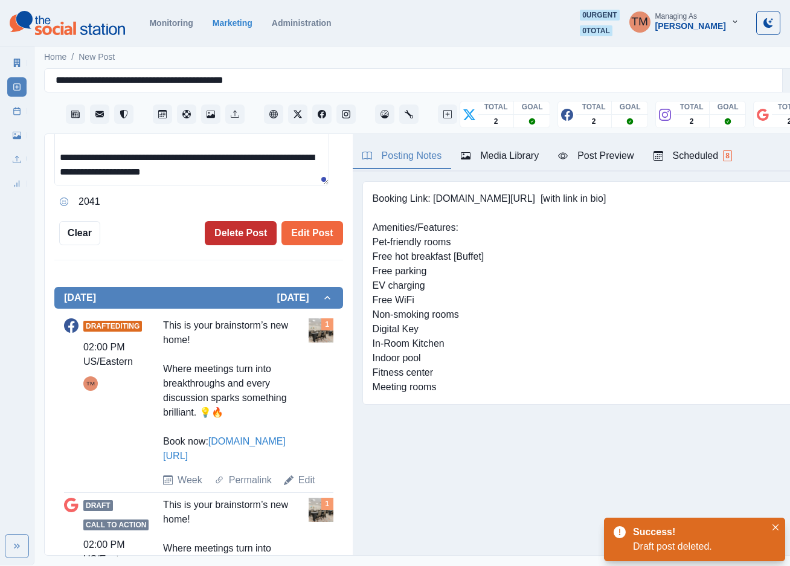
click at [223, 230] on button "Delete Post" at bounding box center [241, 233] width 72 height 24
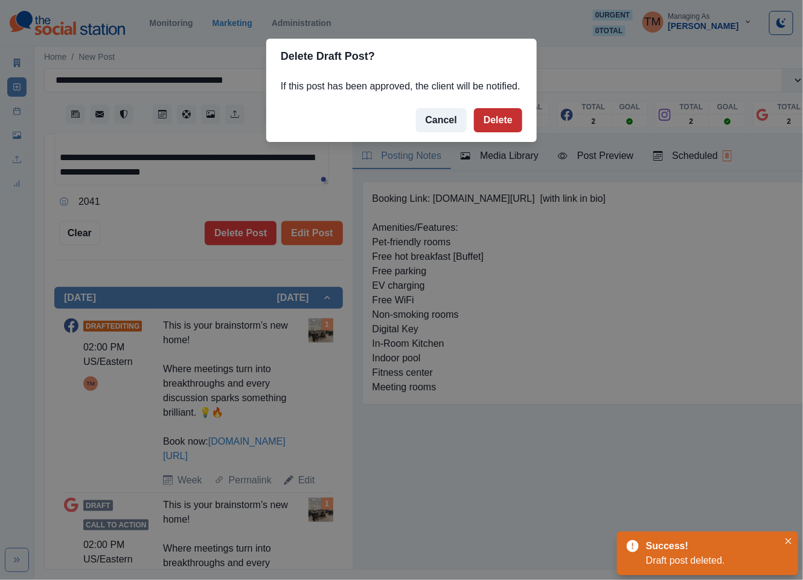
click at [494, 118] on button "Delete" at bounding box center [498, 120] width 48 height 24
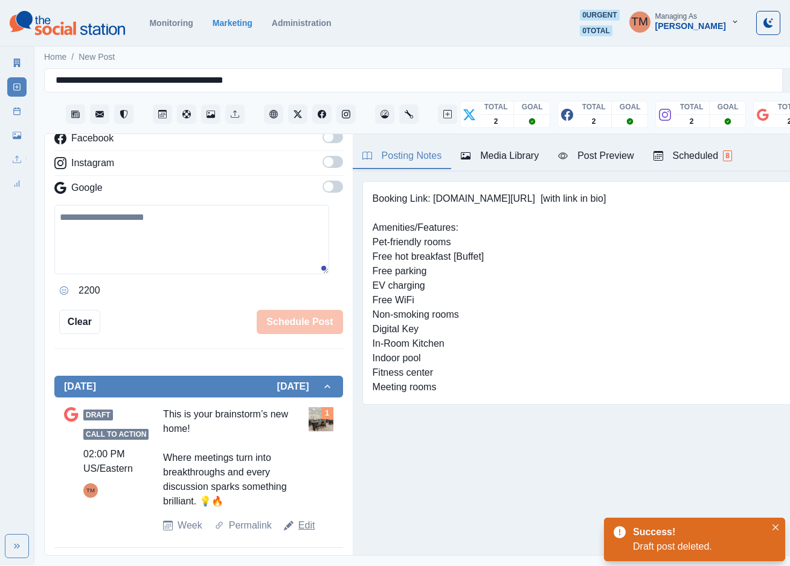
click at [303, 529] on link "Edit" at bounding box center [306, 525] width 17 height 14
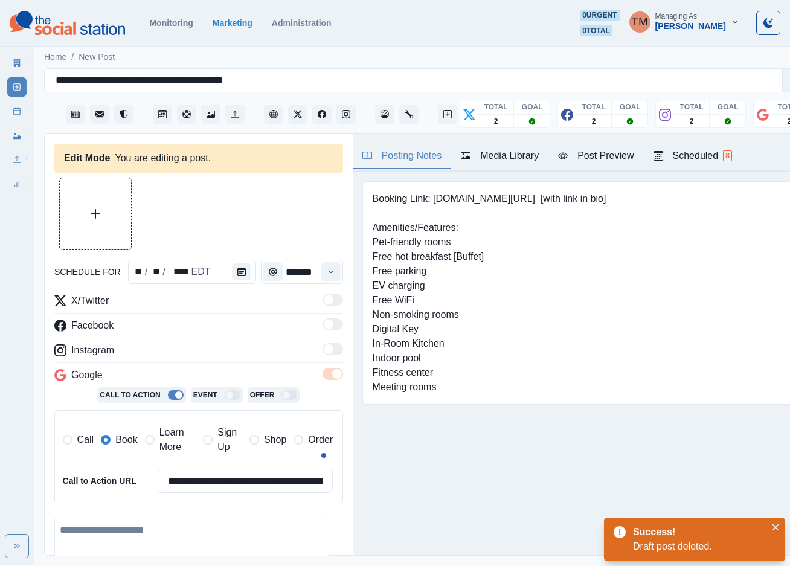
type textarea "**********"
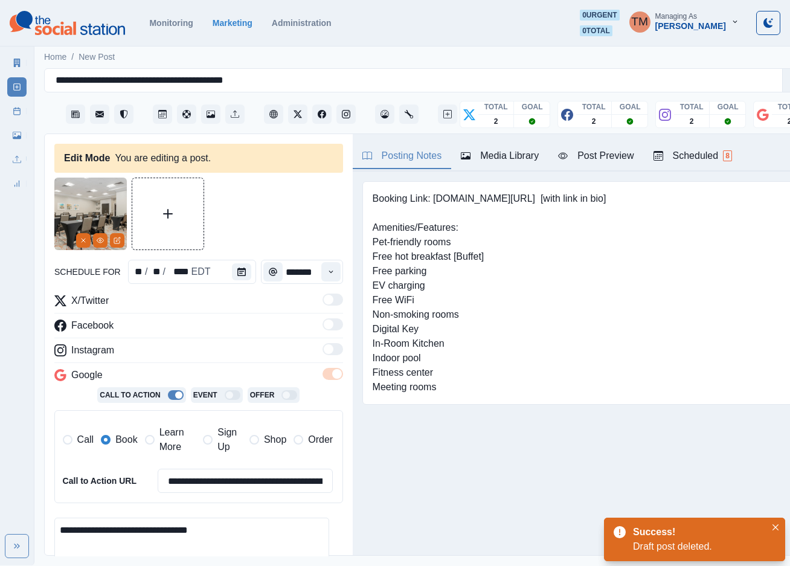
scroll to position [181, 0]
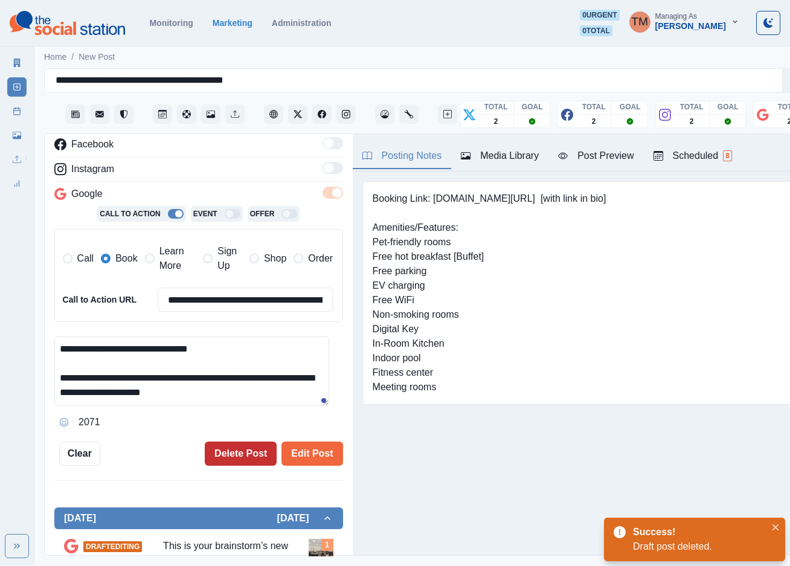
click at [232, 451] on button "Delete Post" at bounding box center [241, 453] width 72 height 24
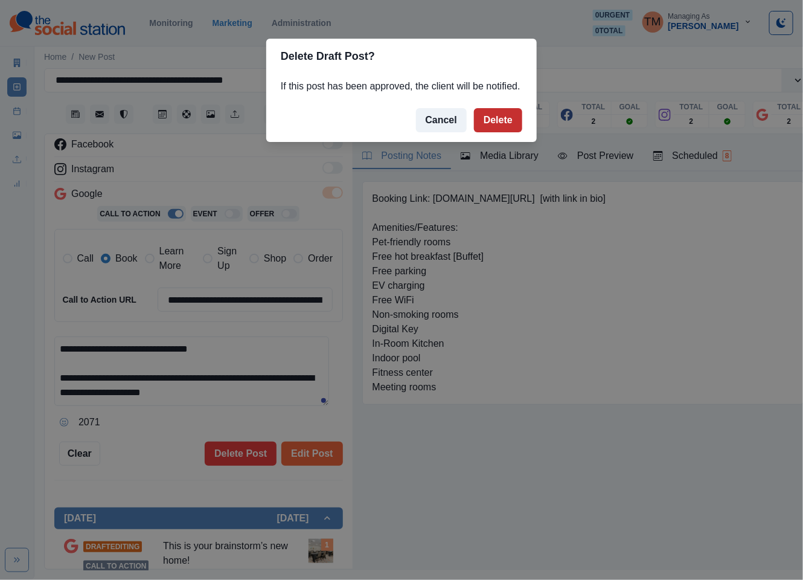
click at [487, 120] on button "Delete" at bounding box center [498, 120] width 48 height 24
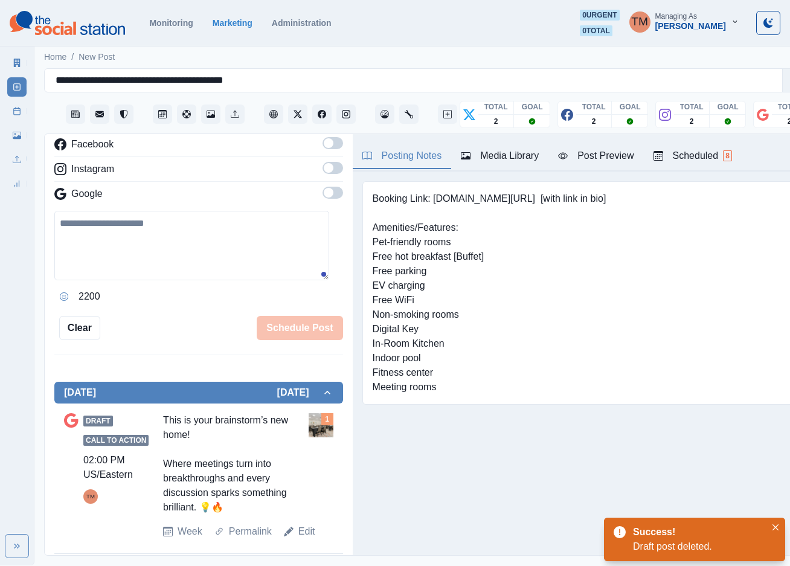
scroll to position [34, 0]
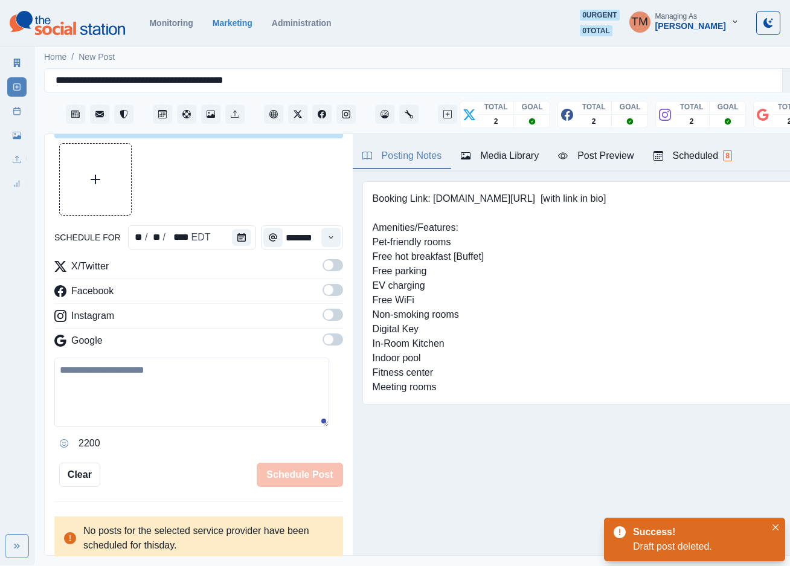
click at [507, 158] on div "Media Library" at bounding box center [500, 156] width 78 height 14
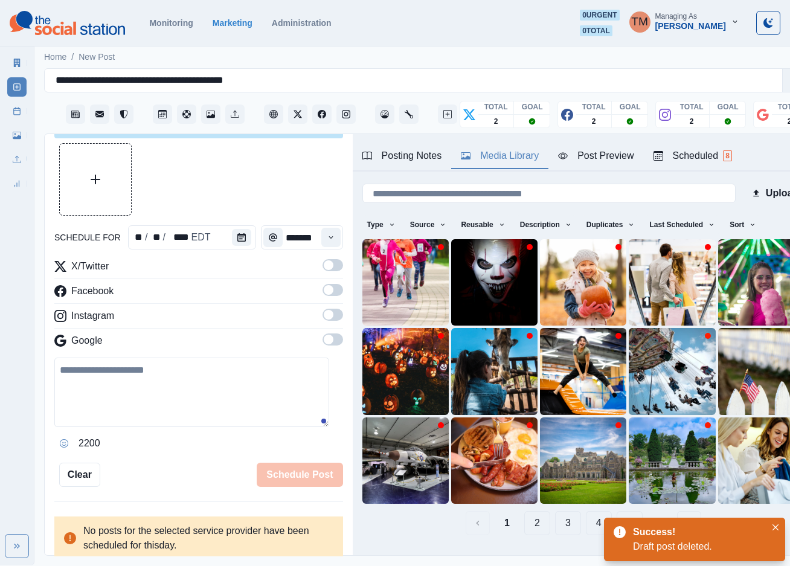
click at [647, 511] on button "5" at bounding box center [659, 523] width 25 height 24
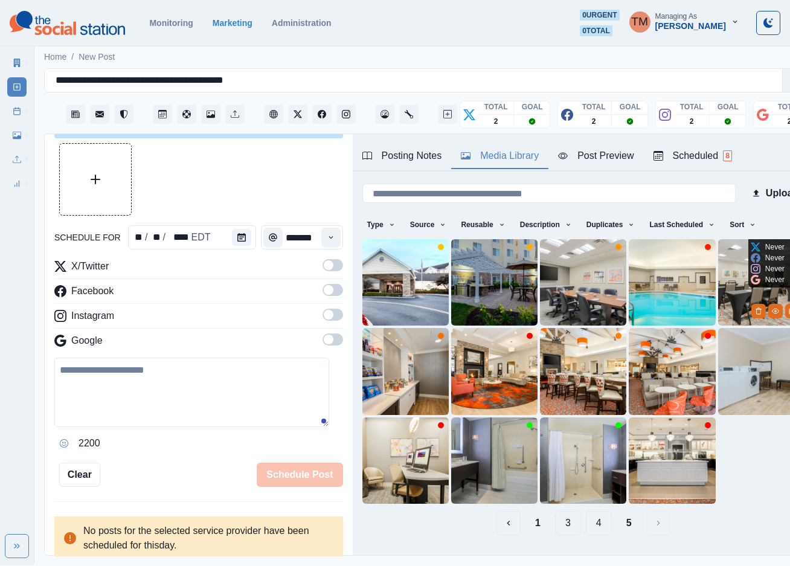
click at [718, 293] on img at bounding box center [761, 282] width 86 height 86
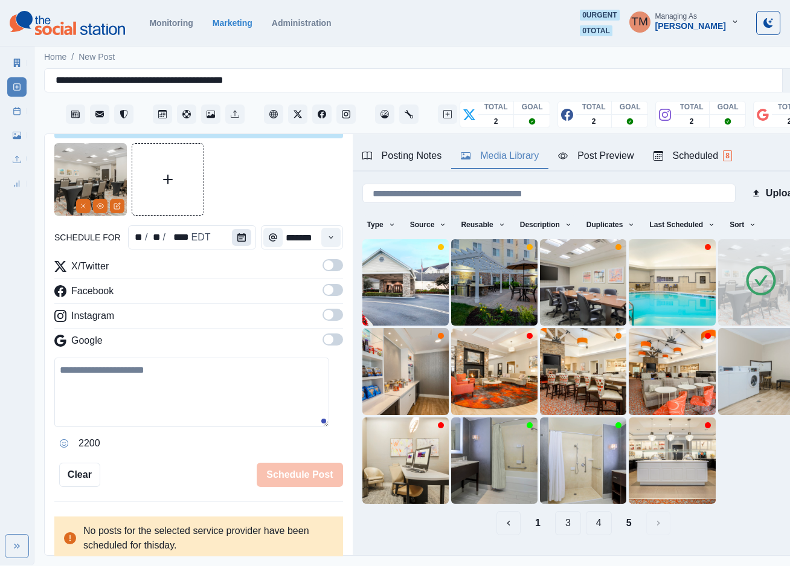
click at [237, 235] on icon "Calendar" at bounding box center [241, 237] width 8 height 8
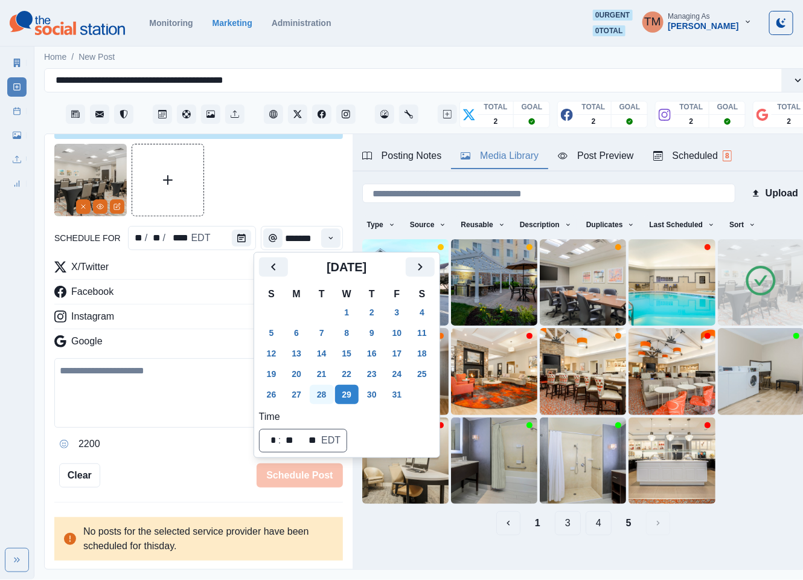
click at [322, 397] on button "28" at bounding box center [322, 394] width 24 height 19
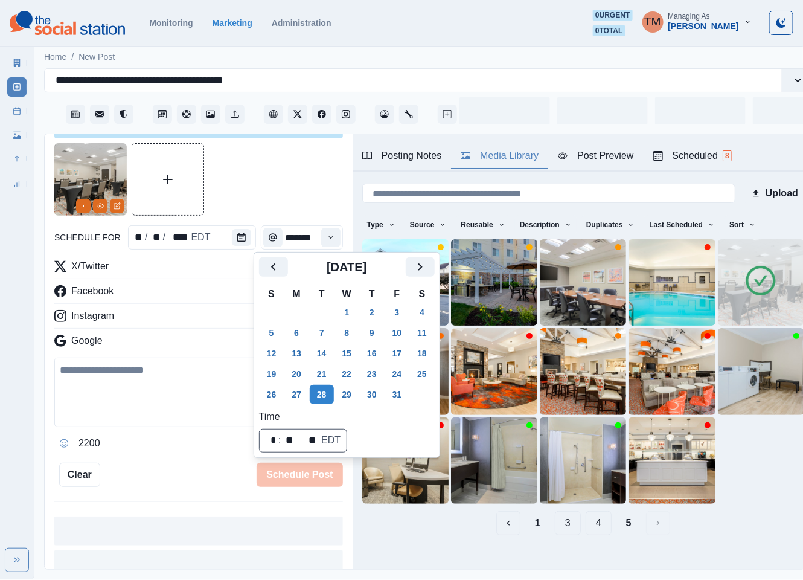
click at [269, 189] on div at bounding box center [198, 179] width 289 height 72
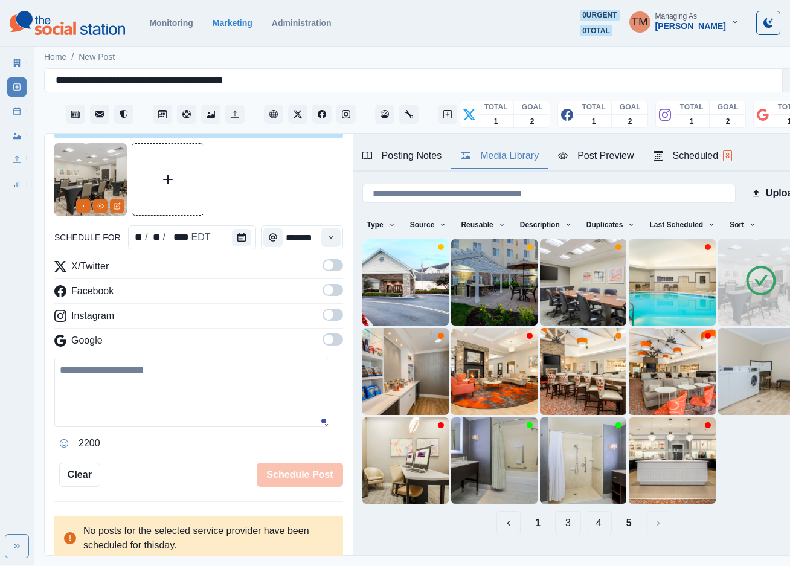
click at [322, 263] on span at bounding box center [332, 265] width 21 height 12
click at [324, 290] on span at bounding box center [332, 290] width 21 height 12
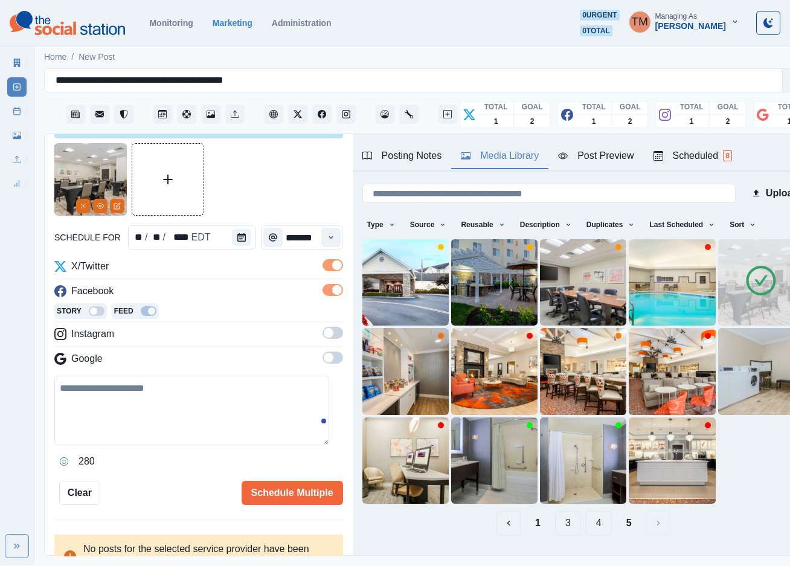
click at [324, 336] on span at bounding box center [329, 333] width 10 height 10
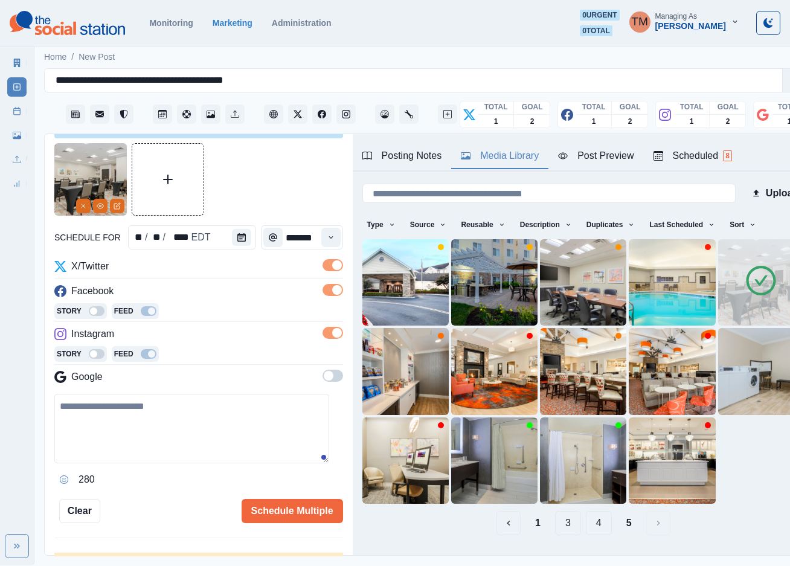
click at [322, 374] on span at bounding box center [332, 376] width 21 height 12
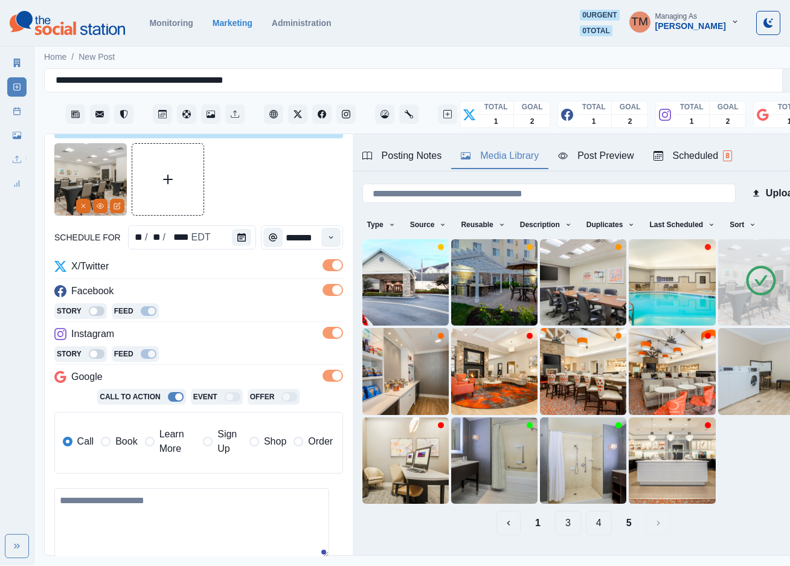
click at [121, 441] on span "Book" at bounding box center [126, 441] width 22 height 14
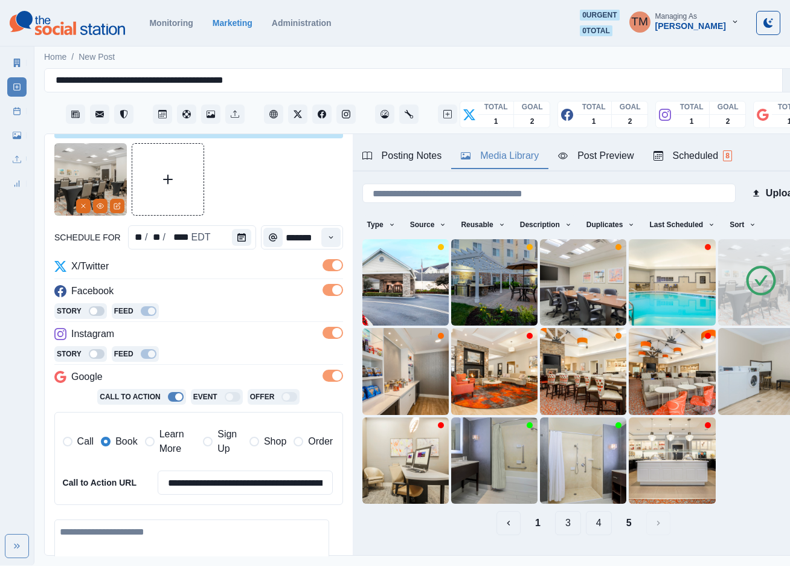
scroll to position [196, 0]
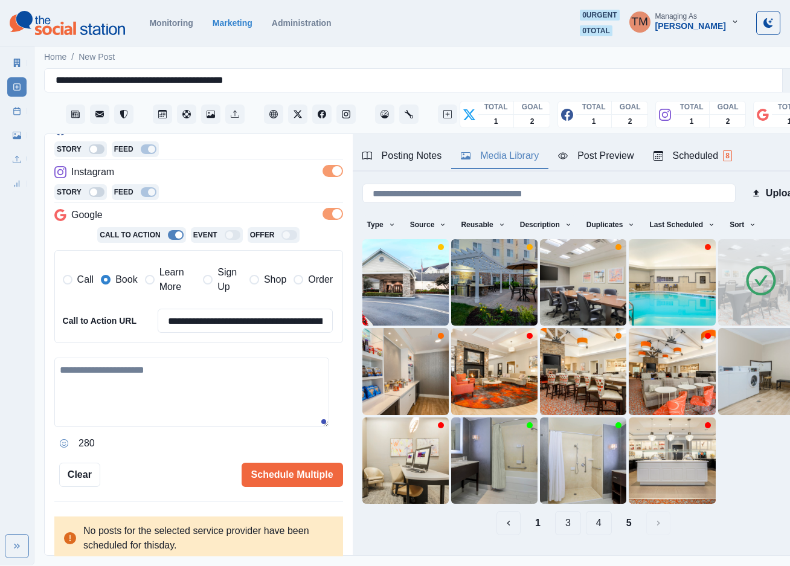
click at [156, 395] on textarea at bounding box center [191, 391] width 275 height 69
paste textarea "**********"
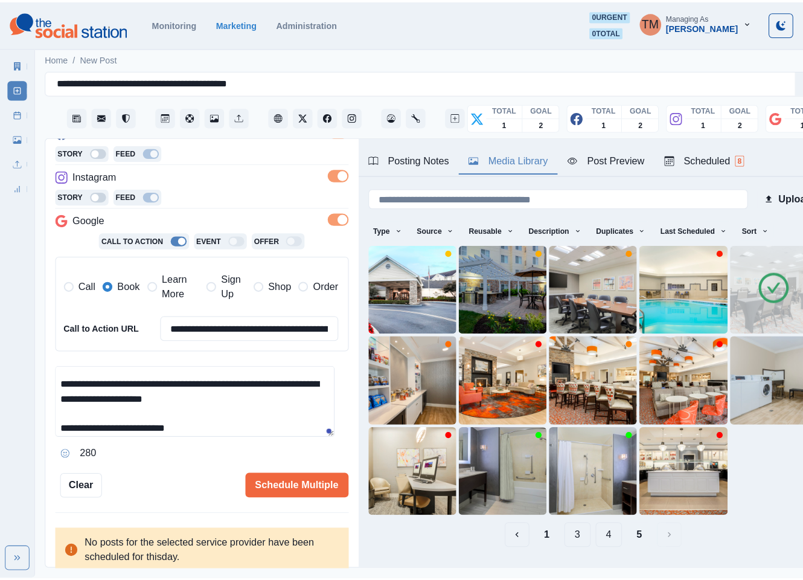
scroll to position [24, 0]
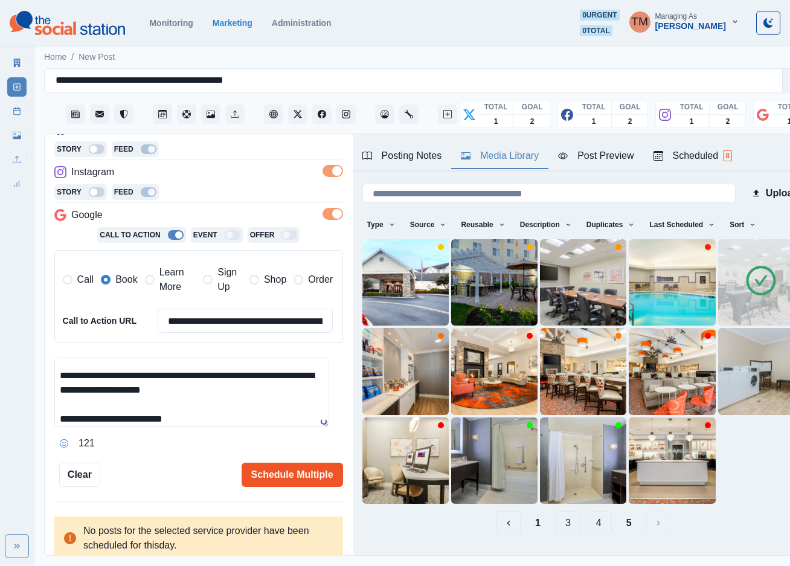
type textarea "**********"
click at [299, 467] on button "Schedule Multiple" at bounding box center [292, 474] width 101 height 24
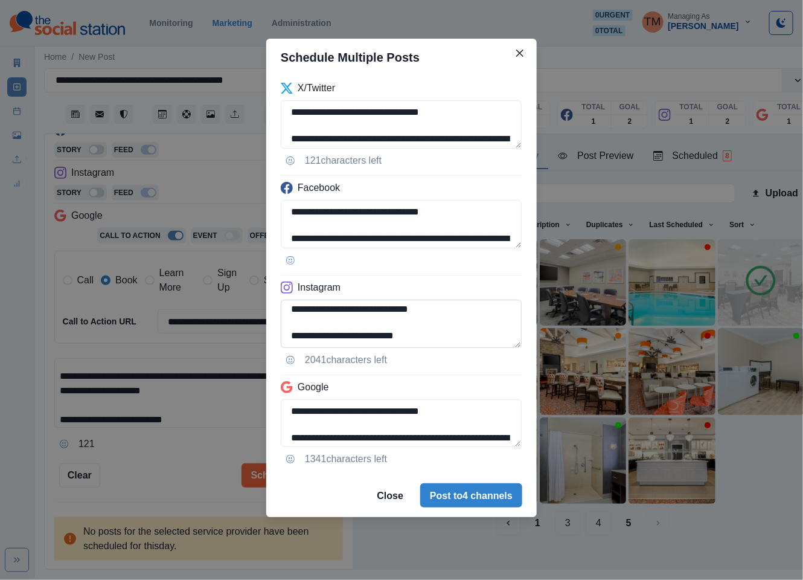
scroll to position [43, 0]
drag, startPoint x: 335, startPoint y: 339, endPoint x: 473, endPoint y: 339, distance: 137.7
click at [473, 339] on textarea "**********" at bounding box center [401, 323] width 241 height 48
click at [361, 327] on textarea "**********" at bounding box center [401, 323] width 241 height 48
drag, startPoint x: 332, startPoint y: 335, endPoint x: 460, endPoint y: 335, distance: 128.0
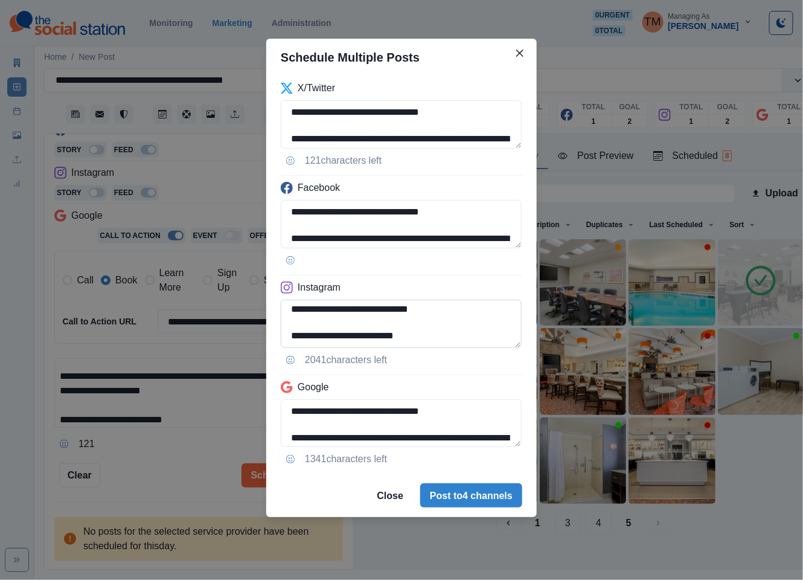
click at [460, 335] on textarea "**********" at bounding box center [401, 323] width 241 height 48
paste textarea "**********"
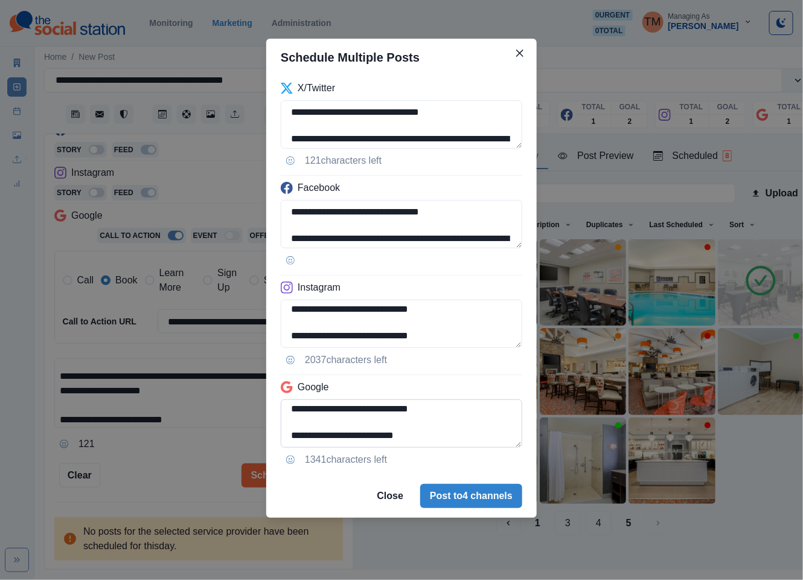
type textarea "**********"
drag, startPoint x: 495, startPoint y: 409, endPoint x: 502, endPoint y: 435, distance: 27.0
click at [502, 435] on textarea "**********" at bounding box center [402, 423] width 242 height 48
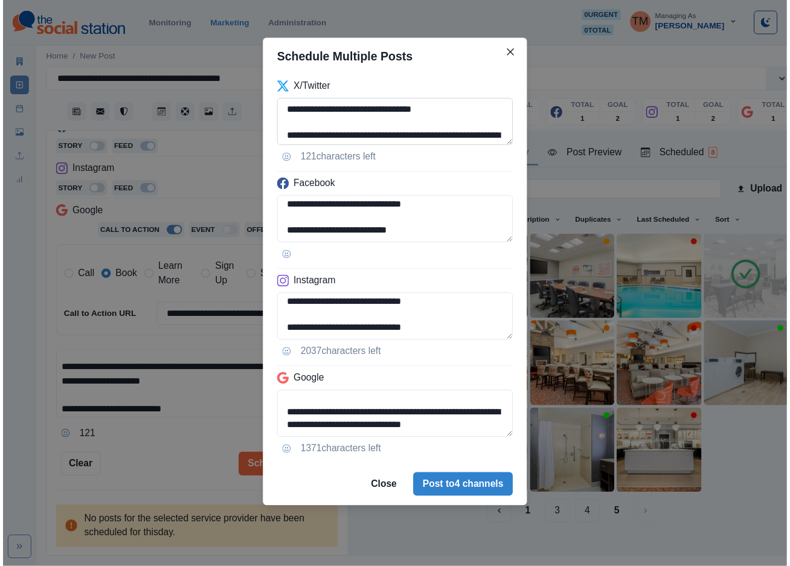
scroll to position [42, 0]
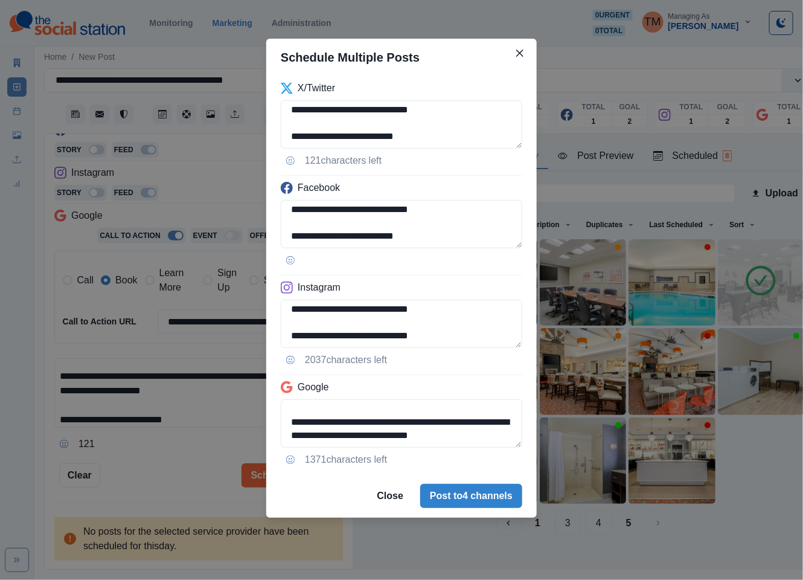
type textarea "**********"
drag, startPoint x: 174, startPoint y: 457, endPoint x: 169, endPoint y: 453, distance: 6.5
click at [176, 457] on div "**********" at bounding box center [401, 290] width 803 height 580
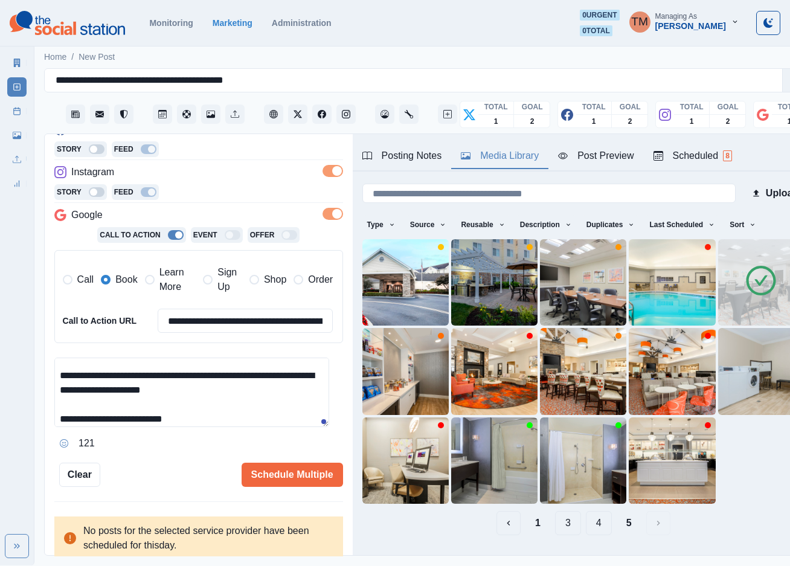
click at [600, 158] on div "Post Preview" at bounding box center [595, 156] width 75 height 14
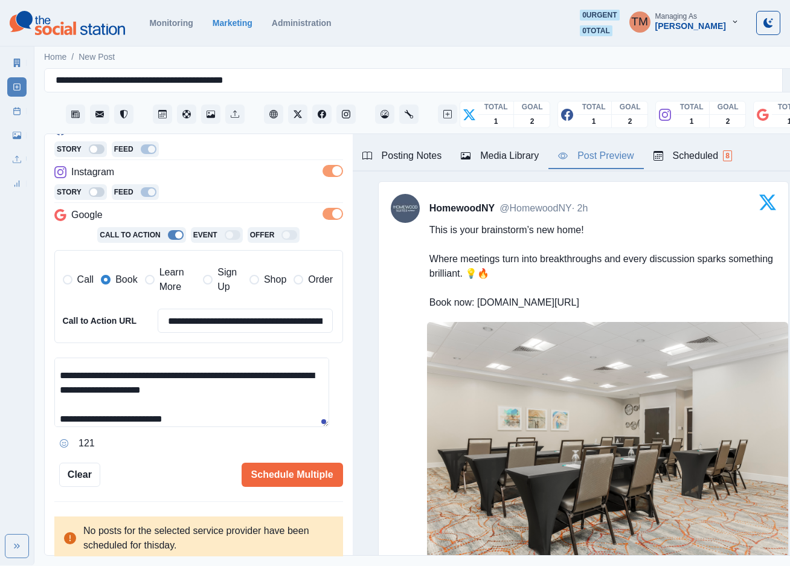
scroll to position [272, 0]
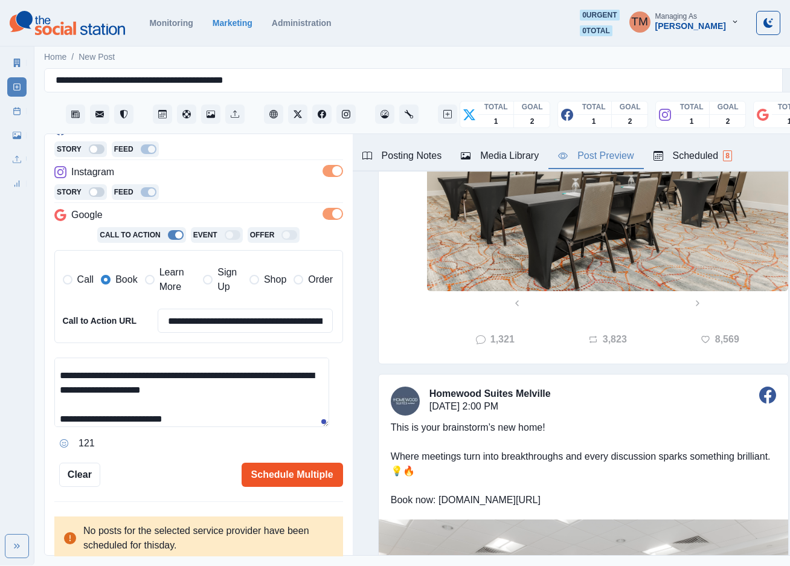
click at [302, 481] on button "Schedule Multiple" at bounding box center [292, 474] width 101 height 24
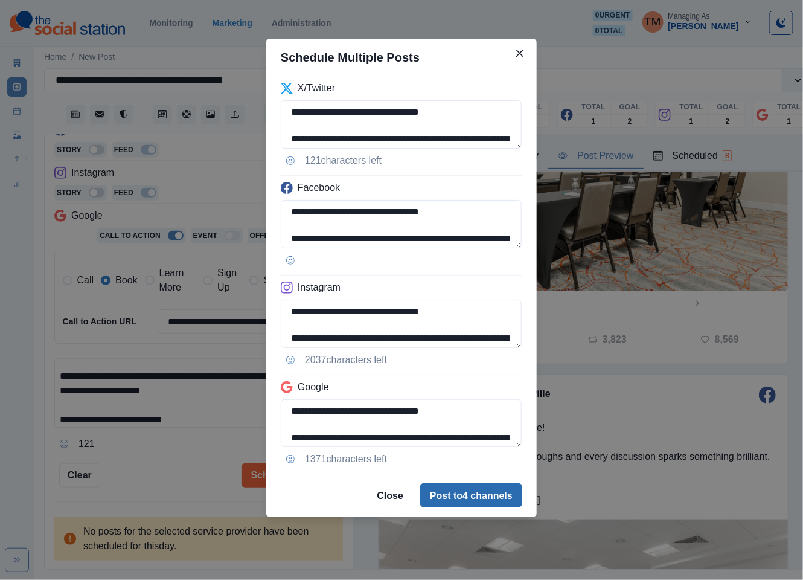
click at [451, 505] on button "Post to 4 channels" at bounding box center [471, 495] width 102 height 24
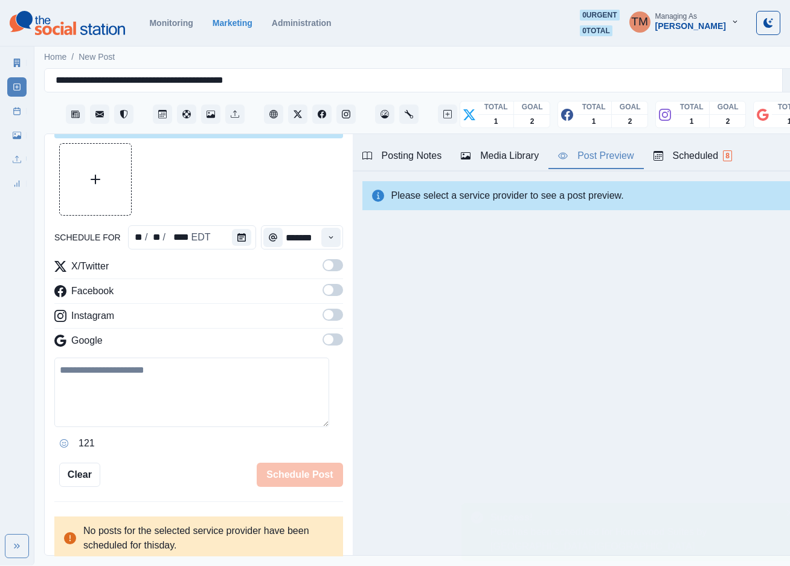
scroll to position [0, 0]
click at [11, 118] on link "Post Schedule" at bounding box center [16, 110] width 19 height 19
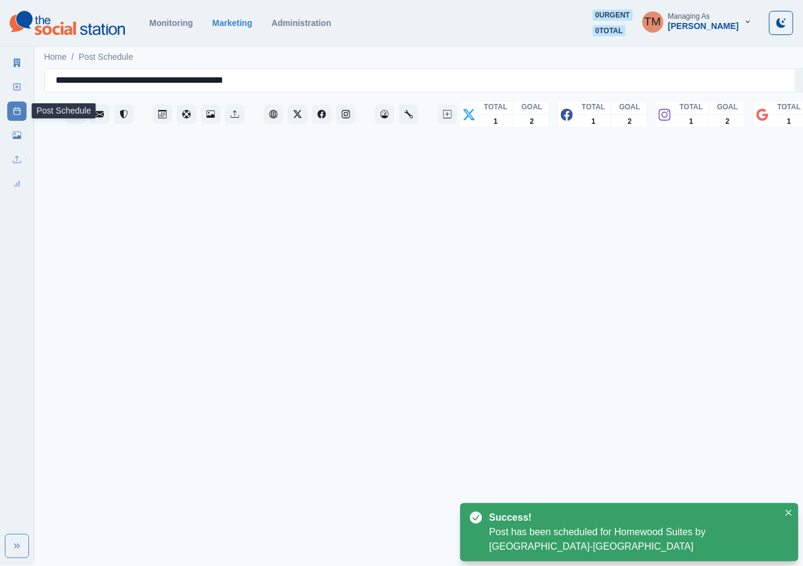
click at [13, 114] on icon at bounding box center [17, 111] width 8 height 8
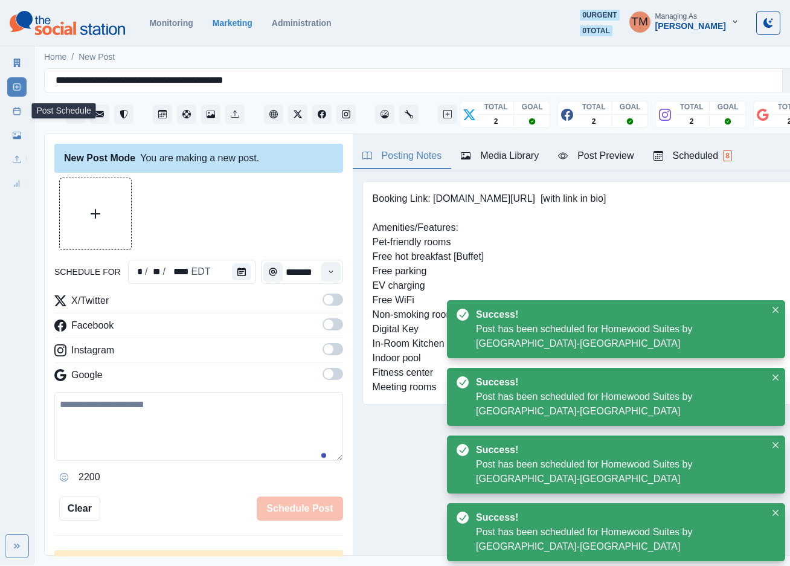
click at [17, 112] on icon at bounding box center [17, 111] width 8 height 8
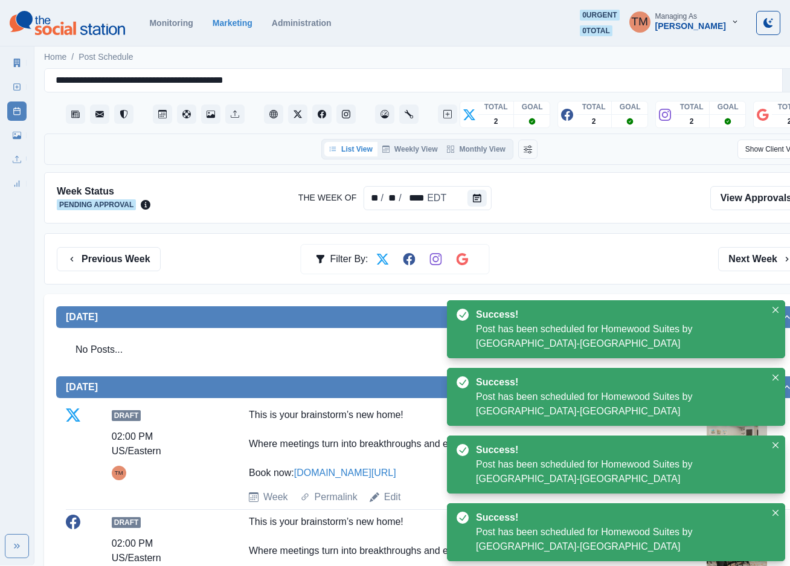
click at [607, 267] on div "Previous Week Filter By: Next Week" at bounding box center [429, 259] width 745 height 24
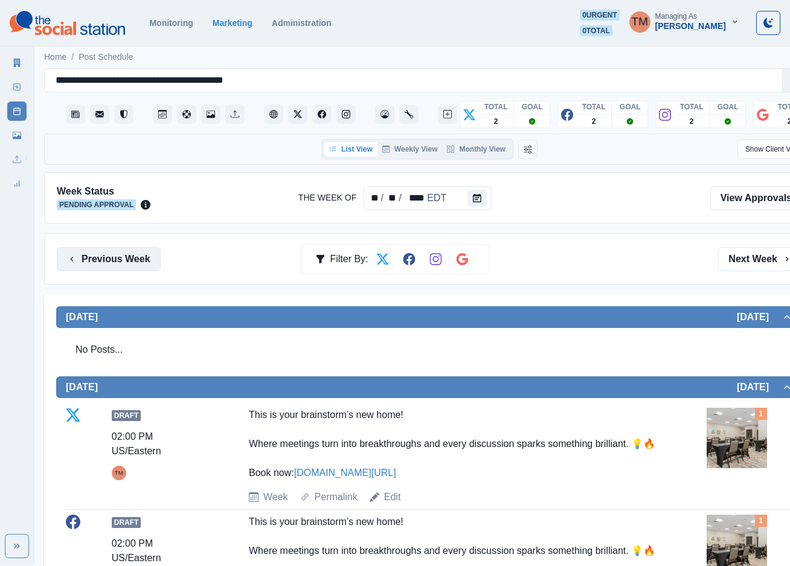
click at [94, 255] on button "Previous Week" at bounding box center [109, 259] width 104 height 24
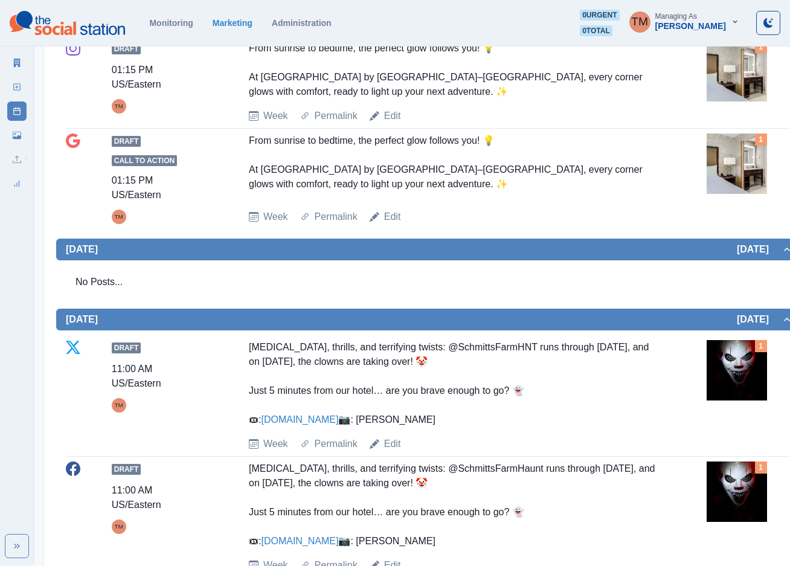
scroll to position [1268, 0]
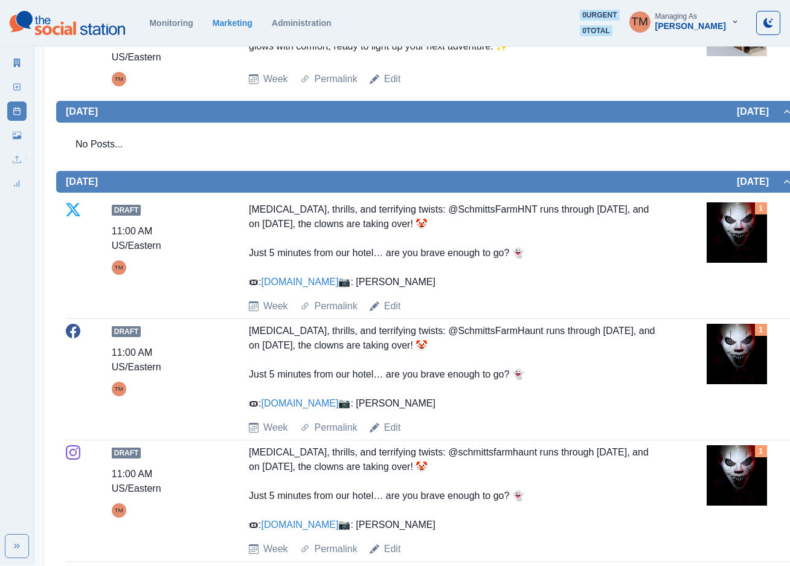
click at [727, 354] on img at bounding box center [736, 354] width 60 height 60
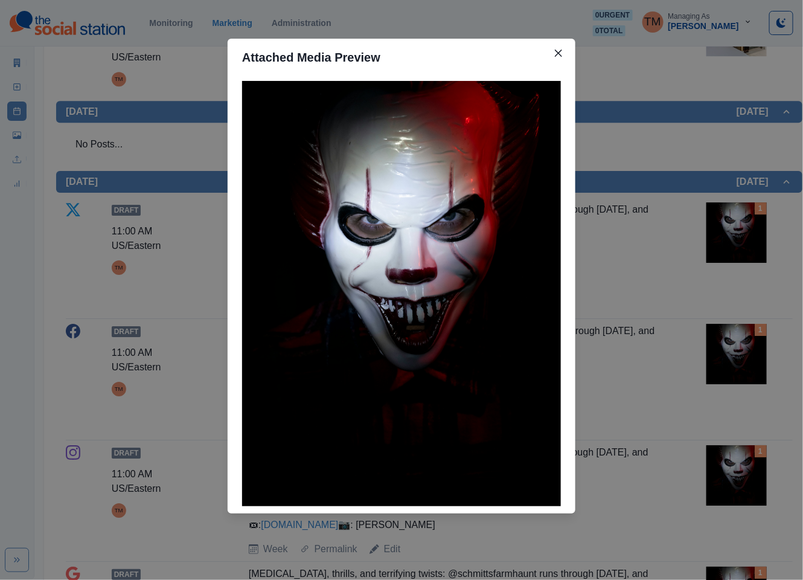
click at [639, 109] on div "Attached Media Preview" at bounding box center [401, 290] width 803 height 580
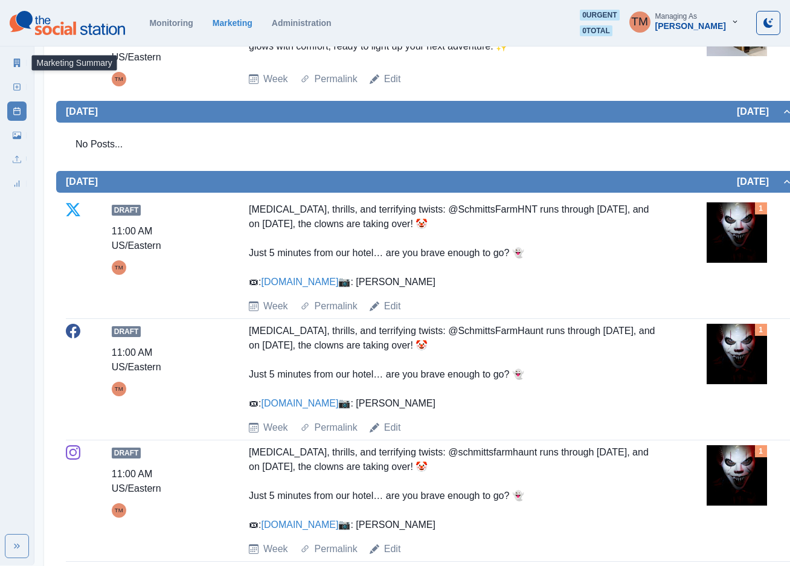
click at [17, 63] on icon at bounding box center [17, 63] width 8 height 8
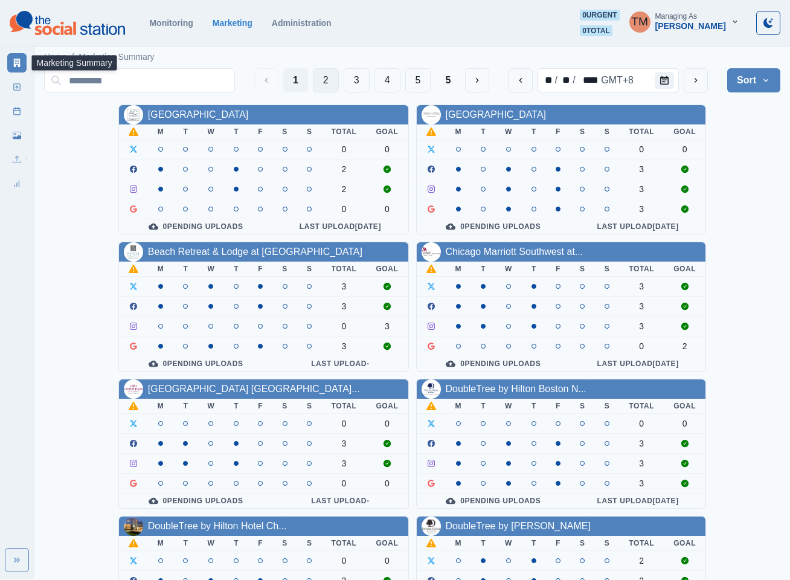
click at [319, 80] on button "2" at bounding box center [326, 80] width 26 height 24
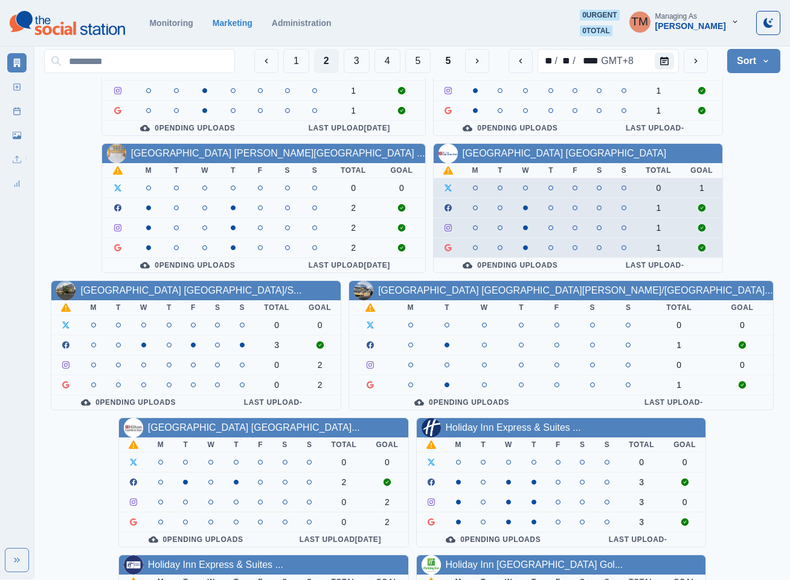
scroll to position [362, 0]
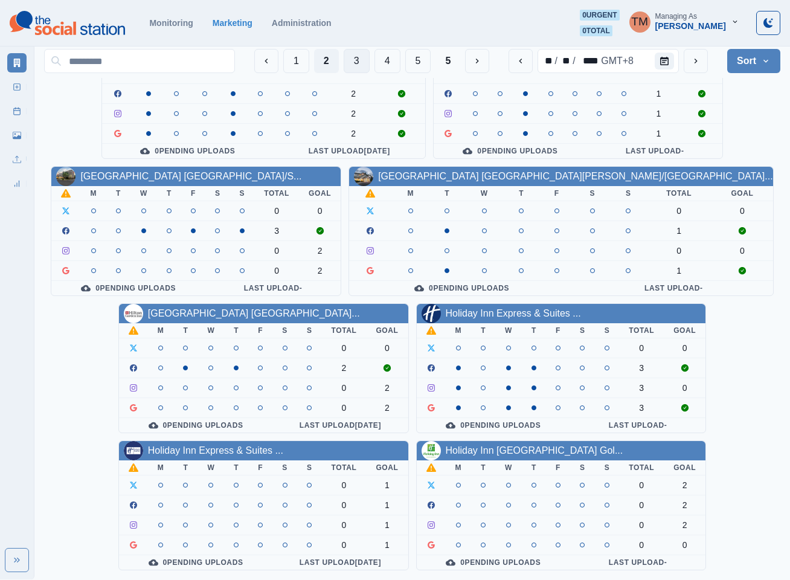
click at [352, 62] on button "3" at bounding box center [357, 61] width 26 height 24
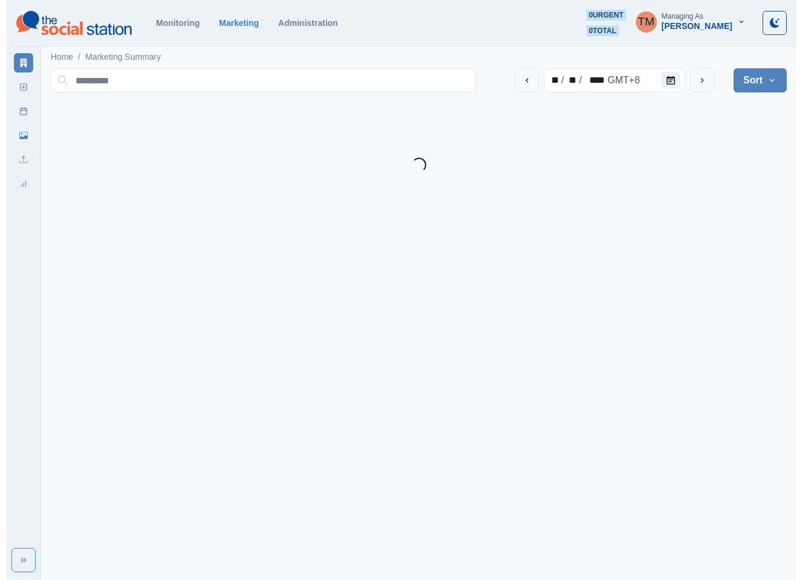
scroll to position [0, 0]
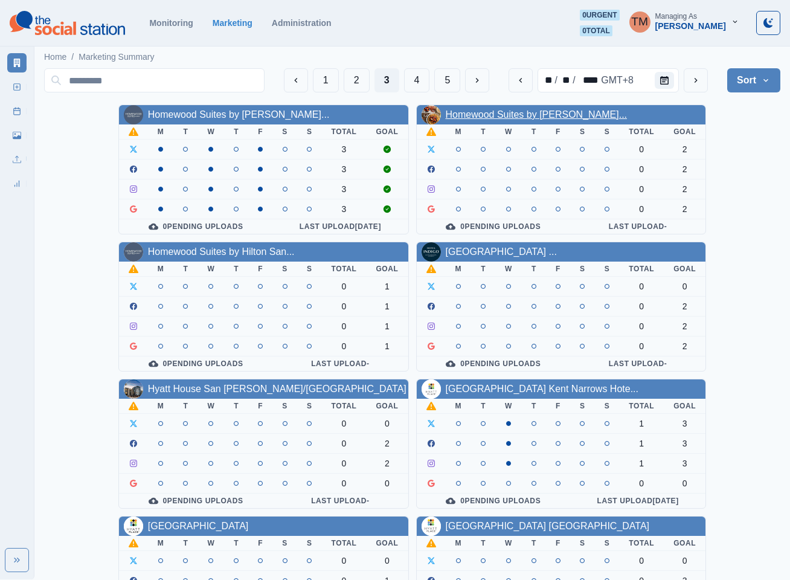
click at [510, 118] on link "Homewood Suites by Hilton Par..." at bounding box center [537, 114] width 182 height 10
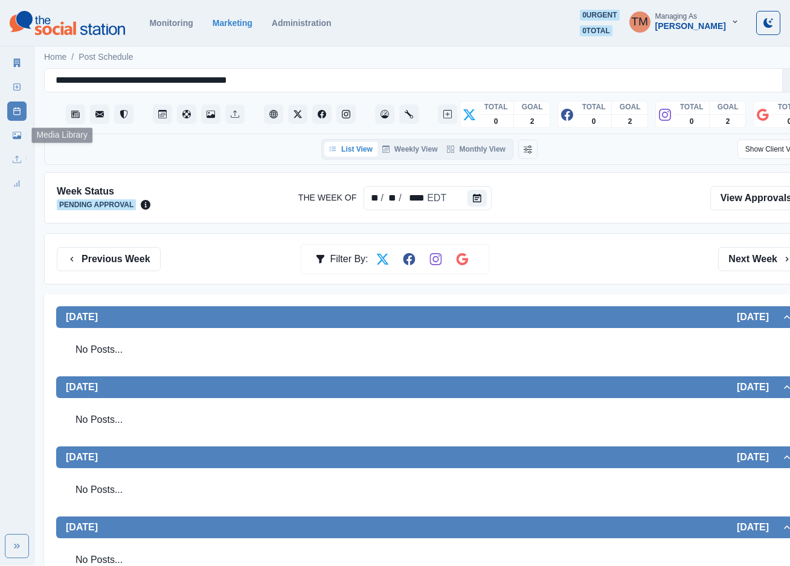
click at [11, 140] on link "Media Library" at bounding box center [16, 135] width 19 height 19
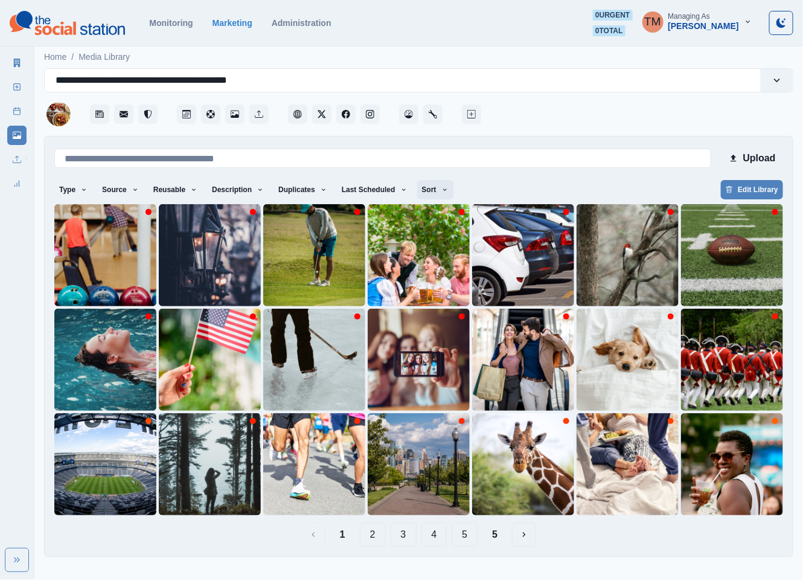
click at [441, 188] on icon "button" at bounding box center [444, 189] width 7 height 7
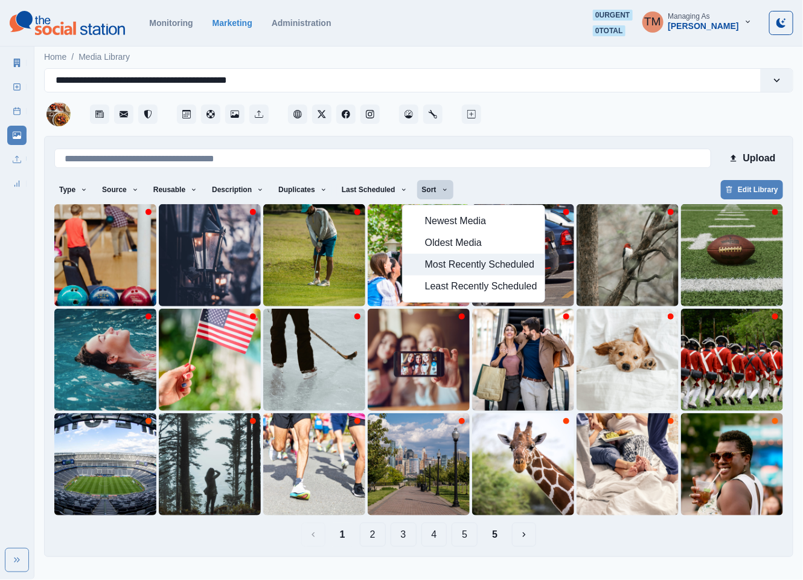
click at [480, 267] on span "Most Recently Scheduled" at bounding box center [481, 264] width 112 height 14
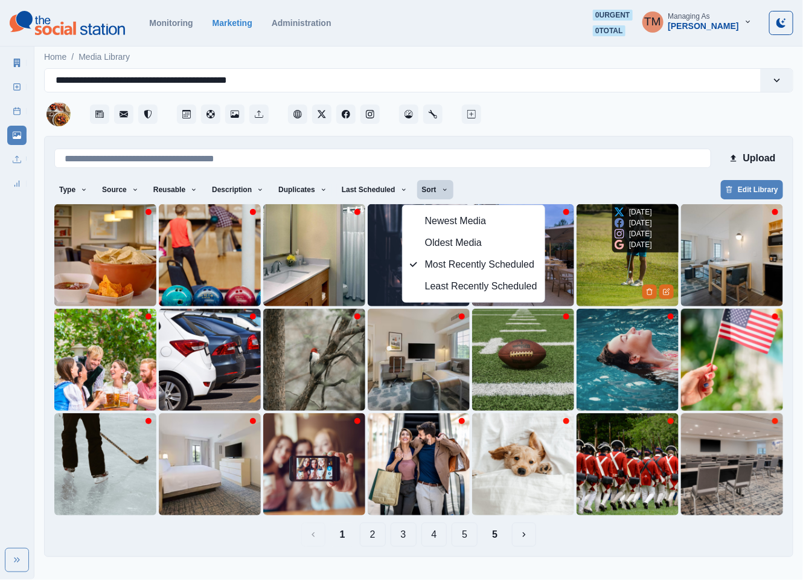
click at [613, 277] on img at bounding box center [628, 255] width 102 height 102
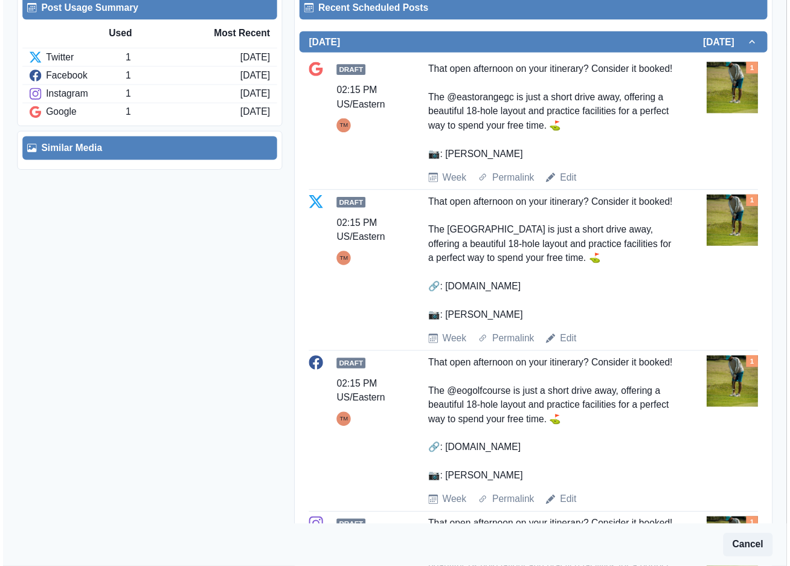
scroll to position [543, 0]
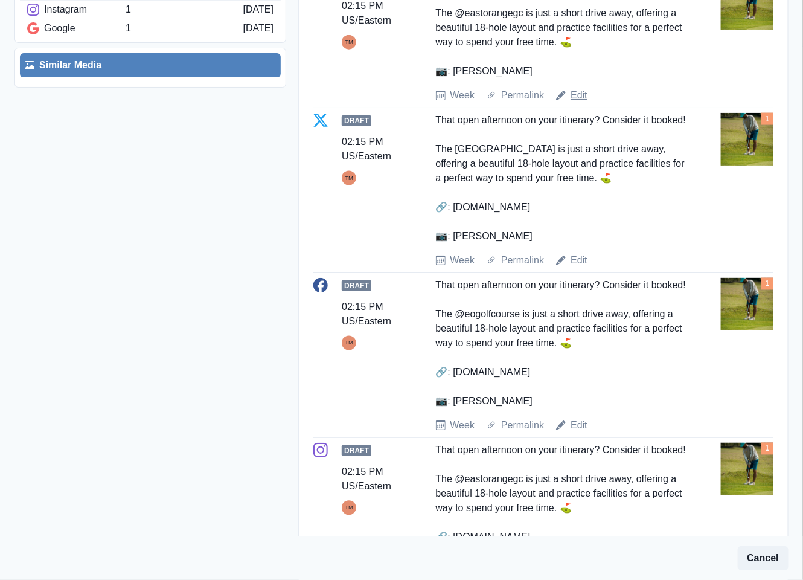
click at [577, 103] on link "Edit" at bounding box center [579, 95] width 17 height 14
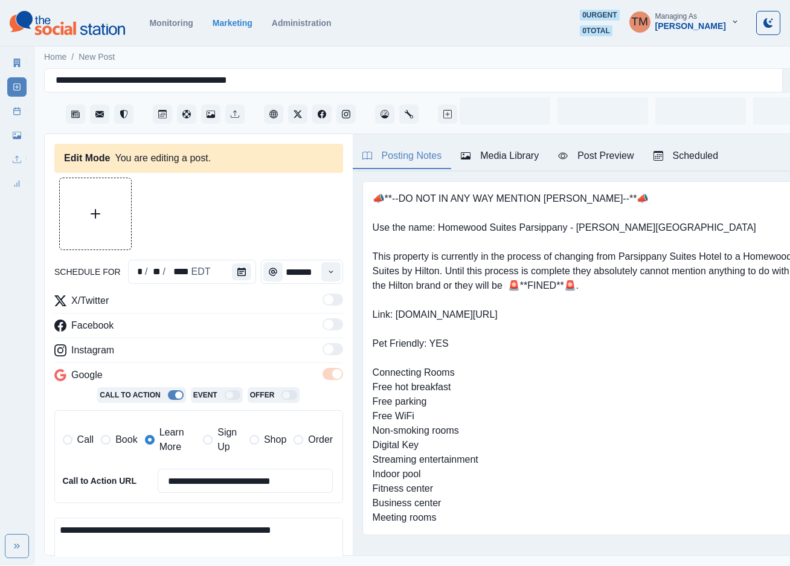
type input "*******"
type textarea "**********"
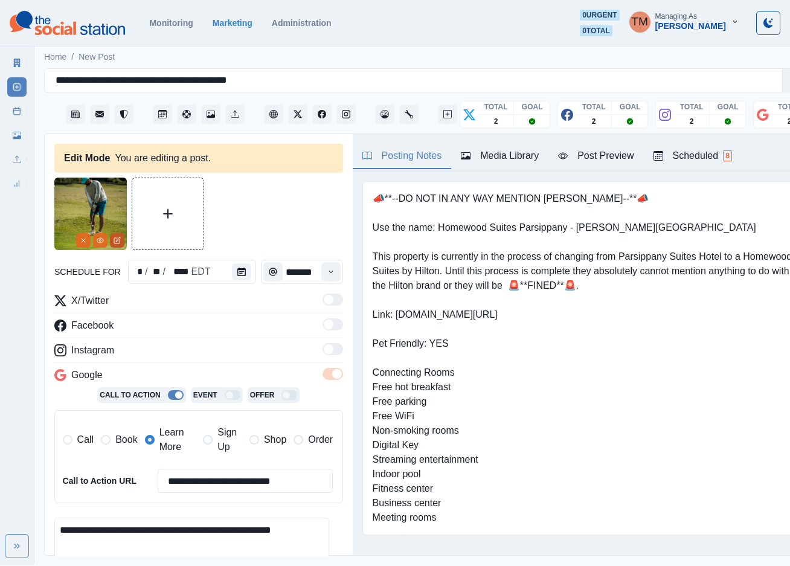
click at [114, 241] on icon "Edit Media" at bounding box center [116, 240] width 5 height 5
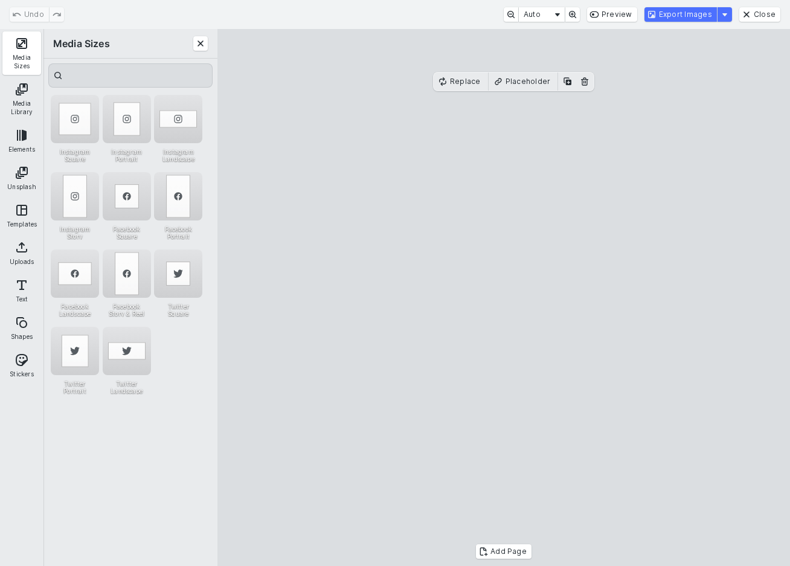
click at [21, 48] on button "Media Sizes" at bounding box center [21, 52] width 39 height 43
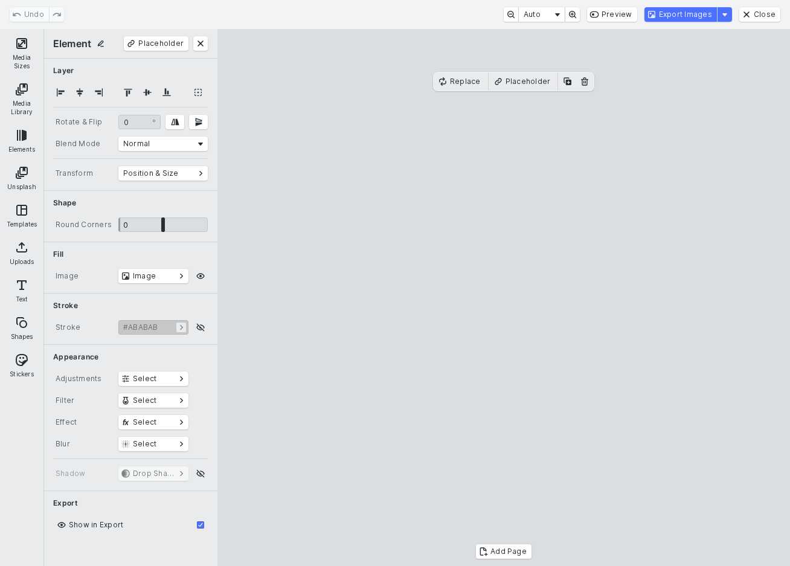
click at [21, 48] on button "Media Sizes" at bounding box center [21, 52] width 39 height 43
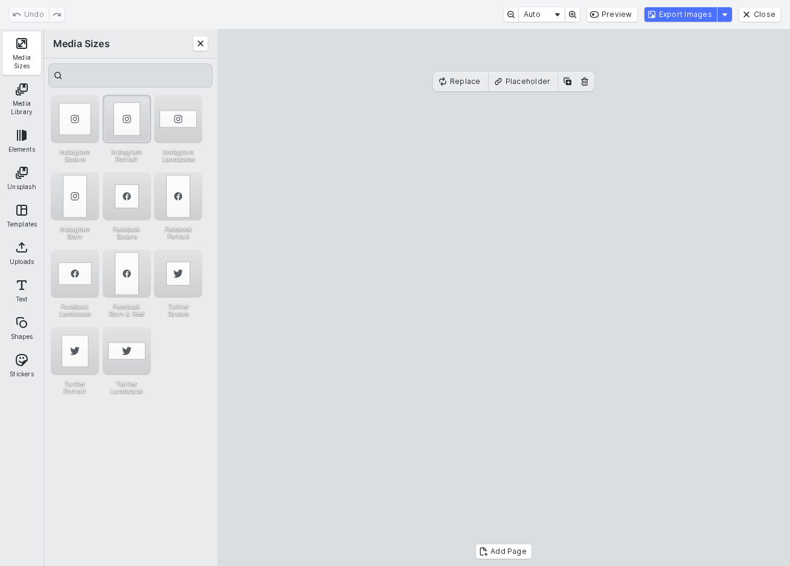
click at [118, 120] on div "Instagram Portrait" at bounding box center [127, 119] width 48 height 48
click at [699, 19] on button "Export Images" at bounding box center [680, 14] width 72 height 14
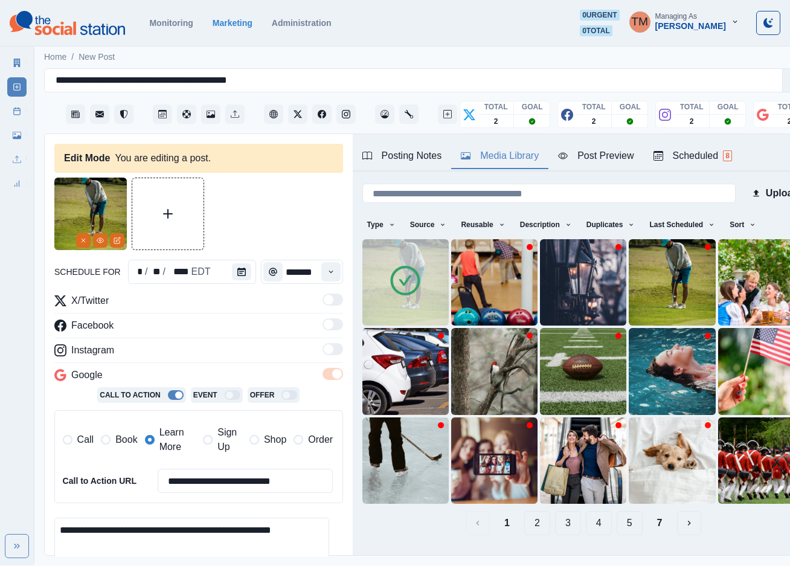
click at [514, 155] on div "Media Library" at bounding box center [500, 156] width 78 height 14
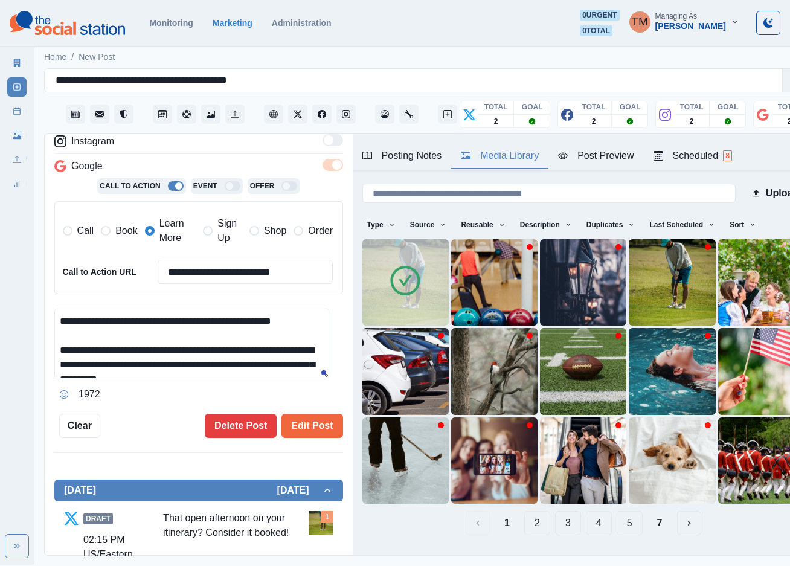
scroll to position [91, 0]
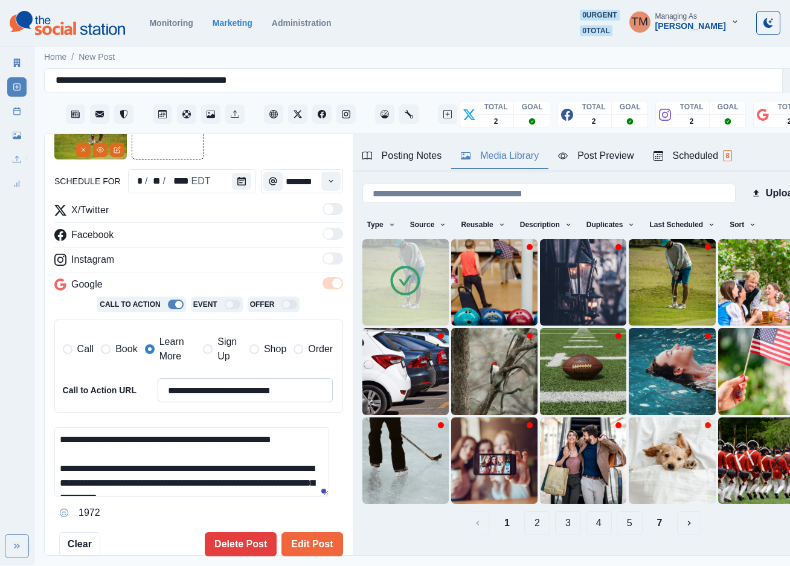
click at [216, 388] on input "**********" at bounding box center [246, 390] width 176 height 24
click at [110, 350] on label "Book" at bounding box center [119, 348] width 36 height 29
click at [167, 351] on span "Learn More" at bounding box center [177, 348] width 37 height 29
click at [202, 397] on input "**********" at bounding box center [246, 390] width 176 height 24
paste input
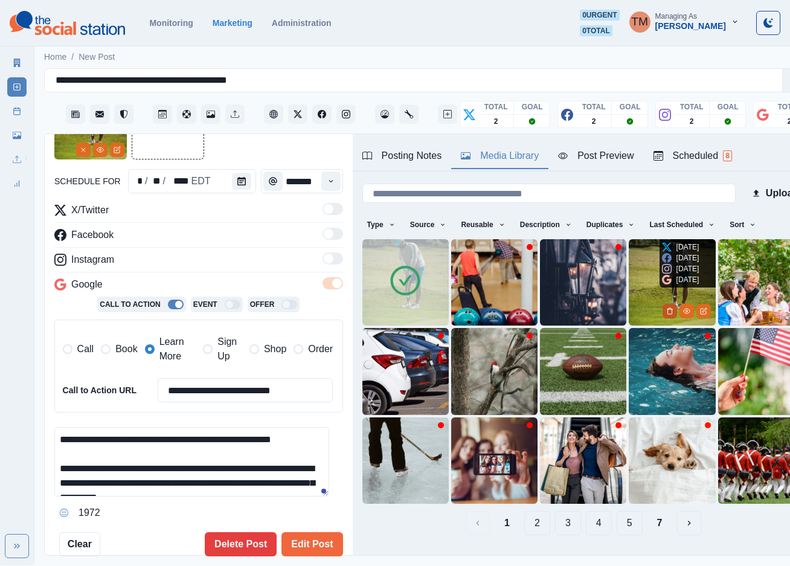
type input "**********"
click at [667, 308] on icon "Delete Media" at bounding box center [669, 311] width 4 height 6
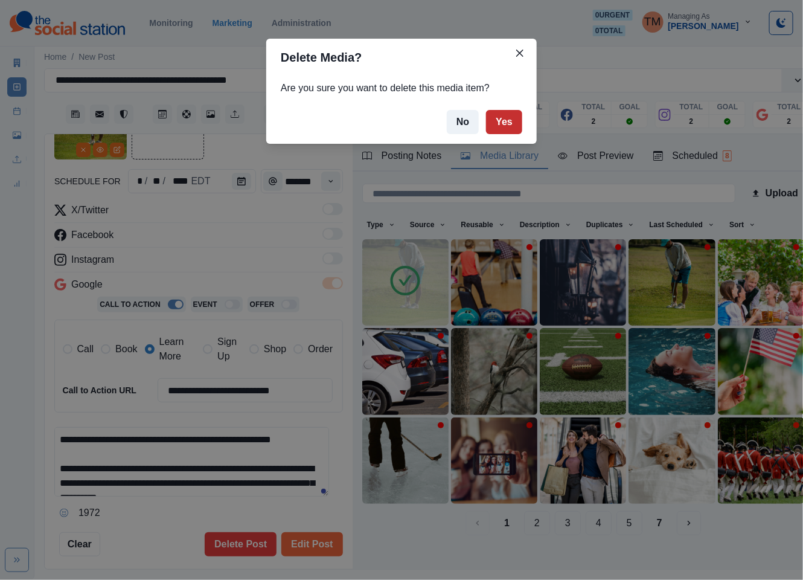
click at [505, 124] on button "Yes" at bounding box center [504, 122] width 36 height 24
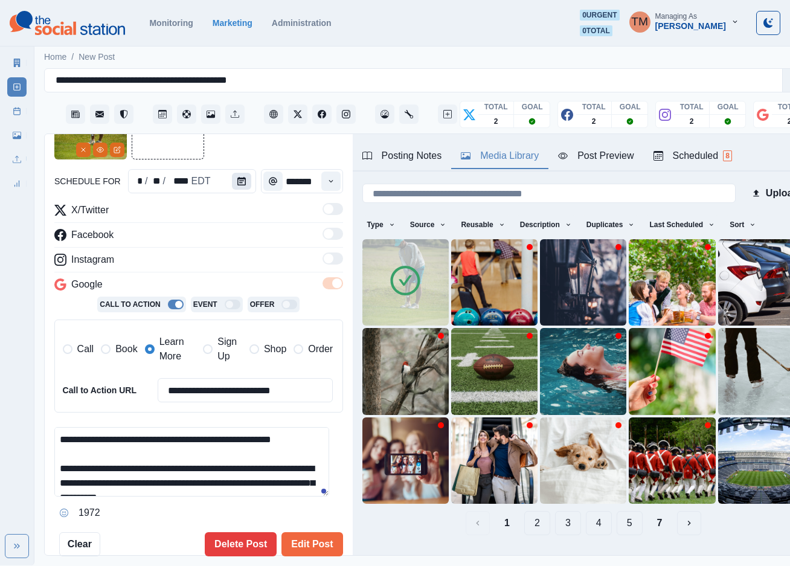
click at [239, 185] on button "Calendar" at bounding box center [241, 181] width 19 height 17
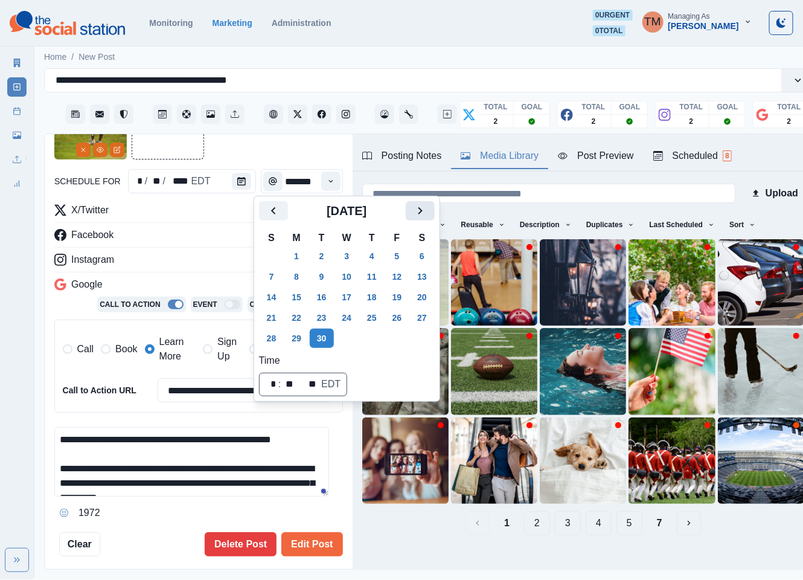
click at [423, 216] on icon "Next" at bounding box center [420, 210] width 14 height 14
click at [297, 318] on button "20" at bounding box center [296, 317] width 24 height 19
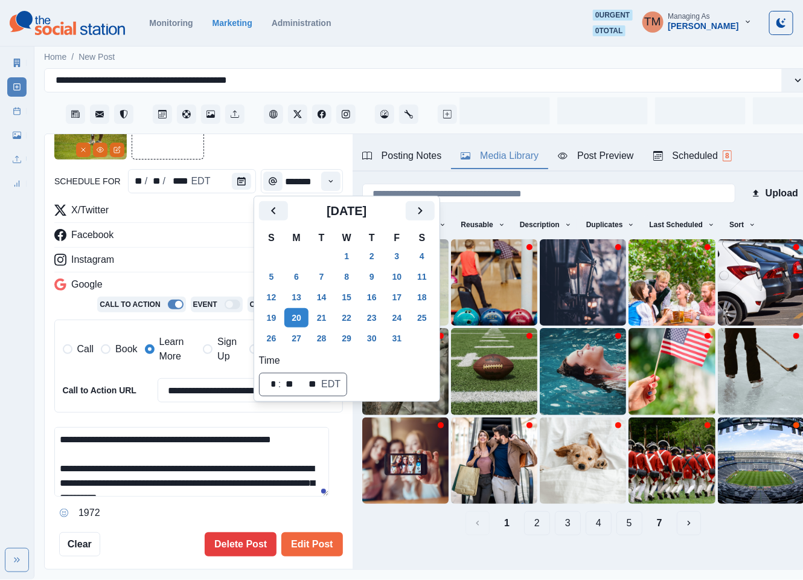
click at [261, 161] on div "**********" at bounding box center [198, 321] width 289 height 469
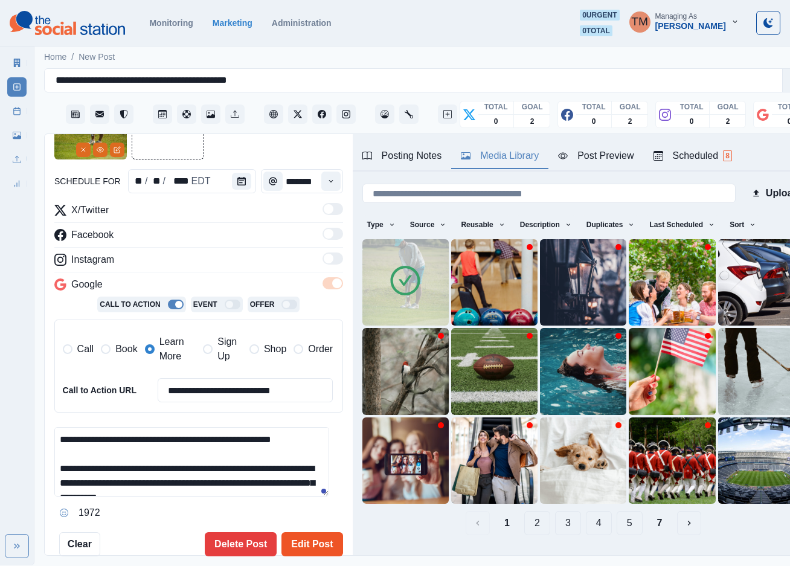
click at [304, 545] on button "Edit Post" at bounding box center [311, 544] width 61 height 24
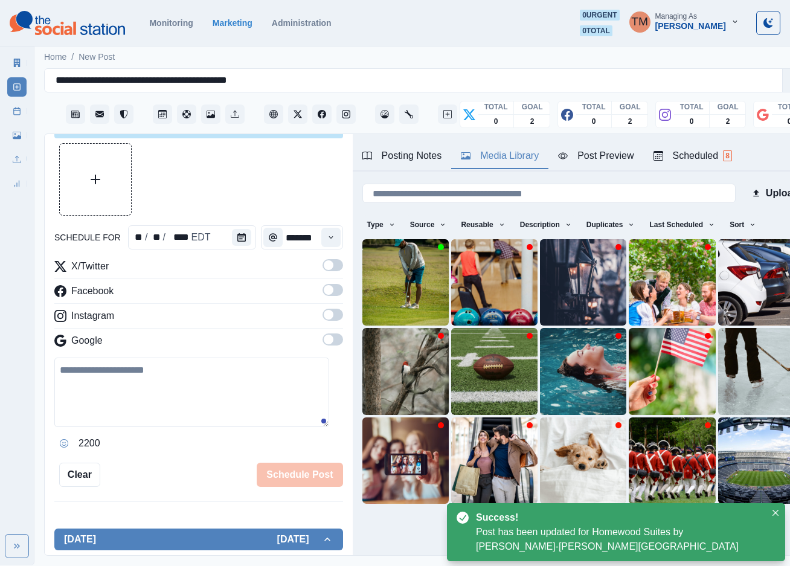
scroll to position [91, 0]
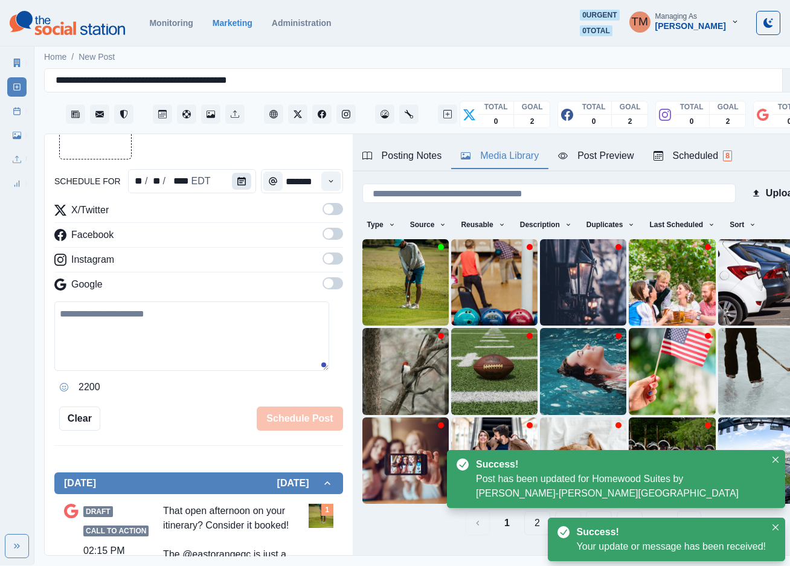
click at [237, 184] on icon "Calendar" at bounding box center [241, 181] width 8 height 8
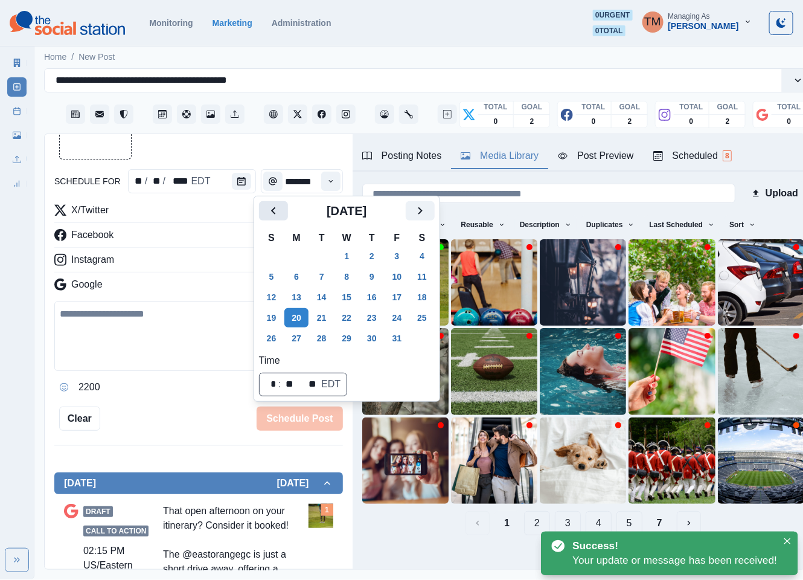
click at [280, 213] on icon "Previous" at bounding box center [273, 210] width 14 height 14
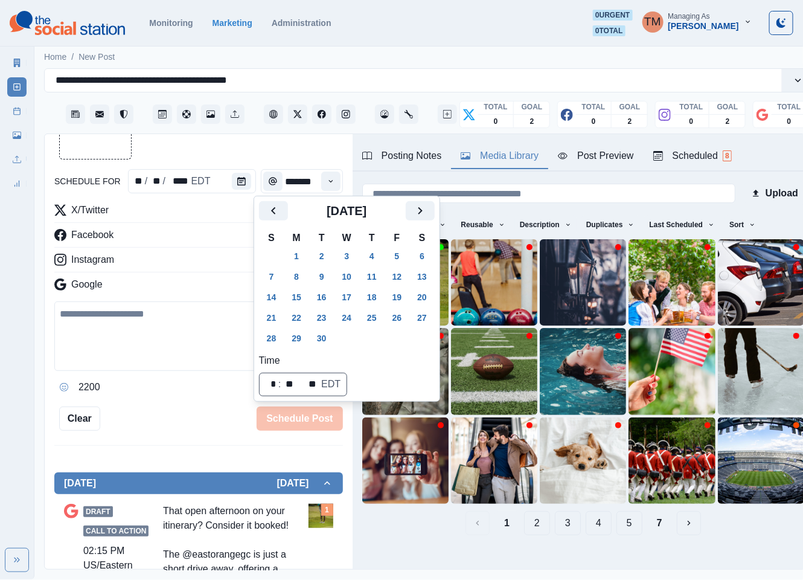
click at [321, 339] on button "30" at bounding box center [322, 337] width 24 height 19
click at [196, 143] on div at bounding box center [198, 123] width 289 height 72
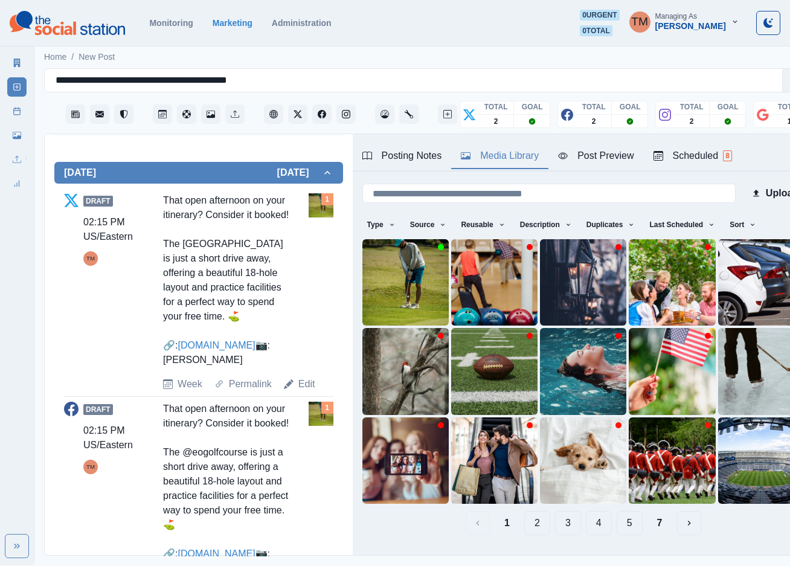
scroll to position [453, 0]
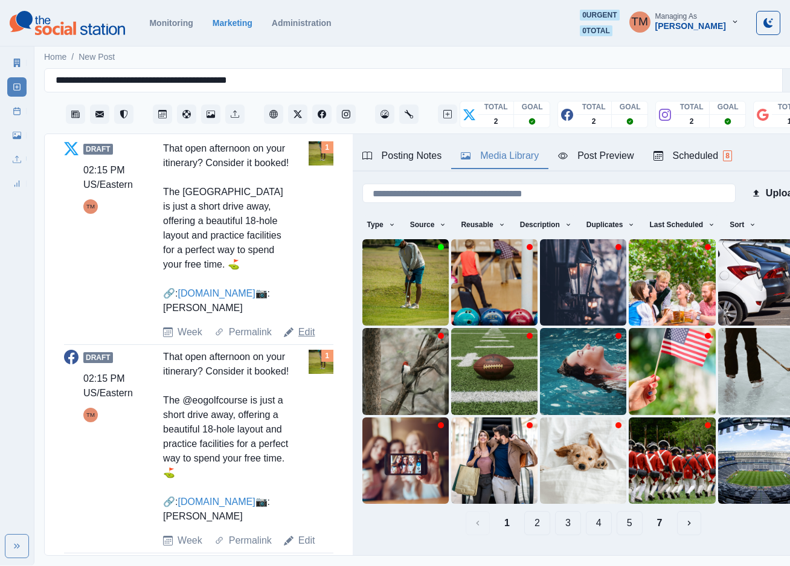
click at [302, 339] on link "Edit" at bounding box center [306, 332] width 17 height 14
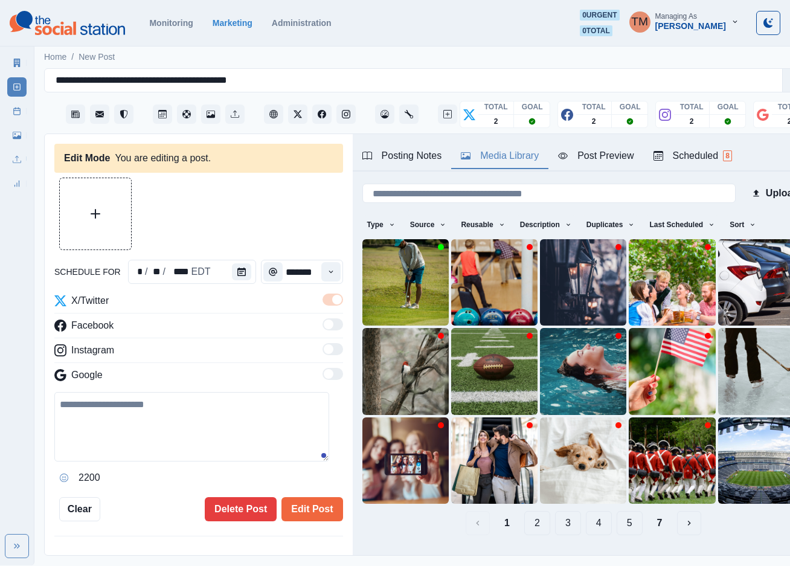
type textarea "**********"
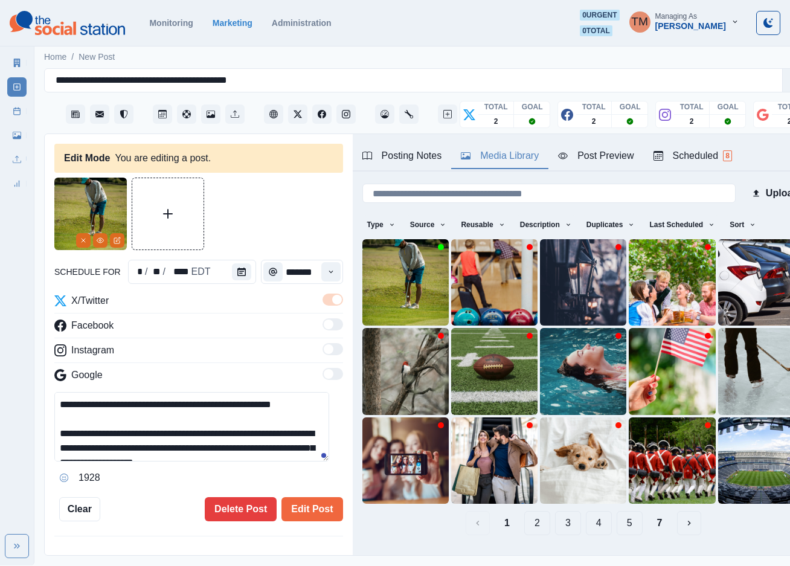
click at [78, 240] on button "Remove" at bounding box center [83, 240] width 14 height 14
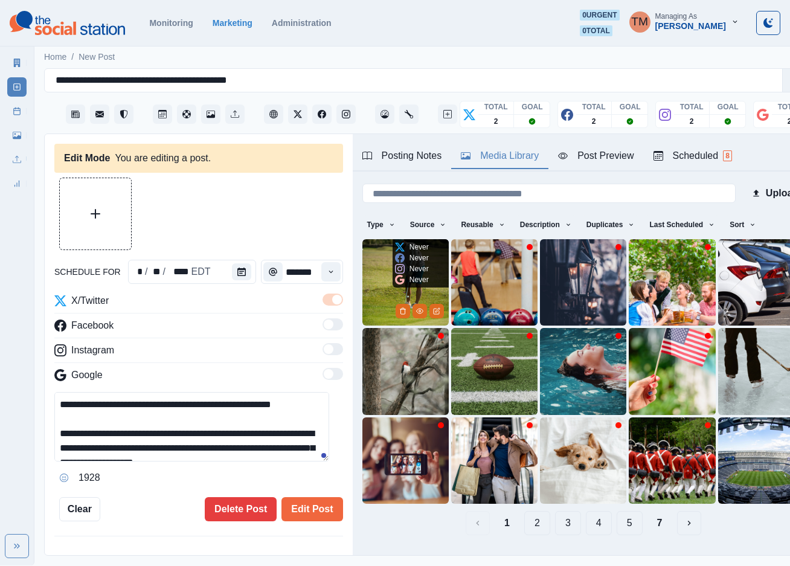
click at [381, 276] on img at bounding box center [405, 282] width 86 height 86
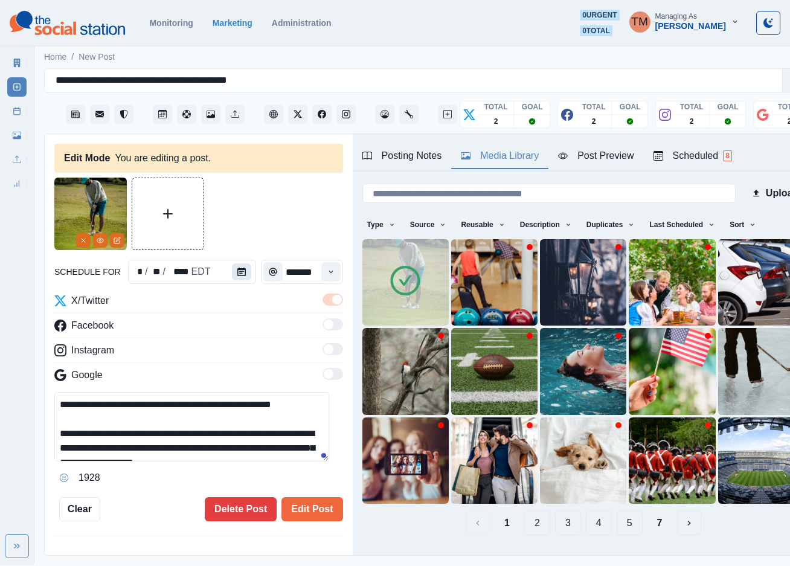
click at [237, 274] on icon "Calendar" at bounding box center [241, 271] width 8 height 8
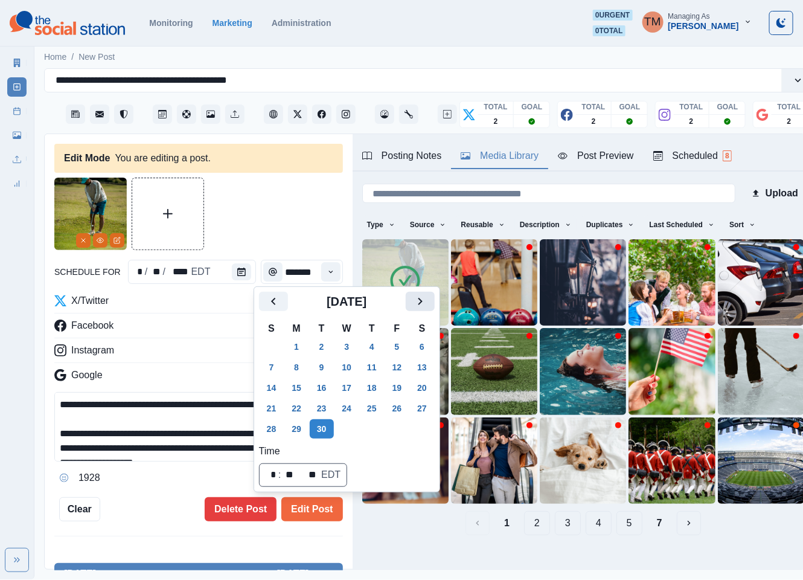
click at [415, 308] on icon "Next" at bounding box center [420, 301] width 14 height 14
click at [289, 406] on button "20" at bounding box center [296, 407] width 24 height 19
click at [310, 506] on button "Edit Post" at bounding box center [311, 509] width 61 height 24
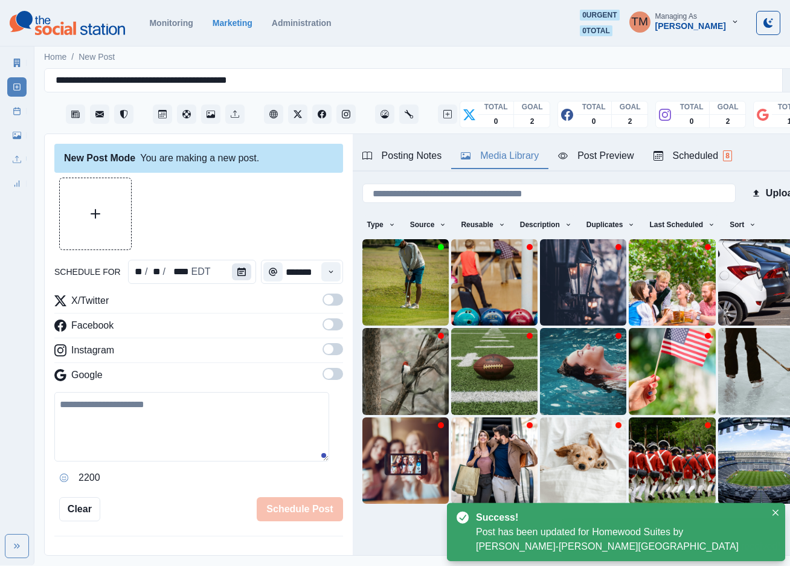
click at [237, 274] on icon "Calendar" at bounding box center [241, 271] width 8 height 8
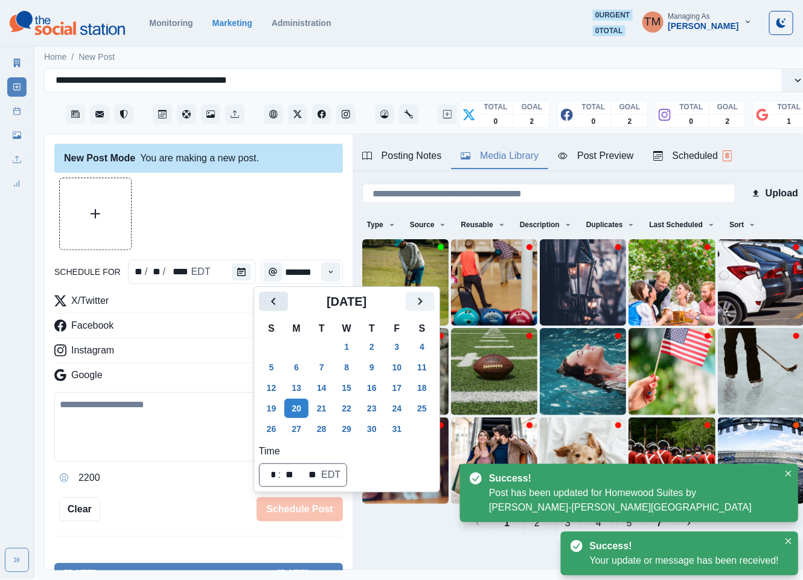
click at [272, 308] on icon "Previous" at bounding box center [273, 301] width 14 height 14
click at [321, 431] on button "30" at bounding box center [322, 428] width 24 height 19
click at [212, 214] on div at bounding box center [198, 214] width 289 height 72
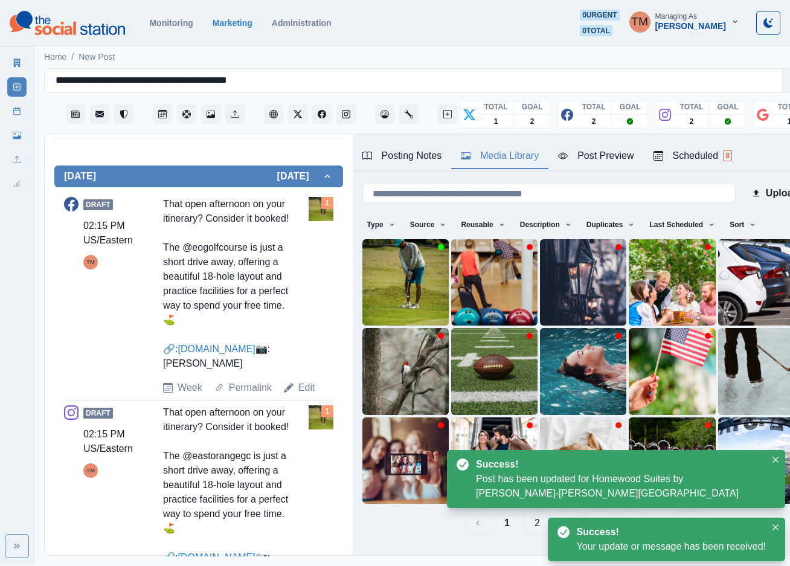
scroll to position [453, 0]
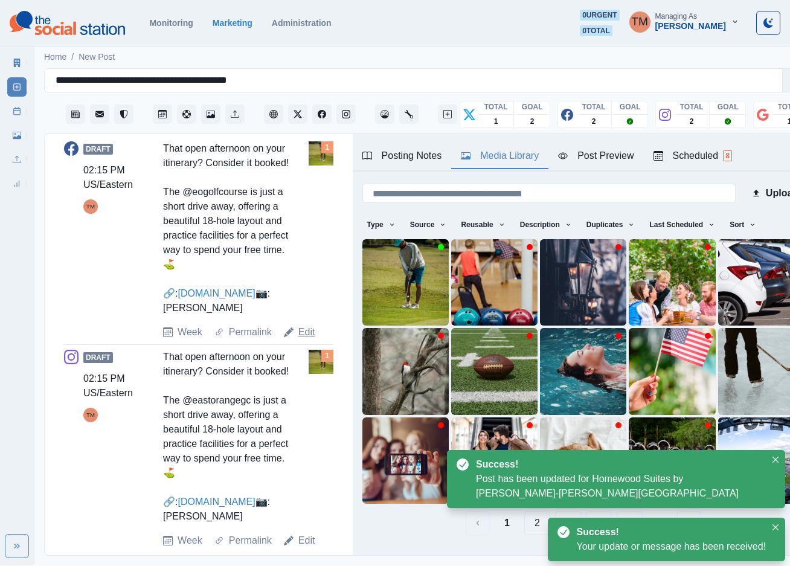
click at [301, 339] on link "Edit" at bounding box center [306, 332] width 17 height 14
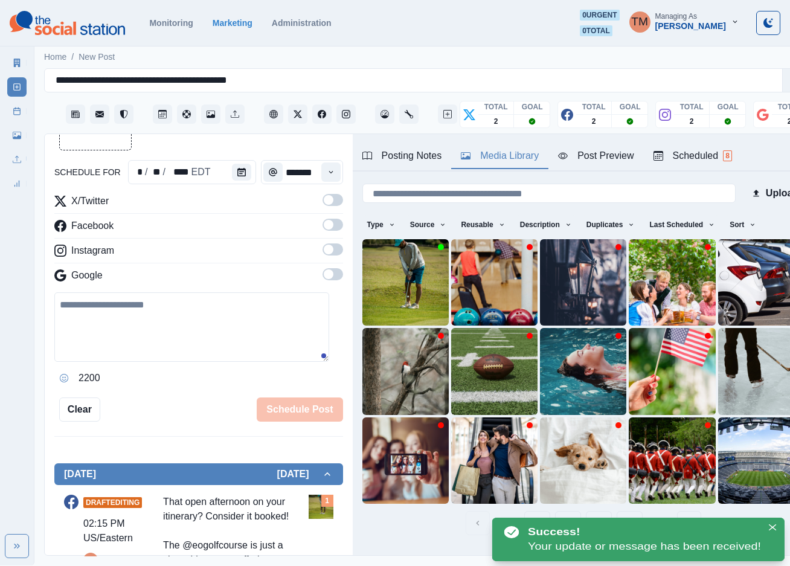
scroll to position [68, 0]
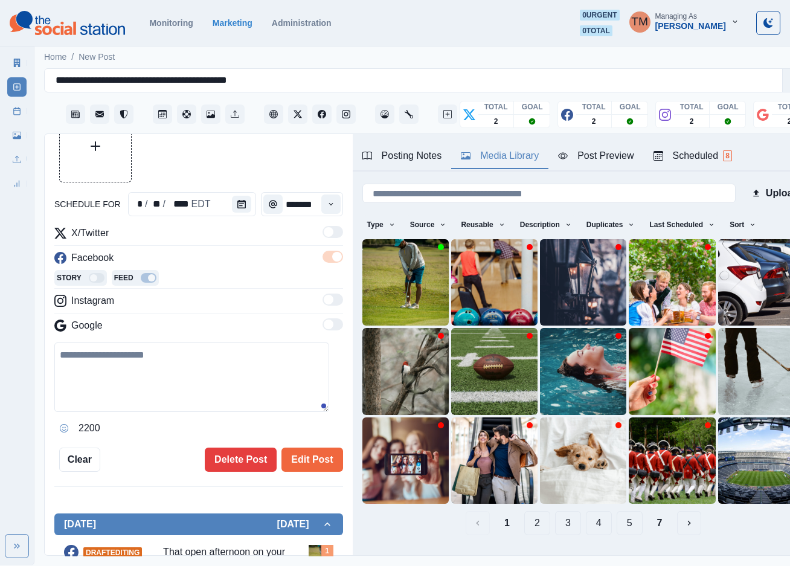
type textarea "**********"
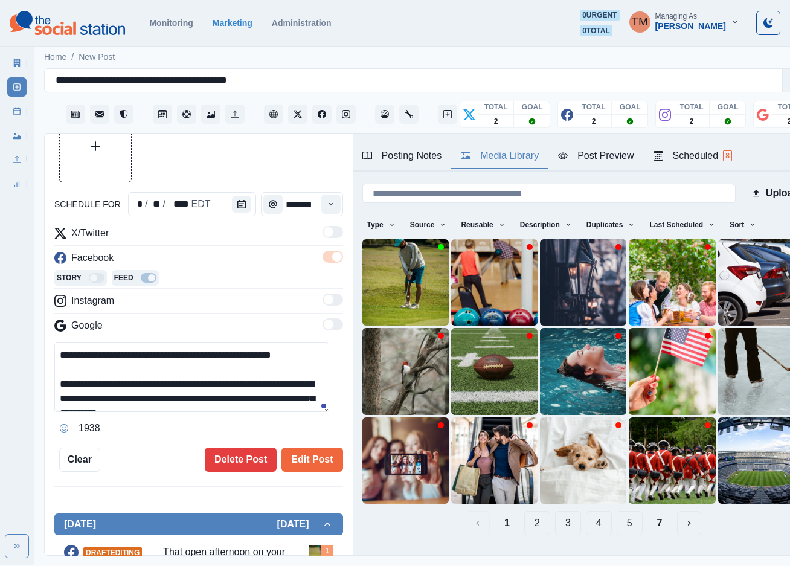
scroll to position [0, 0]
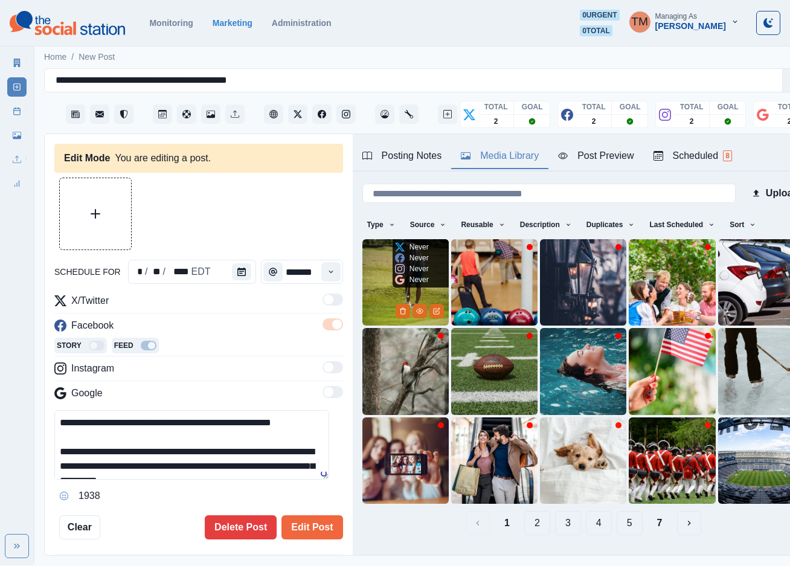
click at [375, 256] on img at bounding box center [405, 282] width 86 height 86
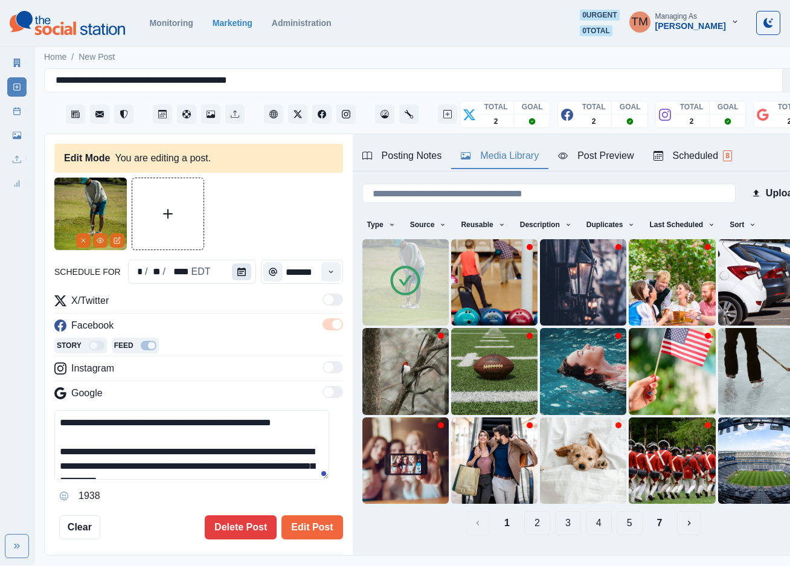
click at [237, 274] on icon "Calendar" at bounding box center [241, 271] width 8 height 8
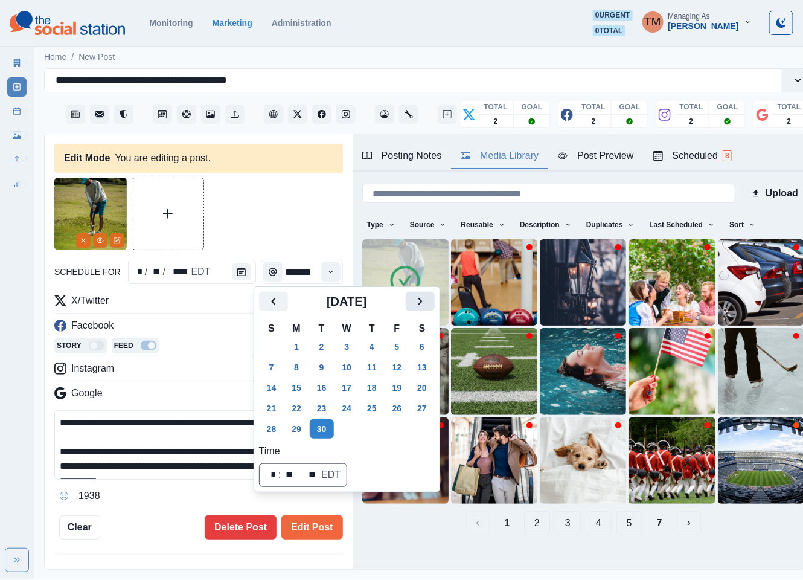
click at [424, 304] on icon "Next" at bounding box center [420, 301] width 14 height 14
click at [293, 408] on button "20" at bounding box center [296, 407] width 24 height 19
click at [292, 529] on button "Edit Post" at bounding box center [311, 527] width 61 height 24
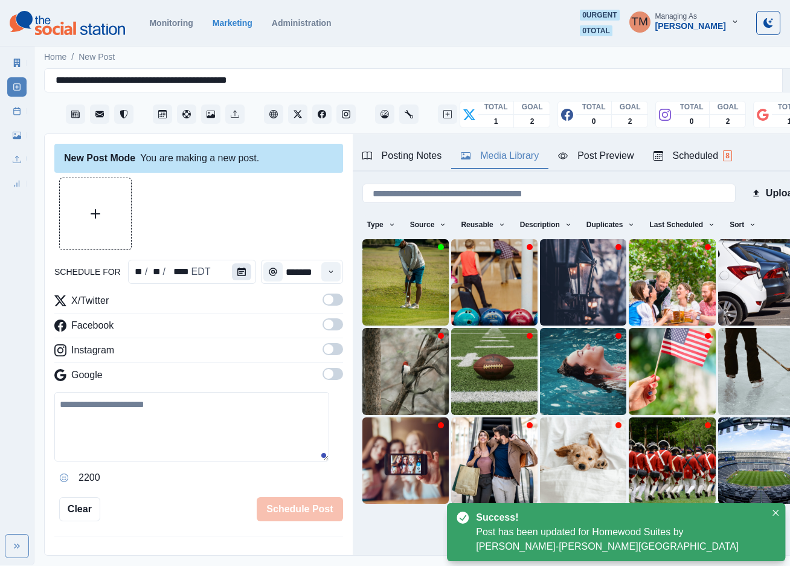
click at [237, 275] on icon "Calendar" at bounding box center [241, 271] width 8 height 8
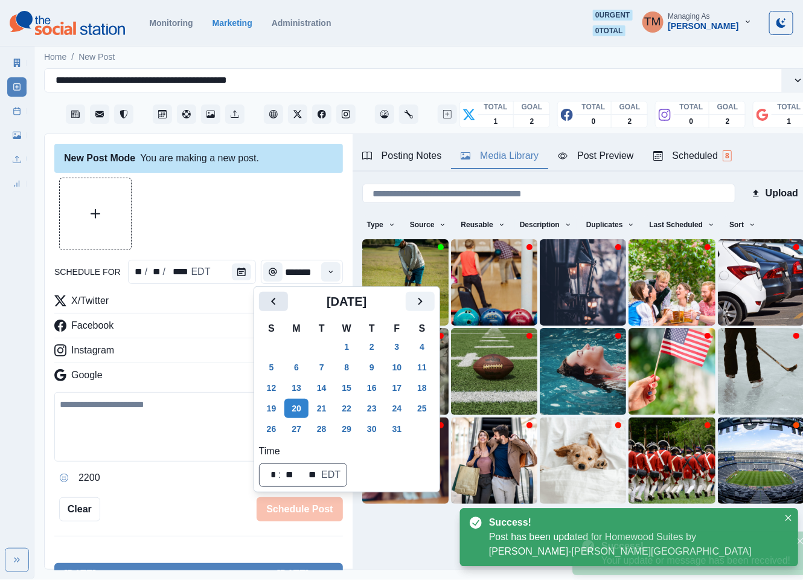
click at [272, 294] on icon "Previous" at bounding box center [273, 301] width 14 height 14
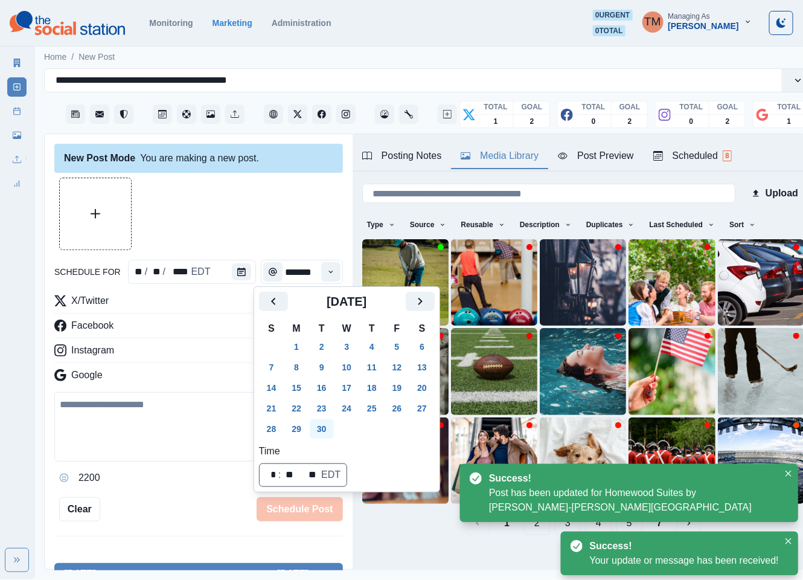
click at [321, 429] on button "30" at bounding box center [322, 428] width 24 height 19
click at [212, 209] on div at bounding box center [198, 214] width 289 height 72
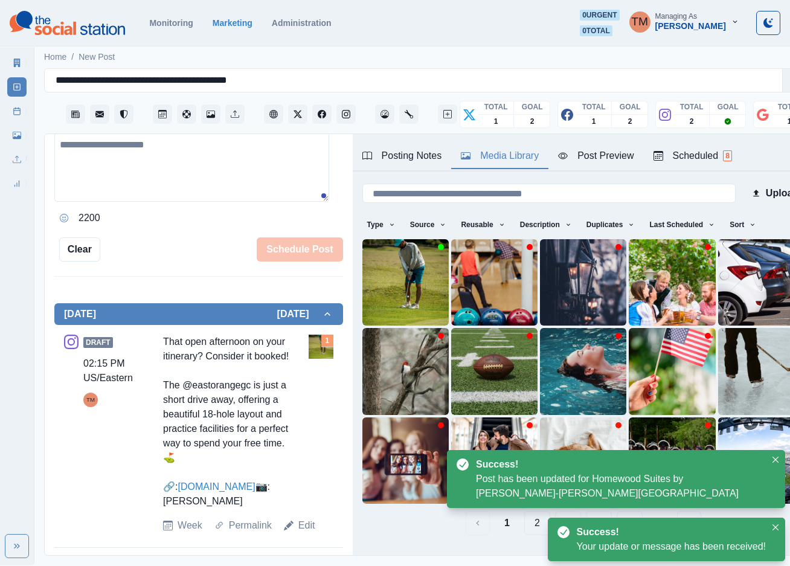
scroll to position [317, 0]
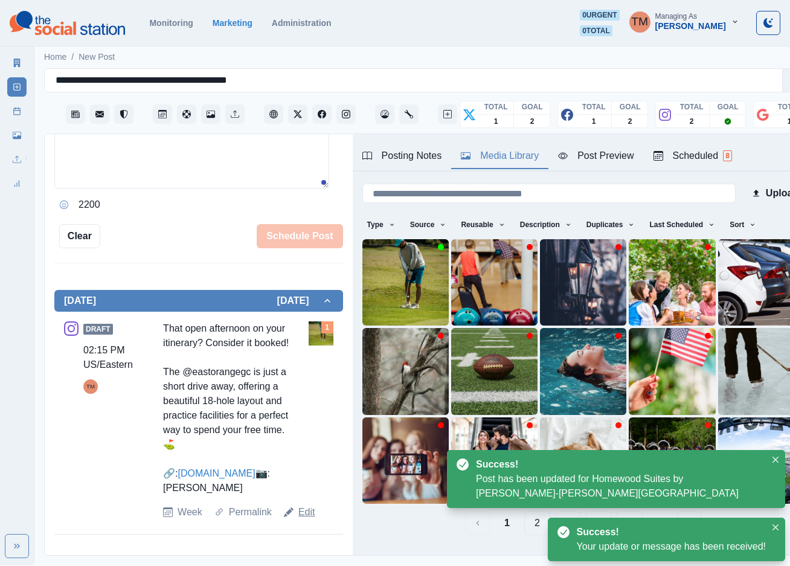
click at [307, 519] on link "Edit" at bounding box center [306, 512] width 17 height 14
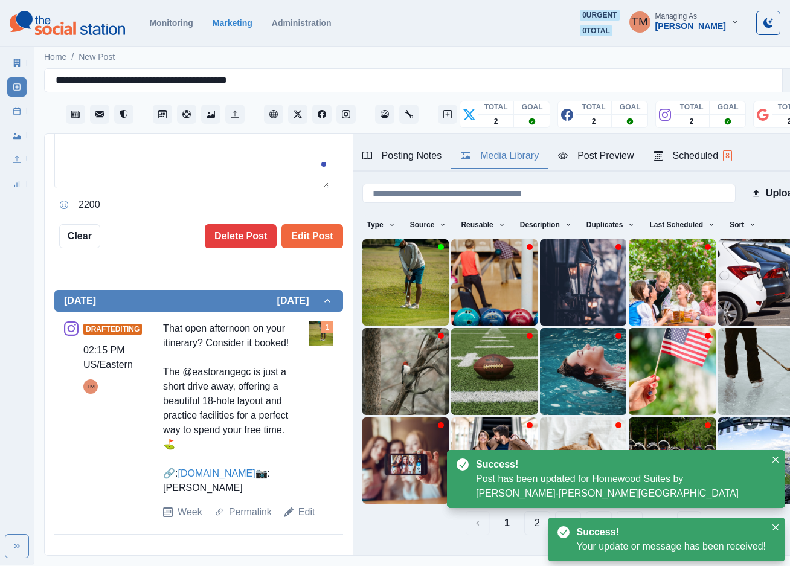
type textarea "**********"
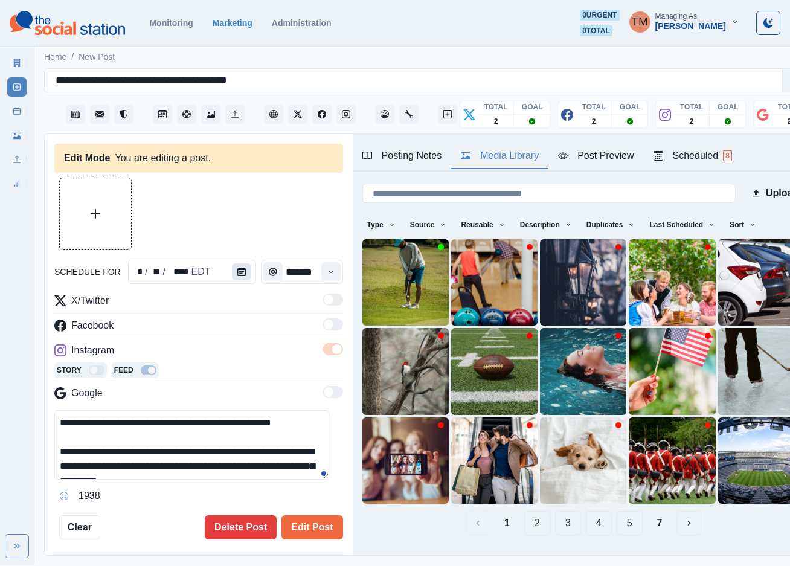
click at [237, 272] on icon "Calendar" at bounding box center [241, 271] width 8 height 8
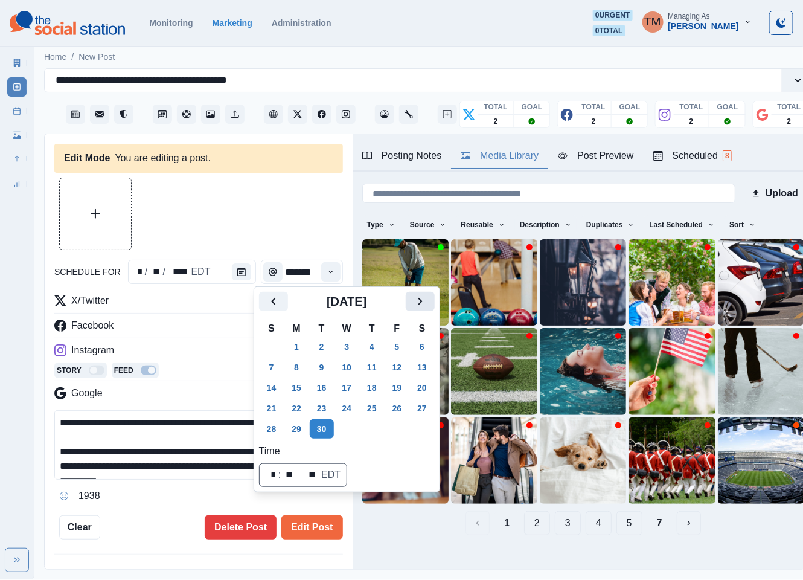
click at [413, 302] on icon "Next" at bounding box center [420, 301] width 14 height 14
click at [293, 406] on button "20" at bounding box center [296, 407] width 24 height 19
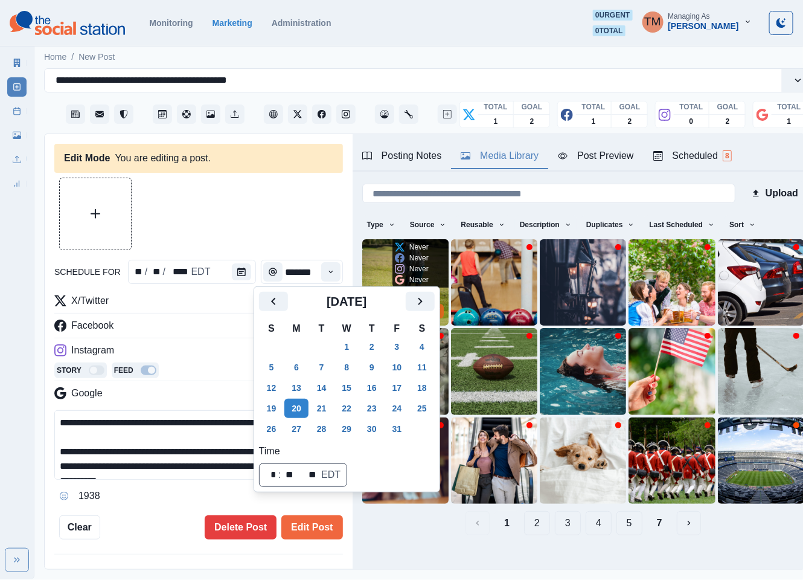
click at [379, 261] on img at bounding box center [405, 282] width 86 height 86
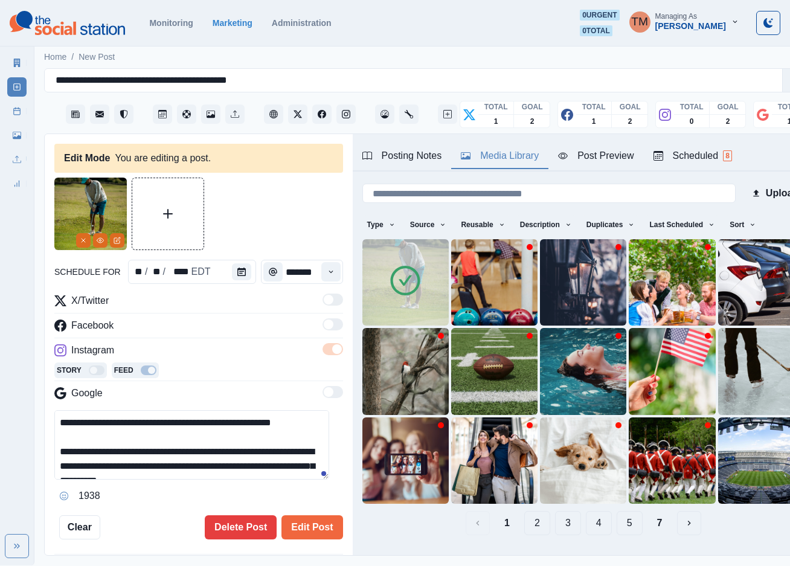
click at [225, 217] on div at bounding box center [198, 214] width 289 height 72
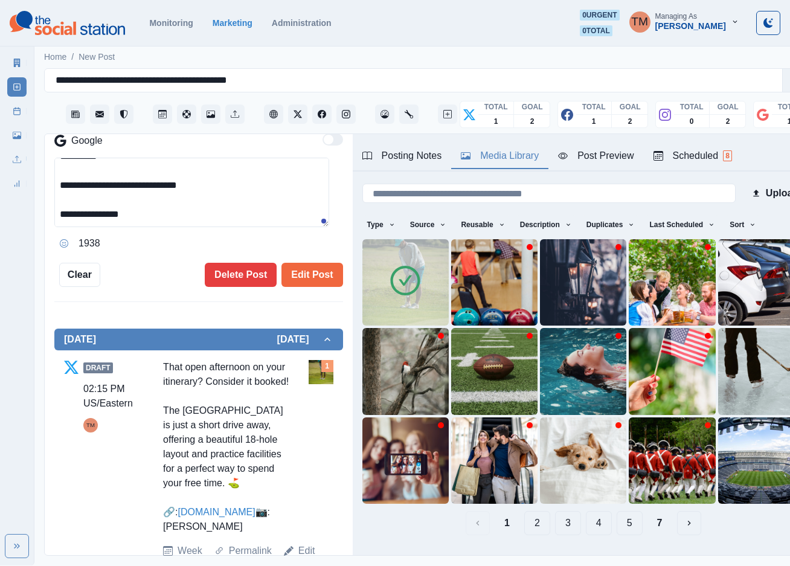
scroll to position [272, 0]
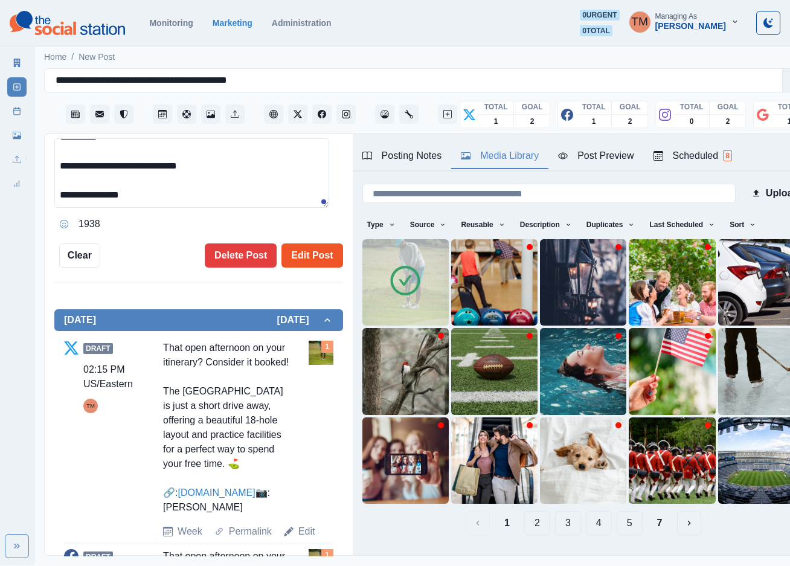
click at [304, 254] on button "Edit Post" at bounding box center [311, 255] width 61 height 24
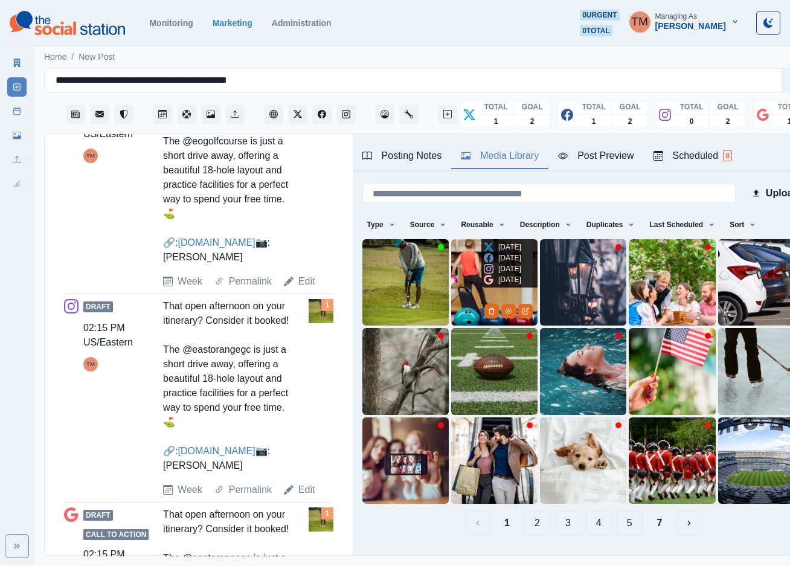
scroll to position [711, 0]
click at [461, 265] on img at bounding box center [494, 282] width 86 height 86
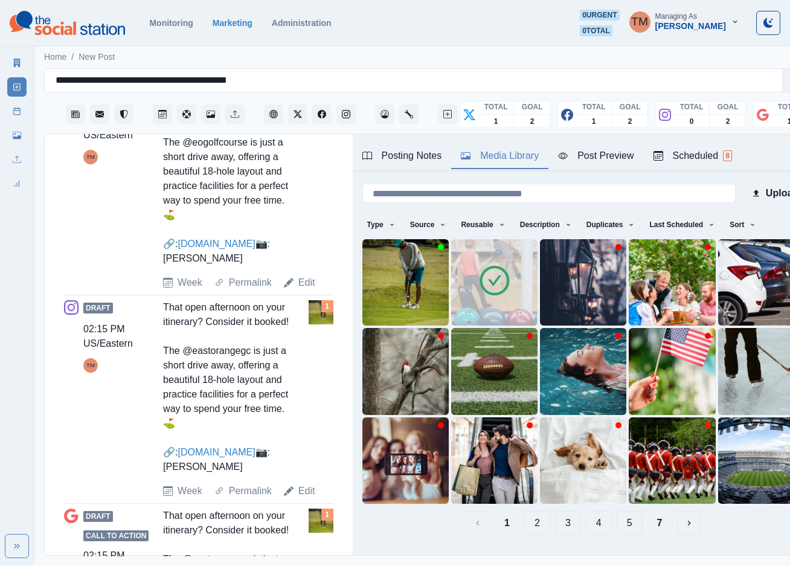
click at [478, 274] on icon at bounding box center [495, 280] width 34 height 34
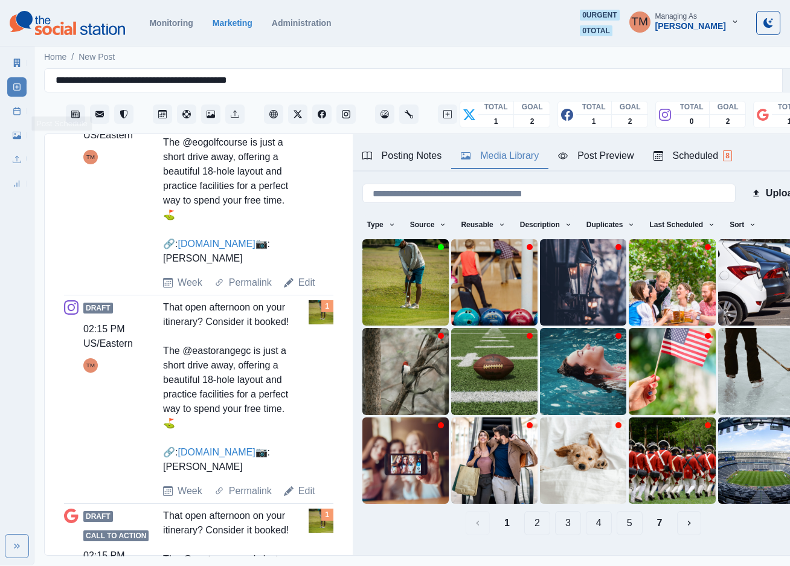
click at [14, 111] on icon at bounding box center [17, 111] width 8 height 8
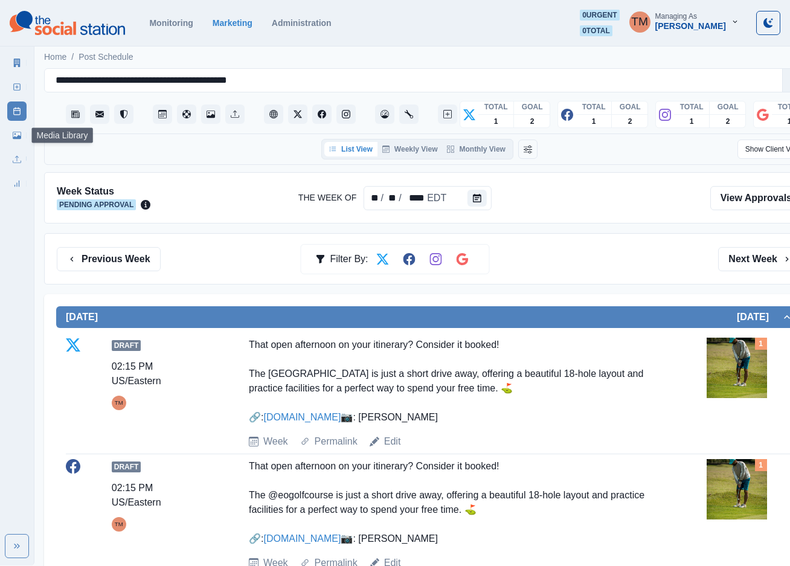
click at [19, 136] on icon at bounding box center [17, 135] width 8 height 7
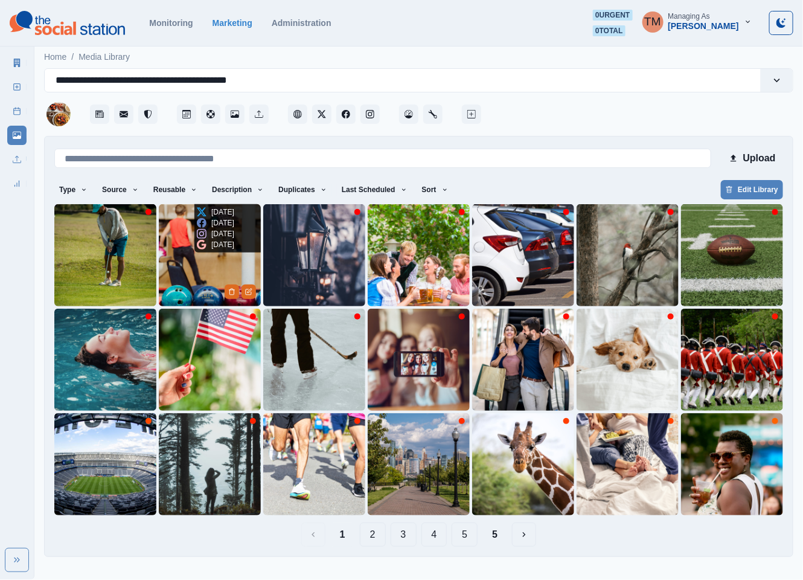
click at [178, 276] on img at bounding box center [210, 255] width 102 height 102
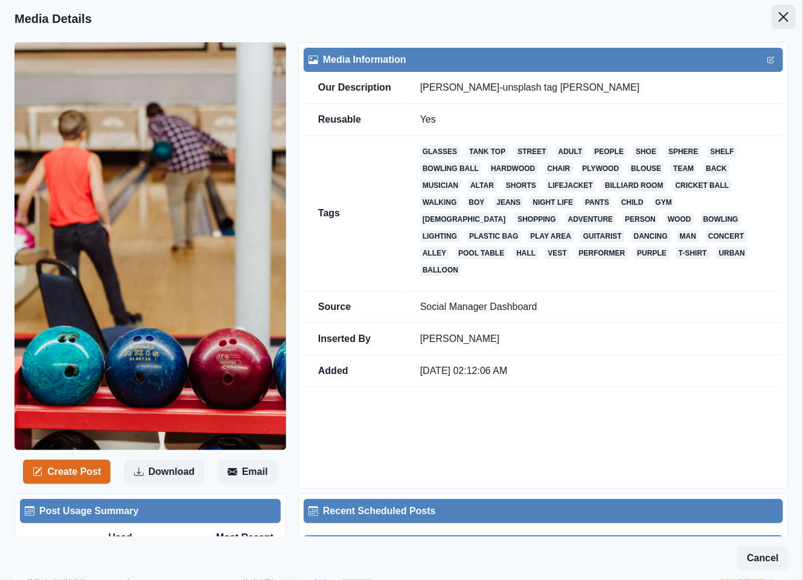
click at [779, 20] on icon "Close" at bounding box center [784, 17] width 10 height 10
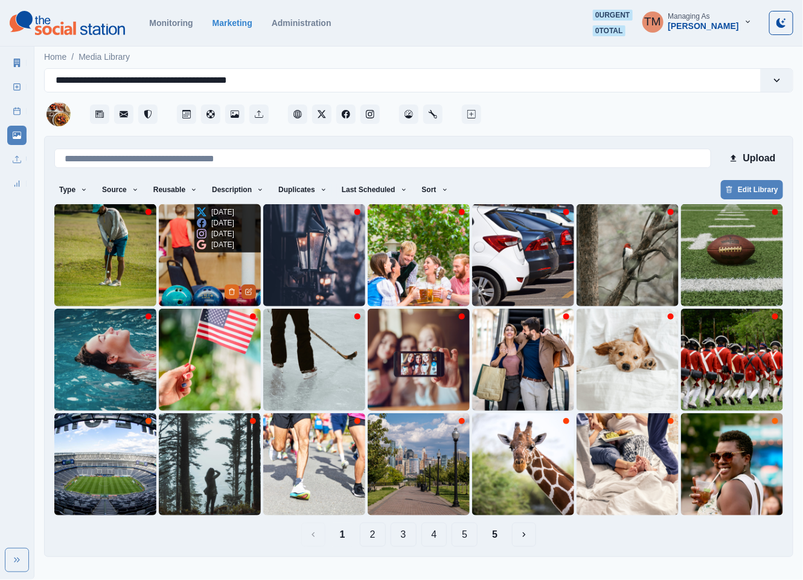
click at [248, 293] on icon "Edit Media" at bounding box center [248, 291] width 7 height 7
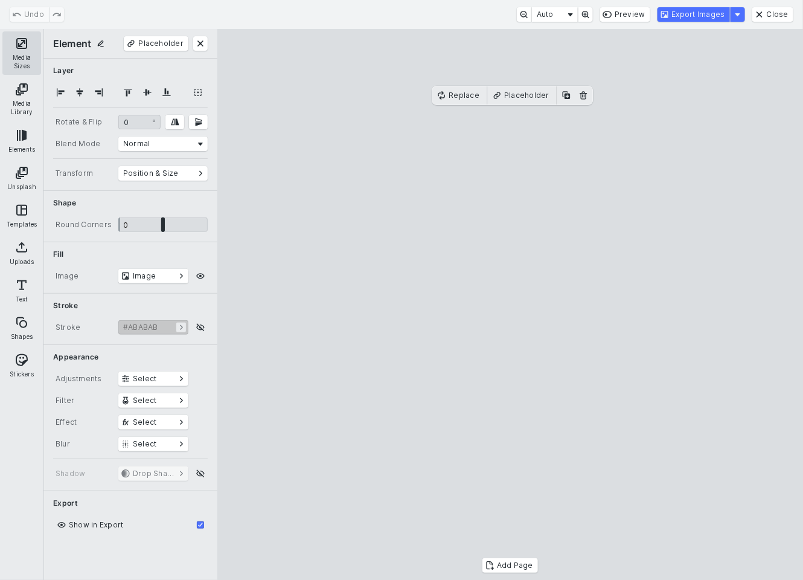
click at [27, 56] on button "Media Sizes" at bounding box center [21, 52] width 39 height 43
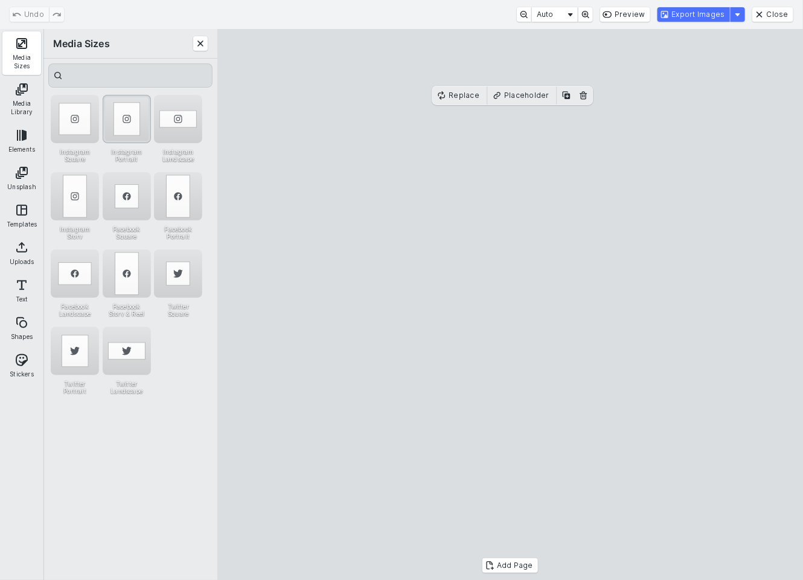
click at [135, 117] on div "Instagram Portrait" at bounding box center [127, 119] width 48 height 48
click at [64, 194] on div "Instagram Story" at bounding box center [75, 196] width 48 height 48
click at [120, 120] on div "Instagram Portrait" at bounding box center [127, 119] width 48 height 48
click at [705, 11] on button "Export Images" at bounding box center [694, 14] width 72 height 14
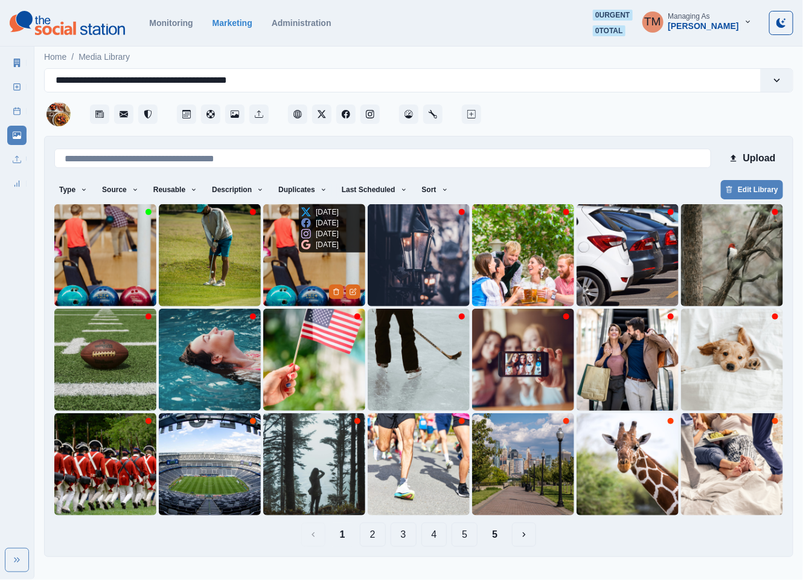
click at [280, 254] on img at bounding box center [314, 255] width 102 height 102
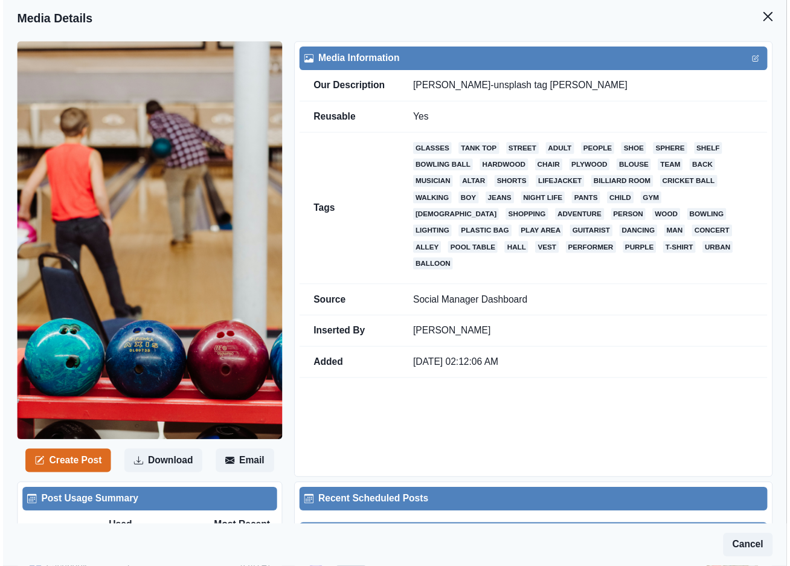
scroll to position [362, 0]
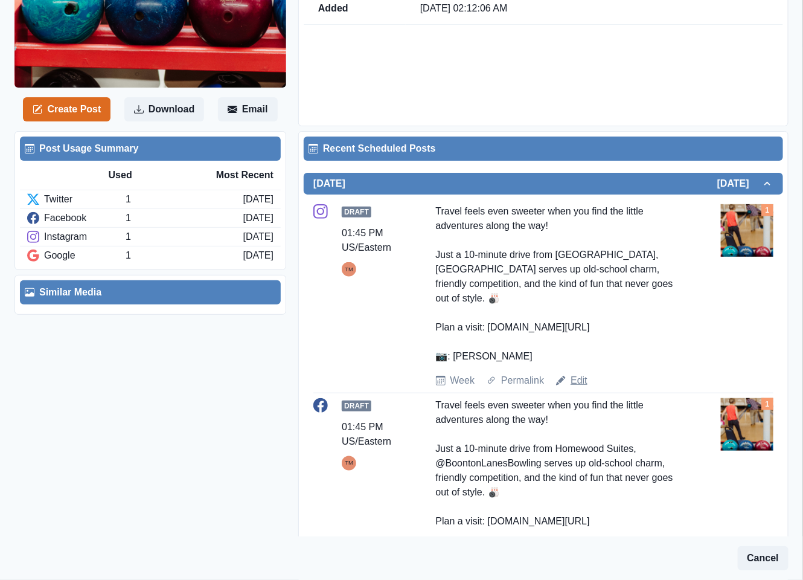
click at [571, 383] on link "Edit" at bounding box center [579, 380] width 17 height 14
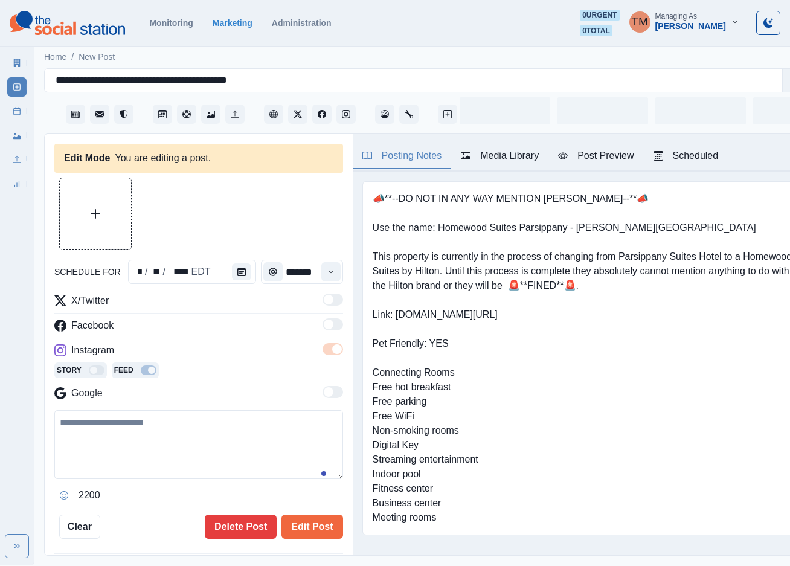
type input "*******"
type textarea "**********"
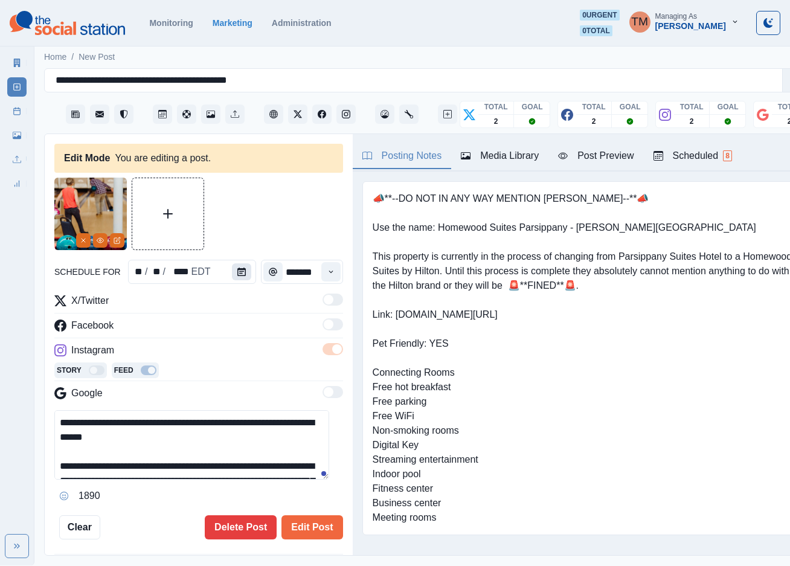
click at [237, 274] on icon "Calendar" at bounding box center [241, 271] width 8 height 8
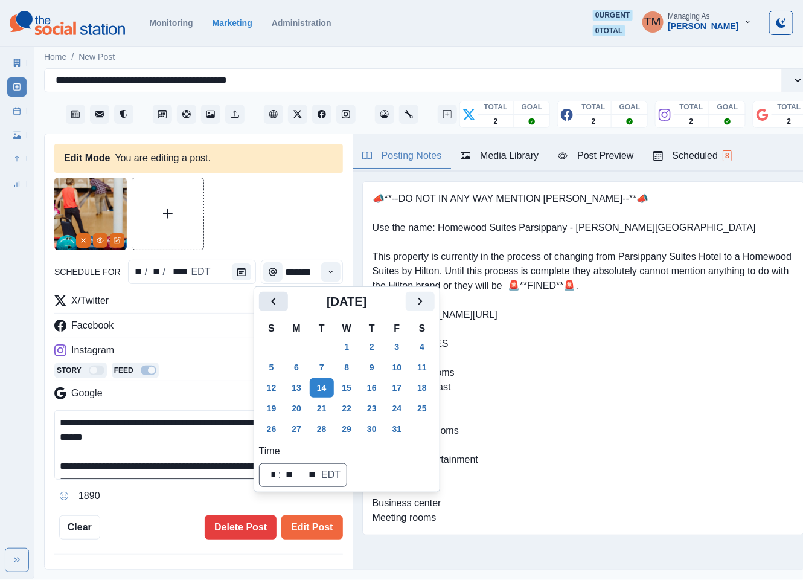
click at [280, 292] on button "Previous" at bounding box center [273, 301] width 29 height 19
click at [322, 437] on button "30" at bounding box center [322, 428] width 24 height 19
click at [249, 225] on div at bounding box center [198, 214] width 289 height 72
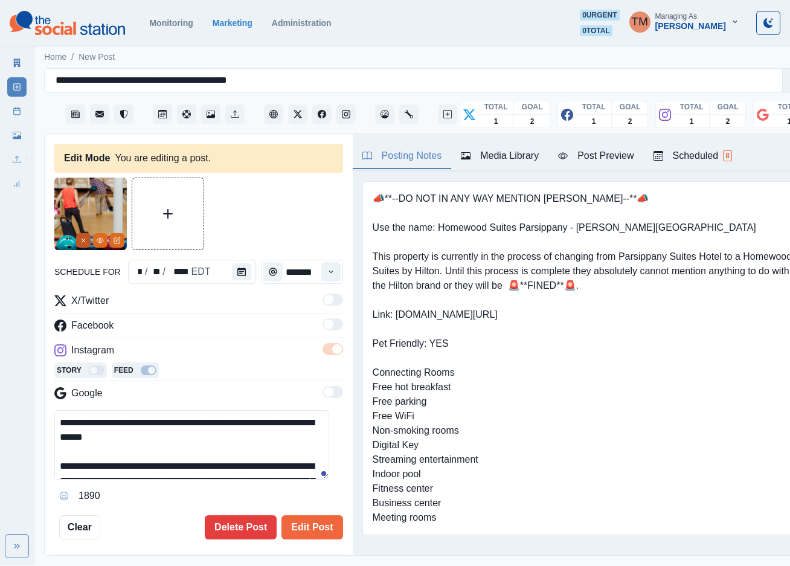
click at [83, 238] on icon "Remove" at bounding box center [83, 240] width 7 height 7
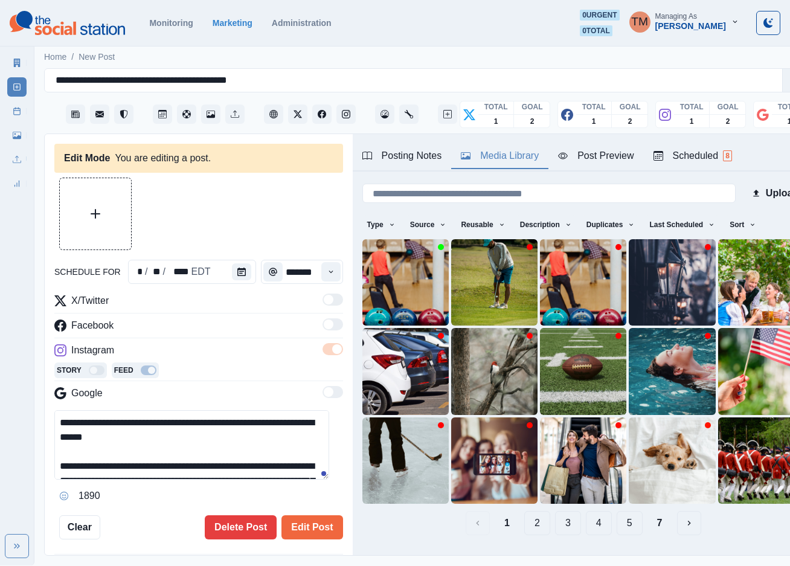
click at [510, 160] on div "Media Library" at bounding box center [500, 156] width 78 height 14
click at [375, 278] on img at bounding box center [405, 282] width 86 height 86
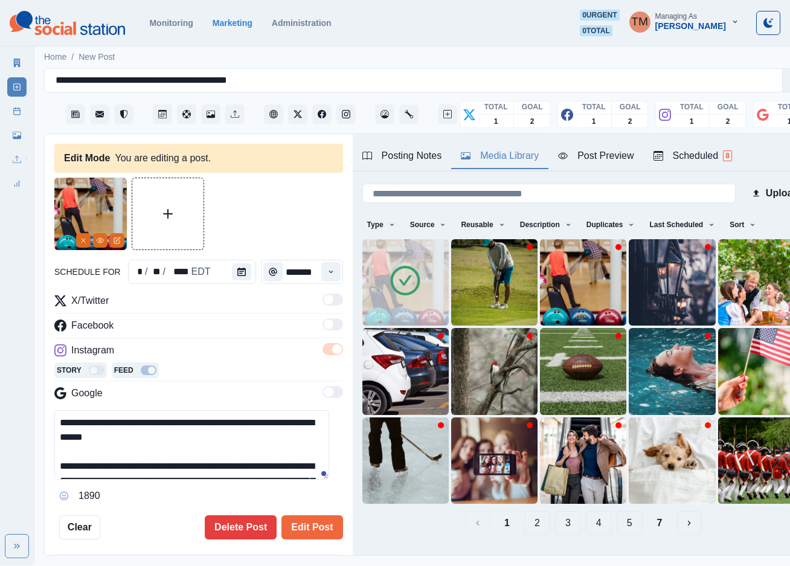
click at [243, 211] on div at bounding box center [198, 214] width 289 height 72
click at [577, 307] on icon "Delete Media" at bounding box center [580, 310] width 7 height 7
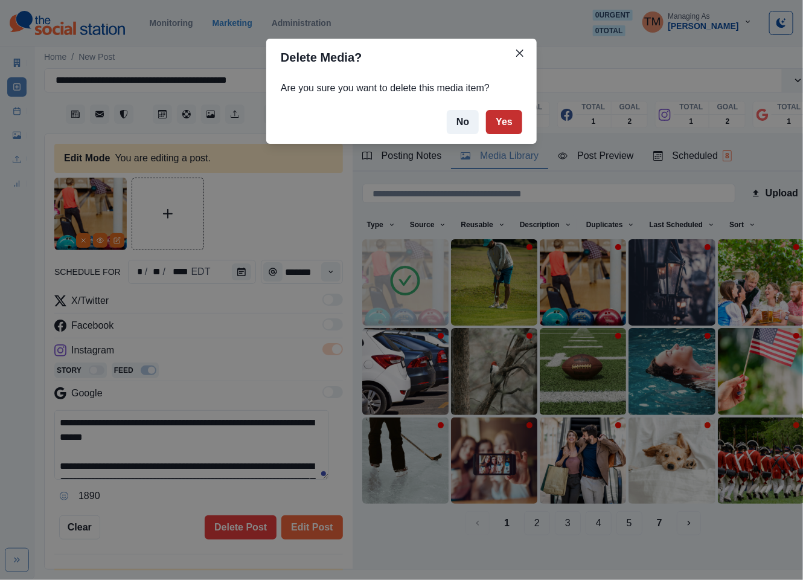
click at [504, 123] on button "Yes" at bounding box center [504, 122] width 36 height 24
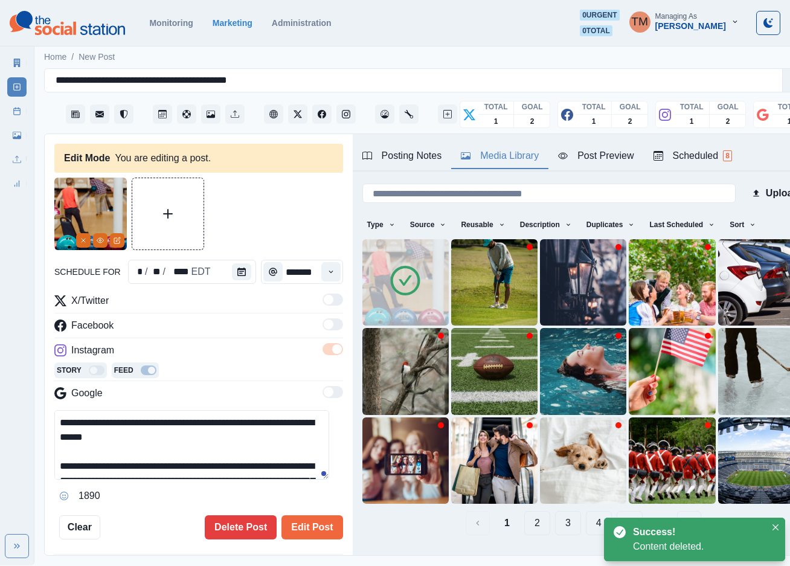
click at [260, 221] on div at bounding box center [198, 214] width 289 height 72
click at [292, 520] on button "Edit Post" at bounding box center [311, 527] width 61 height 24
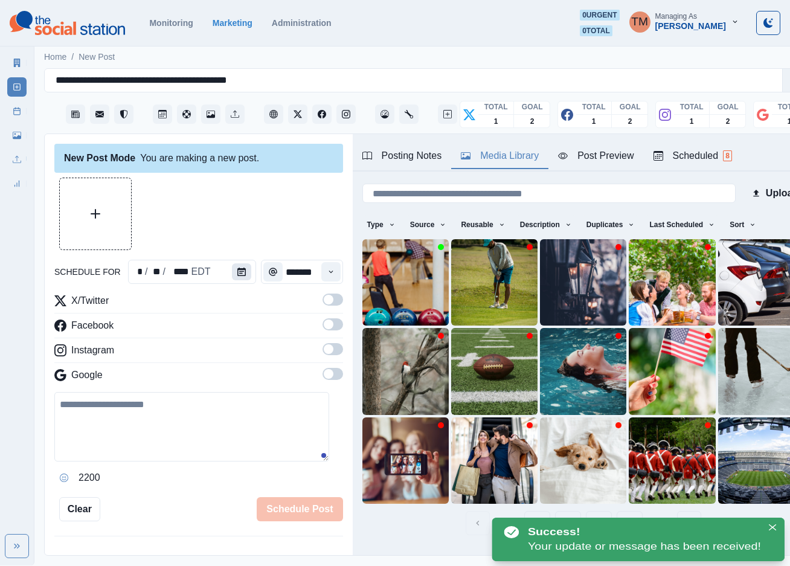
click at [232, 265] on button "Calendar" at bounding box center [241, 271] width 19 height 17
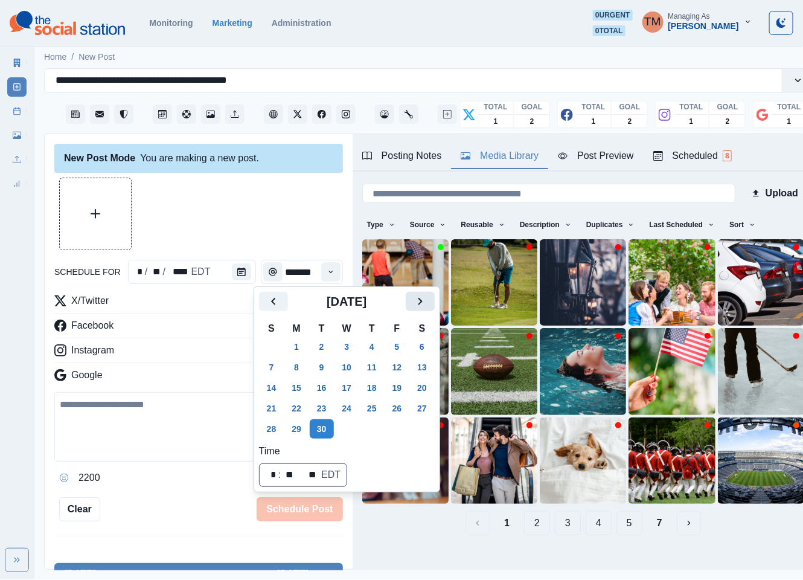
click at [417, 304] on icon "Next" at bounding box center [420, 301] width 14 height 14
click at [325, 384] on button "14" at bounding box center [322, 387] width 24 height 19
click at [197, 213] on div at bounding box center [198, 214] width 289 height 72
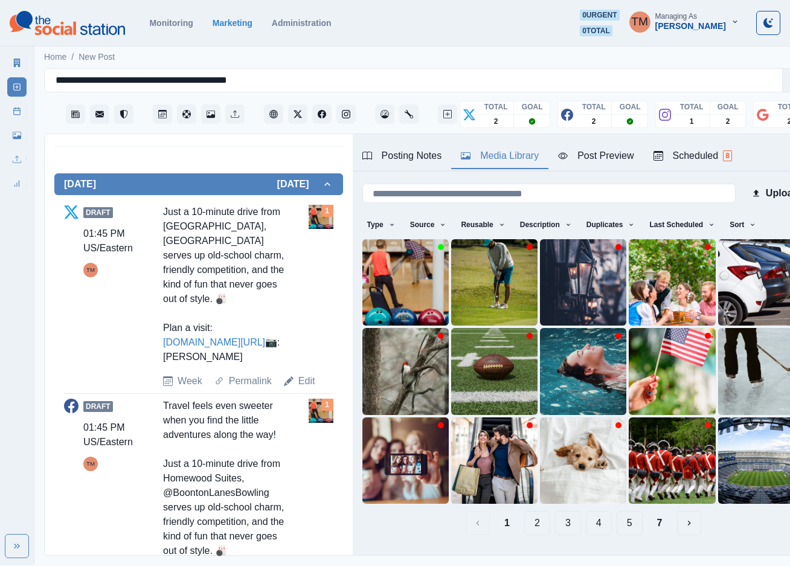
scroll to position [453, 0]
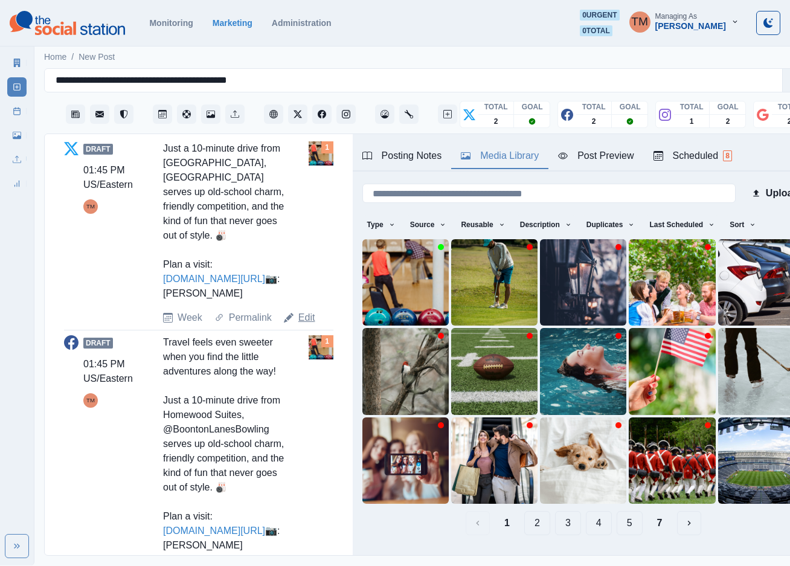
click at [303, 325] on link "Edit" at bounding box center [306, 317] width 17 height 14
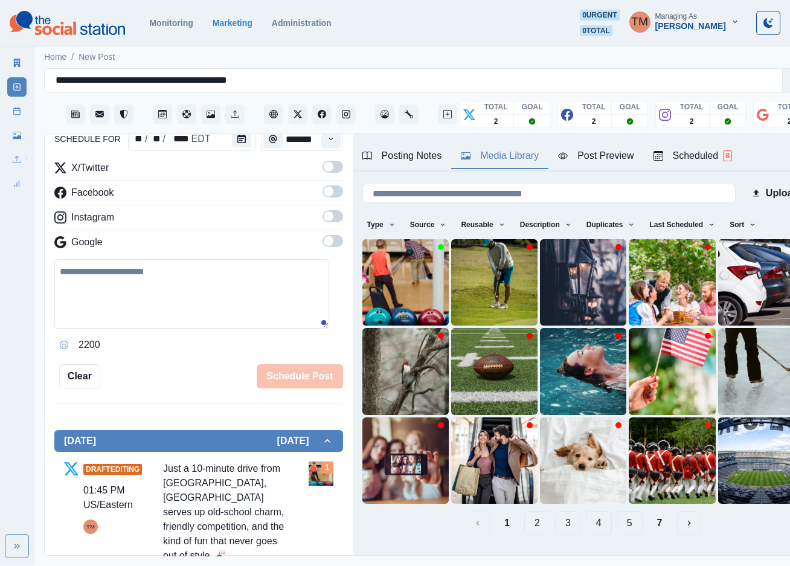
scroll to position [19, 0]
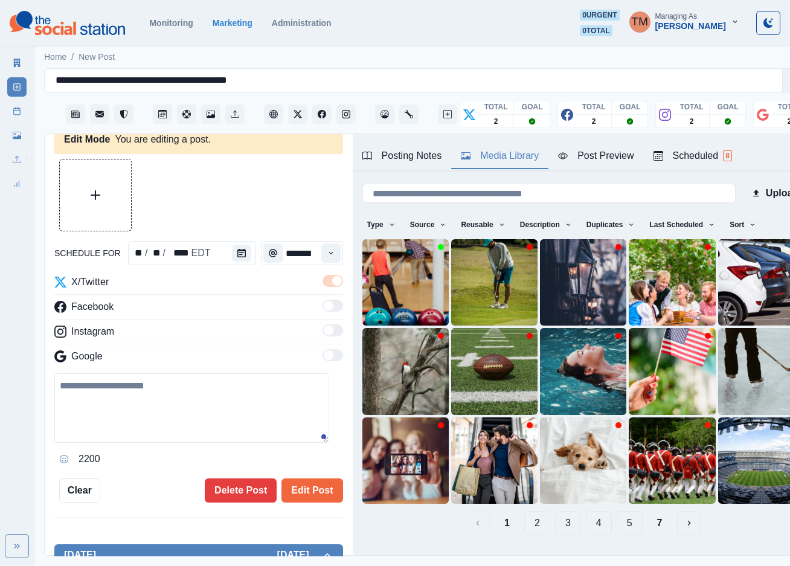
type textarea "**********"
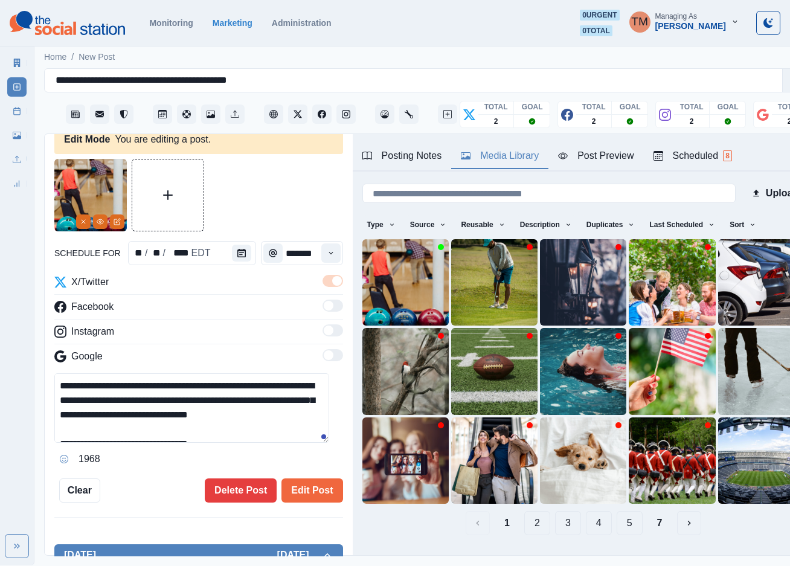
scroll to position [0, 0]
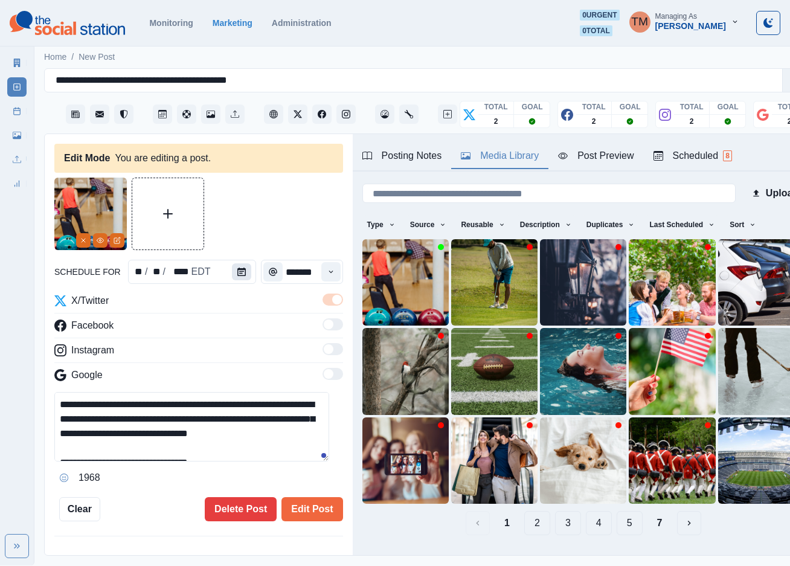
click at [237, 274] on icon "Calendar" at bounding box center [241, 271] width 8 height 8
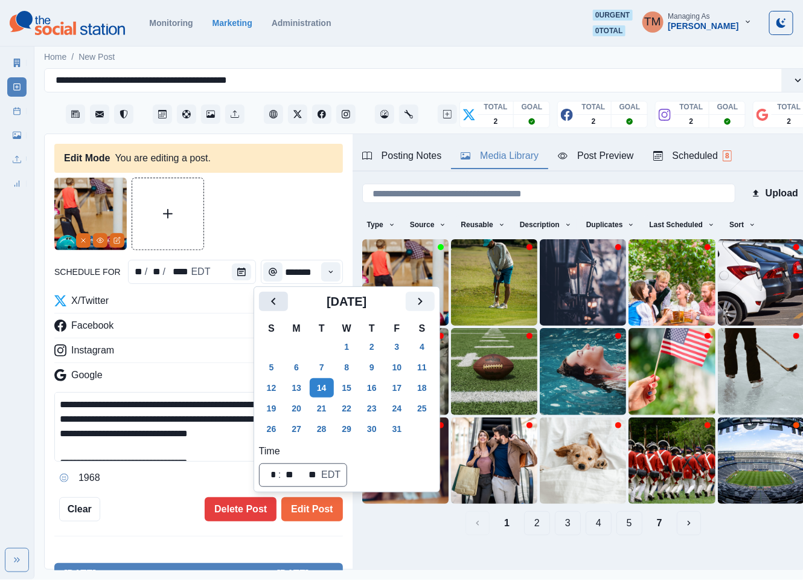
click at [275, 308] on icon "Previous" at bounding box center [273, 301] width 14 height 14
click at [321, 429] on button "30" at bounding box center [322, 428] width 24 height 19
click at [243, 196] on div at bounding box center [198, 214] width 289 height 72
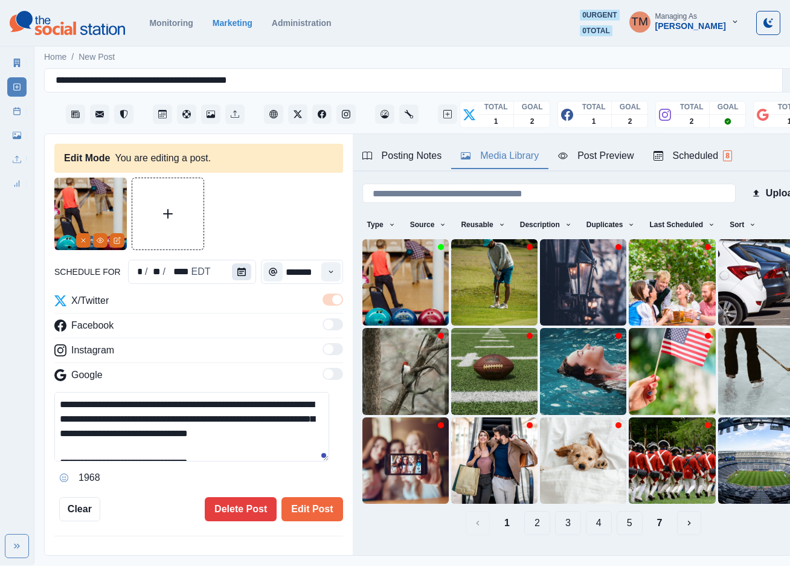
click at [82, 237] on icon "Remove" at bounding box center [83, 240] width 7 height 7
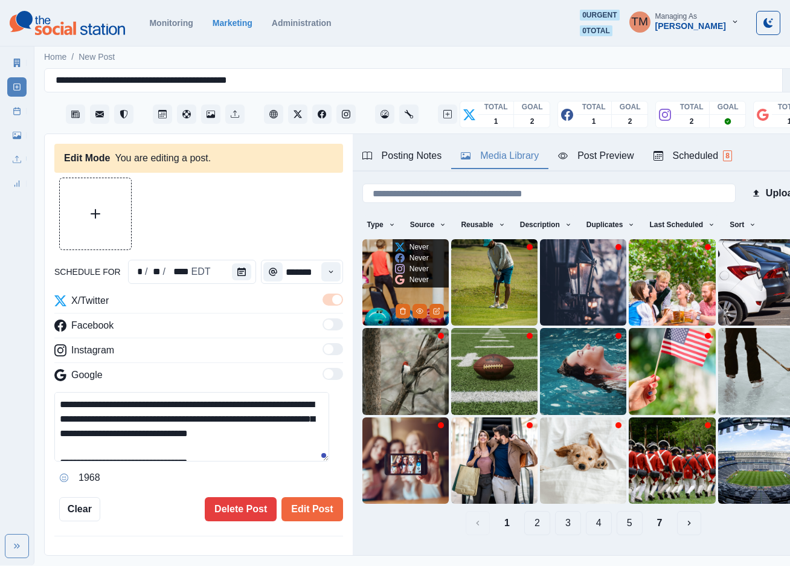
click at [365, 288] on img at bounding box center [405, 282] width 86 height 86
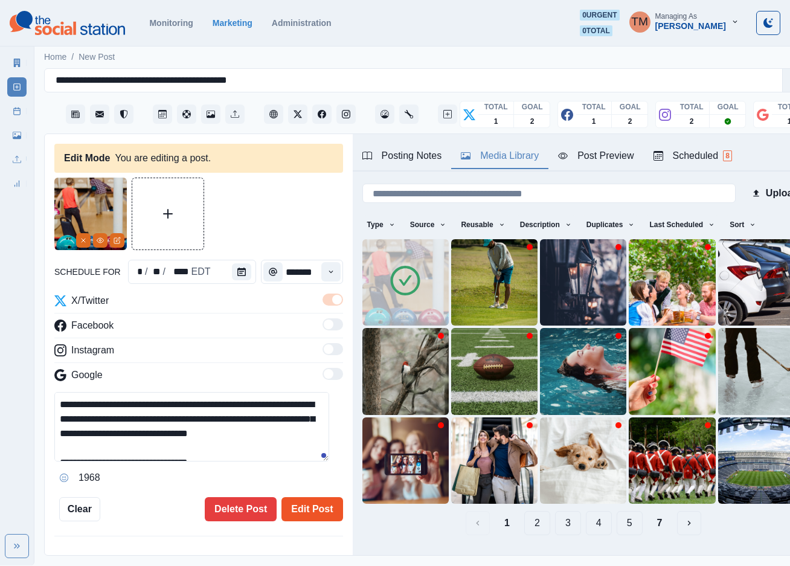
click at [293, 510] on button "Edit Post" at bounding box center [311, 509] width 61 height 24
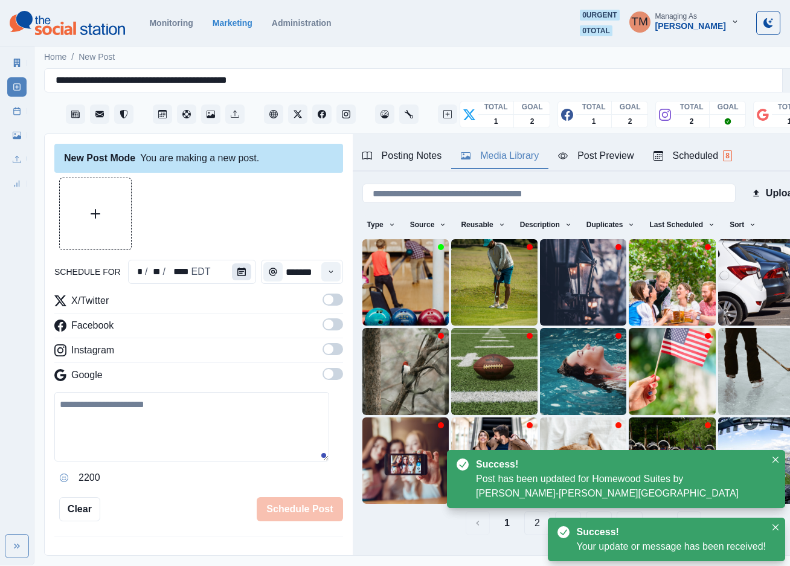
click at [237, 272] on icon "Calendar" at bounding box center [241, 271] width 8 height 8
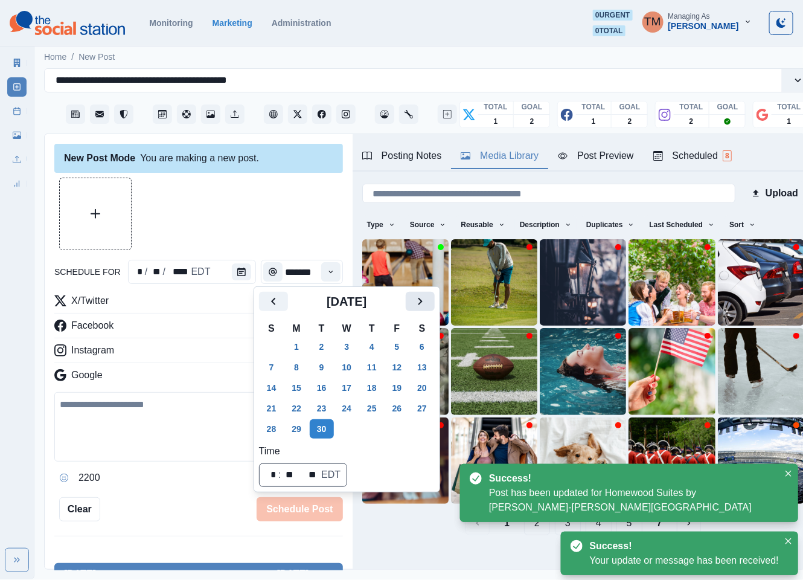
click at [424, 303] on icon "Next" at bounding box center [420, 301] width 14 height 14
click at [323, 388] on button "14" at bounding box center [322, 387] width 24 height 19
click at [217, 217] on div at bounding box center [198, 214] width 289 height 72
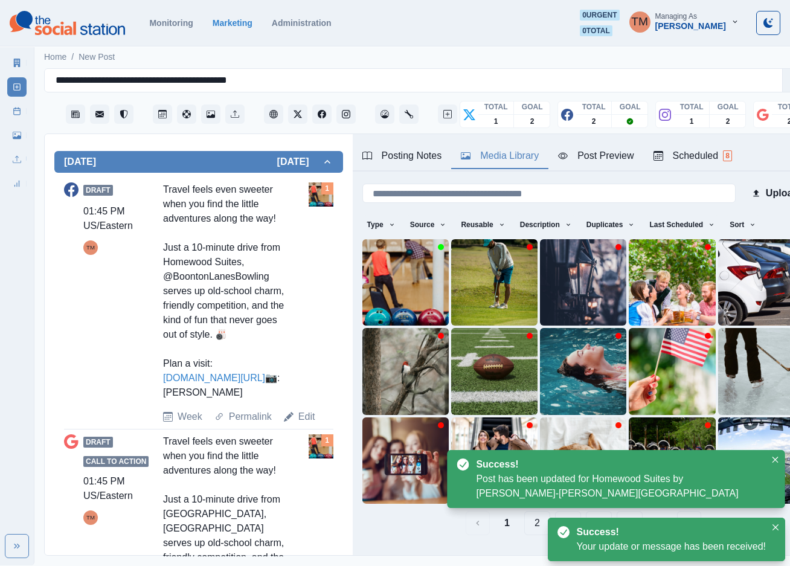
scroll to position [453, 0]
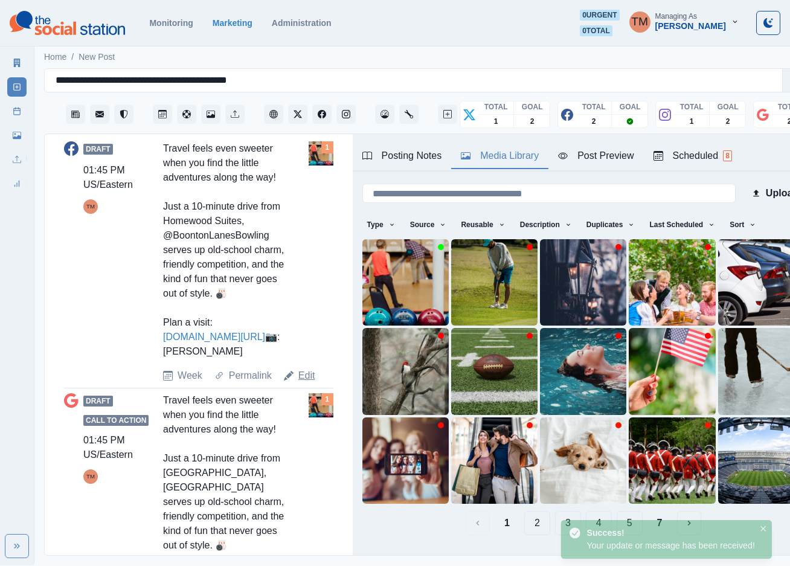
click at [298, 383] on link "Edit" at bounding box center [306, 375] width 17 height 14
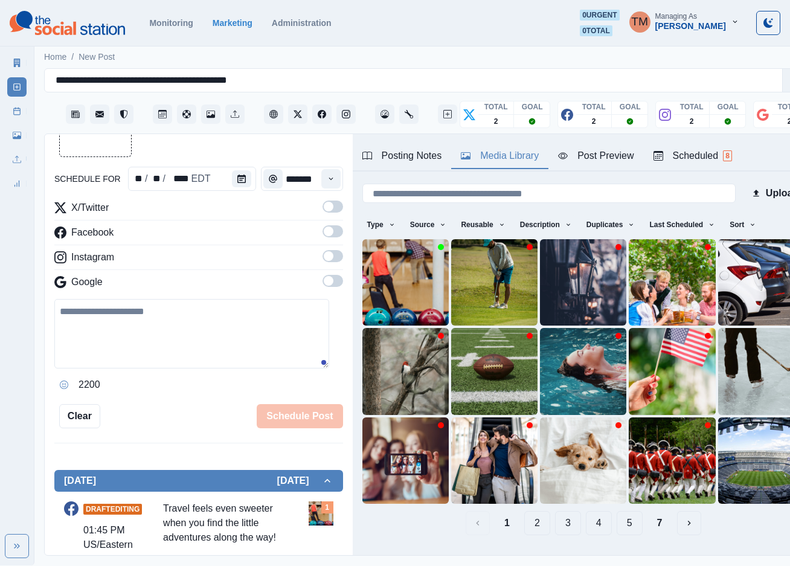
scroll to position [4, 0]
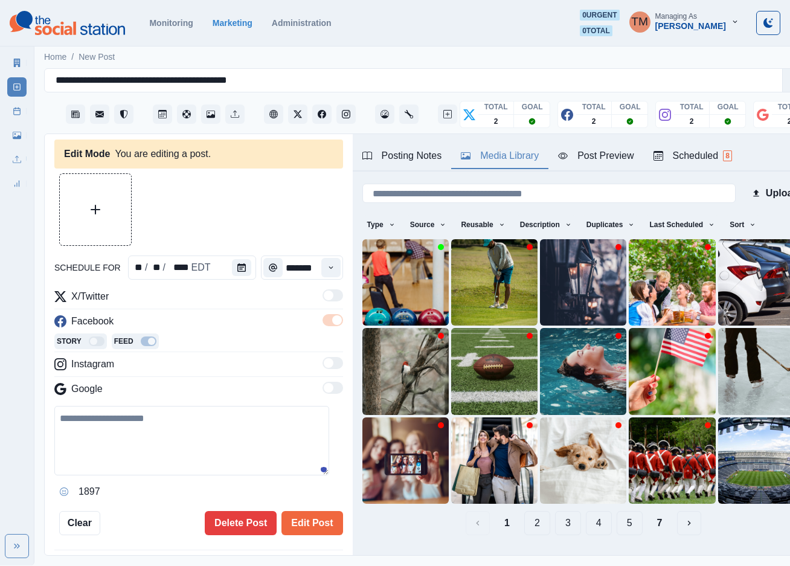
type textarea "**********"
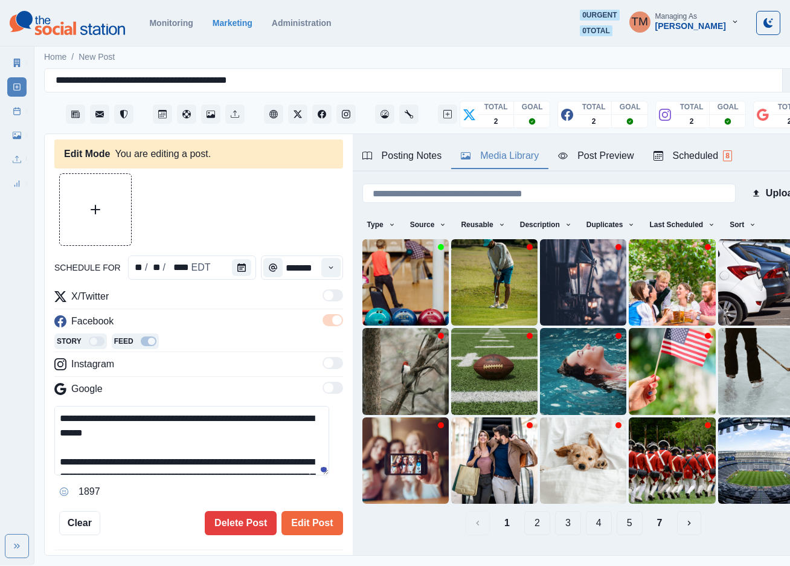
scroll to position [0, 0]
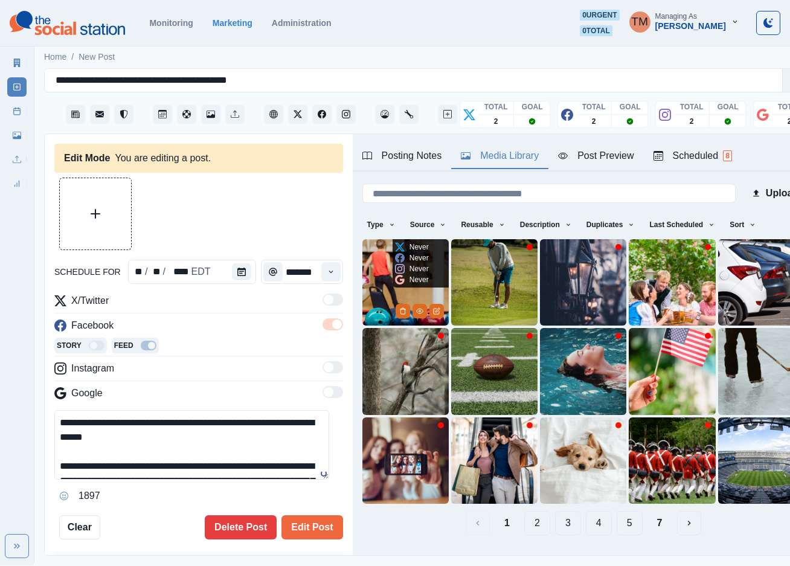
click at [373, 286] on img at bounding box center [405, 282] width 86 height 86
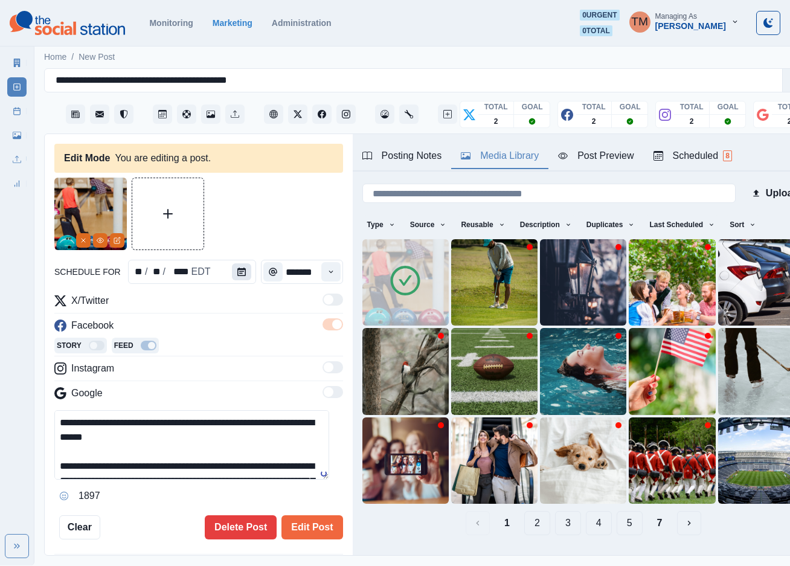
click at [237, 274] on icon "Calendar" at bounding box center [241, 271] width 8 height 8
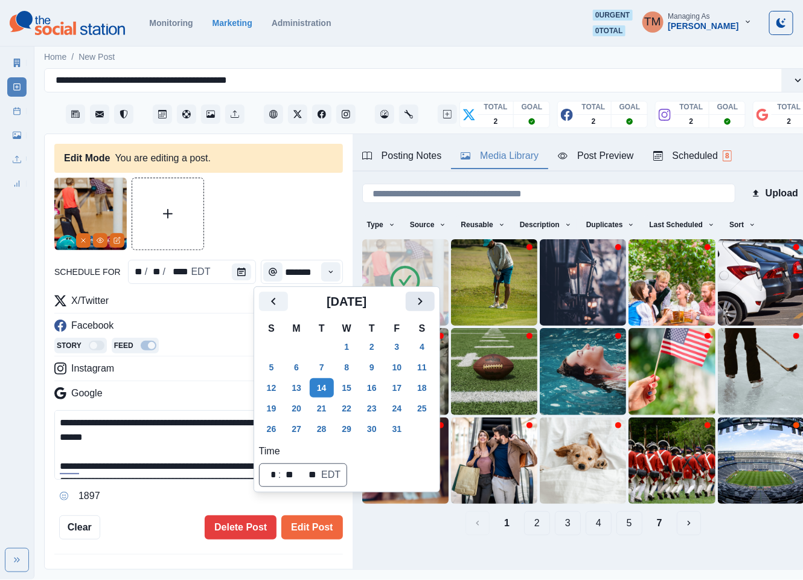
click at [413, 304] on icon "Next" at bounding box center [420, 301] width 14 height 14
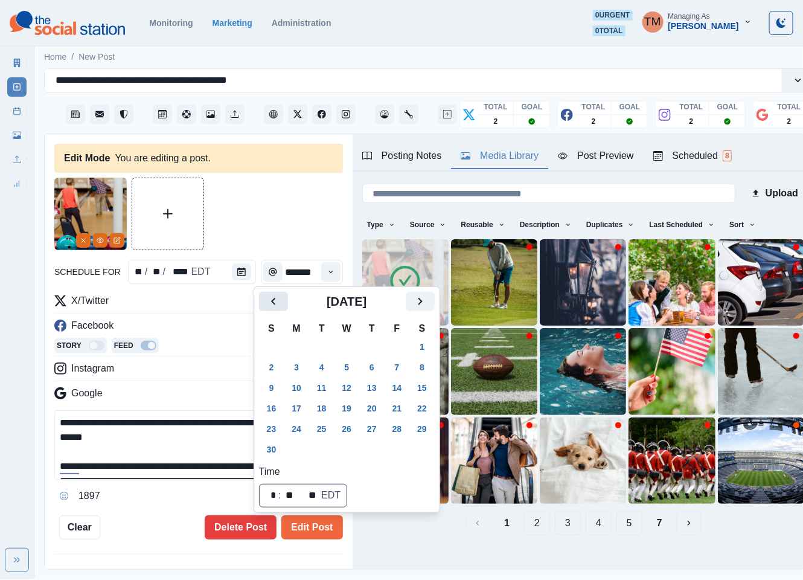
click at [270, 299] on icon "Previous" at bounding box center [273, 301] width 14 height 14
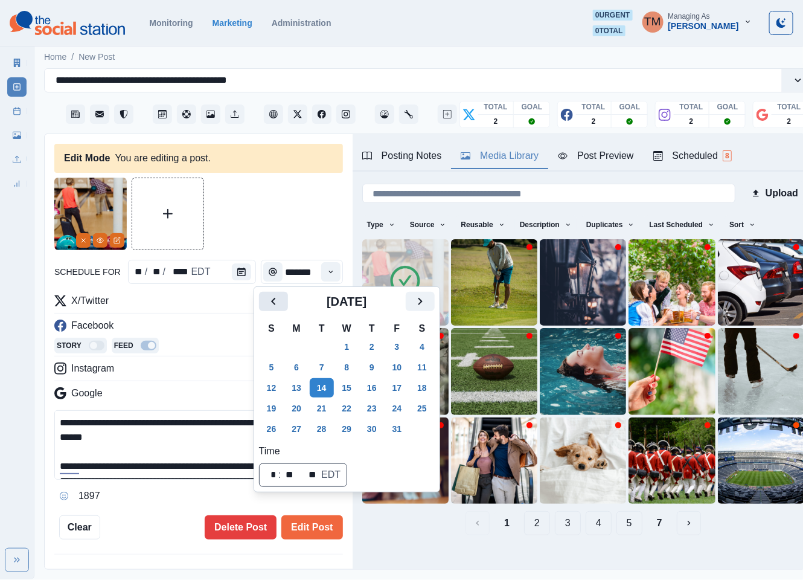
click at [270, 299] on icon "Previous" at bounding box center [273, 301] width 14 height 14
click at [321, 433] on button "30" at bounding box center [322, 428] width 24 height 19
click at [301, 531] on button "Edit Post" at bounding box center [311, 527] width 61 height 24
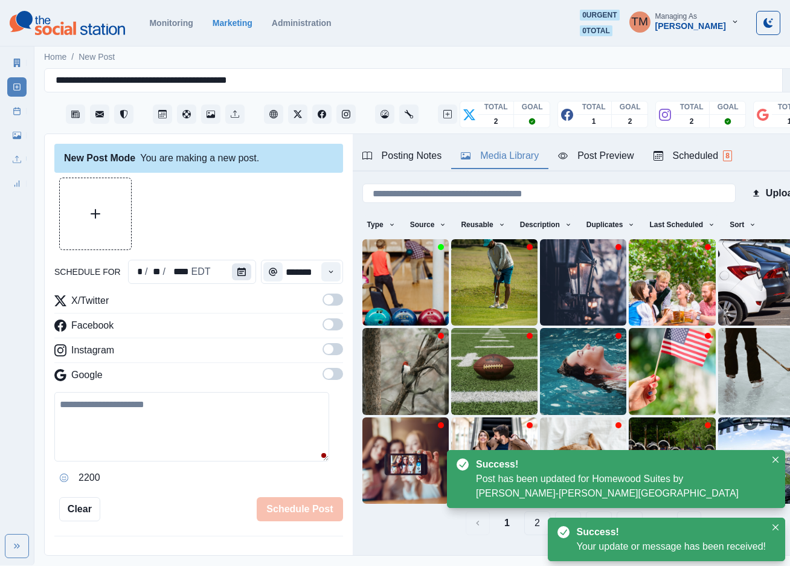
click at [237, 268] on icon "Calendar" at bounding box center [241, 271] width 8 height 8
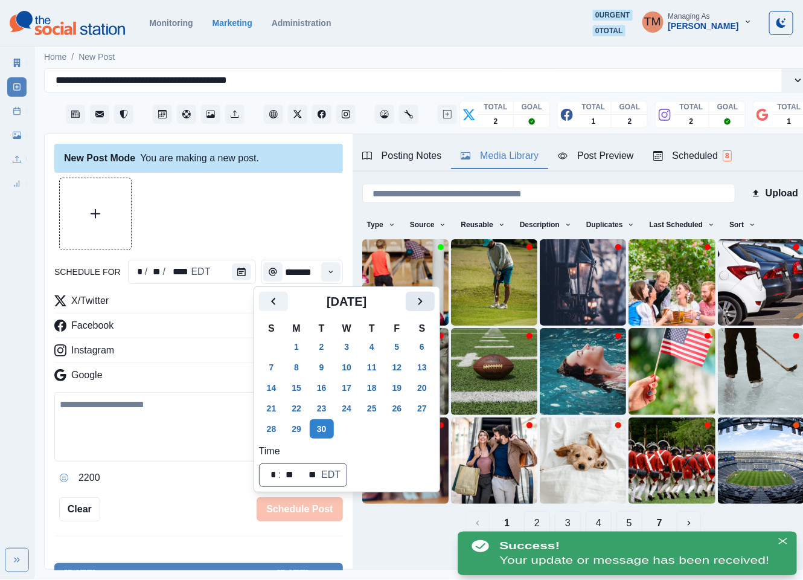
click at [413, 306] on icon "Next" at bounding box center [420, 301] width 14 height 14
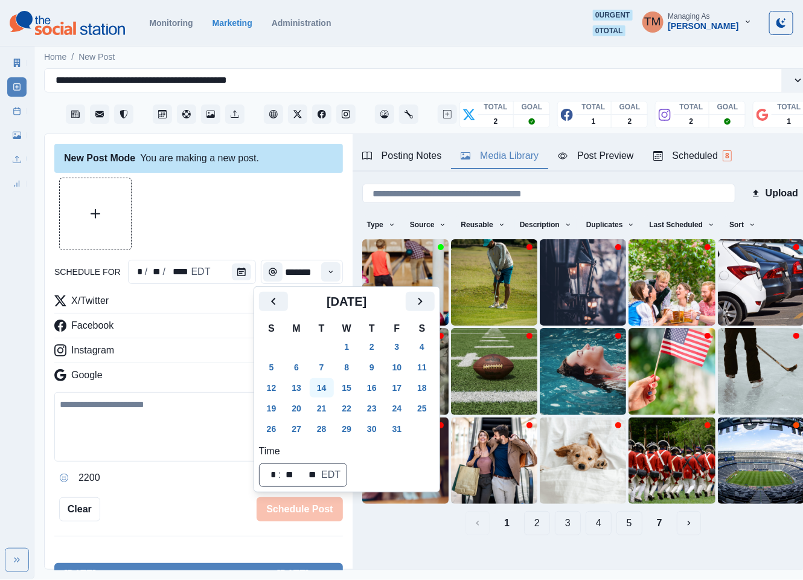
click at [318, 386] on button "14" at bounding box center [322, 387] width 24 height 19
click at [232, 220] on div at bounding box center [198, 214] width 289 height 72
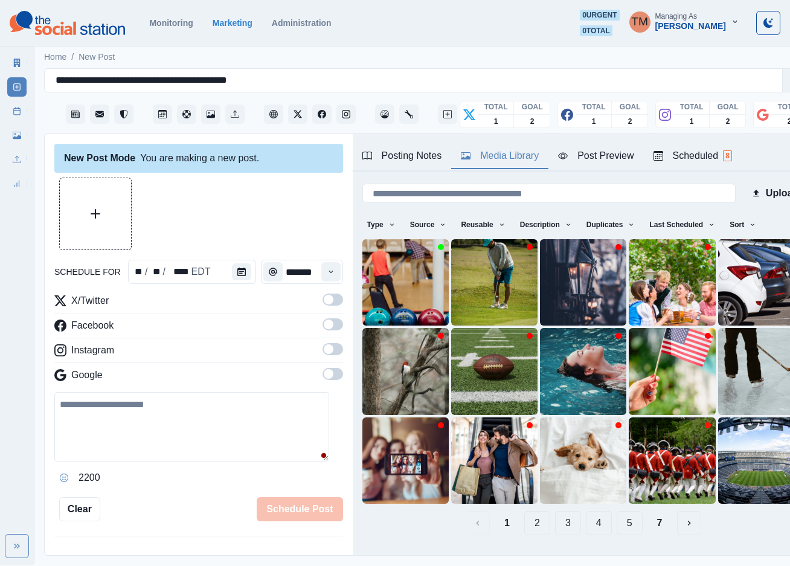
scroll to position [288, 0]
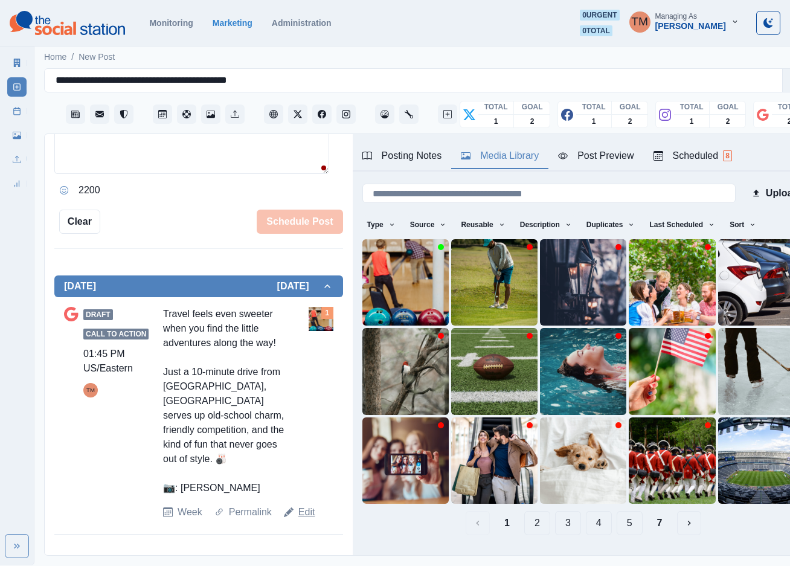
click at [299, 519] on link "Edit" at bounding box center [306, 512] width 17 height 14
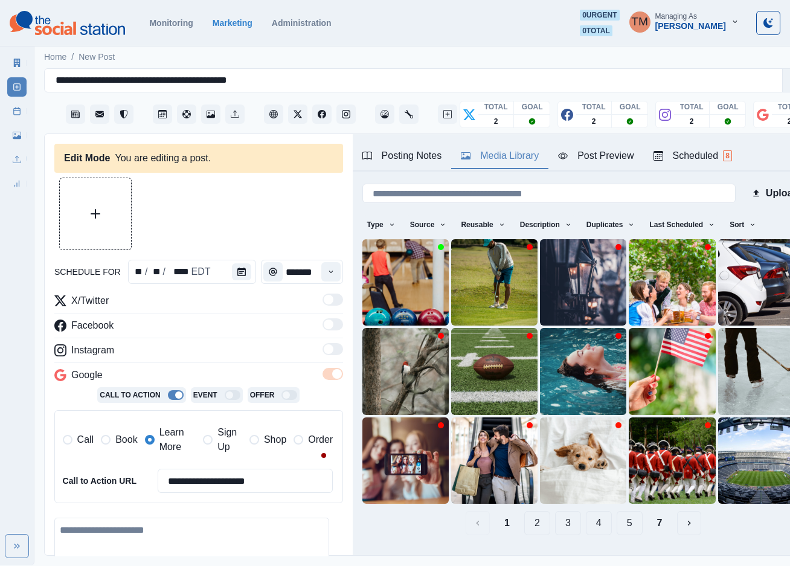
type textarea "**********"
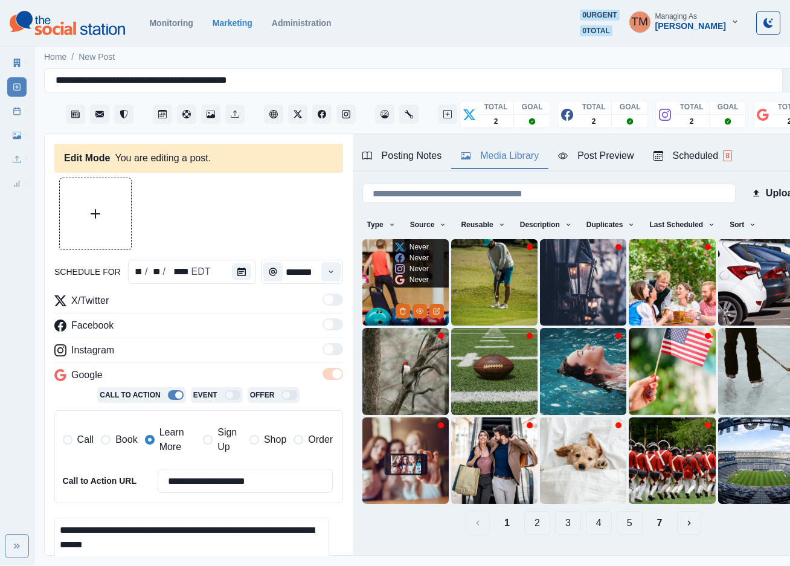
click at [371, 290] on img at bounding box center [405, 282] width 86 height 86
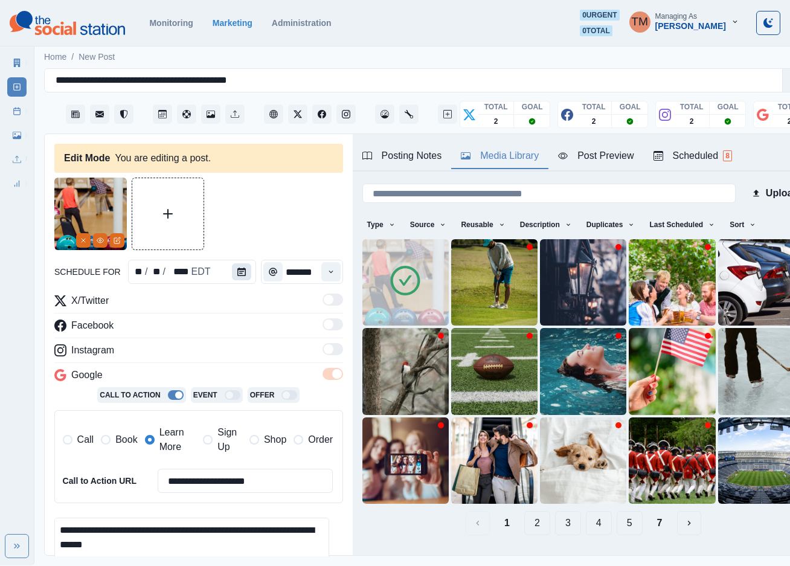
click at [237, 267] on icon "Calendar" at bounding box center [241, 271] width 8 height 8
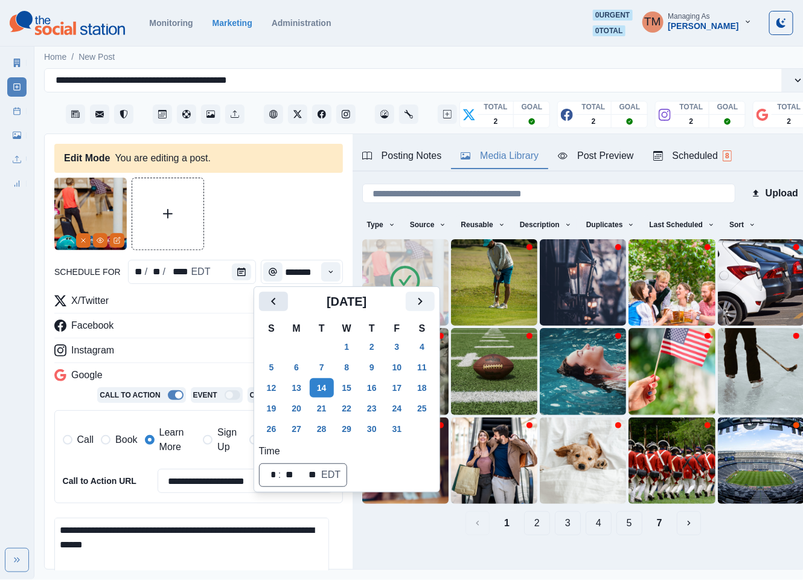
click at [278, 306] on icon "Previous" at bounding box center [273, 301] width 14 height 14
click at [318, 432] on button "30" at bounding box center [322, 428] width 24 height 19
click at [270, 205] on div at bounding box center [198, 214] width 289 height 72
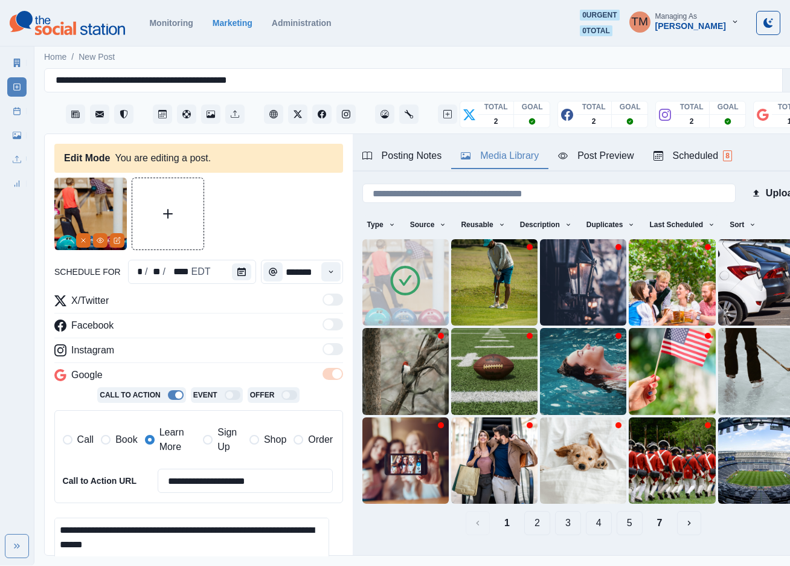
drag, startPoint x: 288, startPoint y: 485, endPoint x: 118, endPoint y: 484, distance: 169.7
click at [123, 484] on div "**********" at bounding box center [198, 481] width 270 height 24
click at [115, 442] on span "Book" at bounding box center [126, 439] width 22 height 14
drag, startPoint x: 163, startPoint y: 443, endPoint x: 196, endPoint y: 473, distance: 45.3
click at [165, 446] on span "Learn More" at bounding box center [177, 439] width 37 height 29
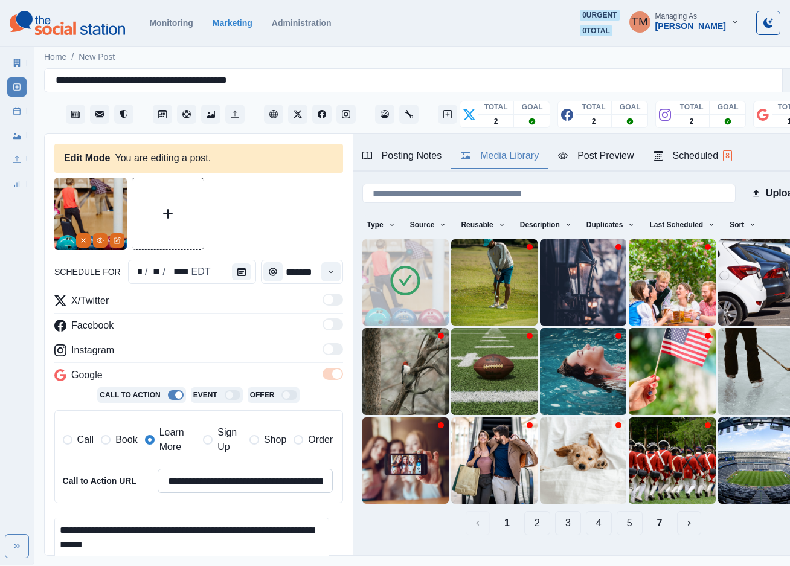
drag, startPoint x: 198, startPoint y: 477, endPoint x: 203, endPoint y: 484, distance: 8.2
click at [198, 478] on input "**********" at bounding box center [246, 481] width 176 height 24
paste input
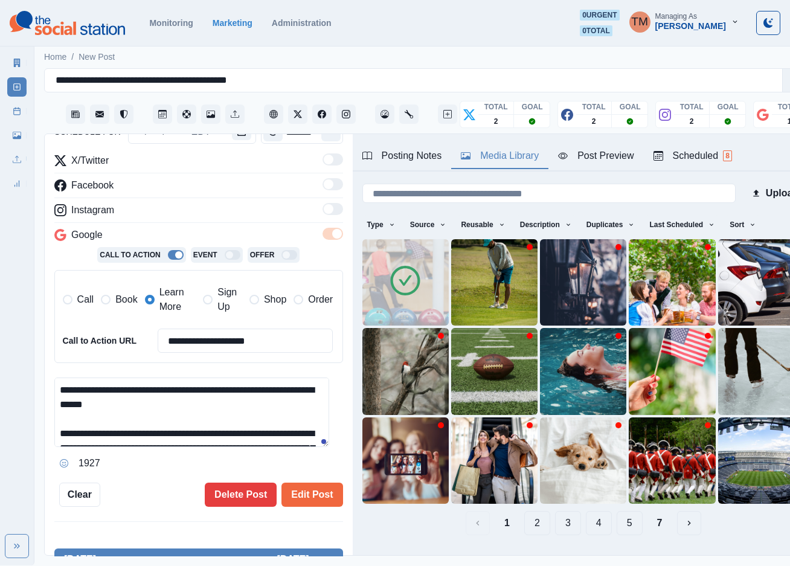
scroll to position [181, 0]
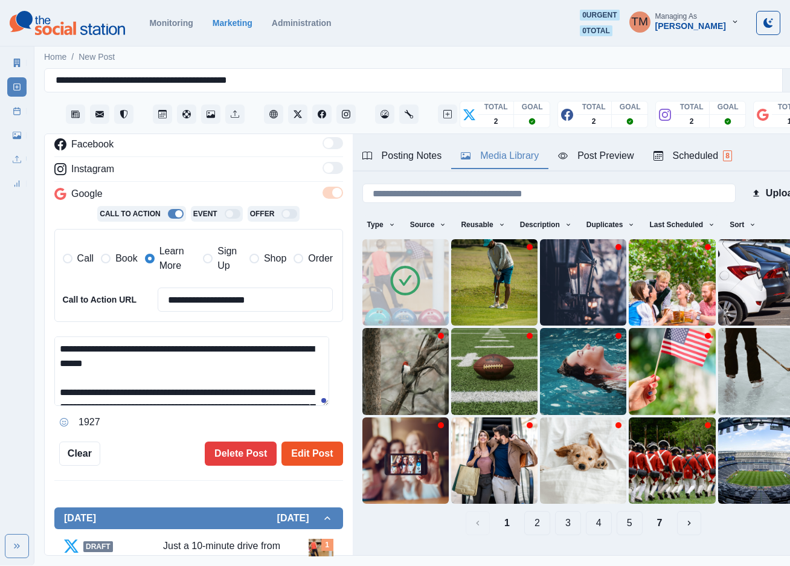
type input "**********"
click at [304, 460] on button "Edit Post" at bounding box center [311, 453] width 61 height 24
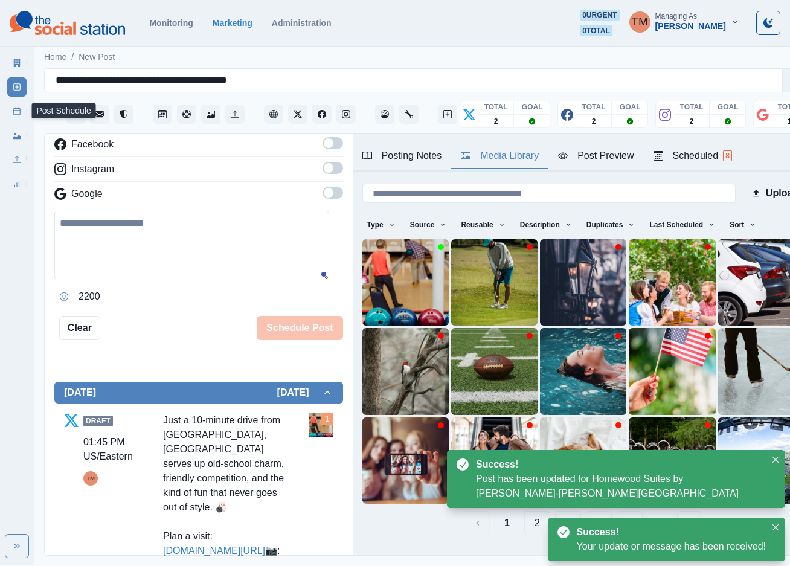
click at [19, 115] on icon at bounding box center [17, 111] width 8 height 8
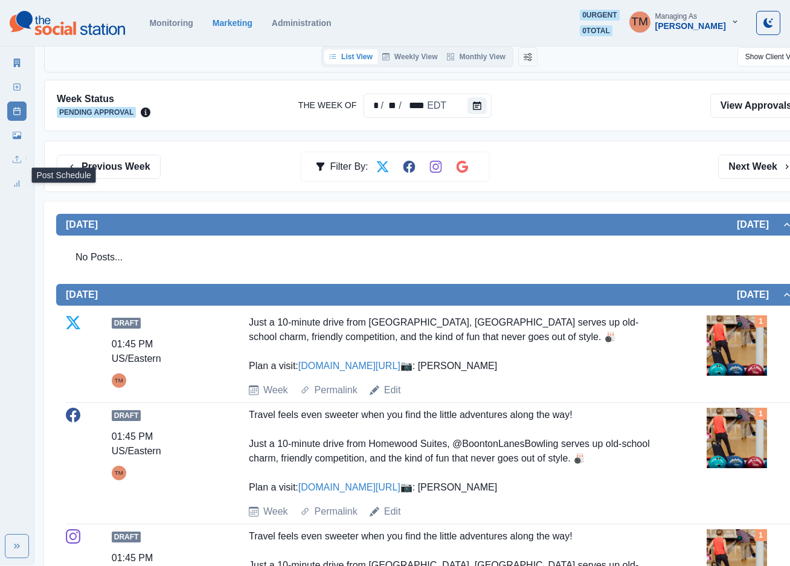
scroll to position [91, 0]
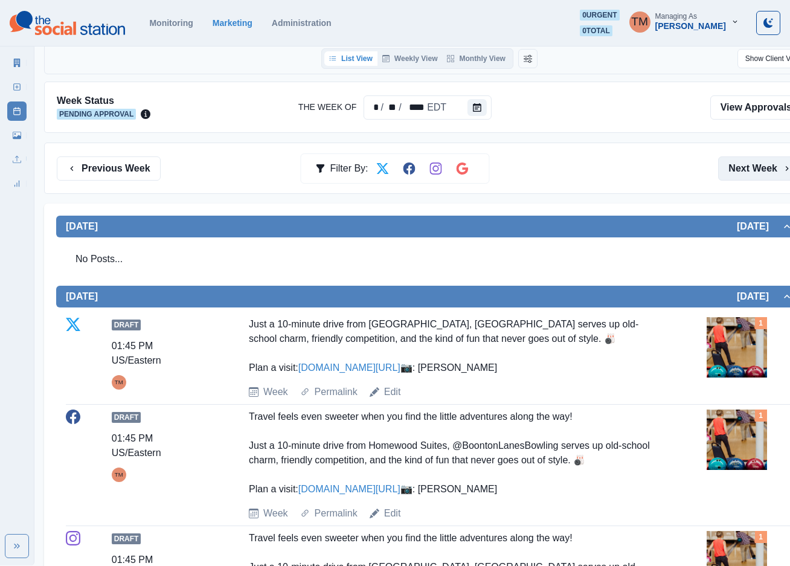
click at [750, 167] on button "Next Week" at bounding box center [760, 168] width 84 height 24
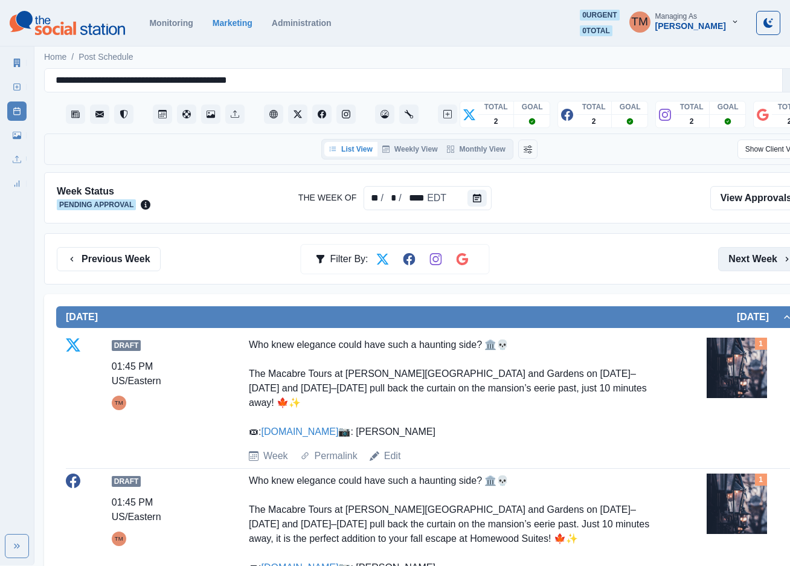
click at [747, 270] on button "Next Week" at bounding box center [760, 259] width 84 height 24
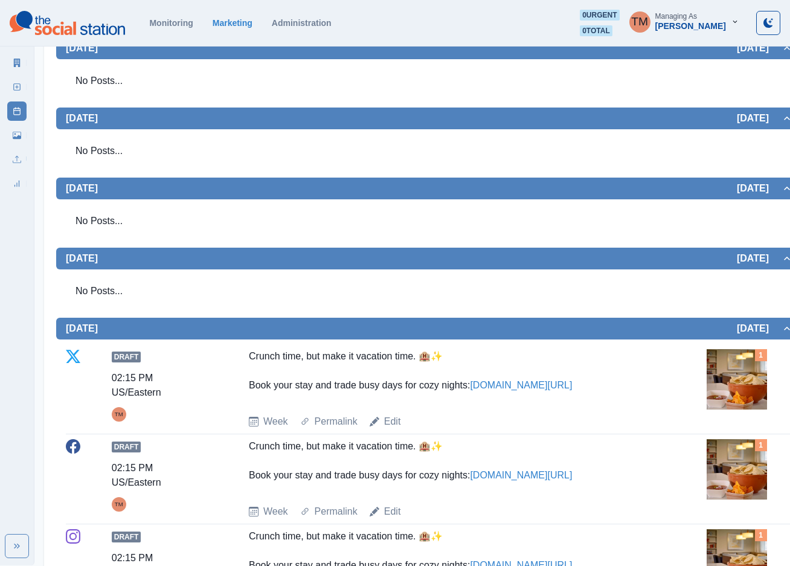
scroll to position [91, 0]
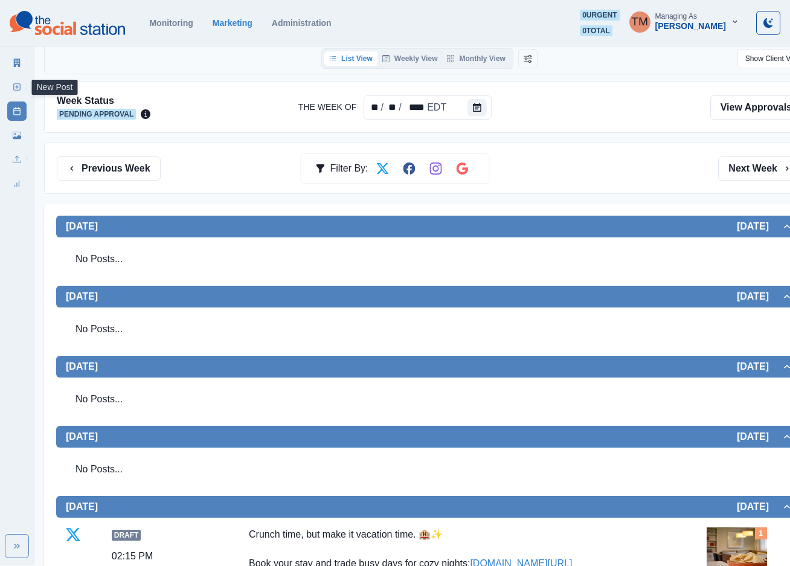
click at [14, 89] on icon at bounding box center [17, 87] width 8 height 8
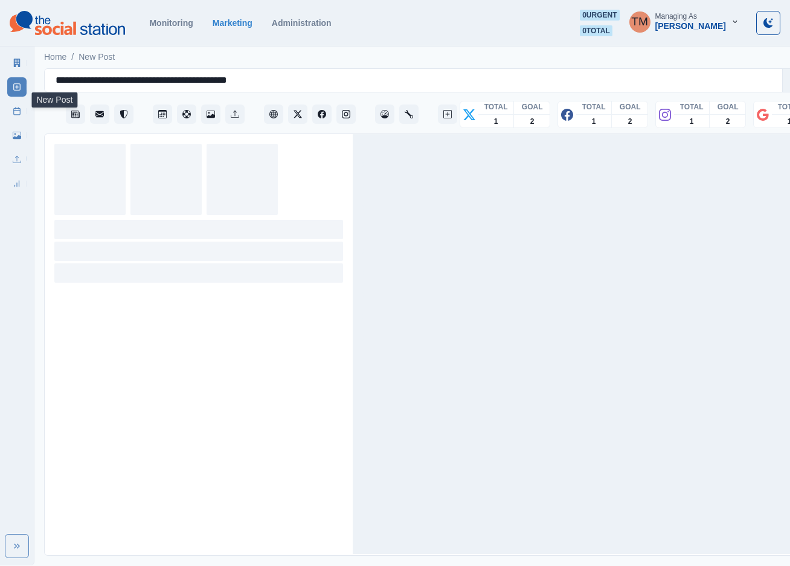
scroll to position [13, 0]
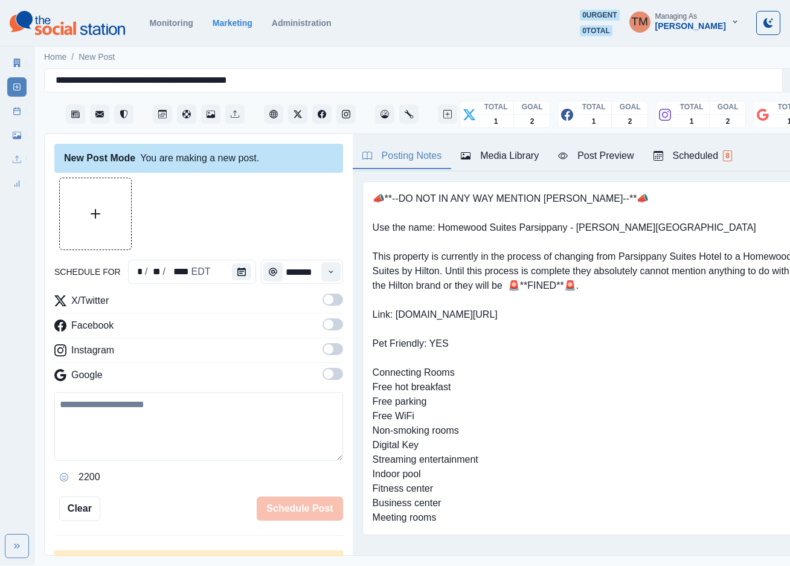
click at [167, 422] on textarea at bounding box center [198, 426] width 289 height 69
paste textarea "**********"
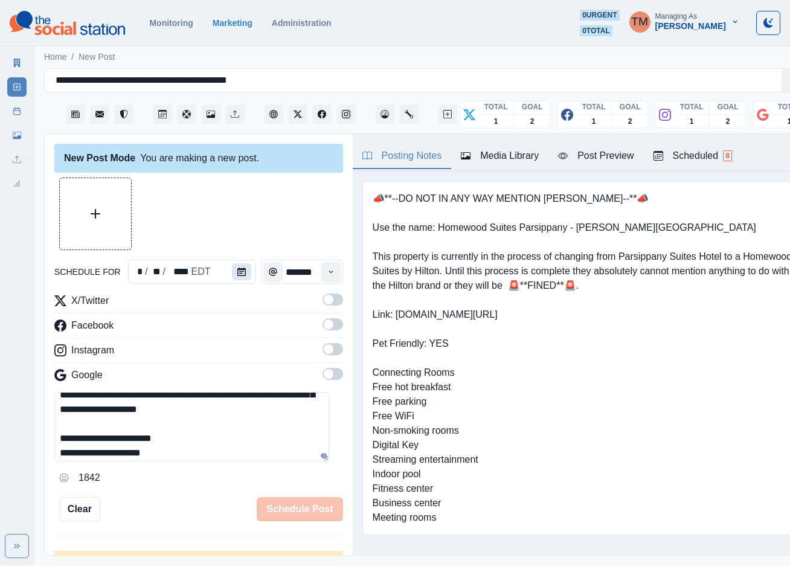
scroll to position [82, 0]
type textarea "**********"
click at [237, 267] on icon "Calendar" at bounding box center [241, 271] width 8 height 8
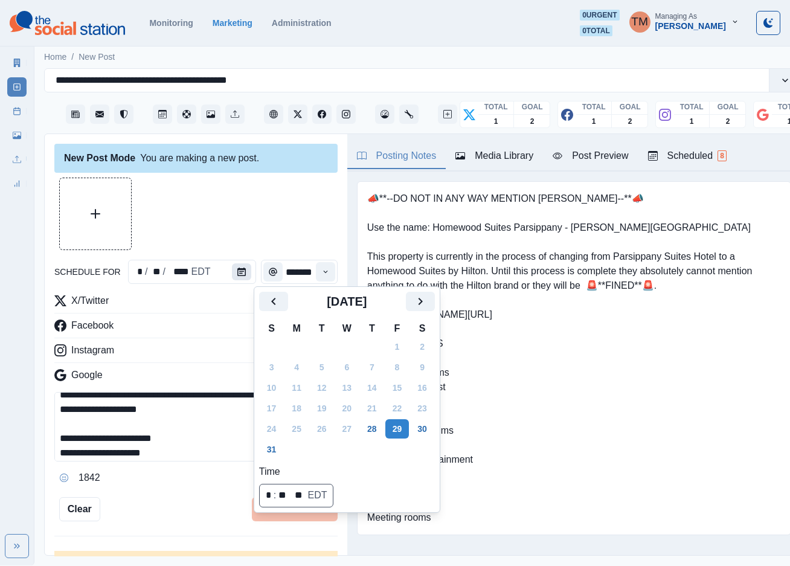
scroll to position [0, 0]
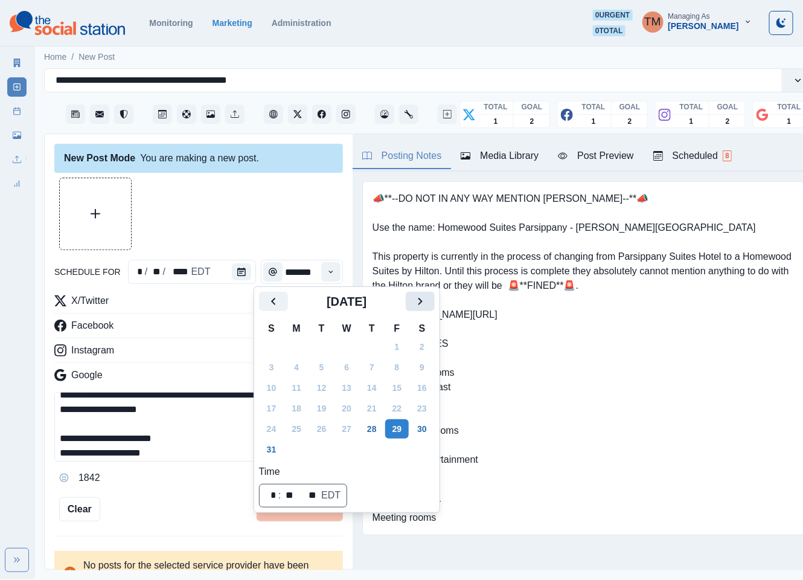
click at [413, 297] on icon "Next" at bounding box center [420, 301] width 14 height 14
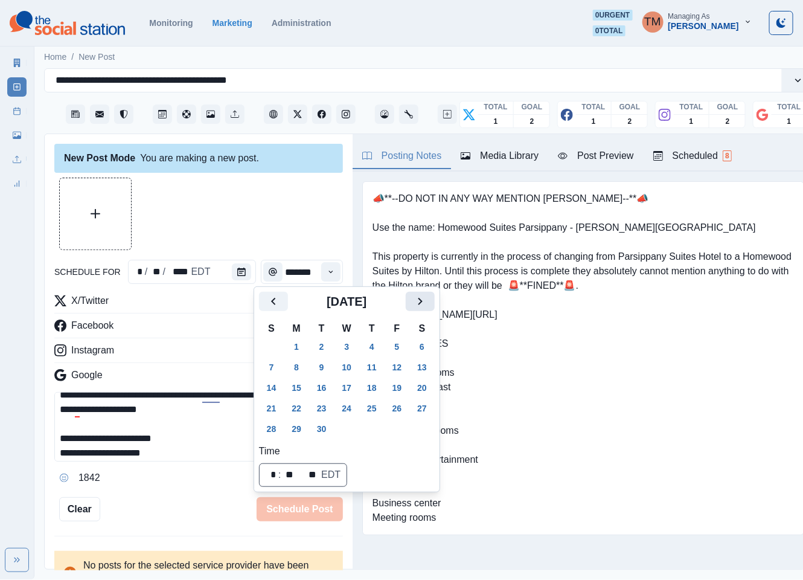
click at [413, 297] on icon "Next" at bounding box center [420, 301] width 14 height 14
click at [321, 388] on button "14" at bounding box center [322, 387] width 24 height 19
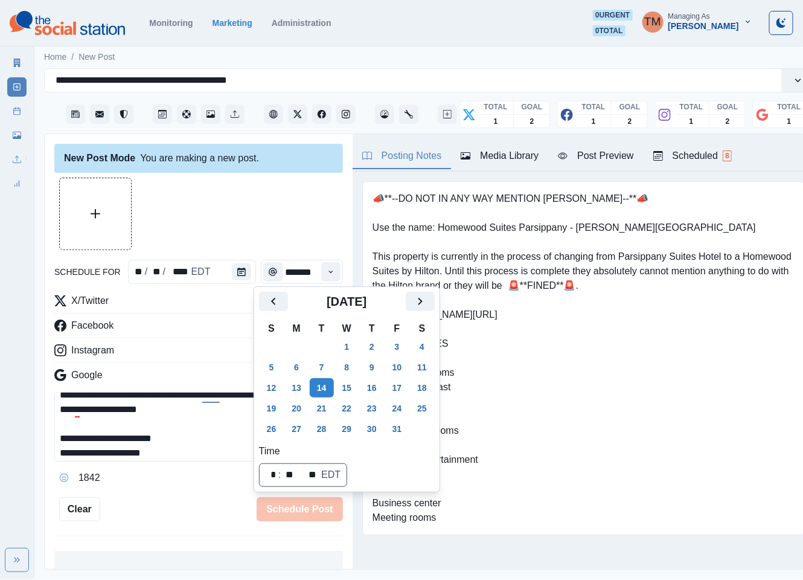
click at [232, 194] on div at bounding box center [198, 214] width 289 height 72
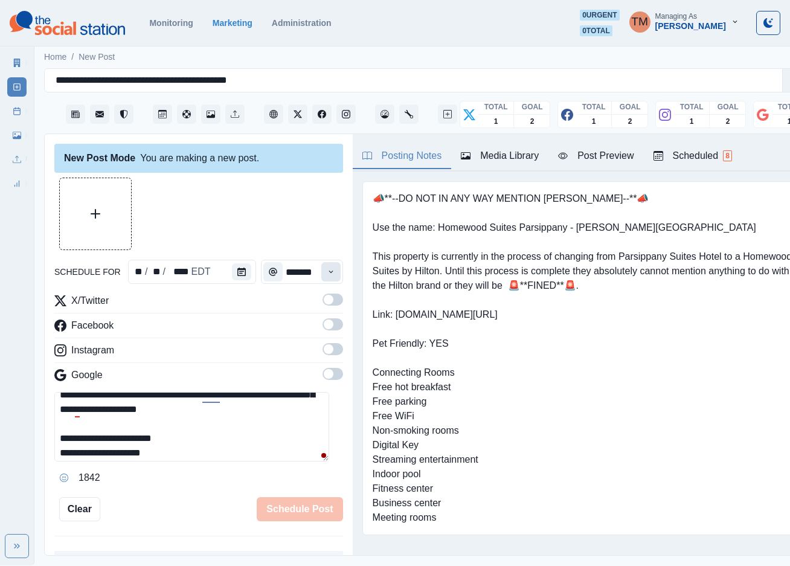
click at [327, 272] on icon "Time" at bounding box center [331, 271] width 8 height 8
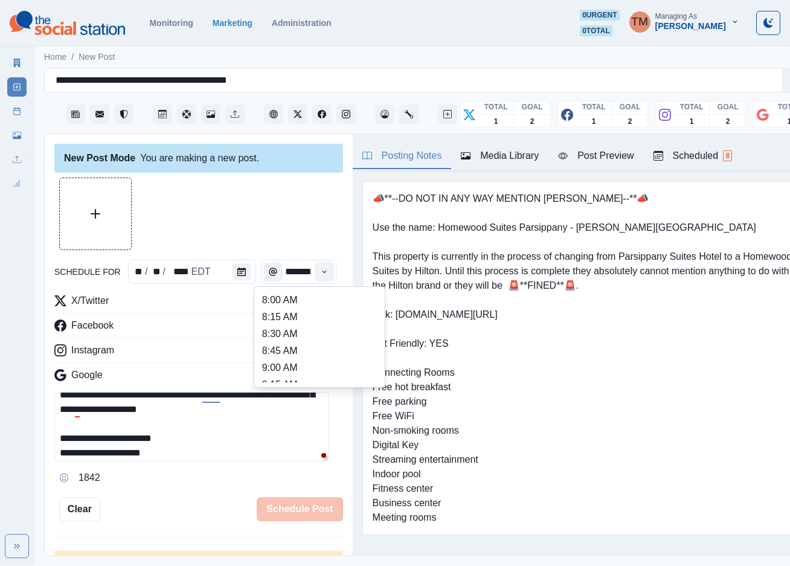
scroll to position [251, 0]
click at [288, 330] on li "12:15 PM" at bounding box center [319, 336] width 121 height 17
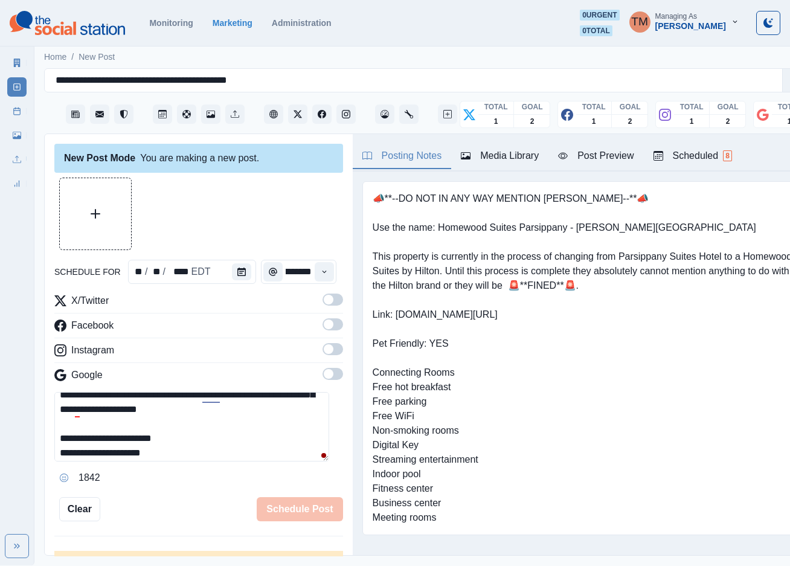
type input "********"
drag, startPoint x: 322, startPoint y: 298, endPoint x: 322, endPoint y: 325, distance: 27.2
click at [322, 299] on span at bounding box center [332, 299] width 21 height 12
click at [322, 326] on span at bounding box center [332, 324] width 21 height 12
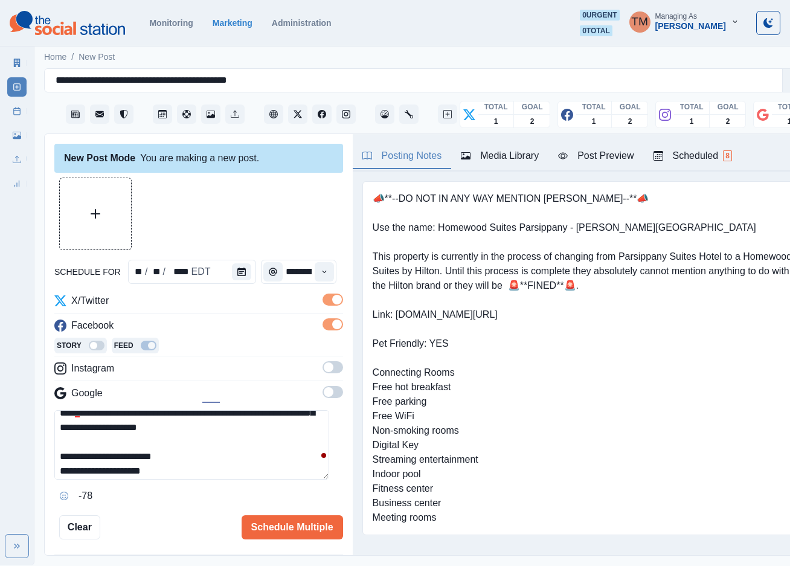
click at [322, 371] on span at bounding box center [332, 367] width 21 height 12
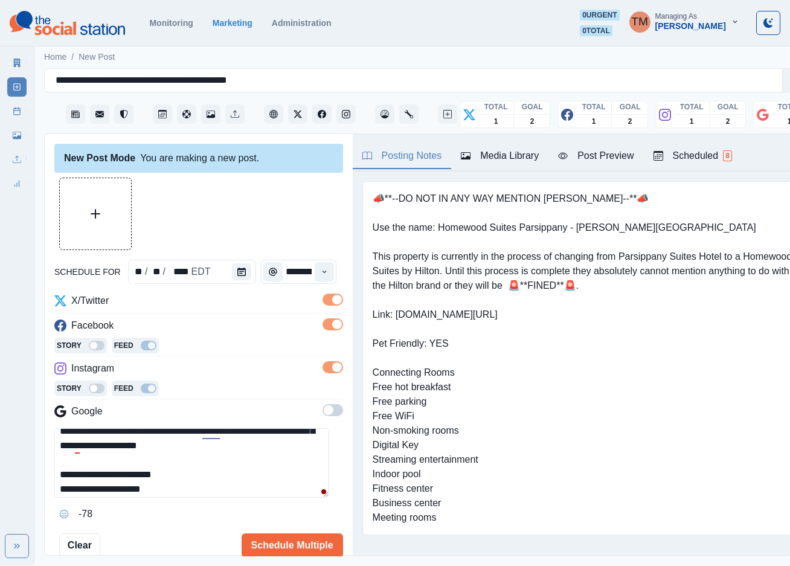
click at [324, 412] on span at bounding box center [329, 410] width 10 height 10
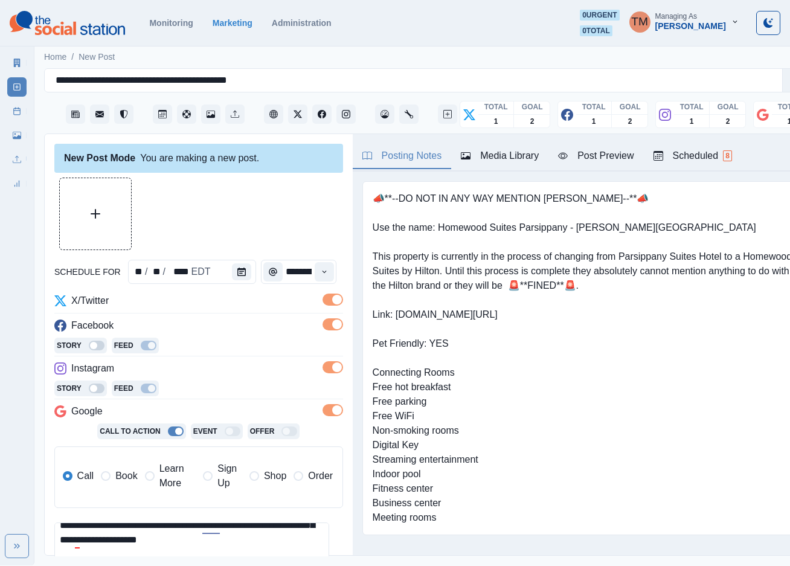
click at [127, 470] on span "Book" at bounding box center [126, 476] width 22 height 14
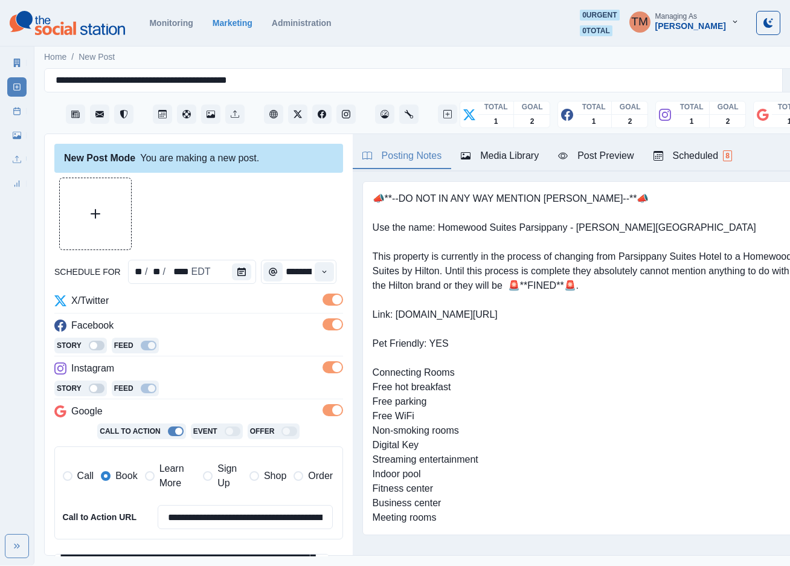
click at [241, 217] on div at bounding box center [198, 214] width 289 height 72
click at [88, 210] on button "Upload Media" at bounding box center [95, 213] width 71 height 71
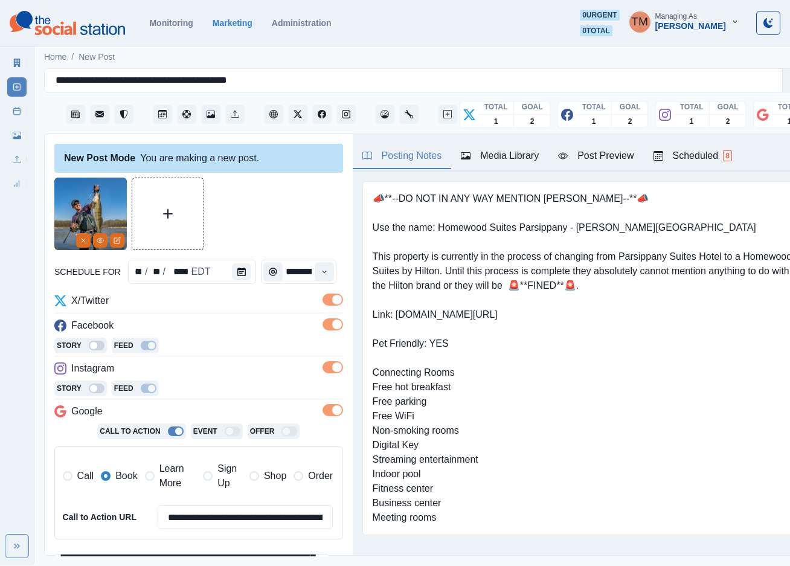
click at [598, 156] on div "Post Preview" at bounding box center [595, 156] width 75 height 14
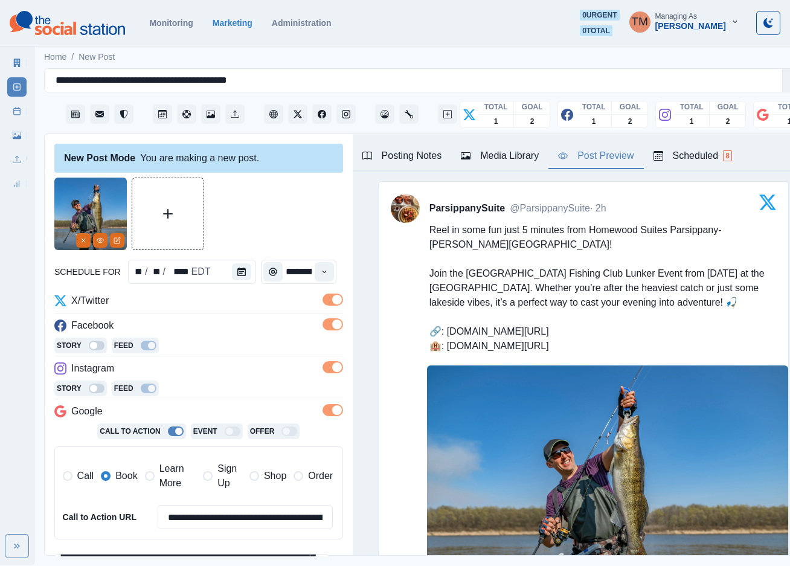
scroll to position [196, 0]
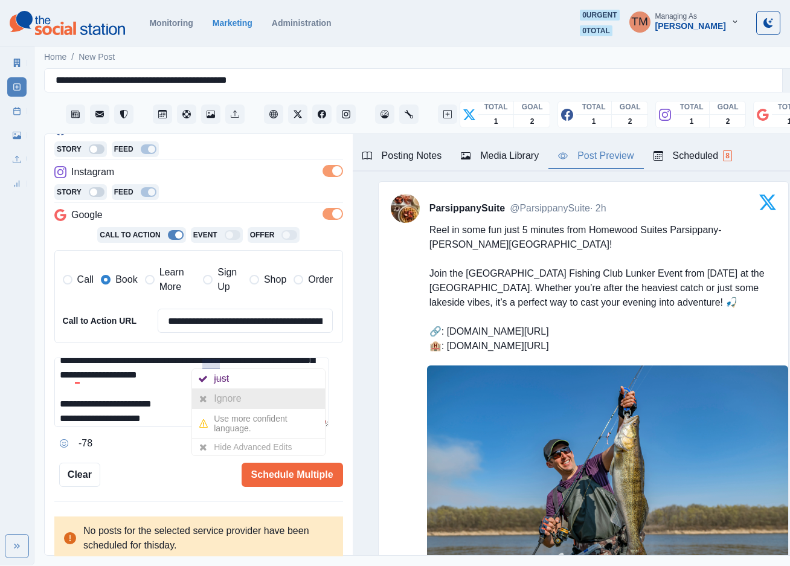
click at [217, 401] on div "Ignore" at bounding box center [230, 398] width 32 height 19
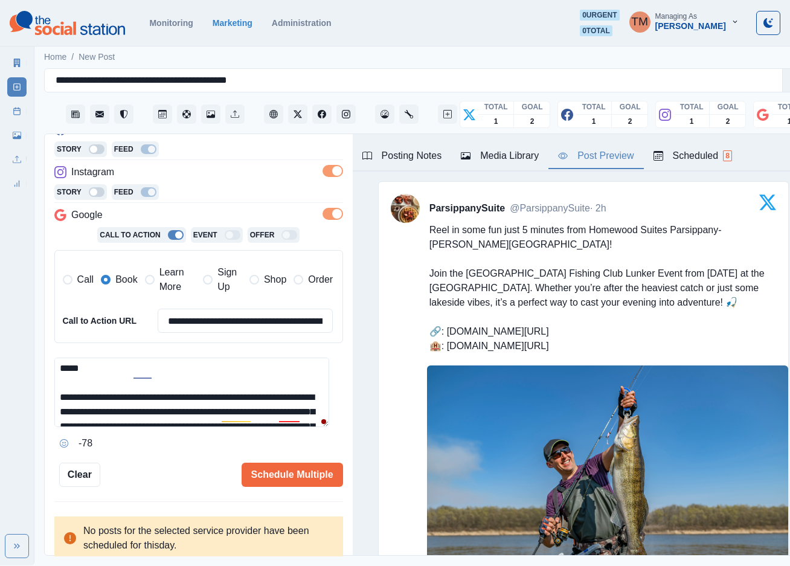
scroll to position [0, 0]
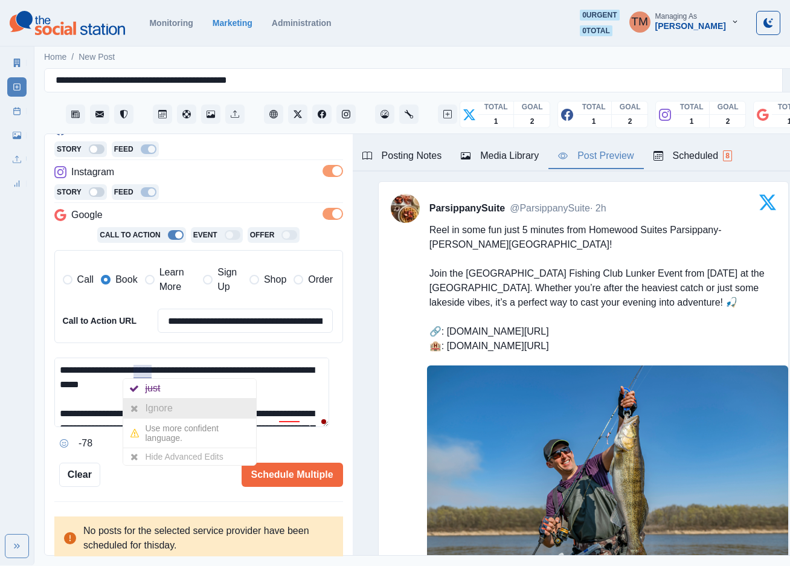
click at [153, 406] on div "Ignore" at bounding box center [161, 407] width 32 height 19
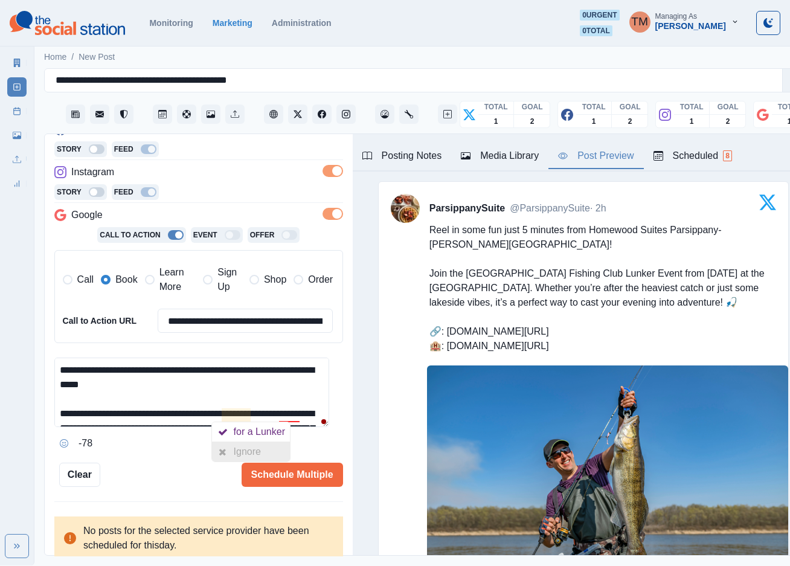
click at [243, 453] on div "Ignore" at bounding box center [250, 451] width 32 height 19
click at [296, 449] on div "Ignore" at bounding box center [306, 451] width 32 height 19
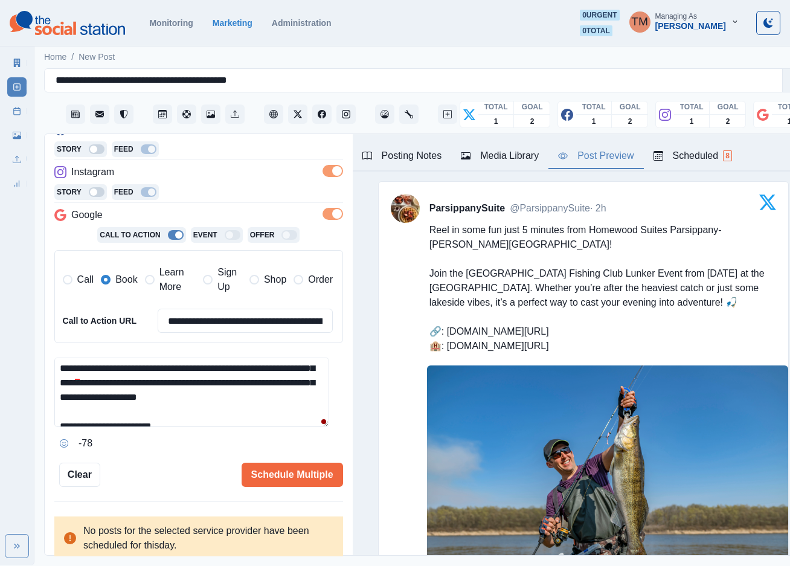
scroll to position [86, 0]
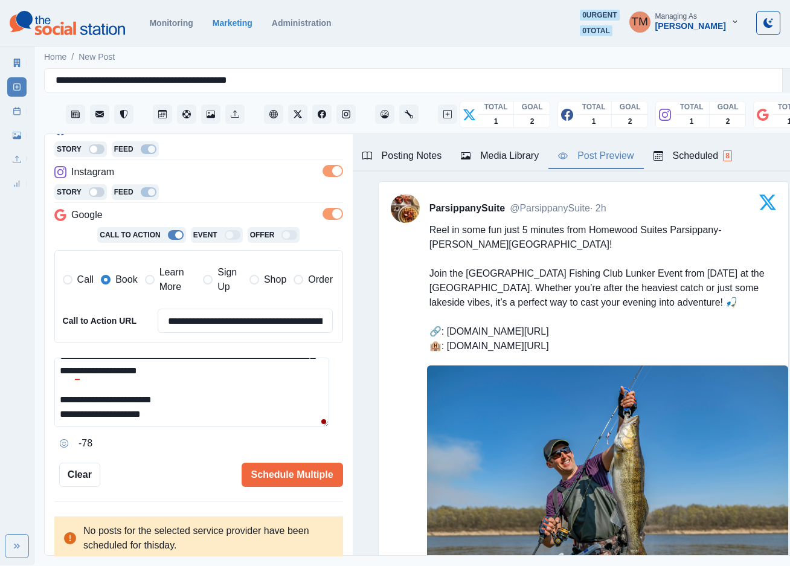
drag, startPoint x: 279, startPoint y: 413, endPoint x: 295, endPoint y: 415, distance: 16.5
click at [295, 415] on textarea "**********" at bounding box center [191, 391] width 275 height 69
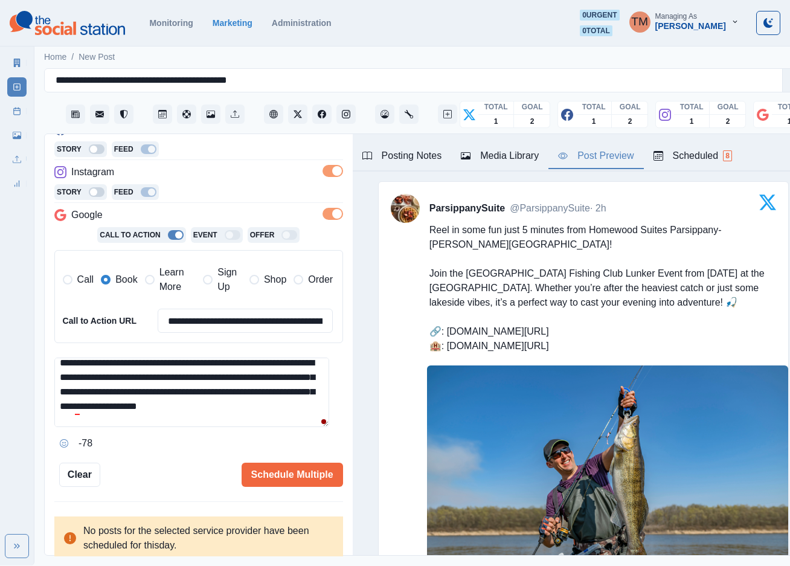
click at [310, 360] on textarea "**********" at bounding box center [191, 391] width 275 height 69
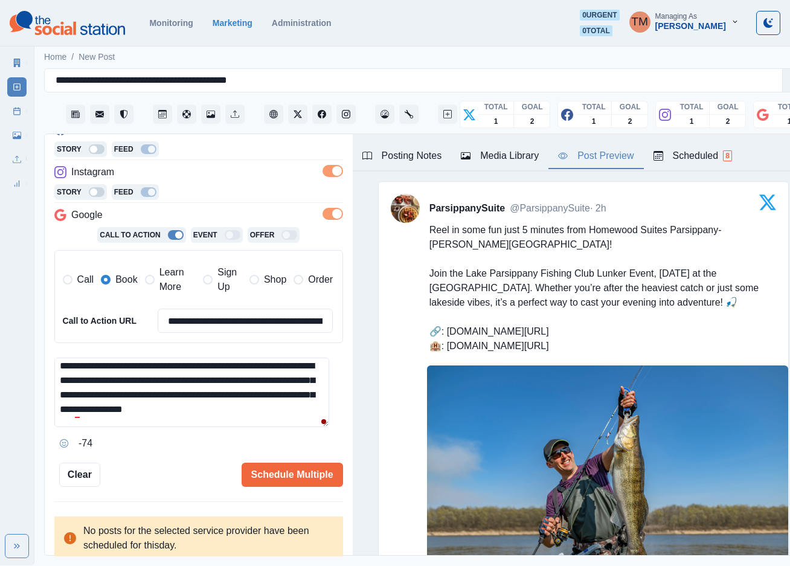
scroll to position [48, 0]
click at [115, 383] on textarea "**********" at bounding box center [191, 391] width 275 height 69
click at [296, 397] on textarea "**********" at bounding box center [191, 391] width 275 height 69
click at [89, 450] on div "Ignore" at bounding box center [102, 447] width 32 height 19
click at [328, 408] on textarea "**********" at bounding box center [191, 391] width 275 height 69
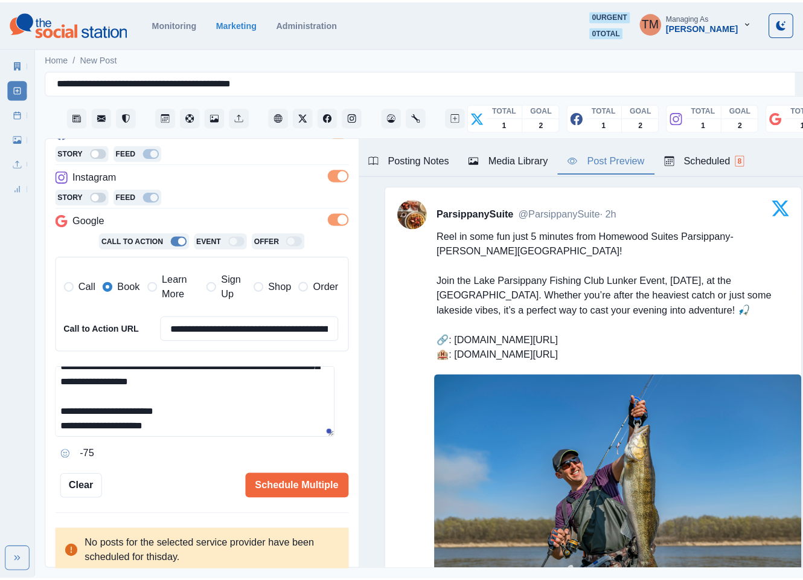
scroll to position [86, 0]
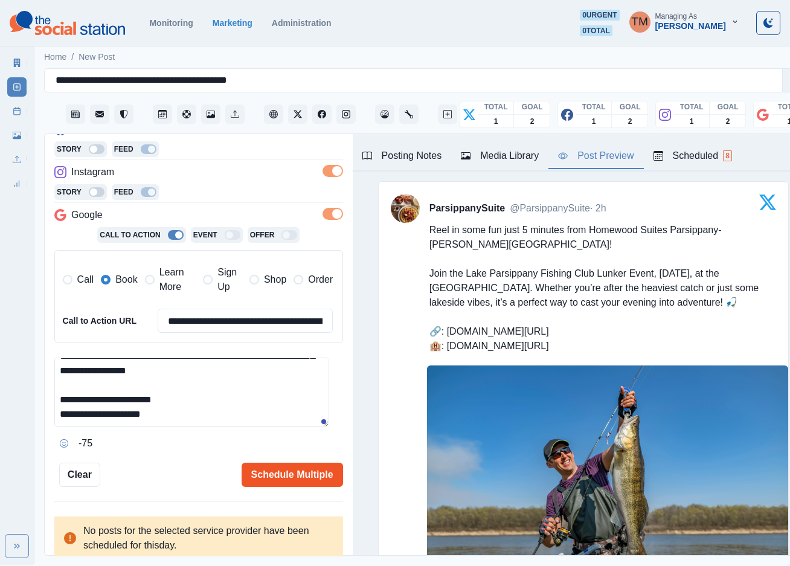
type textarea "**********"
click at [289, 478] on button "Schedule Multiple" at bounding box center [292, 474] width 101 height 24
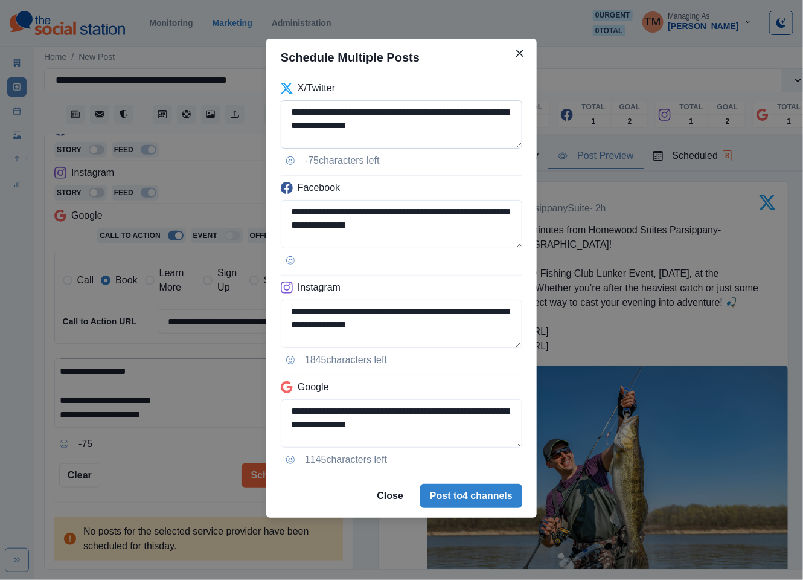
scroll to position [36, 0]
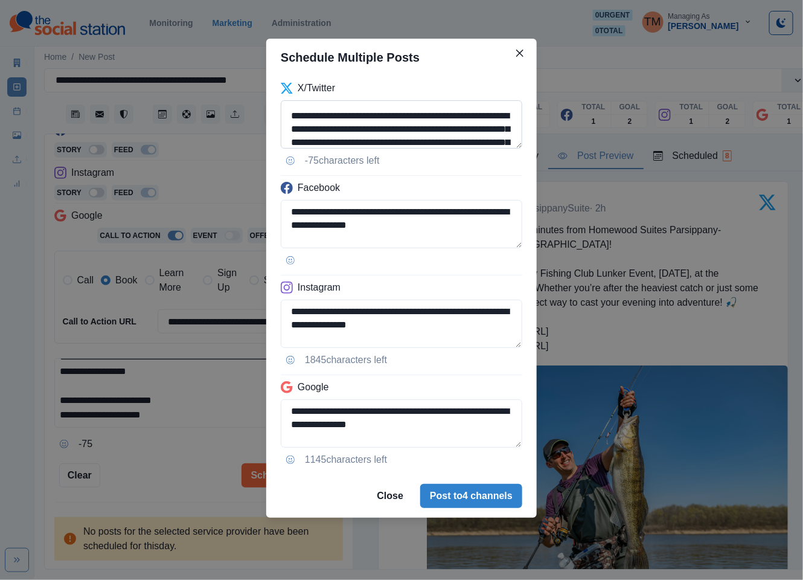
click at [325, 144] on textarea "**********" at bounding box center [402, 124] width 242 height 48
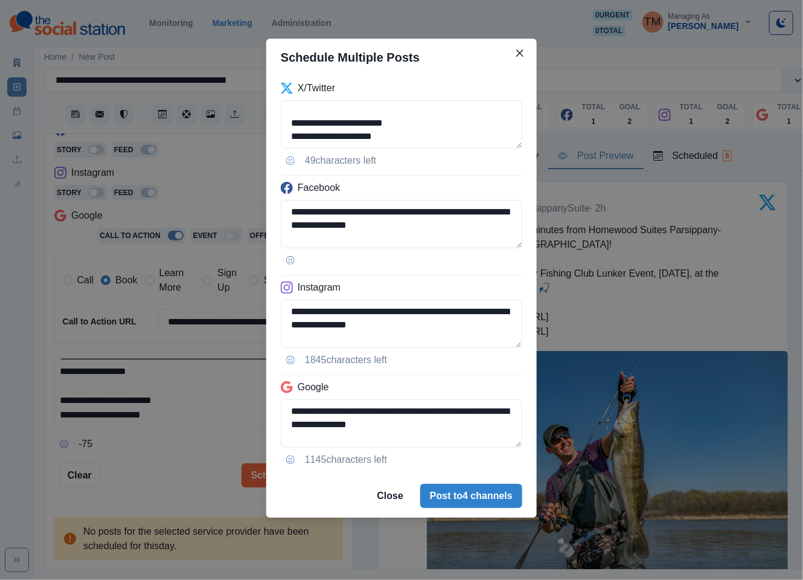
scroll to position [69, 0]
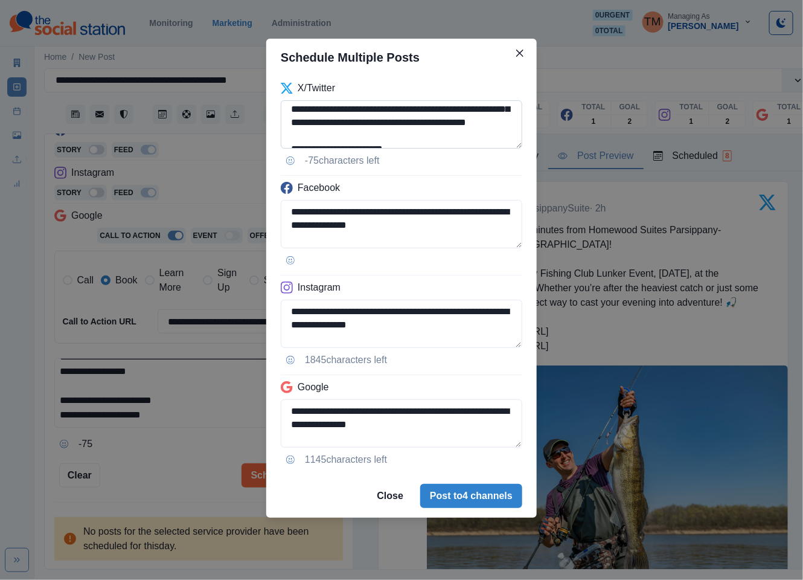
click at [435, 135] on textarea "**********" at bounding box center [402, 124] width 242 height 48
click at [413, 124] on textarea "**********" at bounding box center [402, 124] width 242 height 48
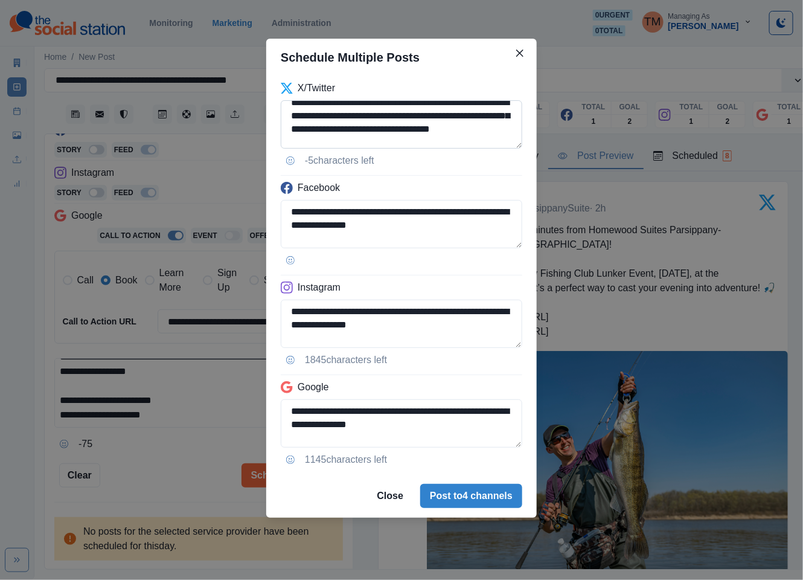
scroll to position [60, 0]
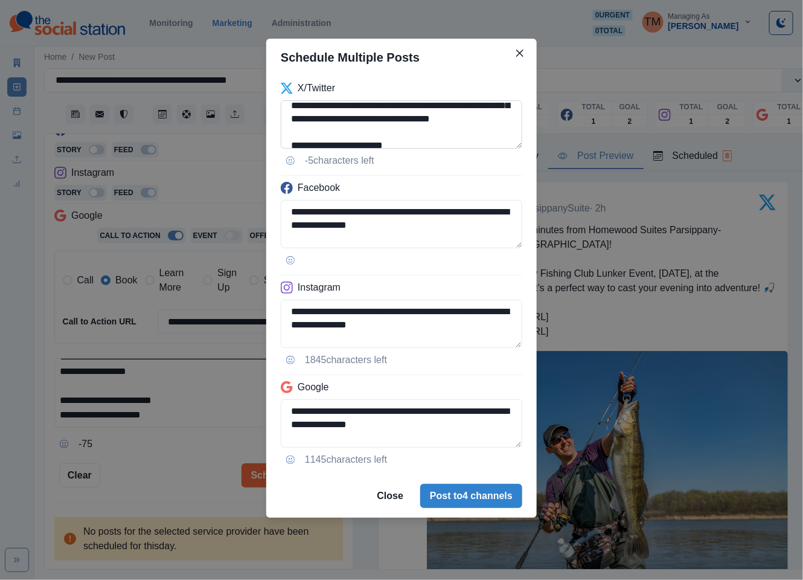
click at [341, 120] on textarea "**********" at bounding box center [402, 124] width 242 height 48
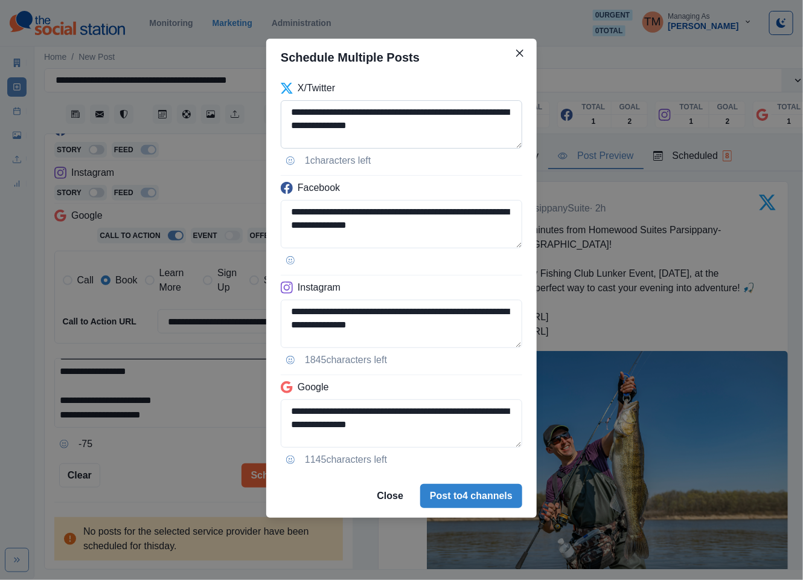
scroll to position [76, 0]
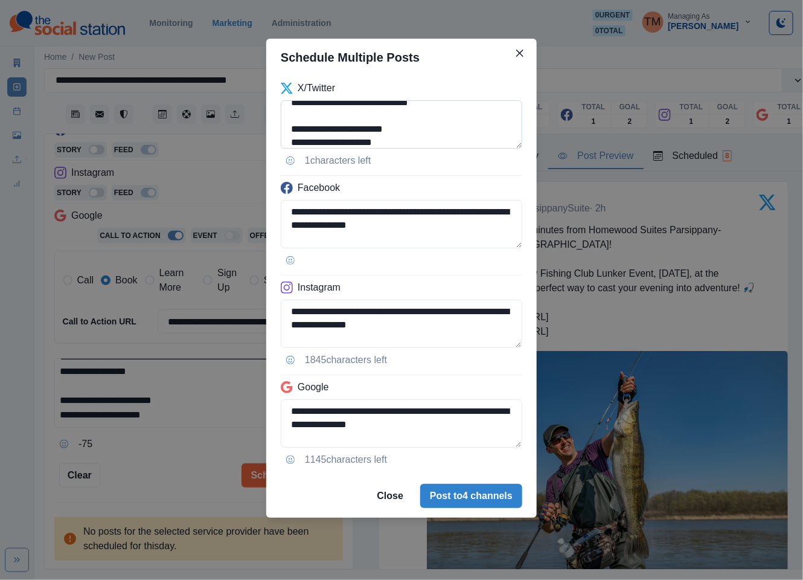
drag, startPoint x: 336, startPoint y: 131, endPoint x: 326, endPoint y: 138, distance: 12.1
click at [326, 138] on textarea "**********" at bounding box center [402, 124] width 242 height 48
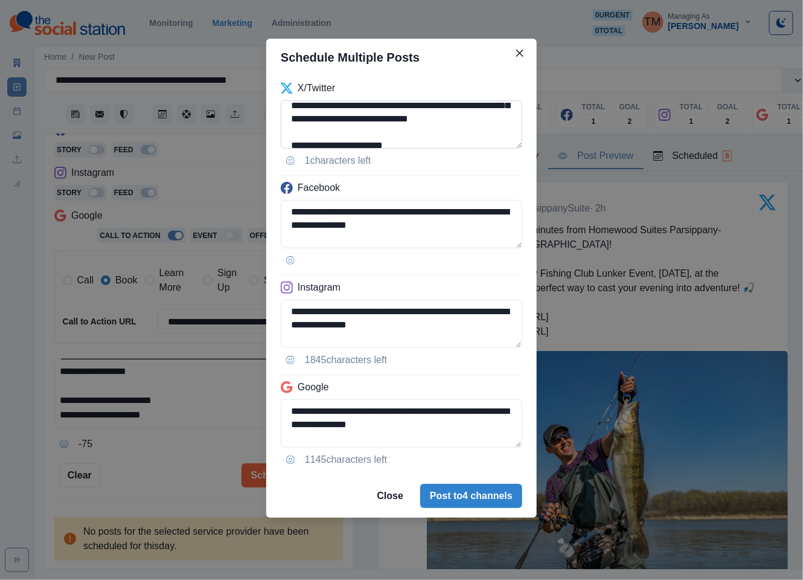
click at [326, 121] on textarea "**********" at bounding box center [402, 124] width 242 height 48
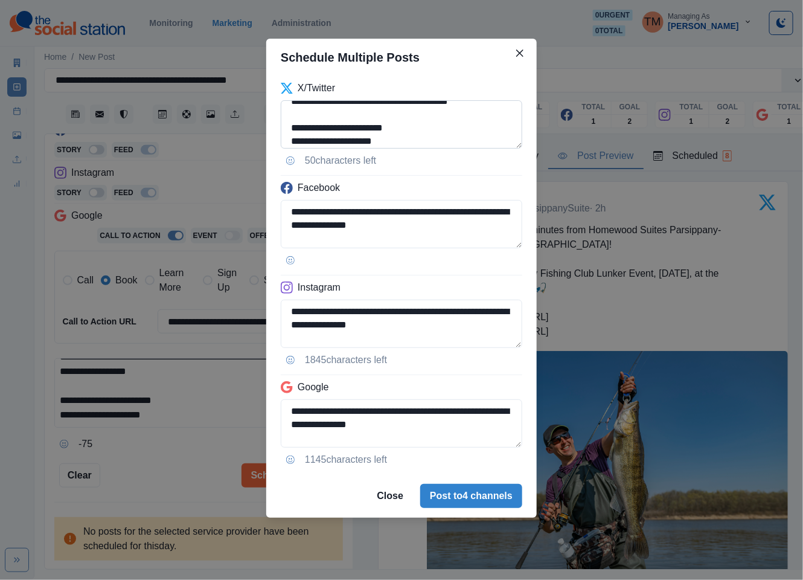
click at [372, 113] on textarea "**********" at bounding box center [402, 124] width 242 height 48
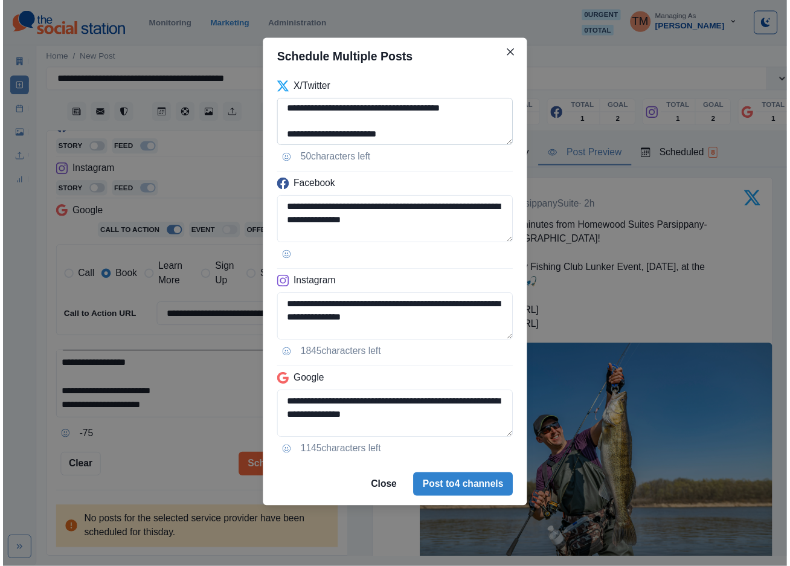
scroll to position [28, 0]
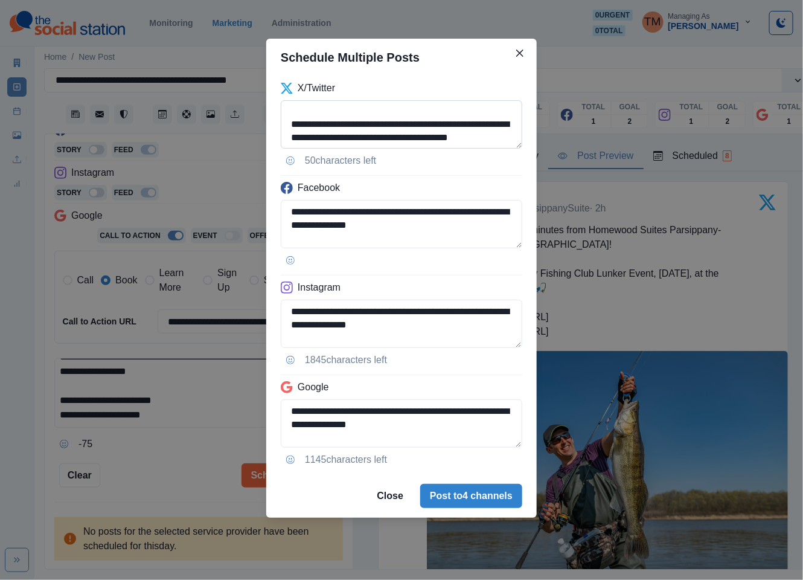
type textarea "**********"
drag, startPoint x: 466, startPoint y: 127, endPoint x: 187, endPoint y: 173, distance: 282.6
click at [187, 173] on div "**********" at bounding box center [401, 290] width 803 height 580
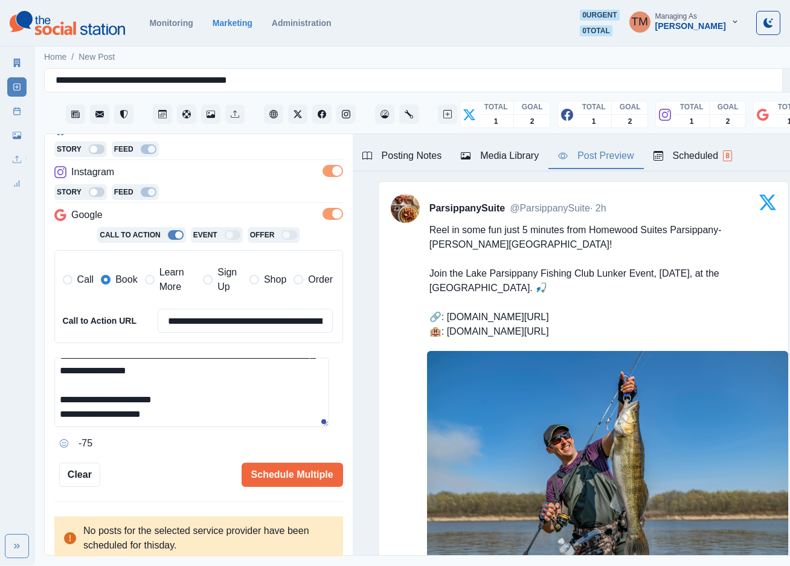
click at [216, 403] on textarea "**********" at bounding box center [191, 391] width 275 height 69
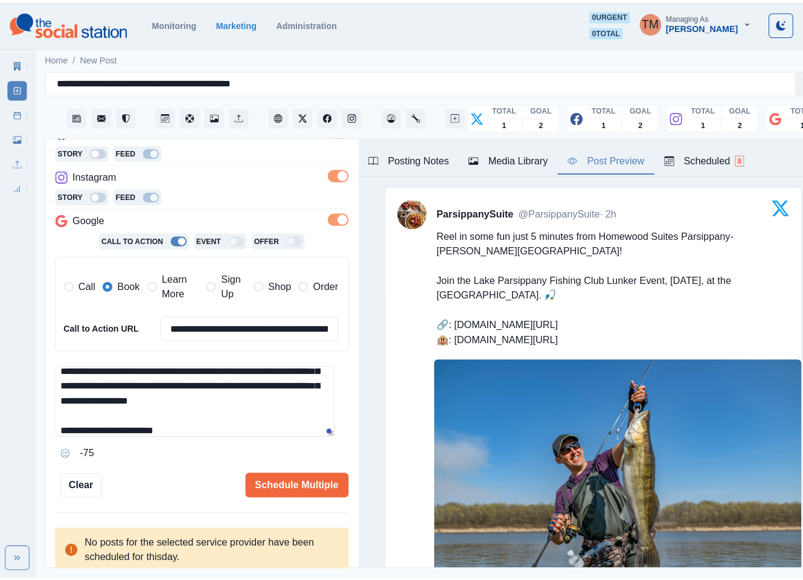
scroll to position [86, 0]
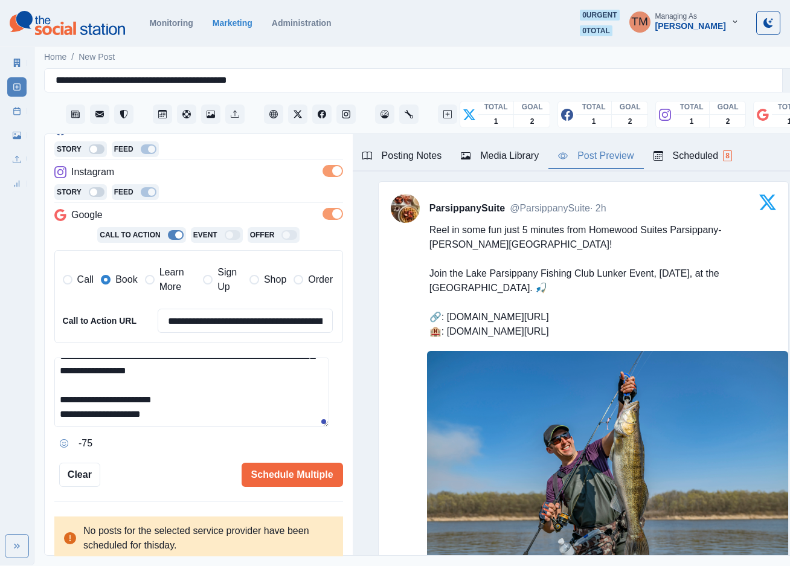
click at [160, 376] on textarea "**********" at bounding box center [191, 391] width 275 height 69
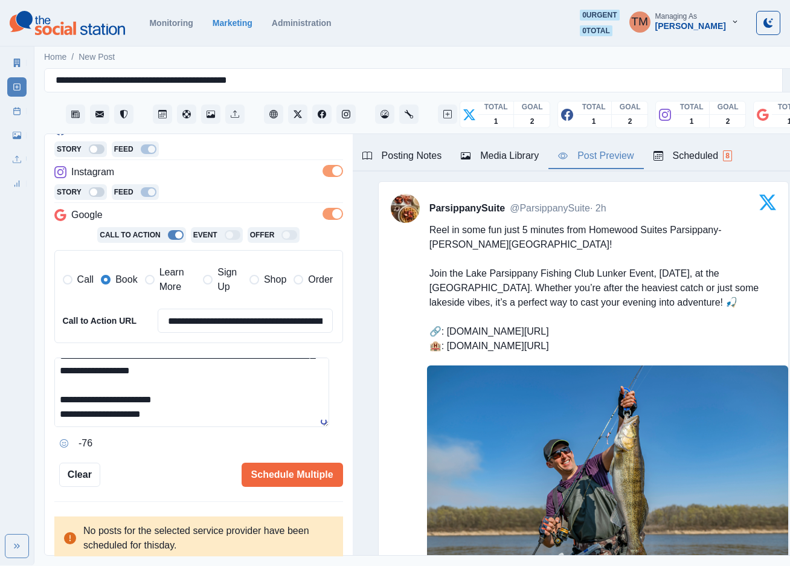
type textarea "**********"
click at [257, 472] on button "Schedule Multiple" at bounding box center [292, 474] width 101 height 24
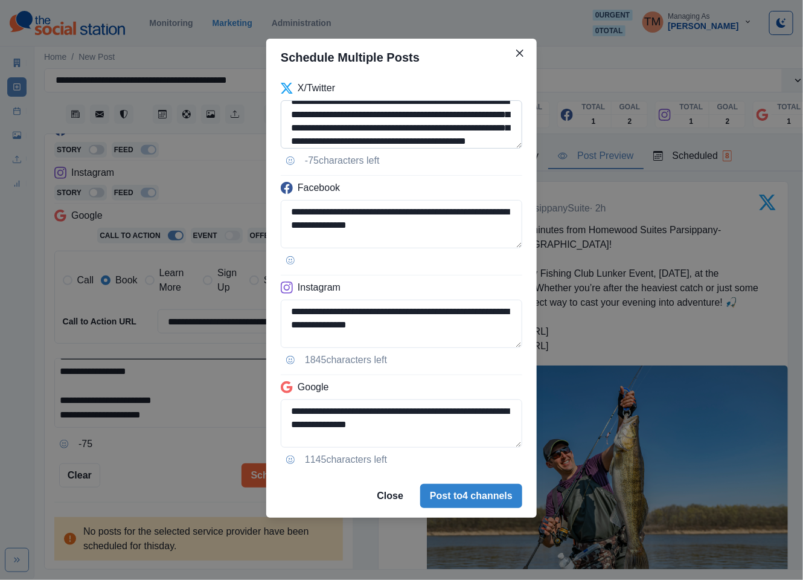
scroll to position [72, 0]
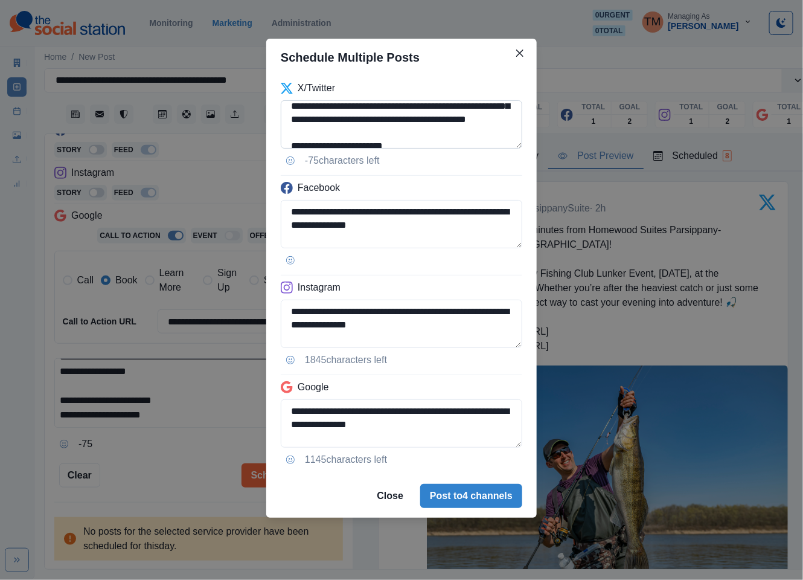
click at [325, 107] on textarea "**********" at bounding box center [402, 124] width 242 height 48
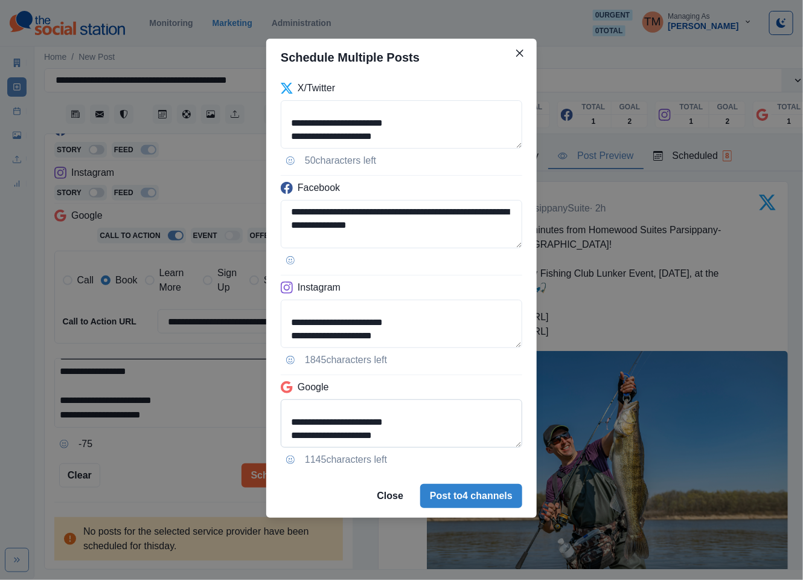
scroll to position [109, 0]
type textarea "**********"
drag, startPoint x: 292, startPoint y: 408, endPoint x: 348, endPoint y: 422, distance: 57.3
click at [348, 422] on textarea "**********" at bounding box center [402, 423] width 242 height 48
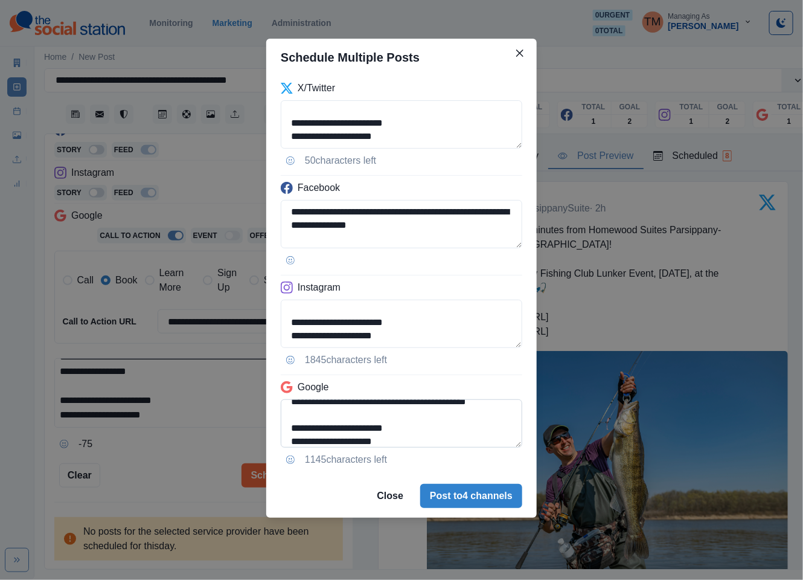
click at [293, 427] on textarea "**********" at bounding box center [402, 423] width 242 height 48
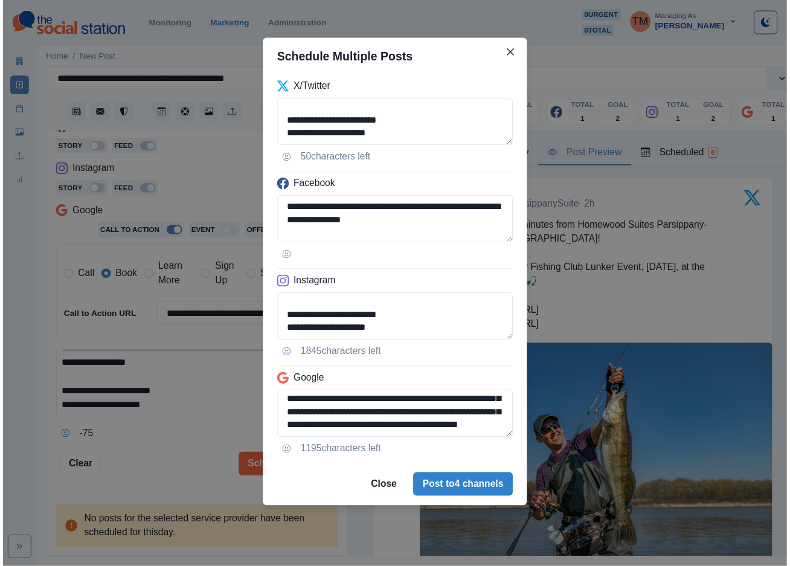
scroll to position [69, 0]
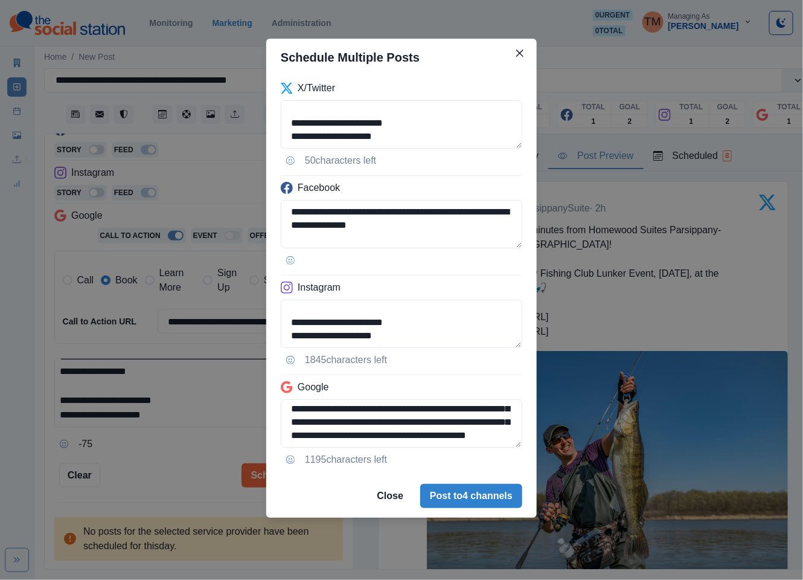
type textarea "**********"
click at [180, 461] on div "**********" at bounding box center [401, 290] width 803 height 580
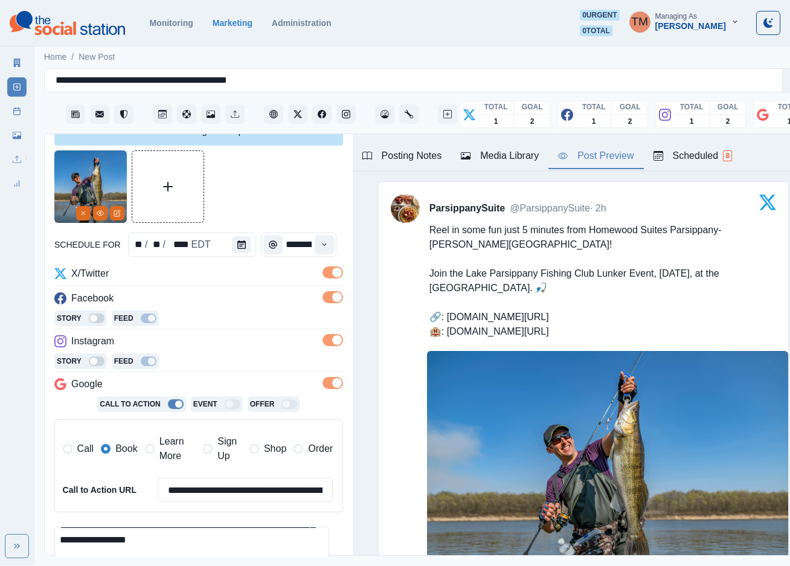
scroll to position [0, 0]
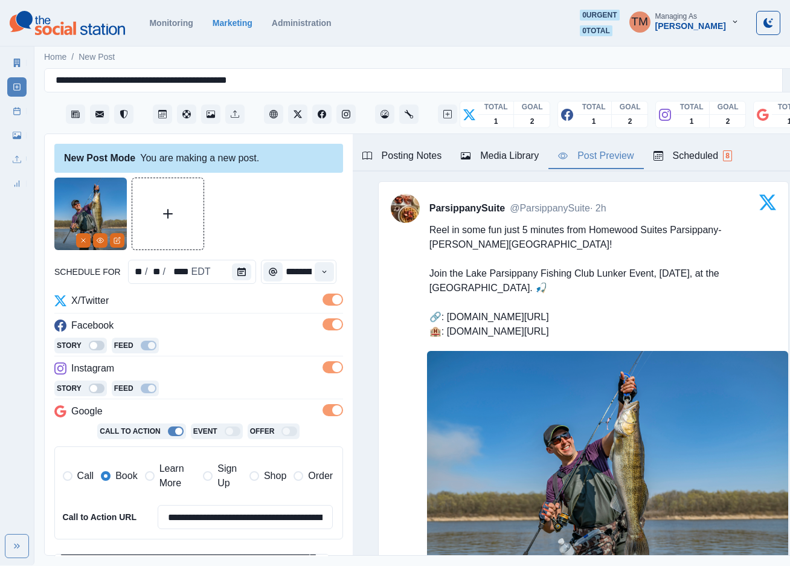
click at [281, 211] on div at bounding box center [198, 214] width 289 height 72
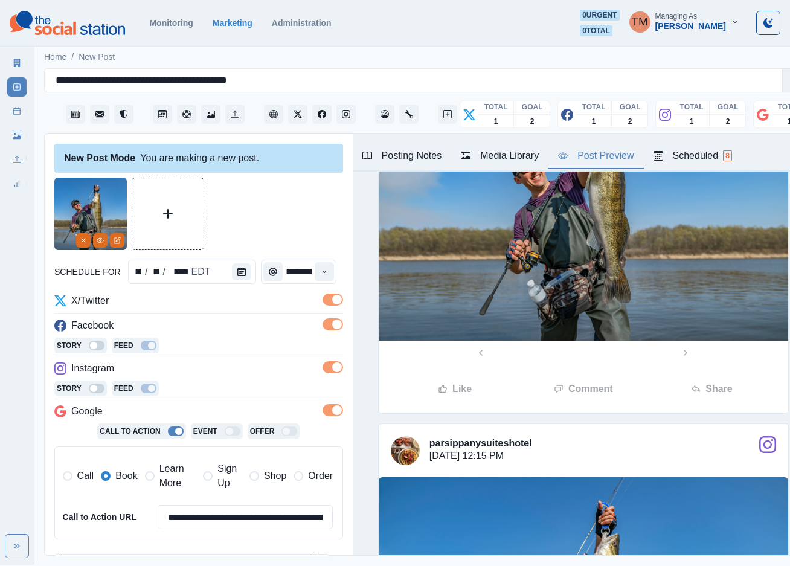
scroll to position [815, 0]
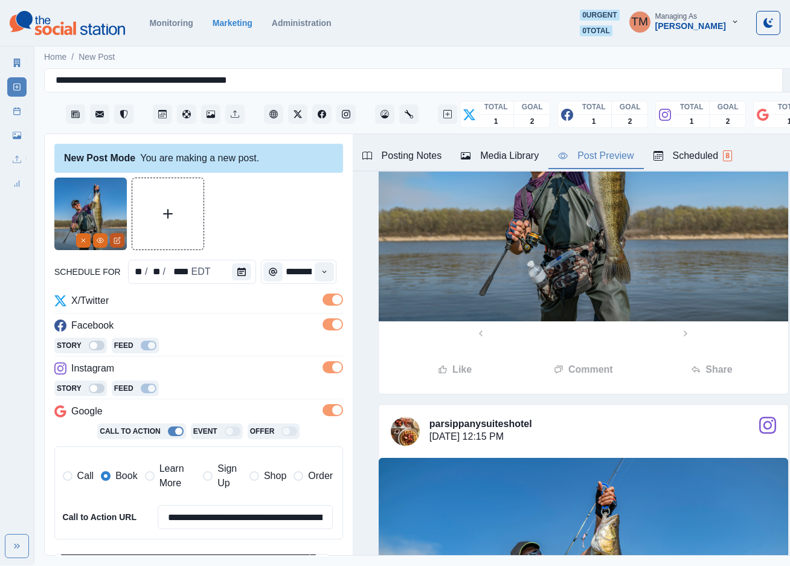
click at [118, 245] on button "Edit Media" at bounding box center [117, 240] width 14 height 14
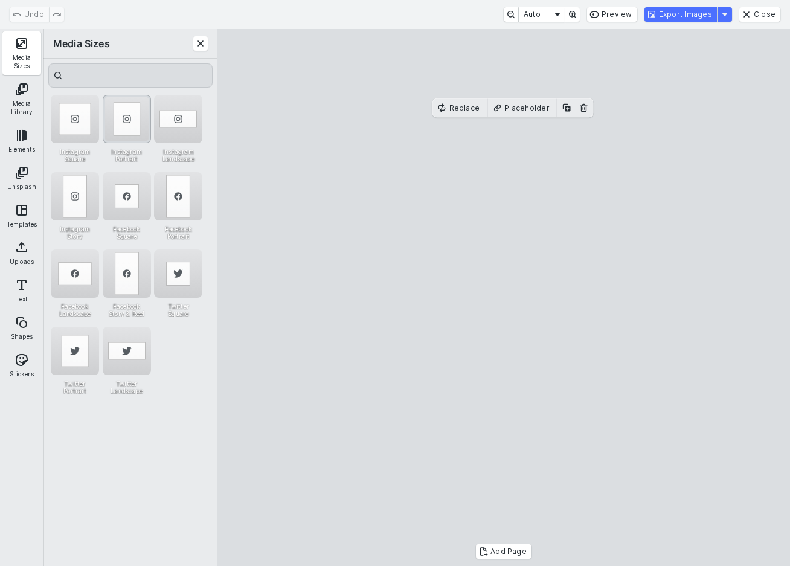
click at [127, 120] on div "Instagram Portrait" at bounding box center [127, 119] width 48 height 48
click at [504, 298] on cesdk-canvas "Editor canvas" at bounding box center [504, 298] width 0 height 0
click at [703, 22] on div "Undo Auto Preview Export Images Close" at bounding box center [395, 14] width 790 height 29
click at [705, 19] on button "Export Images" at bounding box center [680, 14] width 72 height 14
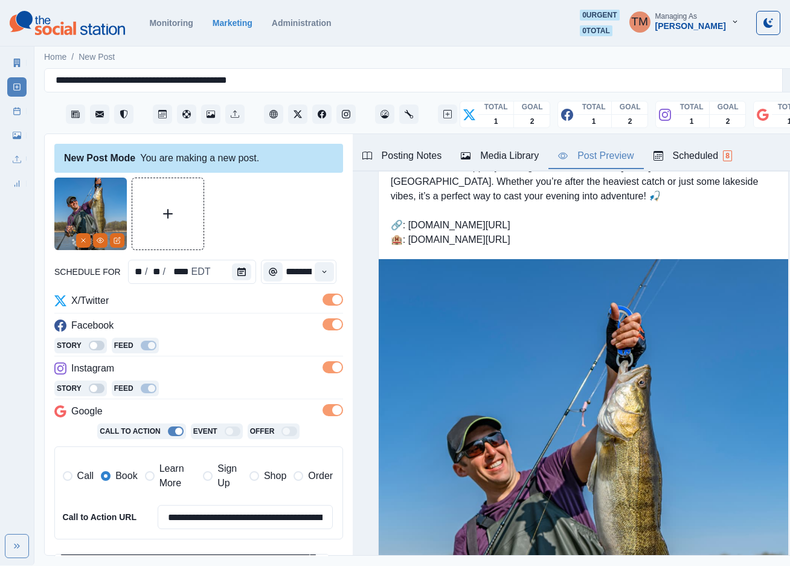
scroll to position [0, 0]
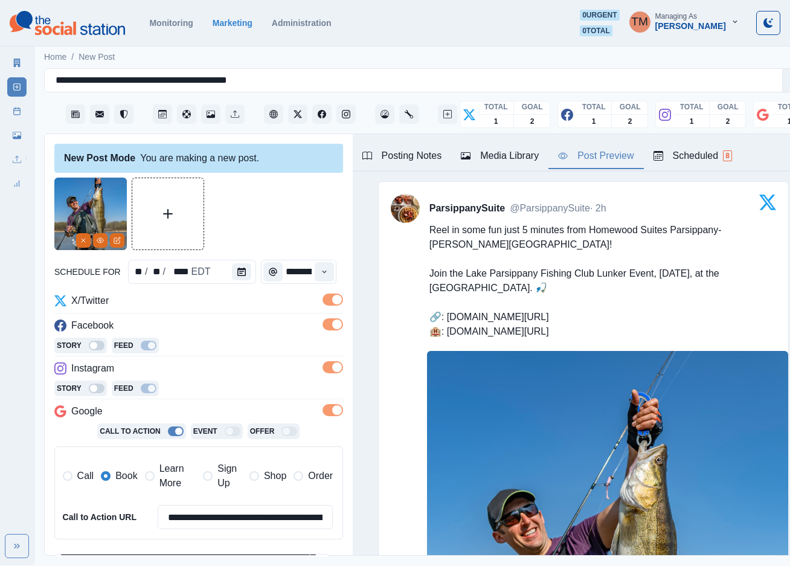
click at [518, 162] on div "Media Library" at bounding box center [500, 156] width 78 height 14
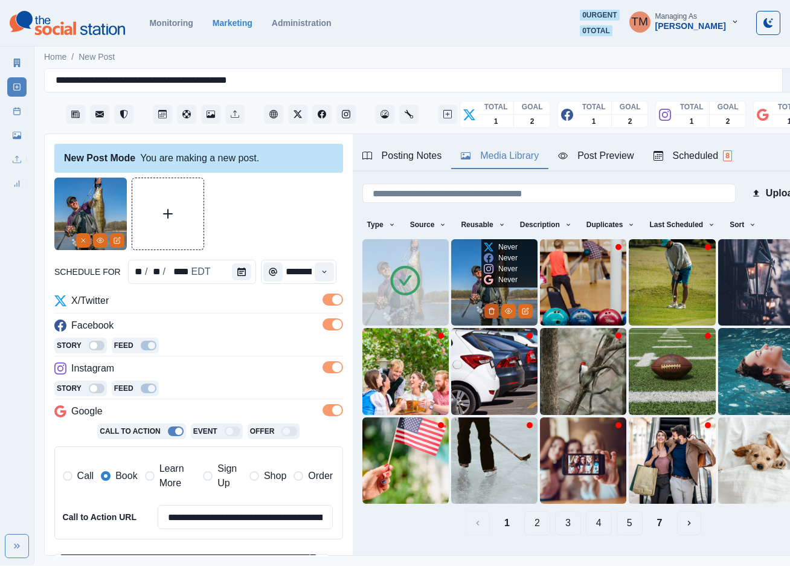
click at [488, 307] on icon "Delete Media" at bounding box center [491, 310] width 7 height 7
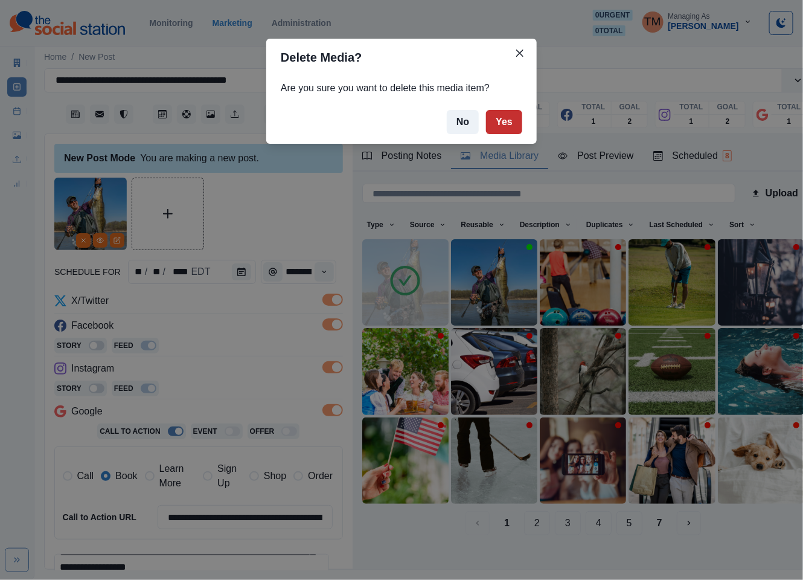
click at [505, 118] on button "Yes" at bounding box center [504, 122] width 36 height 24
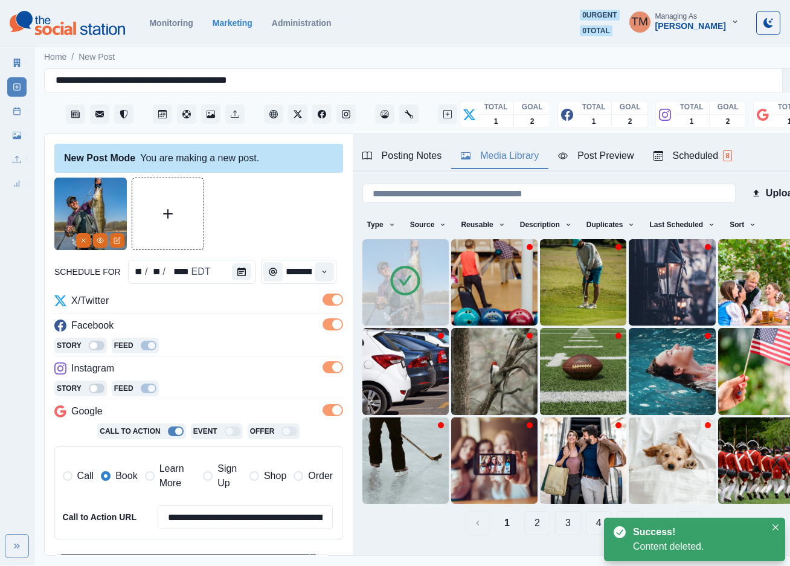
click at [595, 159] on div "Post Preview" at bounding box center [595, 156] width 75 height 14
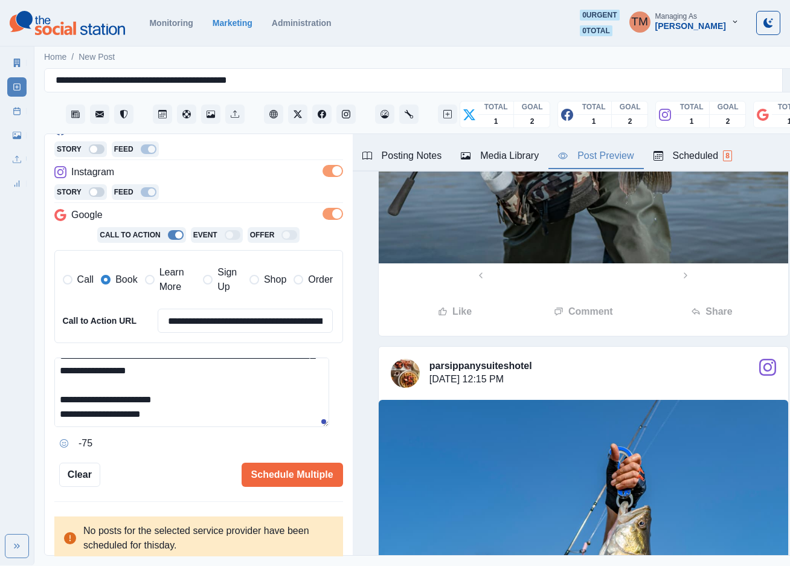
scroll to position [1166, 0]
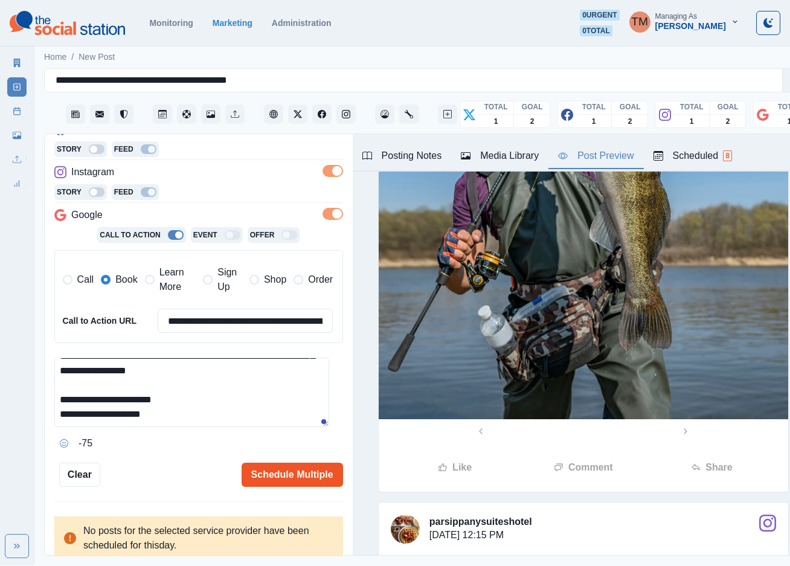
click at [294, 466] on button "Schedule Multiple" at bounding box center [292, 474] width 101 height 24
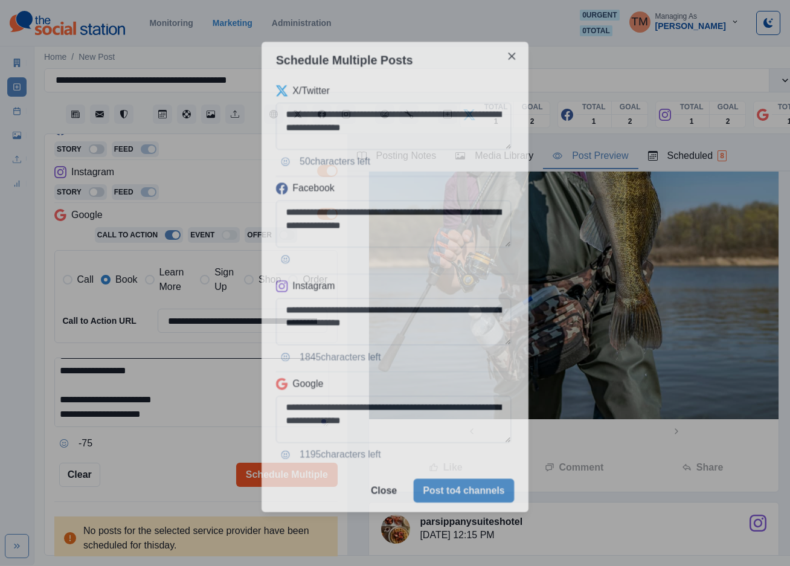
scroll to position [0, 0]
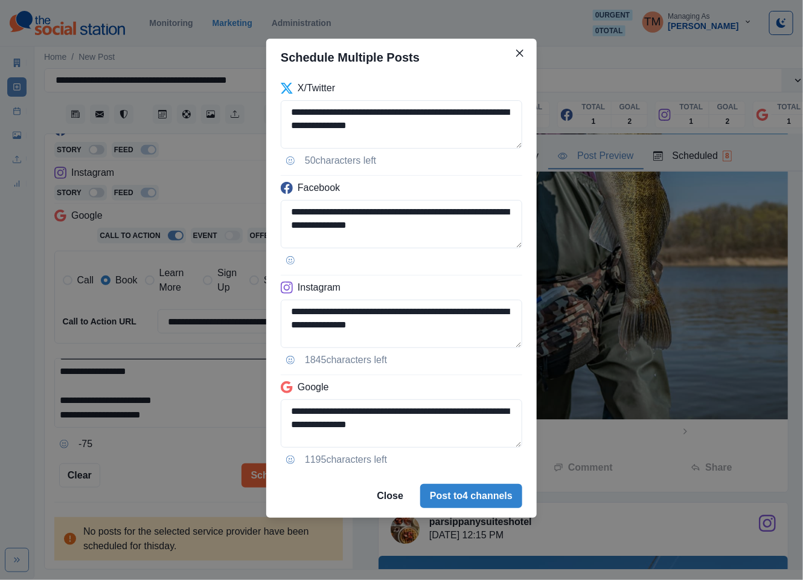
click at [174, 471] on div "**********" at bounding box center [401, 290] width 803 height 580
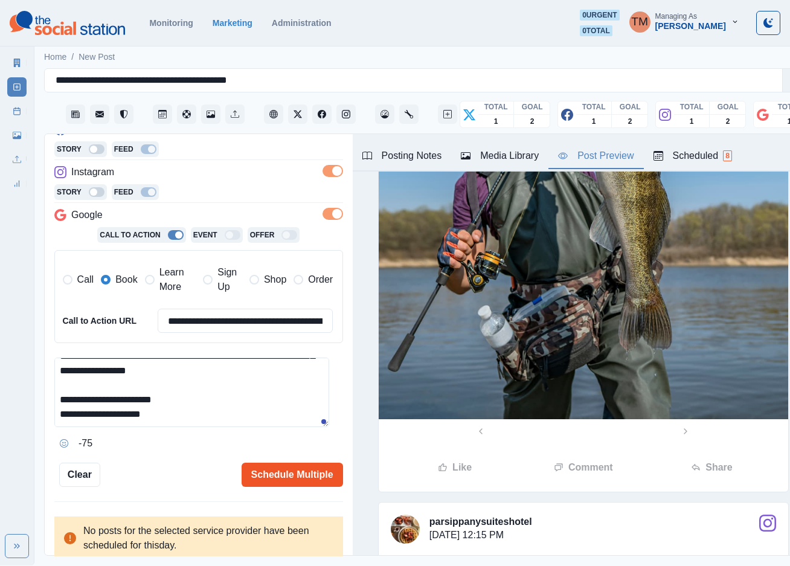
click at [297, 481] on button "Schedule Multiple" at bounding box center [292, 474] width 101 height 24
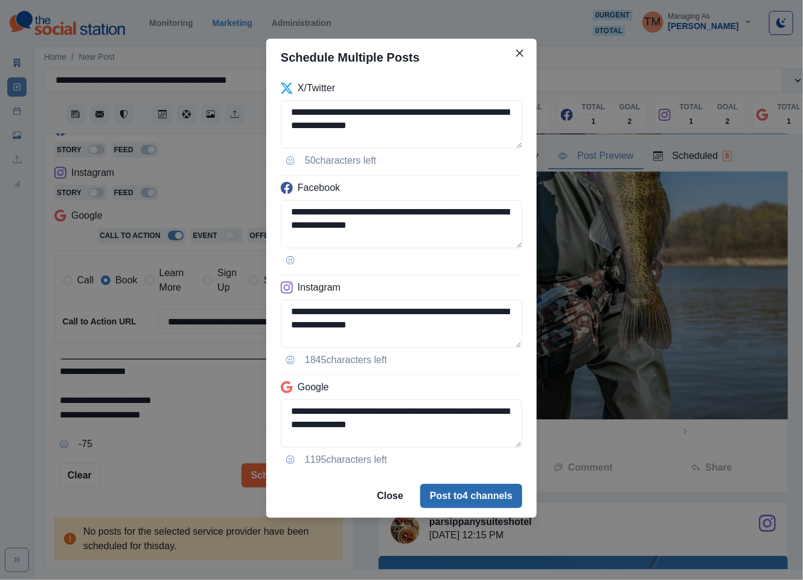
click at [462, 498] on button "Post to 4 channels" at bounding box center [471, 496] width 102 height 24
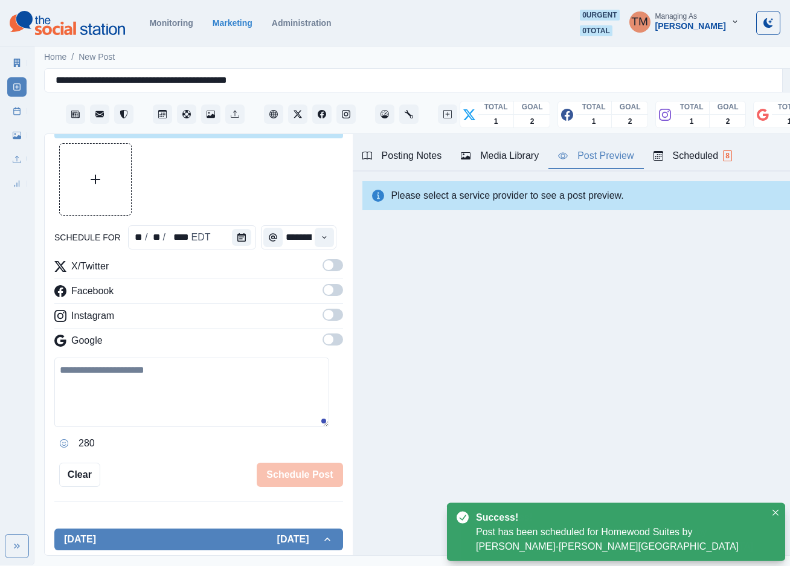
scroll to position [196, 0]
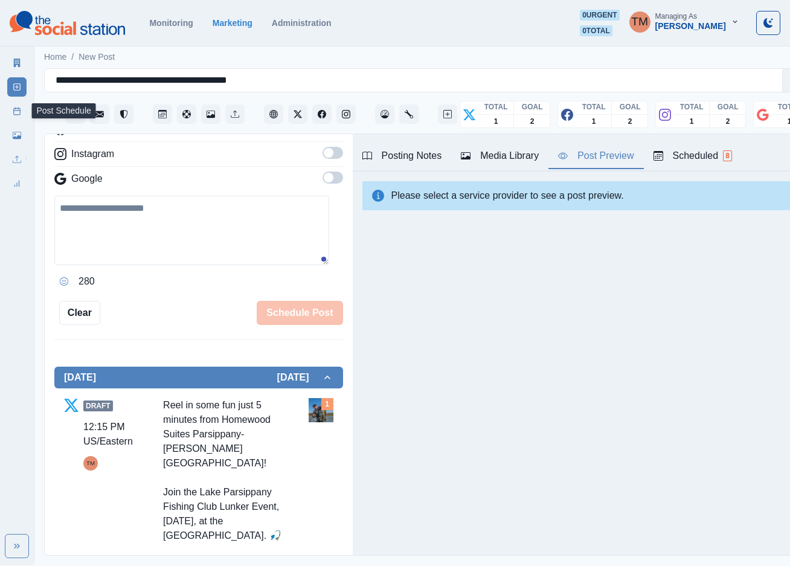
click at [14, 113] on rect at bounding box center [17, 111] width 7 height 7
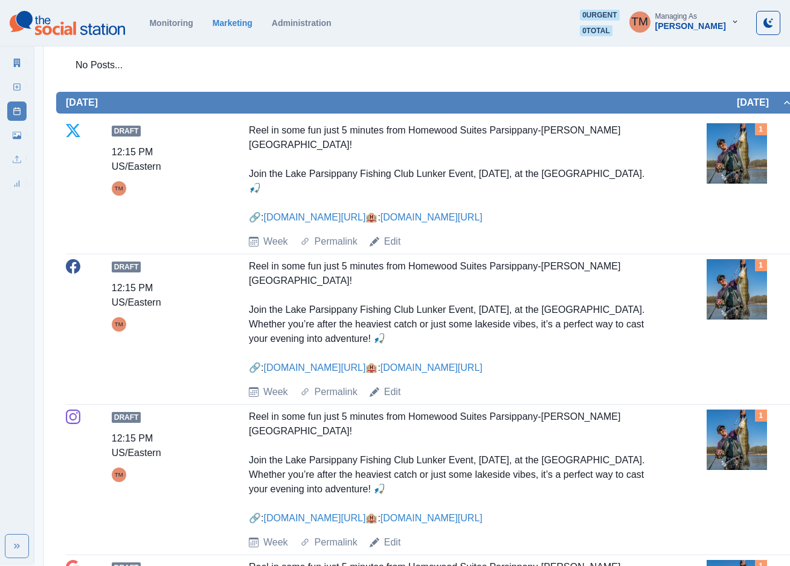
scroll to position [272, 0]
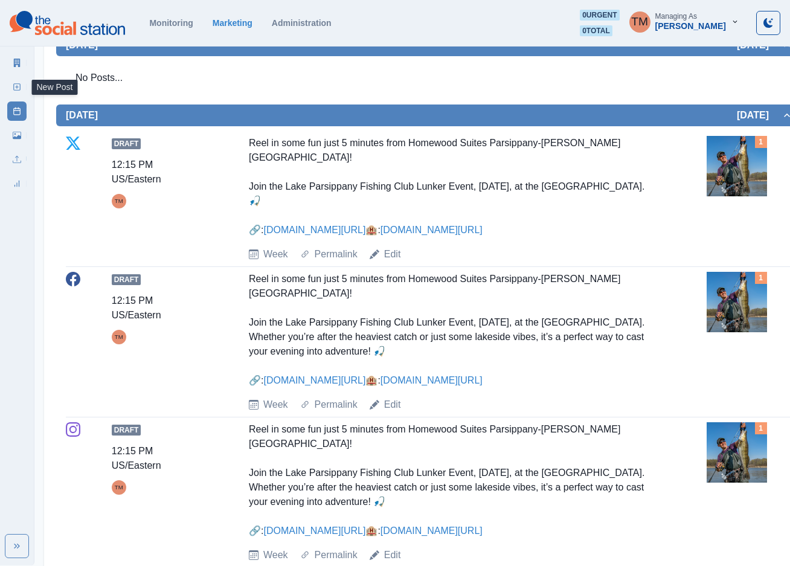
click at [18, 88] on icon at bounding box center [17, 87] width 8 height 8
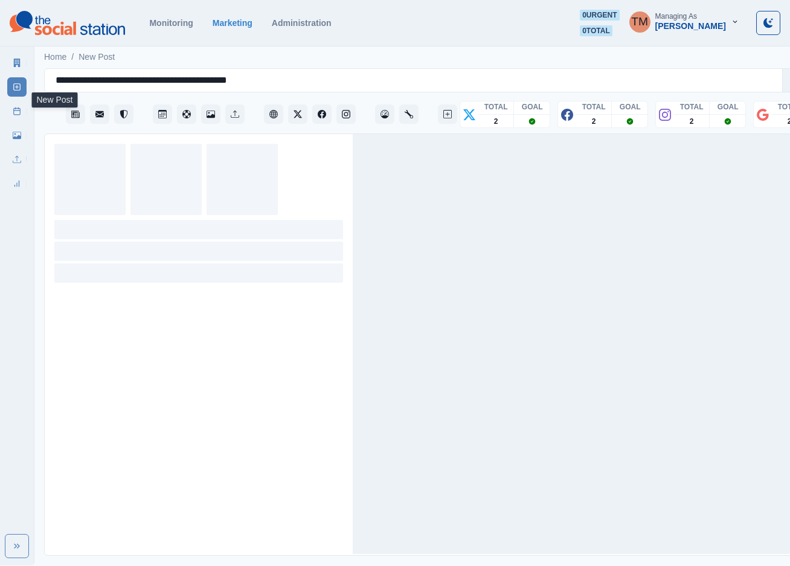
scroll to position [13, 0]
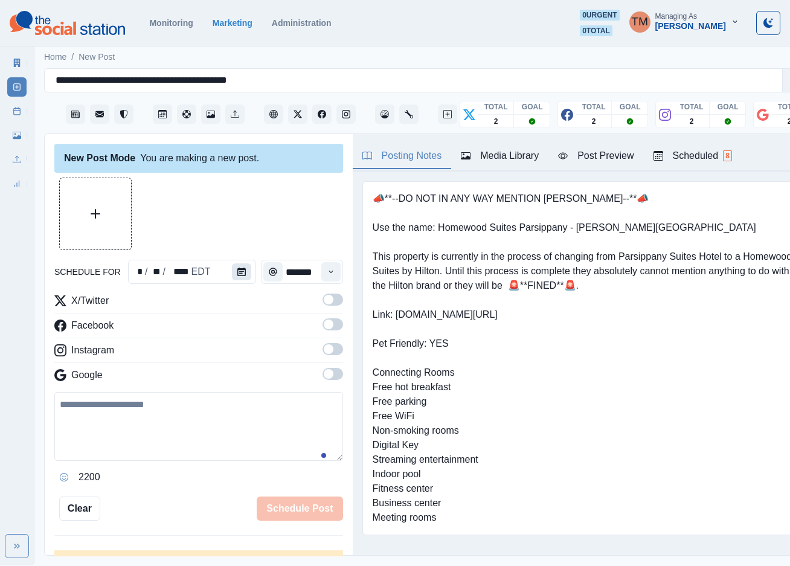
click at [240, 263] on button "Calendar" at bounding box center [241, 271] width 19 height 17
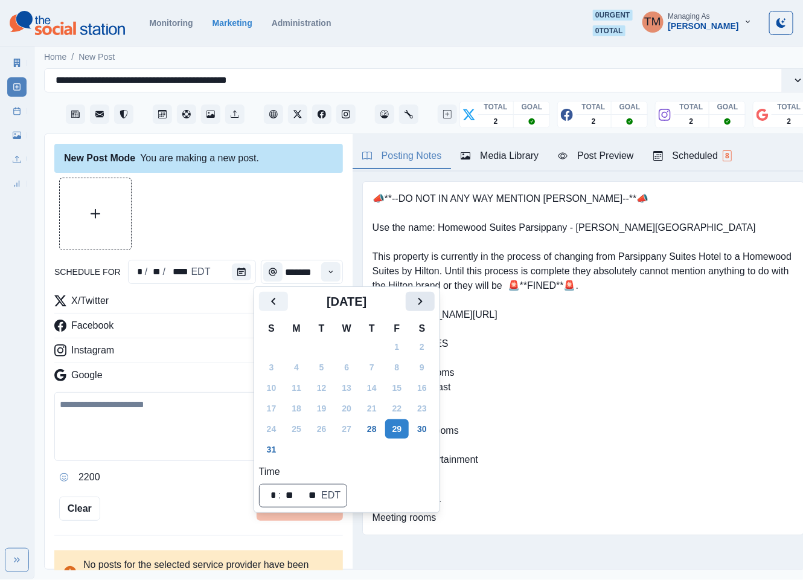
click at [419, 302] on icon "Next" at bounding box center [420, 301] width 14 height 14
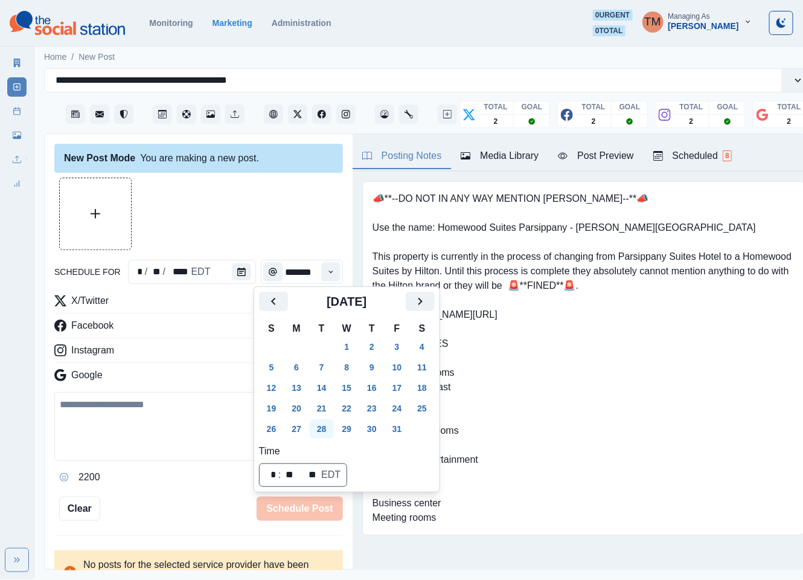
click at [324, 431] on button "28" at bounding box center [322, 428] width 24 height 19
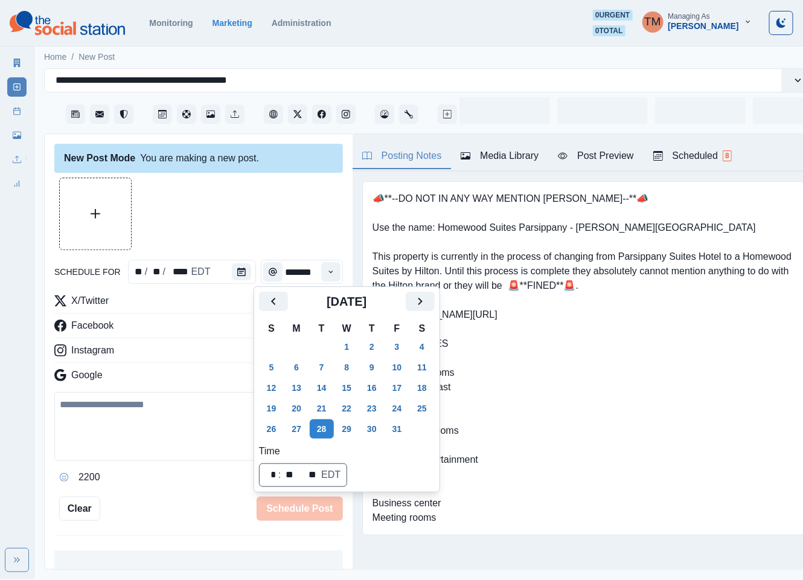
click at [232, 217] on div at bounding box center [198, 214] width 289 height 72
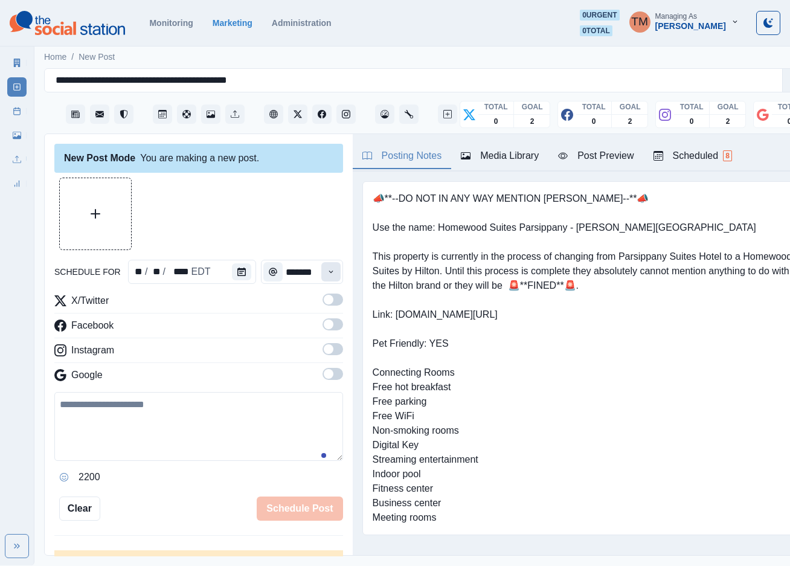
click at [327, 274] on icon "Time" at bounding box center [331, 271] width 8 height 8
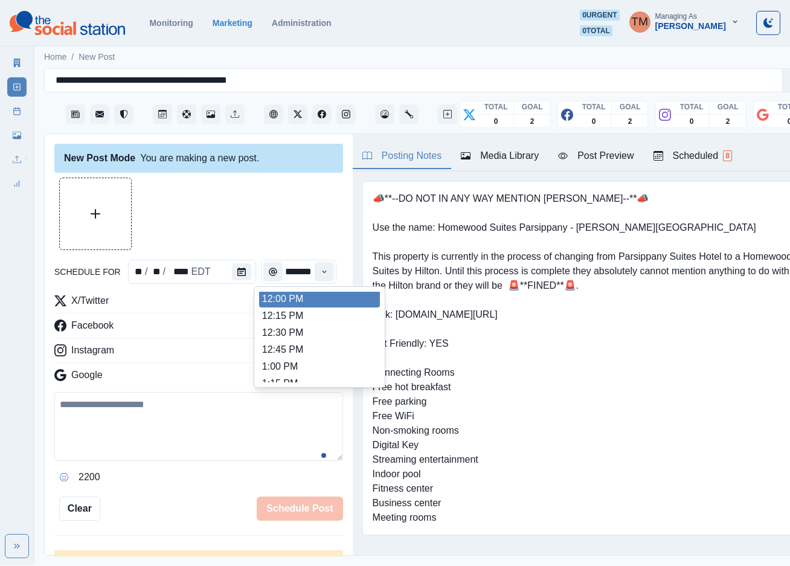
scroll to position [270, 0]
click at [327, 303] on li "12:00 PM" at bounding box center [319, 300] width 121 height 17
type input "********"
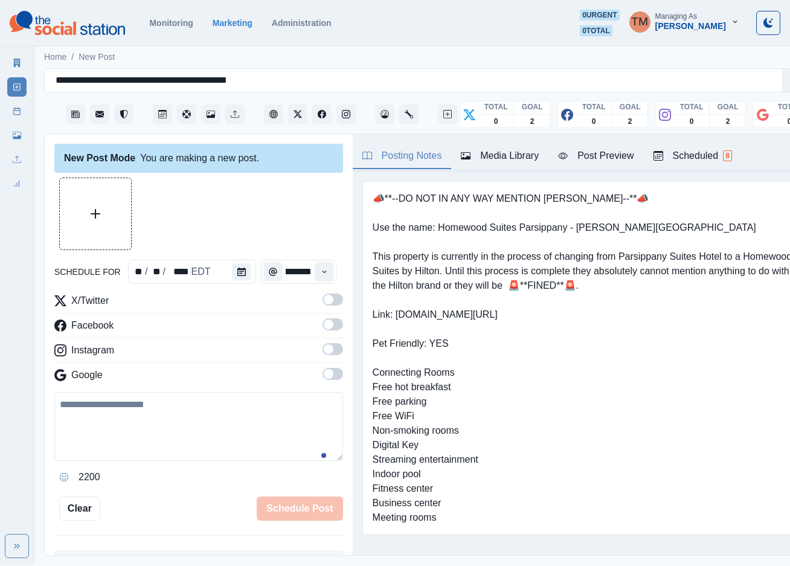
click at [324, 298] on span at bounding box center [329, 300] width 10 height 10
click at [322, 328] on span at bounding box center [332, 324] width 21 height 12
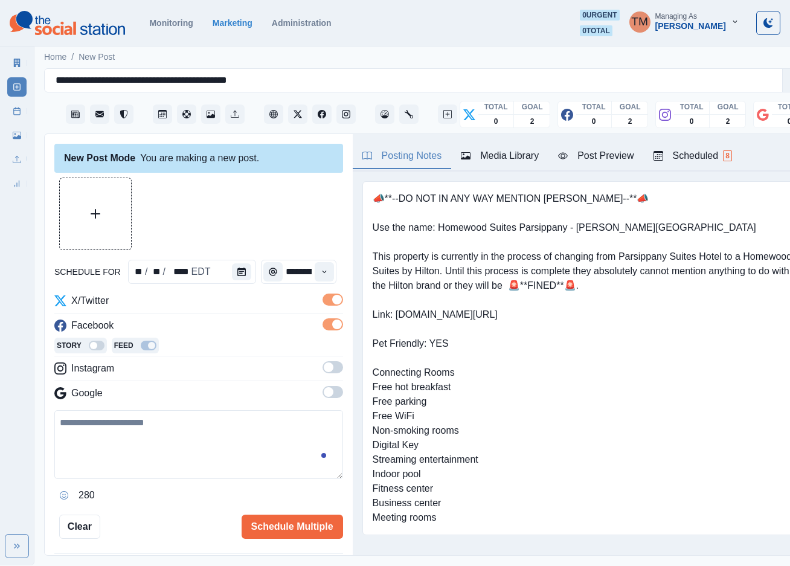
click at [322, 376] on label at bounding box center [332, 370] width 21 height 19
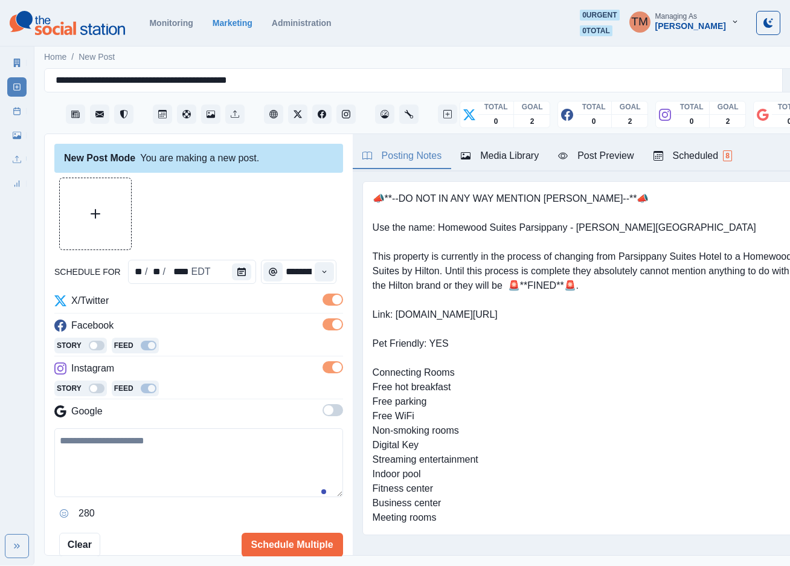
click at [324, 412] on span at bounding box center [329, 410] width 10 height 10
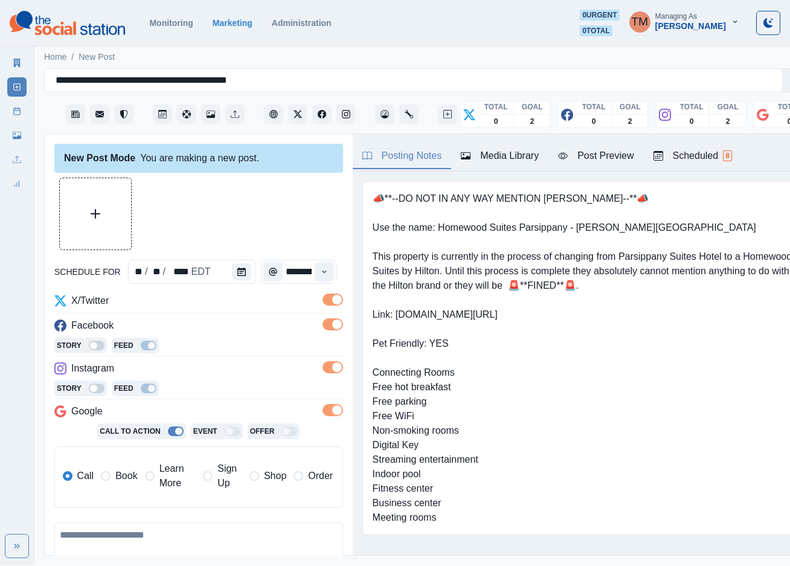
click at [127, 479] on span "Book" at bounding box center [126, 476] width 22 height 14
click at [82, 473] on span "Call" at bounding box center [85, 476] width 17 height 14
click at [117, 482] on span "Book" at bounding box center [126, 476] width 22 height 14
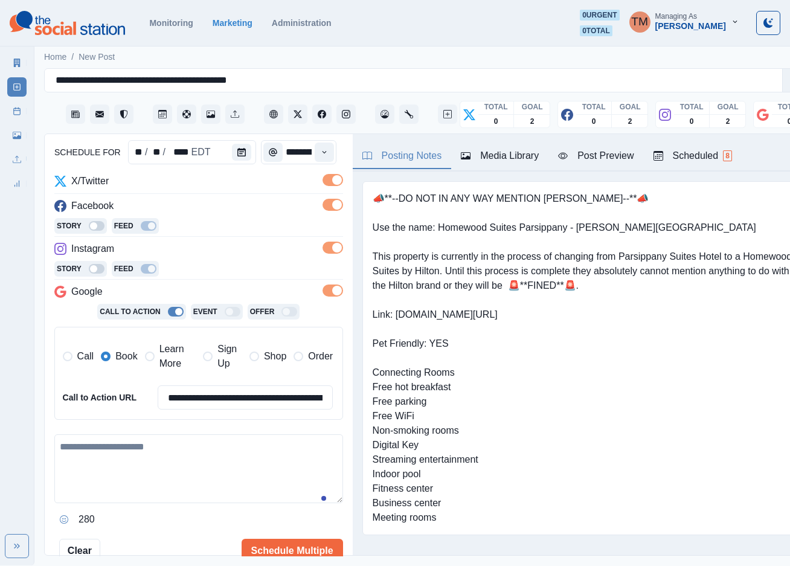
scroll to position [181, 0]
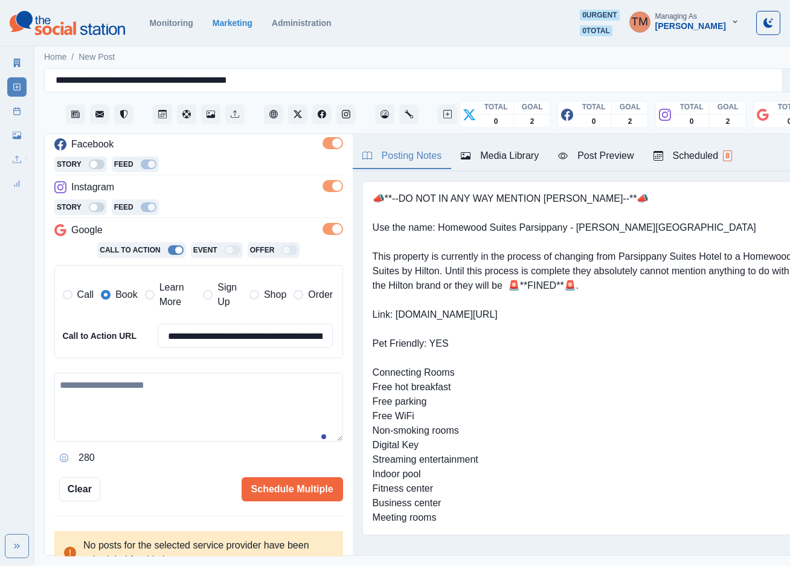
click at [113, 406] on textarea at bounding box center [198, 407] width 289 height 69
paste textarea "**********"
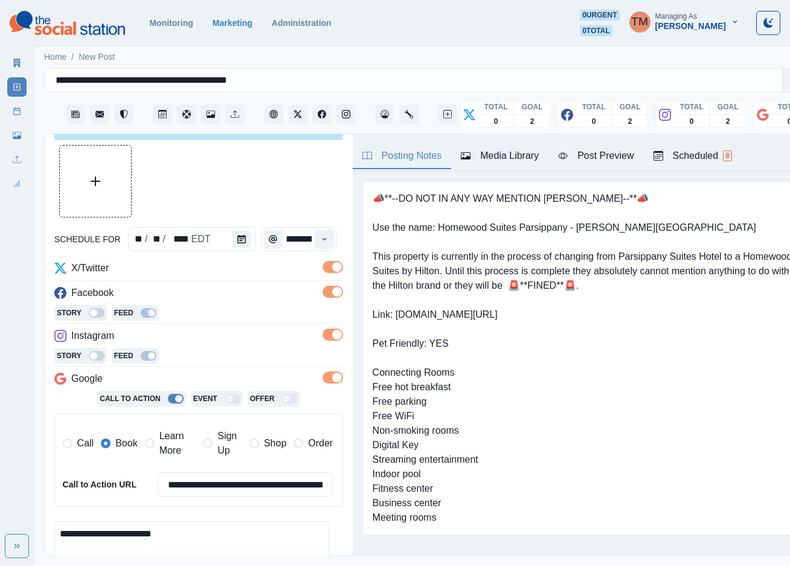
scroll to position [0, 0]
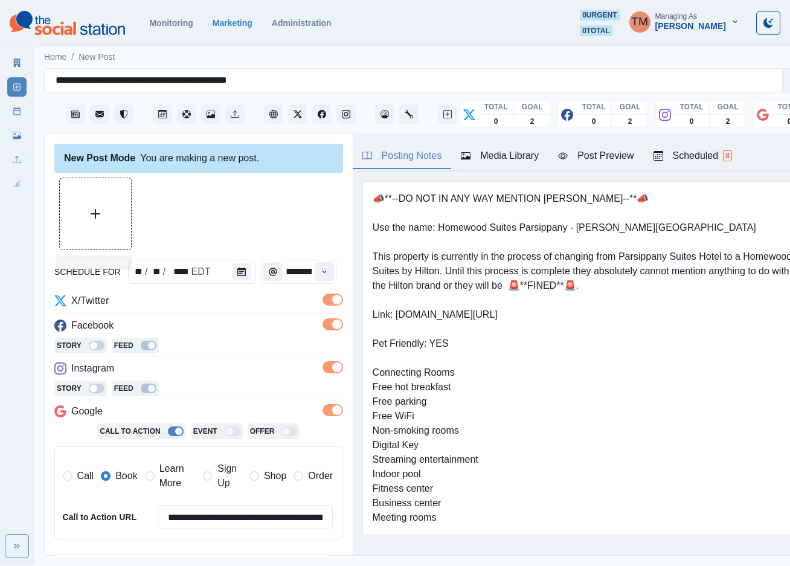
type textarea "**********"
click at [85, 211] on button "Upload Media" at bounding box center [95, 213] width 71 height 71
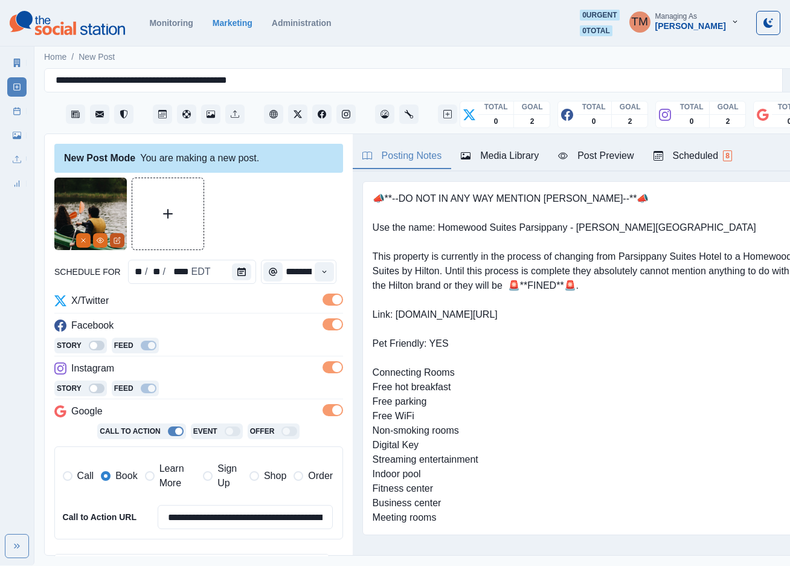
click at [120, 243] on icon "Edit Media" at bounding box center [116, 240] width 5 height 5
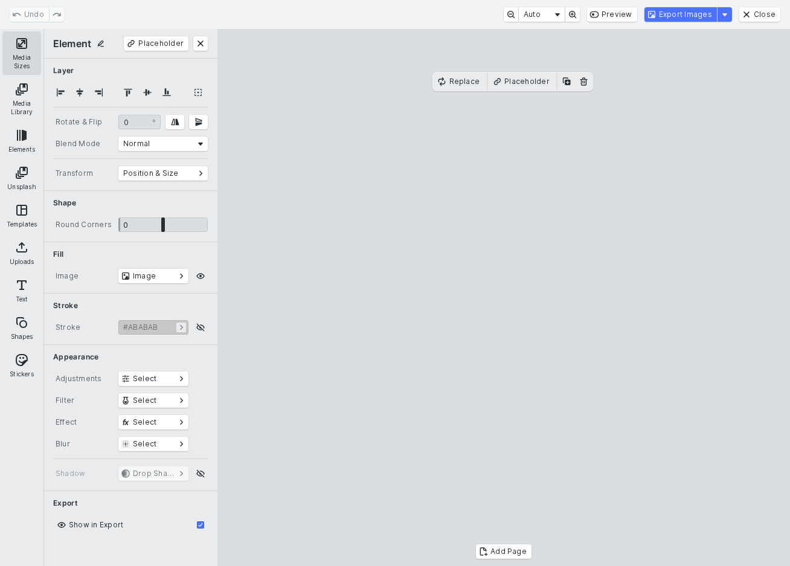
click at [22, 49] on button "Media Sizes" at bounding box center [21, 52] width 39 height 43
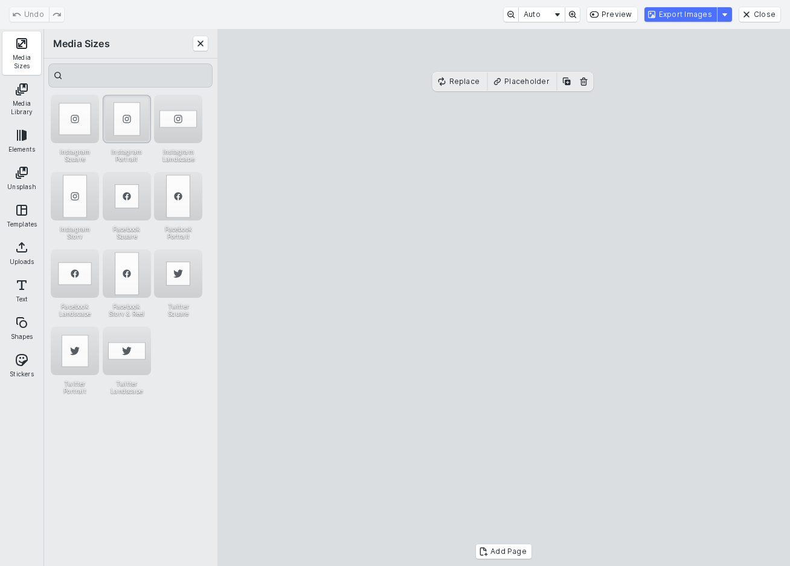
click at [121, 123] on div "Instagram Portrait" at bounding box center [127, 119] width 48 height 48
click at [74, 196] on div "Instagram Story" at bounding box center [75, 196] width 48 height 48
click at [125, 138] on div "Instagram Portrait" at bounding box center [127, 119] width 48 height 48
click at [504, 298] on cesdk-canvas "Editor canvas" at bounding box center [504, 298] width 0 height 0
drag, startPoint x: 572, startPoint y: 364, endPoint x: 572, endPoint y: 342, distance: 21.7
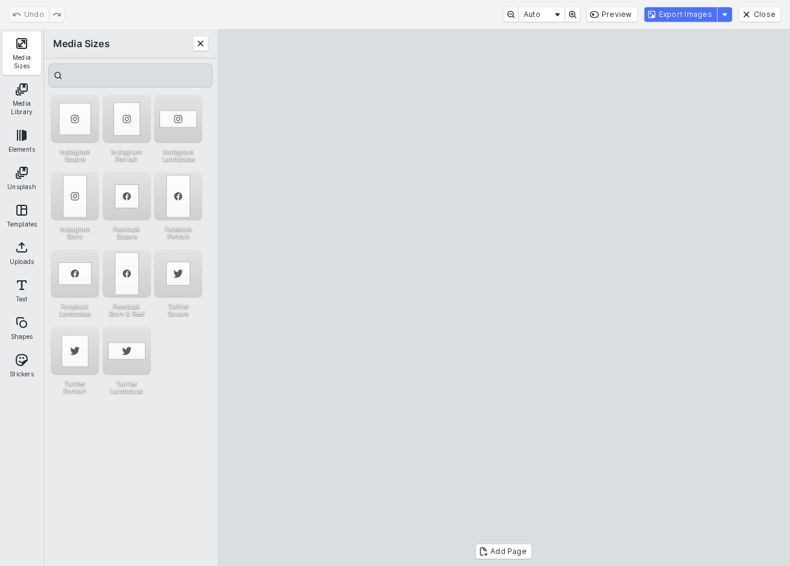
click at [504, 298] on cesdk-canvas "Editor canvas" at bounding box center [504, 298] width 0 height 0
drag, startPoint x: 511, startPoint y: 504, endPoint x: 514, endPoint y: 525, distance: 21.9
click at [504, 298] on cesdk-canvas "Editor canvas" at bounding box center [504, 298] width 0 height 0
drag, startPoint x: 509, startPoint y: 95, endPoint x: 507, endPoint y: 116, distance: 21.2
click at [504, 298] on cesdk-canvas "Editor canvas" at bounding box center [504, 298] width 0 height 0
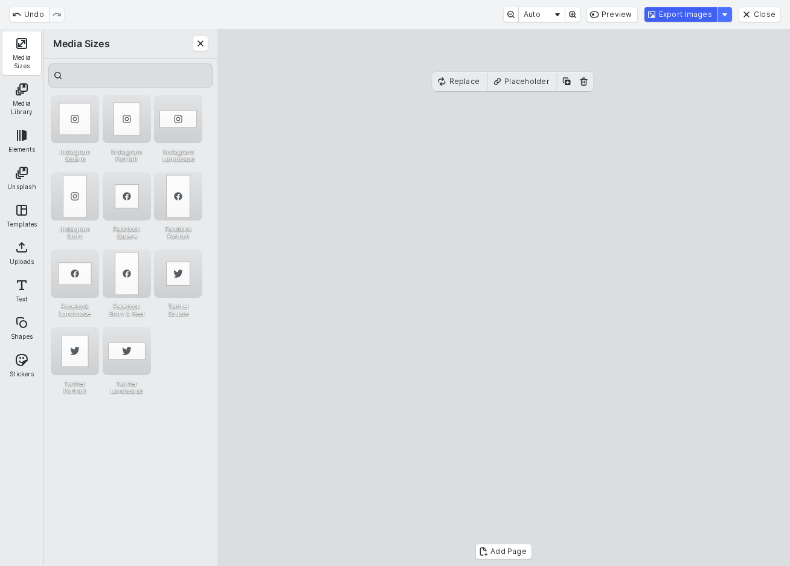
click at [699, 13] on button "Export Images" at bounding box center [680, 14] width 72 height 14
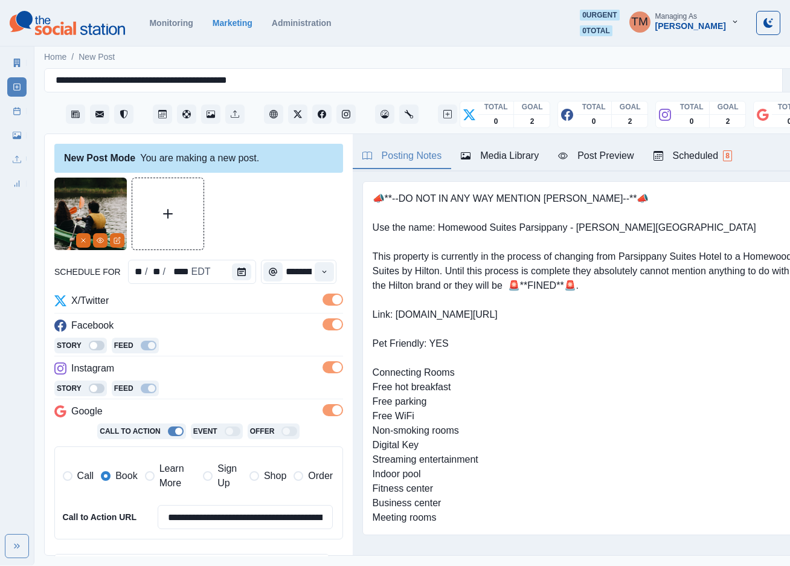
click at [600, 156] on div "Post Preview" at bounding box center [595, 156] width 75 height 14
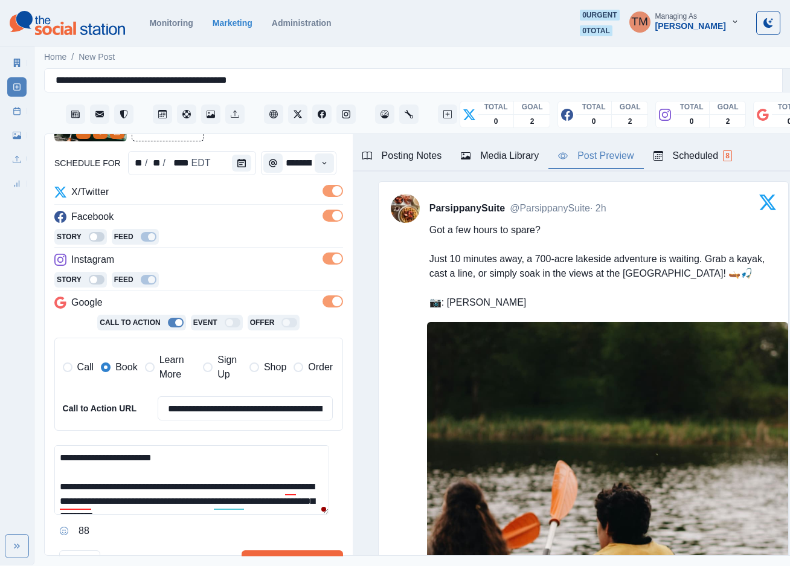
scroll to position [196, 0]
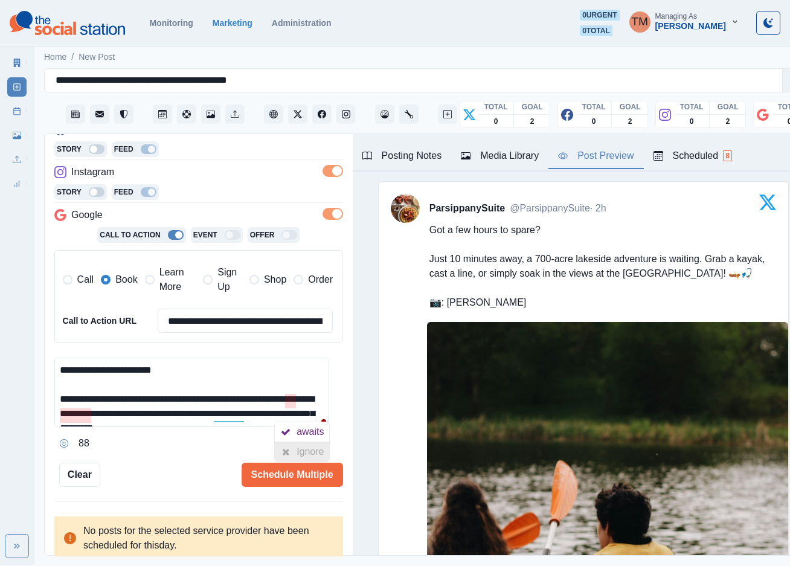
click at [310, 453] on div "Ignore" at bounding box center [312, 451] width 32 height 19
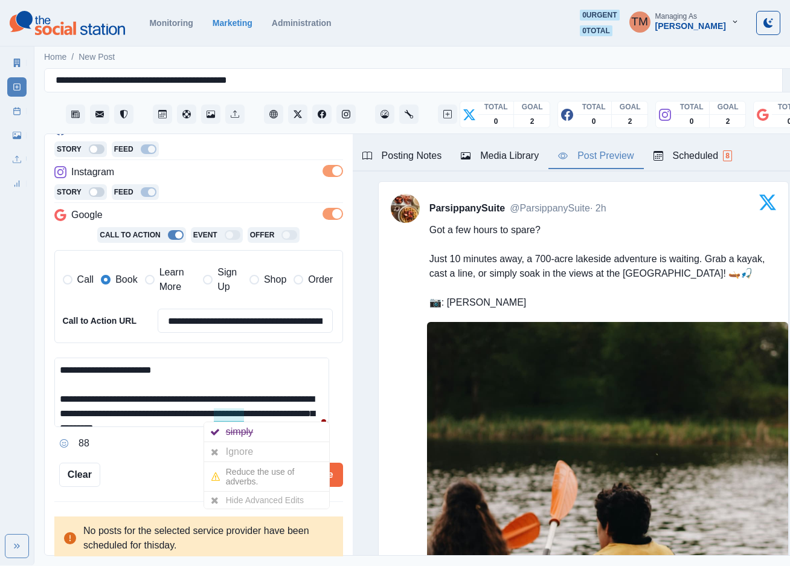
click at [241, 451] on div "Ignore" at bounding box center [242, 451] width 32 height 19
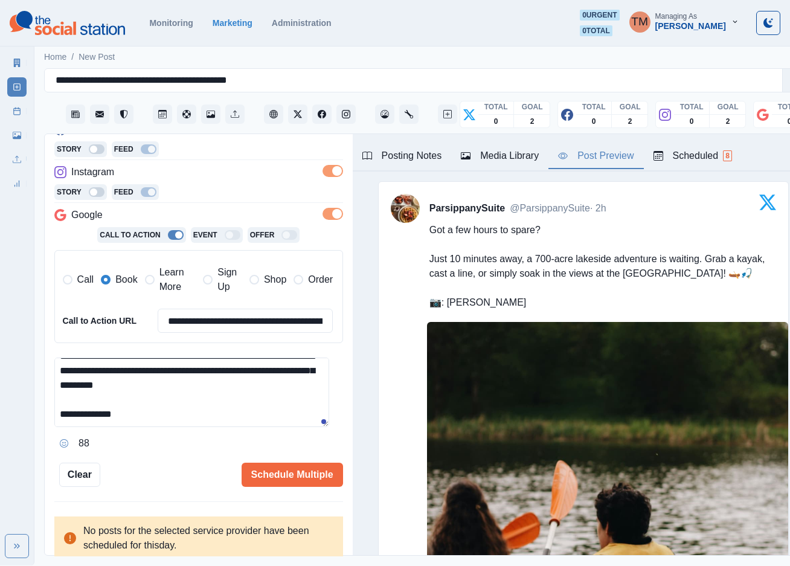
scroll to position [42, 0]
drag, startPoint x: 277, startPoint y: 468, endPoint x: 173, endPoint y: 468, distance: 104.5
click at [173, 468] on div "Schedule Multiple" at bounding box center [221, 474] width 243 height 24
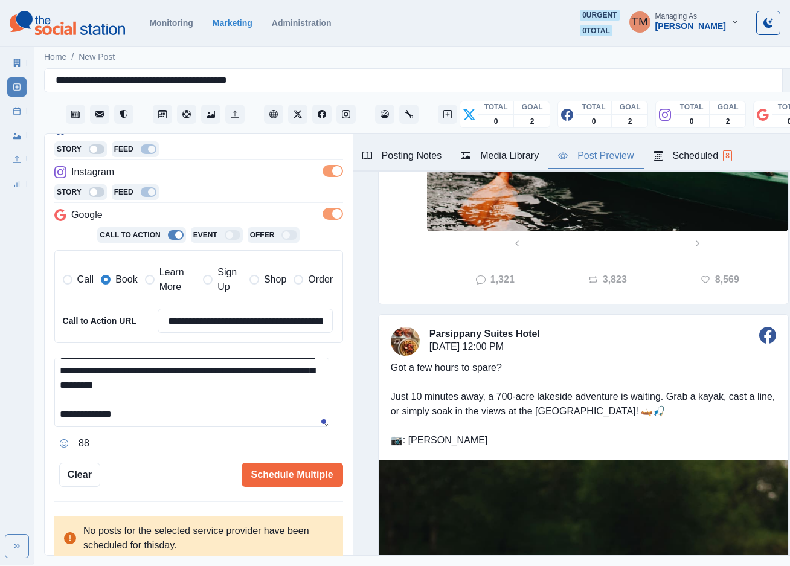
scroll to position [543, 0]
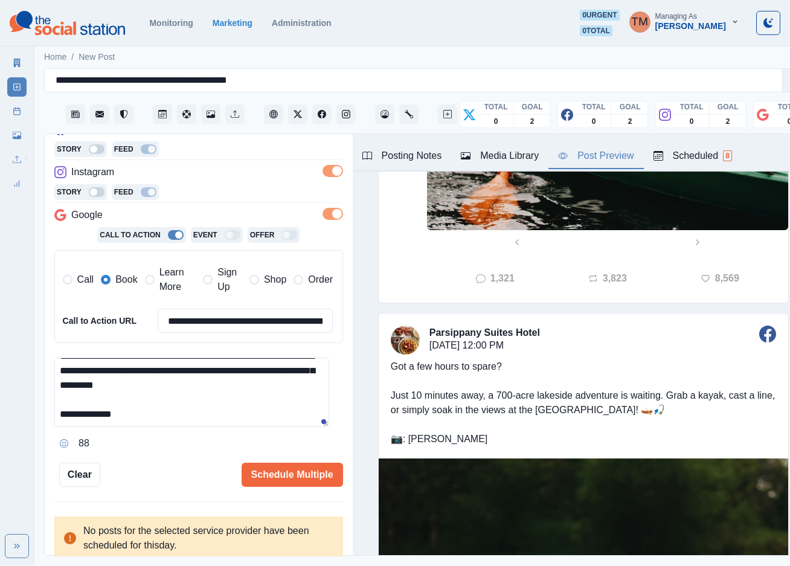
click at [267, 459] on div "**********" at bounding box center [198, 233] width 289 height 505
click at [270, 479] on button "Schedule Multiple" at bounding box center [292, 474] width 101 height 24
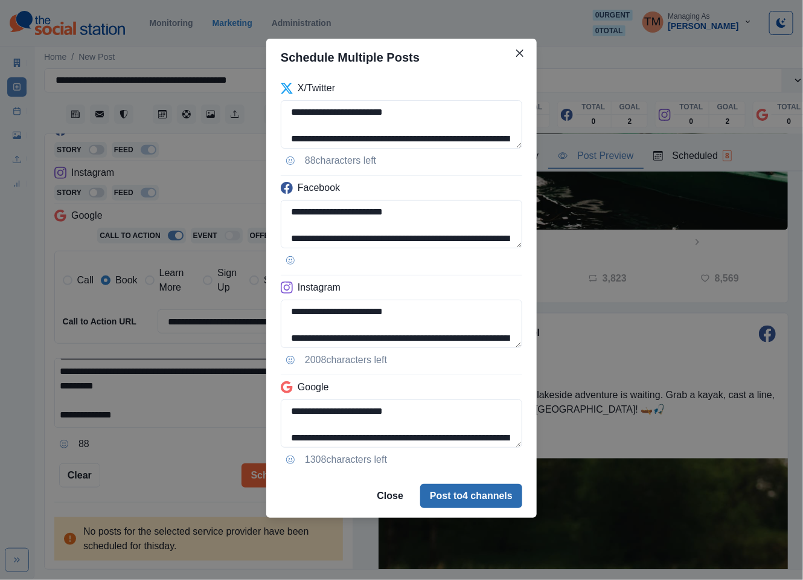
click at [433, 489] on button "Post to 4 channels" at bounding box center [471, 496] width 102 height 24
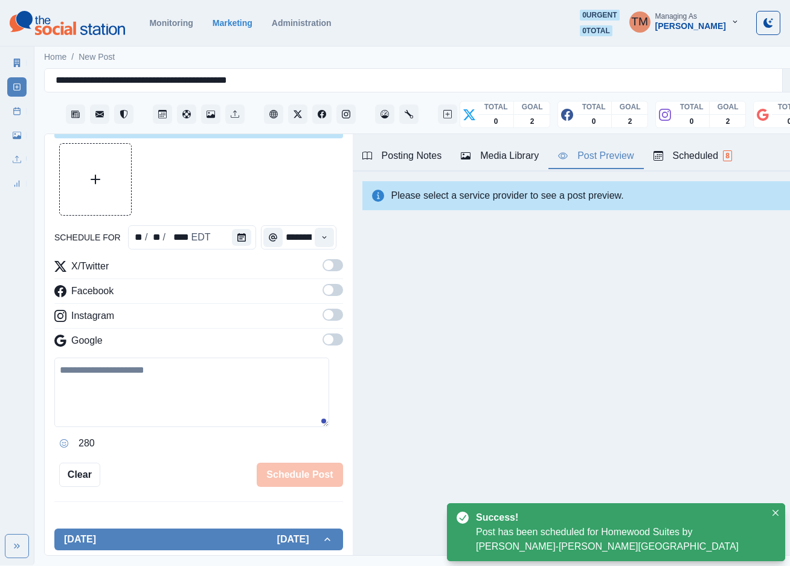
scroll to position [196, 0]
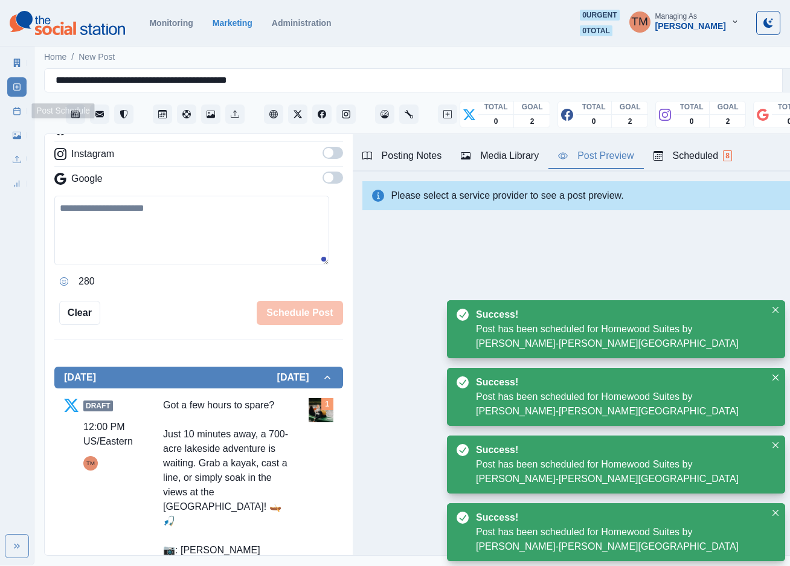
click at [15, 115] on icon at bounding box center [17, 111] width 8 height 8
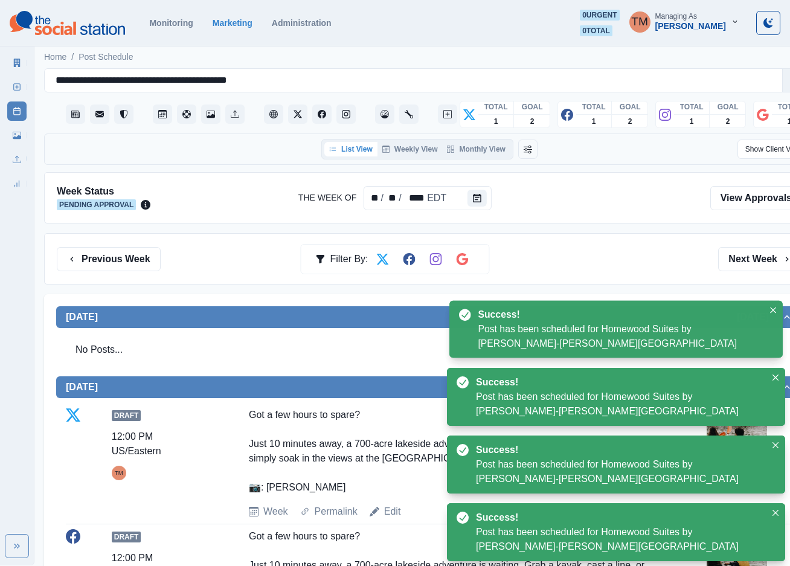
click at [573, 251] on div "Previous Week Filter By: Next Week" at bounding box center [429, 259] width 745 height 24
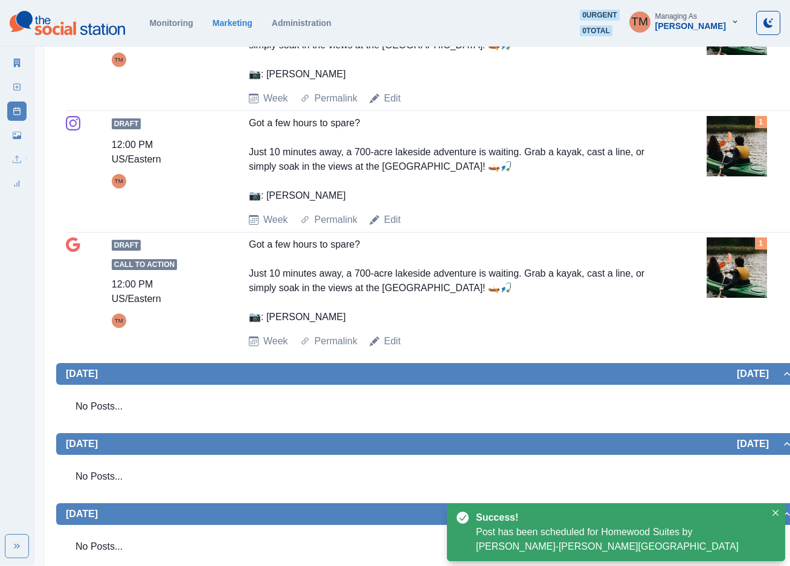
scroll to position [705, 0]
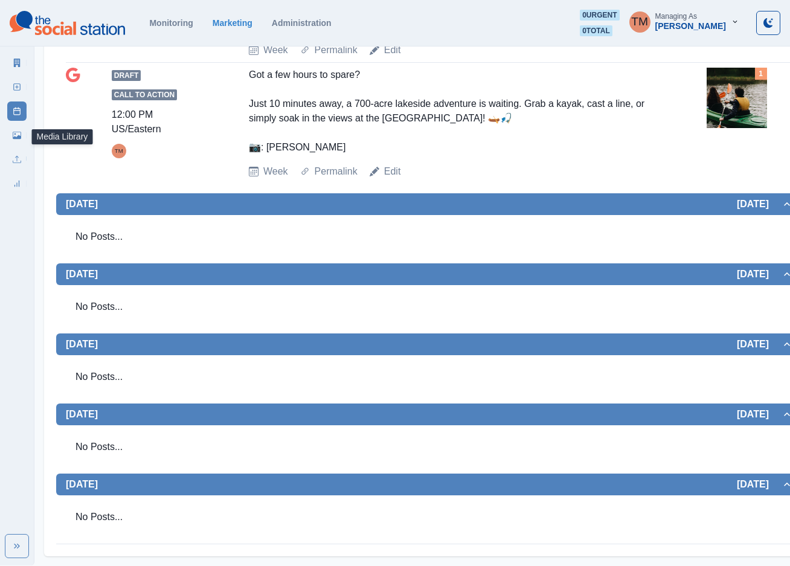
click at [9, 134] on link "Media Library" at bounding box center [16, 135] width 19 height 19
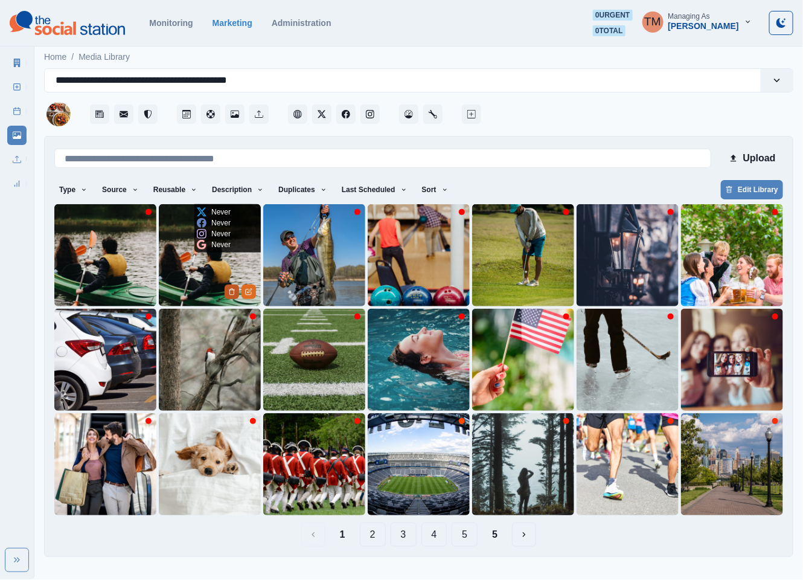
click at [230, 294] on icon "Delete Media" at bounding box center [232, 292] width 4 height 6
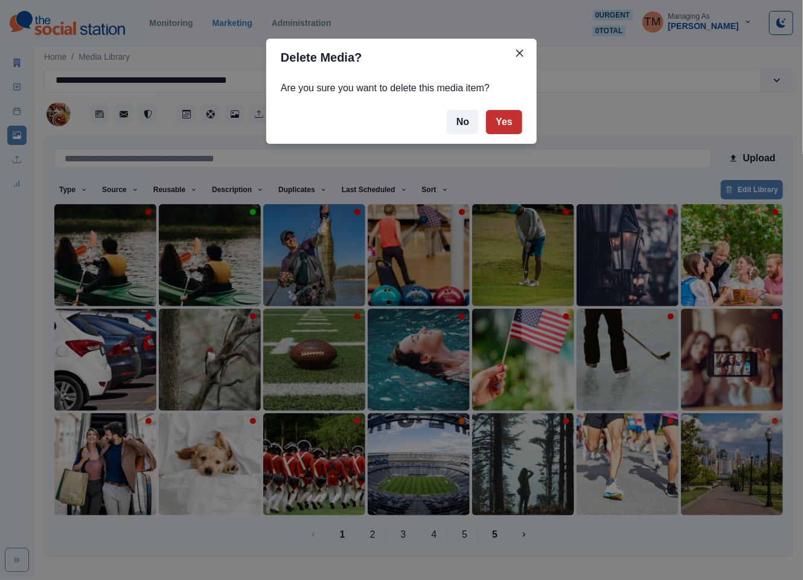
click at [504, 116] on button "Yes" at bounding box center [504, 122] width 36 height 24
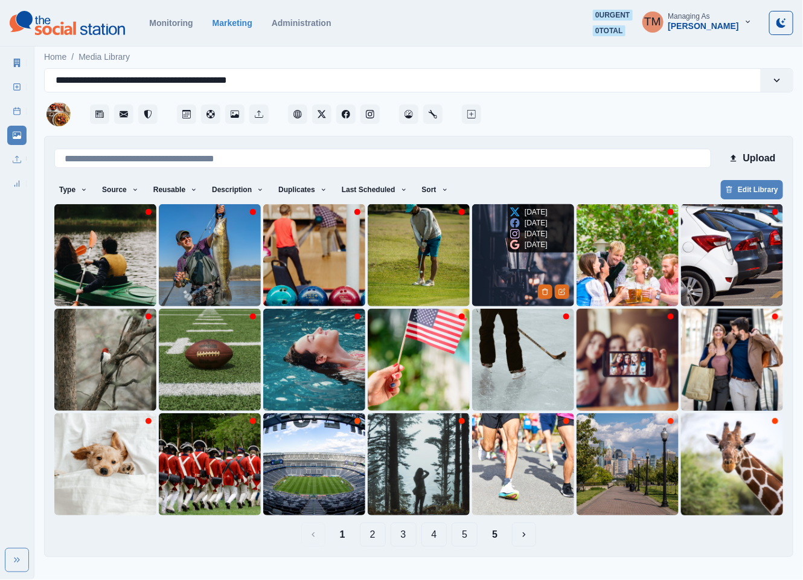
click at [499, 277] on img at bounding box center [523, 255] width 102 height 102
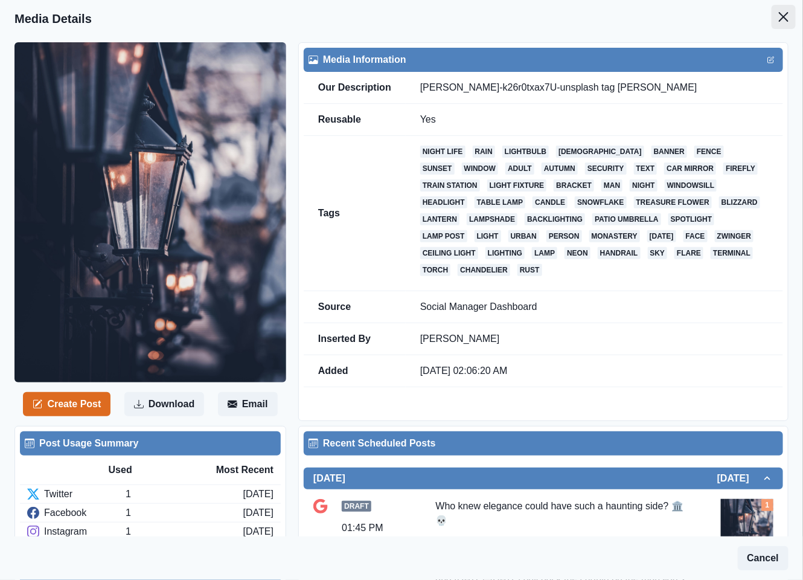
click at [779, 14] on icon "Close" at bounding box center [784, 17] width 10 height 10
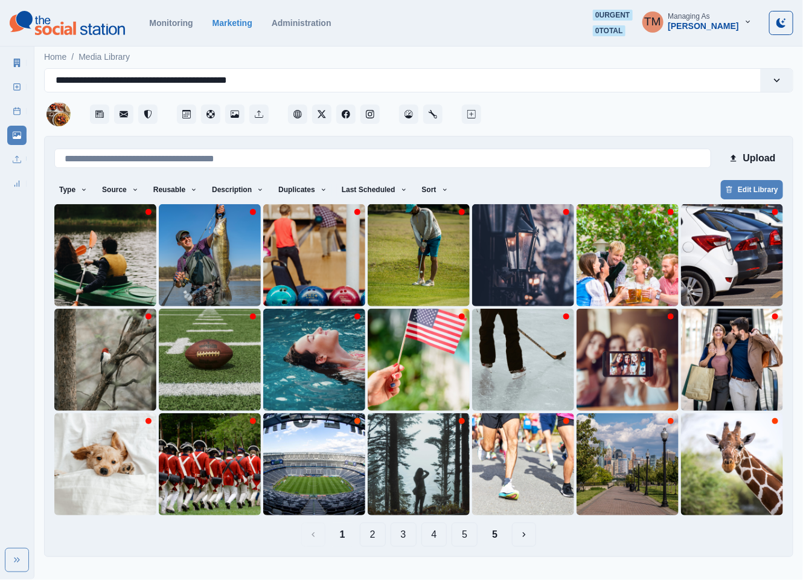
click at [495, 535] on button "5" at bounding box center [494, 534] width 25 height 24
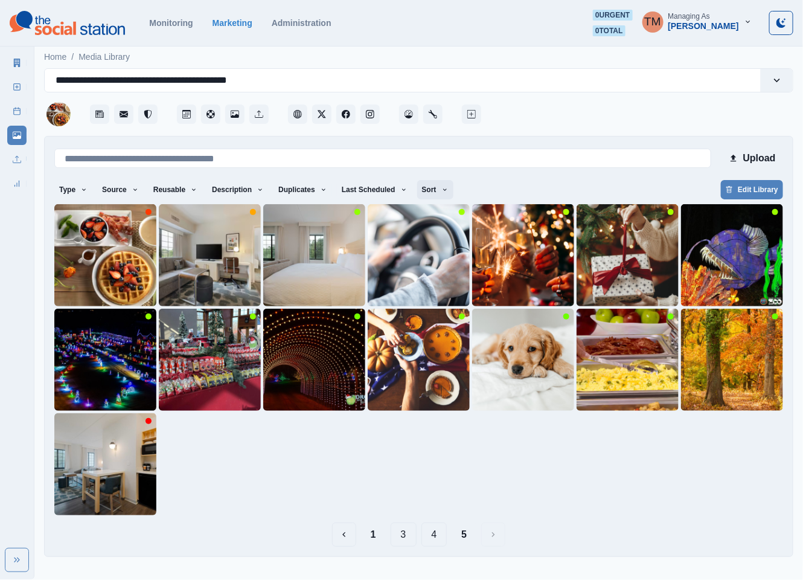
click at [417, 185] on button "Sort" at bounding box center [435, 189] width 36 height 19
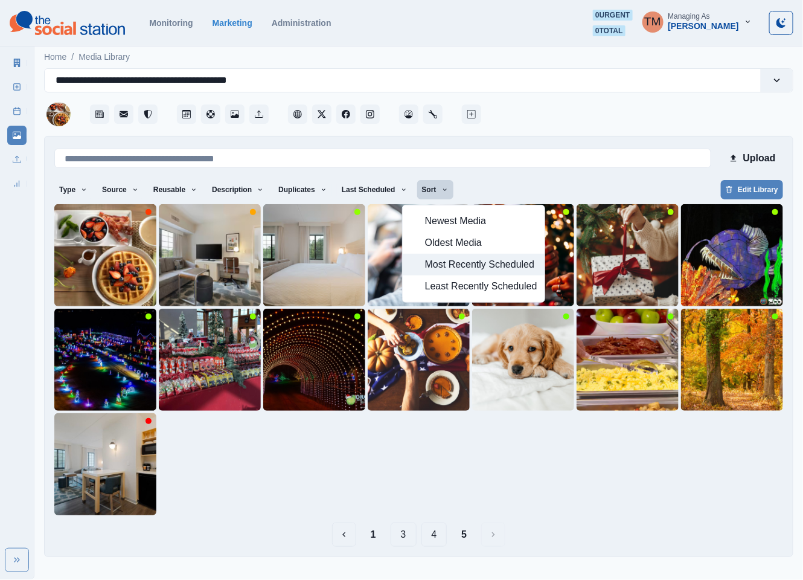
click at [442, 266] on span "Most Recently Scheduled" at bounding box center [481, 264] width 112 height 14
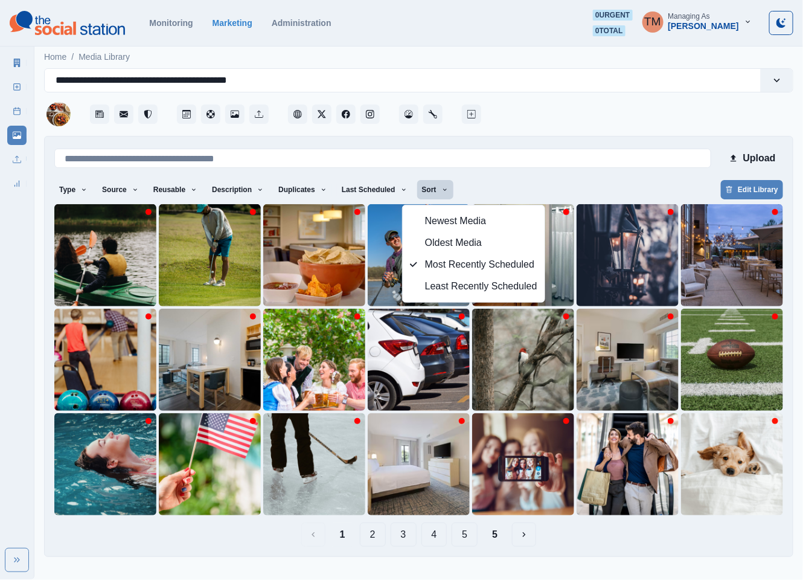
click at [511, 178] on div "Upload Type Any Image Video Source Any Upload Social Manager Found: Instagram F…" at bounding box center [418, 346] width 729 height 400
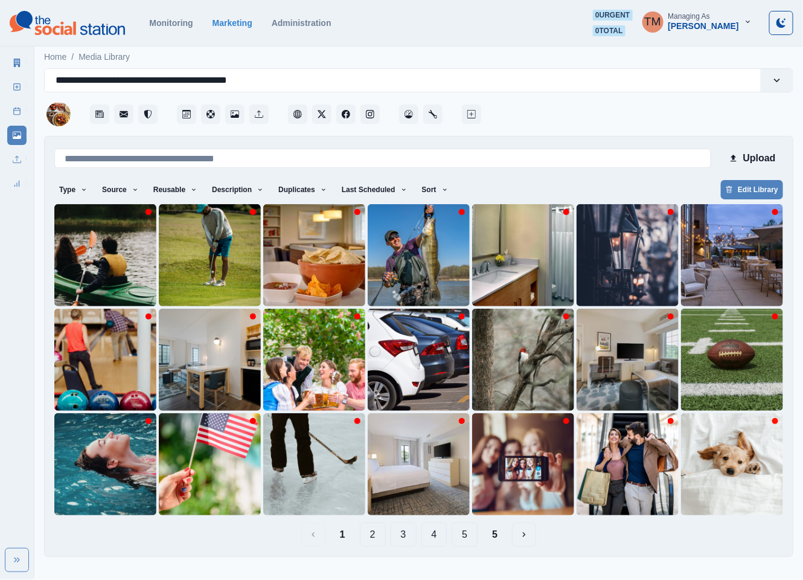
click at [377, 534] on button "2" at bounding box center [373, 534] width 26 height 24
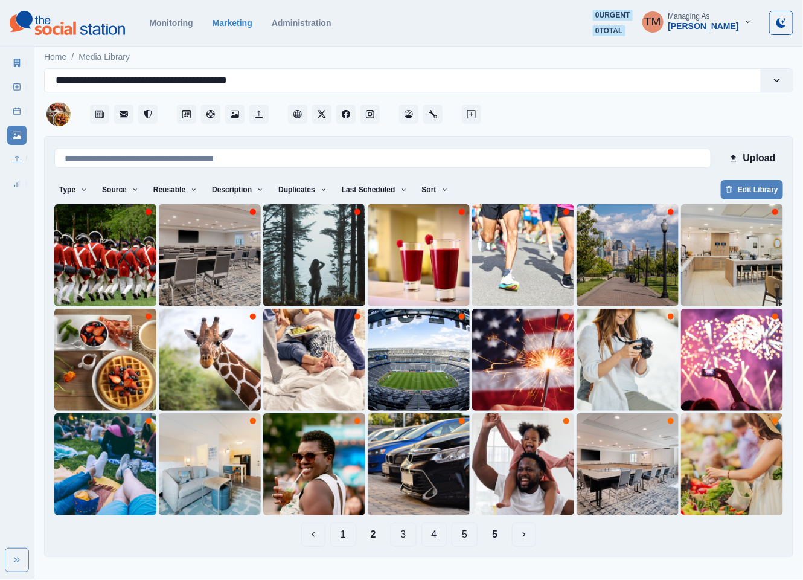
click at [404, 535] on button "3" at bounding box center [404, 534] width 26 height 24
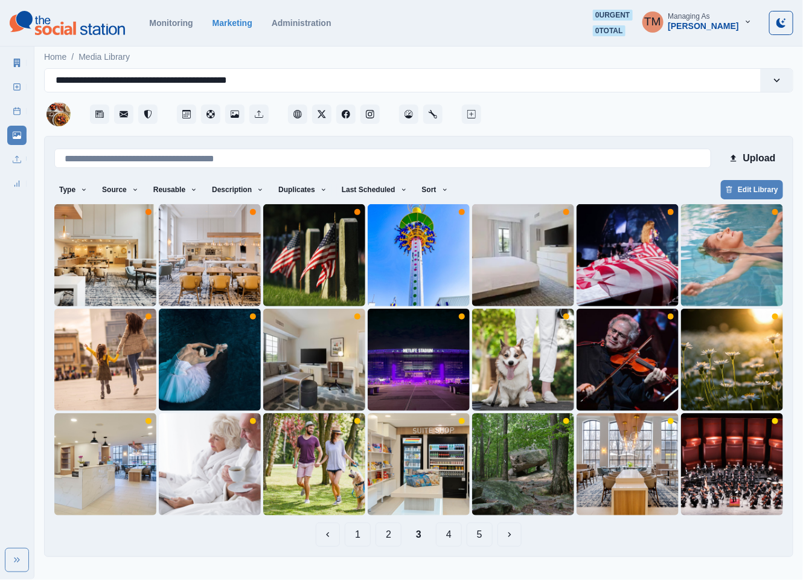
click at [451, 536] on button "4" at bounding box center [449, 534] width 26 height 24
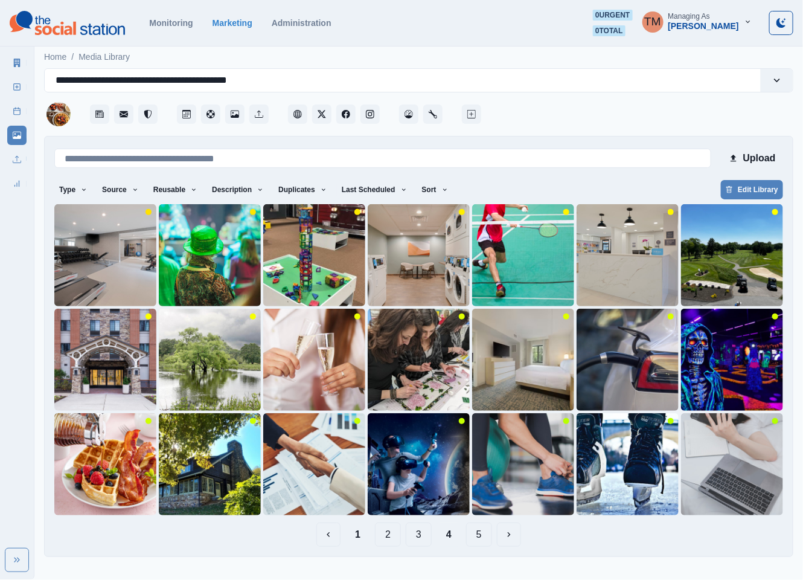
click at [482, 535] on button "5" at bounding box center [479, 534] width 26 height 24
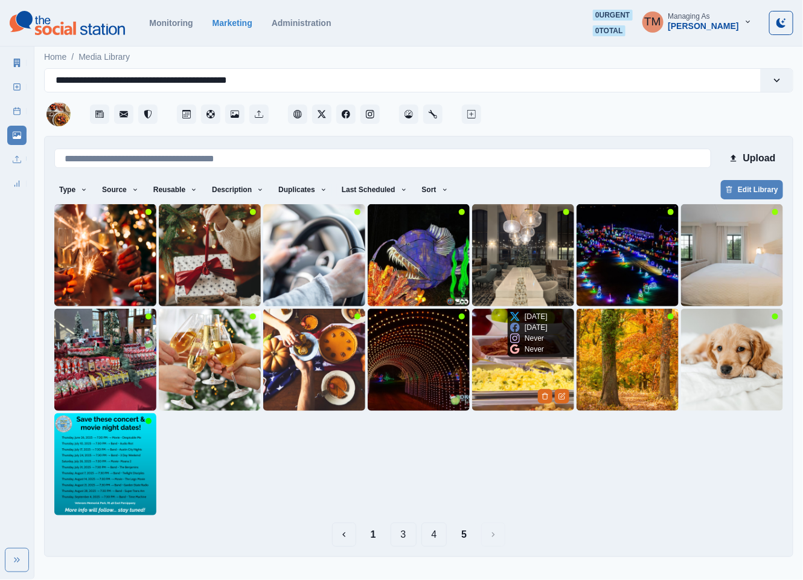
click at [505, 382] on img at bounding box center [523, 360] width 102 height 102
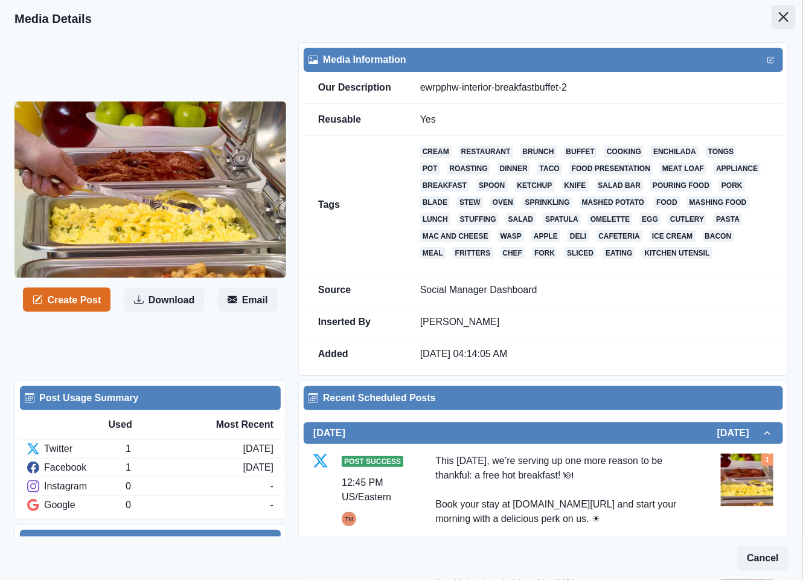
click at [779, 20] on icon "Close" at bounding box center [784, 17] width 10 height 10
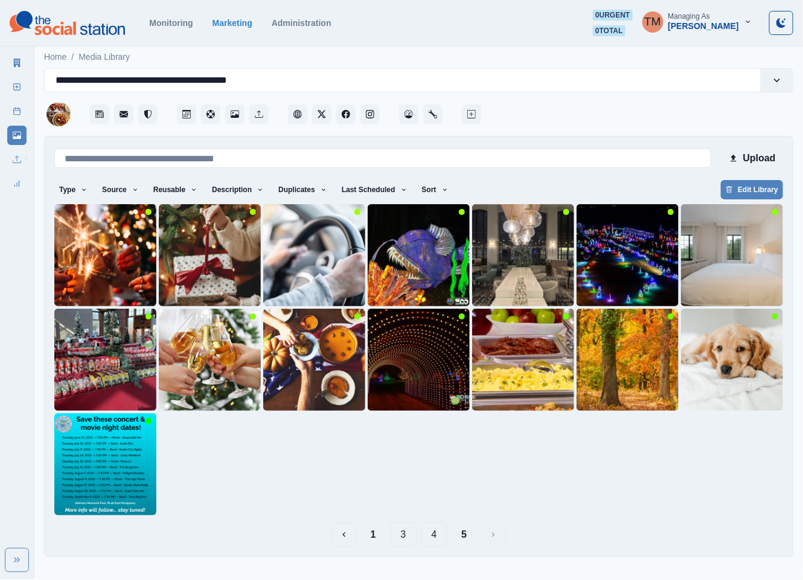
click at [370, 540] on button "1" at bounding box center [373, 534] width 25 height 24
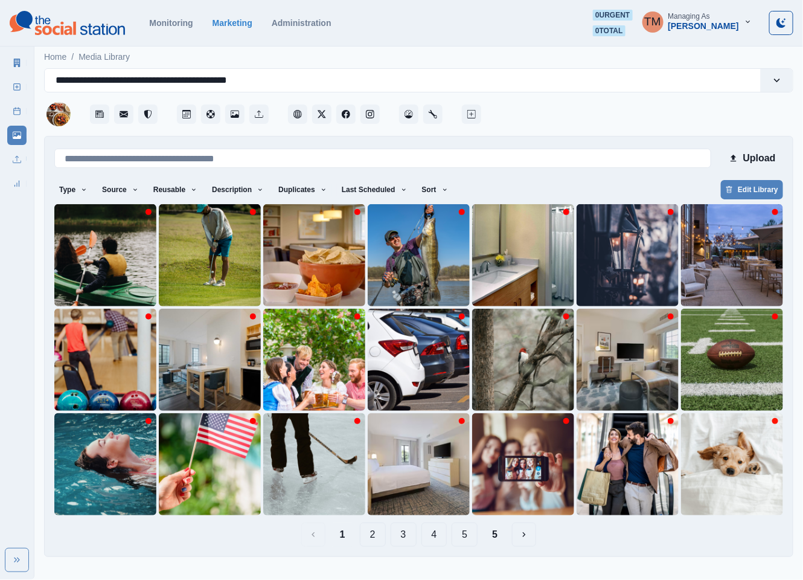
click at [379, 538] on button "2" at bounding box center [373, 534] width 26 height 24
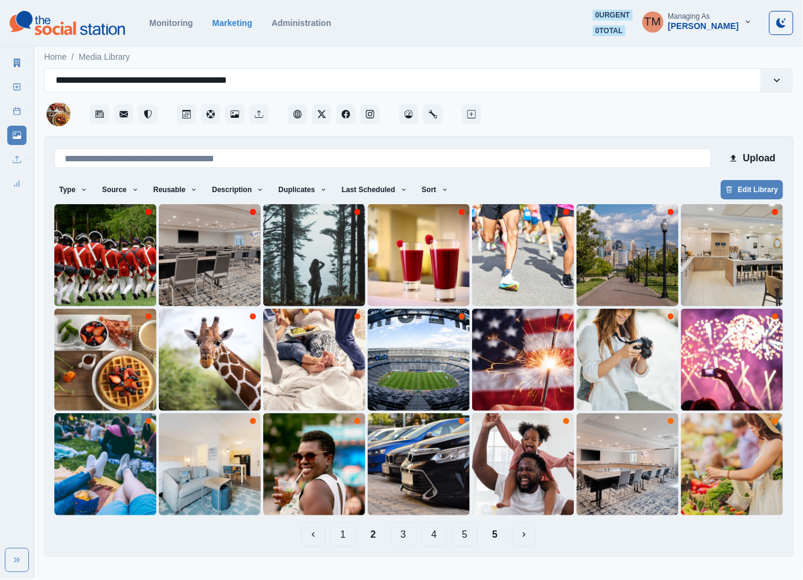
click at [403, 538] on button "3" at bounding box center [404, 534] width 26 height 24
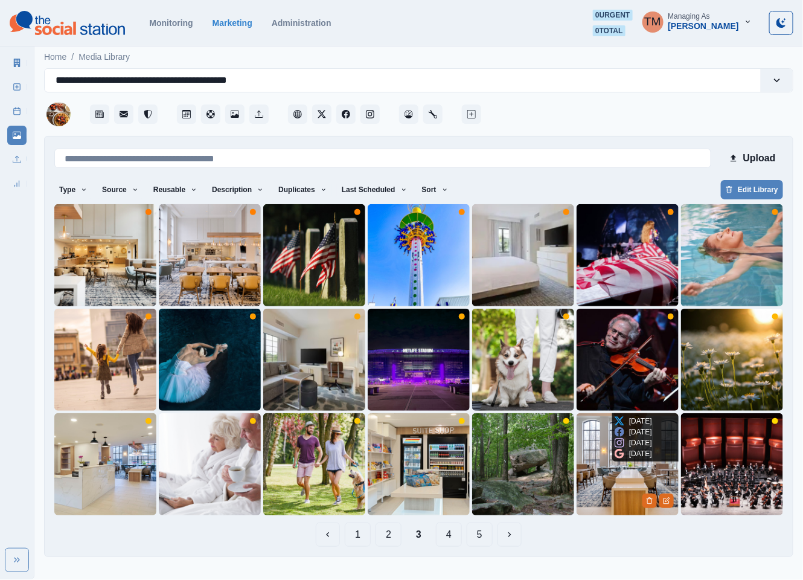
click at [615, 494] on img at bounding box center [628, 464] width 102 height 102
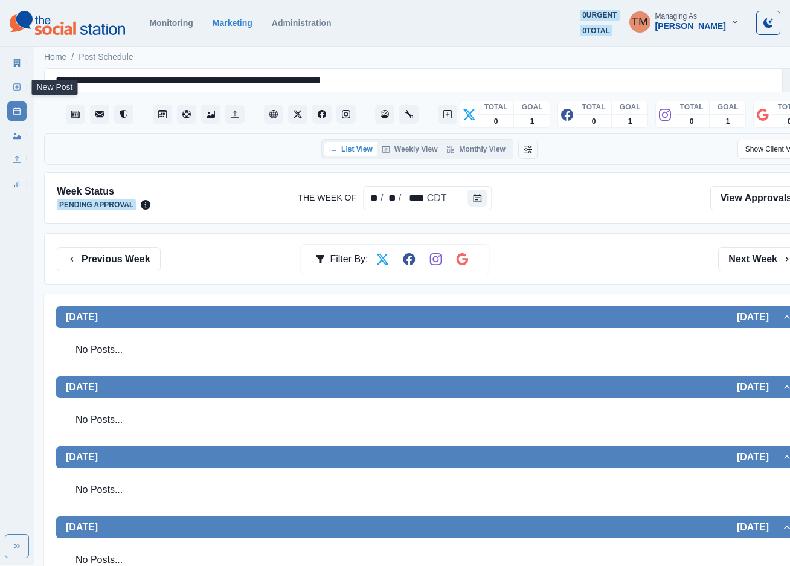
drag, startPoint x: 22, startPoint y: 80, endPoint x: 2, endPoint y: 111, distance: 36.7
click at [22, 80] on link "New Post" at bounding box center [16, 86] width 19 height 19
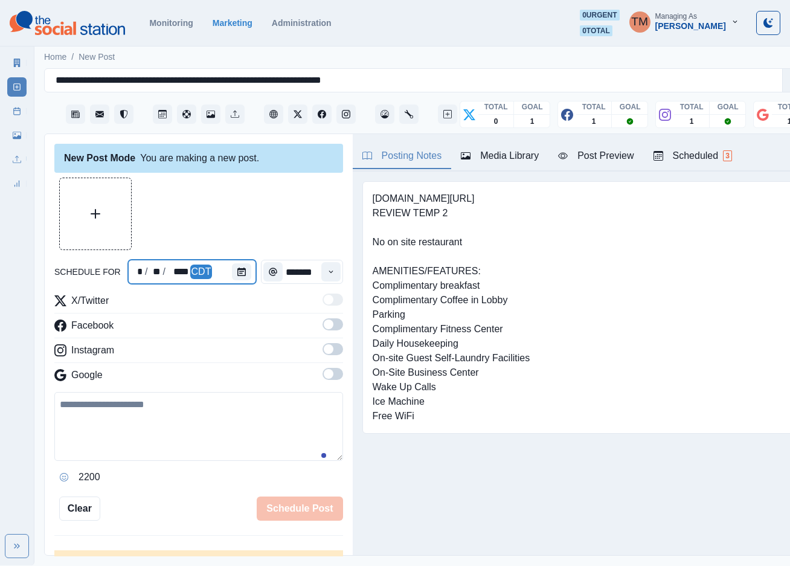
click at [247, 277] on div at bounding box center [244, 272] width 24 height 24
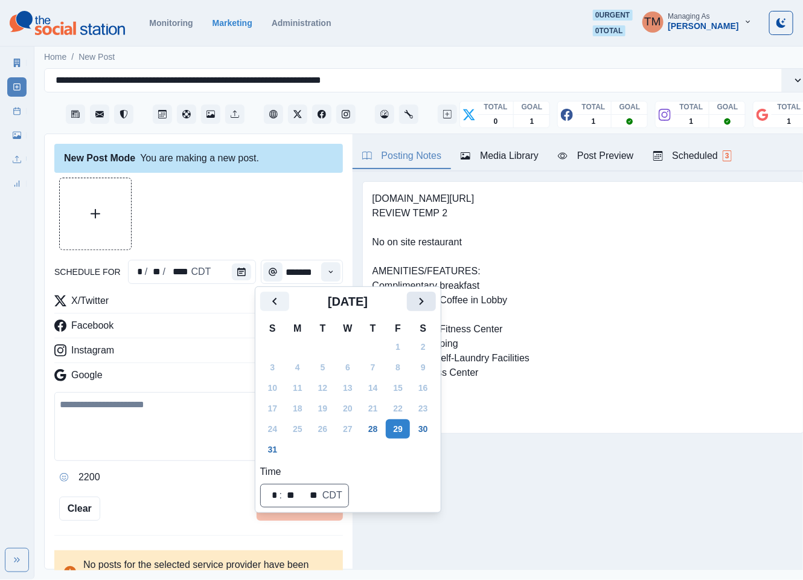
click at [418, 301] on icon "Next" at bounding box center [421, 301] width 14 height 14
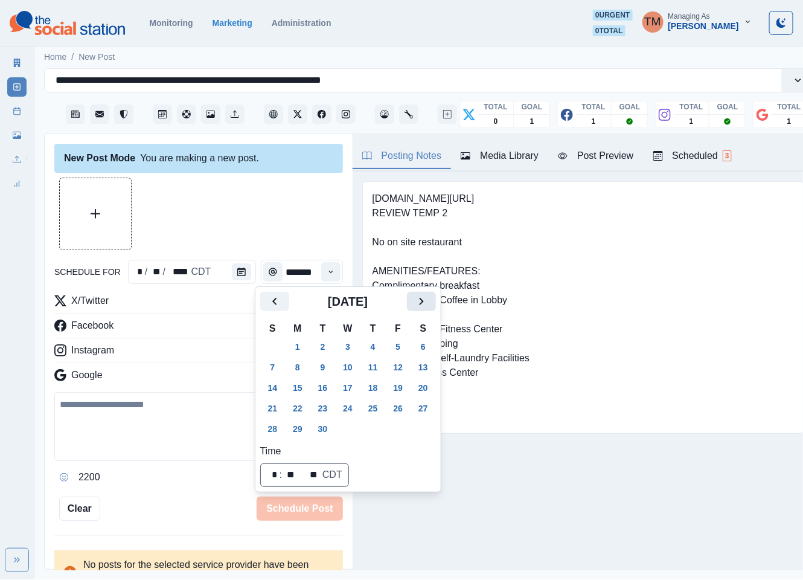
click at [418, 301] on icon "Next" at bounding box center [421, 301] width 14 height 14
click at [318, 408] on button "21" at bounding box center [323, 407] width 24 height 19
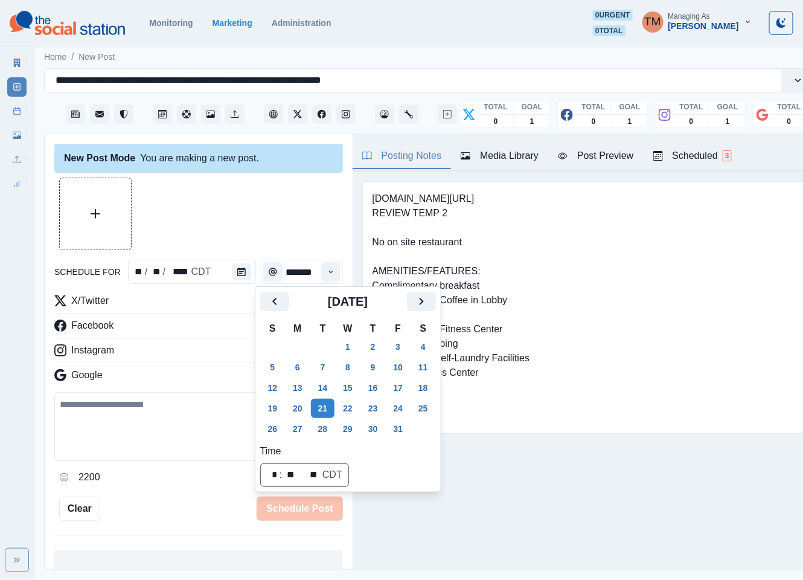
click at [254, 216] on div at bounding box center [198, 214] width 289 height 72
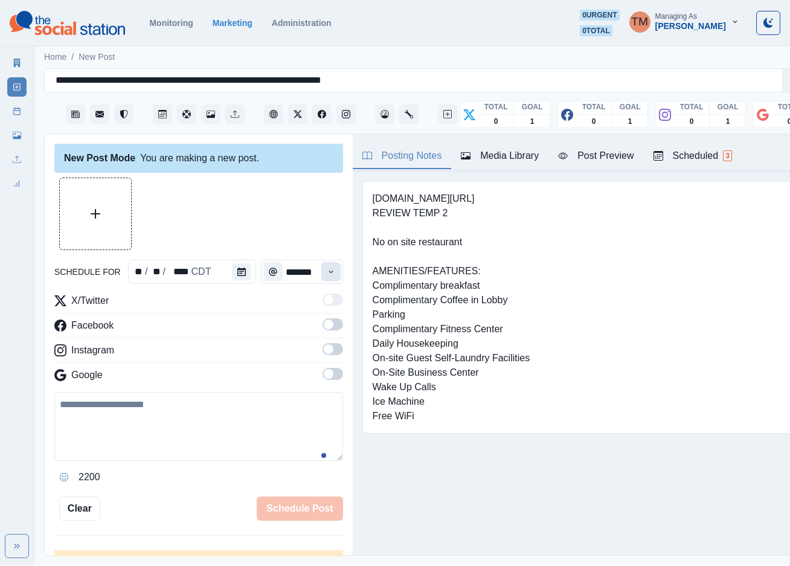
click at [321, 272] on button "Time" at bounding box center [330, 271] width 19 height 19
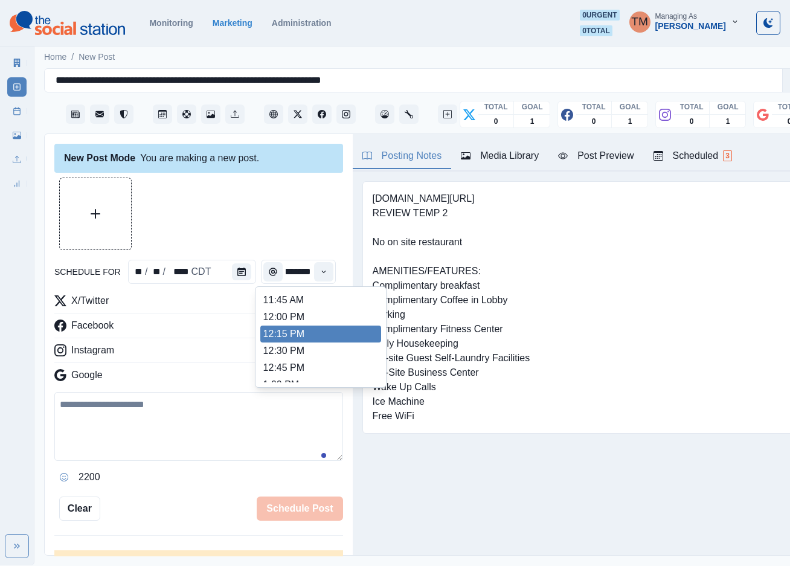
scroll to position [256, 0]
click at [310, 332] on li "12:15 PM" at bounding box center [320, 331] width 121 height 17
type input "********"
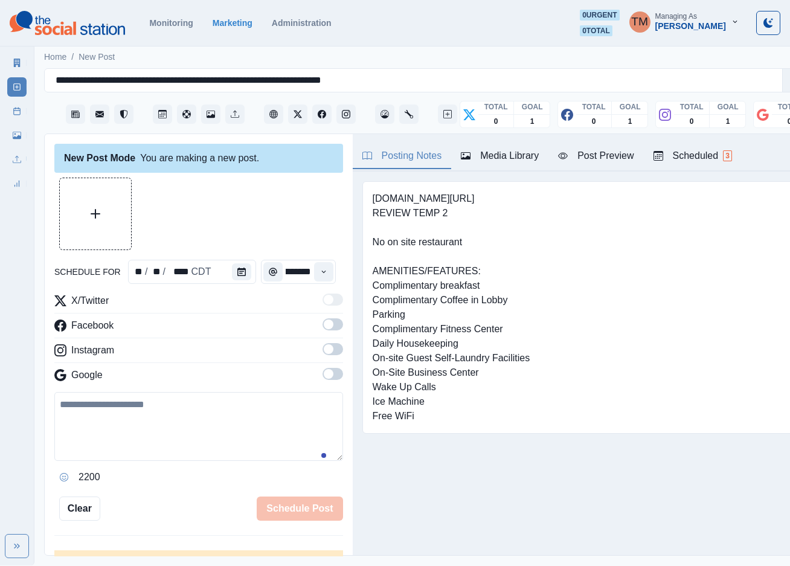
scroll to position [0, 0]
click at [322, 330] on span at bounding box center [332, 324] width 21 height 12
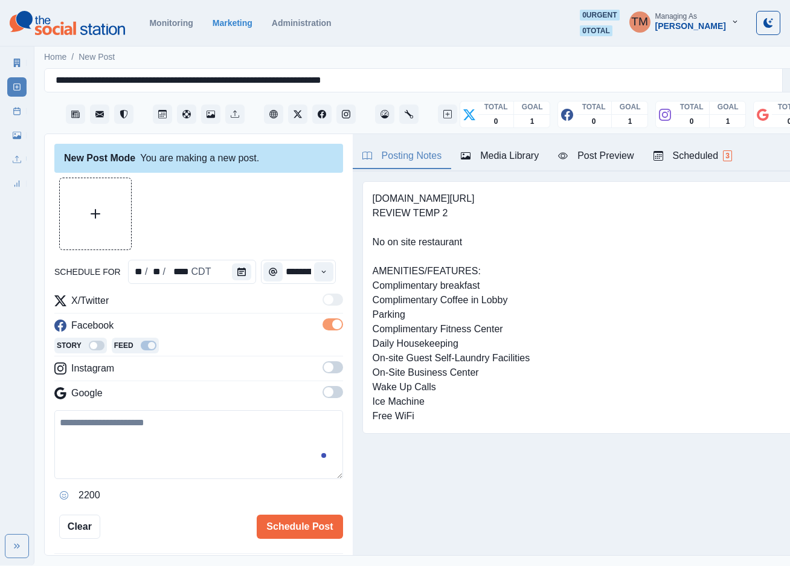
click at [322, 366] on span at bounding box center [332, 367] width 21 height 12
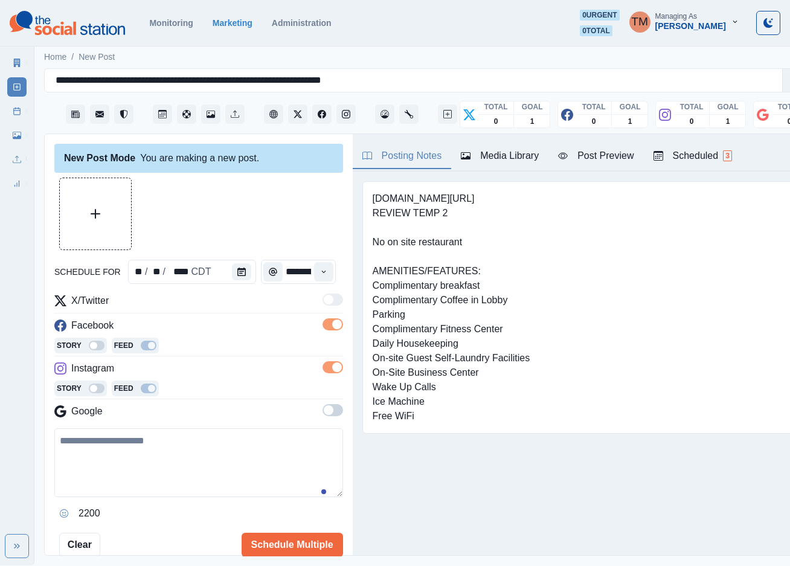
click at [323, 410] on span at bounding box center [332, 410] width 21 height 12
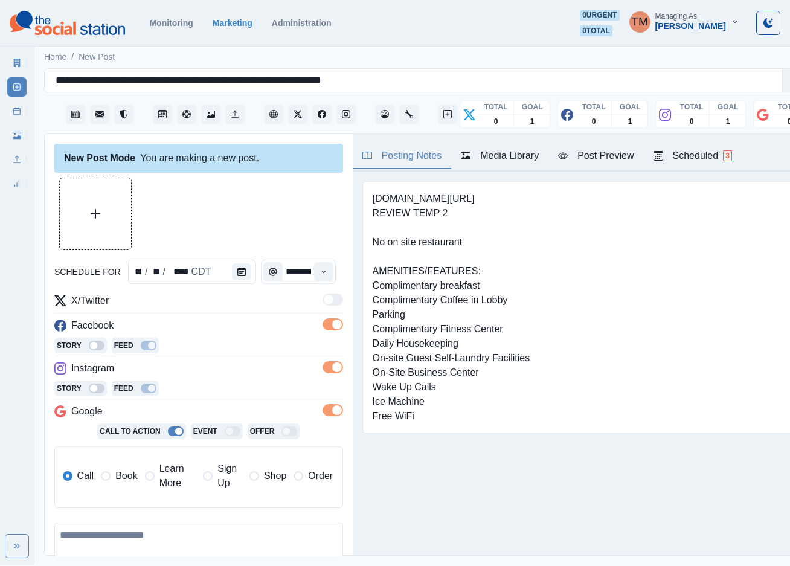
click at [122, 480] on span "Book" at bounding box center [126, 476] width 22 height 14
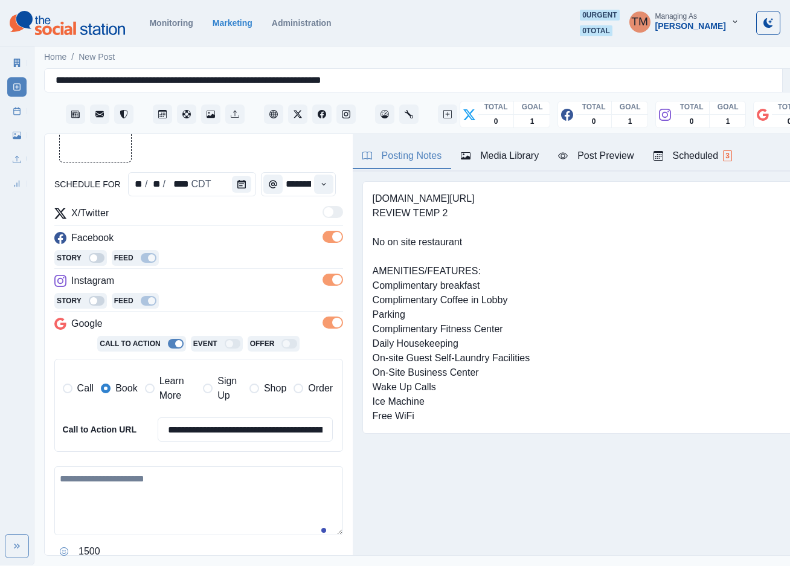
scroll to position [91, 0]
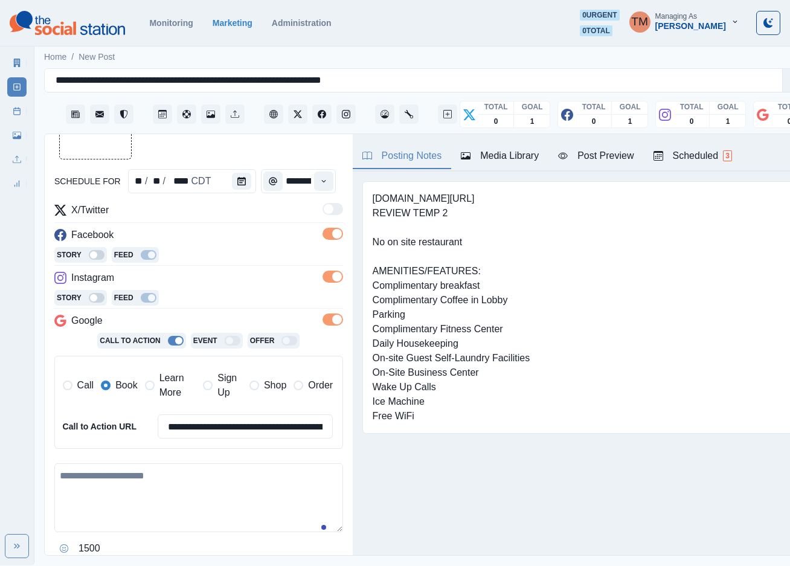
click at [141, 495] on textarea at bounding box center [198, 497] width 289 height 69
paste textarea "**********"
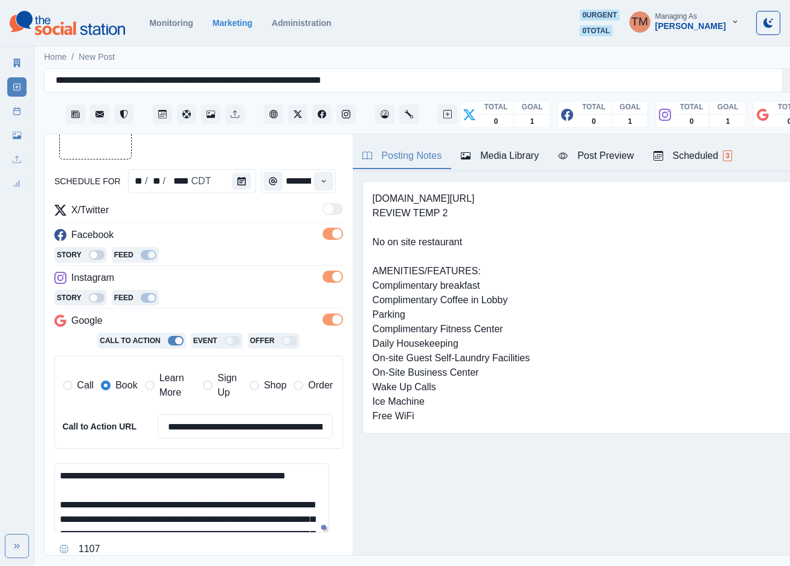
scroll to position [125, 0]
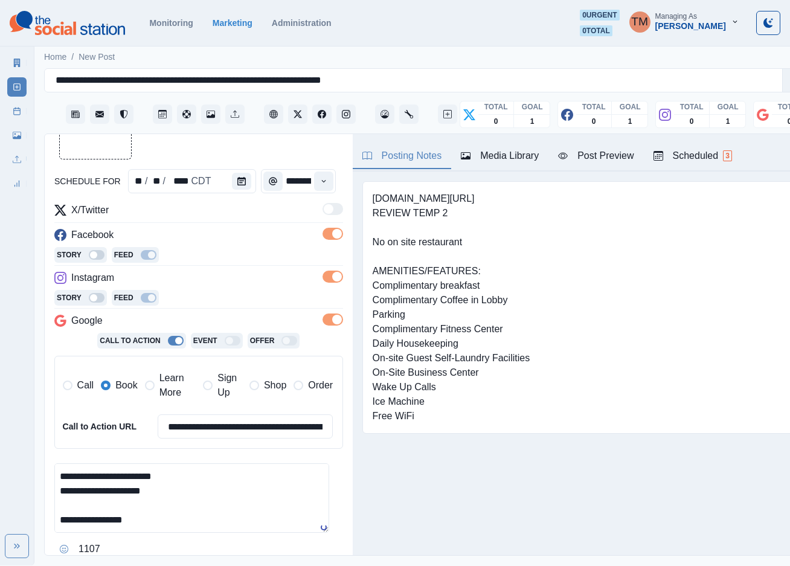
type textarea "**********"
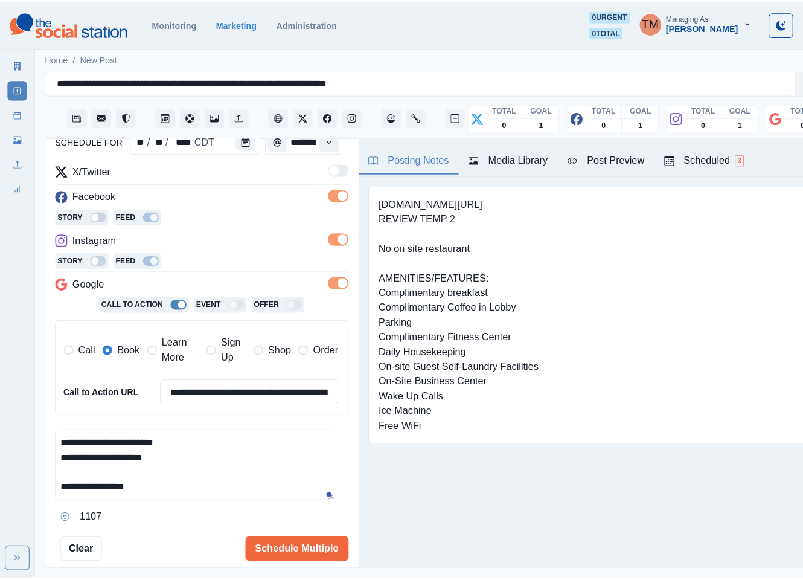
scroll to position [196, 0]
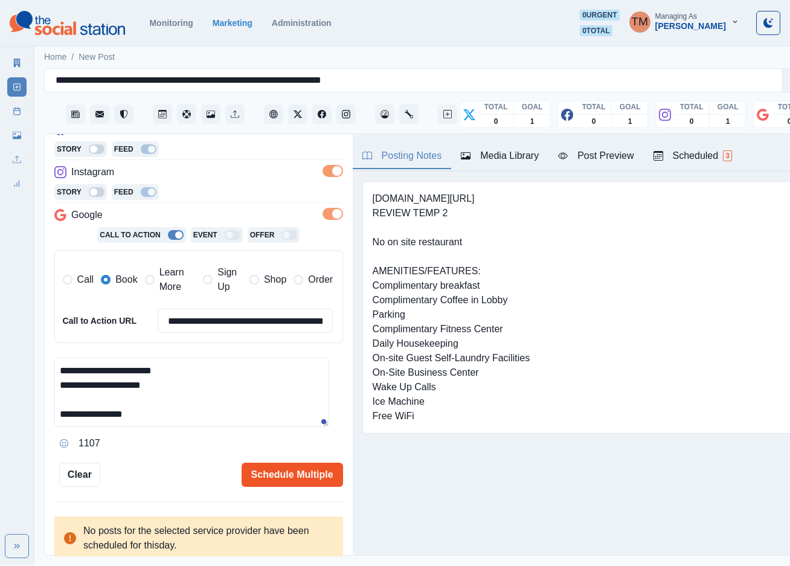
click at [279, 480] on button "Schedule Multiple" at bounding box center [292, 474] width 101 height 24
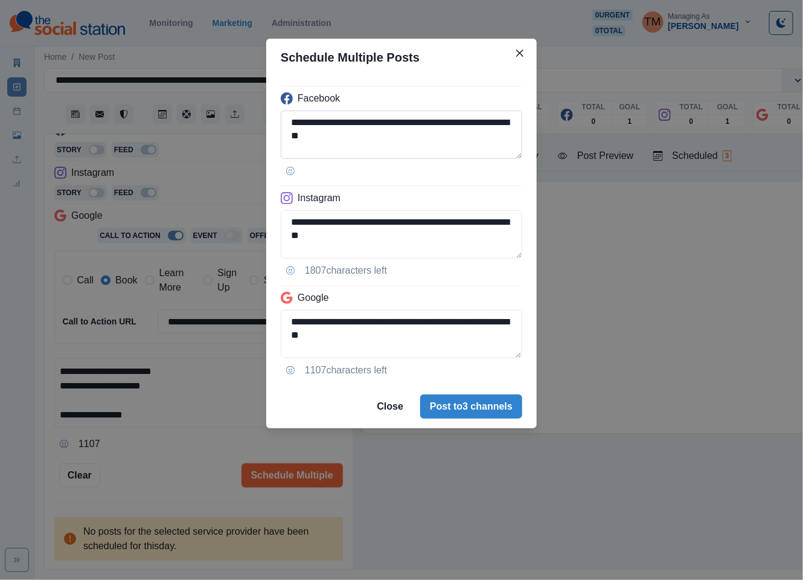
drag, startPoint x: 420, startPoint y: 125, endPoint x: 484, endPoint y: 127, distance: 63.4
click at [484, 127] on textarea "**********" at bounding box center [402, 134] width 242 height 48
paste textarea "**********"
click at [432, 123] on textarea "**********" at bounding box center [402, 134] width 242 height 48
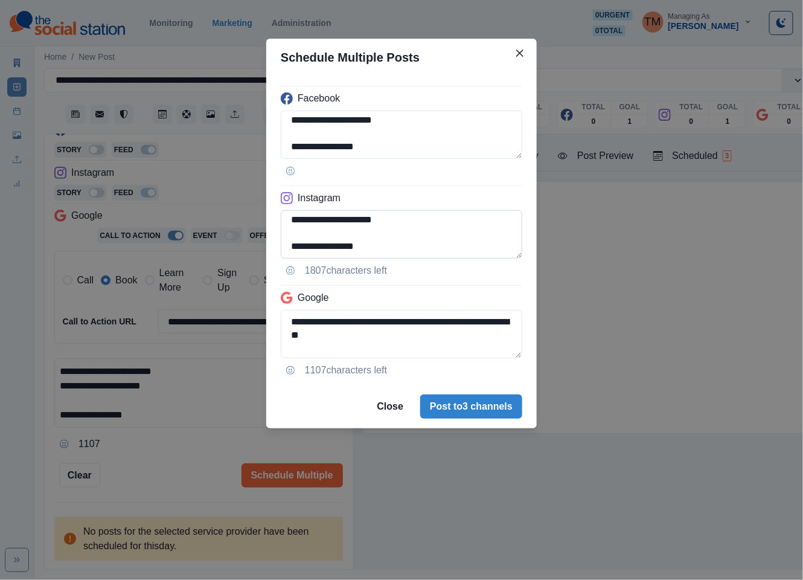
type textarea "**********"
click at [310, 222] on textarea "**********" at bounding box center [402, 234] width 242 height 48
type textarea "**********"
drag, startPoint x: 292, startPoint y: 341, endPoint x: 338, endPoint y: 365, distance: 51.9
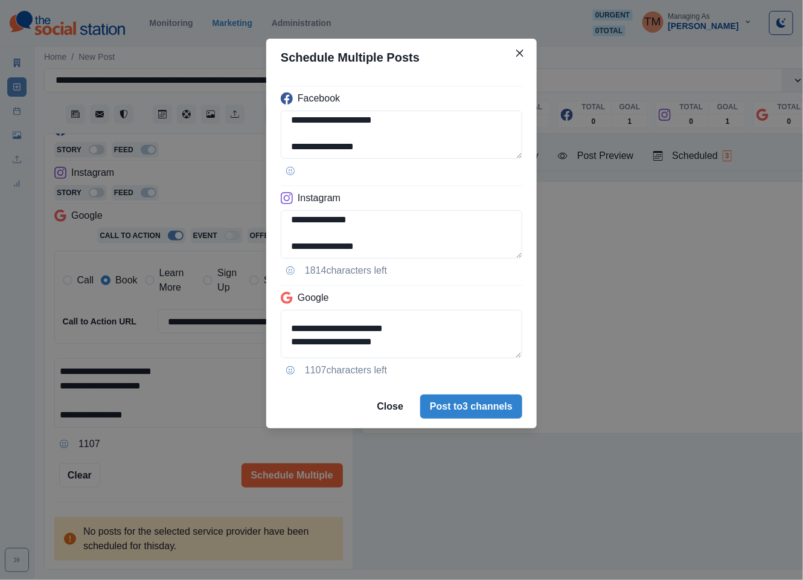
click at [292, 341] on textarea "**********" at bounding box center [402, 334] width 242 height 48
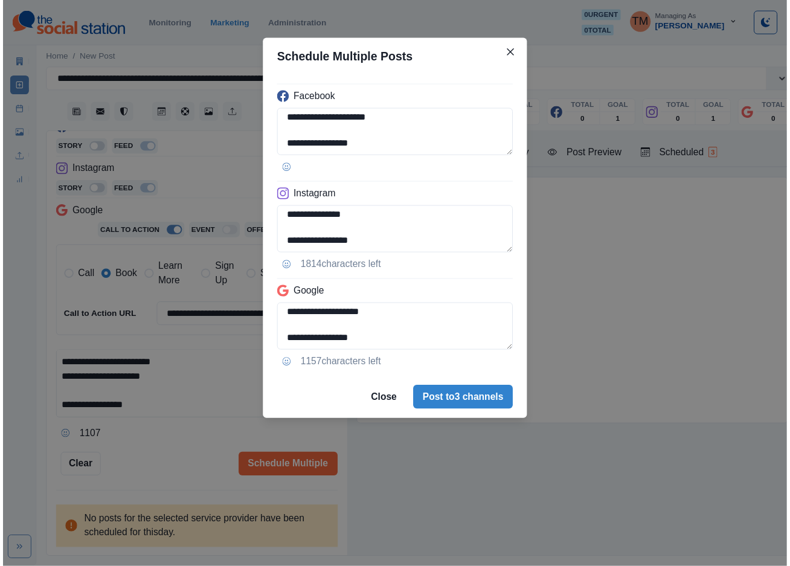
scroll to position [104, 0]
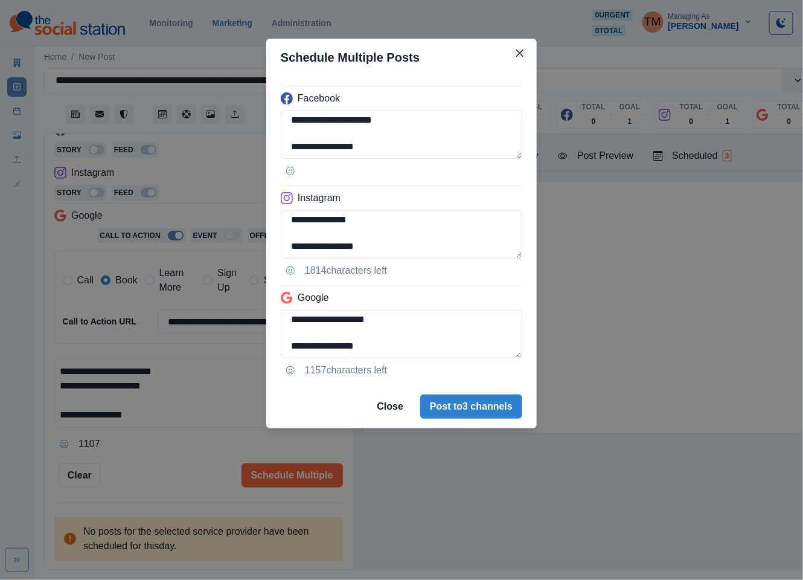
type textarea "**********"
click at [183, 469] on div "**********" at bounding box center [401, 290] width 803 height 580
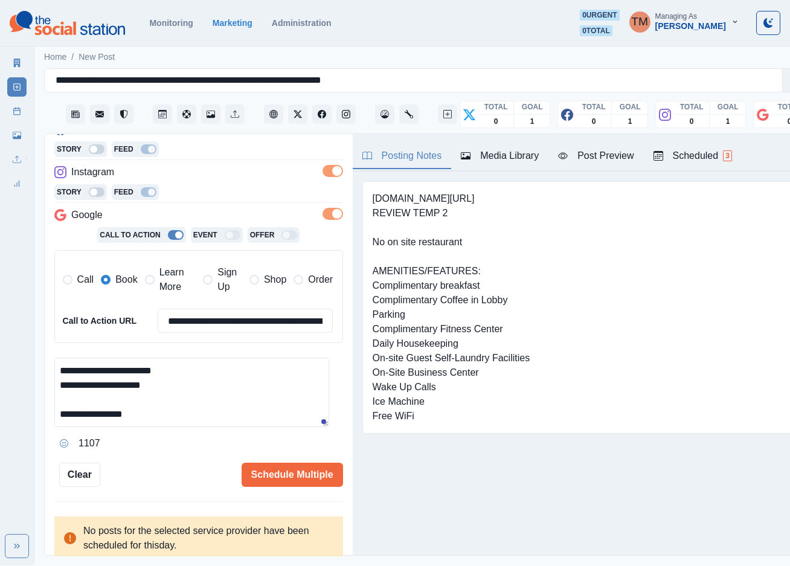
click at [607, 158] on div "Post Preview" at bounding box center [595, 156] width 75 height 14
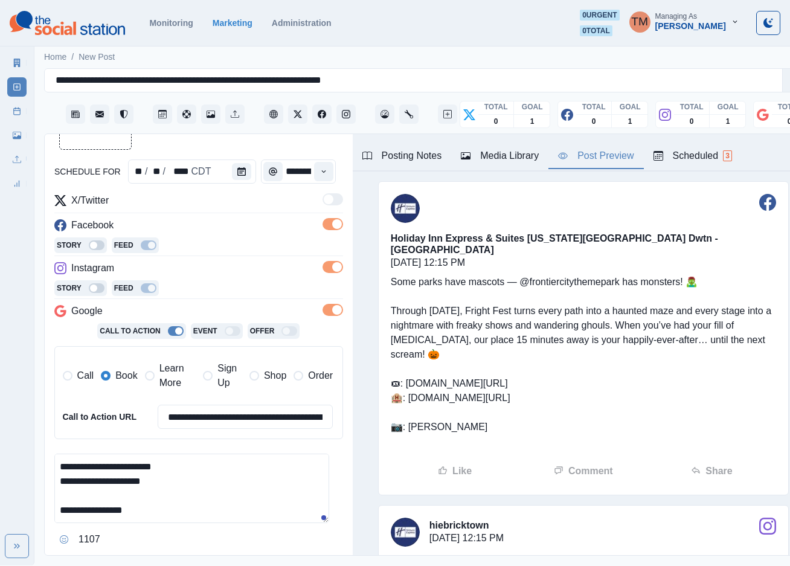
scroll to position [0, 0]
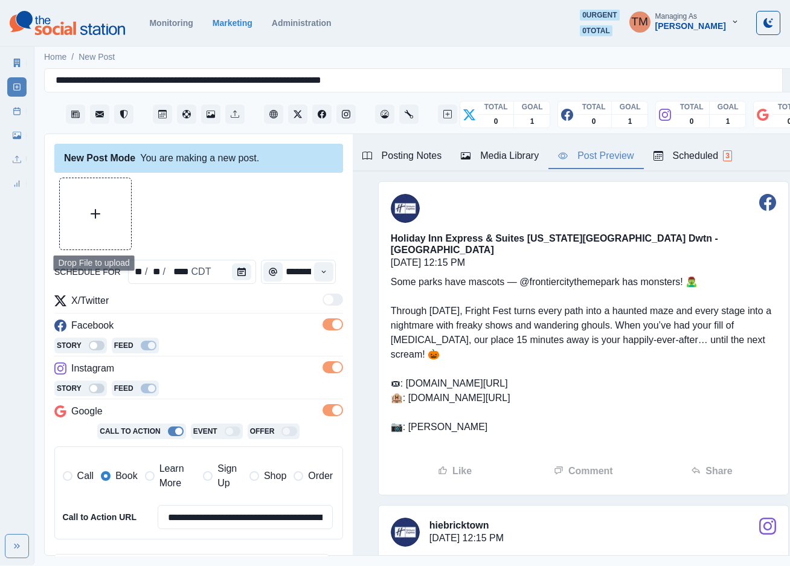
click at [107, 217] on button "Upload Media" at bounding box center [95, 213] width 71 height 71
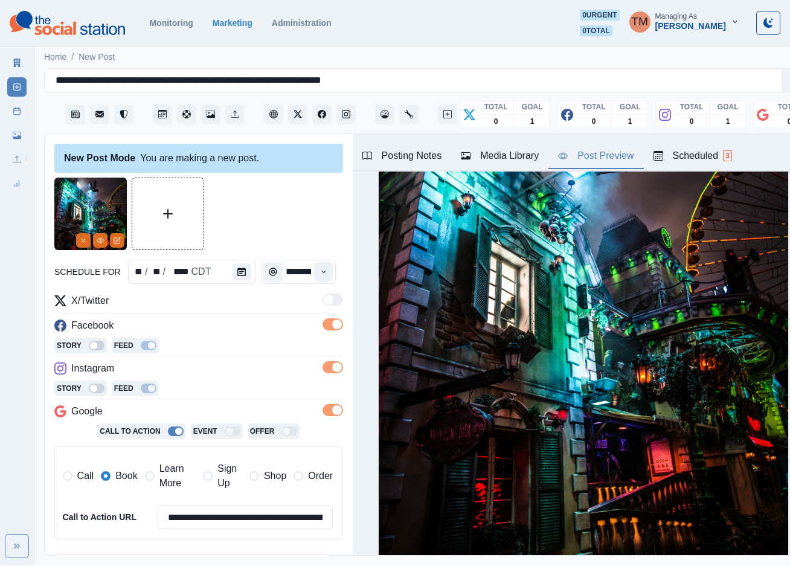
scroll to position [196, 0]
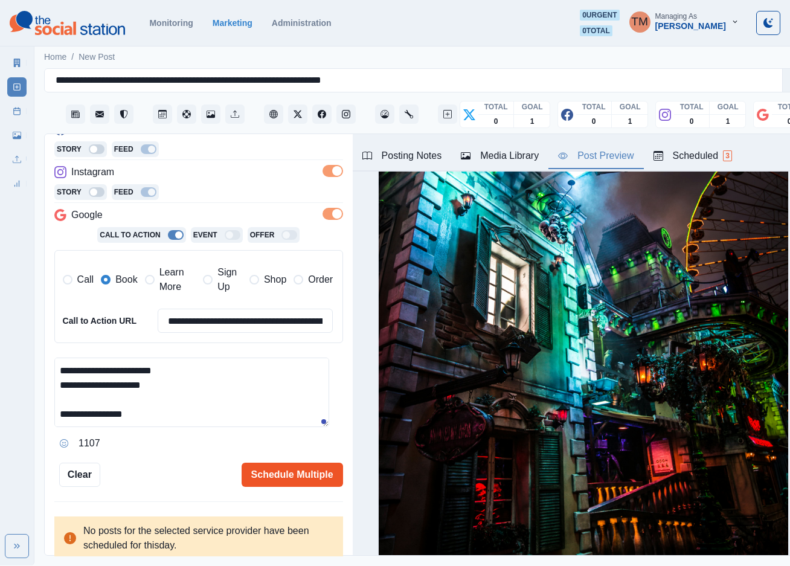
click at [294, 476] on button "Schedule Multiple" at bounding box center [292, 474] width 101 height 24
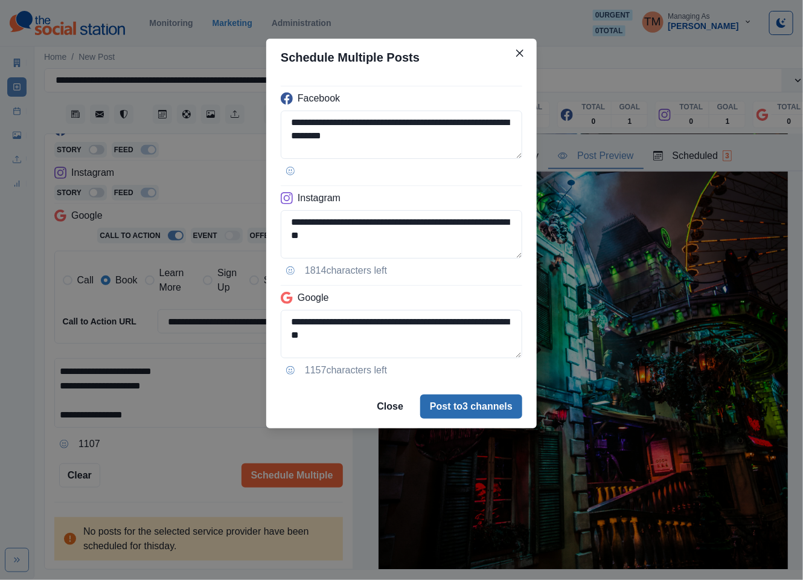
click at [496, 417] on button "Post to 3 channels" at bounding box center [471, 406] width 102 height 24
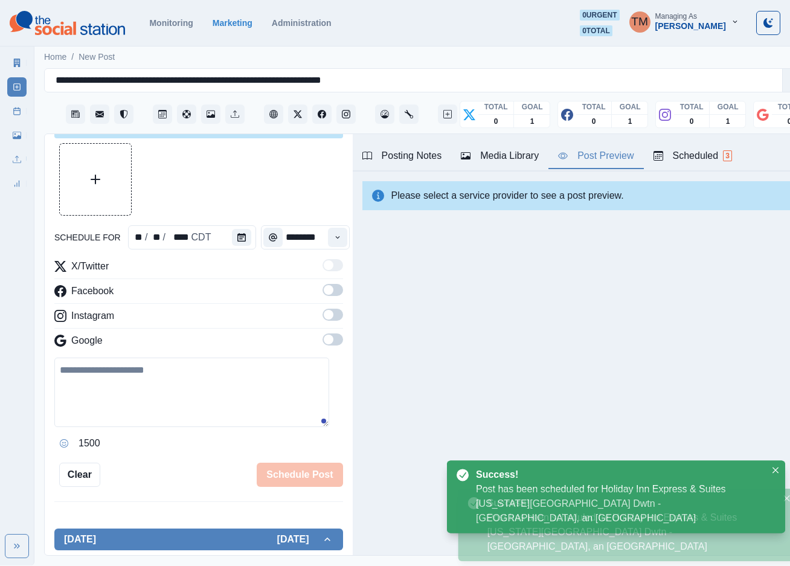
scroll to position [0, 0]
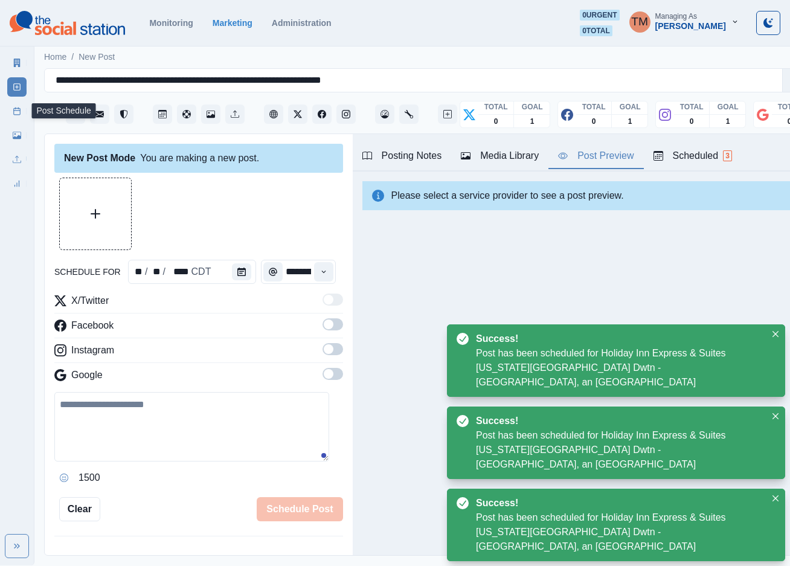
click at [15, 112] on icon at bounding box center [17, 111] width 8 height 8
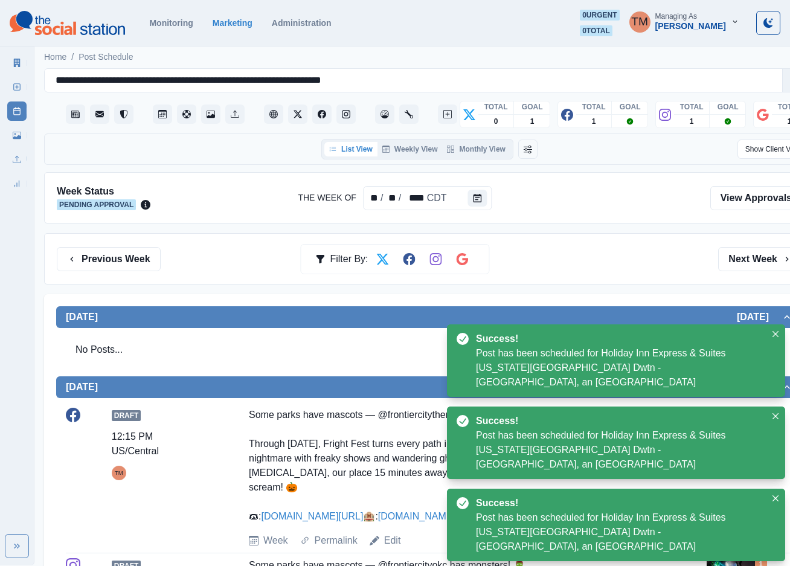
click at [577, 252] on div "Previous Week Filter By: Next Week" at bounding box center [429, 259] width 745 height 24
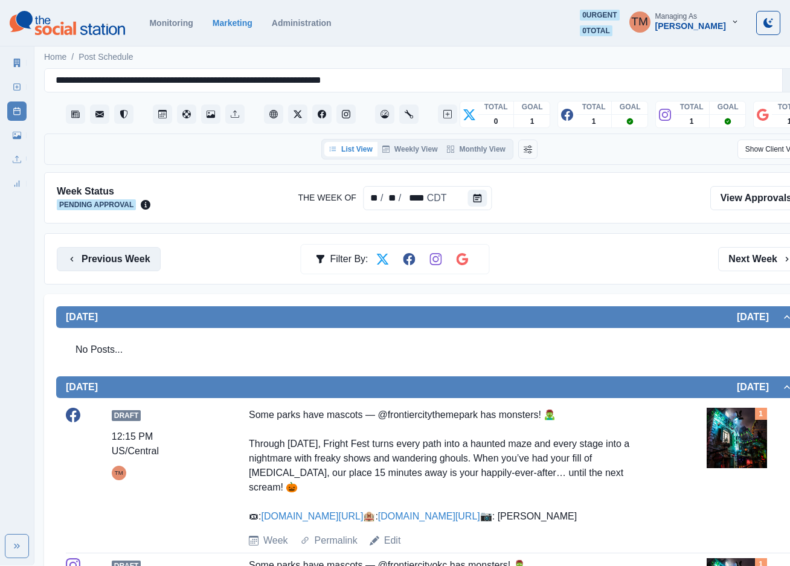
click at [103, 260] on button "Previous Week" at bounding box center [109, 259] width 104 height 24
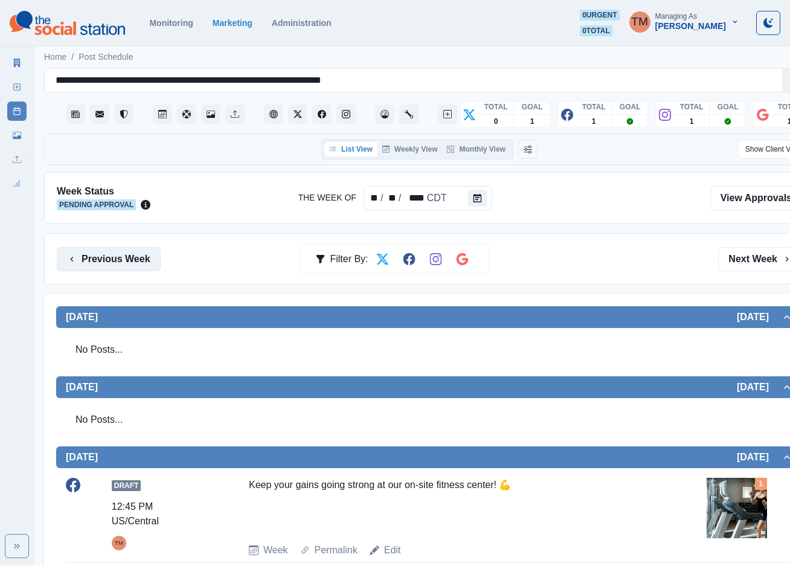
click at [118, 258] on button "Previous Week" at bounding box center [109, 259] width 104 height 24
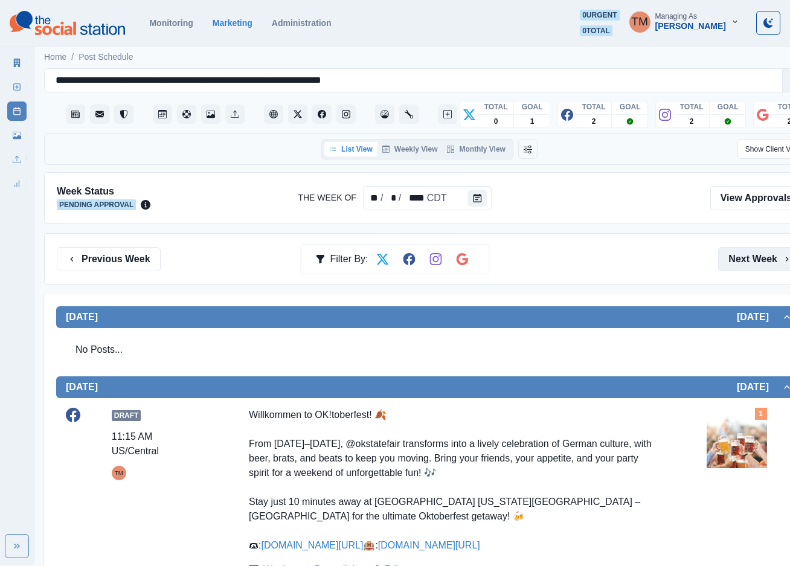
click at [752, 266] on button "Next Week" at bounding box center [760, 259] width 84 height 24
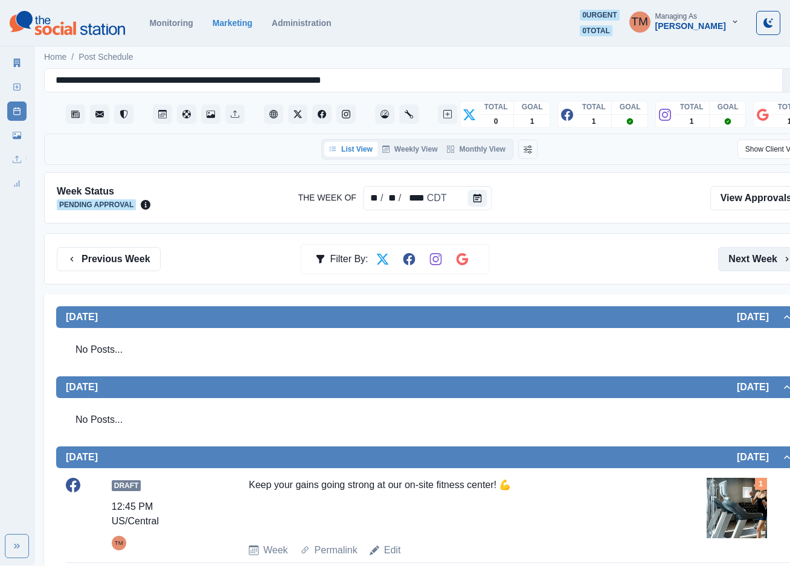
click at [752, 266] on button "Next Week" at bounding box center [760, 259] width 84 height 24
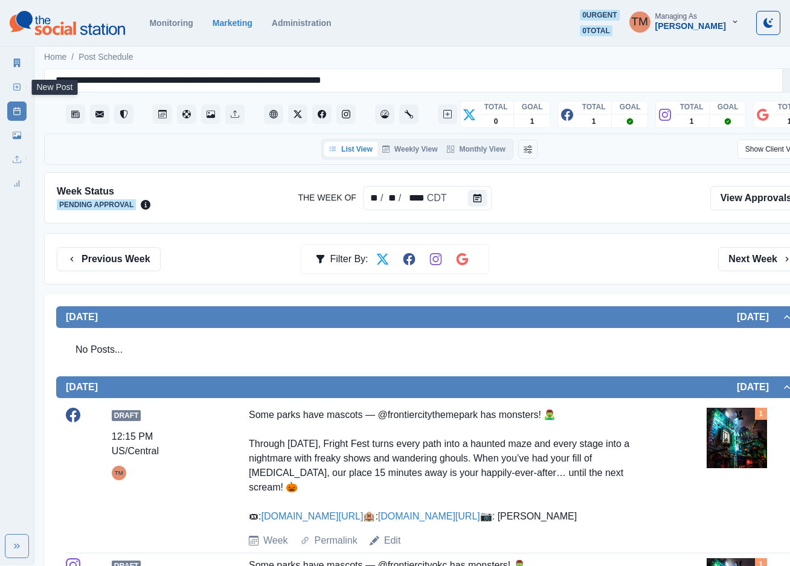
click at [11, 87] on link "New Post" at bounding box center [16, 86] width 19 height 19
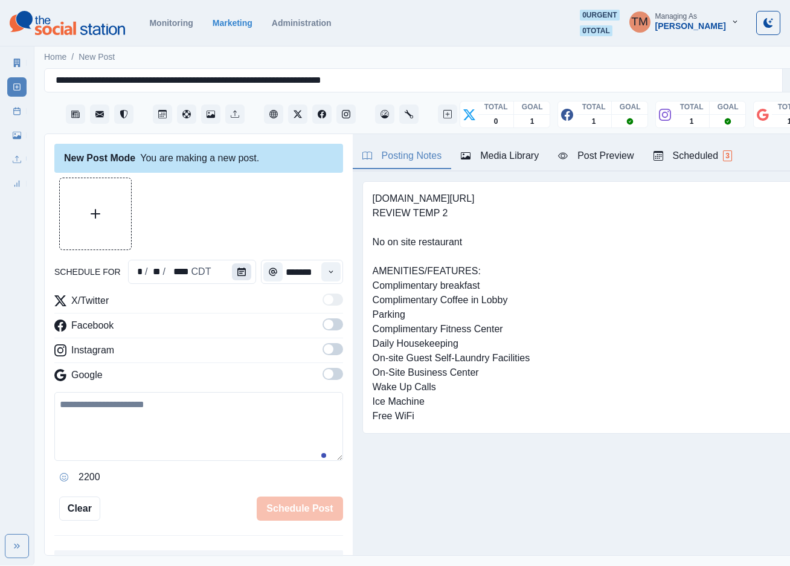
click at [237, 274] on icon "Calendar" at bounding box center [241, 271] width 8 height 8
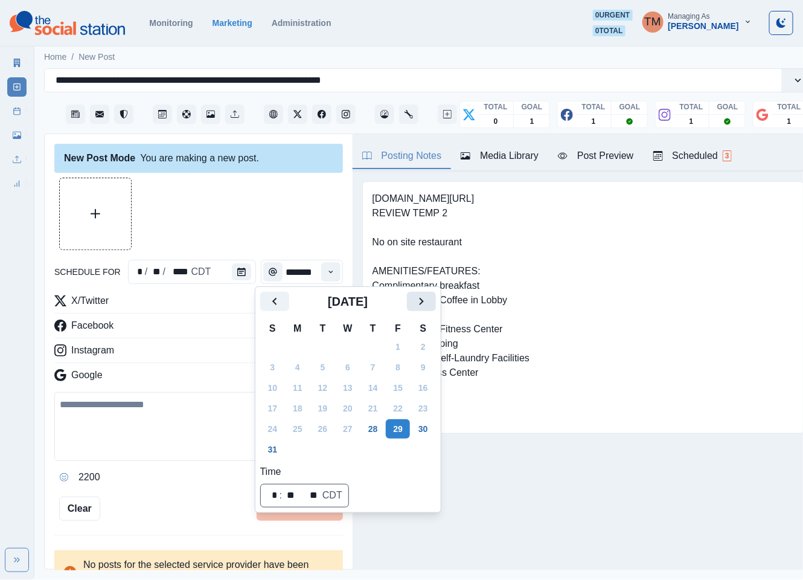
click at [424, 302] on icon "Next" at bounding box center [421, 301] width 14 height 14
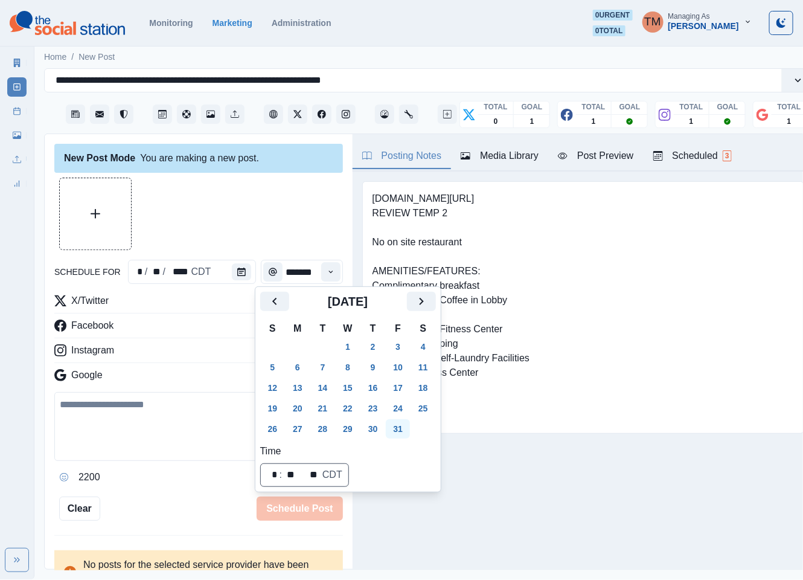
click at [397, 430] on button "31" at bounding box center [398, 428] width 24 height 19
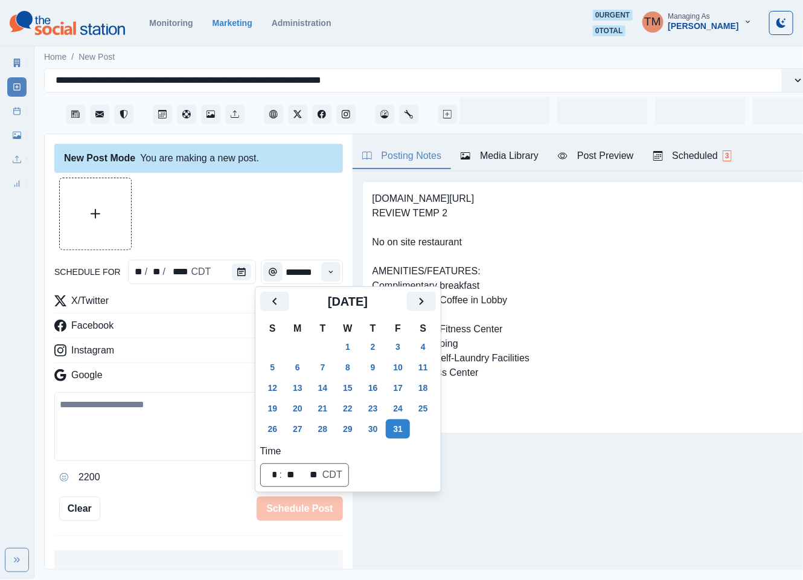
click at [214, 214] on div at bounding box center [198, 214] width 289 height 72
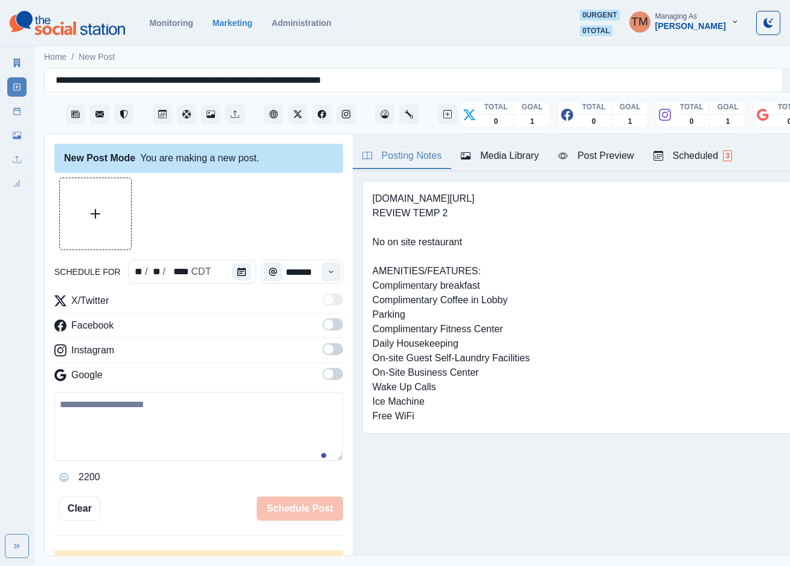
click at [324, 323] on span at bounding box center [329, 324] width 10 height 10
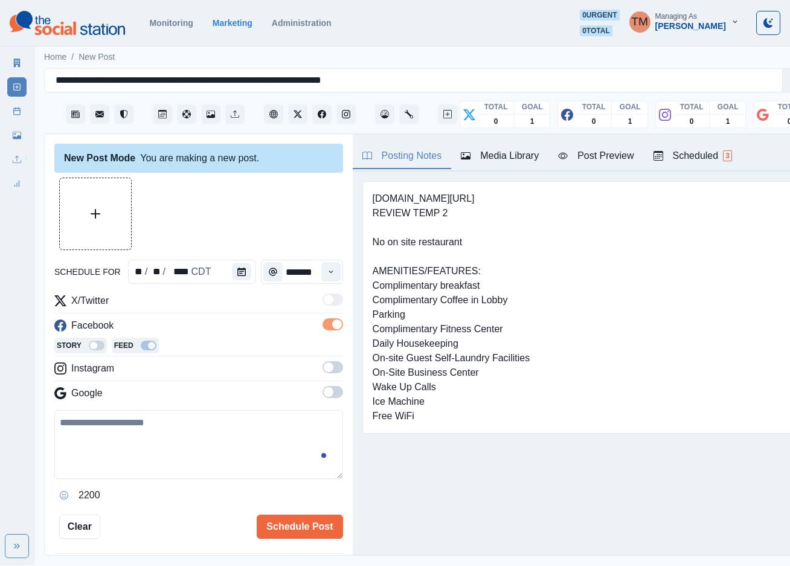
click at [322, 366] on span at bounding box center [332, 367] width 21 height 12
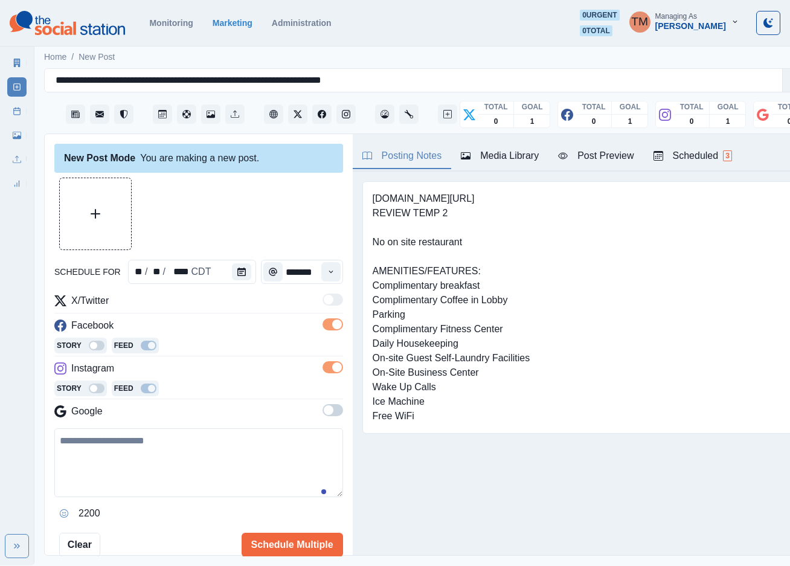
click at [322, 409] on span at bounding box center [332, 410] width 21 height 12
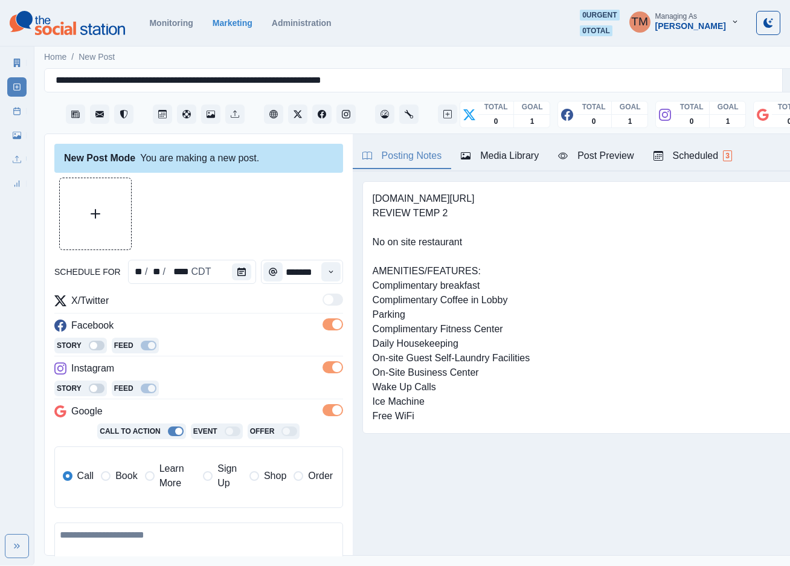
click at [185, 543] on textarea at bounding box center [198, 556] width 289 height 69
paste textarea "**********"
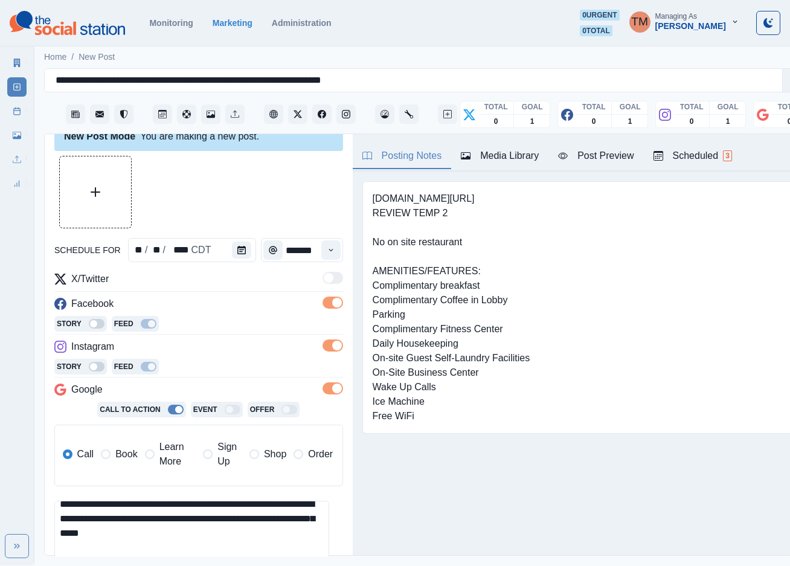
scroll to position [53, 0]
click at [87, 193] on button "Upload Media" at bounding box center [95, 191] width 71 height 71
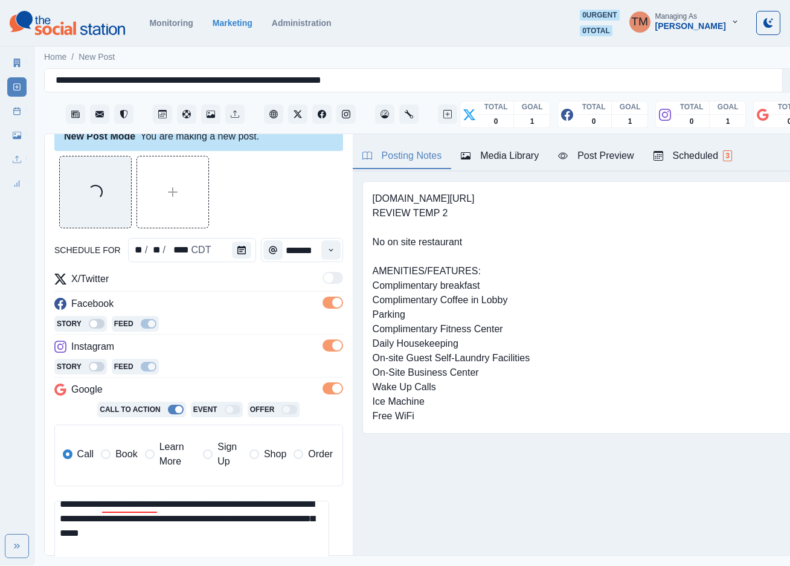
click at [596, 151] on div "Post Preview" at bounding box center [595, 156] width 75 height 14
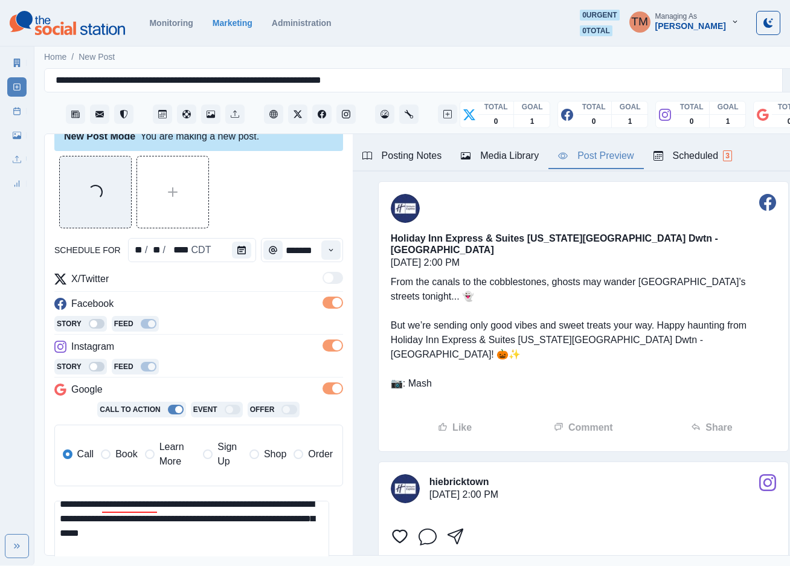
click at [255, 192] on div "Loading..." at bounding box center [198, 192] width 289 height 72
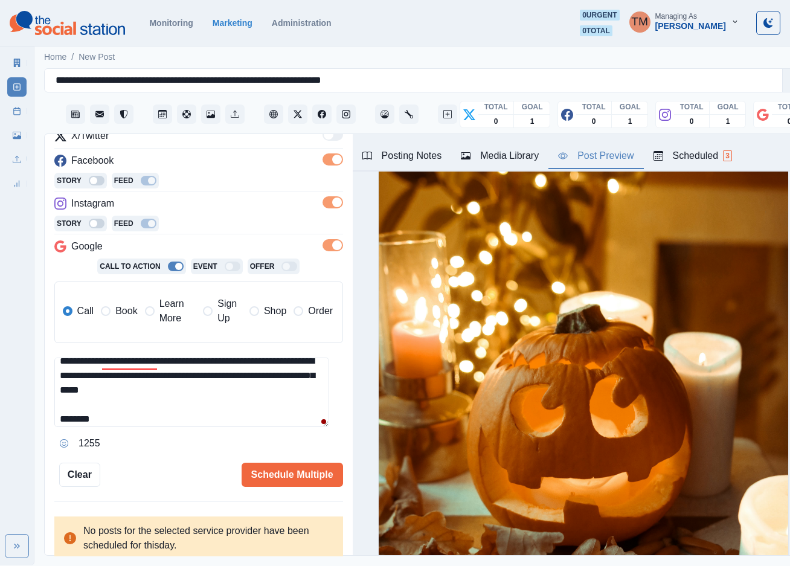
scroll to position [362, 0]
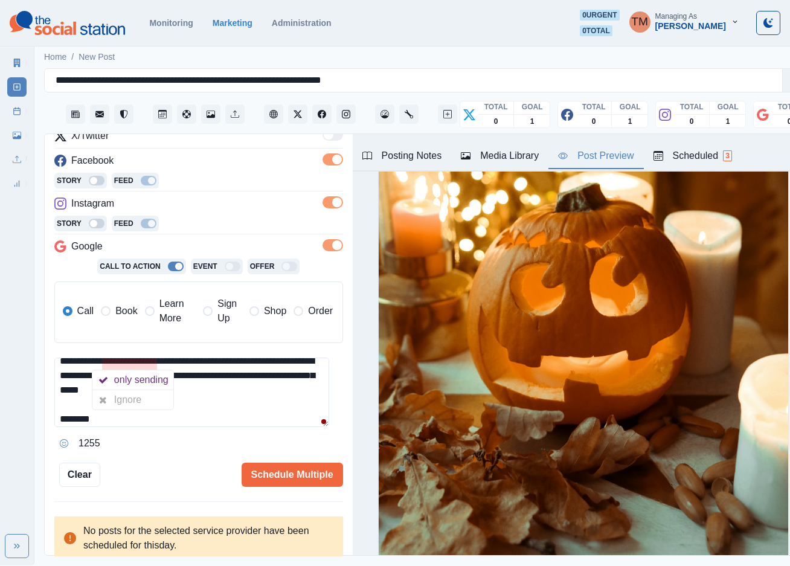
click at [246, 400] on textarea "**********" at bounding box center [191, 391] width 275 height 69
click at [159, 360] on textarea "**********" at bounding box center [191, 391] width 275 height 69
click at [156, 360] on textarea "**********" at bounding box center [191, 391] width 275 height 69
click at [138, 360] on textarea "**********" at bounding box center [191, 391] width 275 height 69
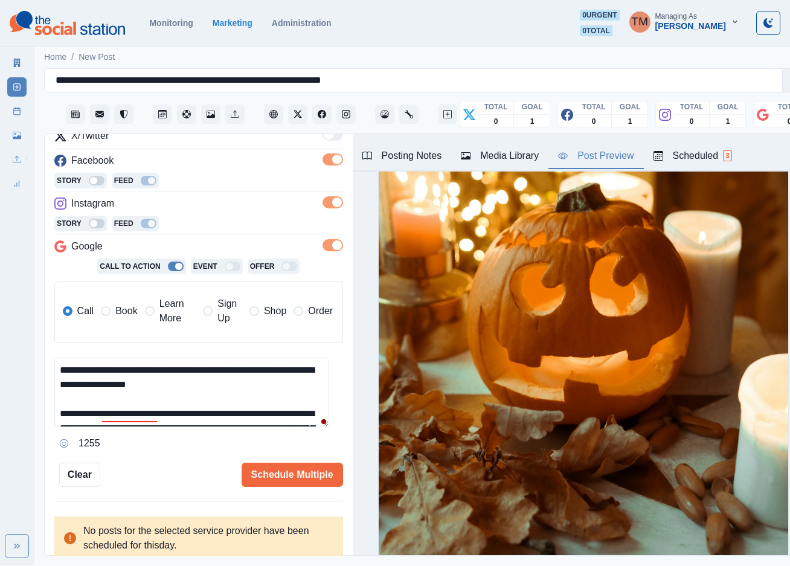
click at [147, 360] on textarea "**********" at bounding box center [191, 391] width 275 height 69
click at [140, 412] on textarea "**********" at bounding box center [191, 391] width 275 height 69
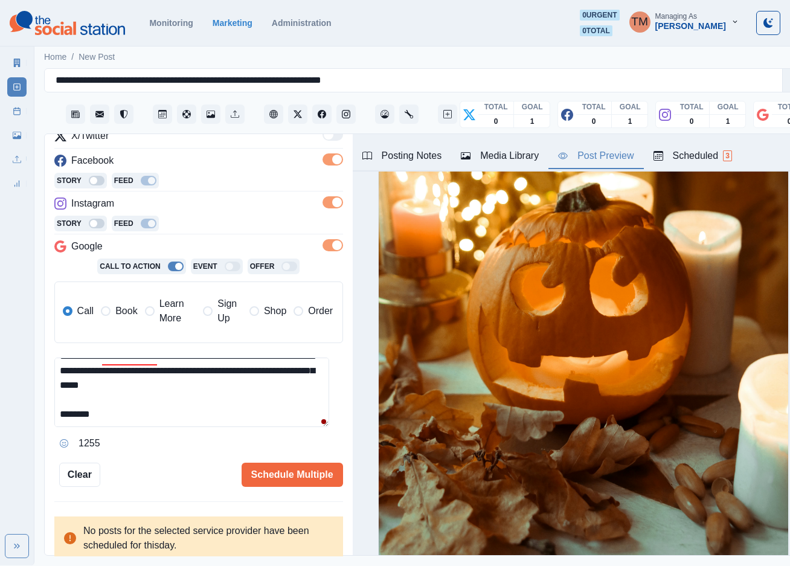
click at [143, 413] on textarea "**********" at bounding box center [191, 391] width 275 height 69
click at [155, 360] on textarea "**********" at bounding box center [191, 391] width 275 height 69
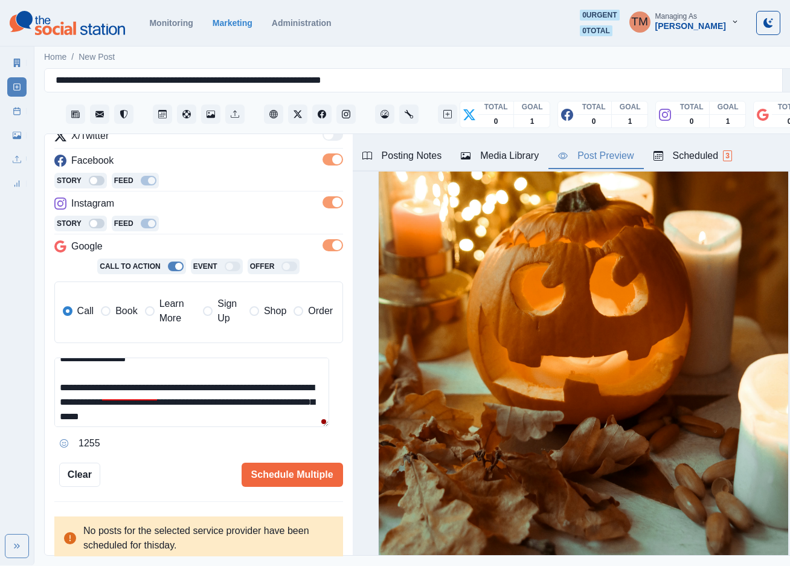
scroll to position [22, 0]
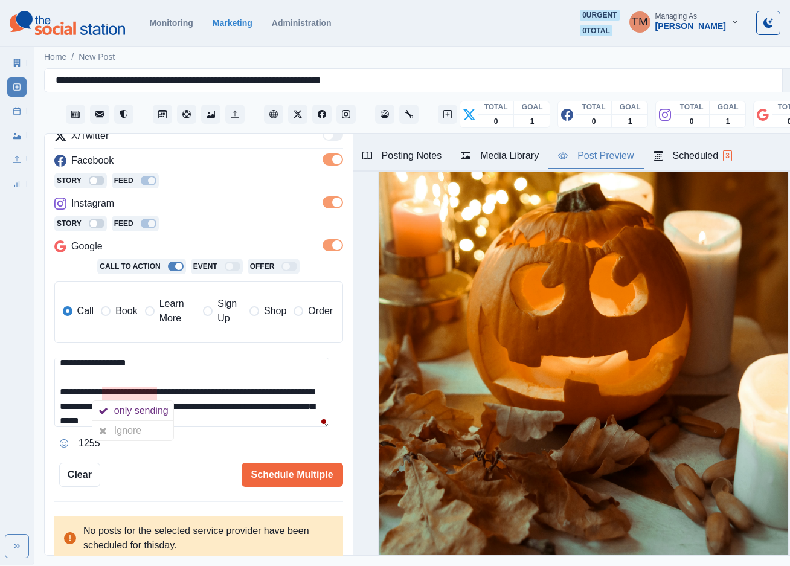
click at [140, 388] on textarea "**********" at bounding box center [191, 391] width 275 height 69
click at [263, 417] on textarea "**********" at bounding box center [191, 391] width 275 height 69
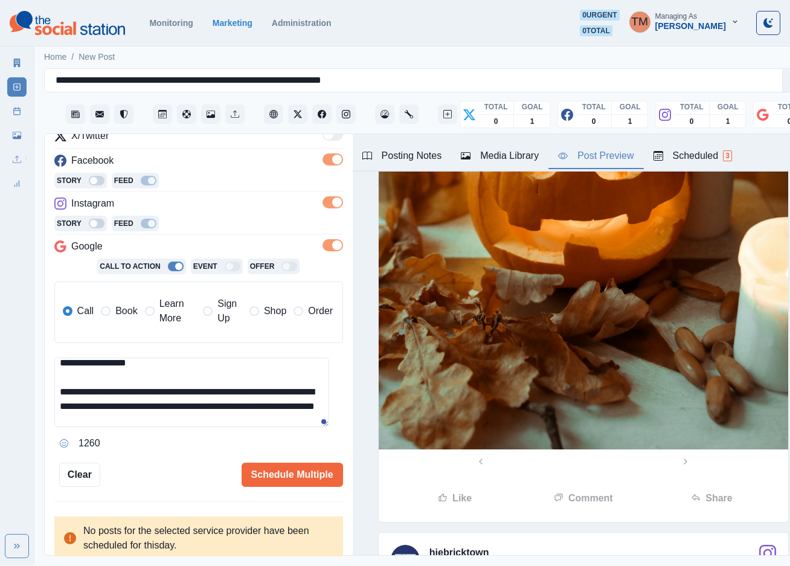
scroll to position [634, 0]
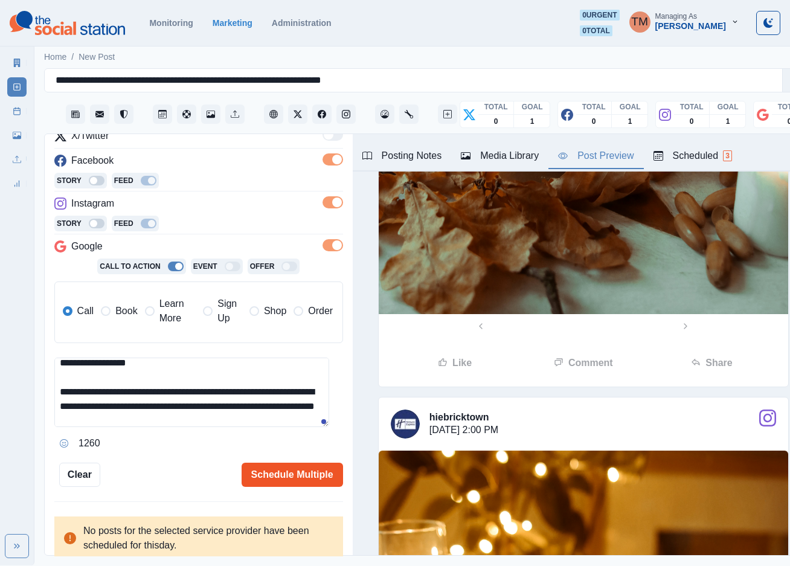
type textarea "**********"
click at [293, 475] on button "Schedule Multiple" at bounding box center [292, 474] width 101 height 24
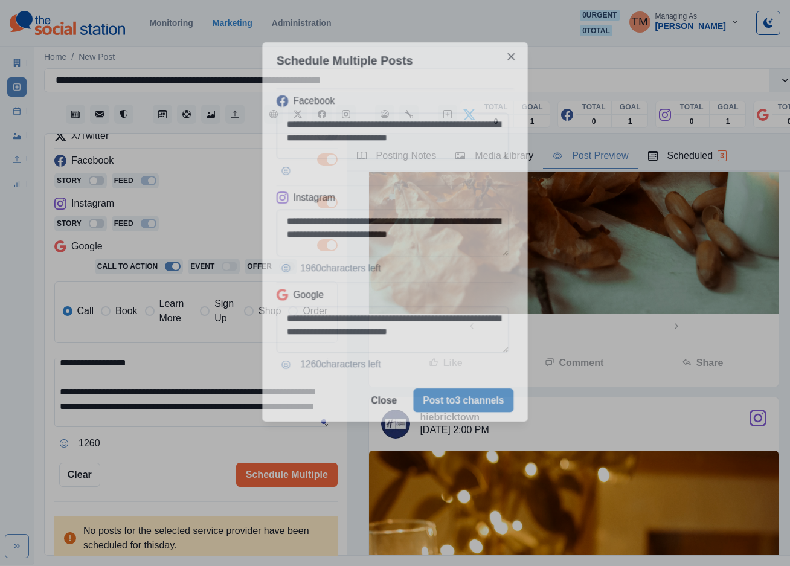
scroll to position [0, 0]
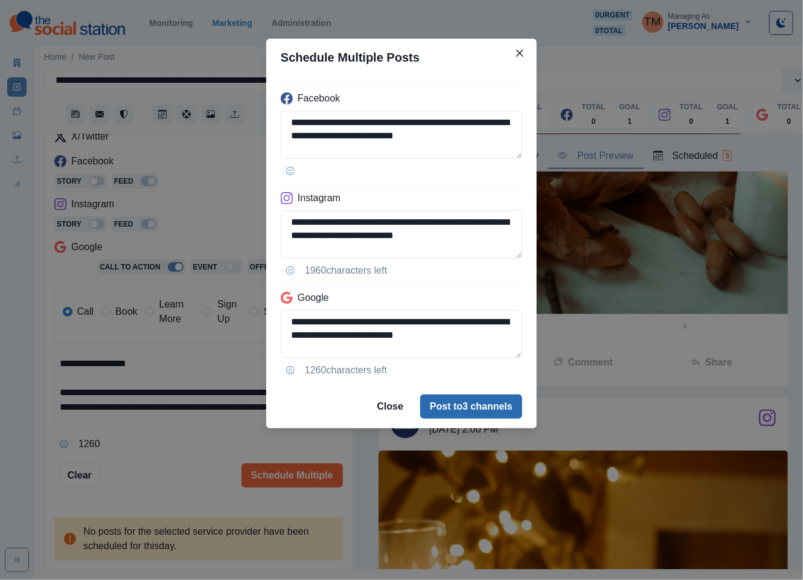
click at [495, 408] on button "Post to 3 channels" at bounding box center [471, 406] width 102 height 24
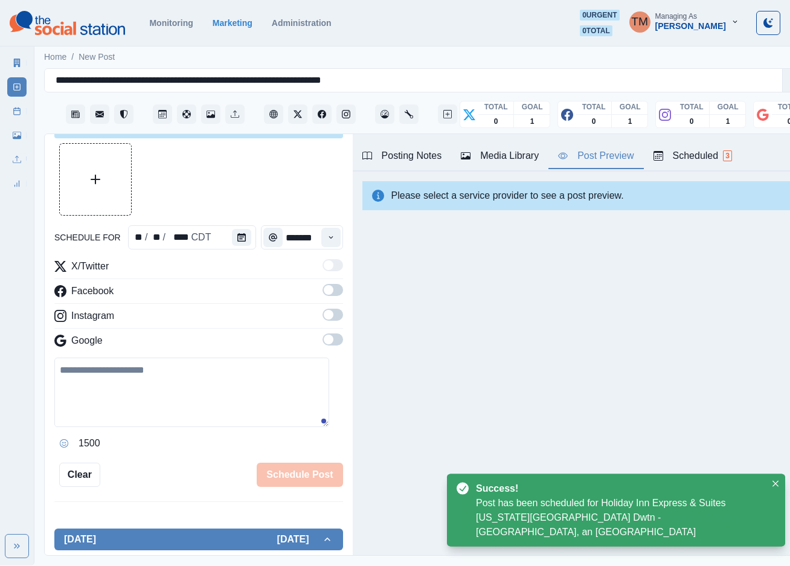
scroll to position [165, 0]
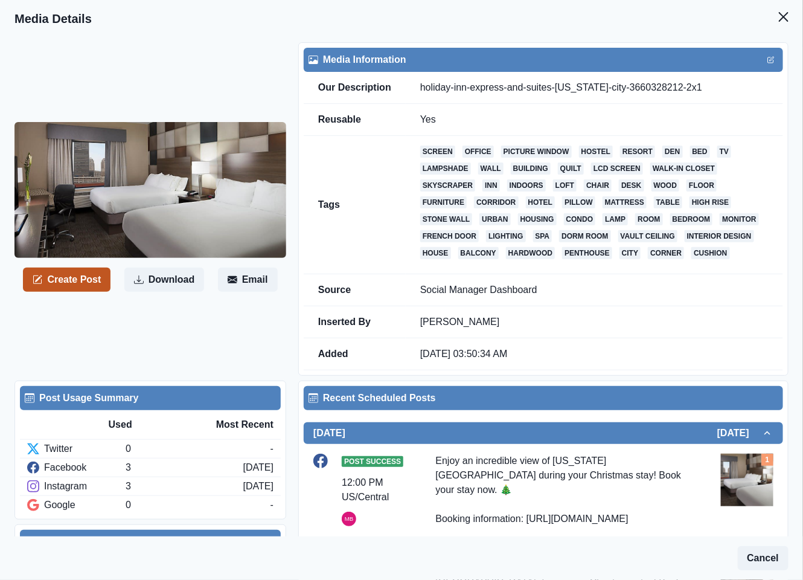
click at [82, 292] on button "Create Post" at bounding box center [67, 279] width 88 height 24
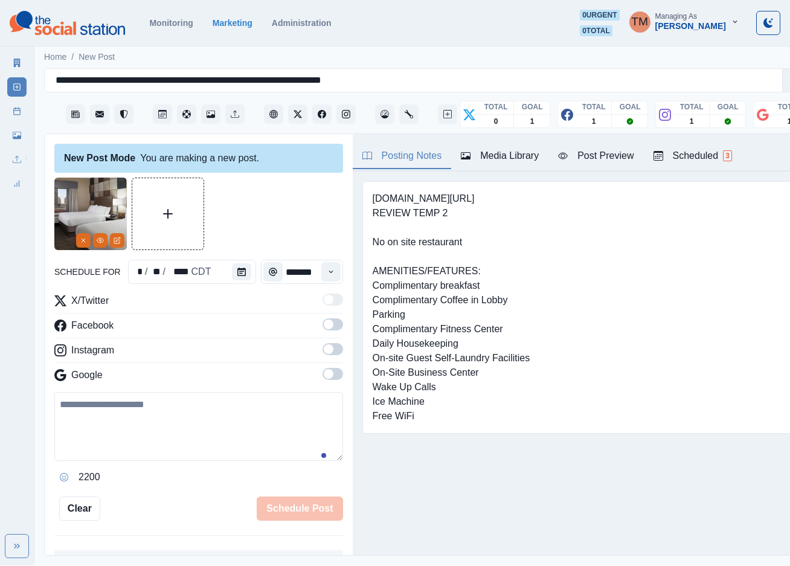
click at [106, 424] on textarea at bounding box center [198, 426] width 289 height 69
paste textarea "**********"
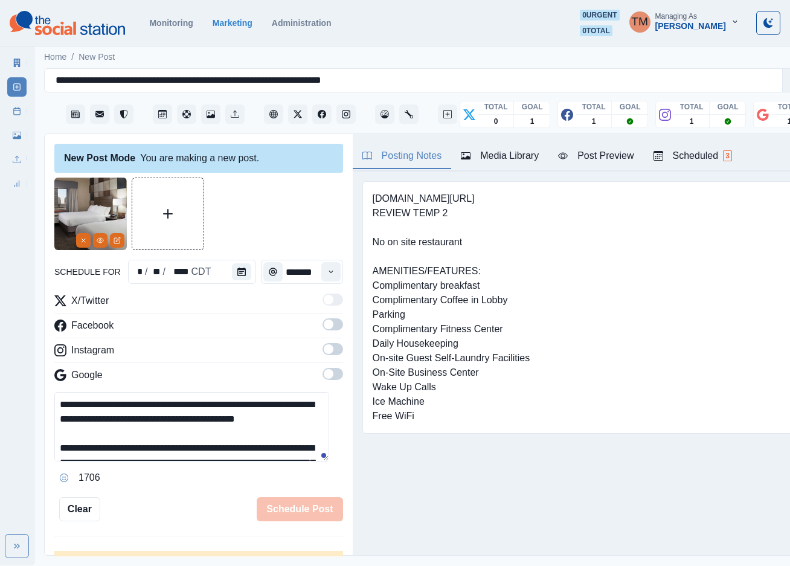
scroll to position [111, 0]
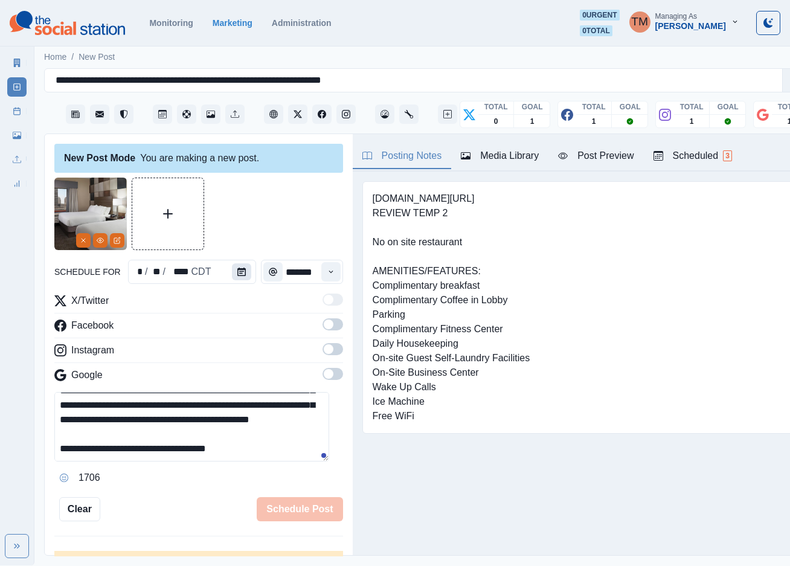
type textarea "**********"
click at [237, 272] on icon "Calendar" at bounding box center [241, 271] width 8 height 8
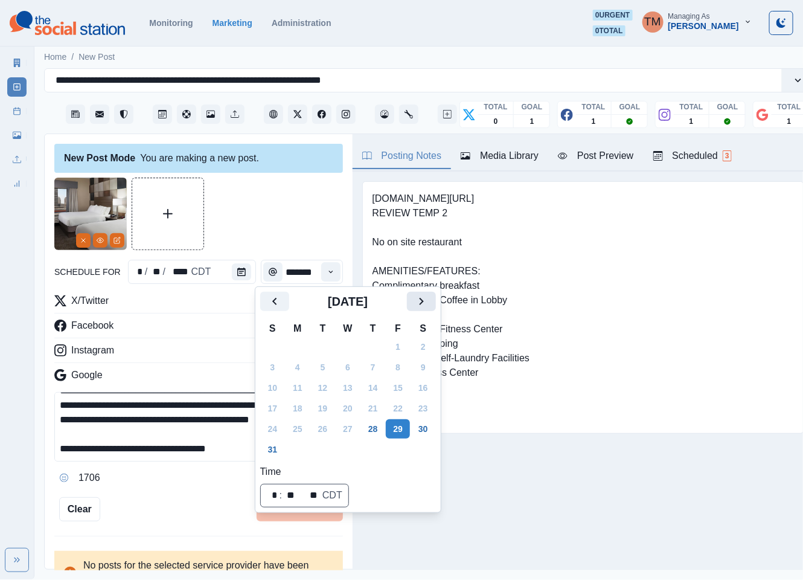
click at [429, 302] on button "Next" at bounding box center [421, 301] width 29 height 19
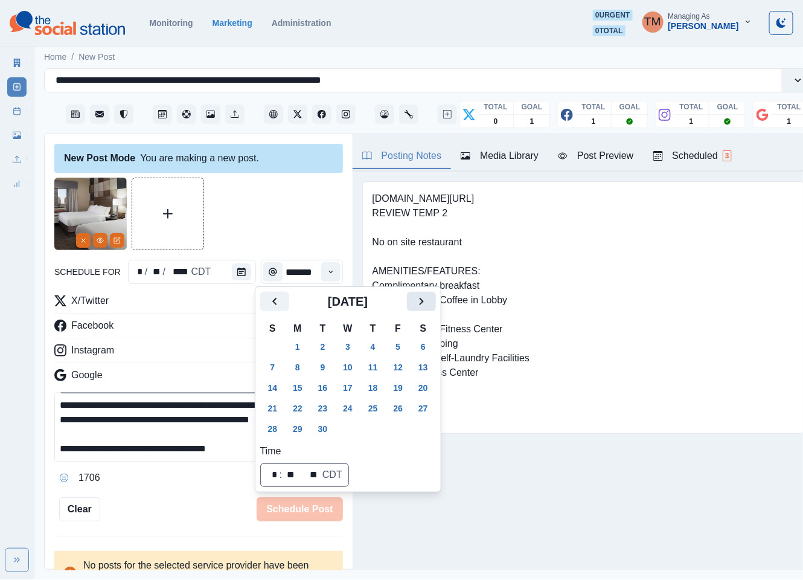
click at [429, 302] on button "Next" at bounding box center [421, 301] width 29 height 19
click at [297, 432] on button "27" at bounding box center [298, 428] width 24 height 19
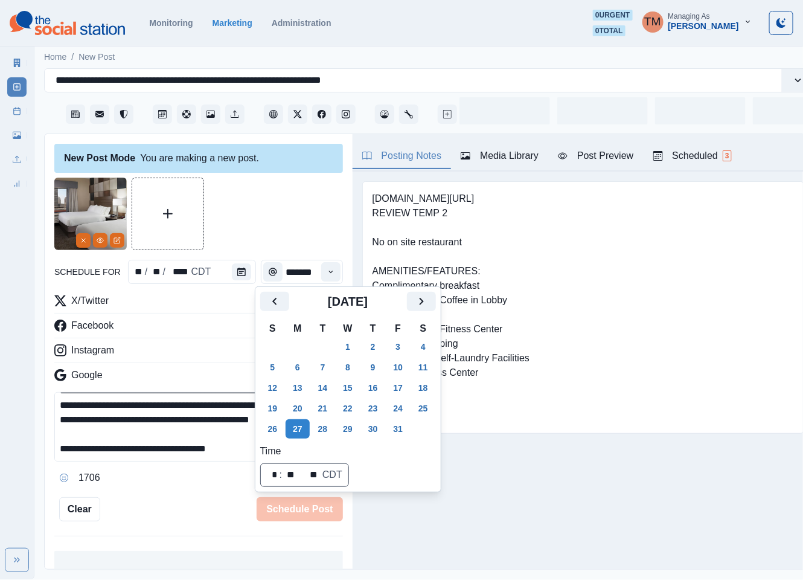
click at [266, 217] on div at bounding box center [198, 214] width 289 height 72
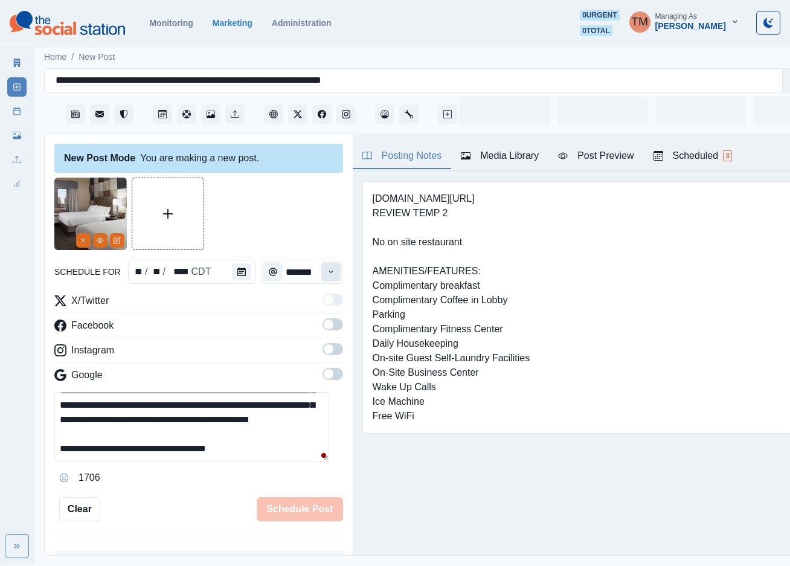
click at [327, 274] on icon "Time" at bounding box center [331, 271] width 8 height 8
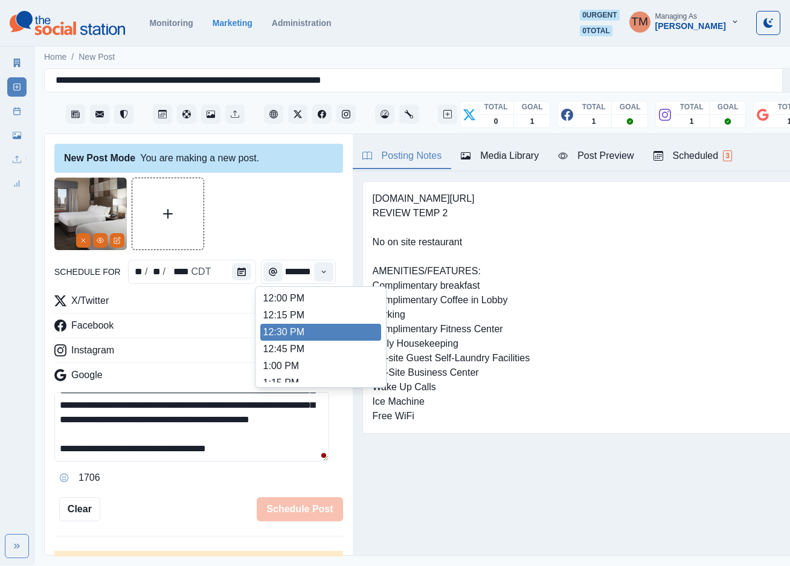
scroll to position [274, 0]
click at [309, 364] on li "1:00 PM" at bounding box center [320, 364] width 121 height 17
type input "*******"
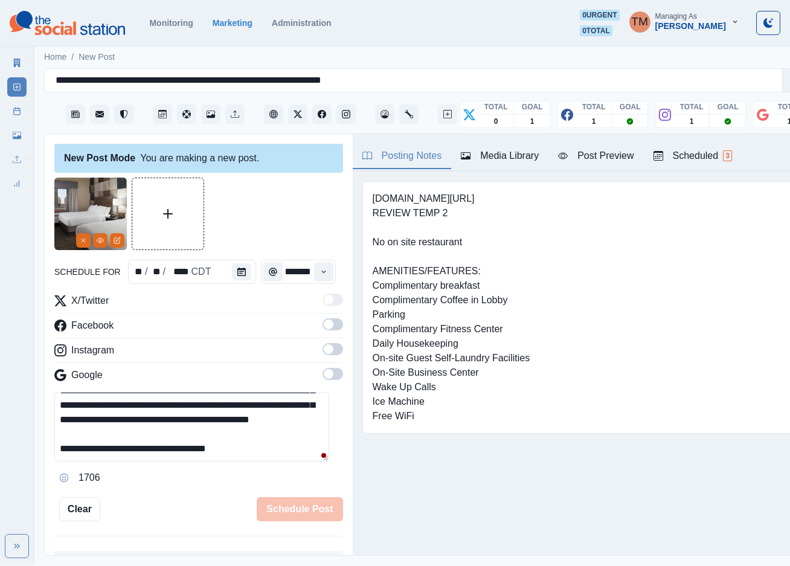
drag, startPoint x: 322, startPoint y: 326, endPoint x: 322, endPoint y: 345, distance: 18.7
click at [322, 327] on span at bounding box center [332, 324] width 21 height 12
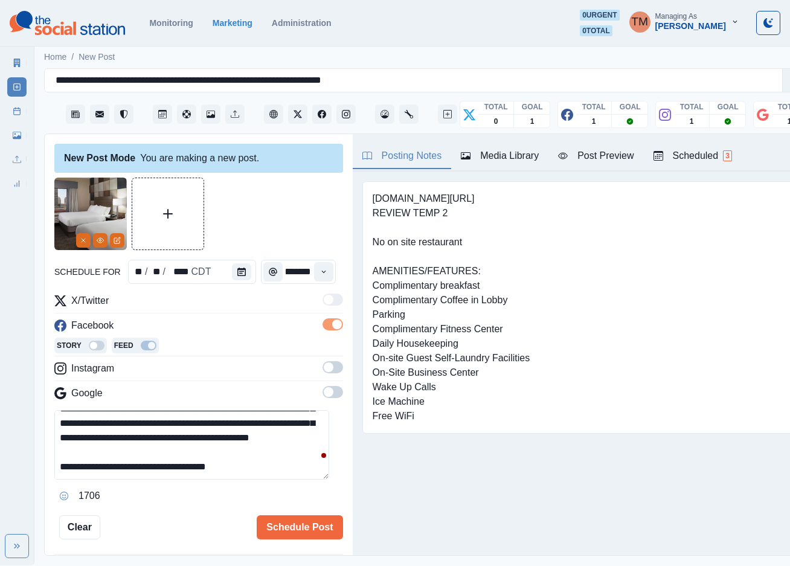
scroll to position [0, 0]
click at [322, 368] on span at bounding box center [332, 367] width 21 height 12
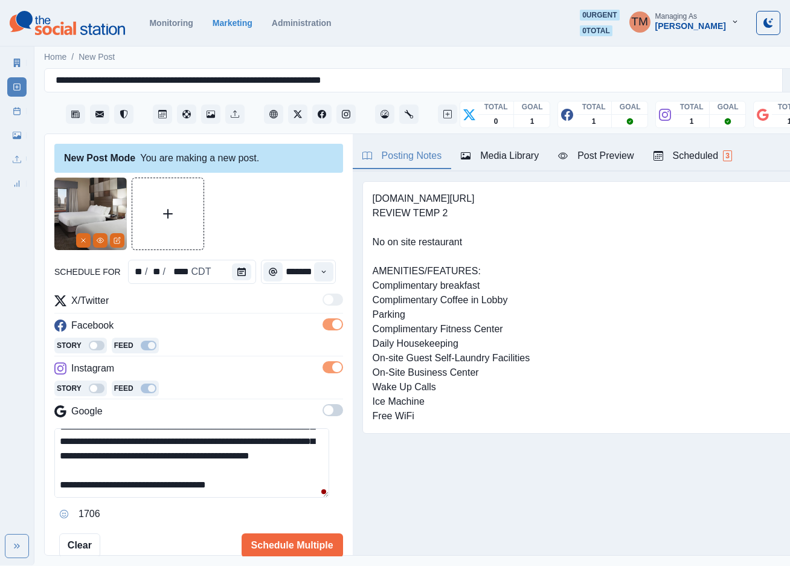
click at [322, 408] on span at bounding box center [332, 410] width 21 height 12
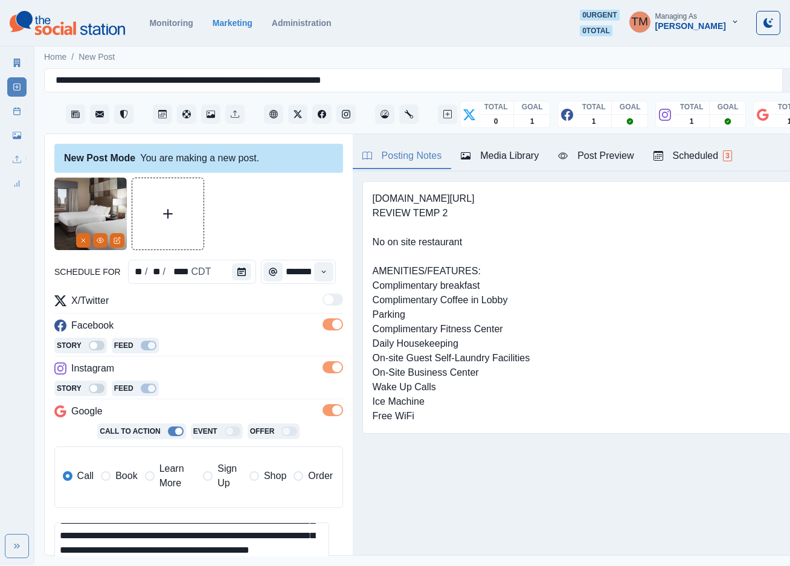
click at [125, 476] on span "Book" at bounding box center [126, 476] width 22 height 14
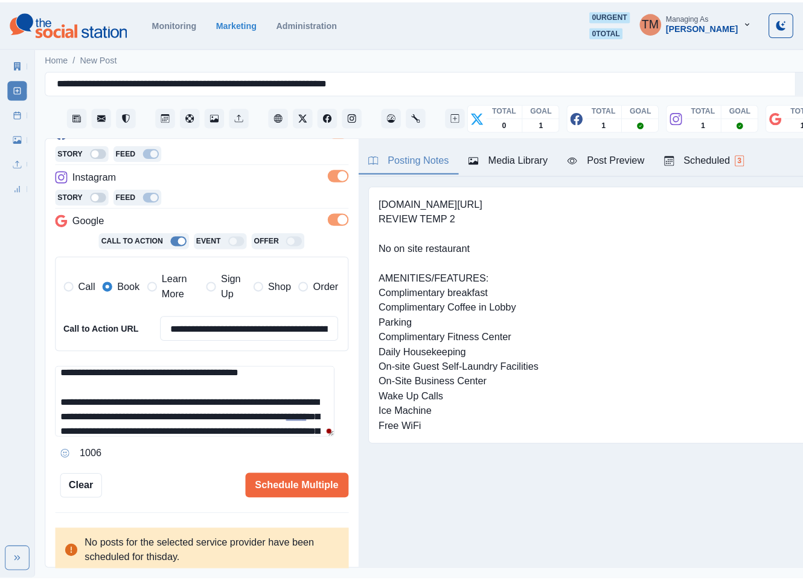
scroll to position [57, 0]
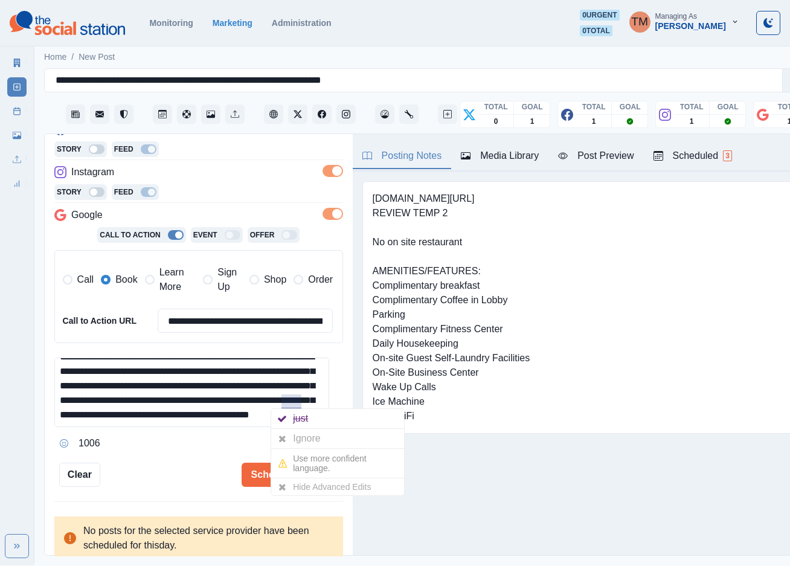
click at [292, 435] on div at bounding box center [282, 438] width 22 height 19
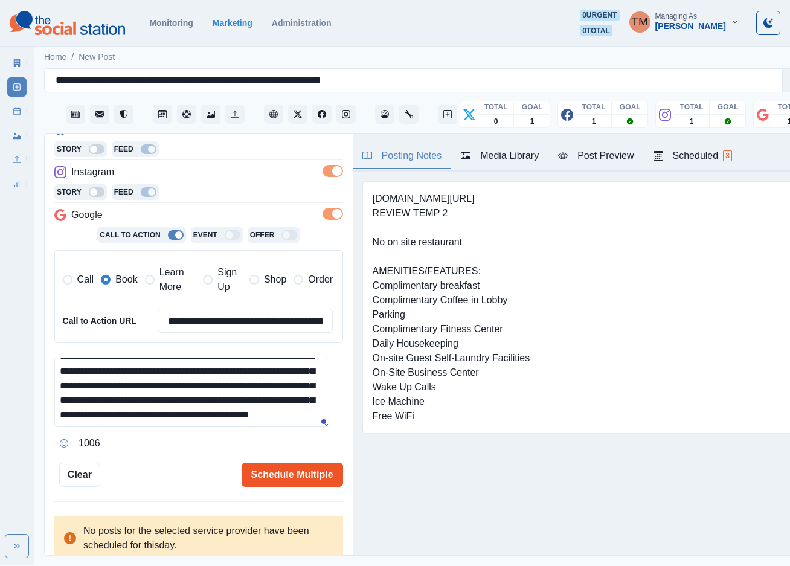
click at [267, 482] on button "Schedule Multiple" at bounding box center [292, 474] width 101 height 24
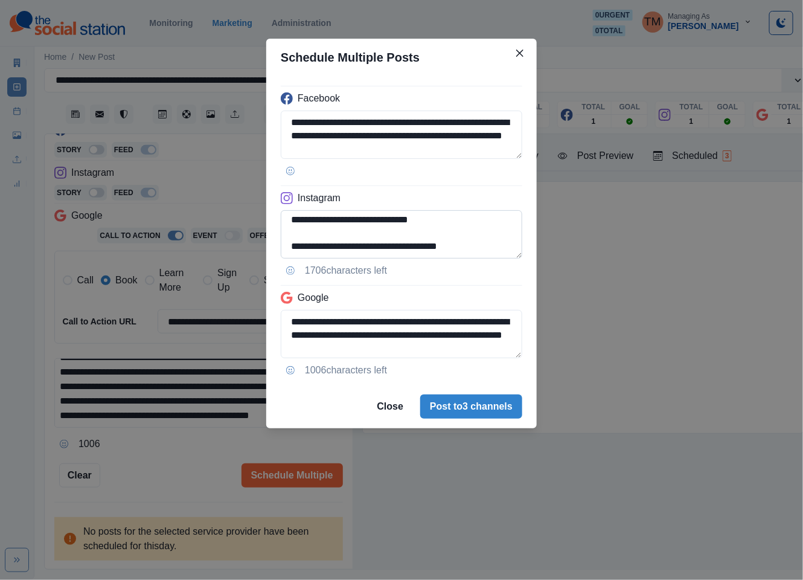
scroll to position [149, 0]
drag, startPoint x: 381, startPoint y: 249, endPoint x: 531, endPoint y: 249, distance: 150.3
click at [531, 249] on div "**********" at bounding box center [401, 230] width 270 height 309
paste textarea "**********"
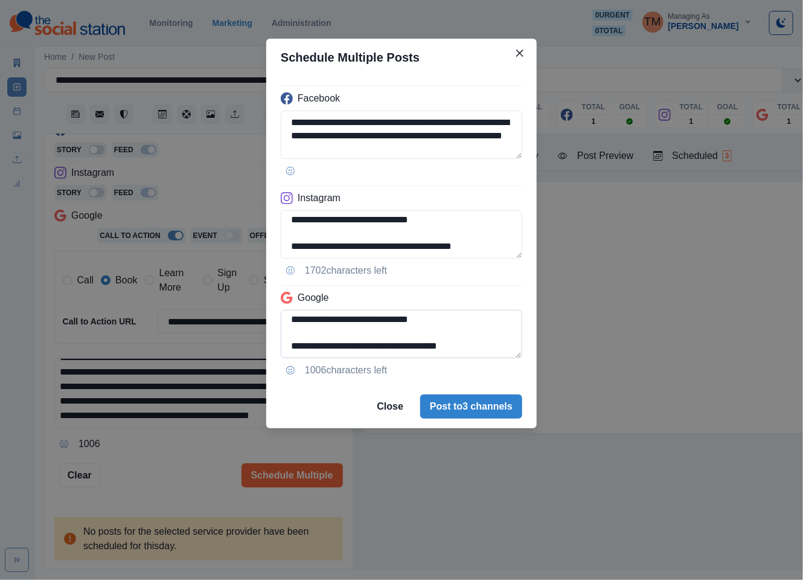
type textarea "**********"
drag, startPoint x: 415, startPoint y: 317, endPoint x: 507, endPoint y: 348, distance: 97.4
click at [507, 348] on textarea "**********" at bounding box center [402, 334] width 242 height 48
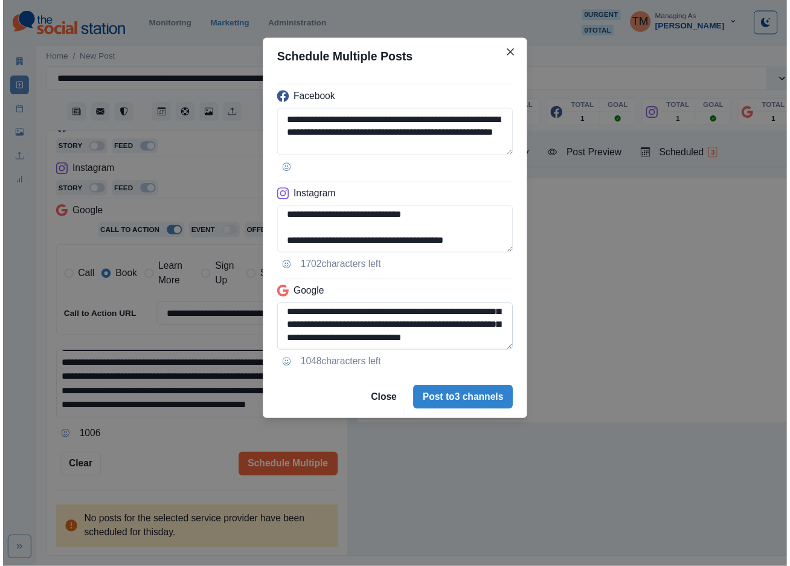
scroll to position [123, 0]
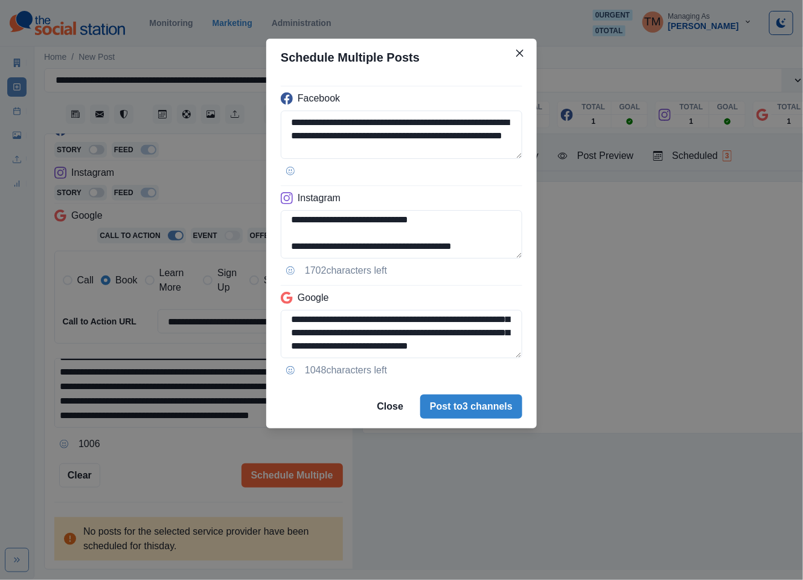
type textarea "**********"
click at [156, 457] on div "**********" at bounding box center [401, 290] width 803 height 580
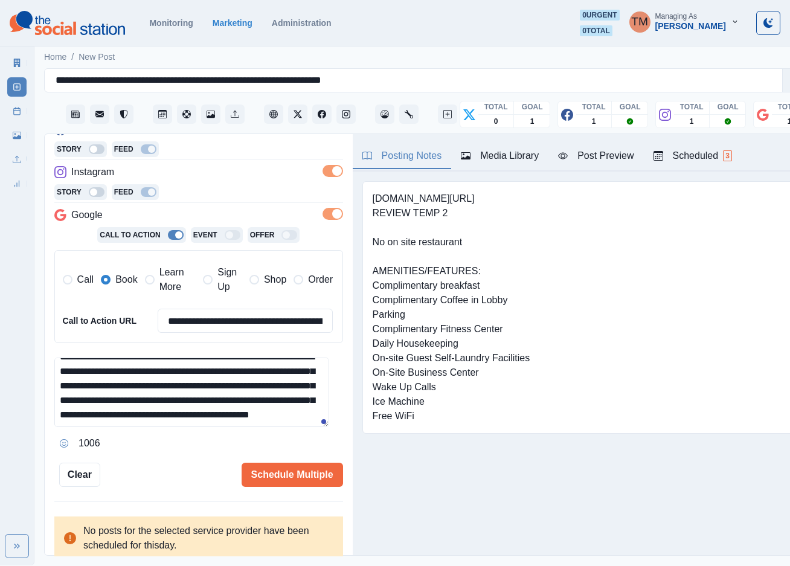
click at [595, 156] on div "Post Preview" at bounding box center [595, 156] width 75 height 14
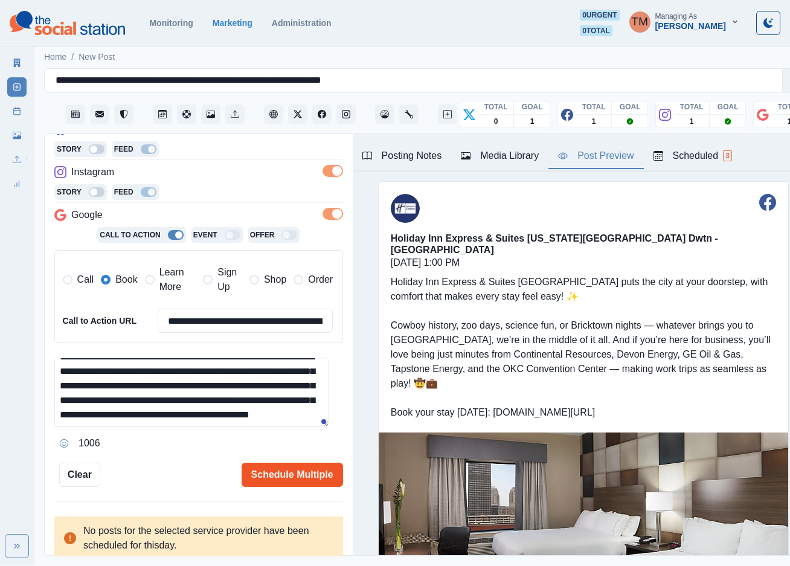
click at [283, 473] on button "Schedule Multiple" at bounding box center [292, 474] width 101 height 24
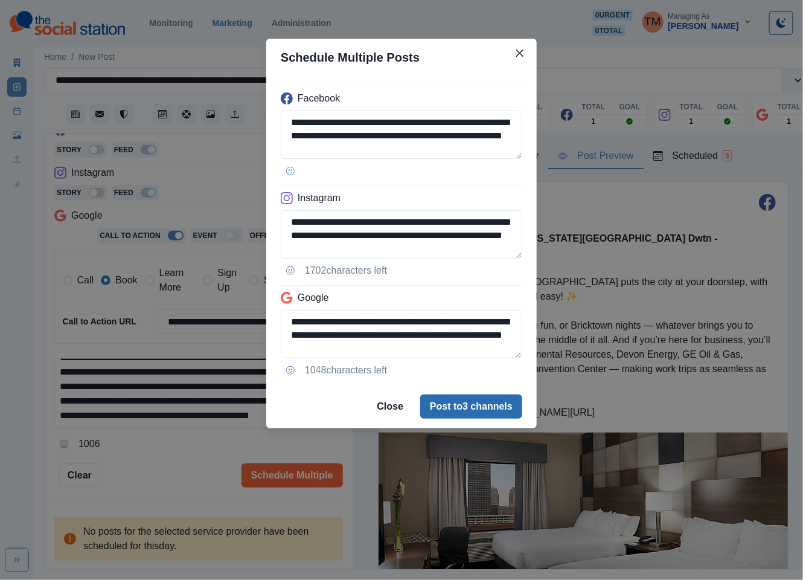
click at [502, 411] on button "Post to 3 channels" at bounding box center [471, 406] width 102 height 24
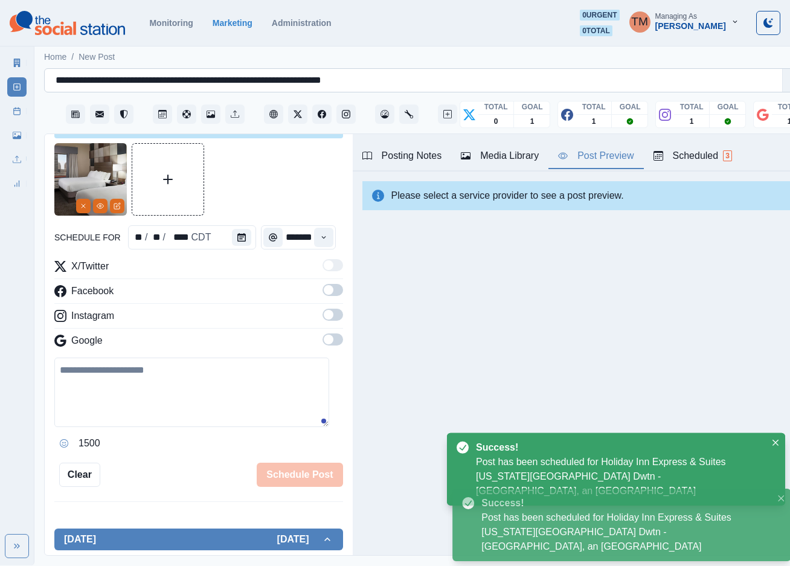
scroll to position [0, 0]
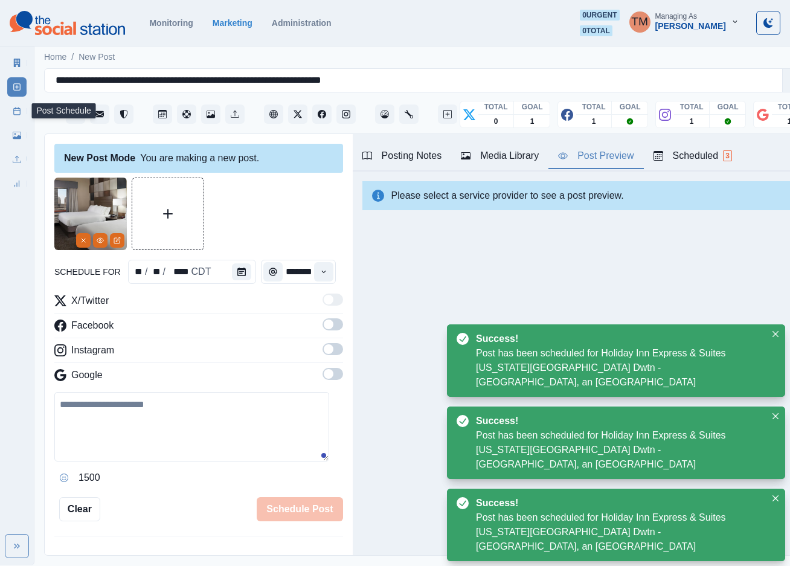
click at [19, 109] on icon at bounding box center [17, 111] width 8 height 8
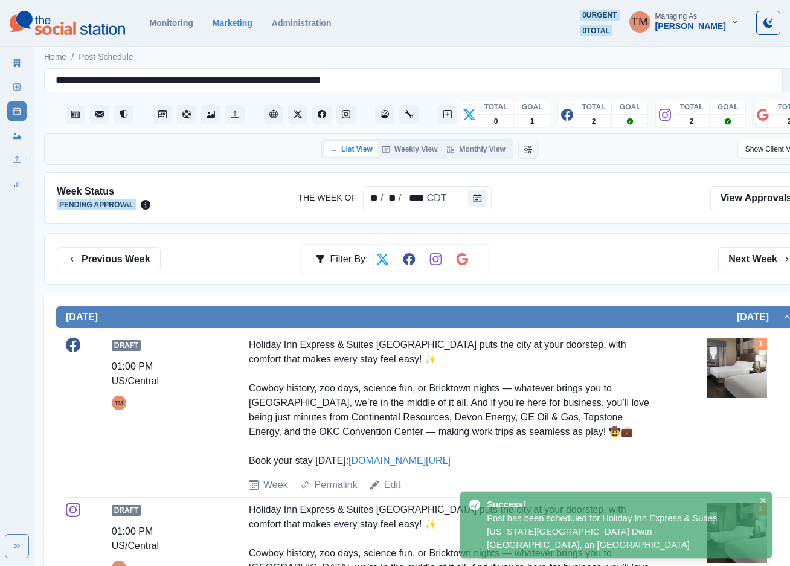
click at [634, 269] on div "Previous Week Filter By: Next Week" at bounding box center [429, 259] width 745 height 24
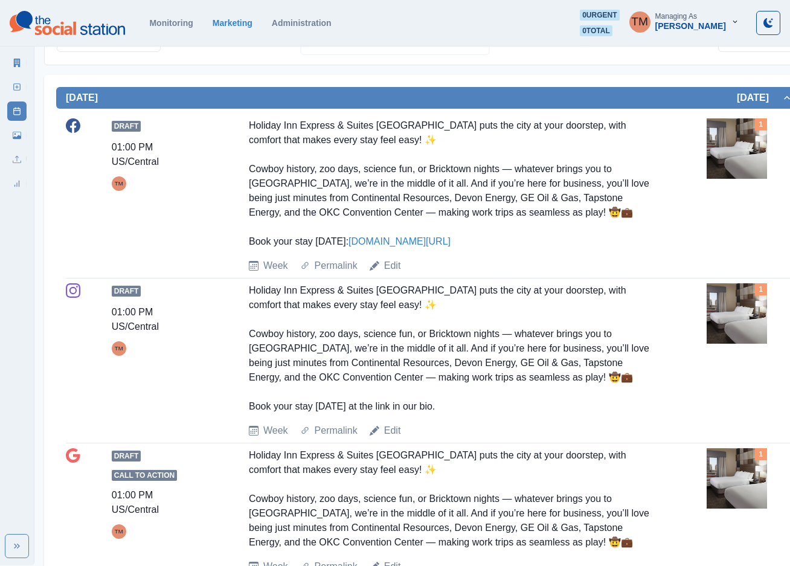
scroll to position [200, 0]
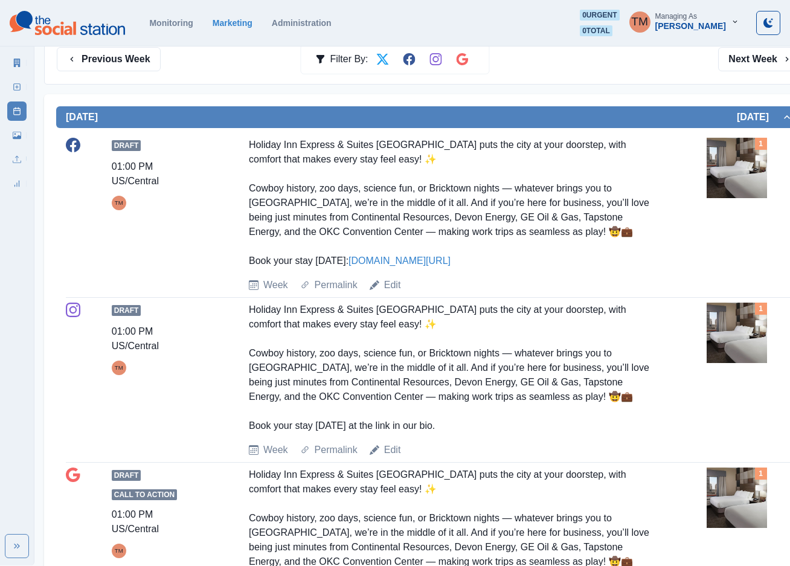
drag, startPoint x: 100, startPoint y: 62, endPoint x: 101, endPoint y: 71, distance: 8.5
click at [100, 62] on button "Previous Week" at bounding box center [109, 59] width 104 height 24
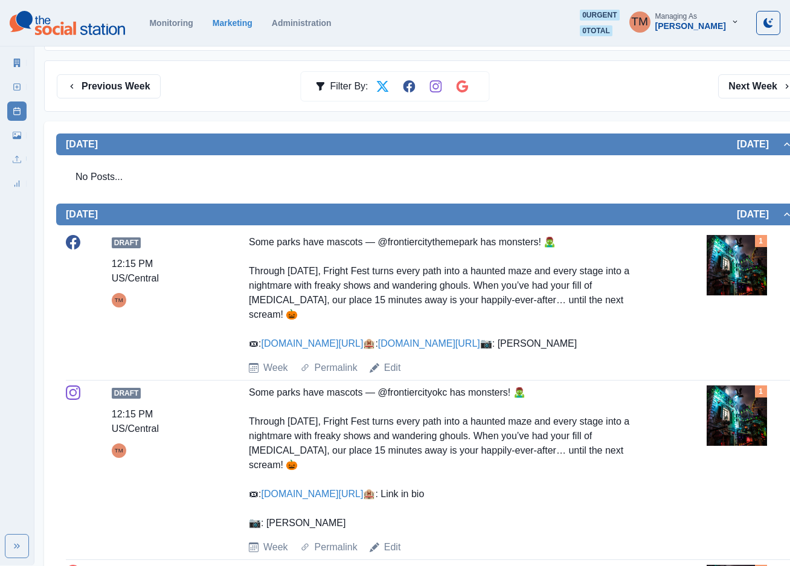
scroll to position [362, 0]
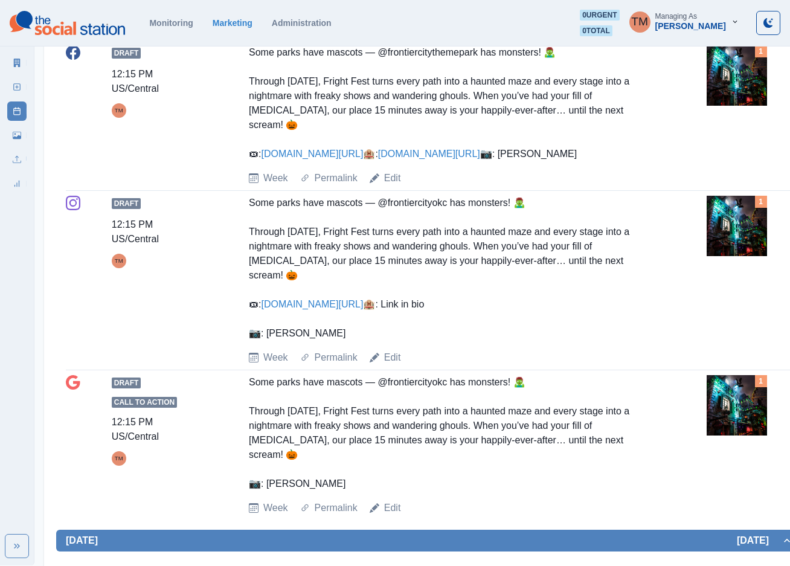
click at [741, 256] on img at bounding box center [736, 226] width 60 height 60
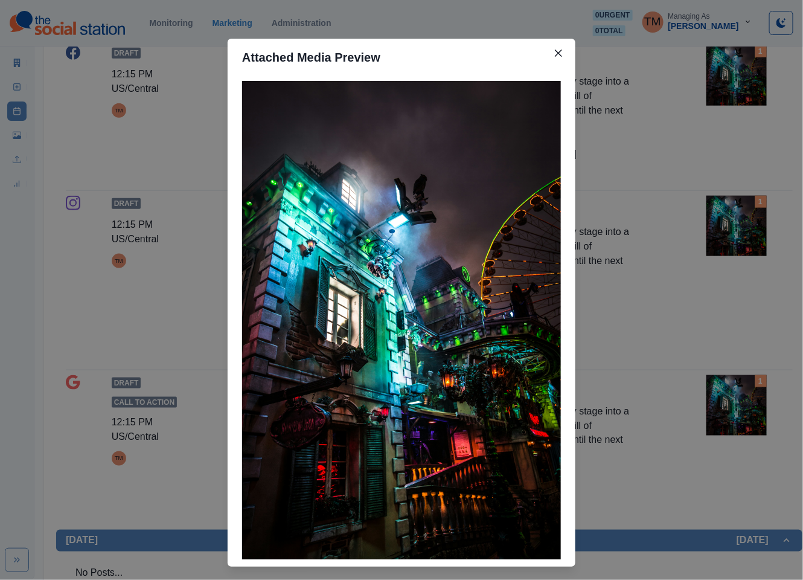
click at [741, 270] on div "Attached Media Preview" at bounding box center [401, 290] width 803 height 580
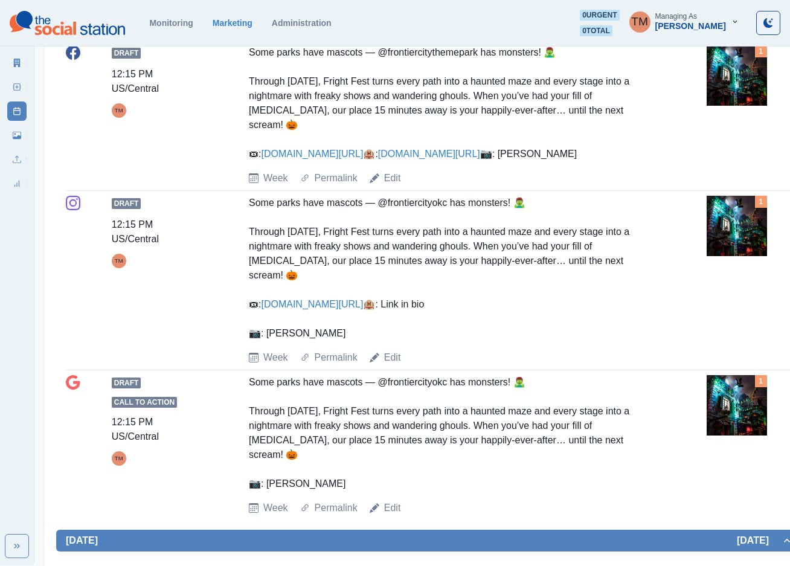
click at [743, 339] on div "1" at bounding box center [749, 271] width 87 height 150
click at [395, 365] on link "Edit" at bounding box center [392, 357] width 17 height 14
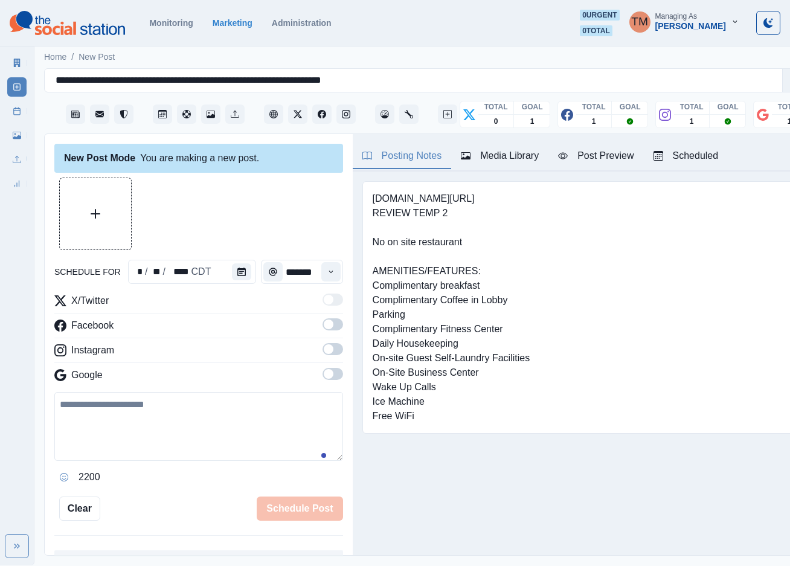
scroll to position [13, 0]
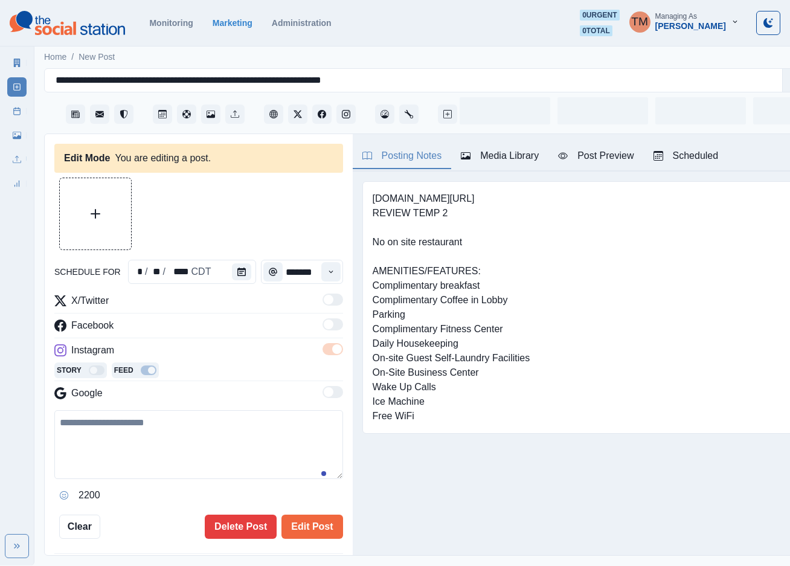
type input "********"
type textarea "**********"
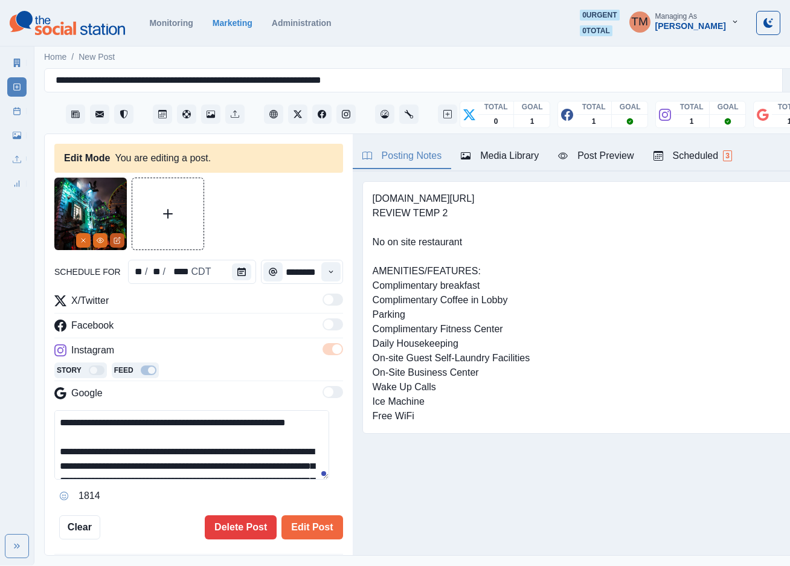
click at [118, 237] on icon "Edit Media" at bounding box center [117, 240] width 7 height 7
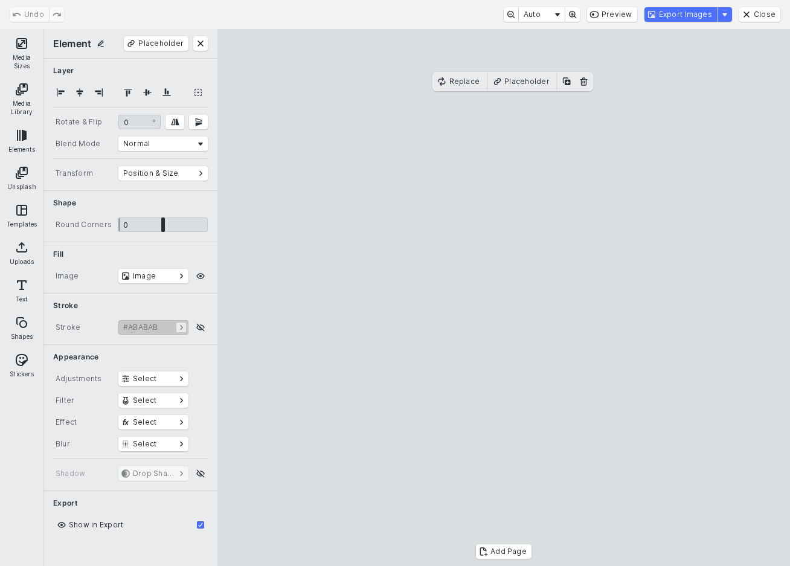
click at [20, 47] on button "Media Sizes" at bounding box center [21, 52] width 39 height 43
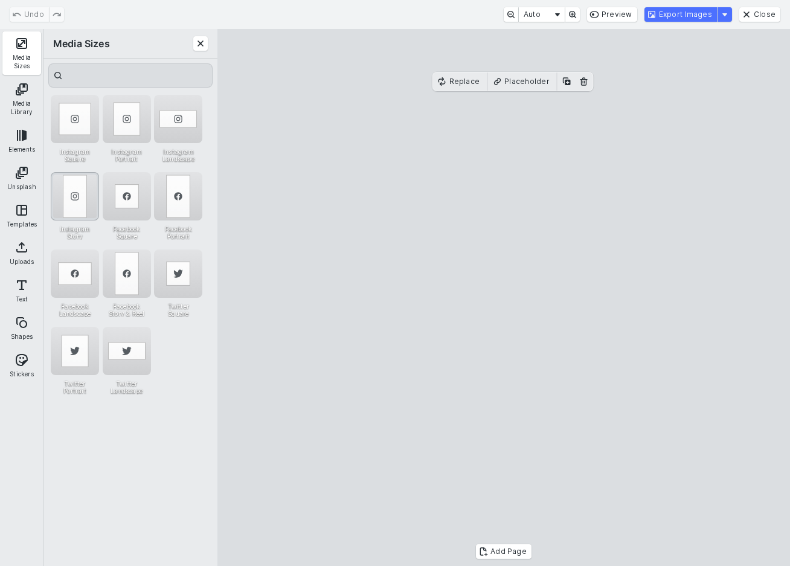
click at [84, 196] on div "Instagram Story" at bounding box center [75, 196] width 48 height 48
click at [121, 116] on div "Instagram Portrait" at bounding box center [127, 119] width 48 height 48
click at [504, 298] on cesdk-canvas "Editor canvas" at bounding box center [504, 298] width 0 height 0
drag, startPoint x: 539, startPoint y: 276, endPoint x: 539, endPoint y: 260, distance: 16.3
click at [504, 298] on cesdk-canvas "Editor canvas" at bounding box center [504, 298] width 0 height 0
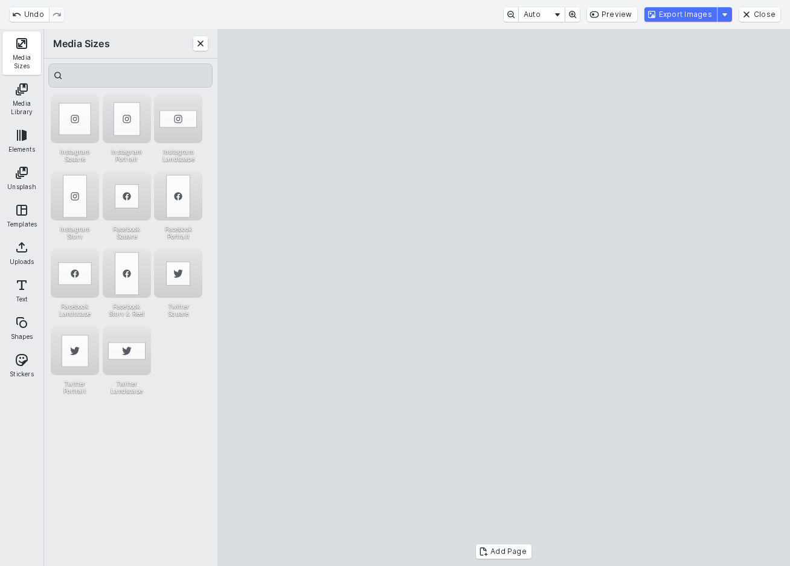
drag, startPoint x: 514, startPoint y: 510, endPoint x: 514, endPoint y: 527, distance: 17.5
click at [504, 298] on cesdk-canvas "Editor canvas" at bounding box center [504, 298] width 0 height 0
drag, startPoint x: 510, startPoint y: 96, endPoint x: 510, endPoint y: 111, distance: 15.1
click at [504, 298] on cesdk-canvas "Editor canvas" at bounding box center [504, 298] width 0 height 0
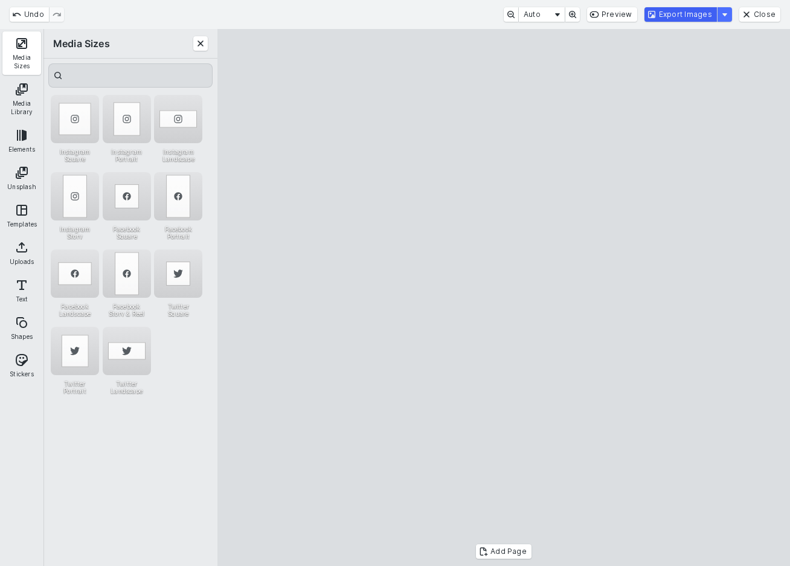
click at [708, 13] on button "Export Images" at bounding box center [680, 14] width 72 height 14
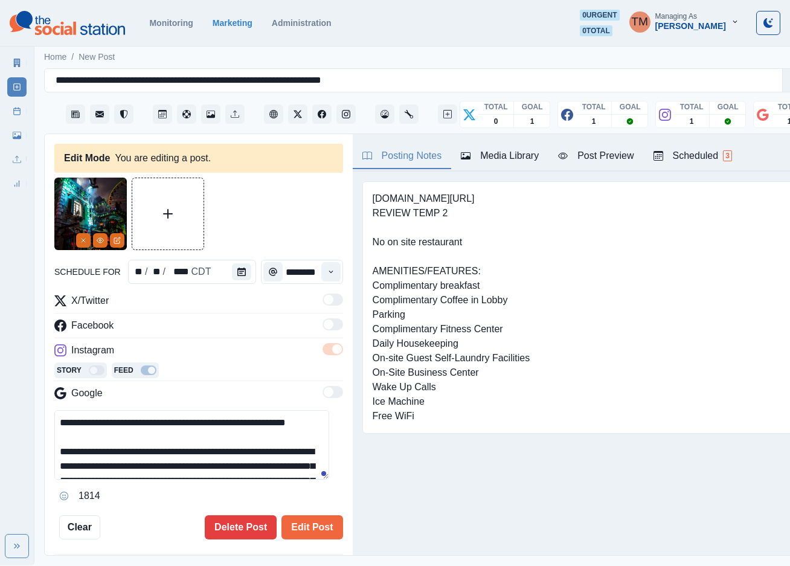
click at [508, 149] on div "Media Library" at bounding box center [500, 156] width 78 height 14
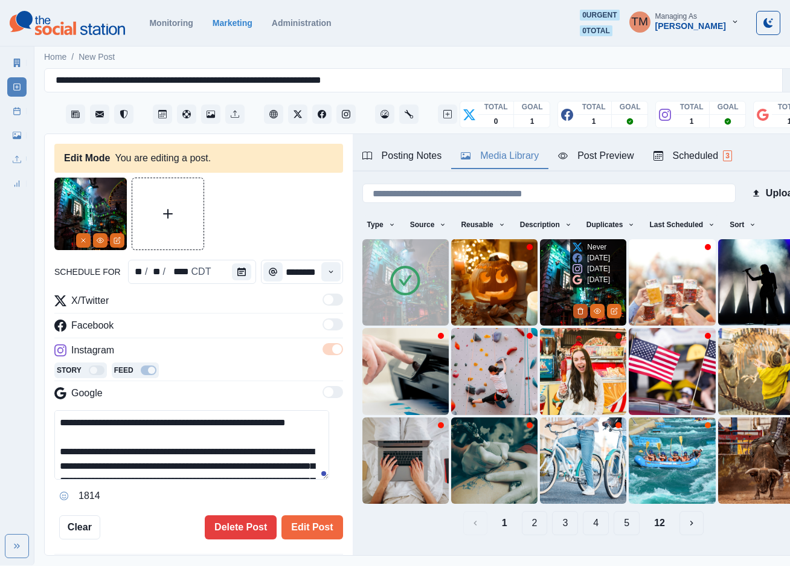
click at [577, 307] on icon "Delete Media" at bounding box center [580, 310] width 7 height 7
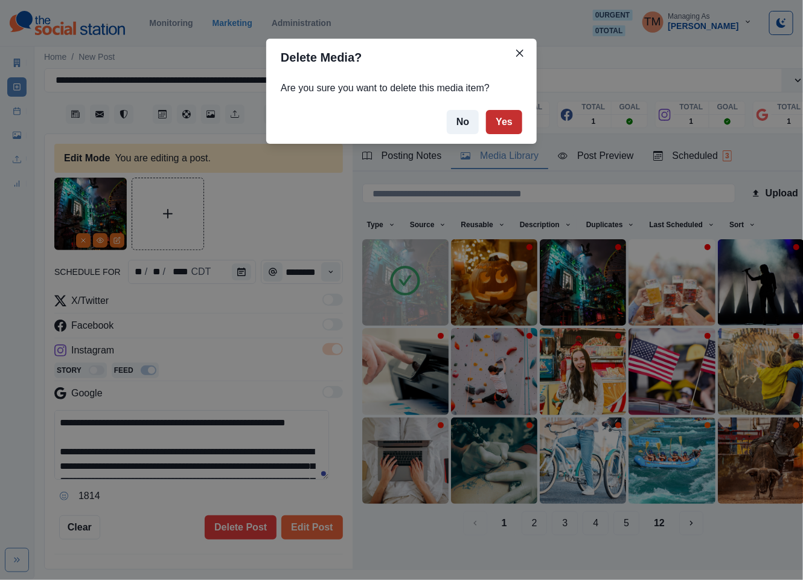
click at [508, 124] on button "Yes" at bounding box center [504, 122] width 36 height 24
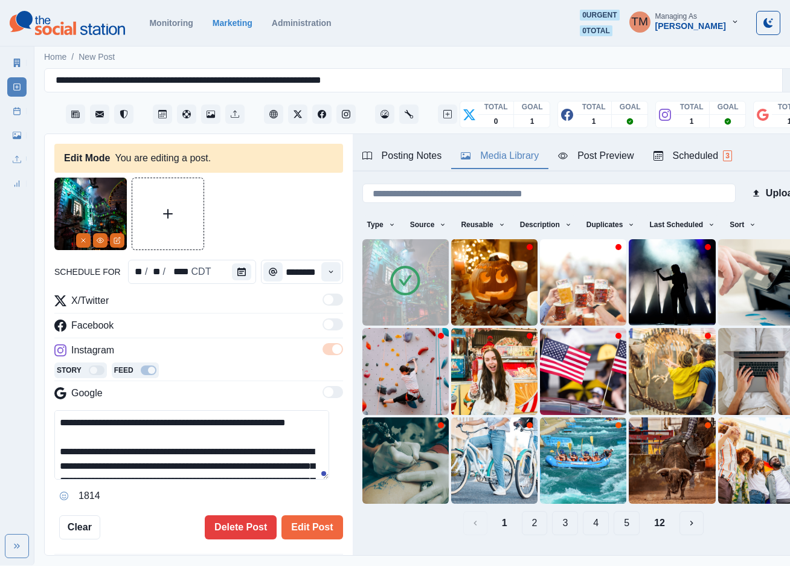
click at [261, 210] on div at bounding box center [198, 214] width 289 height 72
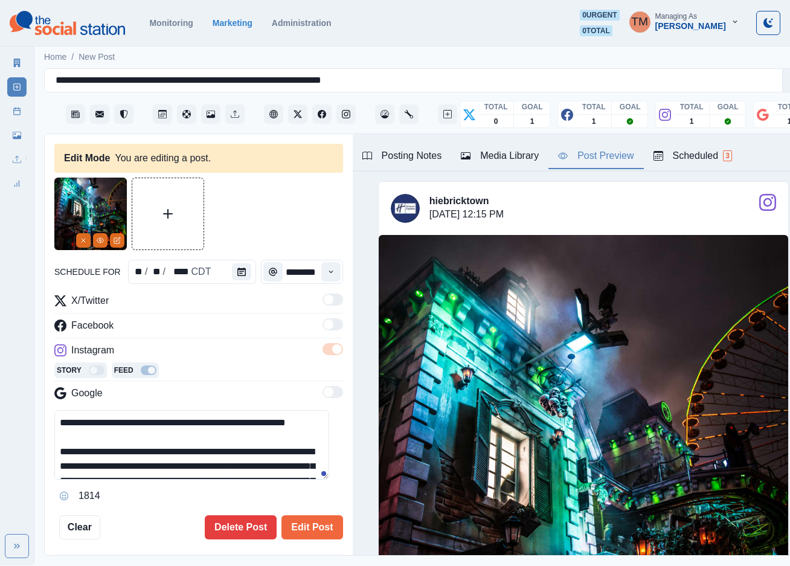
click at [609, 152] on div "Post Preview" at bounding box center [595, 156] width 75 height 14
click at [308, 525] on button "Edit Post" at bounding box center [311, 527] width 61 height 24
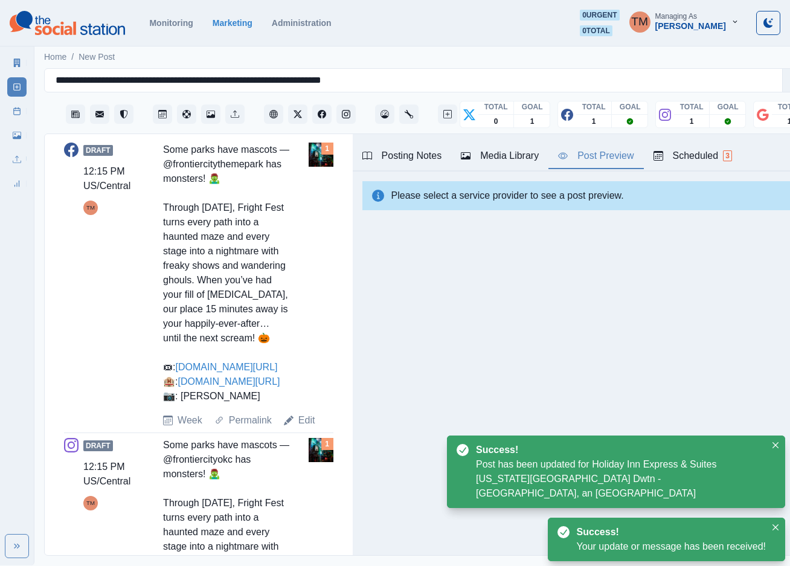
scroll to position [453, 0]
click at [301, 426] on link "Edit" at bounding box center [306, 419] width 17 height 14
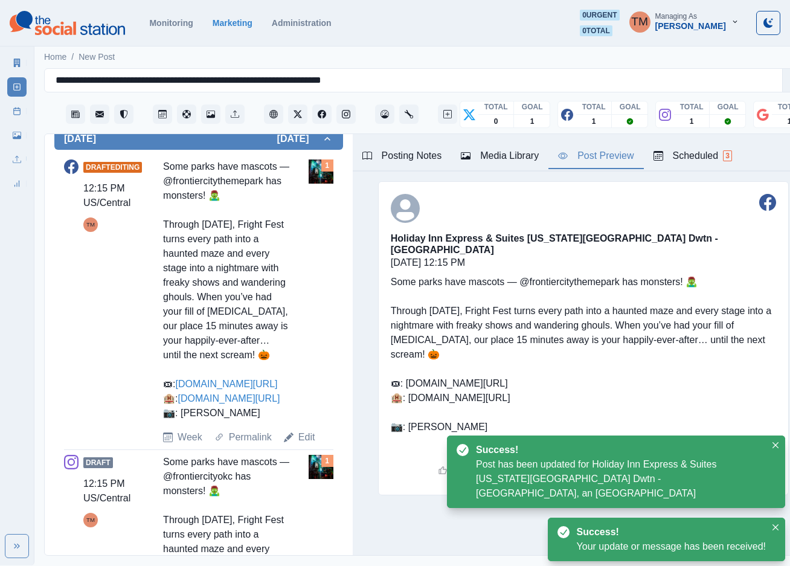
type textarea "**********"
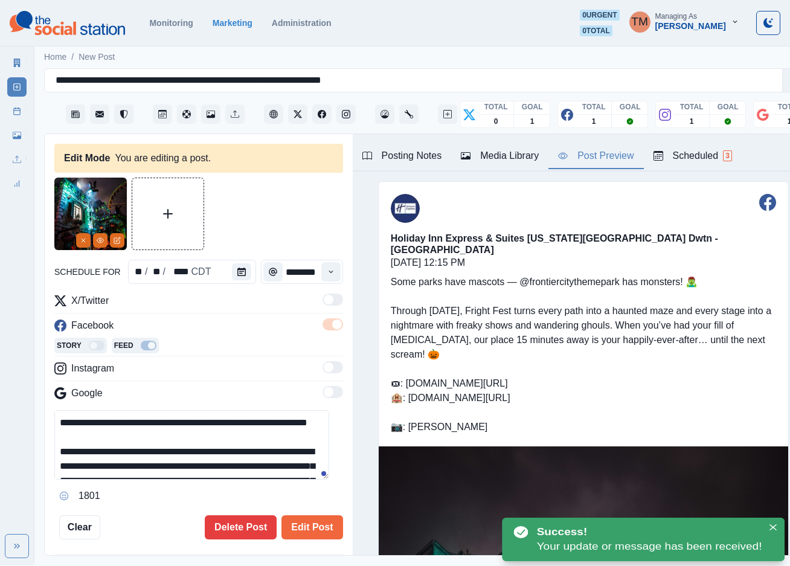
click at [508, 156] on div "Media Library" at bounding box center [500, 156] width 78 height 14
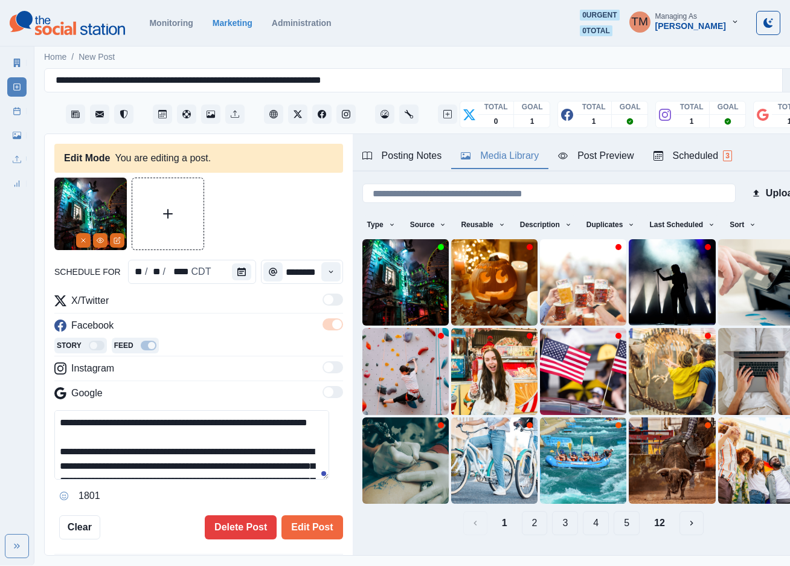
click at [75, 240] on img at bounding box center [90, 214] width 72 height 72
click at [82, 240] on icon "Remove" at bounding box center [83, 240] width 7 height 7
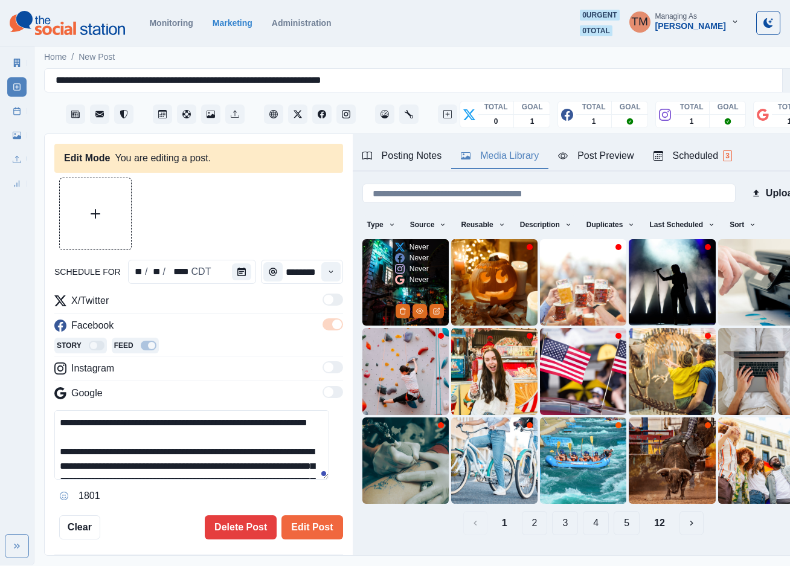
click at [381, 268] on img at bounding box center [405, 282] width 86 height 86
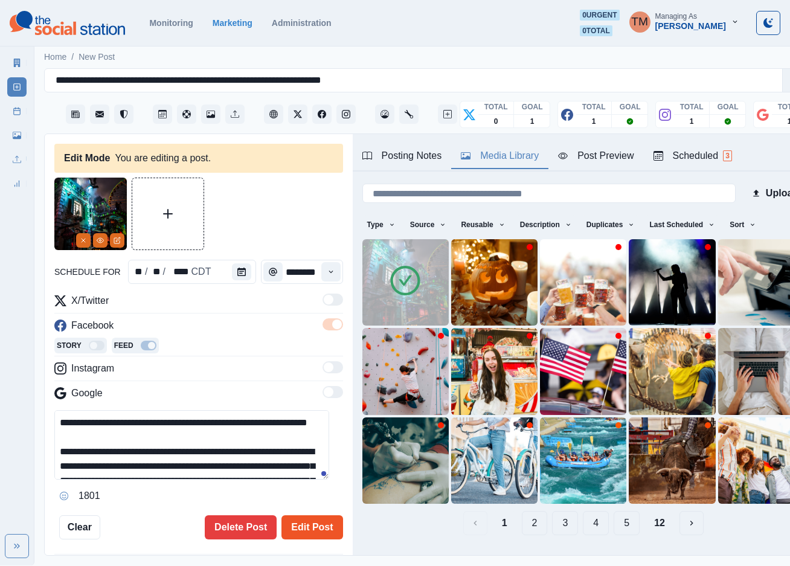
drag, startPoint x: 292, startPoint y: 528, endPoint x: 293, endPoint y: 522, distance: 6.2
click at [293, 528] on button "Edit Post" at bounding box center [311, 527] width 61 height 24
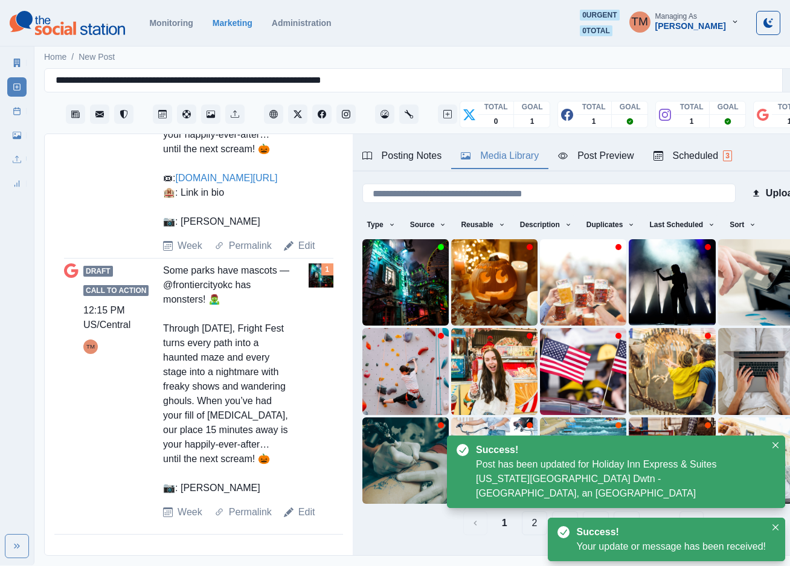
scroll to position [978, 0]
click at [305, 519] on link "Edit" at bounding box center [306, 512] width 17 height 14
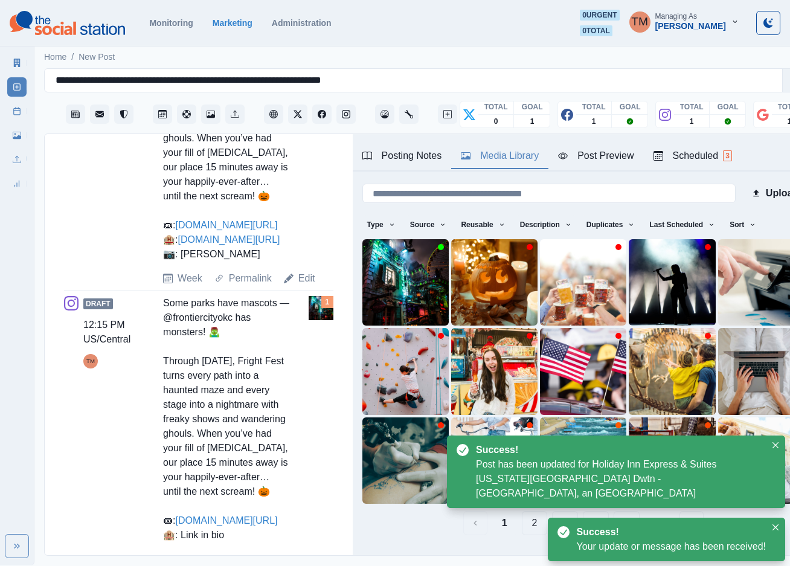
type textarea "**********"
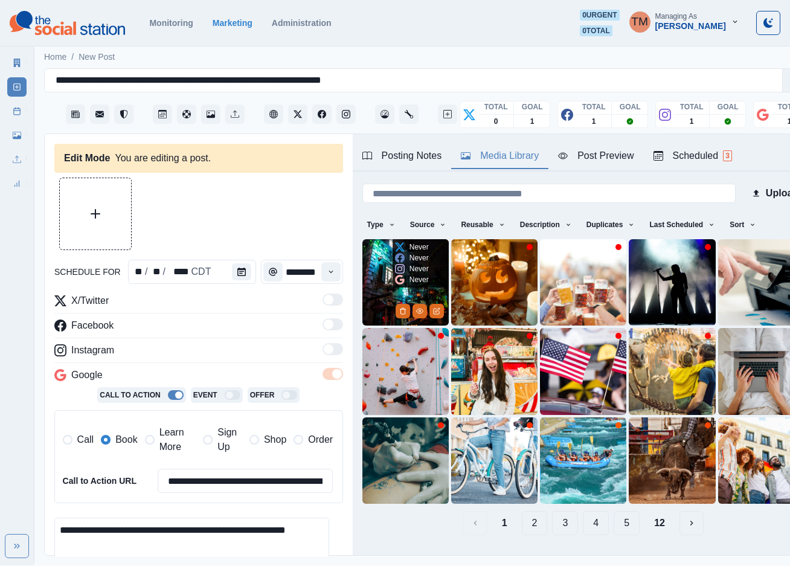
click at [379, 289] on img at bounding box center [405, 282] width 86 height 86
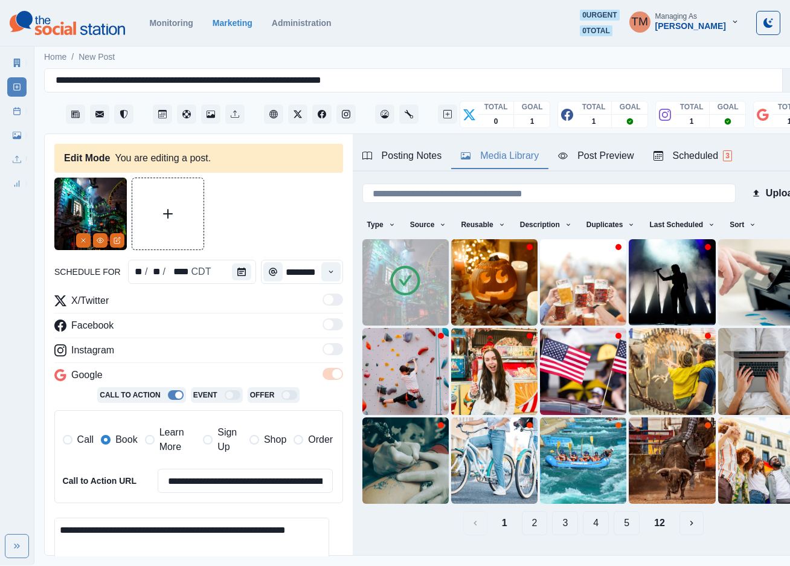
click at [238, 217] on div at bounding box center [198, 214] width 289 height 72
drag, startPoint x: 160, startPoint y: 437, endPoint x: 134, endPoint y: 446, distance: 27.5
click at [160, 438] on span "Learn More" at bounding box center [177, 439] width 37 height 29
click at [120, 441] on span "Book" at bounding box center [126, 439] width 22 height 14
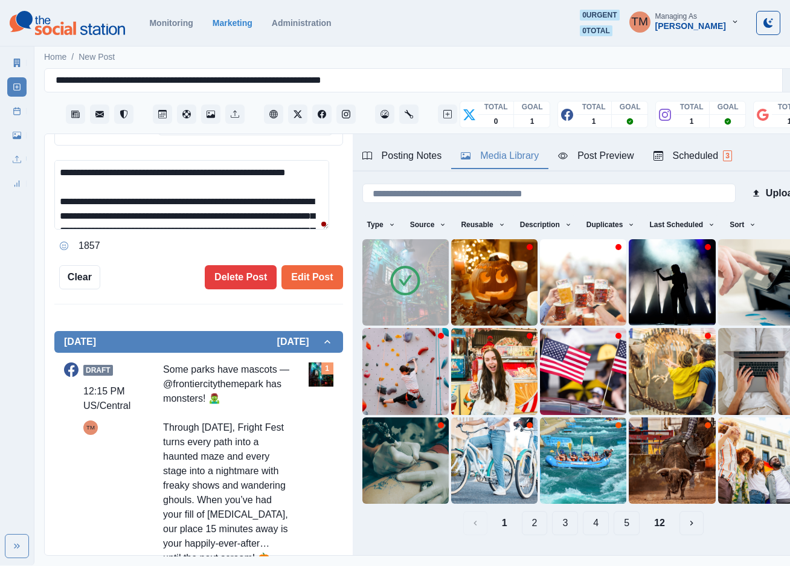
scroll to position [362, 0]
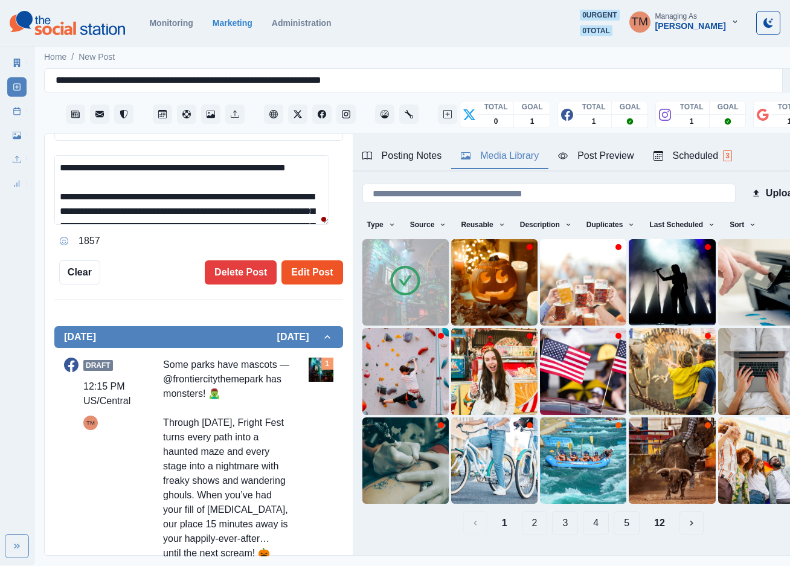
click at [310, 272] on button "Edit Post" at bounding box center [311, 272] width 61 height 24
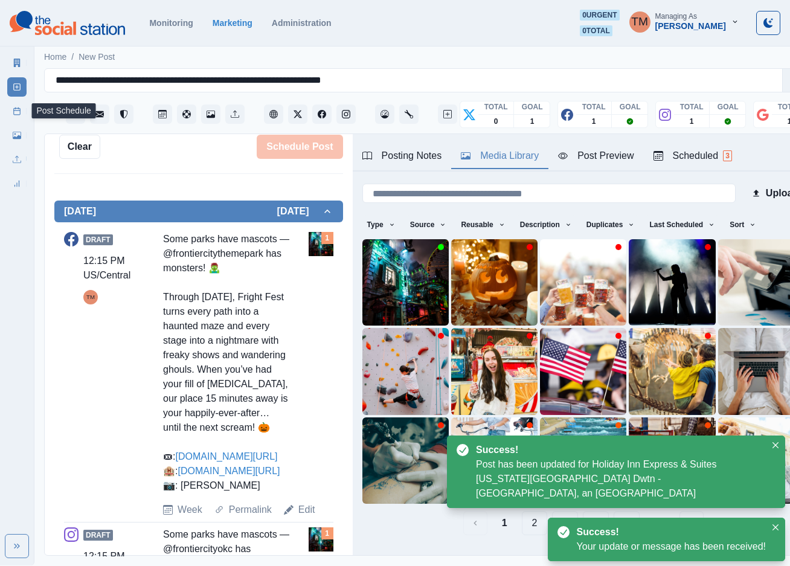
click at [15, 111] on icon at bounding box center [17, 111] width 8 height 8
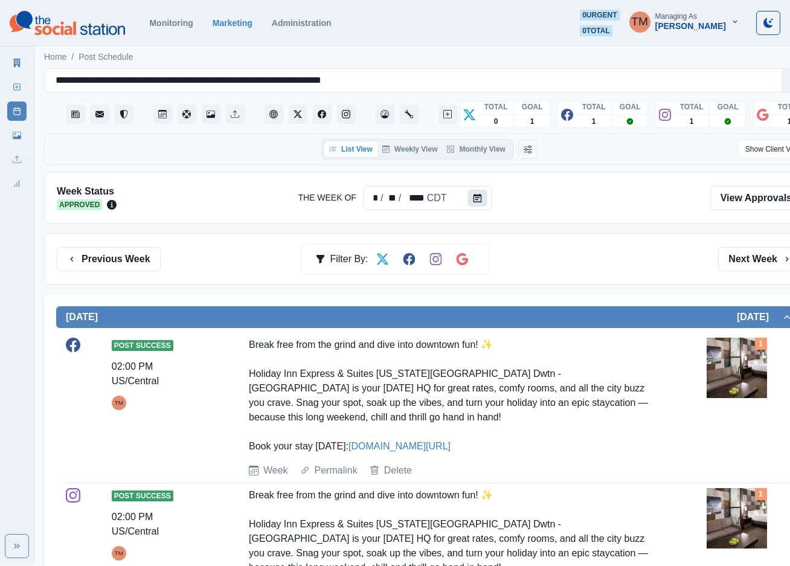
click at [480, 199] on button "Calendar" at bounding box center [477, 198] width 19 height 17
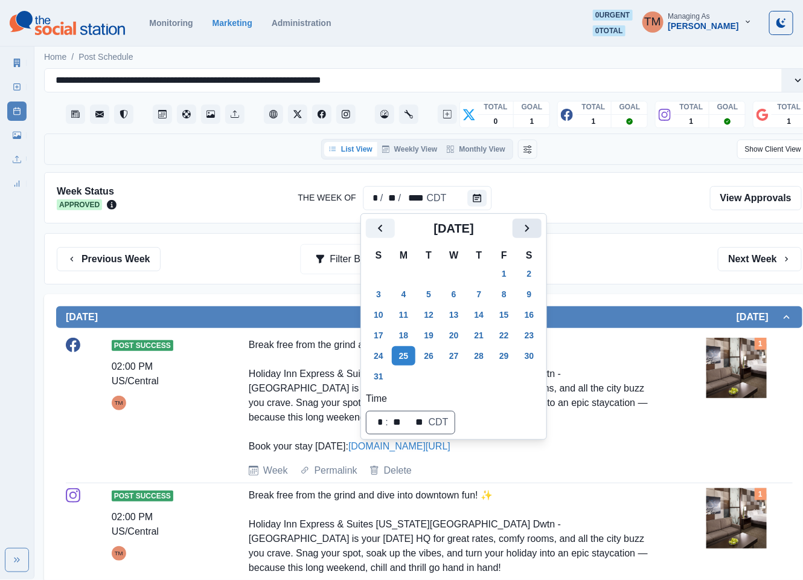
click at [524, 225] on icon "Next" at bounding box center [527, 228] width 14 height 14
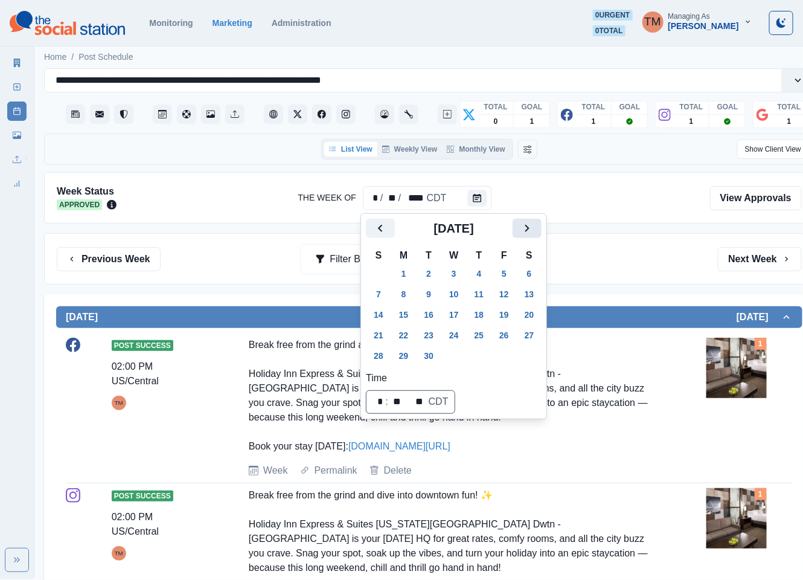
click at [524, 225] on icon "Next" at bounding box center [527, 228] width 14 height 14
click at [411, 334] on button "20" at bounding box center [404, 334] width 24 height 19
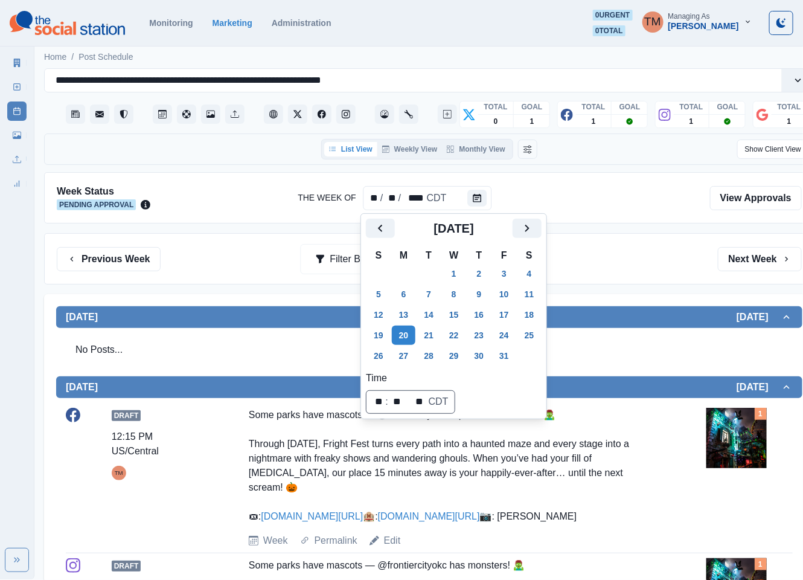
click at [639, 270] on div "Previous Week Filter By: Next Week" at bounding box center [429, 259] width 745 height 24
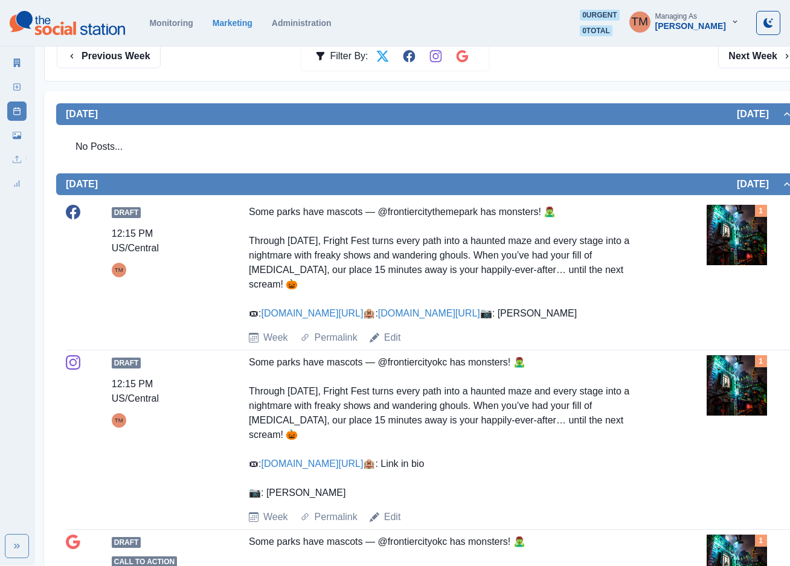
scroll to position [272, 0]
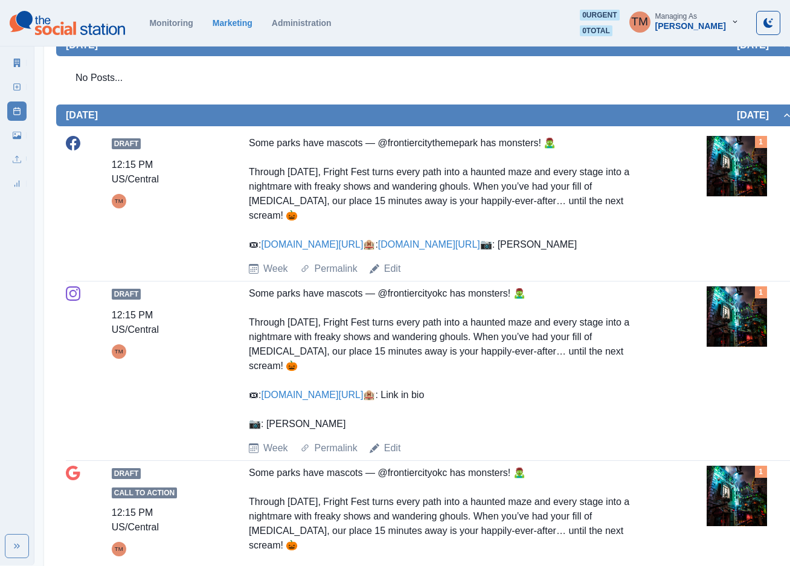
click at [741, 342] on img at bounding box center [736, 316] width 60 height 60
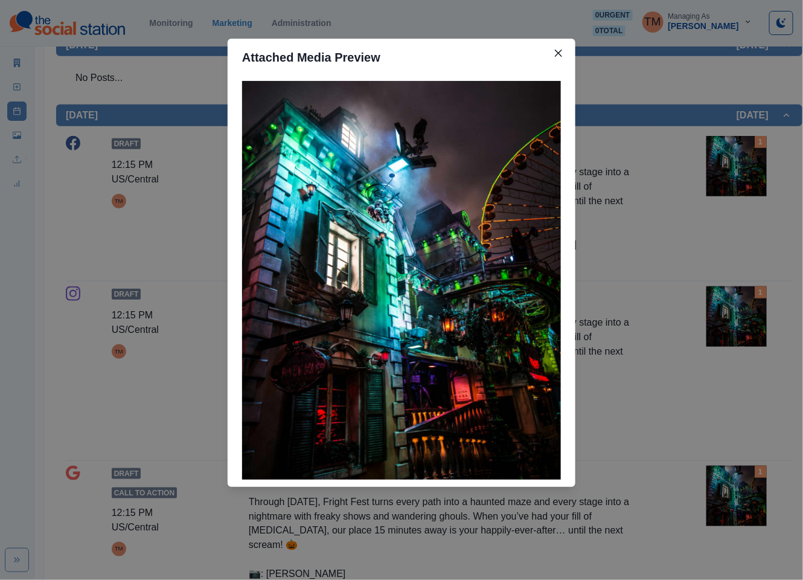
click at [741, 344] on div "Attached Media Preview" at bounding box center [401, 290] width 803 height 580
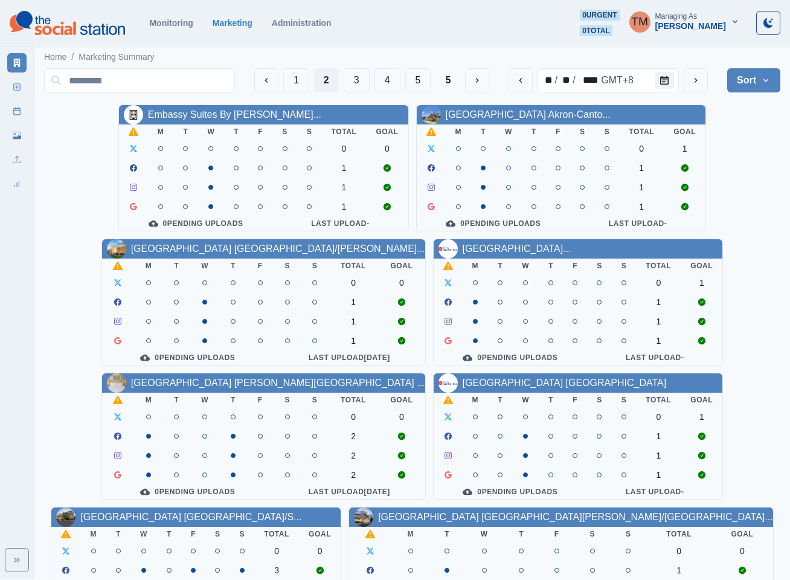
scroll to position [362, 0]
